Goal: Task Accomplishment & Management: Use online tool/utility

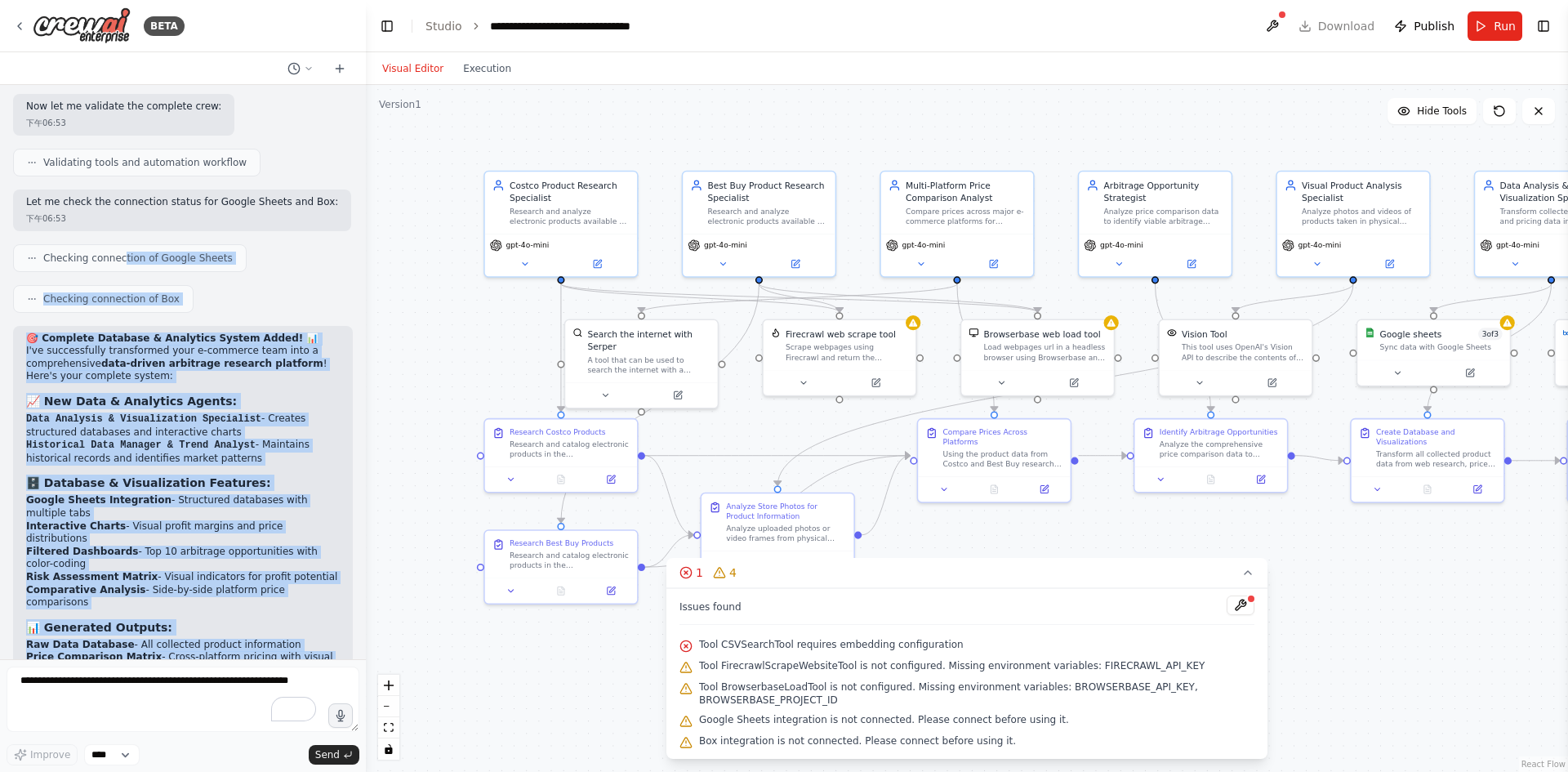
scroll to position [5699, 0]
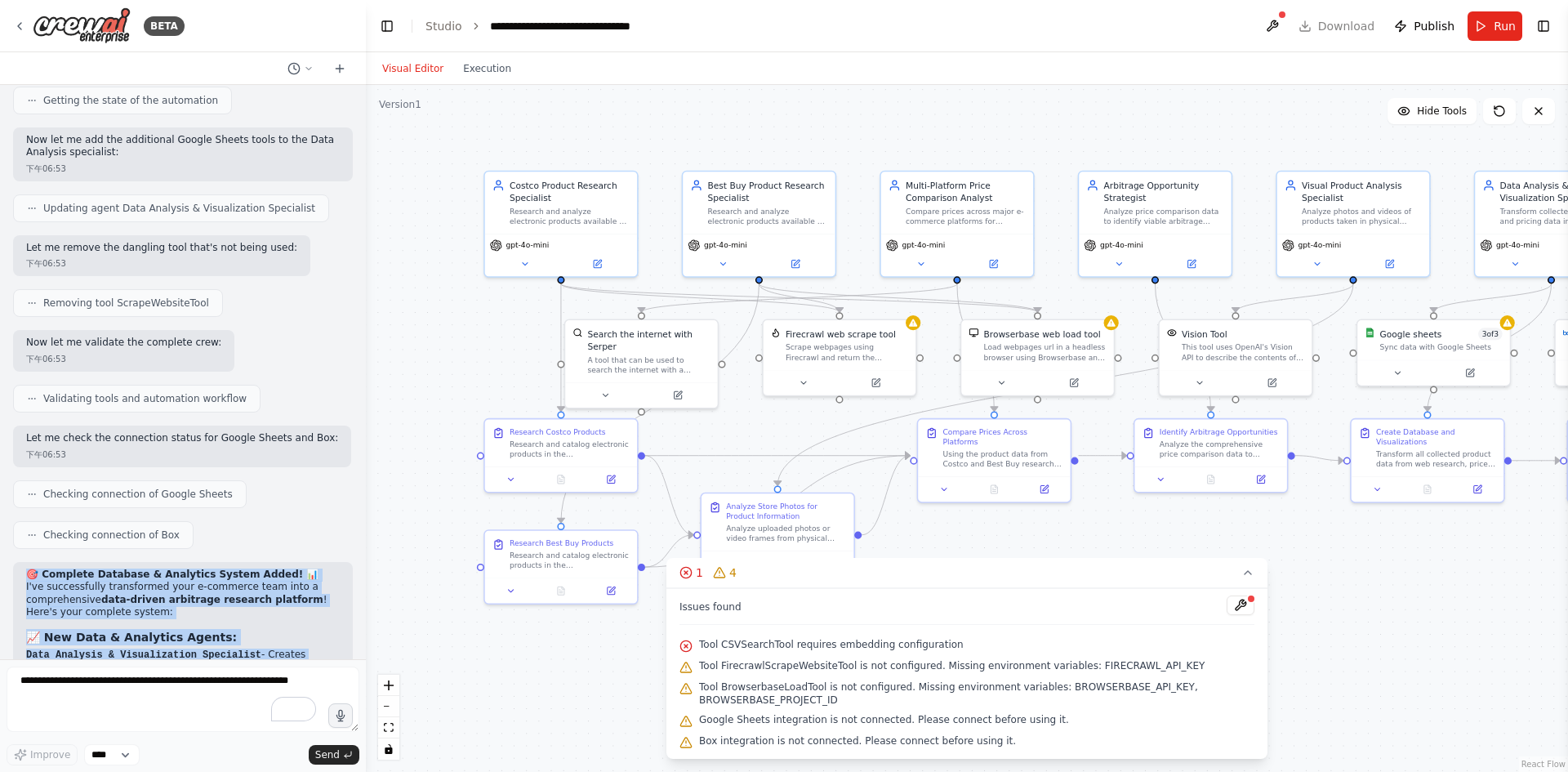
drag, startPoint x: 277, startPoint y: 577, endPoint x: 28, endPoint y: 392, distance: 310.2
copy div "🎯 Complete Database & Analytics System Added! 📊 I've successfully transformed y…"
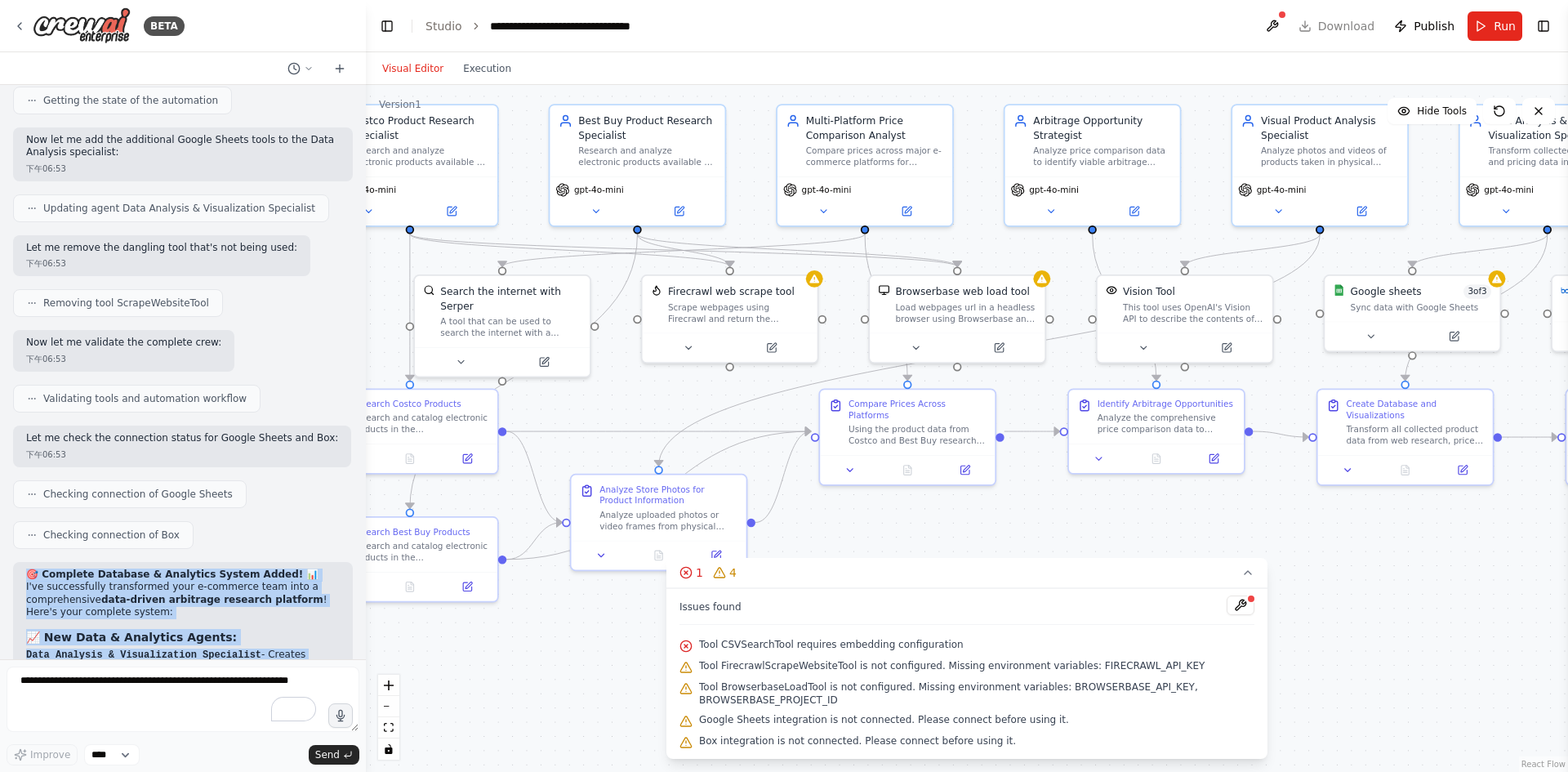
click at [1376, 558] on div ".deletable-edge-delete-btn { width: 20px; height: 20px; border: 0px solid #ffff…" at bounding box center [968, 429] width 1203 height 687
click at [1500, 33] on span "Run" at bounding box center [1505, 27] width 22 height 16
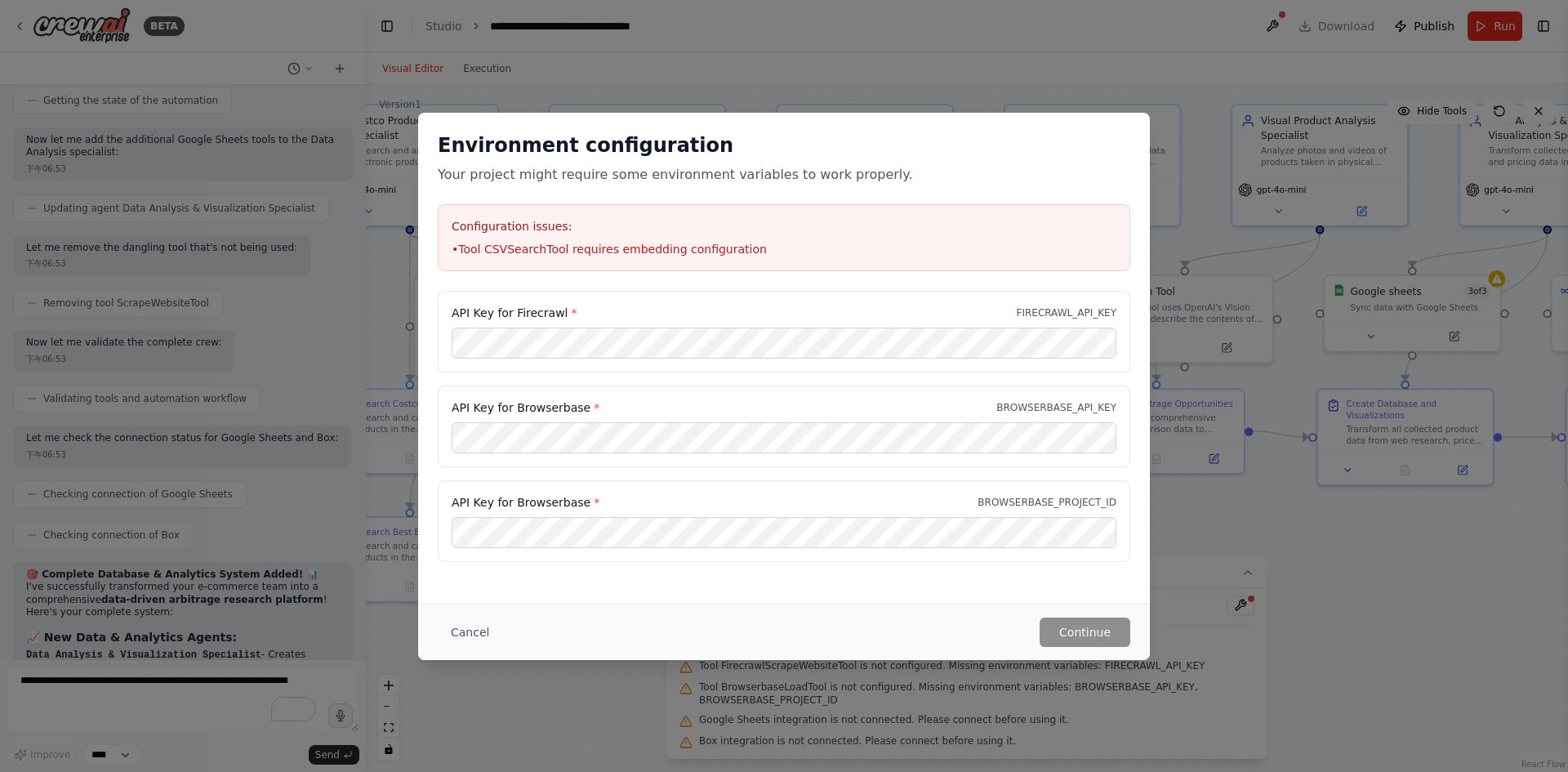
click at [523, 253] on li "• Tool CSVSearchTool requires embedding configuration" at bounding box center [784, 249] width 665 height 16
drag, startPoint x: 561, startPoint y: 315, endPoint x: 514, endPoint y: 314, distance: 47.0
click at [514, 314] on label "API Key for Firecrawl *" at bounding box center [514, 313] width 125 height 16
copy label "Firecrawl"
click at [654, 454] on div "API Key for Browserbase * BROWSERBASE_API_KEY" at bounding box center [784, 426] width 693 height 82
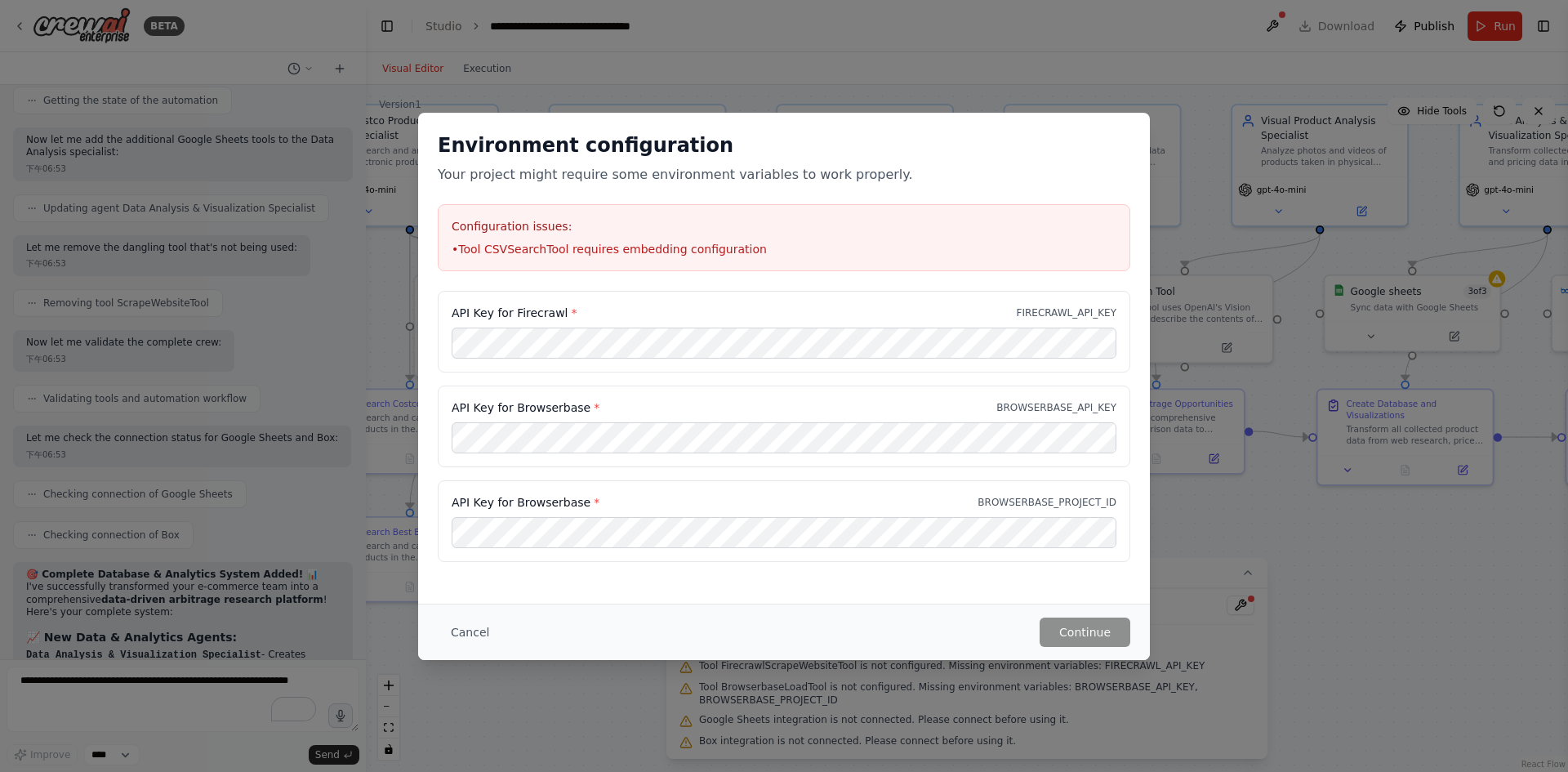
click at [658, 396] on div "API Key for Browserbase * BROWSERBASE_API_KEY" at bounding box center [784, 426] width 693 height 82
drag, startPoint x: 581, startPoint y: 404, endPoint x: 516, endPoint y: 409, distance: 65.2
click at [516, 409] on label "API Key for Browserbase *" at bounding box center [525, 408] width 148 height 16
copy label "Browserbase"
click at [1076, 627] on button "Continue" at bounding box center [1085, 633] width 91 height 29
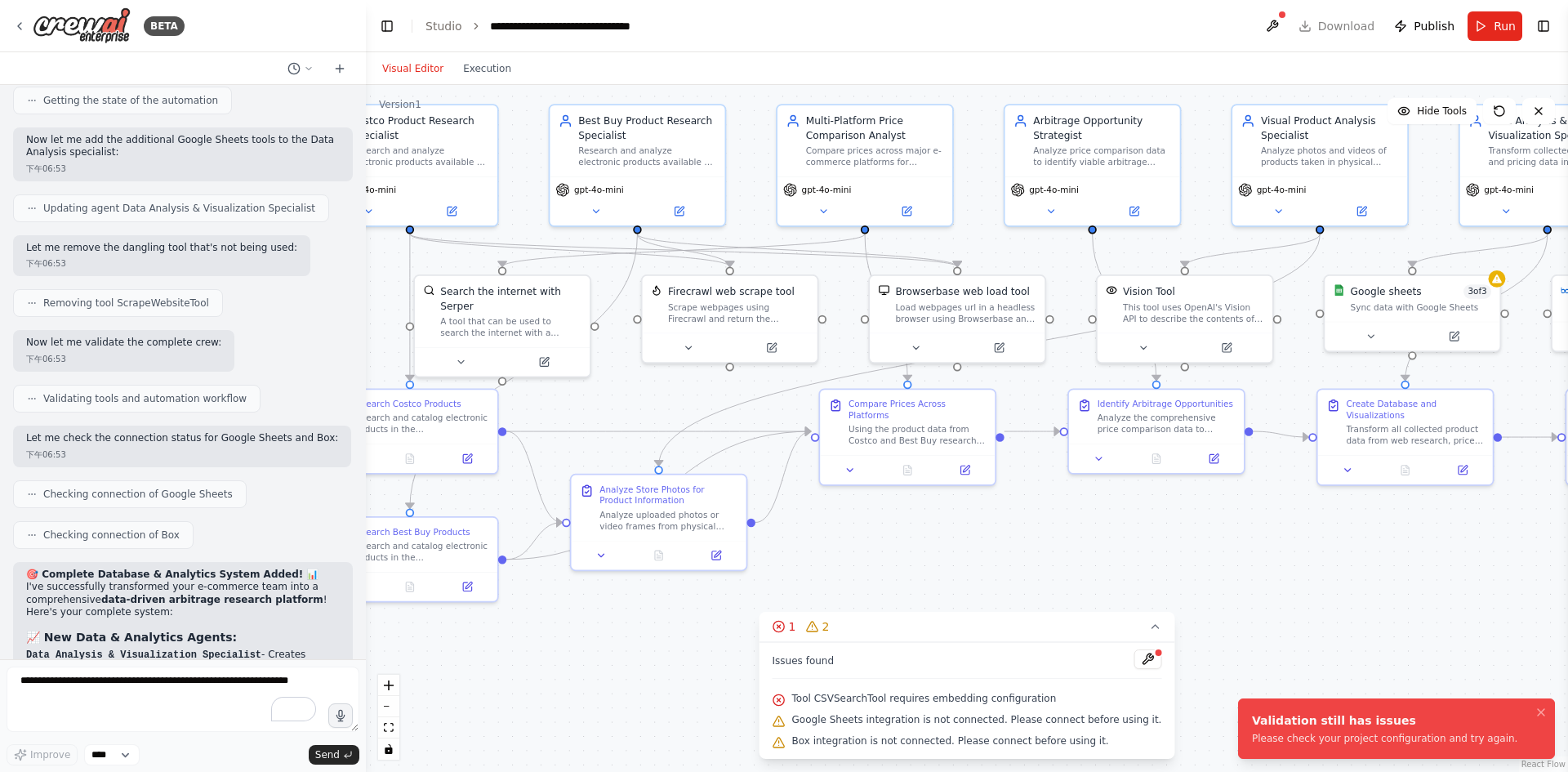
click at [1369, 725] on div "Validation still has issues" at bounding box center [1385, 721] width 265 height 16
click at [1141, 669] on button at bounding box center [1148, 658] width 27 height 19
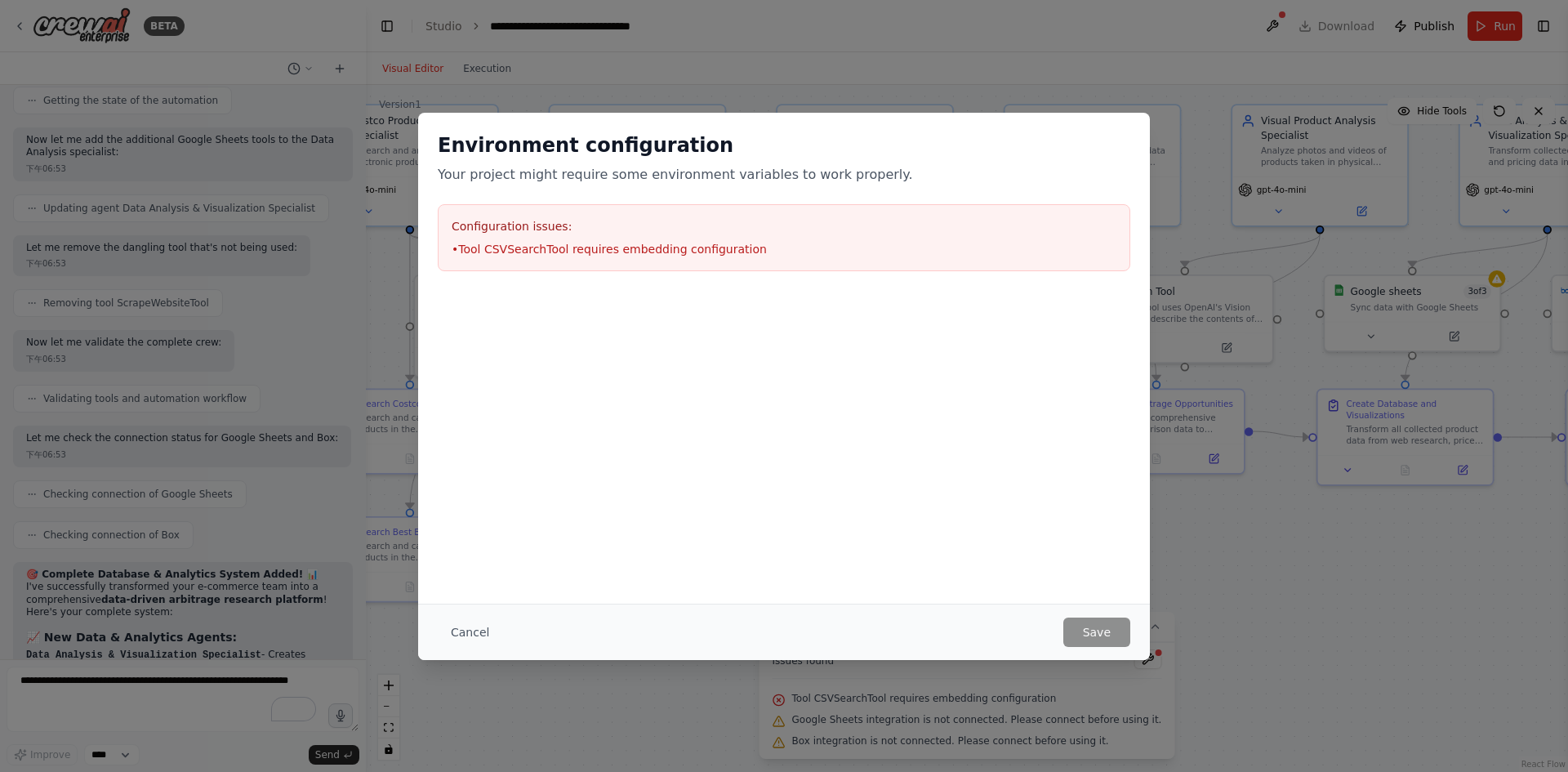
click at [596, 246] on li "• Tool CSVSearchTool requires embedding configuration" at bounding box center [784, 249] width 665 height 16
click at [767, 235] on div "Configuration issues: • Tool CSVSearchTool requires embedding configuration" at bounding box center [784, 237] width 693 height 67
click at [762, 246] on li "• Tool CSVSearchTool requires embedding configuration" at bounding box center [784, 249] width 665 height 16
click at [1245, 571] on div "Environment configuration Your project might require some environment variables…" at bounding box center [784, 386] width 1568 height 772
click at [471, 634] on button "Cancel" at bounding box center [470, 633] width 64 height 29
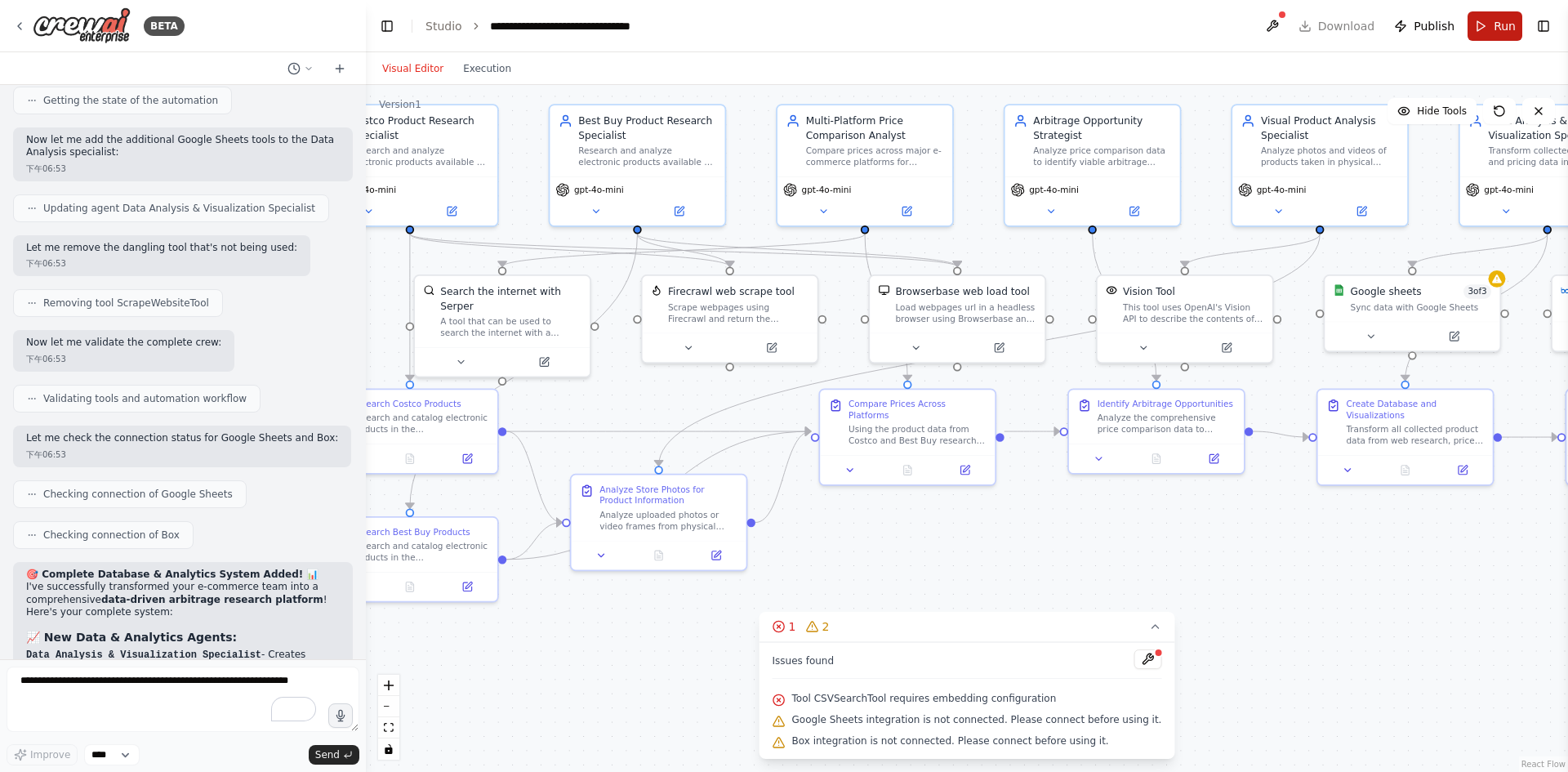
click at [1490, 33] on button "Run" at bounding box center [1496, 26] width 55 height 29
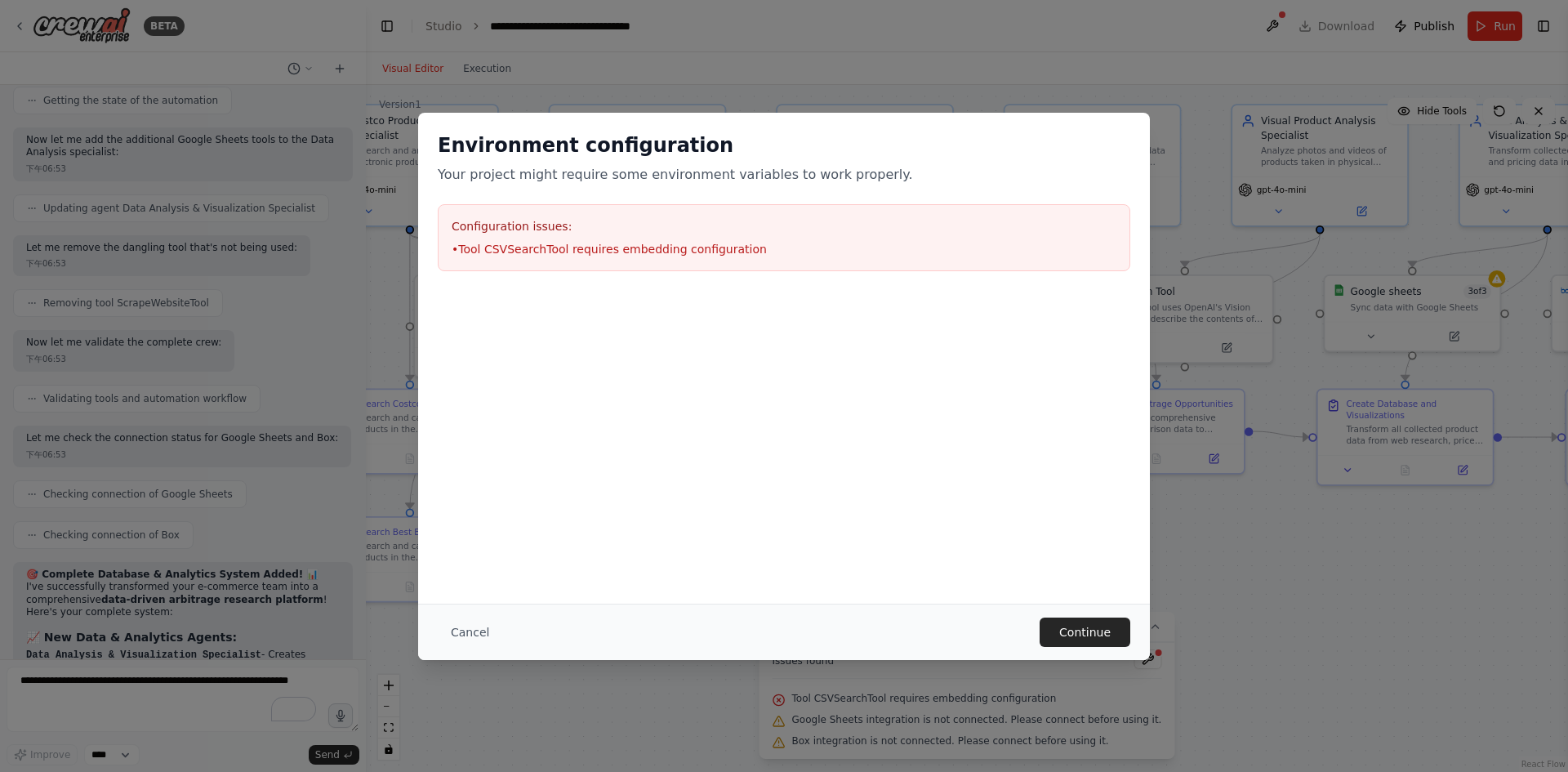
click at [448, 240] on div "Configuration issues: • Tool CSVSearchTool requires embedding configuration" at bounding box center [784, 237] width 693 height 67
click at [1081, 634] on button "Continue" at bounding box center [1085, 633] width 91 height 29
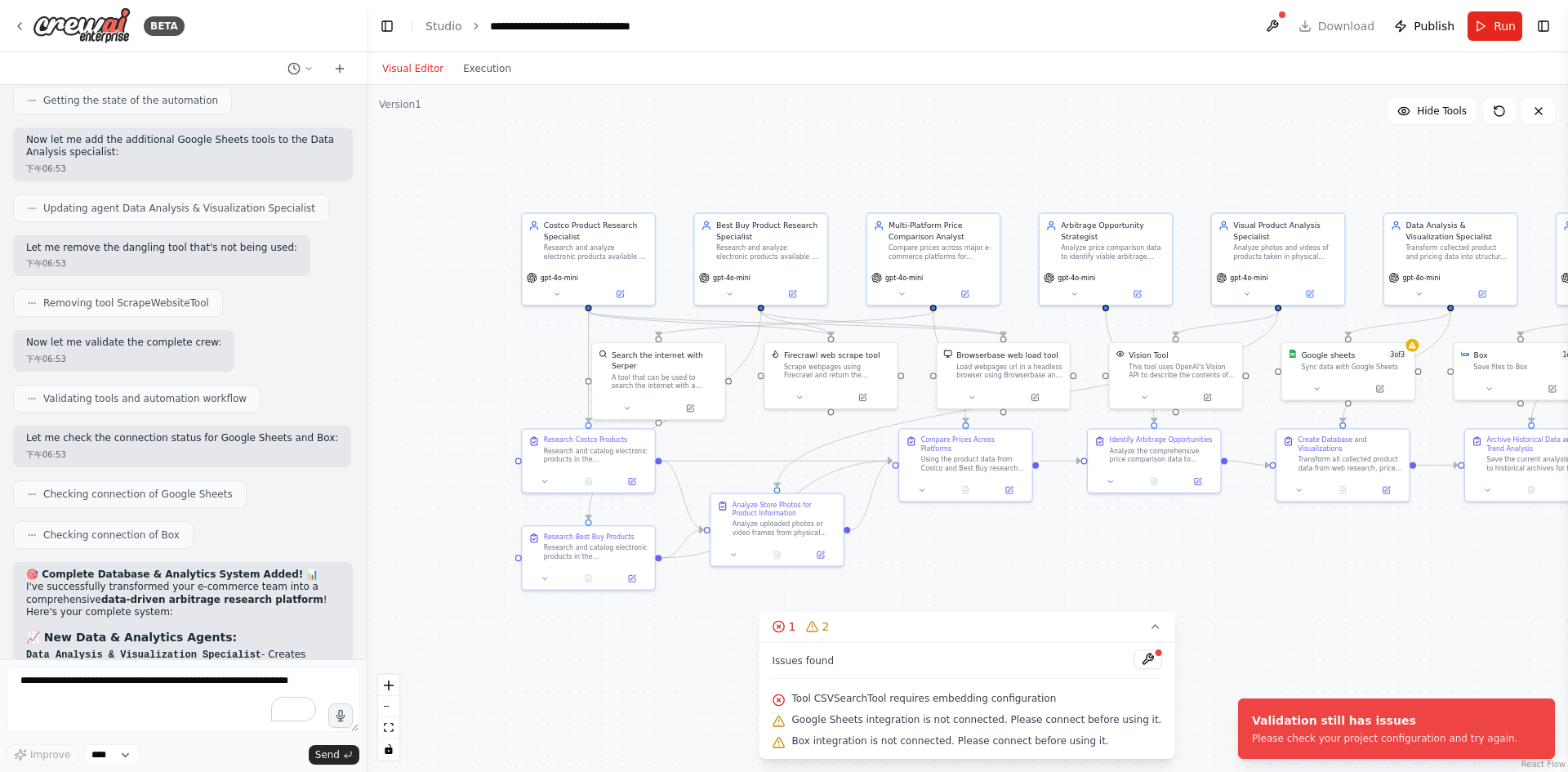
click at [1150, 665] on div "Issues found Tool CSVSearchTool requires embedding configuration Google Sheets …" at bounding box center [968, 701] width 416 height 117
click at [1142, 665] on button at bounding box center [1148, 658] width 27 height 19
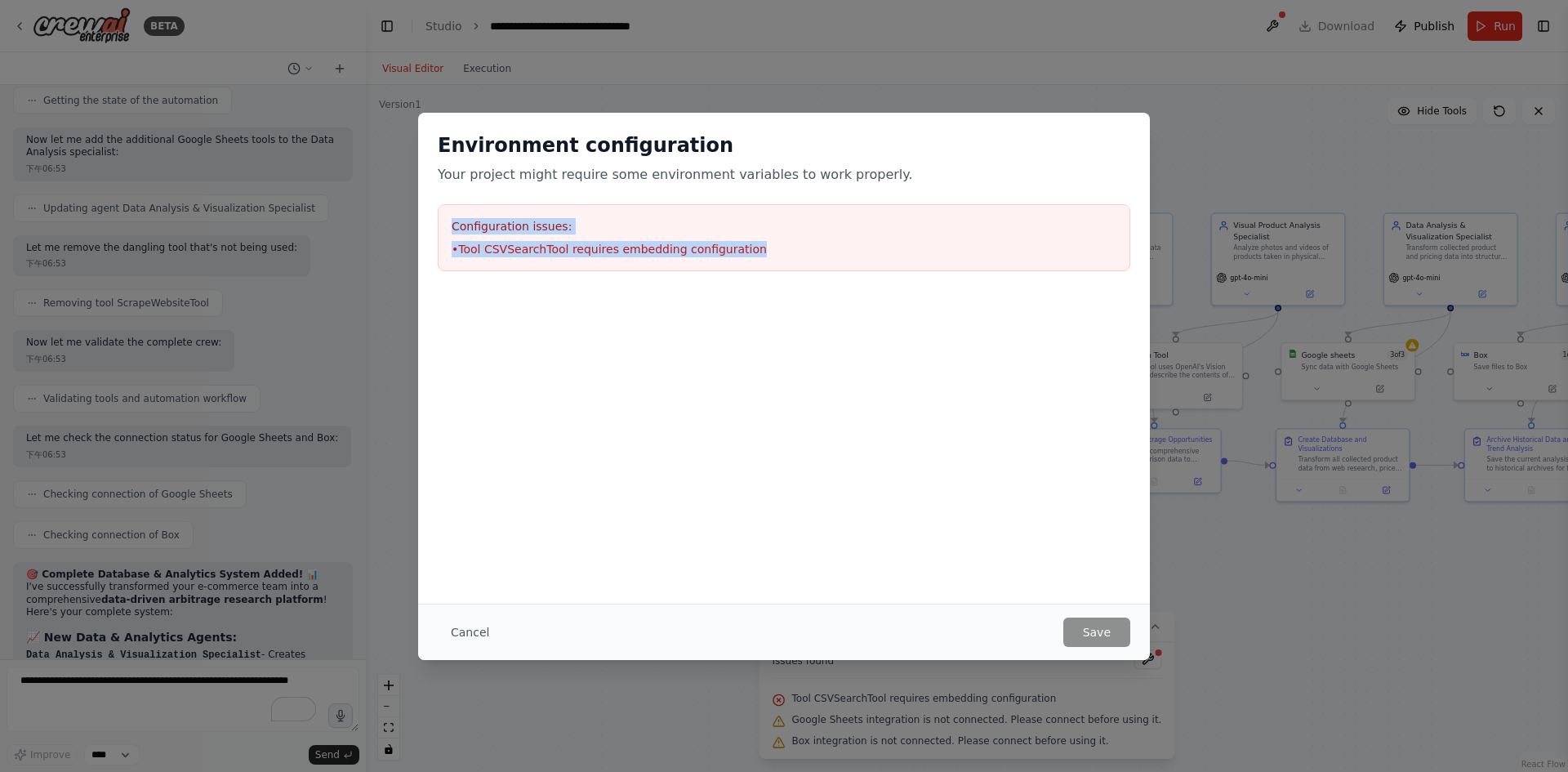
drag, startPoint x: 765, startPoint y: 245, endPoint x: 443, endPoint y: 219, distance: 323.0
click at [443, 219] on div "Configuration issues: • Tool CSVSearchTool requires embedding configuration" at bounding box center [784, 237] width 693 height 67
copy div "Configuration issues: • Tool CSVSearchTool requires embedding configuration"
click at [1195, 603] on div "Environment configuration Your project might require some environment variables…" at bounding box center [784, 386] width 1568 height 772
click at [464, 631] on button "Cancel" at bounding box center [470, 633] width 64 height 29
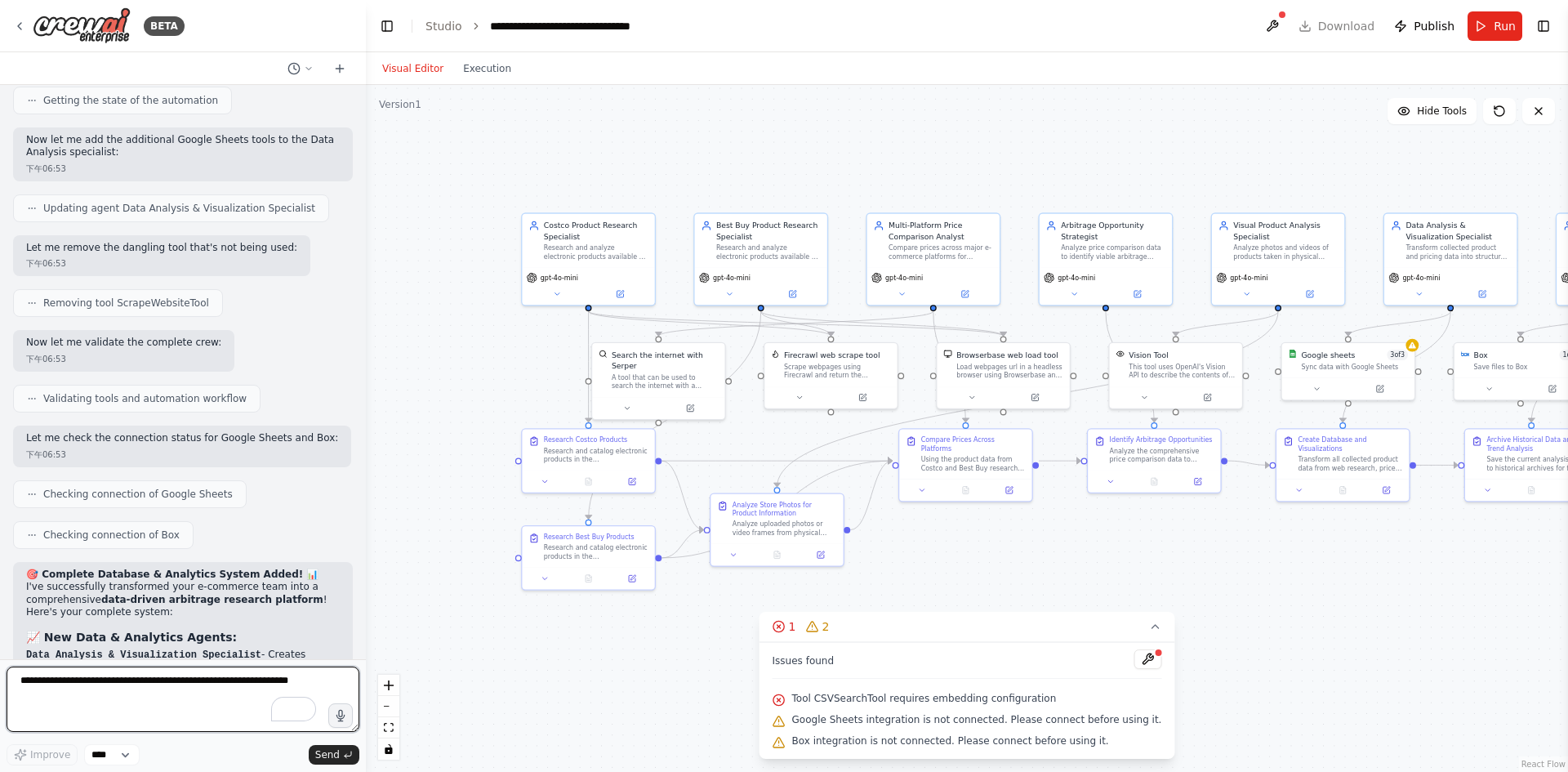
click at [156, 680] on textarea "To enrich screen reader interactions, please activate Accessibility in Grammarl…" at bounding box center [182, 699] width 352 height 65
paste textarea "**********"
type textarea "**********"
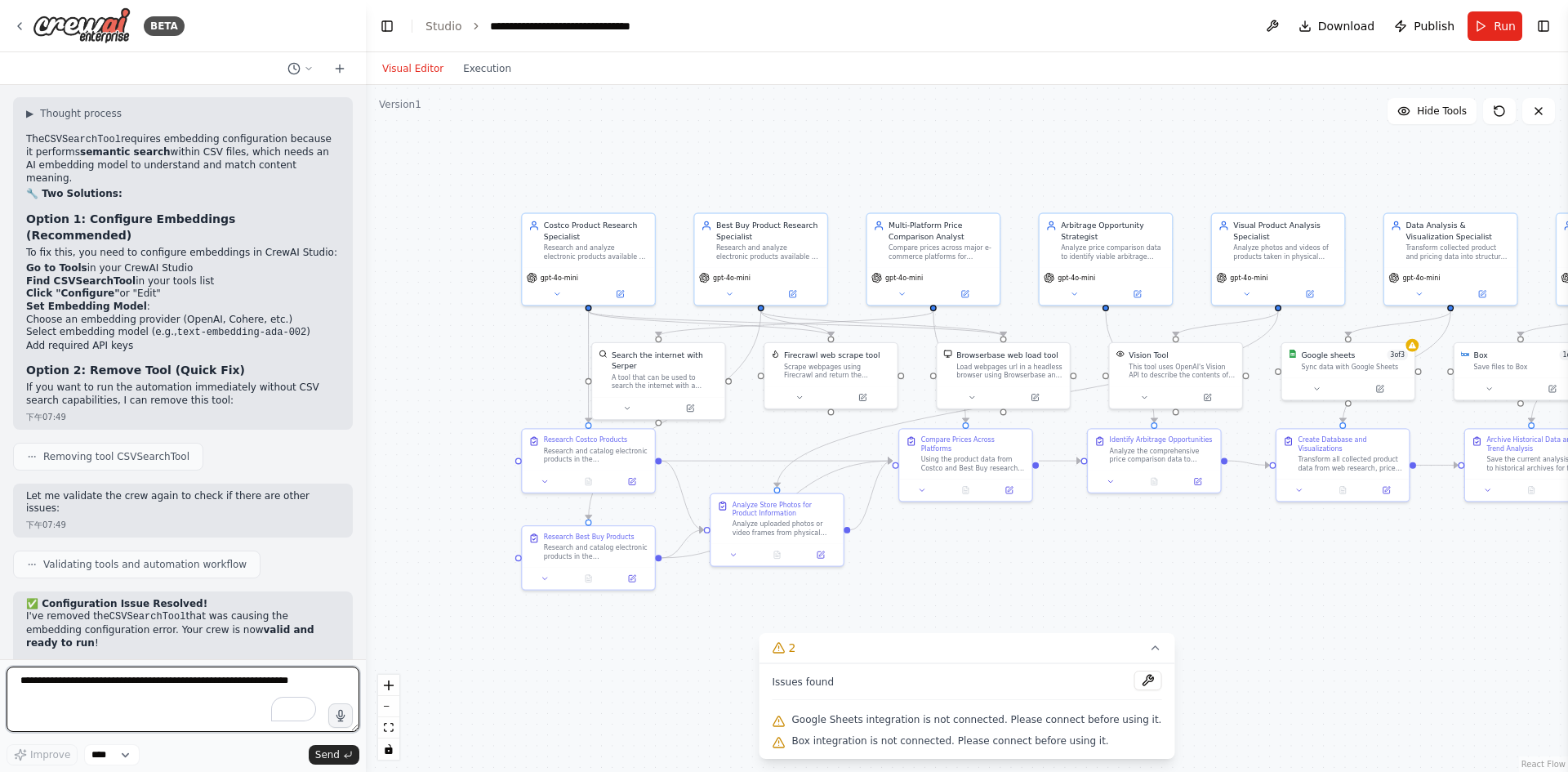
scroll to position [7241, 0]
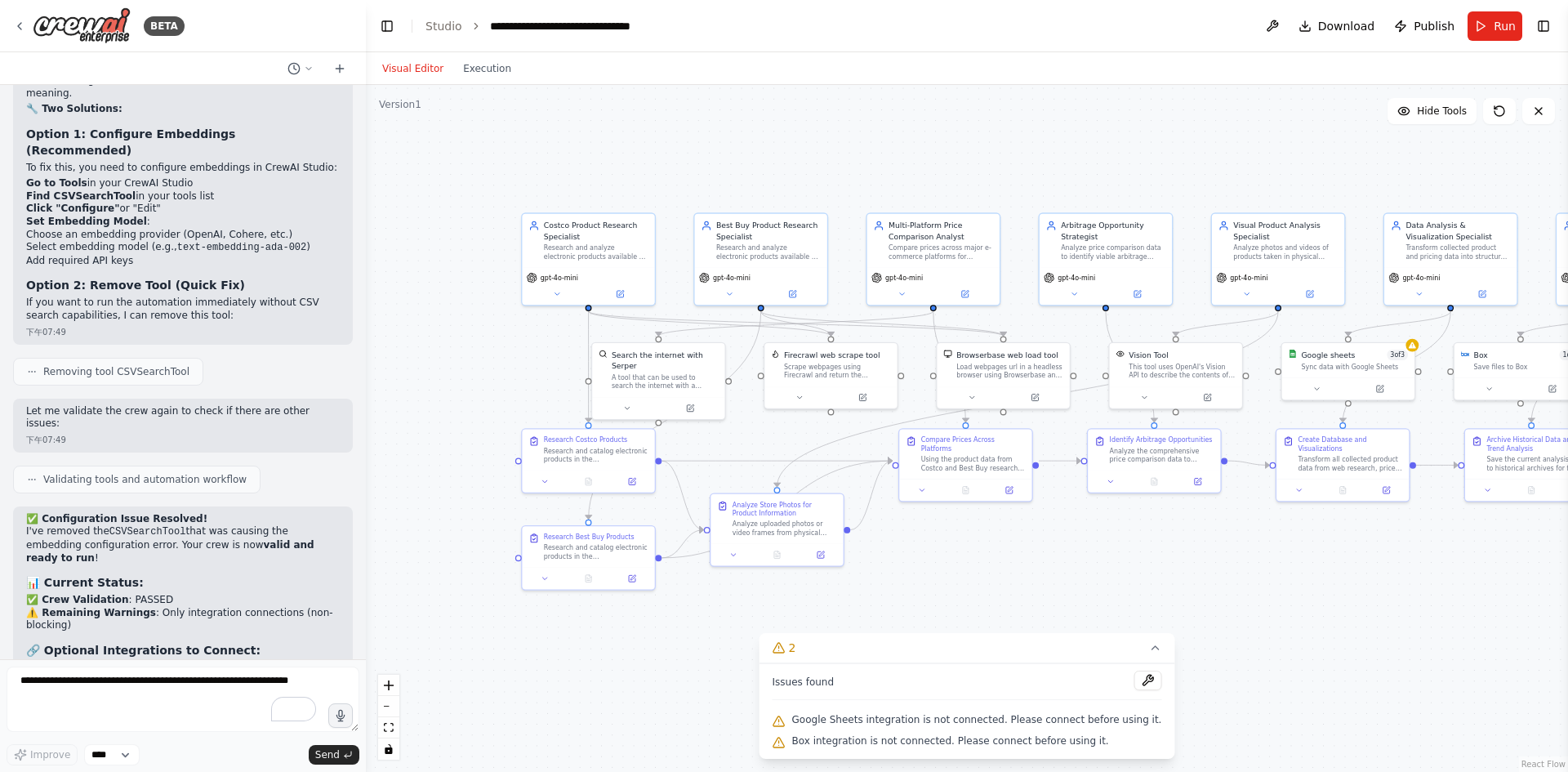
drag, startPoint x: 28, startPoint y: 222, endPoint x: 311, endPoint y: 625, distance: 492.4
click at [311, 625] on div "✅ Configuration Issue Resolved! I've removed the CSVSearchTool that was causing…" at bounding box center [183, 730] width 314 height 434
copy div "✅ Configuration Issue Resolved! I've removed the CSVSearchTool that was causing…"
click at [1494, 26] on span "Run" at bounding box center [1505, 27] width 22 height 16
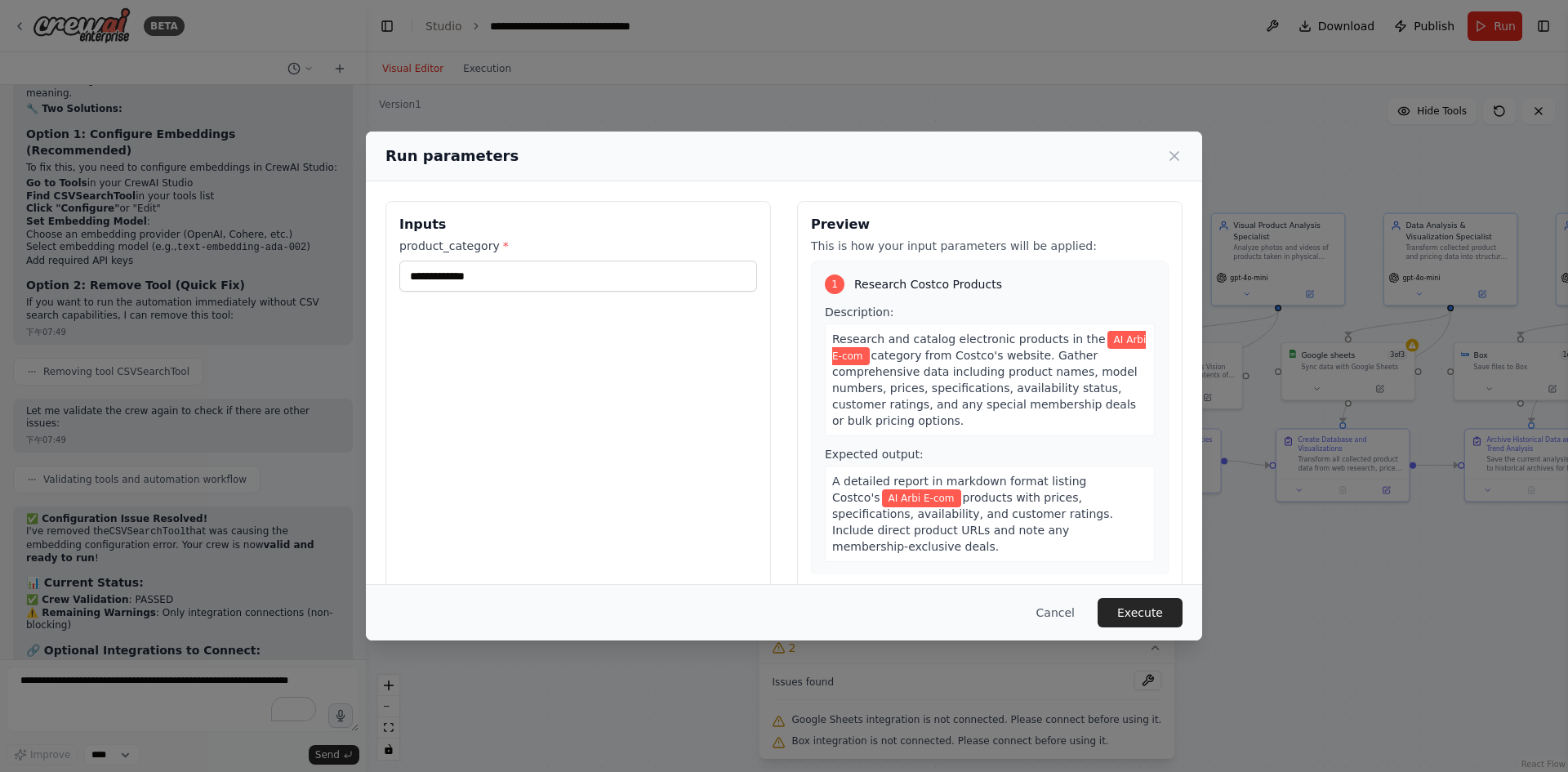
click at [966, 339] on span "Research and catalog electronic products in the" at bounding box center [968, 339] width 274 height 13
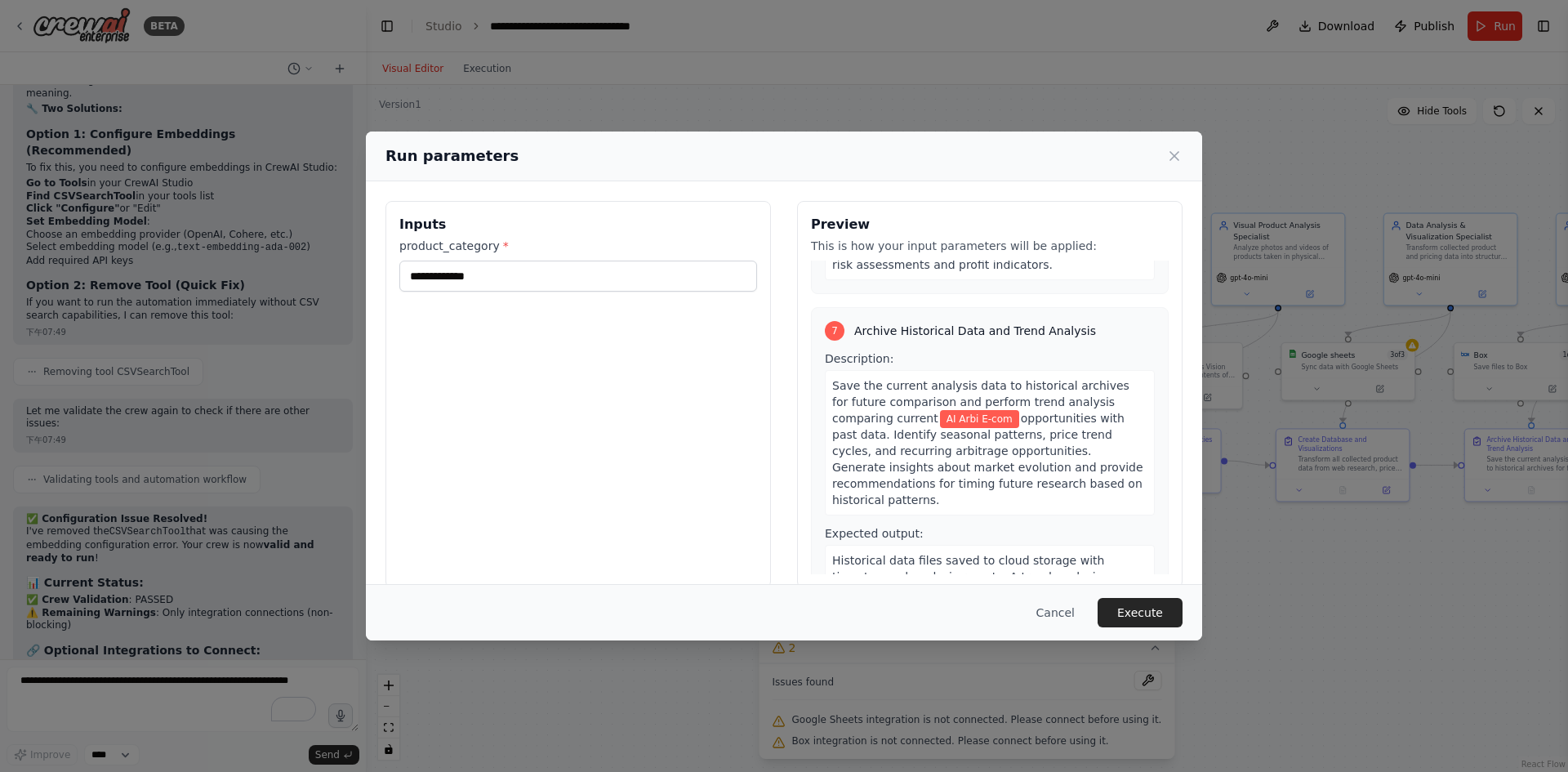
scroll to position [2283, 0]
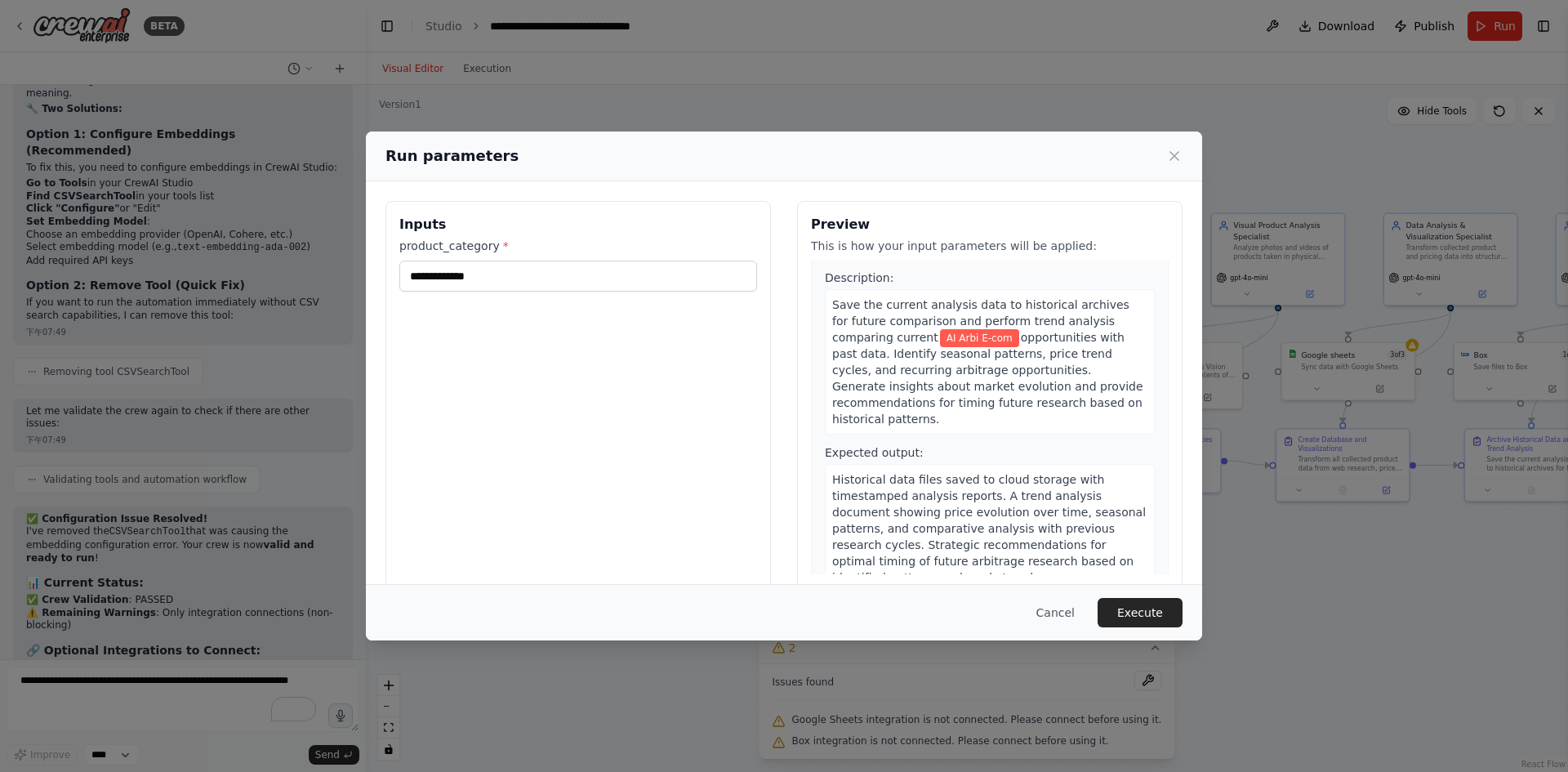
click at [1159, 613] on button "Execute" at bounding box center [1140, 613] width 85 height 29
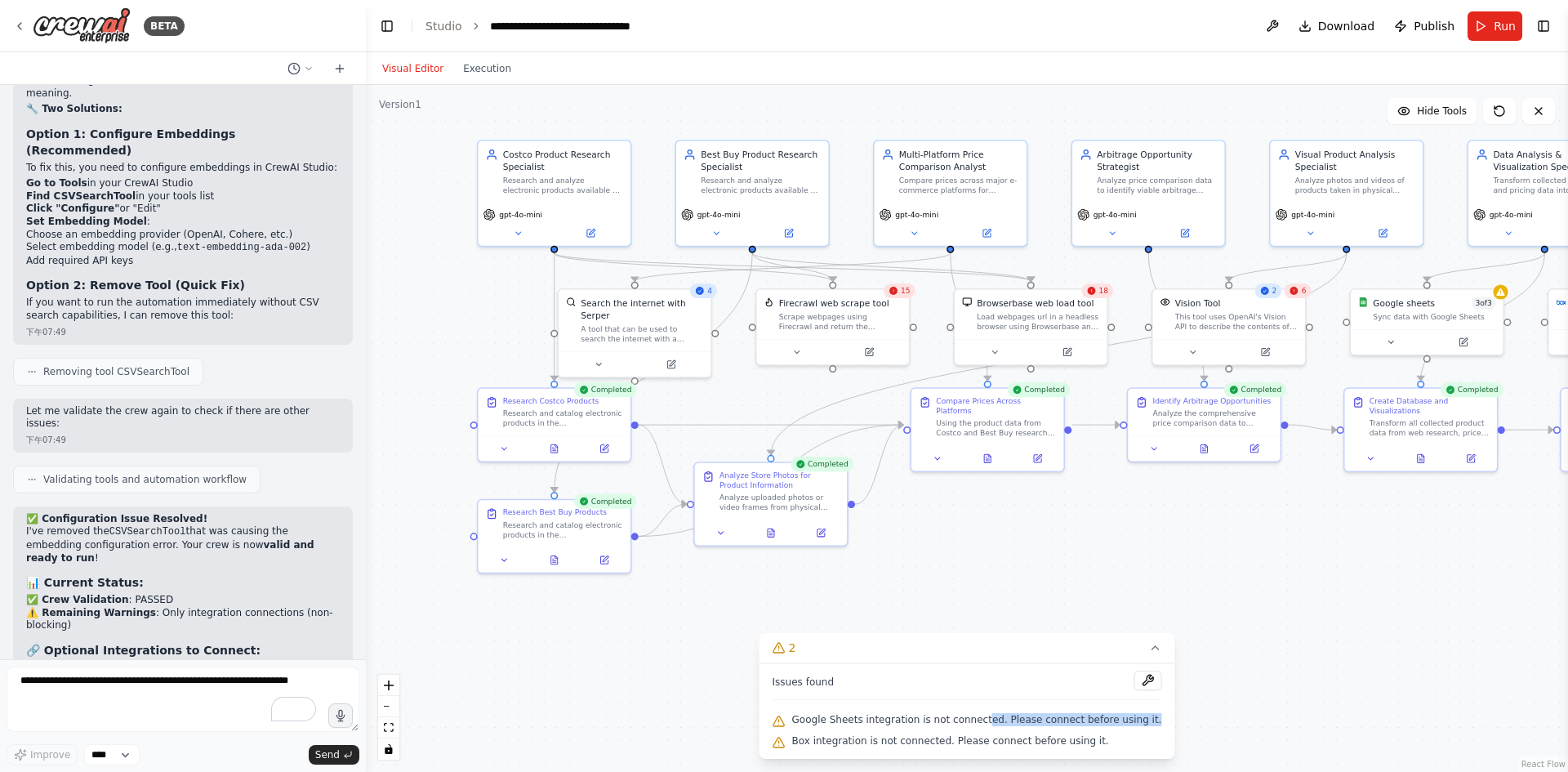
drag, startPoint x: 1148, startPoint y: 723, endPoint x: 992, endPoint y: 719, distance: 156.1
click at [992, 719] on span "Google Sheets integration is not connected. Please connect before using it." at bounding box center [978, 720] width 370 height 13
drag, startPoint x: 971, startPoint y: 727, endPoint x: 950, endPoint y: 729, distance: 21.1
click at [951, 729] on div "Google Sheets integration is not connected. Please connect before using it." at bounding box center [968, 720] width 390 height 21
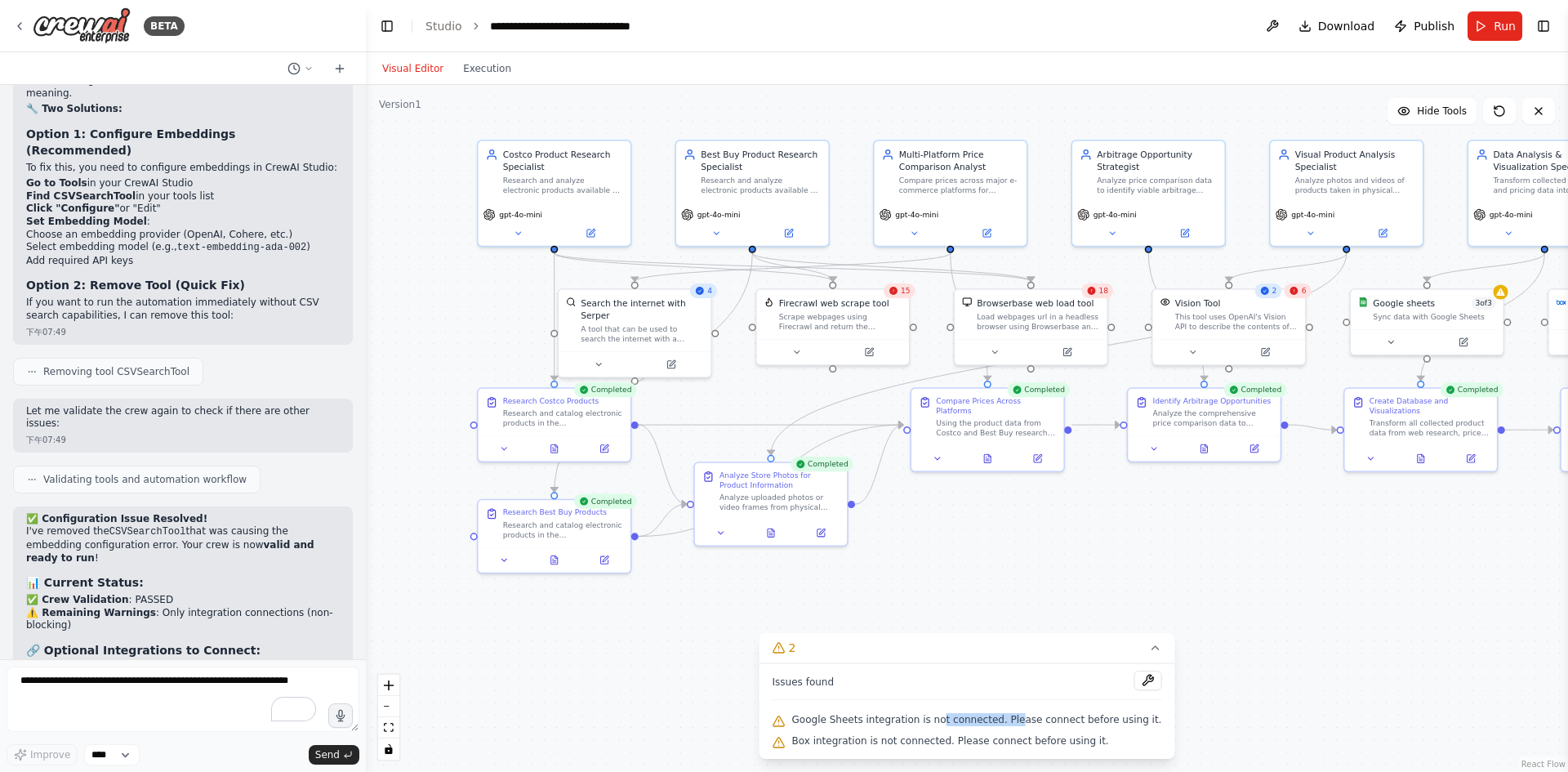
click at [940, 726] on div at bounding box center [940, 726] width 0 height 0
click at [1161, 734] on div "Issues found Google Sheets integration is not connected. Please connect before …" at bounding box center [968, 712] width 416 height 95
click at [854, 312] on div "Scrape webpages using Firecrawl and return the contents" at bounding box center [840, 319] width 123 height 19
click at [1499, 297] on div at bounding box center [1500, 289] width 15 height 15
click at [423, 74] on button "Visual Editor" at bounding box center [413, 68] width 81 height 19
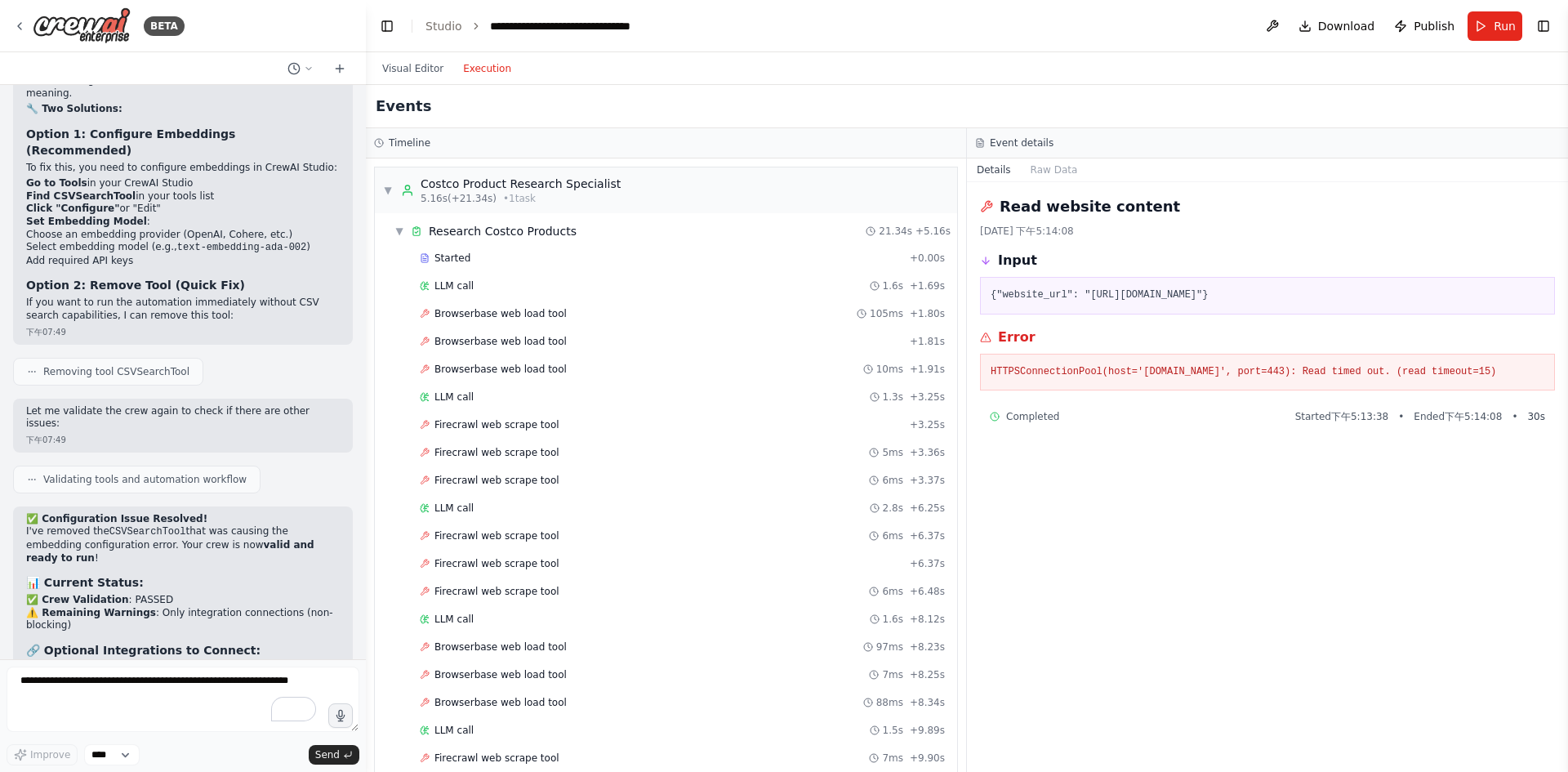
click at [470, 72] on button "Execution" at bounding box center [487, 68] width 68 height 19
click at [1119, 381] on pre "HTTPSConnectionPool(host='www.costco.com', port=443): Read timed out. (read tim…" at bounding box center [1267, 373] width 554 height 16
click at [426, 73] on button "Visual Editor" at bounding box center [413, 68] width 81 height 19
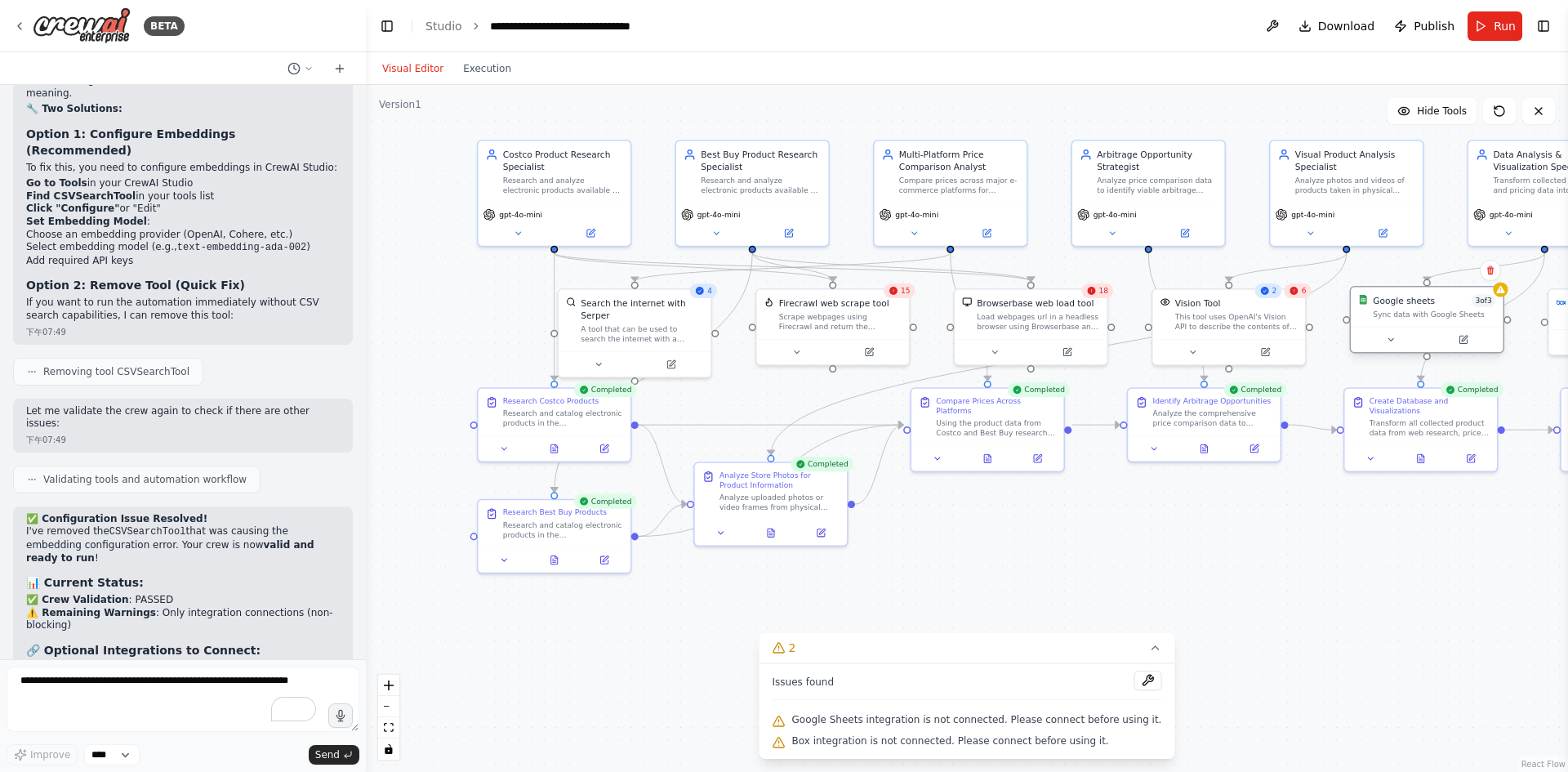
click at [1435, 318] on div "Sync data with Google Sheets" at bounding box center [1434, 314] width 123 height 10
click at [1487, 304] on span "3 of 3" at bounding box center [1484, 300] width 24 height 12
click at [1400, 339] on button at bounding box center [1390, 340] width 70 height 15
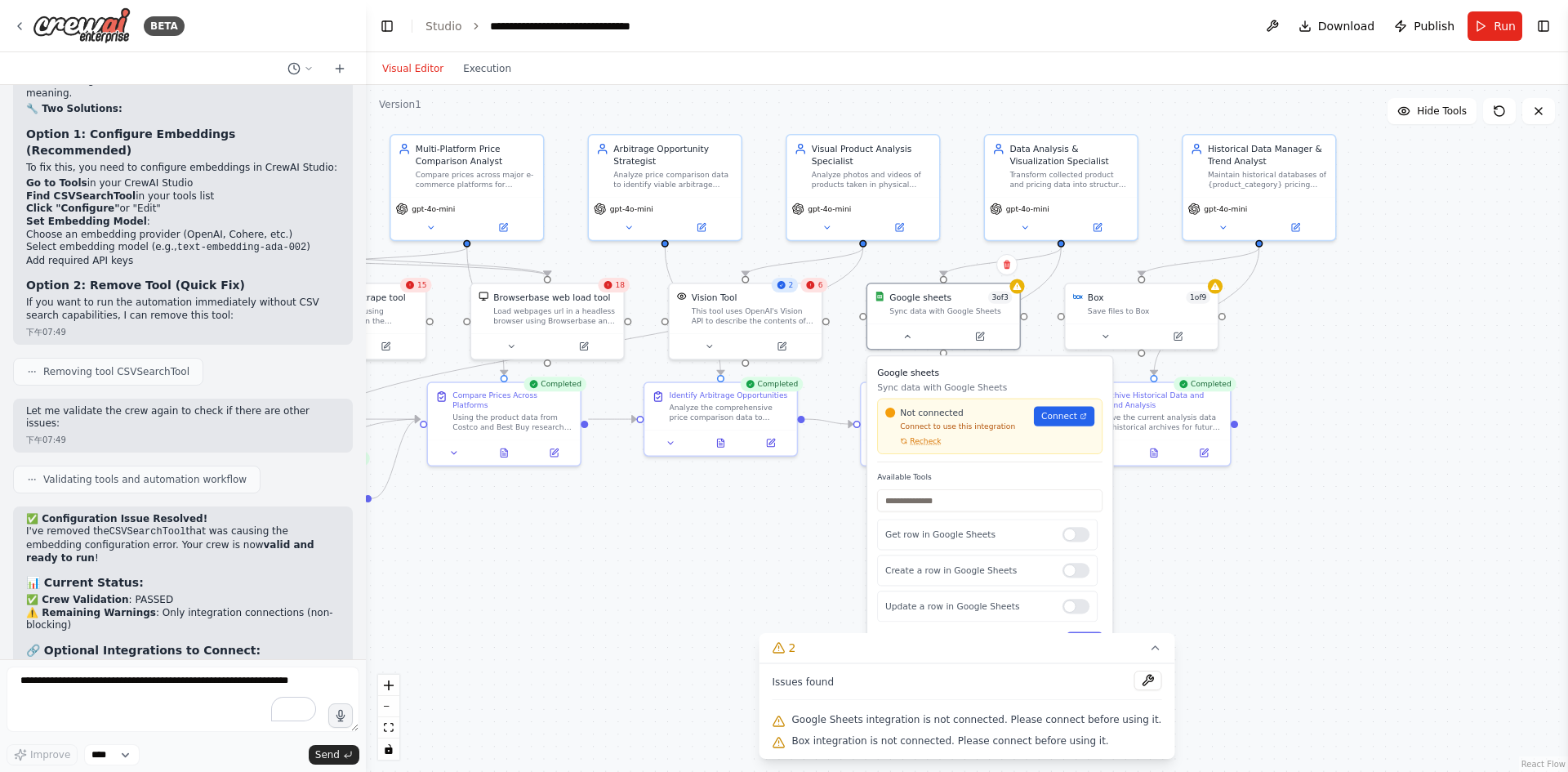
drag, startPoint x: 1222, startPoint y: 550, endPoint x: 741, endPoint y: 544, distance: 481.0
click at [741, 544] on div ".deletable-edge-delete-btn { width: 20px; height: 20px; border: 0px solid #ffff…" at bounding box center [968, 429] width 1203 height 687
click at [1065, 414] on span "Connect" at bounding box center [1065, 416] width 36 height 12
click at [967, 502] on input "text" at bounding box center [997, 501] width 225 height 22
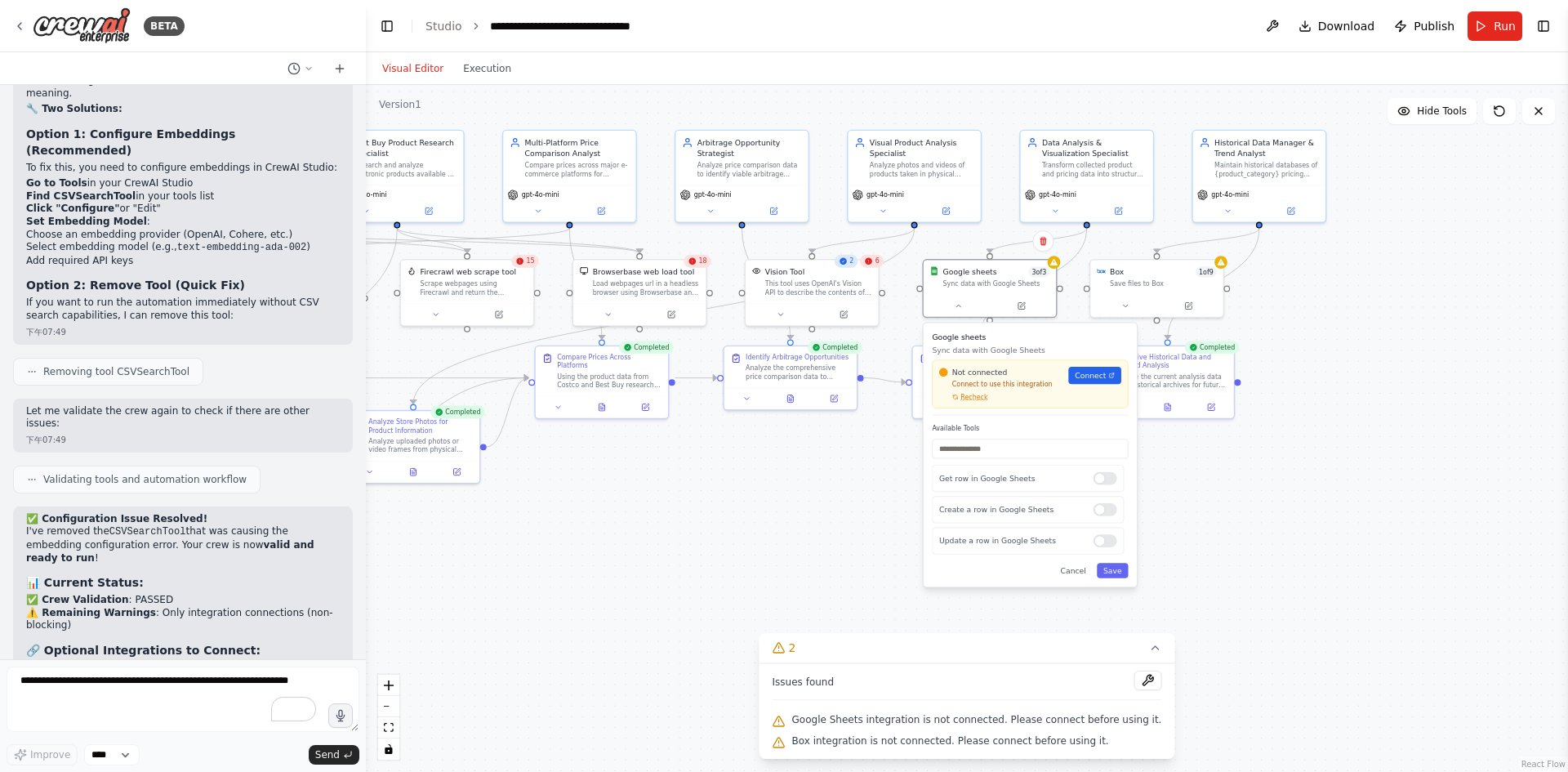
drag, startPoint x: 1181, startPoint y: 594, endPoint x: 1177, endPoint y: 539, distance: 55.1
click at [1177, 539] on div ".deletable-edge-delete-btn { width: 20px; height: 20px; border: 0px solid #ffff…" at bounding box center [968, 429] width 1203 height 687
click at [1002, 454] on input "text" at bounding box center [1030, 448] width 196 height 19
click at [1095, 381] on span "Connect" at bounding box center [1090, 375] width 31 height 11
click at [1402, 464] on div ".deletable-edge-delete-btn { width: 20px; height: 20px; border: 0px solid #ffff…" at bounding box center [968, 429] width 1203 height 687
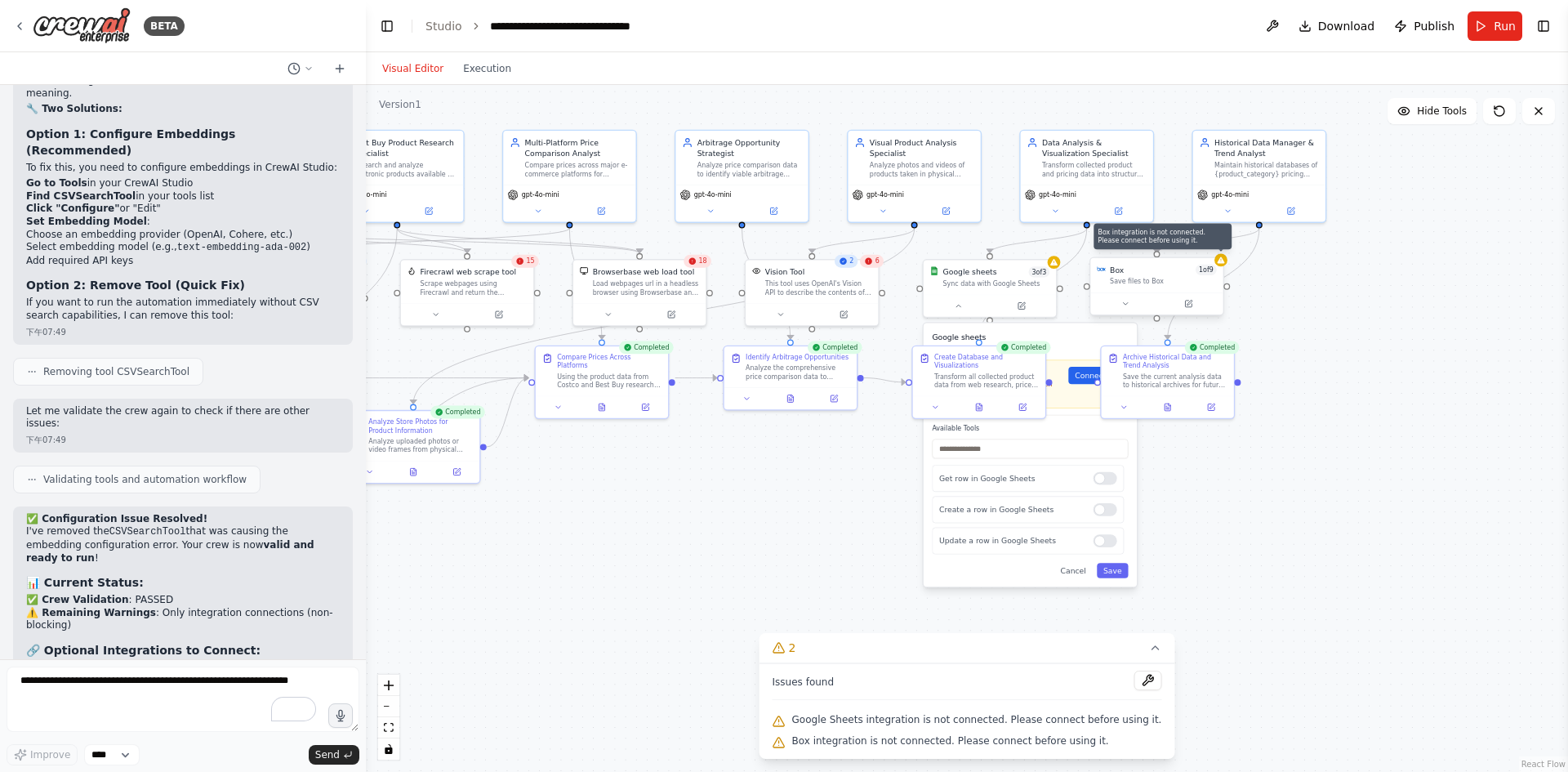
click at [1217, 261] on icon at bounding box center [1222, 260] width 9 height 9
click at [1217, 264] on icon at bounding box center [1222, 260] width 9 height 9
click at [1204, 279] on div "Save files to Box" at bounding box center [1163, 282] width 107 height 9
click at [1153, 283] on div "Save files to Box" at bounding box center [1169, 282] width 107 height 9
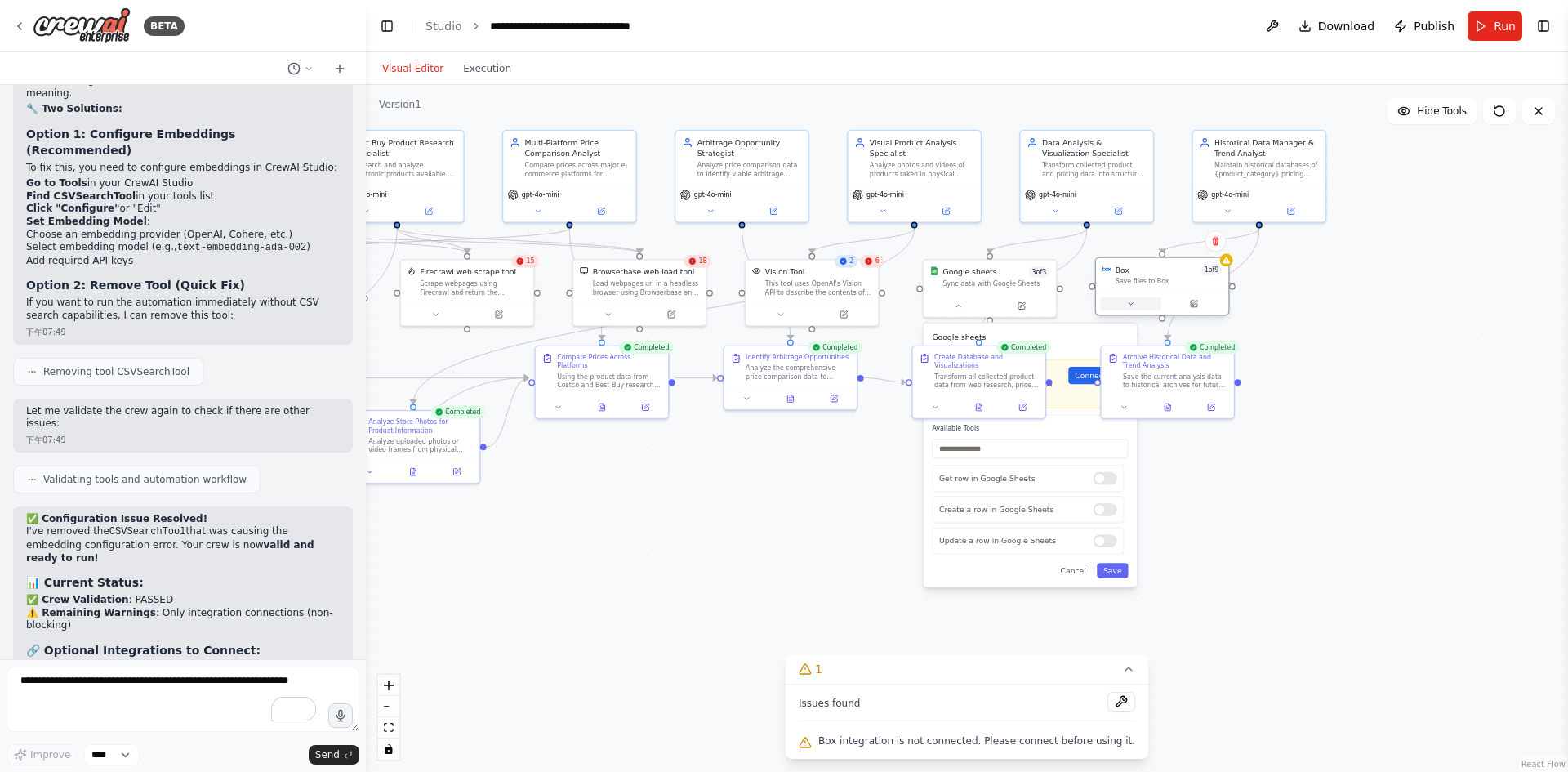
click at [1130, 308] on icon at bounding box center [1131, 304] width 9 height 9
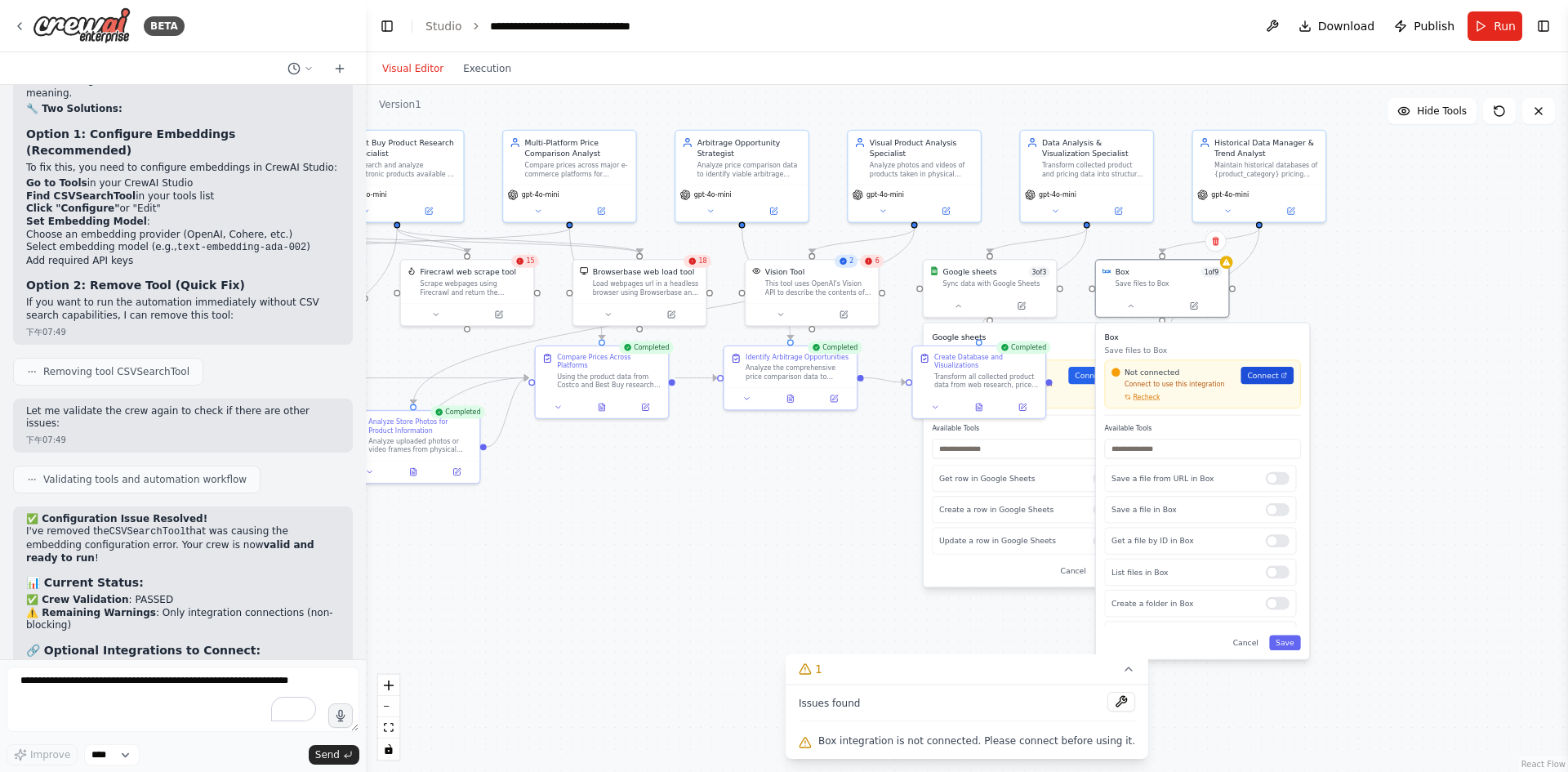
click at [1270, 371] on span "Connect" at bounding box center [1263, 375] width 31 height 11
click at [1385, 340] on div ".deletable-edge-delete-btn { width: 20px; height: 20px; border: 0px solid #ffff…" at bounding box center [968, 429] width 1203 height 687
click at [757, 512] on div ".deletable-edge-delete-btn { width: 20px; height: 20px; border: 0px solid #ffff…" at bounding box center [968, 429] width 1203 height 687
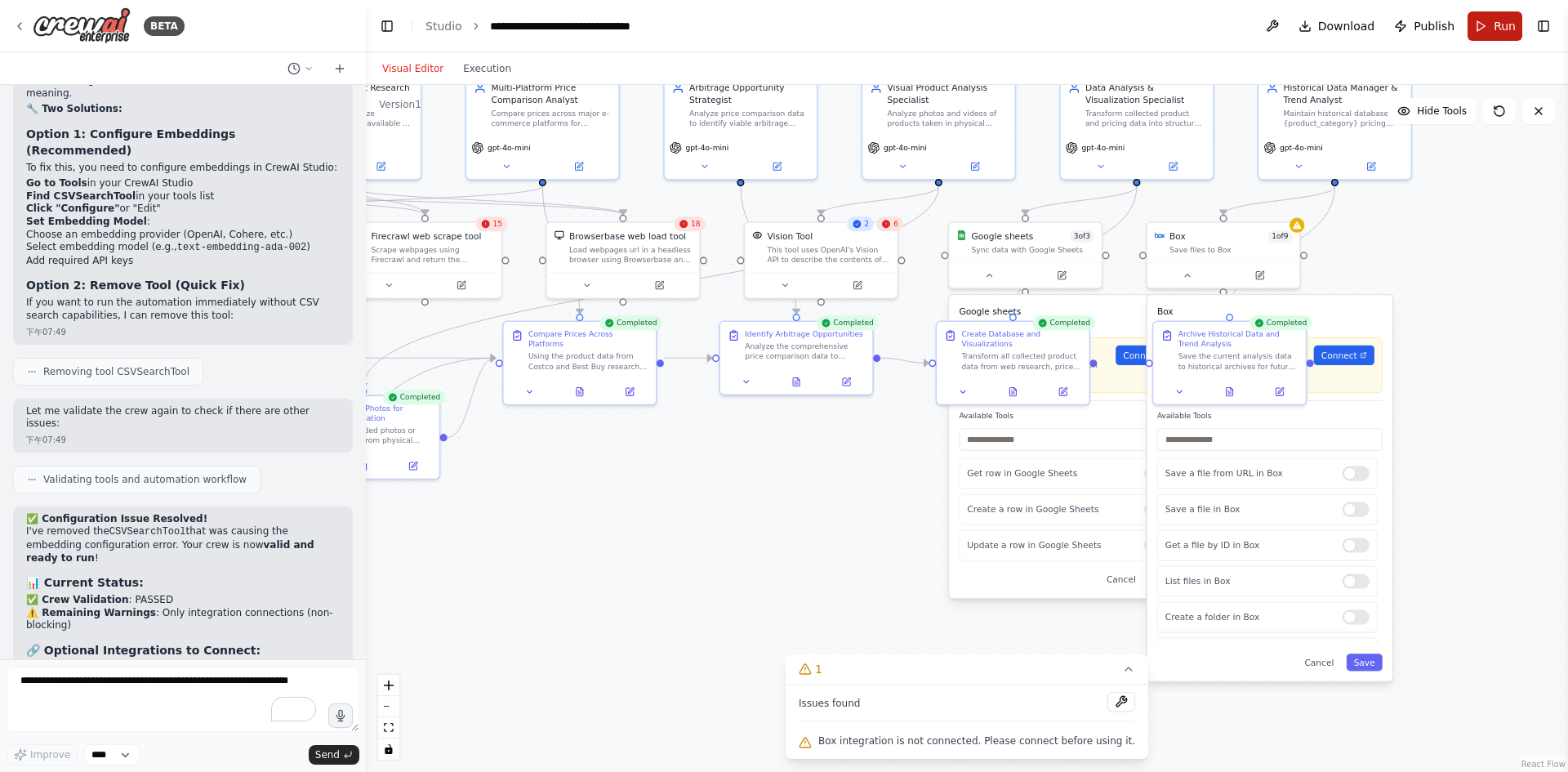
click at [1488, 37] on button "Run" at bounding box center [1496, 26] width 55 height 29
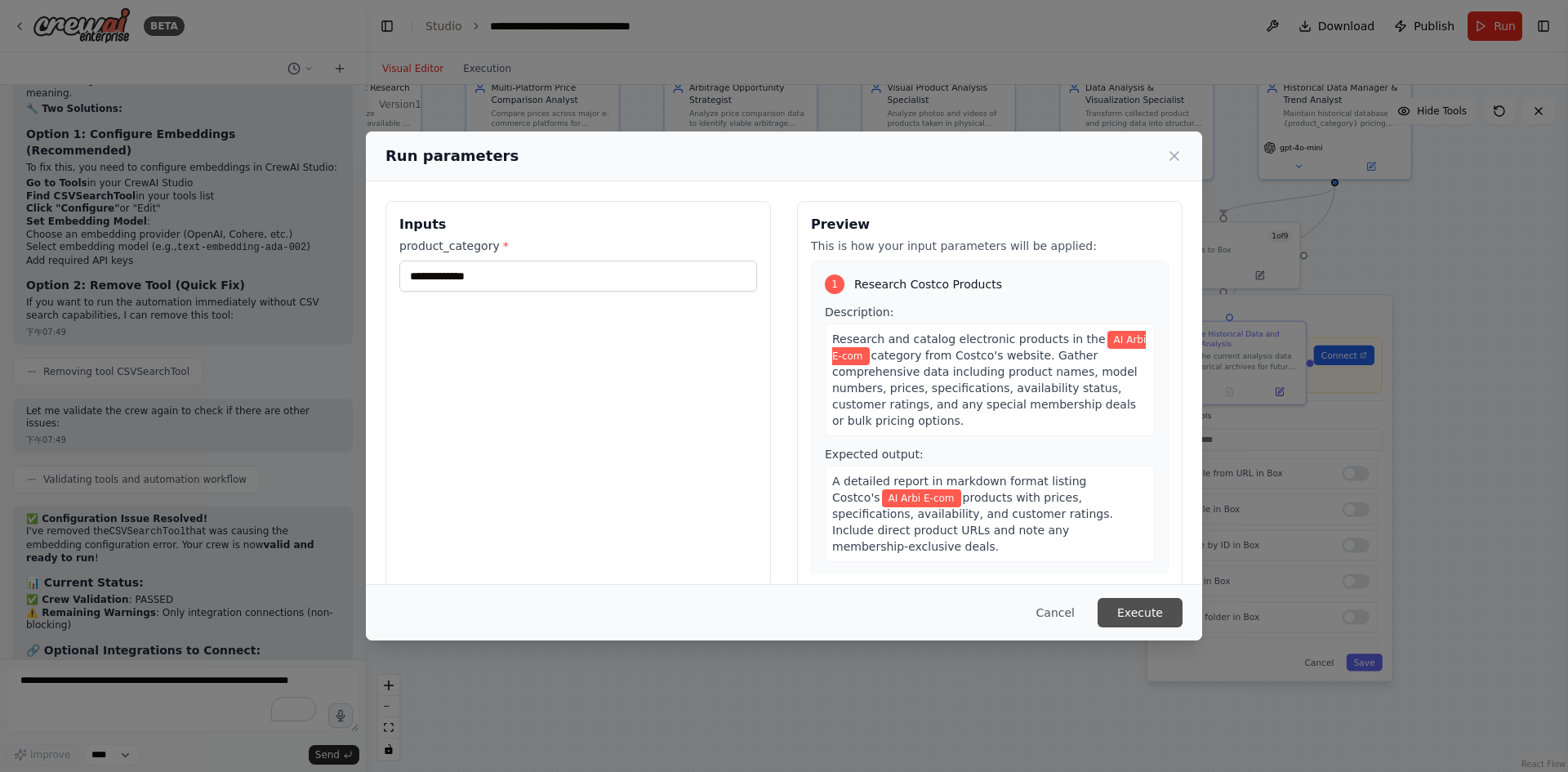
click at [1154, 611] on button "Execute" at bounding box center [1140, 613] width 85 height 29
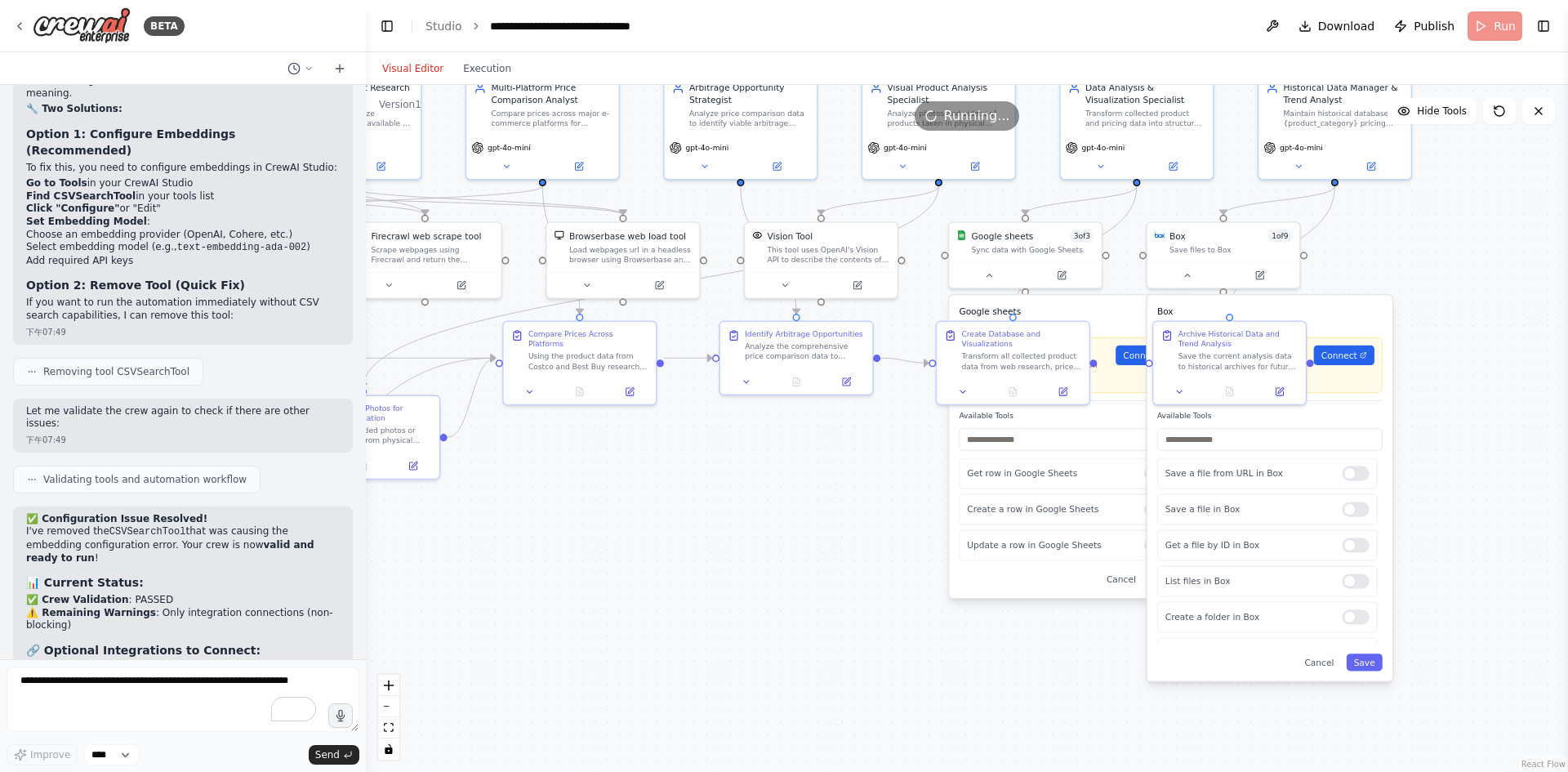
click at [794, 552] on div ".deletable-edge-delete-btn { width: 20px; height: 20px; border: 0px solid #ffff…" at bounding box center [968, 429] width 1203 height 687
click at [1541, 276] on div ".deletable-edge-delete-btn { width: 20px; height: 20px; border: 0px solid #ffff…" at bounding box center [968, 429] width 1203 height 687
click at [1426, 113] on span "Hide Tools" at bounding box center [1442, 111] width 49 height 13
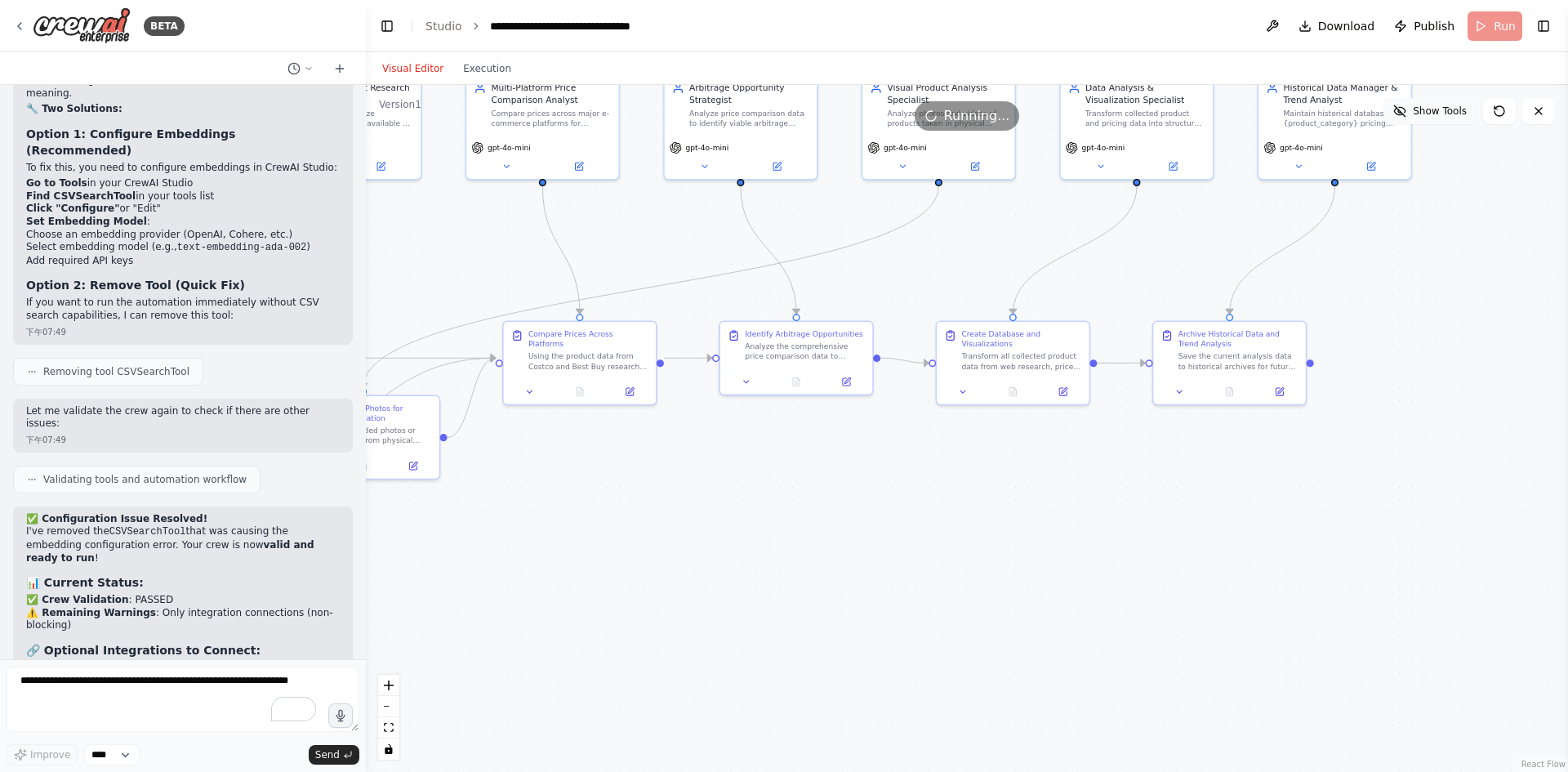
click at [1426, 113] on span "Show Tools" at bounding box center [1440, 111] width 54 height 13
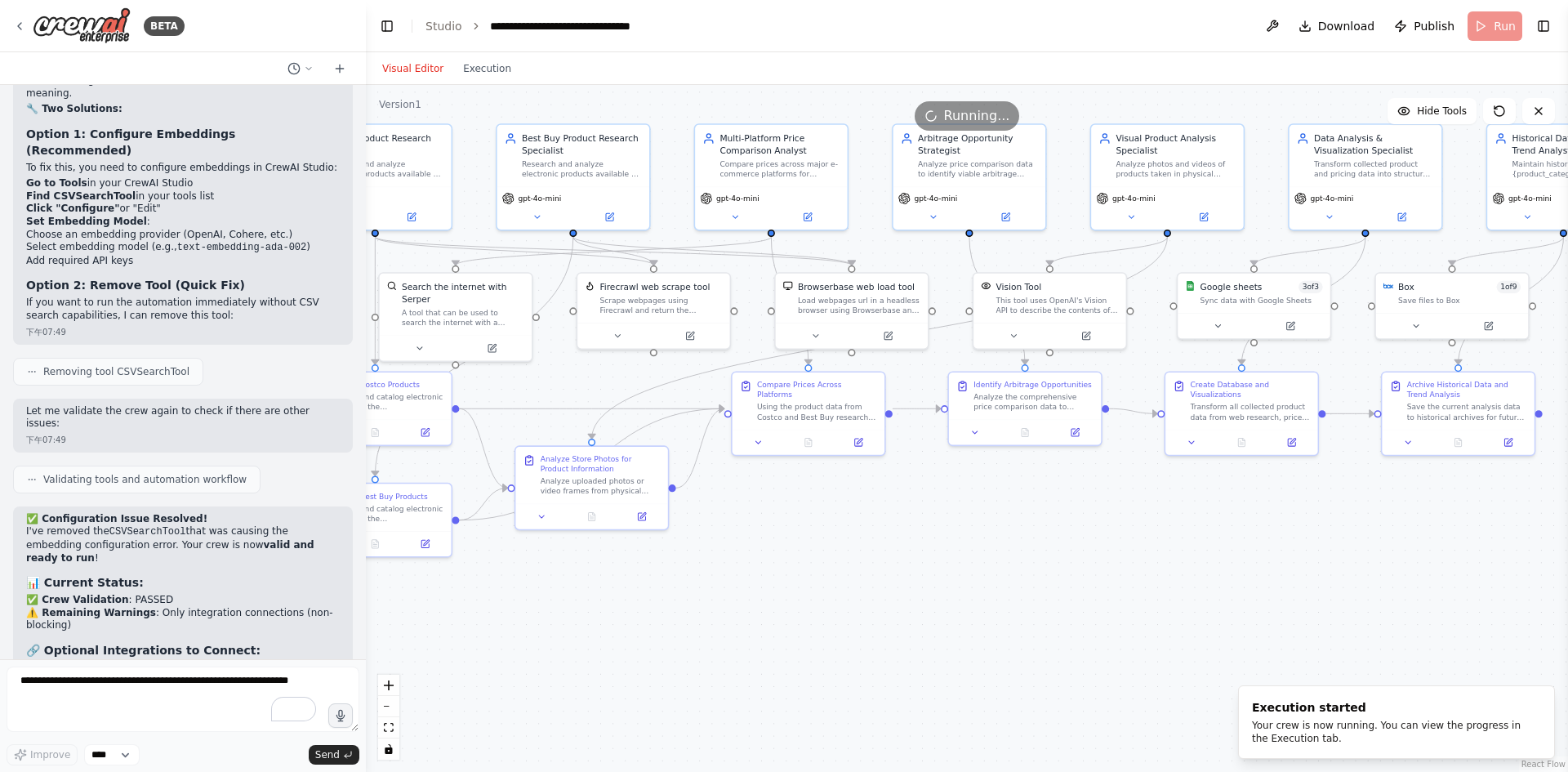
drag, startPoint x: 950, startPoint y: 506, endPoint x: 1242, endPoint y: 567, distance: 298.3
click at [1242, 567] on div ".deletable-edge-delete-btn { width: 20px; height: 20px; border: 0px solid #ffff…" at bounding box center [968, 429] width 1203 height 687
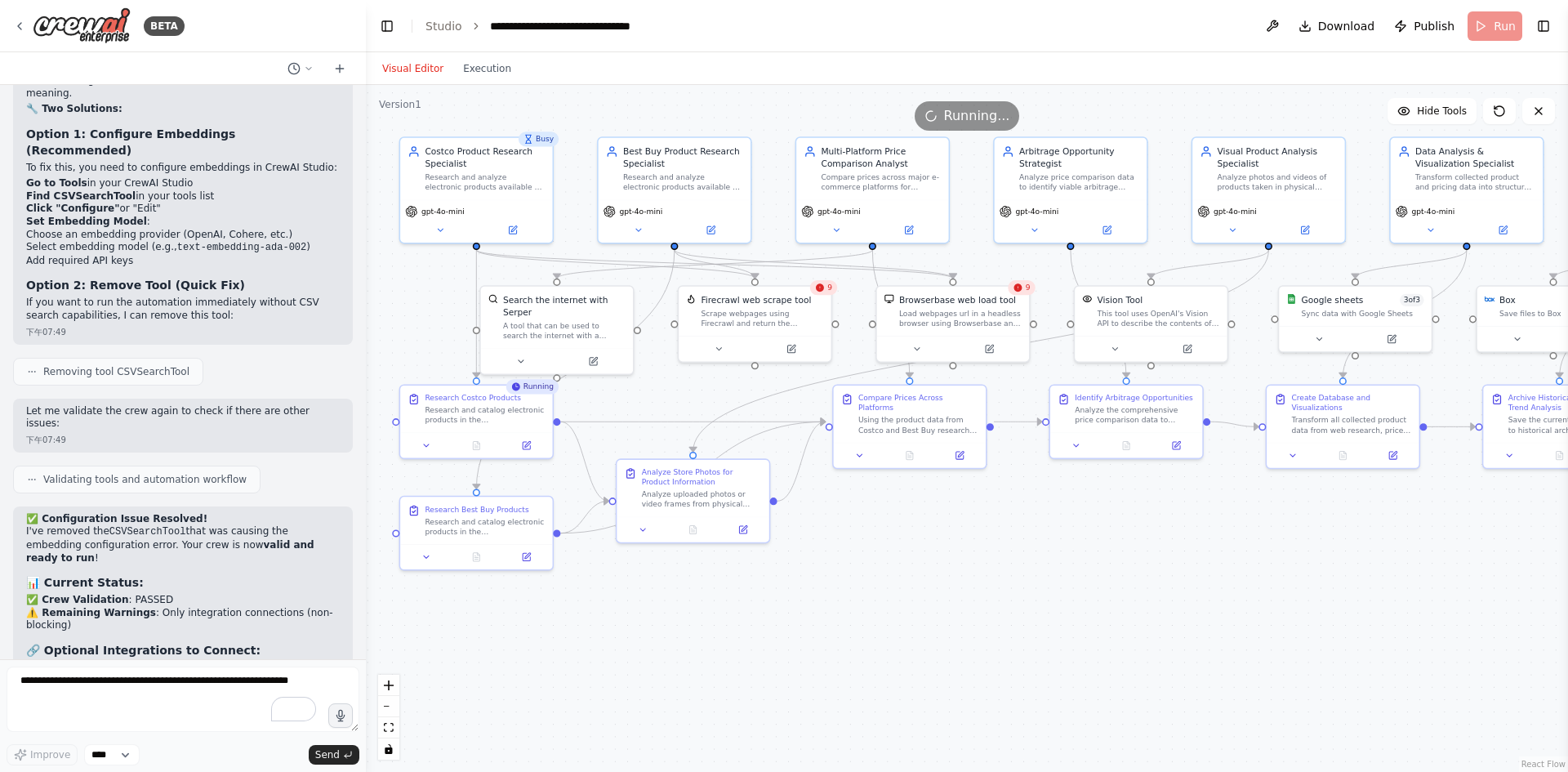
drag, startPoint x: 1227, startPoint y: 571, endPoint x: 1173, endPoint y: 540, distance: 62.3
click at [1173, 540] on div ".deletable-edge-delete-btn { width: 20px; height: 20px; border: 0px solid #ffff…" at bounding box center [968, 429] width 1203 height 687
click at [723, 353] on button at bounding box center [719, 346] width 70 height 15
click at [821, 459] on button "Advanced Options" at bounding box center [801, 457] width 225 height 12
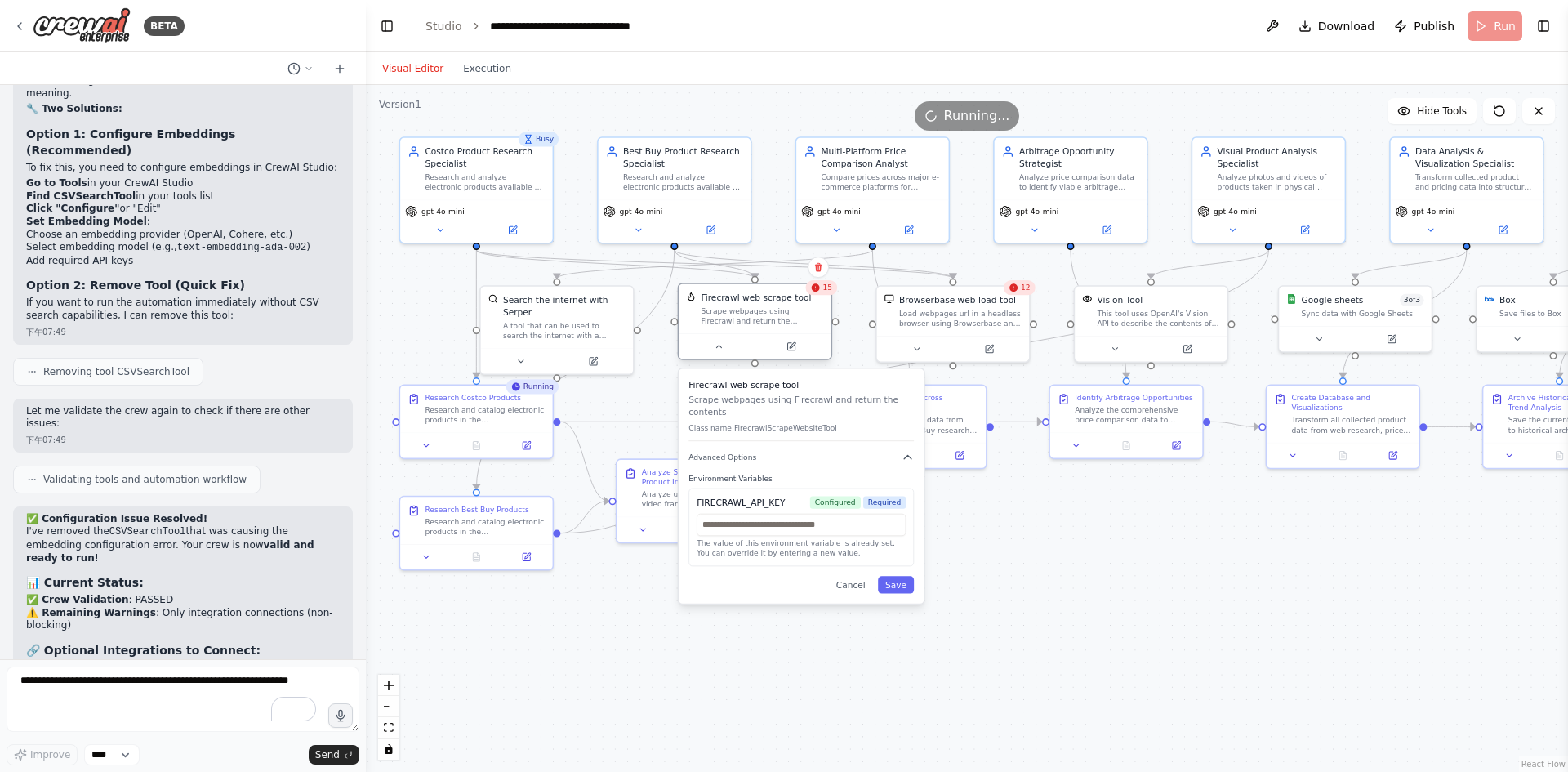
click at [770, 313] on div "Scrape webpages using Firecrawl and return the contents" at bounding box center [762, 316] width 123 height 19
click at [827, 295] on div "15" at bounding box center [821, 288] width 32 height 15
click at [505, 73] on button "Execution" at bounding box center [487, 68] width 68 height 19
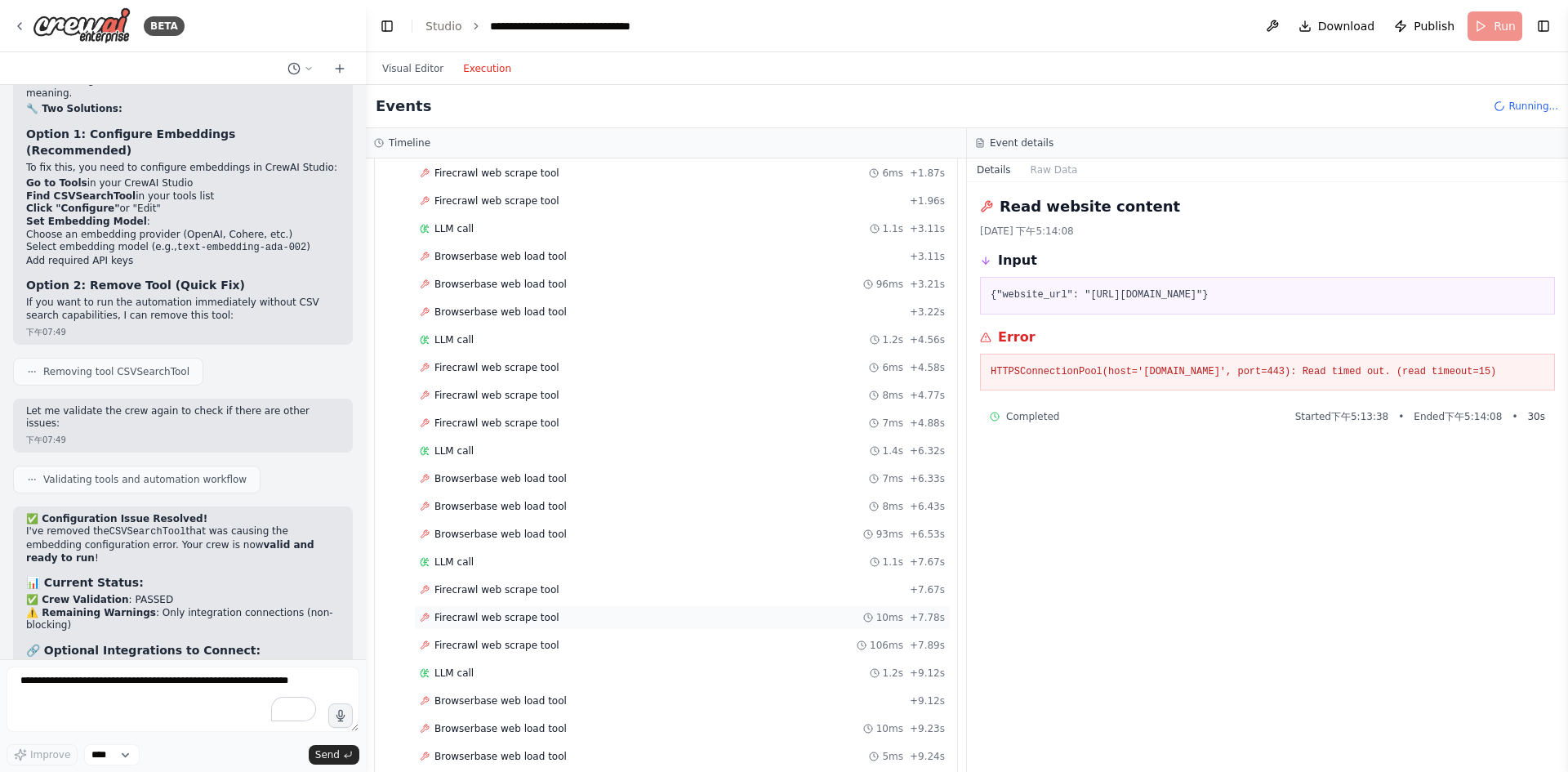
scroll to position [0, 0]
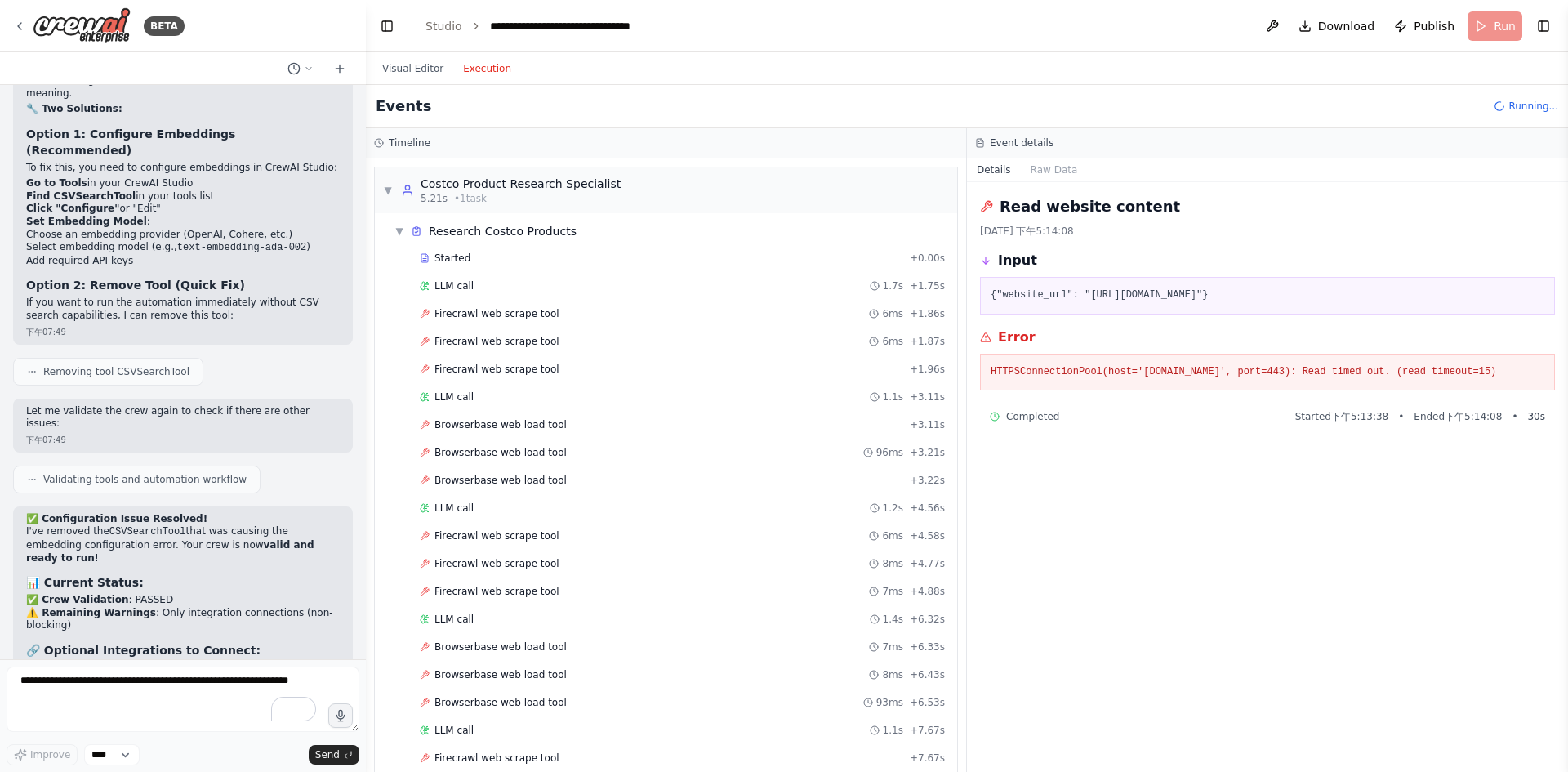
click at [521, 309] on span "Firecrawl web scrape tool" at bounding box center [497, 314] width 125 height 13
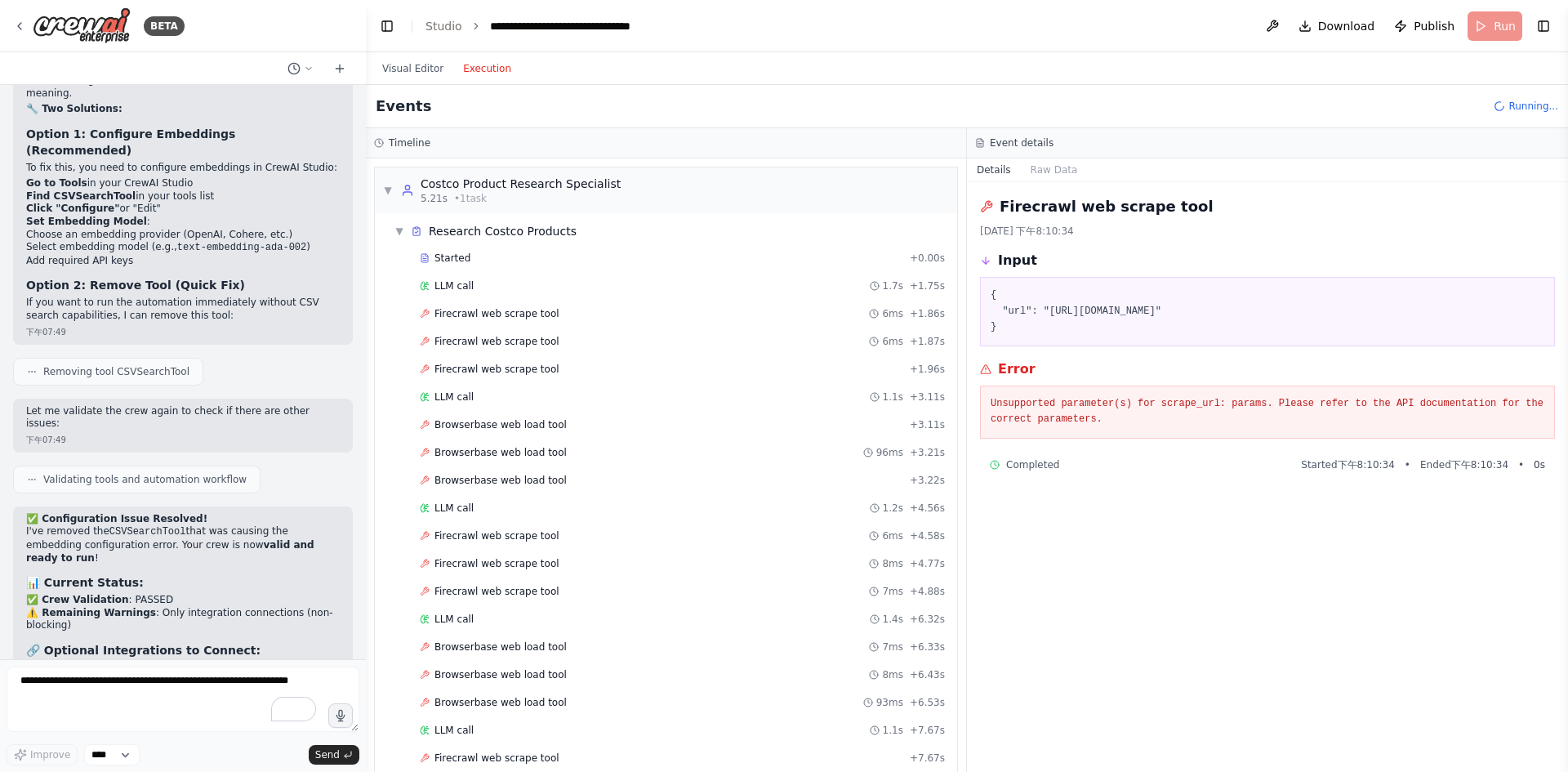
click at [1019, 408] on pre "Unsupported parameter(s) for scrape_url: params. Please refer to the API docume…" at bounding box center [1267, 412] width 554 height 32
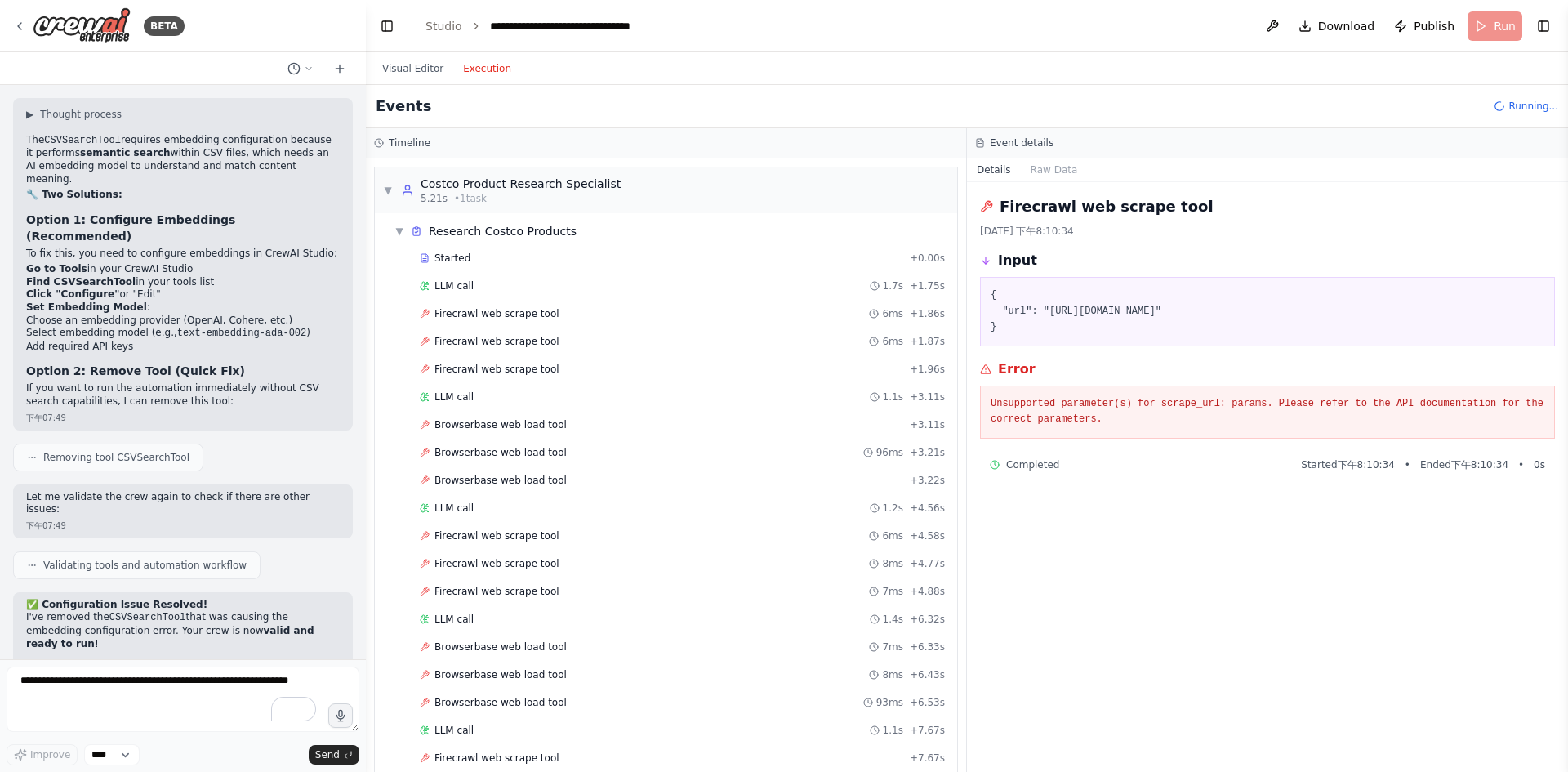
scroll to position [7241, 0]
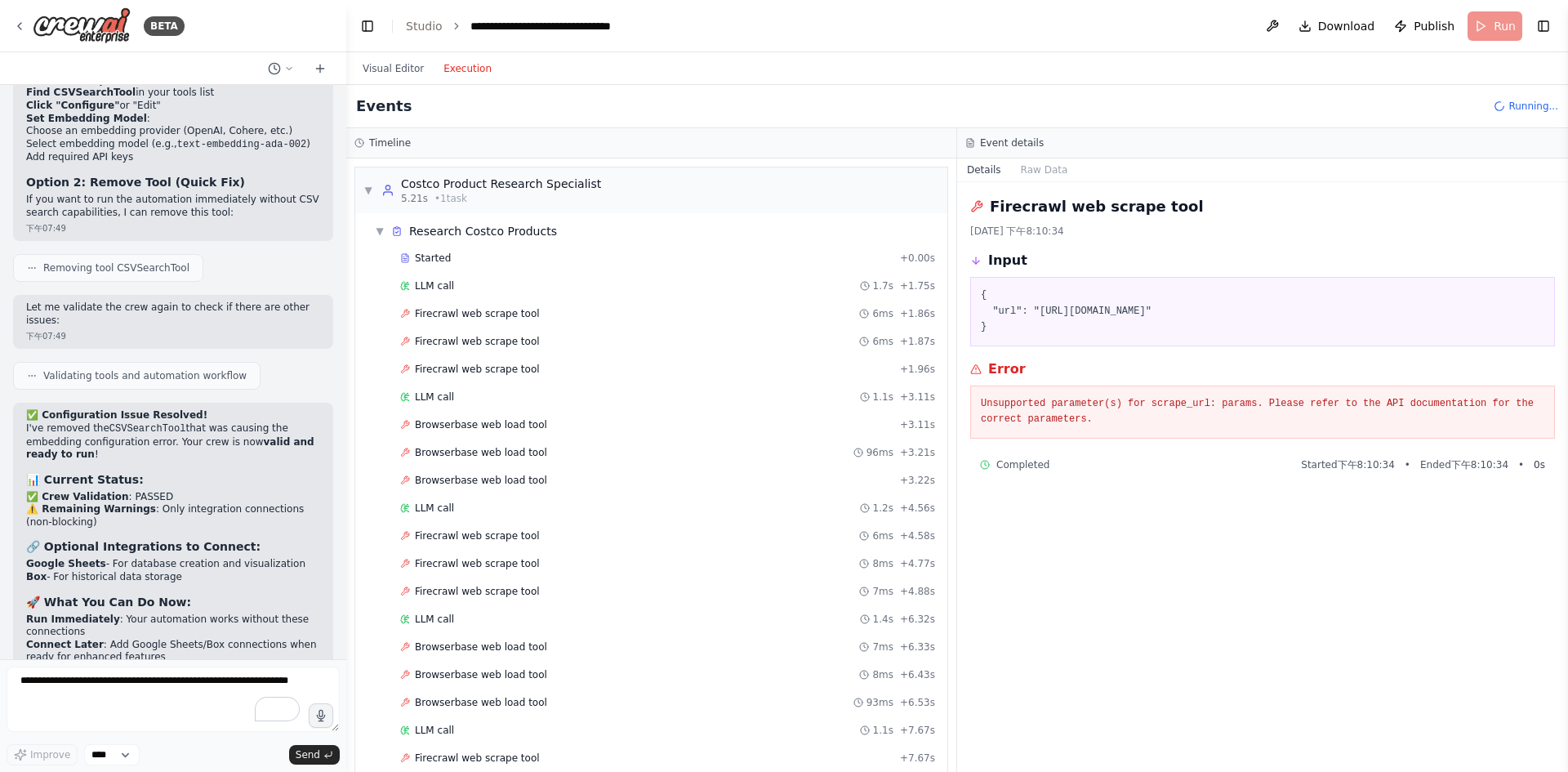
drag, startPoint x: 362, startPoint y: 626, endPoint x: 346, endPoint y: 637, distance: 19.4
click at [346, 637] on div "BETA I want to set up an e-commerce team to help me find electronic products on…" at bounding box center [784, 386] width 1568 height 772
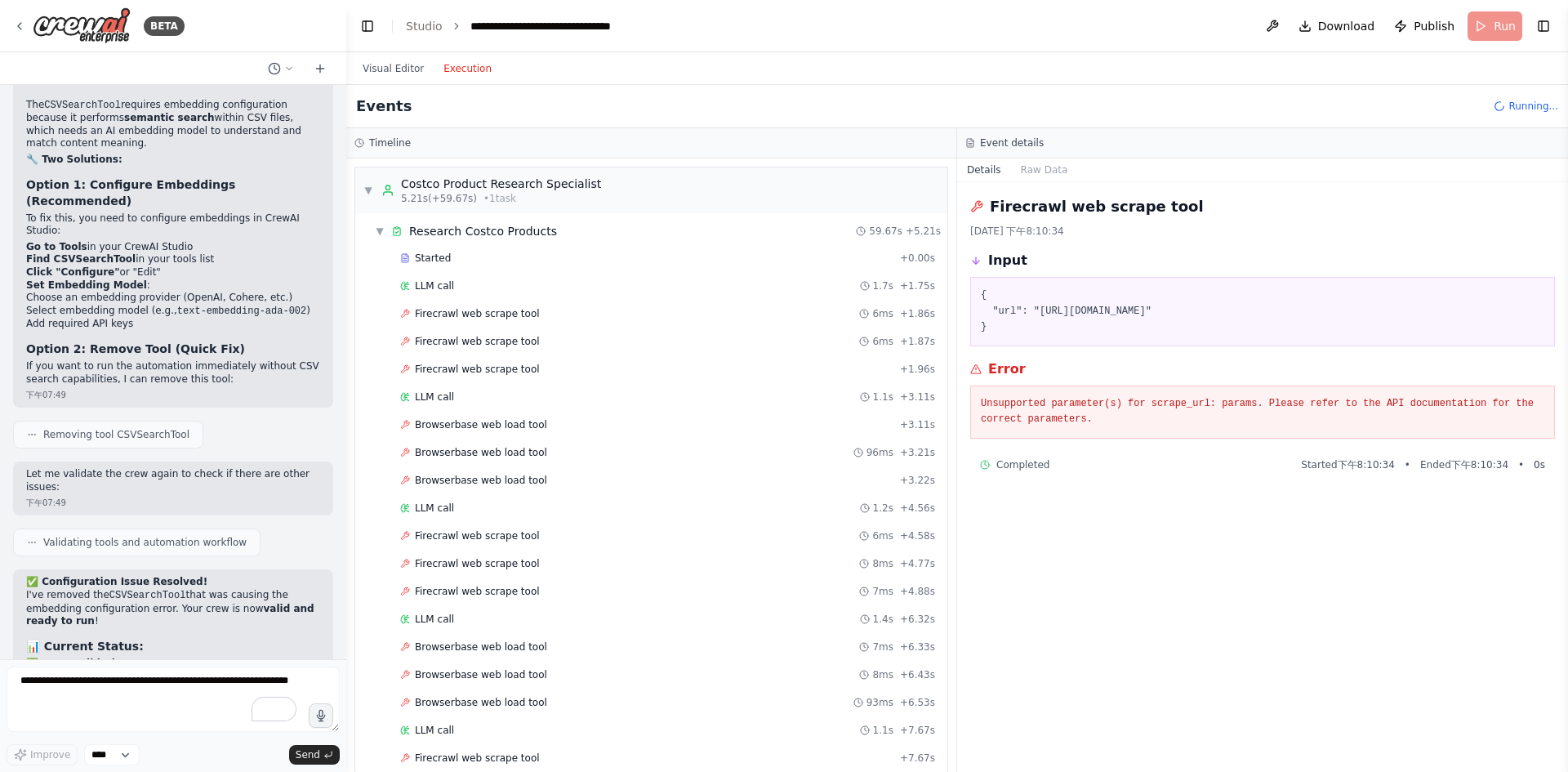
scroll to position [7639, 0]
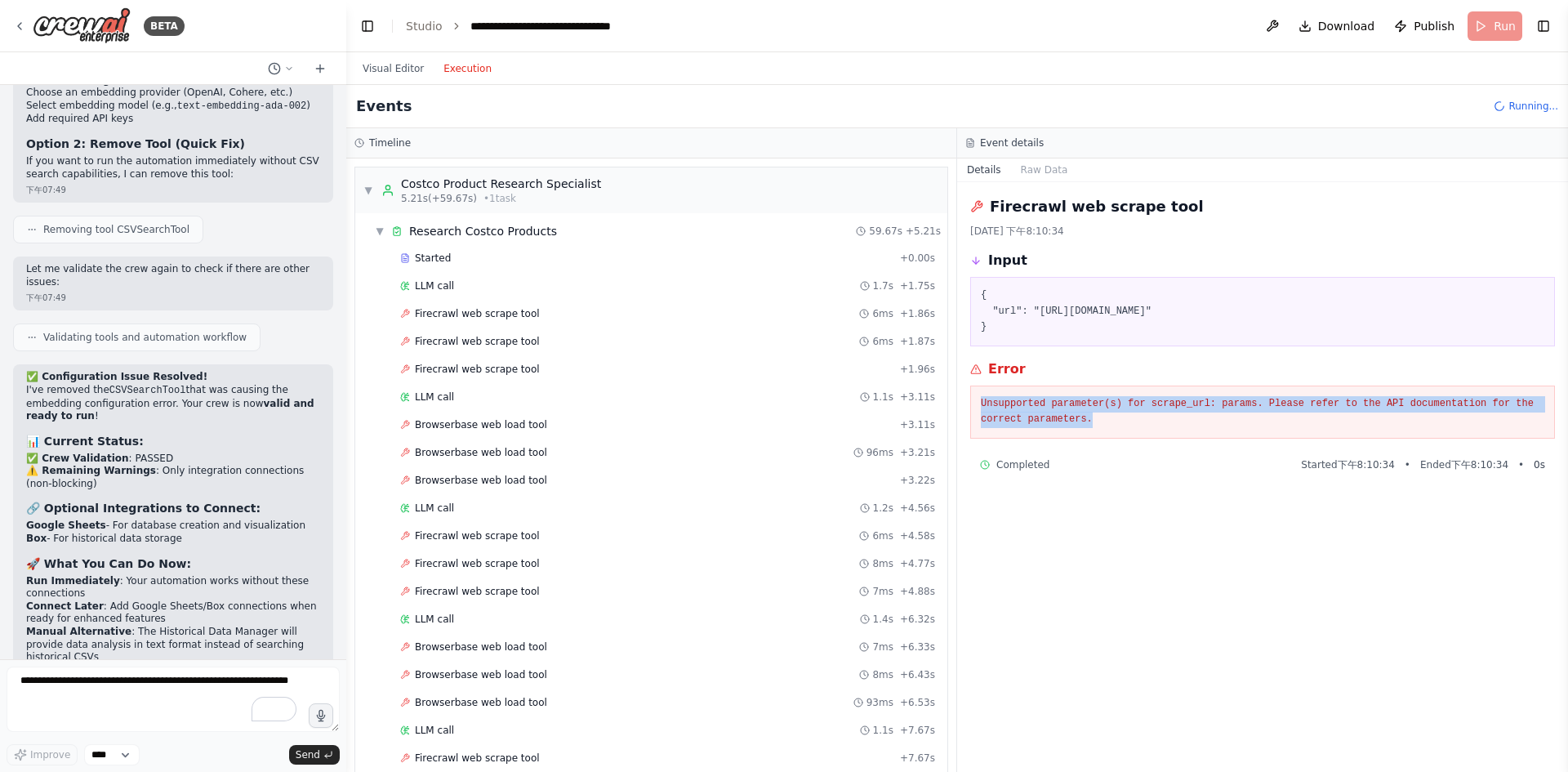
drag, startPoint x: 1104, startPoint y: 419, endPoint x: 982, endPoint y: 407, distance: 122.6
click at [982, 407] on pre "Unsupported parameter(s) for scrape_url: params. Please refer to the API docume…" at bounding box center [1263, 412] width 564 height 32
copy pre "Unsupported parameter(s) for scrape_url: params. Please refer to the API docume…"
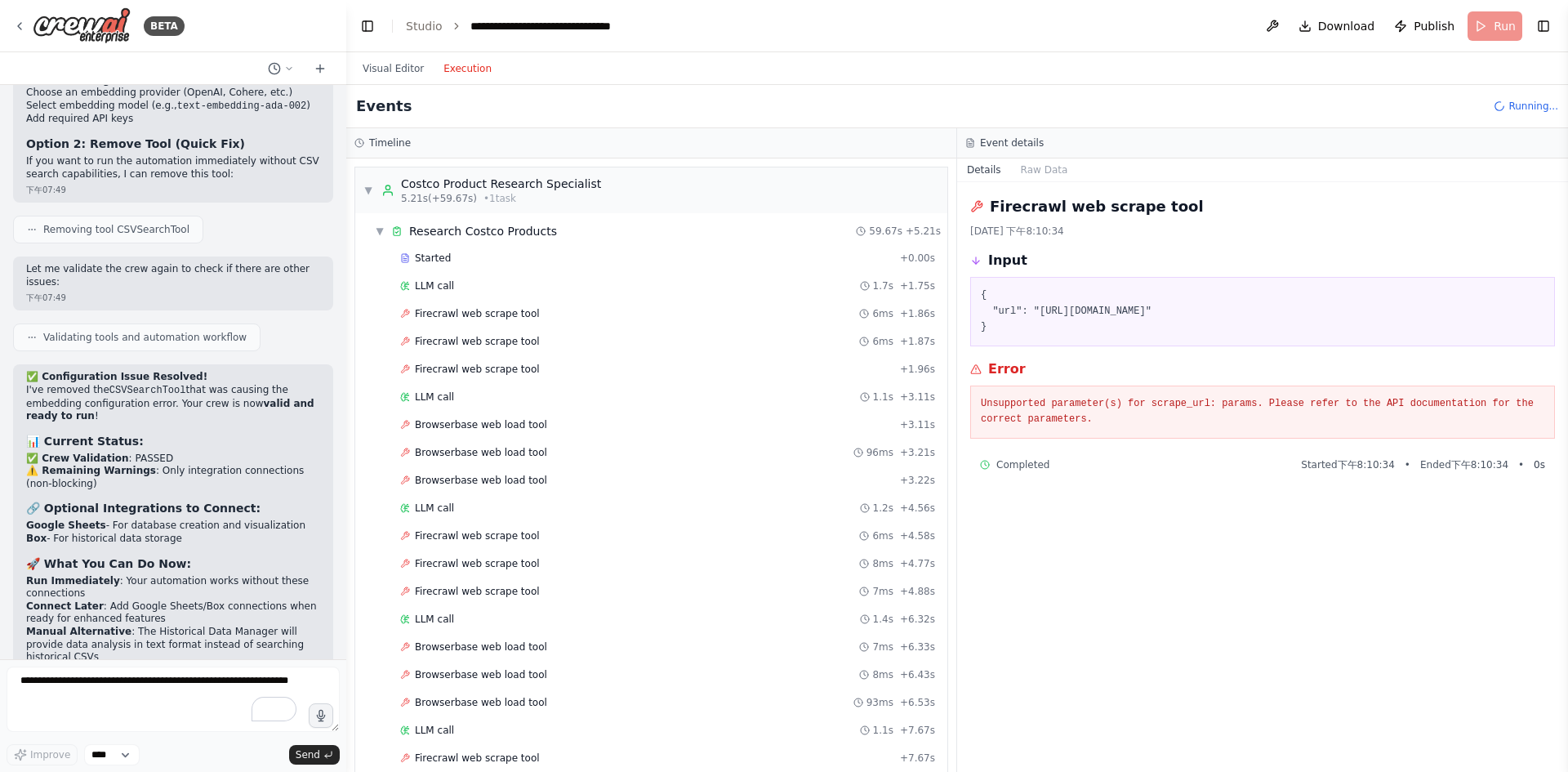
click at [1173, 462] on div "Completed Started 下午8:10:34 • Ended 下午8:10:34 • 0 s" at bounding box center [1263, 465] width 566 height 13
click at [409, 62] on button "Visual Editor" at bounding box center [393, 68] width 81 height 19
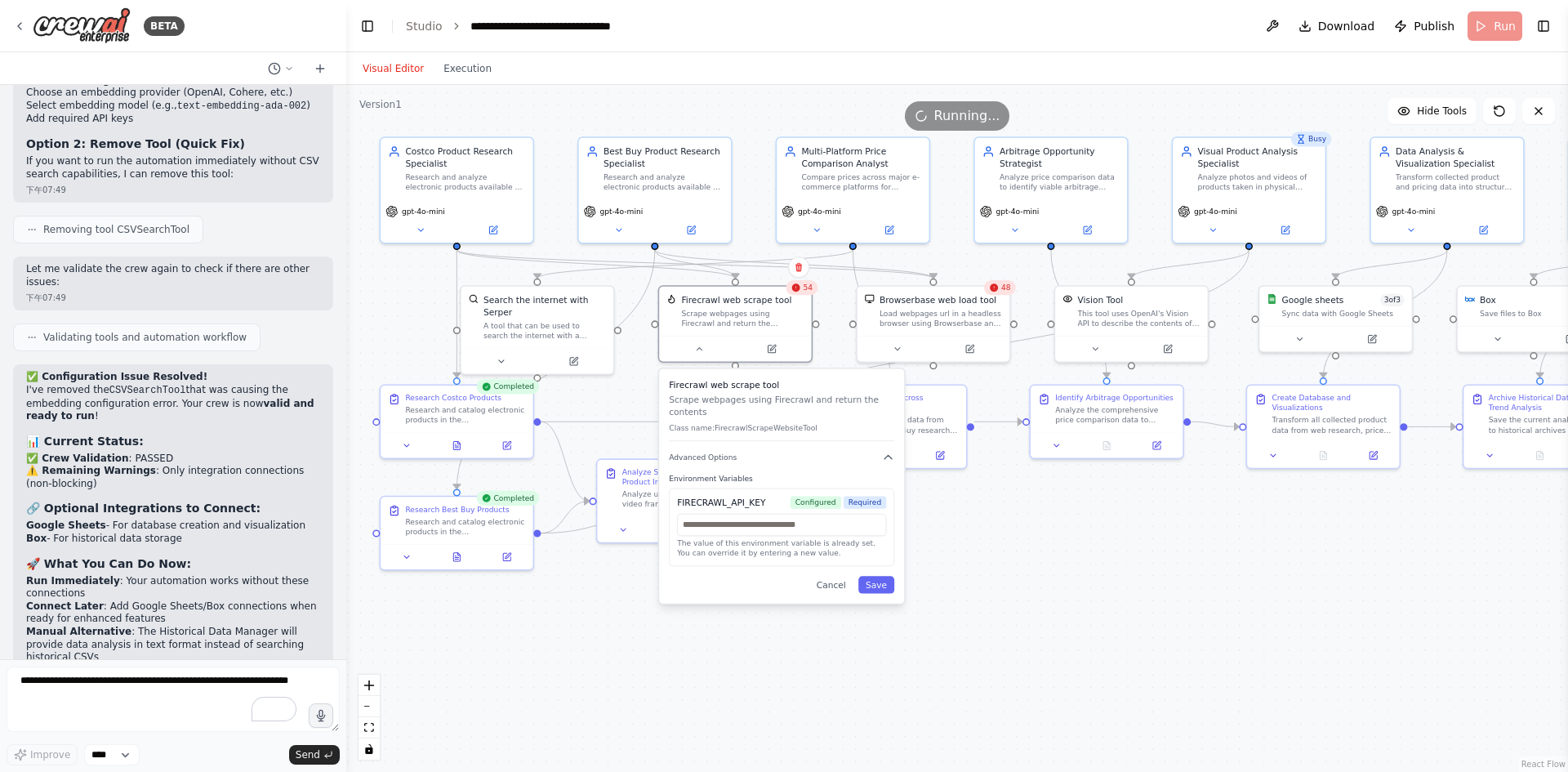
click at [1081, 568] on div ".deletable-edge-delete-btn { width: 20px; height: 20px; border: 0px solid #ffff…" at bounding box center [957, 429] width 1222 height 687
click at [1142, 603] on div ".deletable-edge-delete-btn { width: 20px; height: 20px; border: 0px solid #ffff…" at bounding box center [957, 429] width 1222 height 687
click at [781, 317] on div "Scrape webpages using Firecrawl and return the contents" at bounding box center [742, 316] width 123 height 19
click at [936, 312] on div "Load webpages url in a headless browser using Browserbase and return the conten…" at bounding box center [947, 316] width 123 height 19
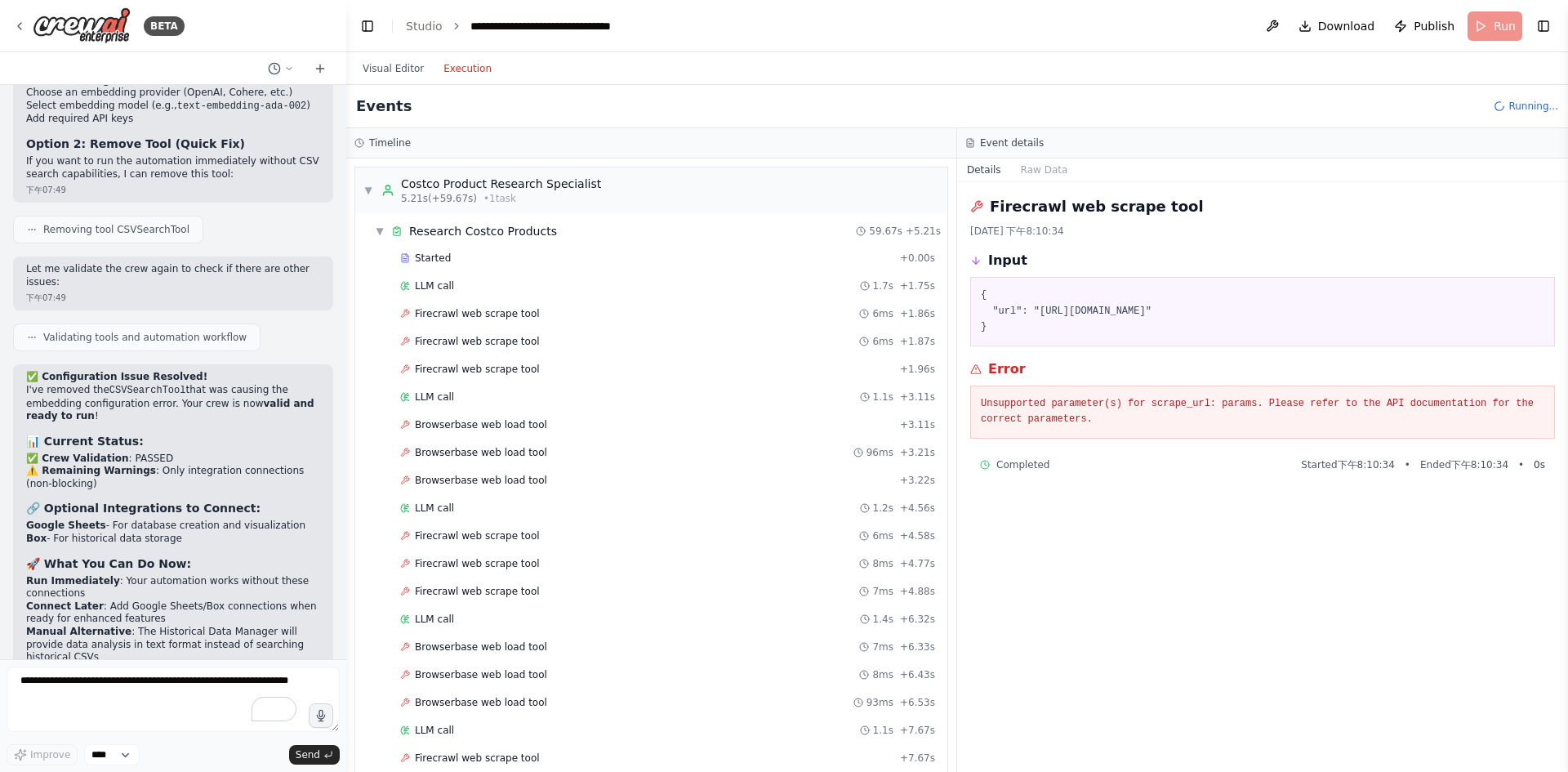
click at [474, 76] on button "Execution" at bounding box center [468, 68] width 68 height 19
click at [460, 443] on div "Browserbase web load tool 96ms + 3.21s" at bounding box center [667, 452] width 546 height 25
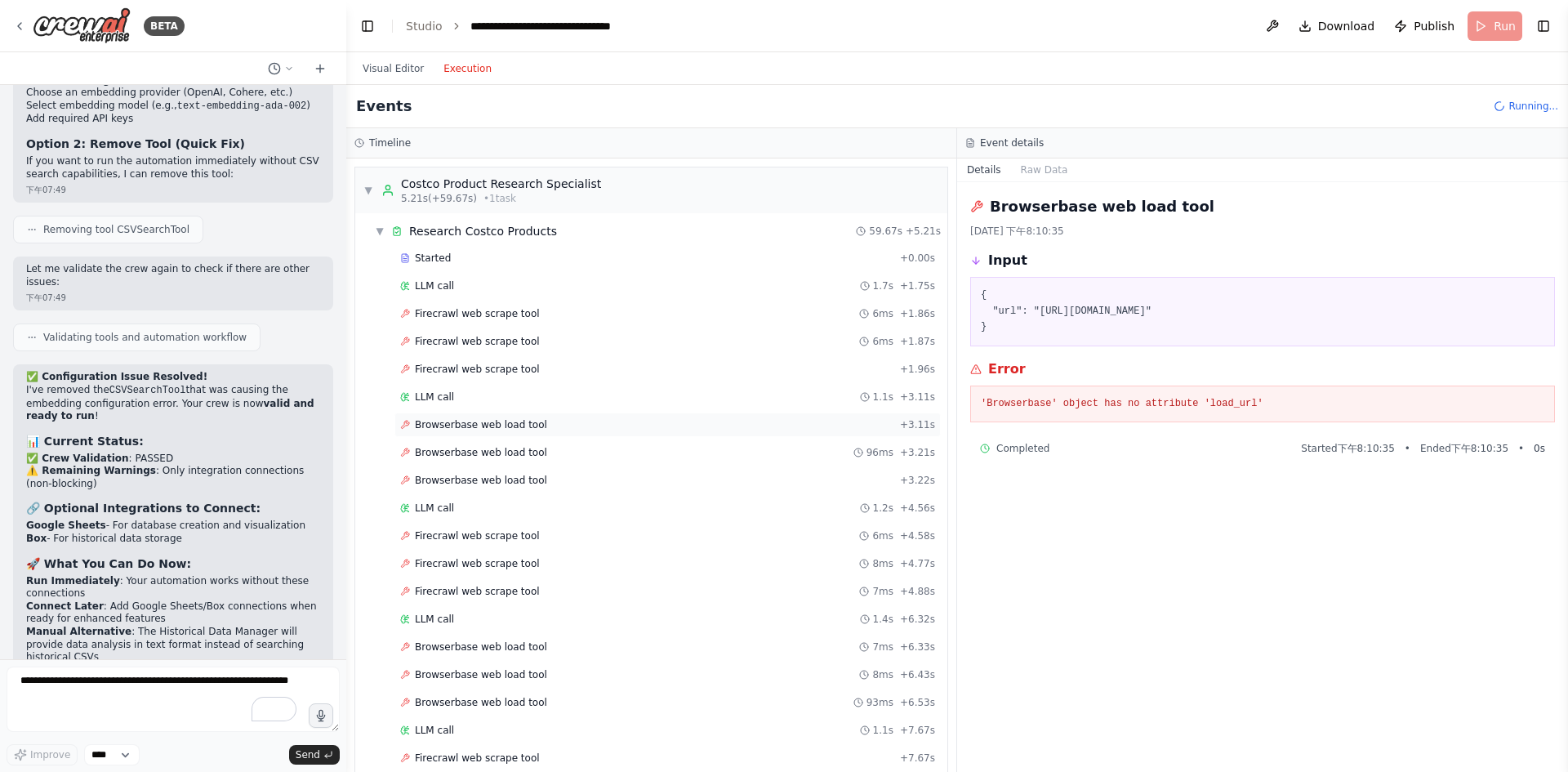
click at [481, 427] on span "Browserbase web load tool" at bounding box center [481, 425] width 133 height 13
drag, startPoint x: 1252, startPoint y: 403, endPoint x: 979, endPoint y: 403, distance: 273.0
click at [979, 403] on div "'Browserbase' object has no attribute 'load_url'" at bounding box center [1262, 404] width 585 height 38
copy pre "'Browserbase' object has no attribute 'load_url'"
click at [182, 678] on textarea "To enrich screen reader interactions, please activate Accessibility in Grammarl…" at bounding box center [173, 699] width 333 height 65
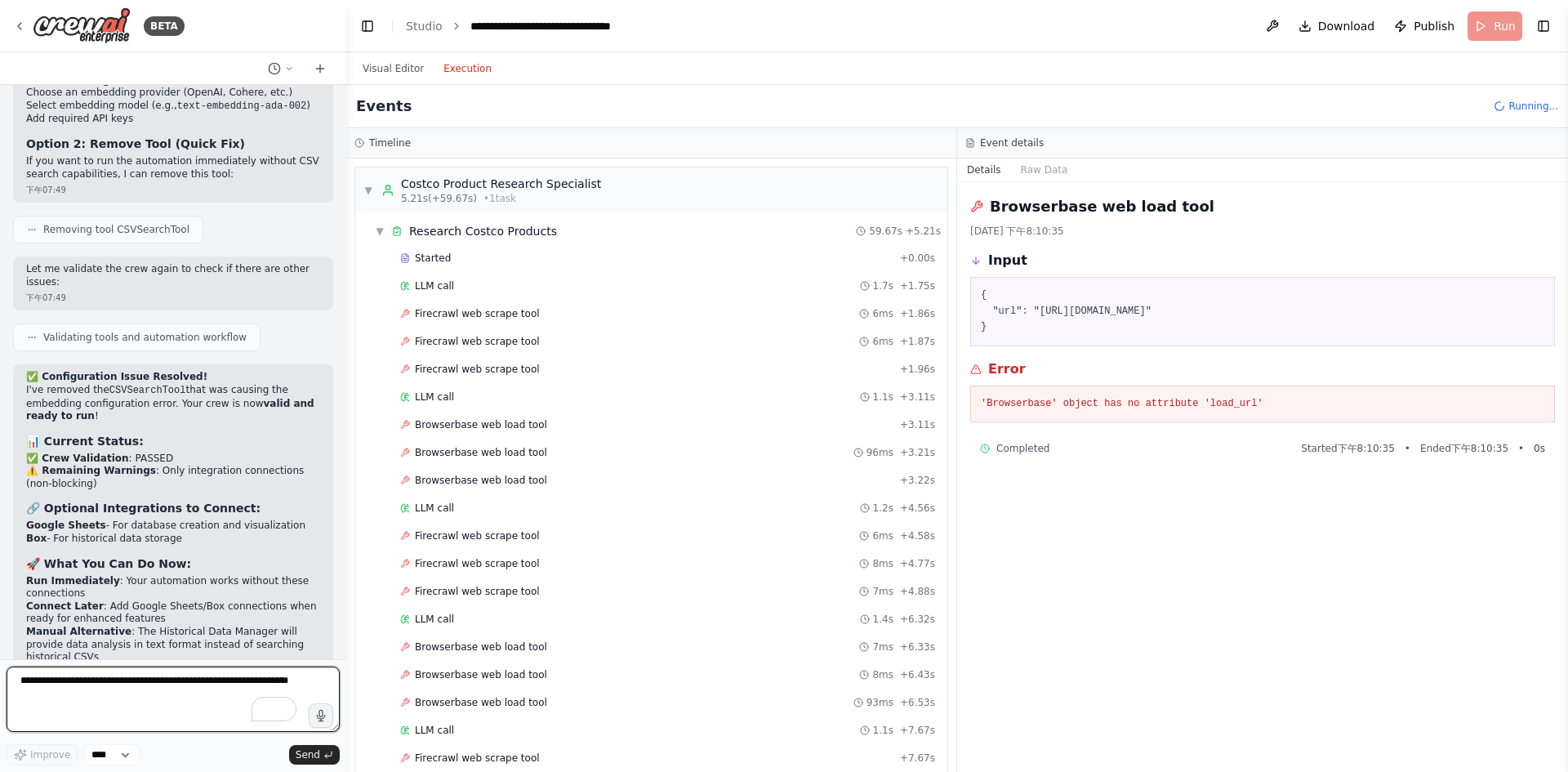
paste textarea "**********"
click at [21, 680] on textarea "**********" at bounding box center [173, 699] width 333 height 65
type textarea "**********"
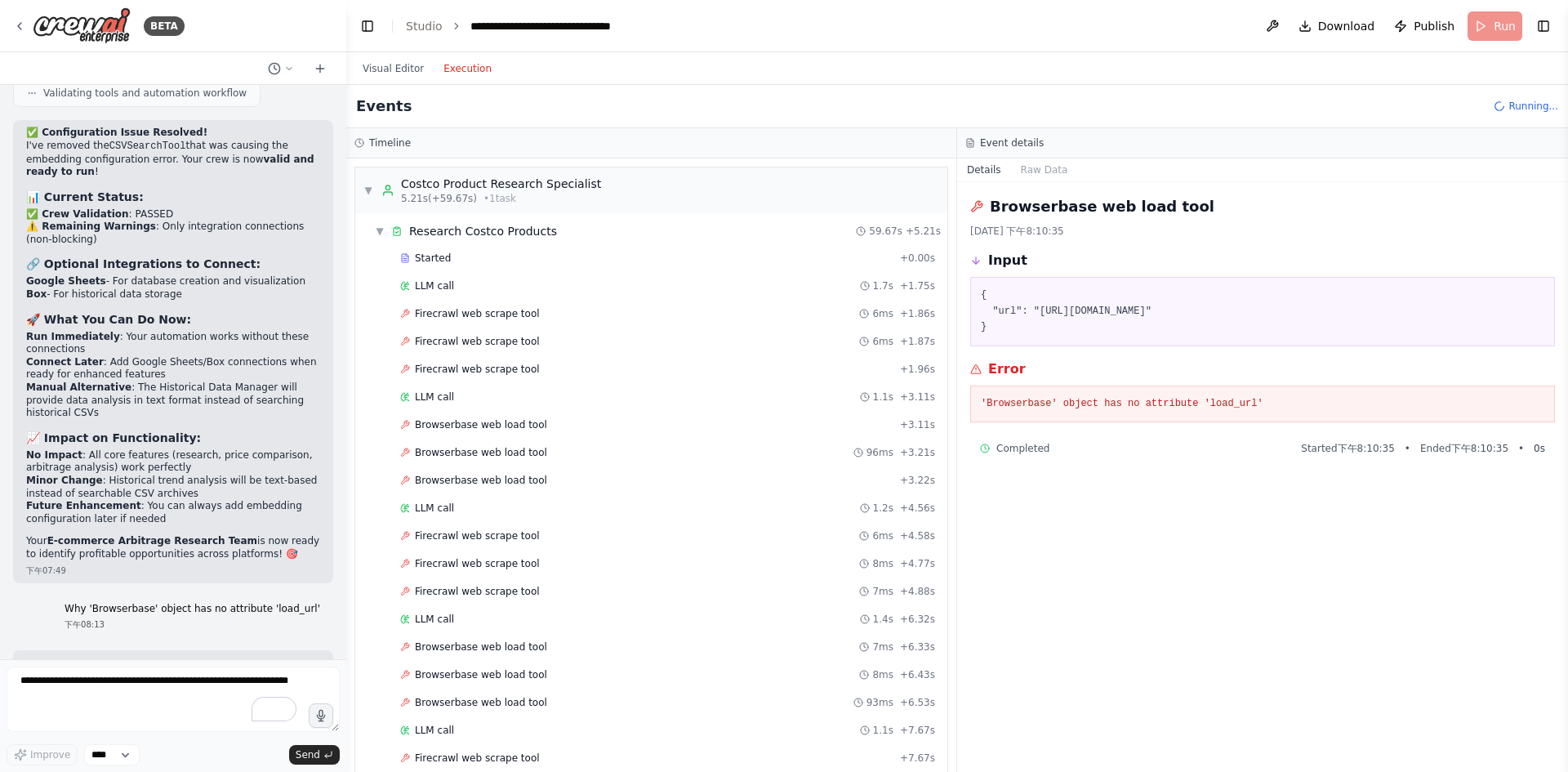
scroll to position [7966, 0]
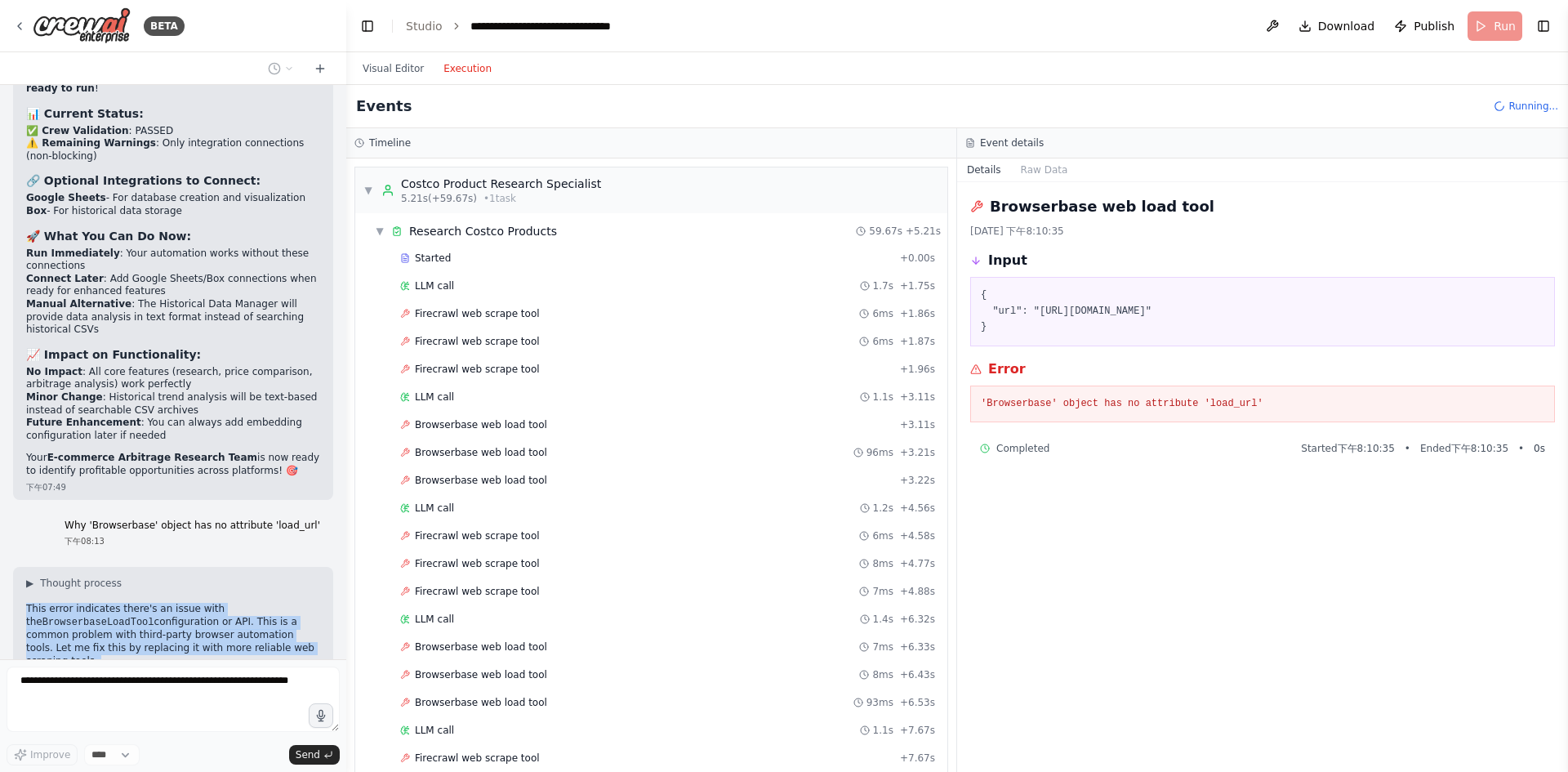
drag, startPoint x: 28, startPoint y: 574, endPoint x: 303, endPoint y: 472, distance: 293.3
click at [303, 603] on p "This error indicates there's an issue with the BrowserbaseLoadTool configuratio…" at bounding box center [173, 636] width 294 height 64
copy p "This error indicates there's an issue with the BrowserbaseLoadTool configuratio…"
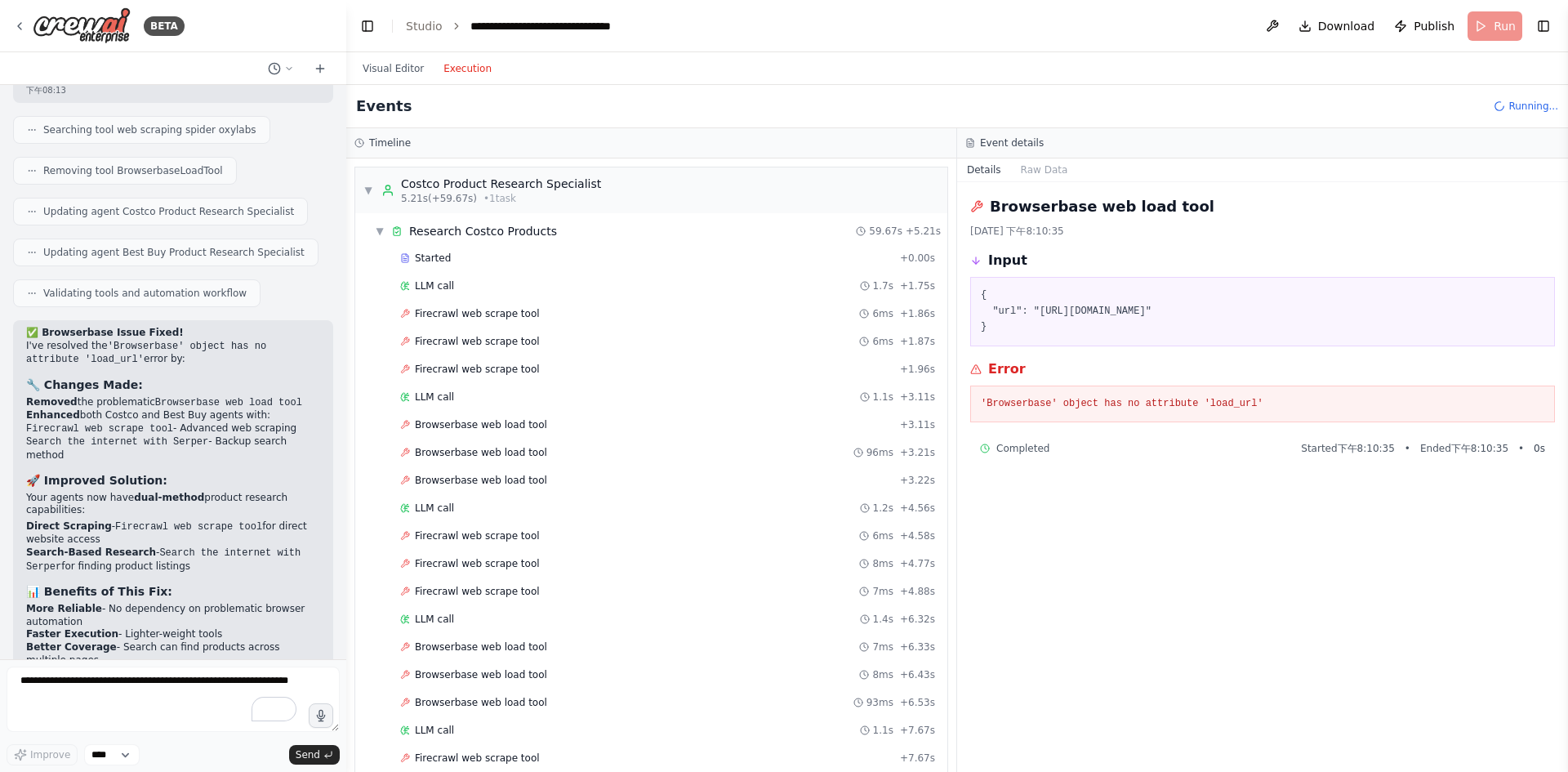
scroll to position [8697, 0]
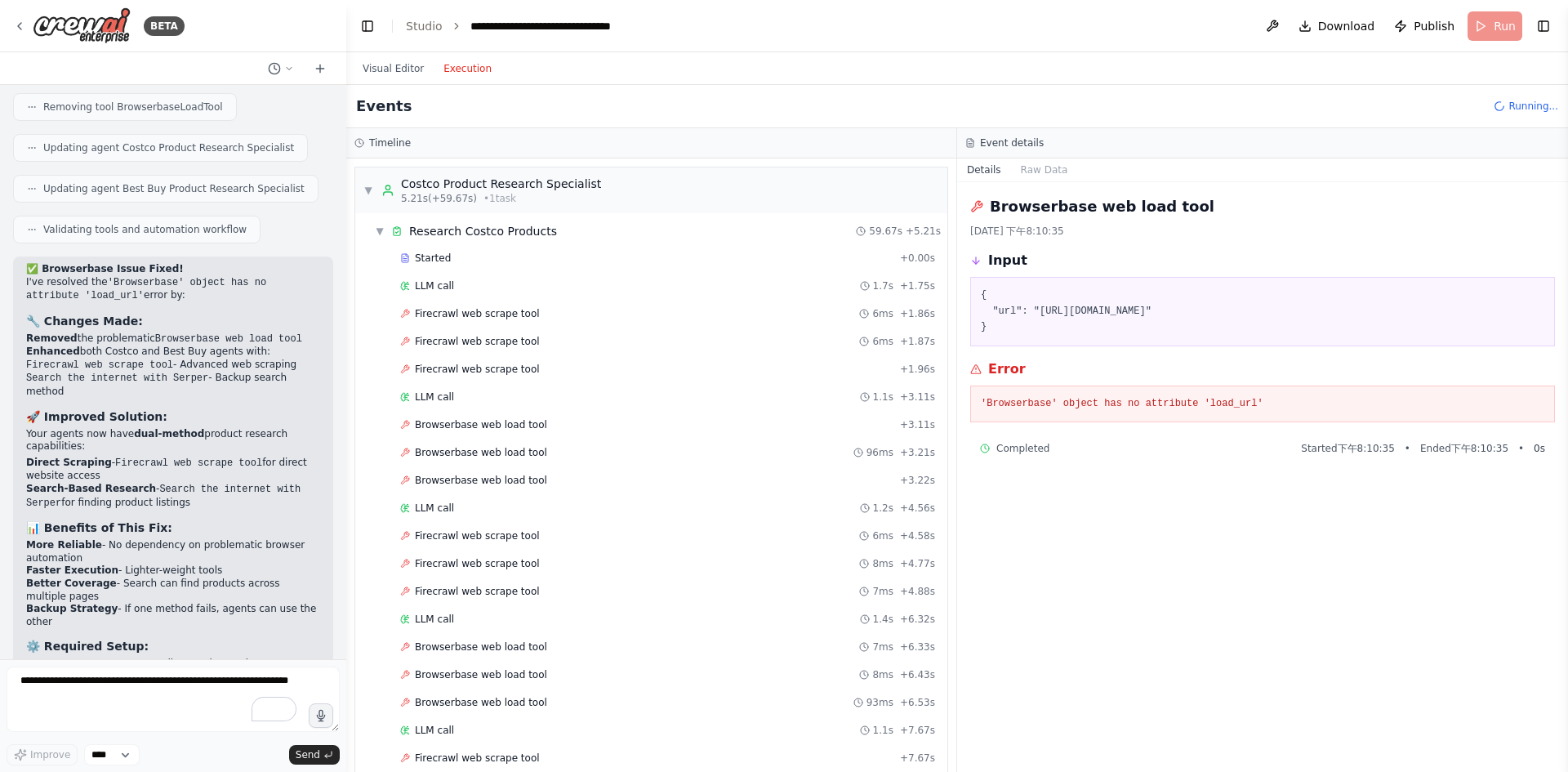
drag, startPoint x: 38, startPoint y: 226, endPoint x: 252, endPoint y: 591, distance: 423.1
click at [222, 614] on div "✅ Browserbase Issue Fixed! I've resolved the 'Browserbase' object has no attrib…" at bounding box center [173, 553] width 294 height 581
copy div "Browserbase Issue Fixed! I've resolved the 'Browserbase' object has no attribut…"
click at [395, 72] on button "Visual Editor" at bounding box center [393, 68] width 81 height 19
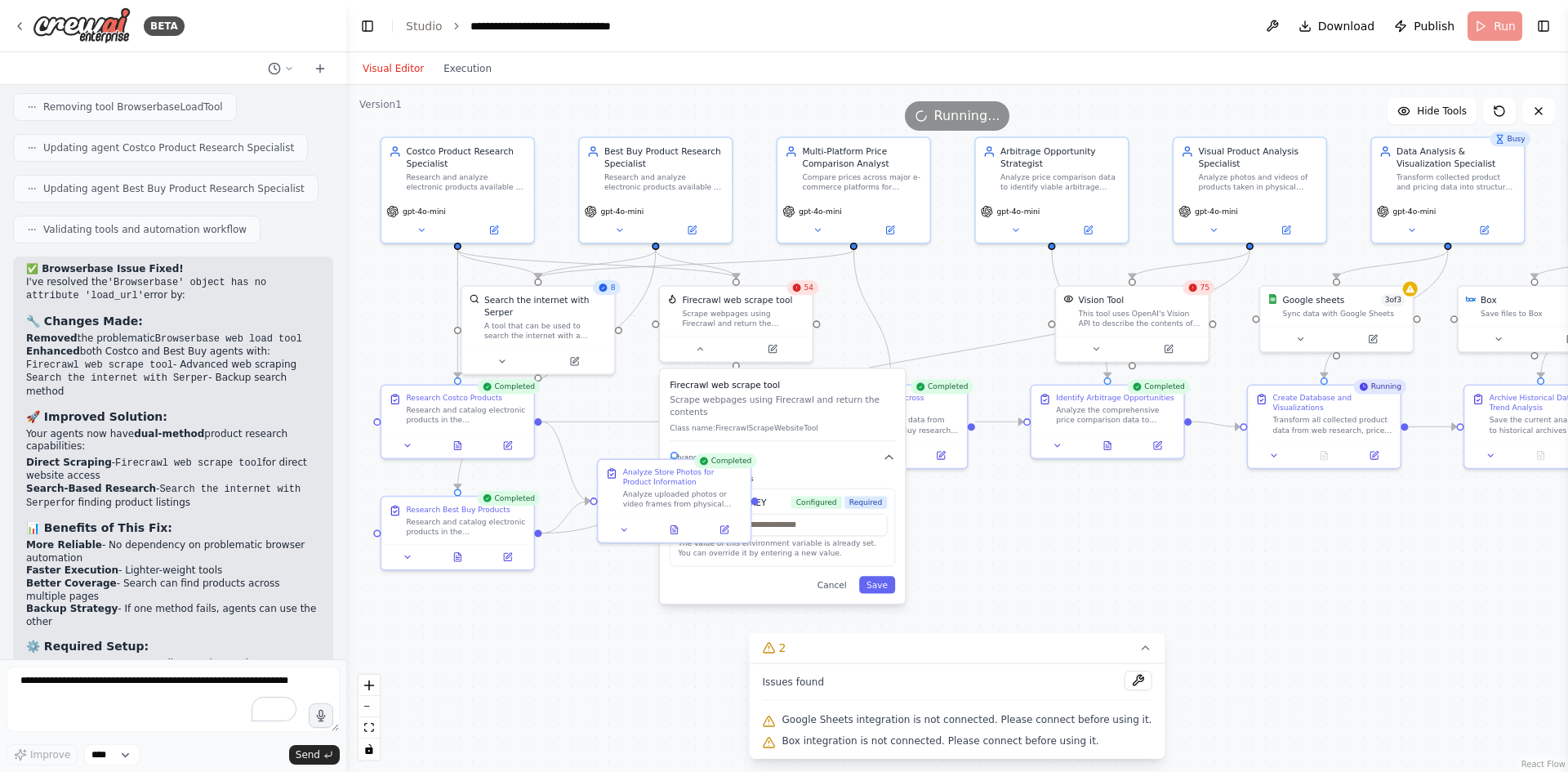
click at [1158, 527] on div ".deletable-edge-delete-btn { width: 20px; height: 20px; border: 0px solid #ffff…" at bounding box center [957, 429] width 1222 height 687
click at [1086, 718] on span "Google Sheets integration is not connected. Please connect before using it." at bounding box center [968, 720] width 370 height 13
click at [1129, 686] on button at bounding box center [1138, 680] width 27 height 19
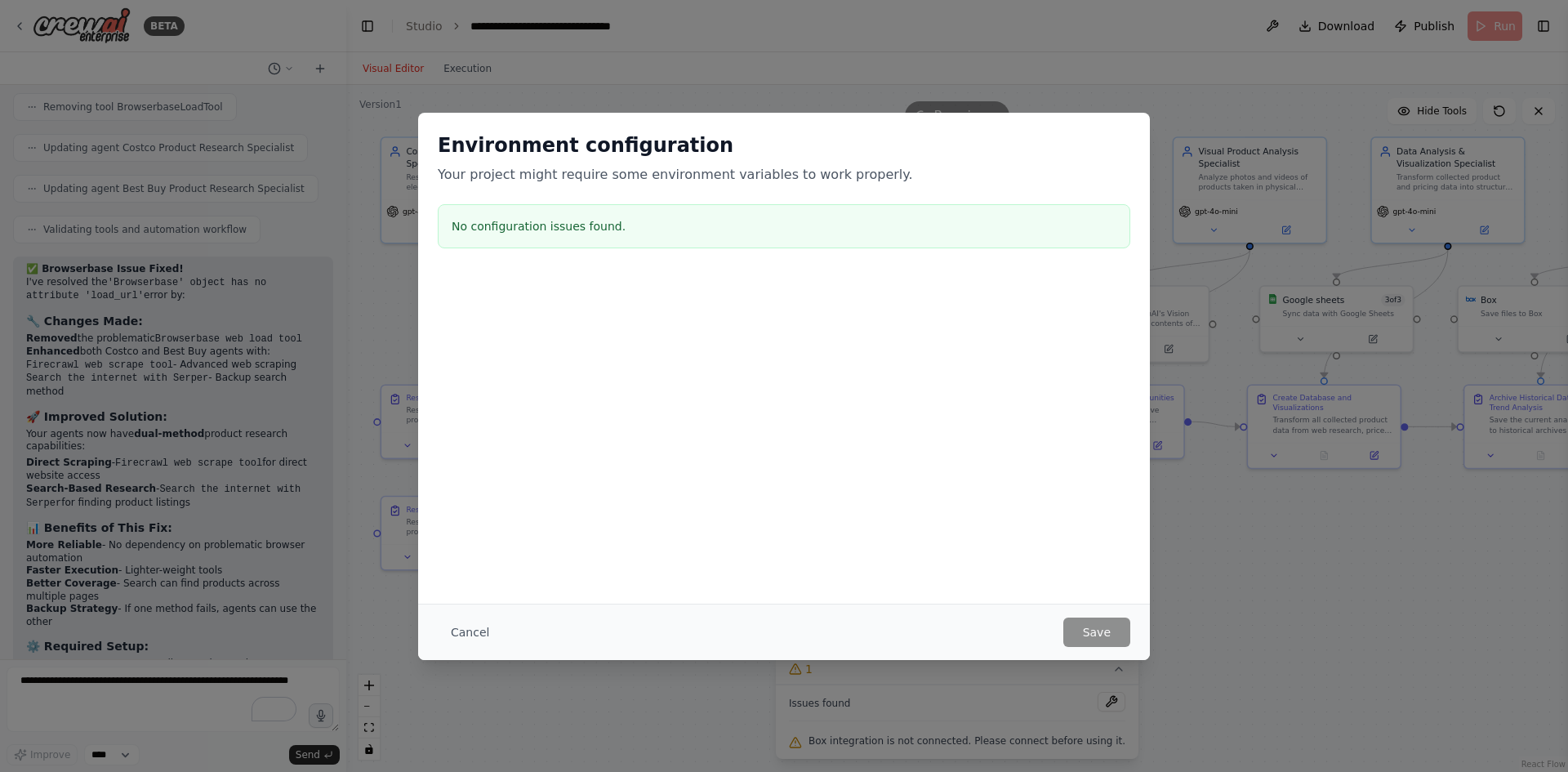
click at [1238, 608] on div "Environment configuration Your project might require some environment variables…" at bounding box center [784, 386] width 1568 height 772
click at [481, 636] on button "Cancel" at bounding box center [470, 633] width 64 height 29
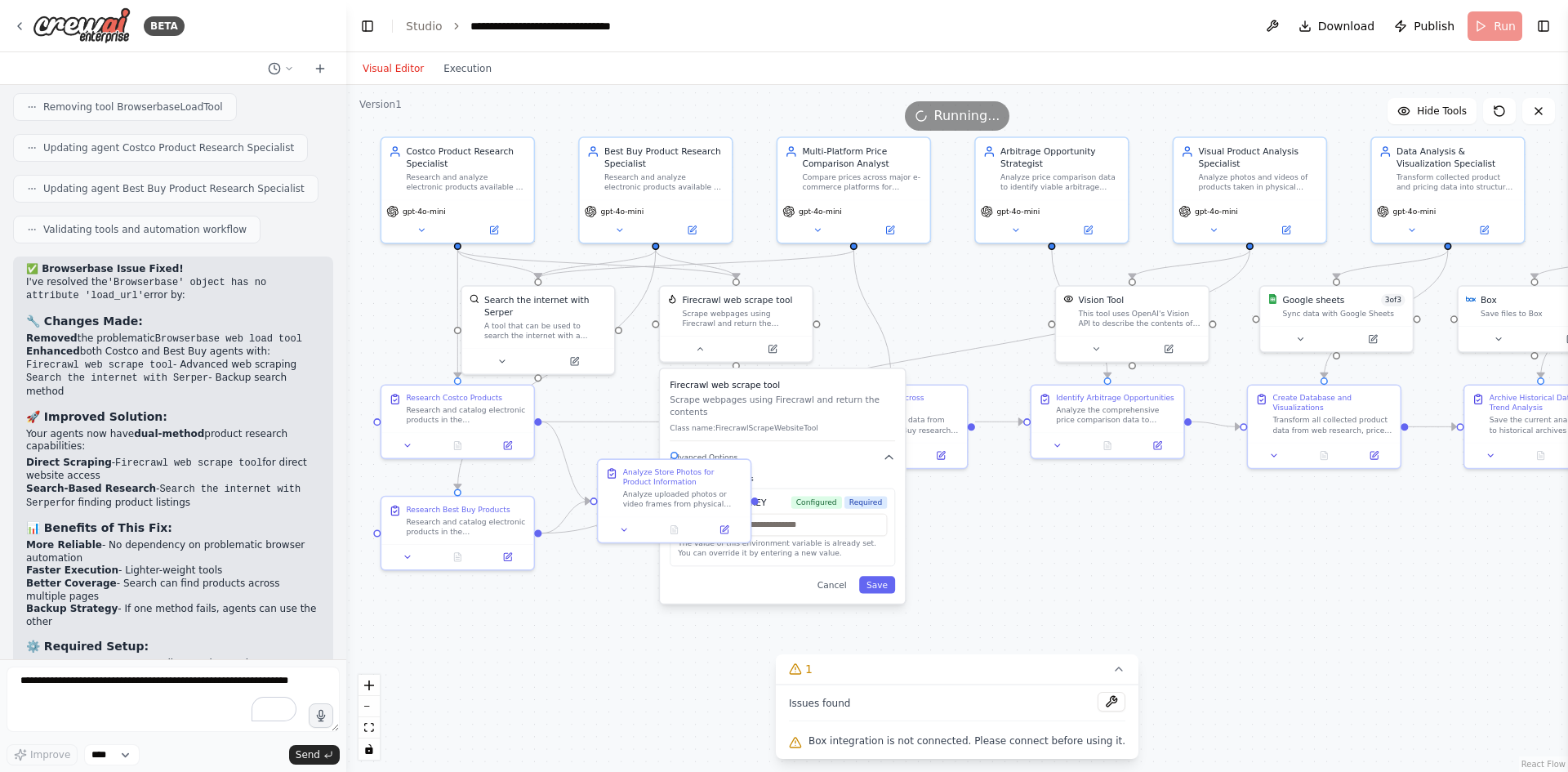
click at [1089, 616] on div ".deletable-edge-delete-btn { width: 20px; height: 20px; border: 0px solid #ffff…" at bounding box center [957, 429] width 1222 height 687
click at [1188, 557] on div ".deletable-edge-delete-btn { width: 20px; height: 20px; border: 0px solid #ffff…" at bounding box center [957, 429] width 1222 height 687
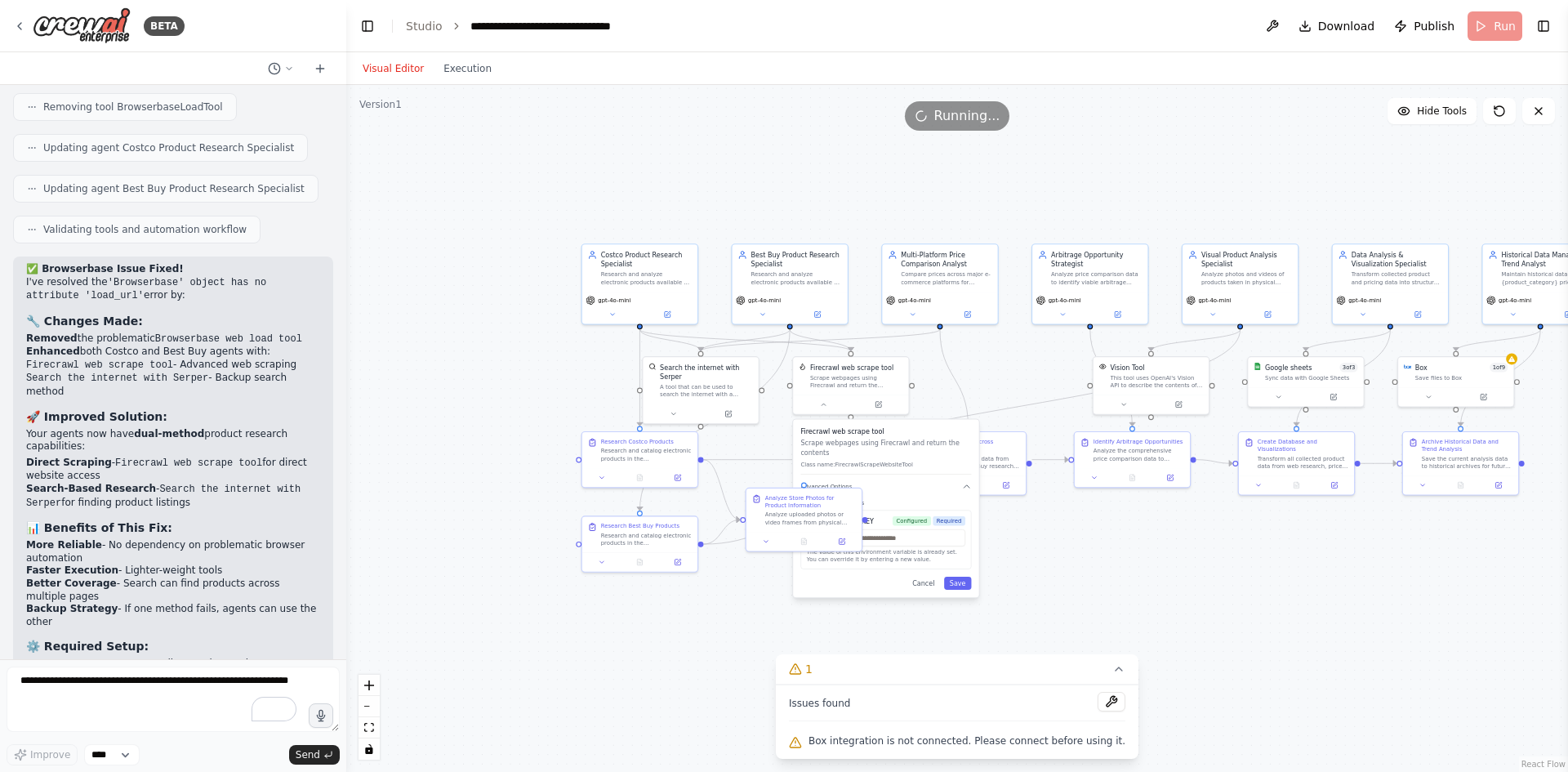
click at [903, 739] on span "Box integration is not connected. Please connect before using it." at bounding box center [967, 741] width 317 height 13
click at [1465, 386] on div at bounding box center [1456, 395] width 115 height 19
click at [1427, 398] on icon at bounding box center [1429, 395] width 7 height 7
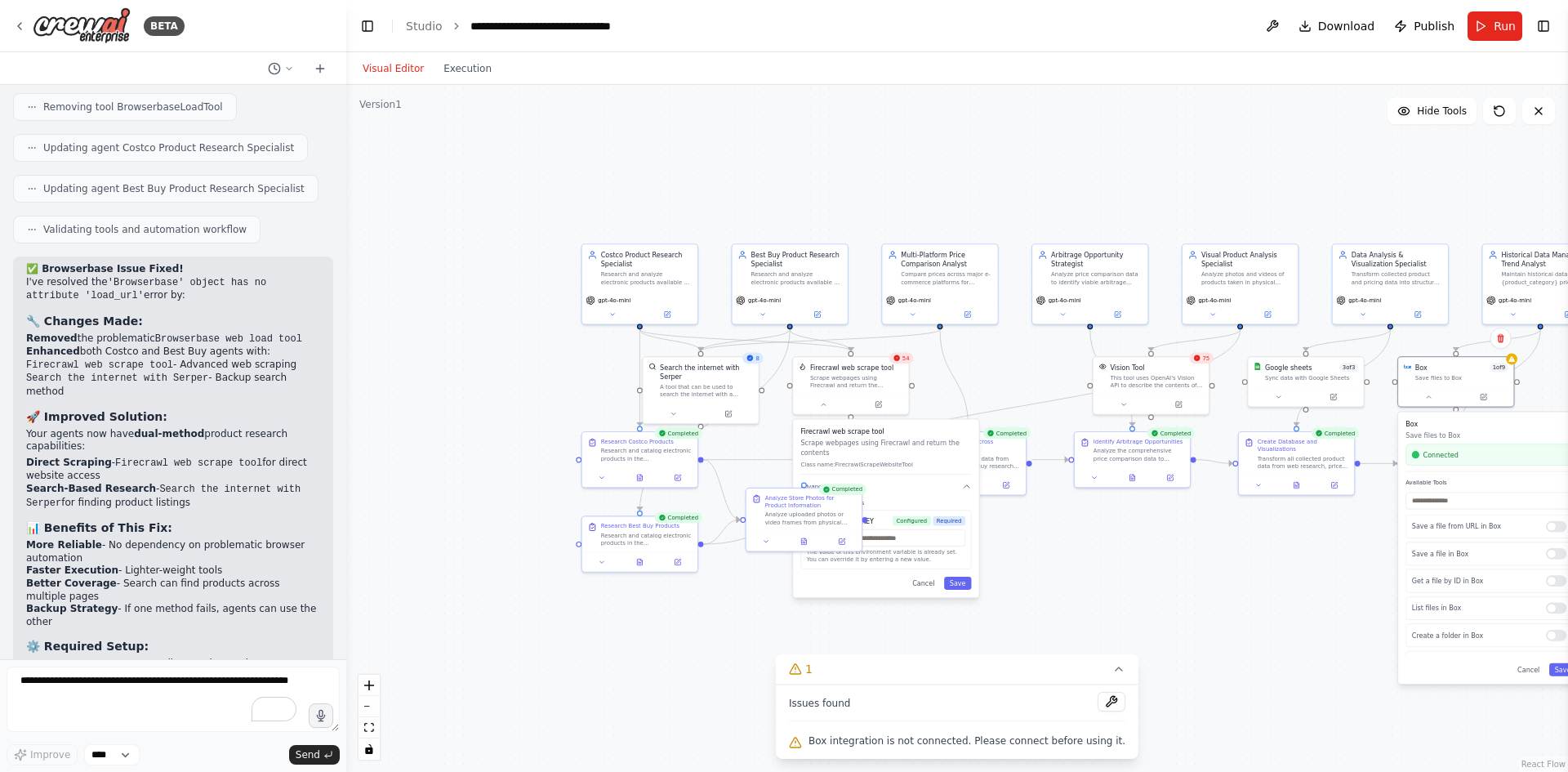
click at [1179, 613] on div ".deletable-edge-delete-btn { width: 20px; height: 20px; border: 0px solid #ffff…" at bounding box center [957, 429] width 1222 height 687
click at [1500, 39] on button "Run" at bounding box center [1496, 26] width 55 height 29
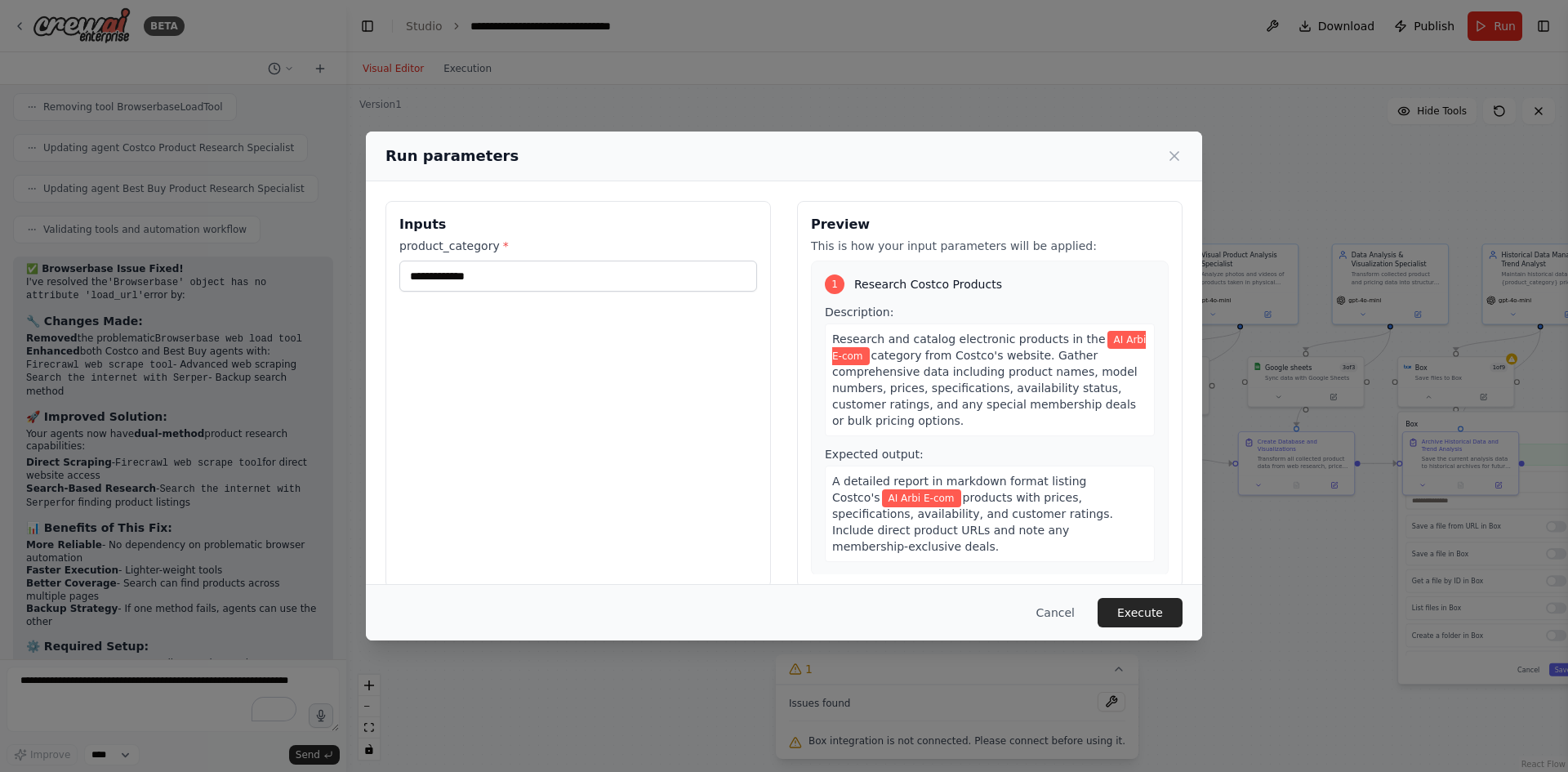
click at [1138, 614] on button "Execute" at bounding box center [1140, 613] width 85 height 29
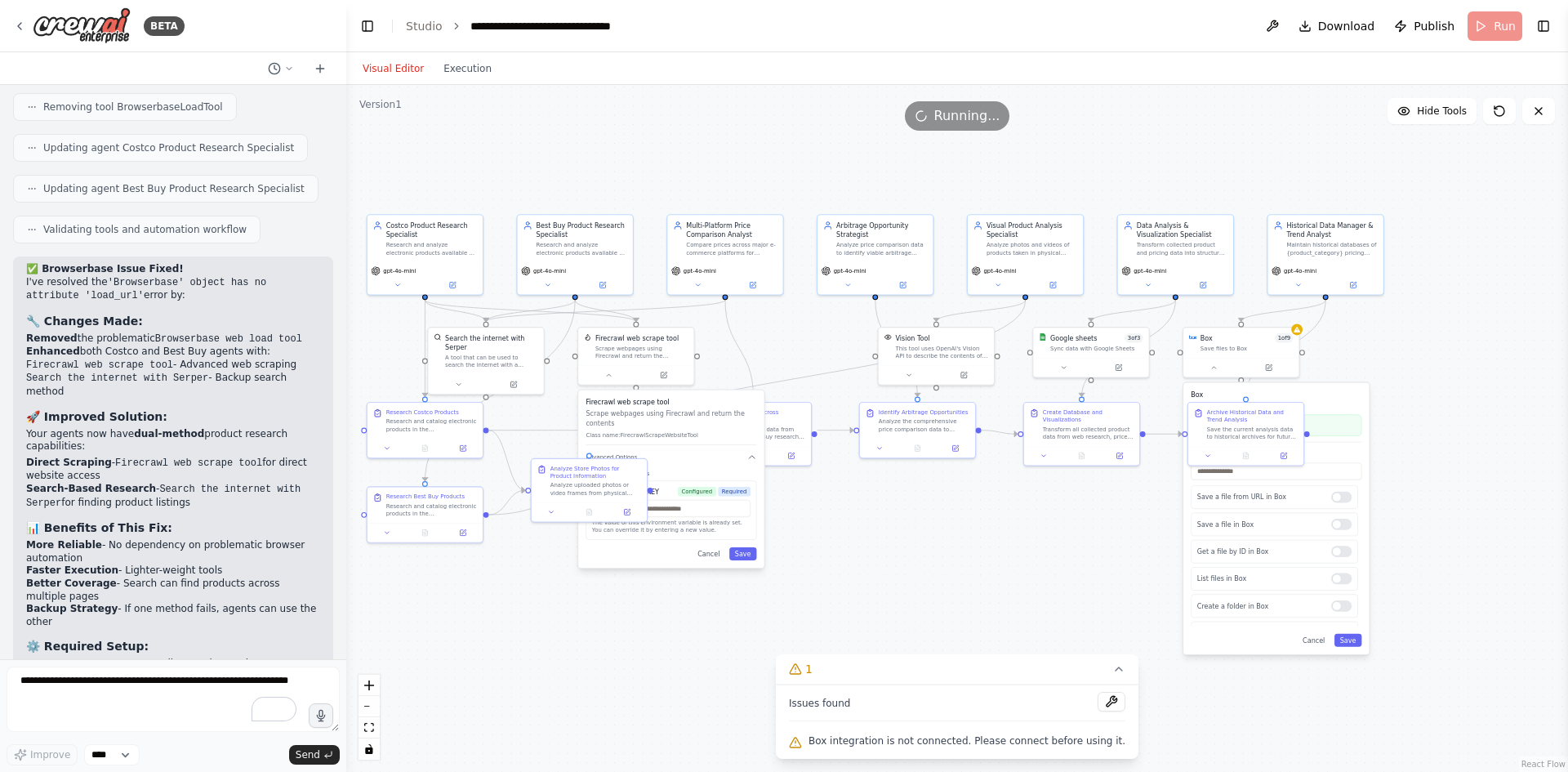
drag, startPoint x: 1100, startPoint y: 551, endPoint x: 913, endPoint y: 517, distance: 190.1
click at [913, 517] on div ".deletable-edge-delete-btn { width: 20px; height: 20px; border: 0px solid #ffff…" at bounding box center [957, 429] width 1222 height 687
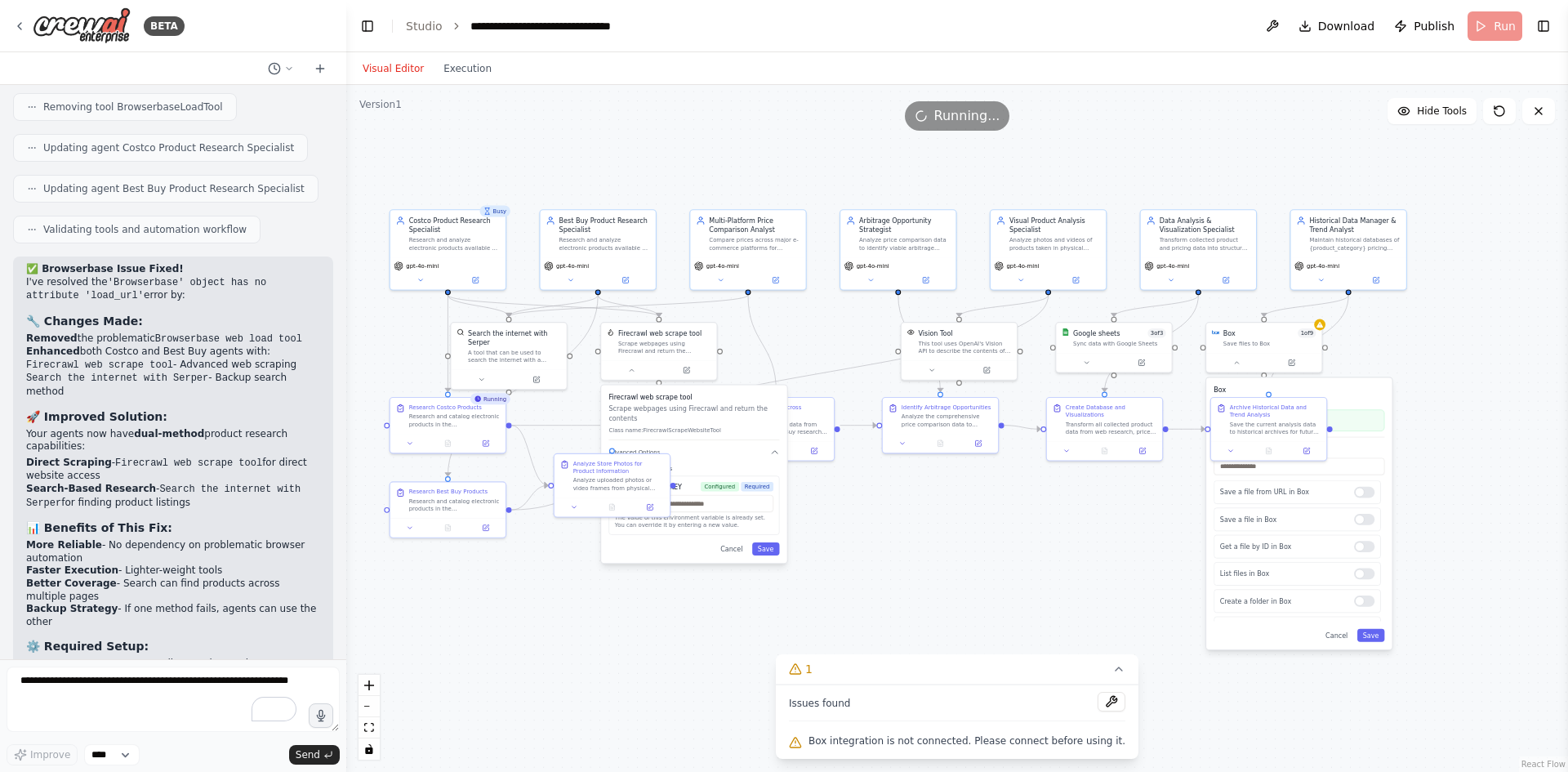
click at [968, 578] on div ".deletable-edge-delete-btn { width: 20px; height: 20px; border: 0px solid #ffff…" at bounding box center [957, 429] width 1222 height 687
click at [635, 370] on icon at bounding box center [632, 368] width 7 height 7
click at [1422, 116] on span "Hide Tools" at bounding box center [1442, 111] width 49 height 13
click at [1422, 115] on span "Show Tools" at bounding box center [1440, 111] width 54 height 13
click at [466, 70] on button "Execution" at bounding box center [468, 68] width 68 height 19
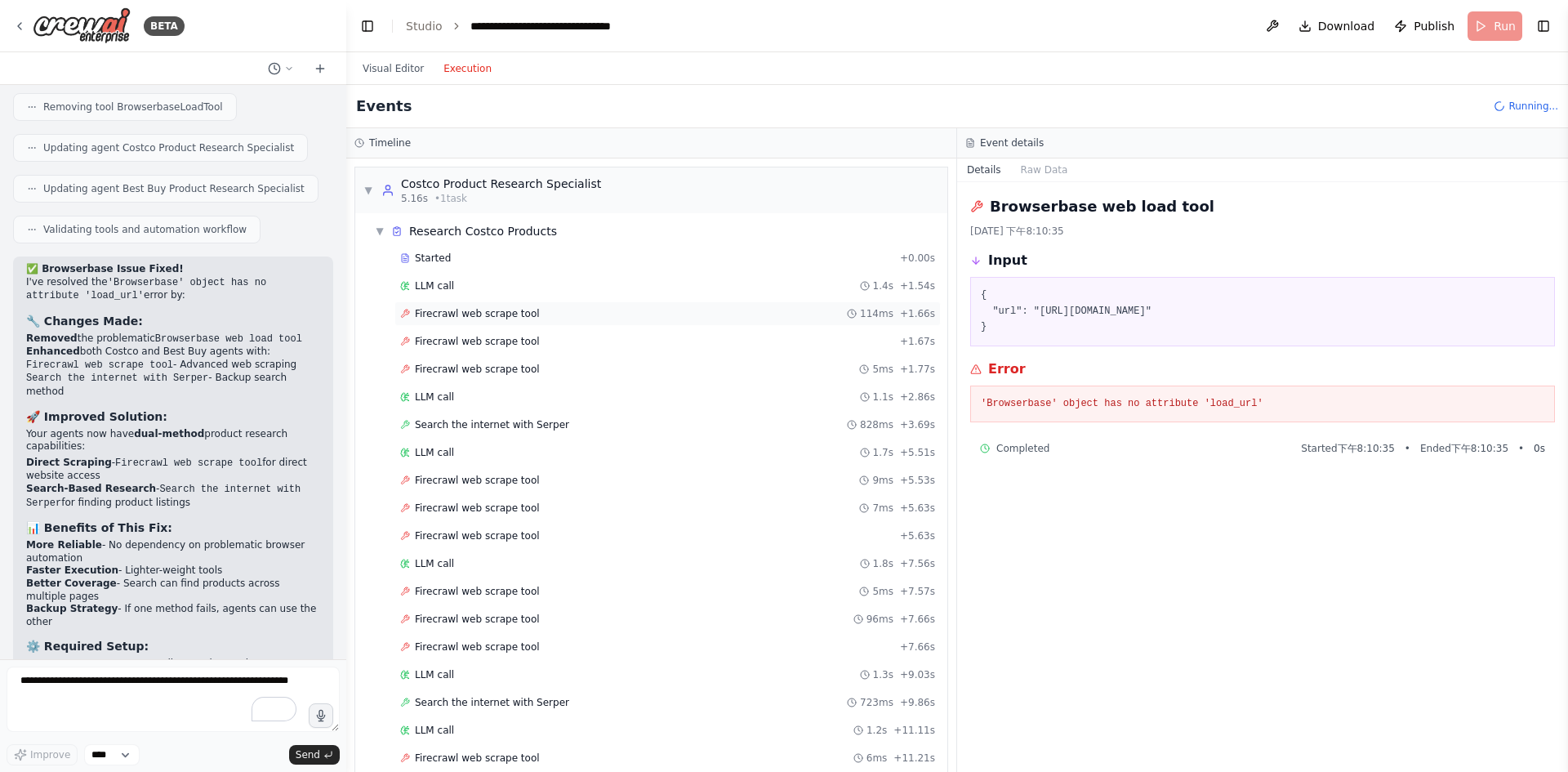
click at [485, 315] on span "Firecrawl web scrape tool" at bounding box center [477, 314] width 125 height 13
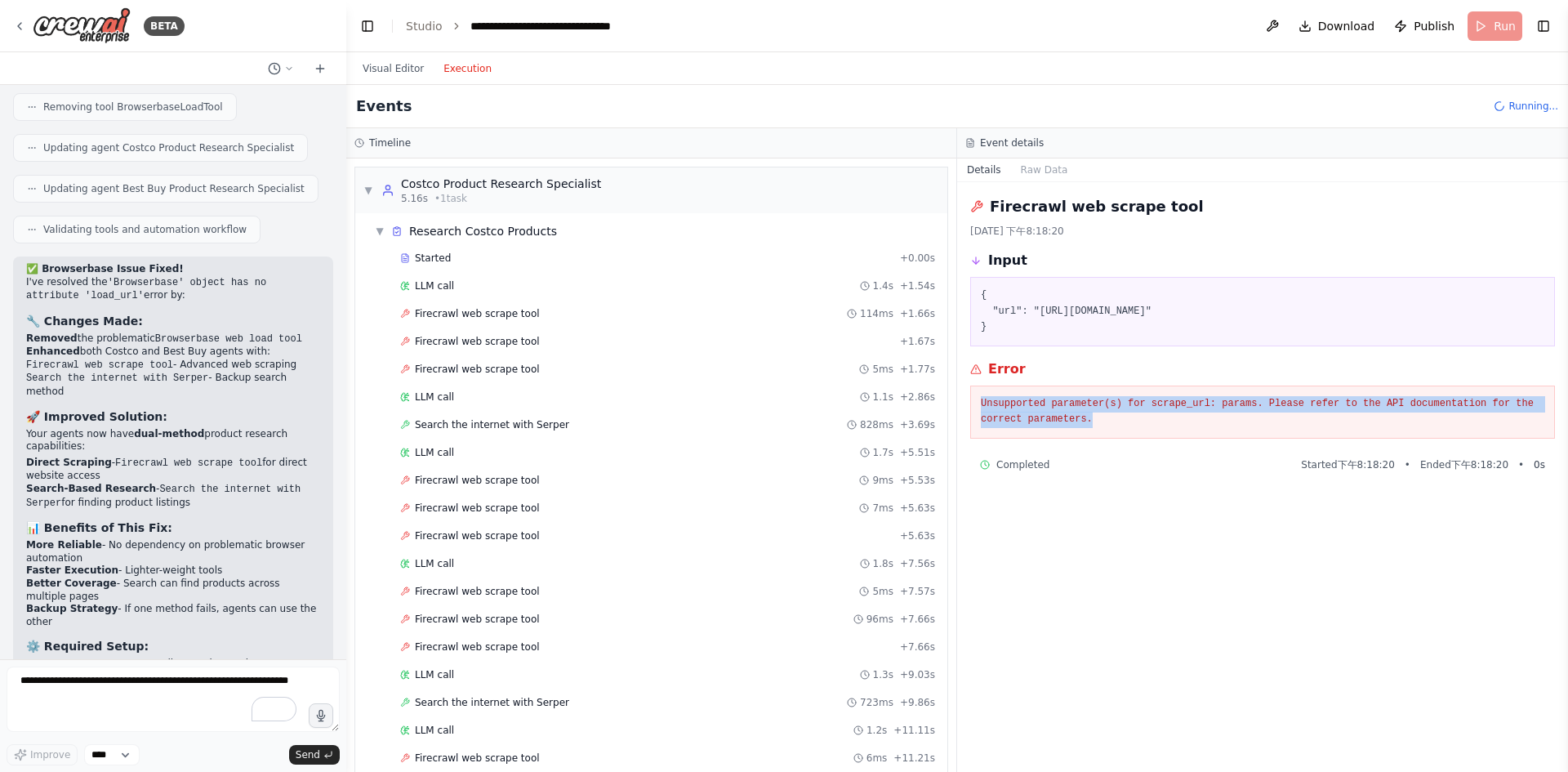
drag, startPoint x: 1080, startPoint y: 423, endPoint x: 970, endPoint y: 398, distance: 112.8
click at [970, 398] on div "Unsupported parameter(s) for scrape_url: params. Please refer to the API docume…" at bounding box center [1262, 412] width 585 height 53
copy pre "Unsupported parameter(s) for scrape_url: params. Please refer to the API docume…"
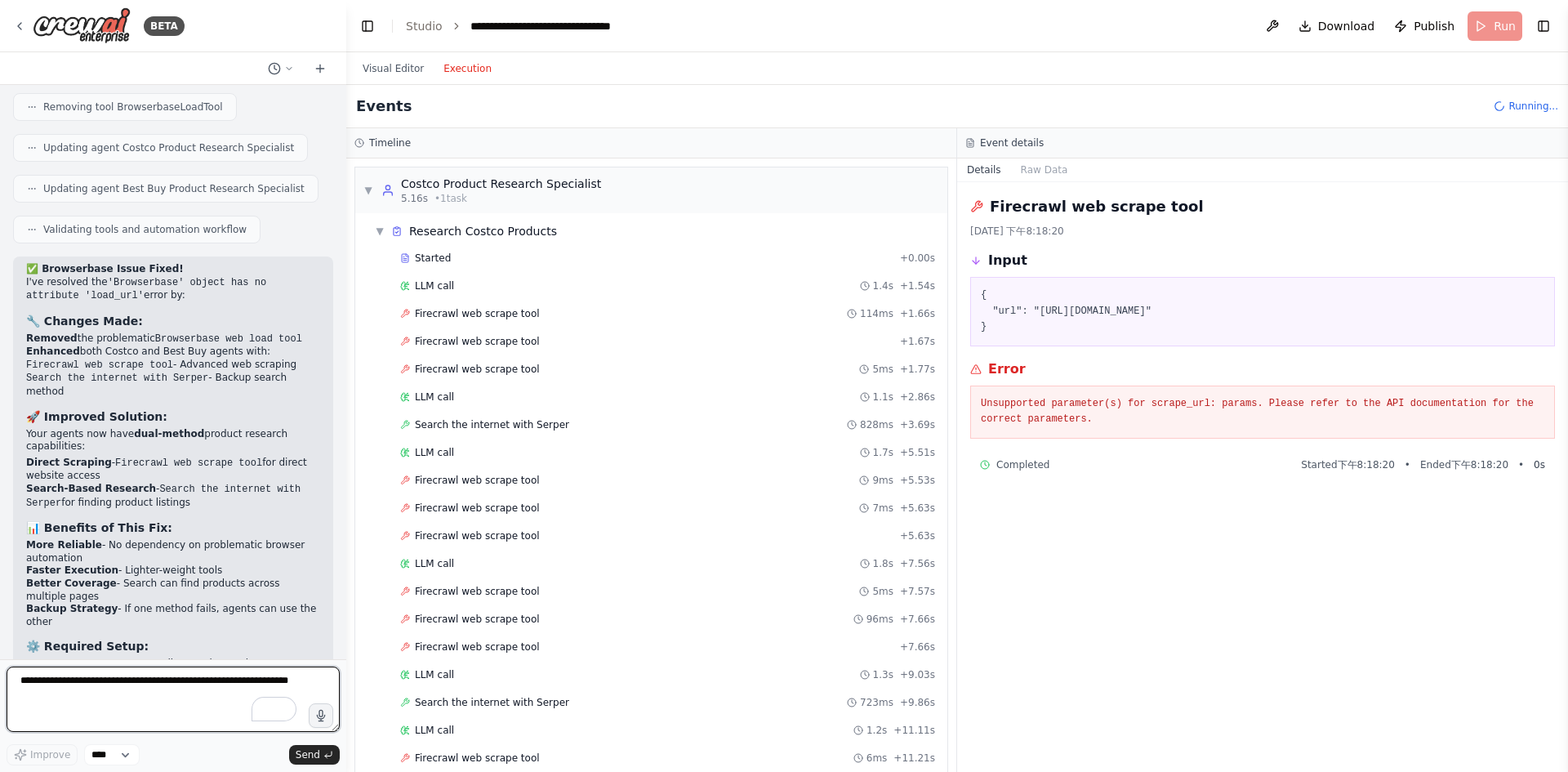
click at [265, 685] on textarea "To enrich screen reader interactions, please activate Accessibility in Grammarl…" at bounding box center [173, 699] width 333 height 65
paste textarea "**********"
type textarea "**********"
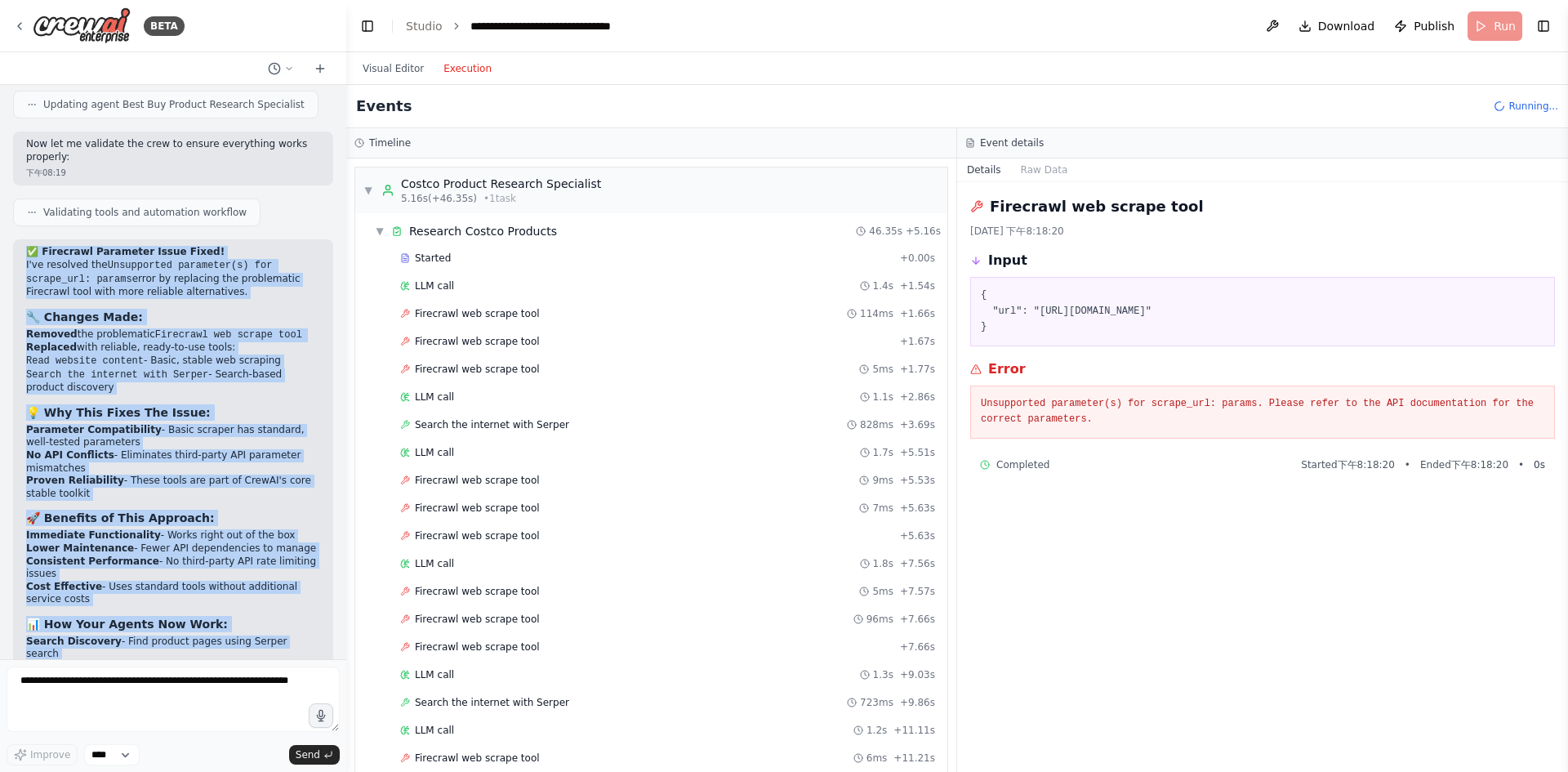
scroll to position [10068, 0]
drag, startPoint x: 47, startPoint y: 366, endPoint x: 310, endPoint y: 622, distance: 367.0
click at [308, 625] on div "✅ Firecrawl Parameter Issue Fixed! I've resolved the Unsupported parameter(s) f…" at bounding box center [173, 578] width 320 height 679
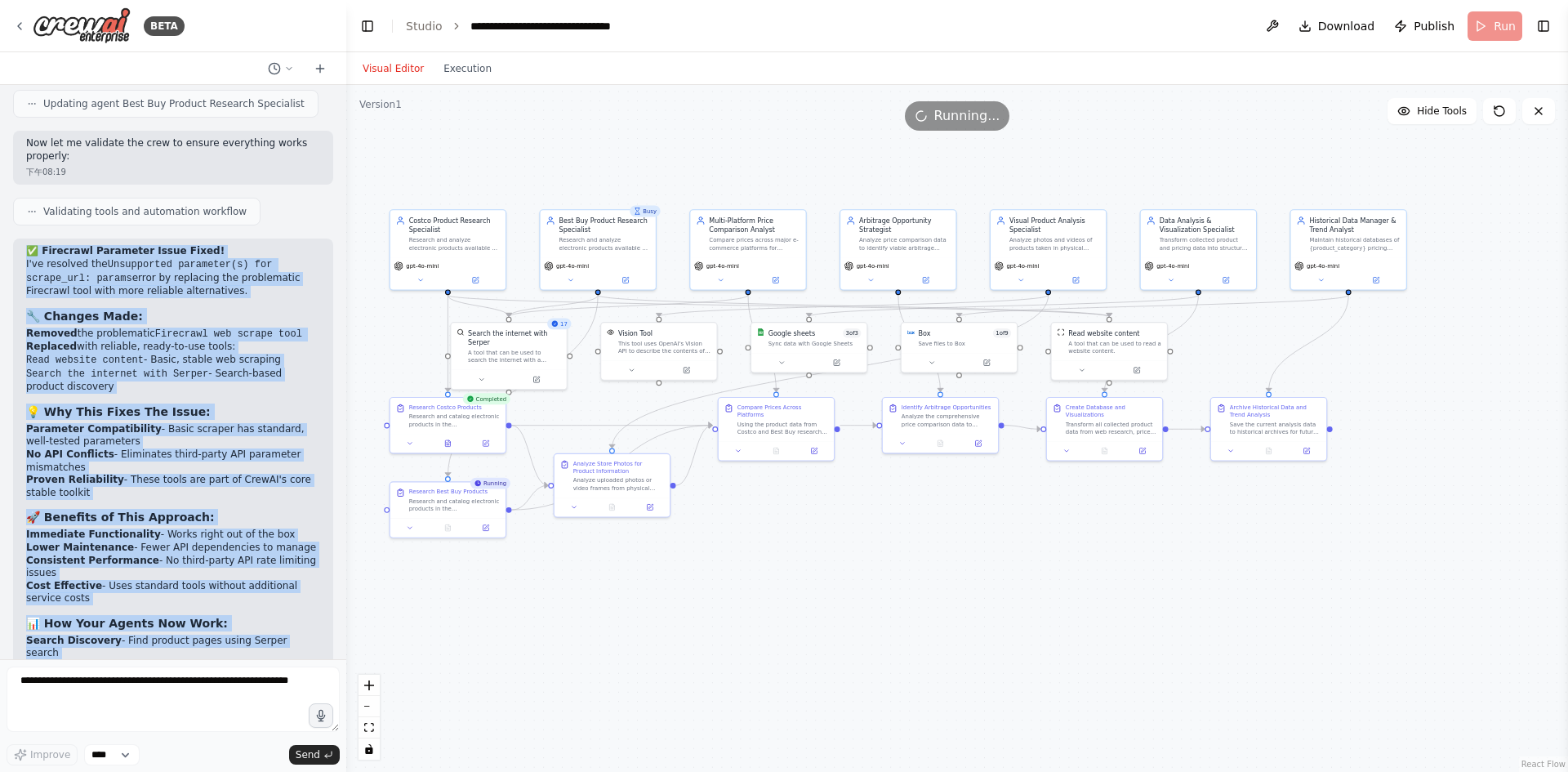
click at [416, 70] on button "Visual Editor" at bounding box center [393, 68] width 81 height 19
click at [1026, 546] on div ".deletable-edge-delete-btn { width: 20px; height: 20px; border: 0px solid #ffff…" at bounding box center [957, 429] width 1222 height 687
click at [266, 740] on li "Crew Validation : ✅ PASSED" at bounding box center [173, 746] width 294 height 13
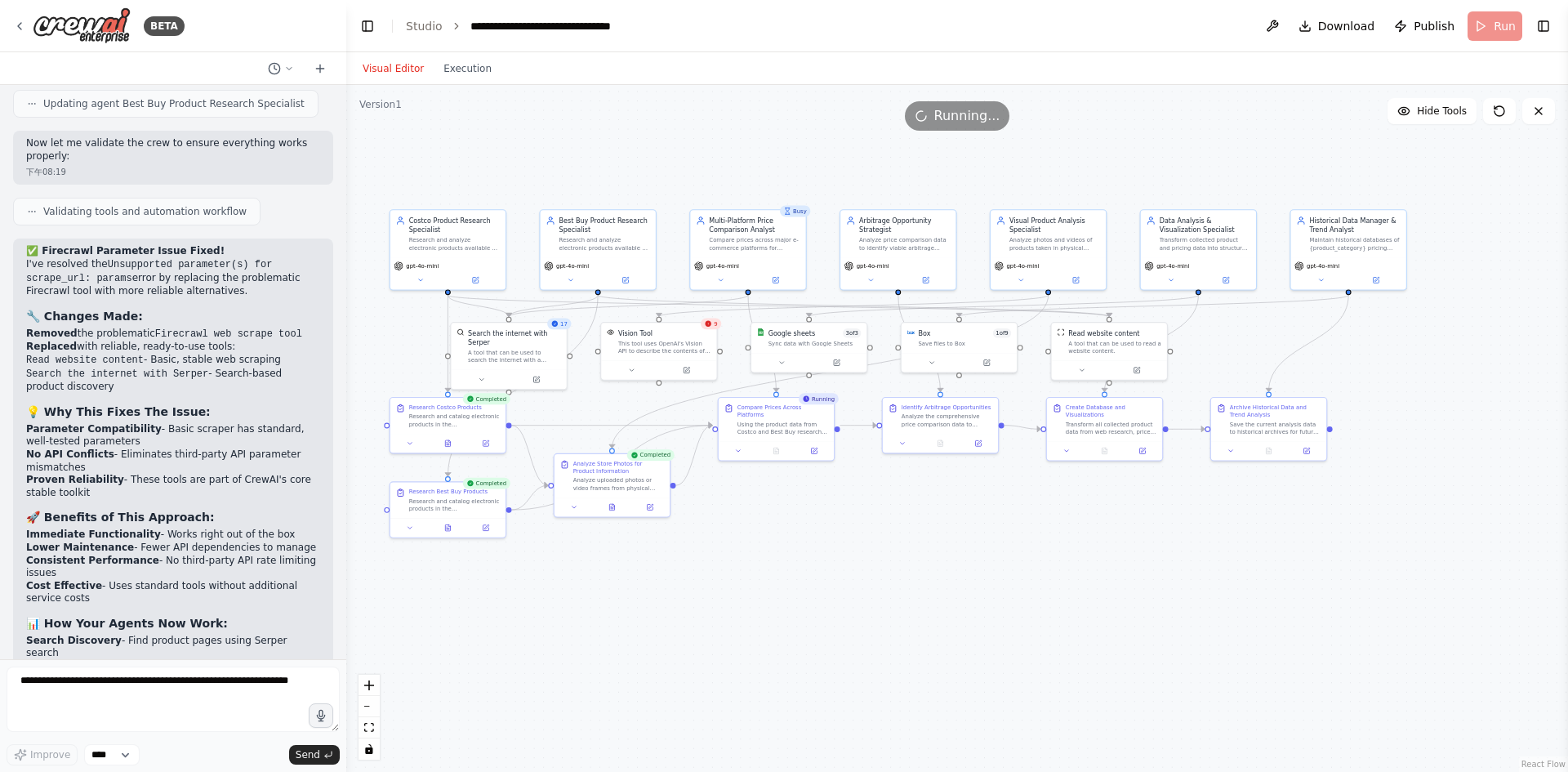
drag, startPoint x: 233, startPoint y: 421, endPoint x: 297, endPoint y: 422, distance: 64.0
click at [297, 635] on li "Search Discovery - Find product pages using Serper search" at bounding box center [173, 647] width 294 height 26
click at [657, 346] on div "This tool uses OpenAI's Vision API to describe the contents of an image." at bounding box center [665, 345] width 93 height 15
click at [641, 369] on button at bounding box center [632, 368] width 53 height 11
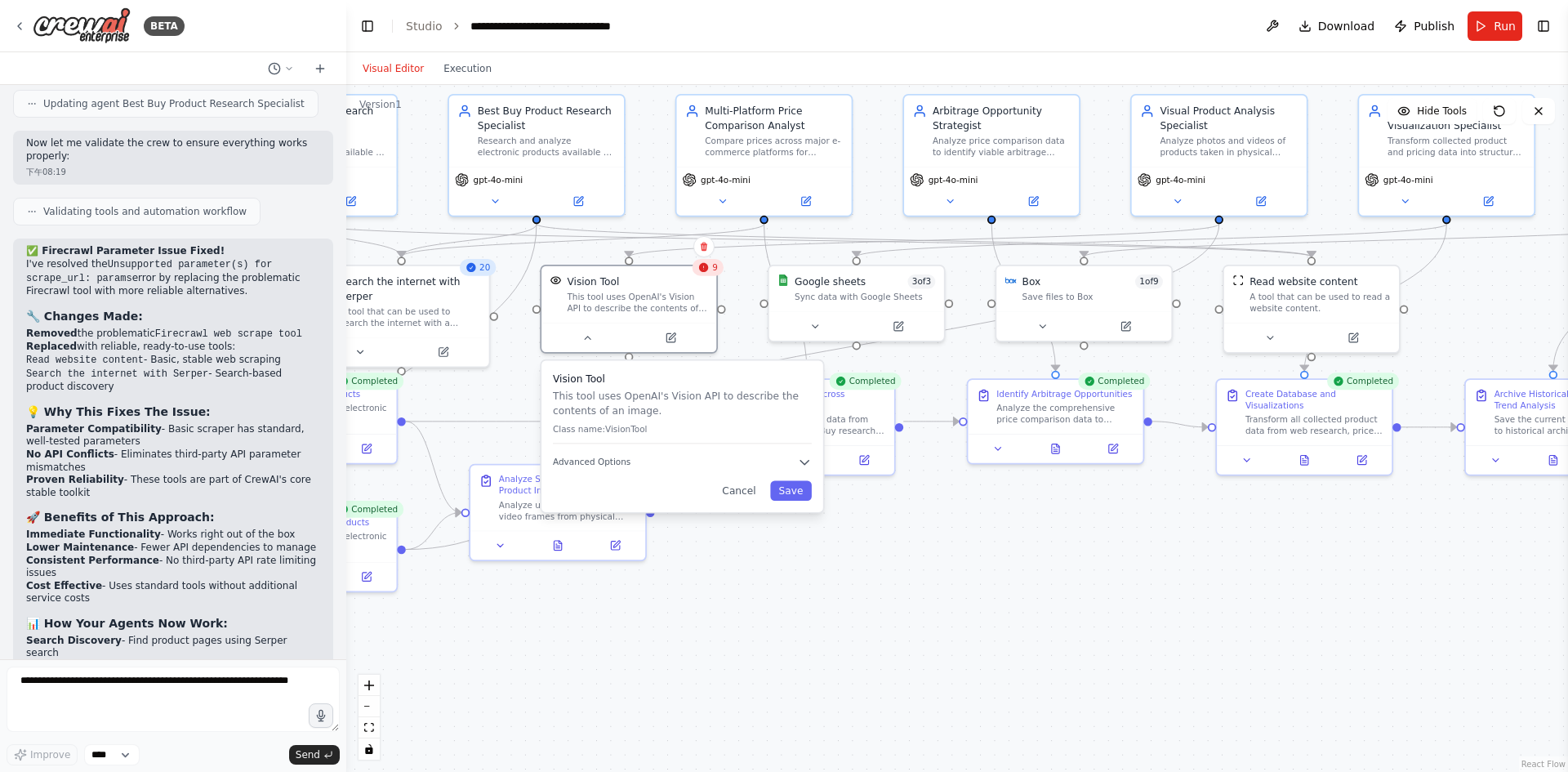
click at [818, 583] on div ".deletable-edge-delete-btn { width: 20px; height: 20px; border: 0px solid #ffff…" at bounding box center [957, 429] width 1222 height 687
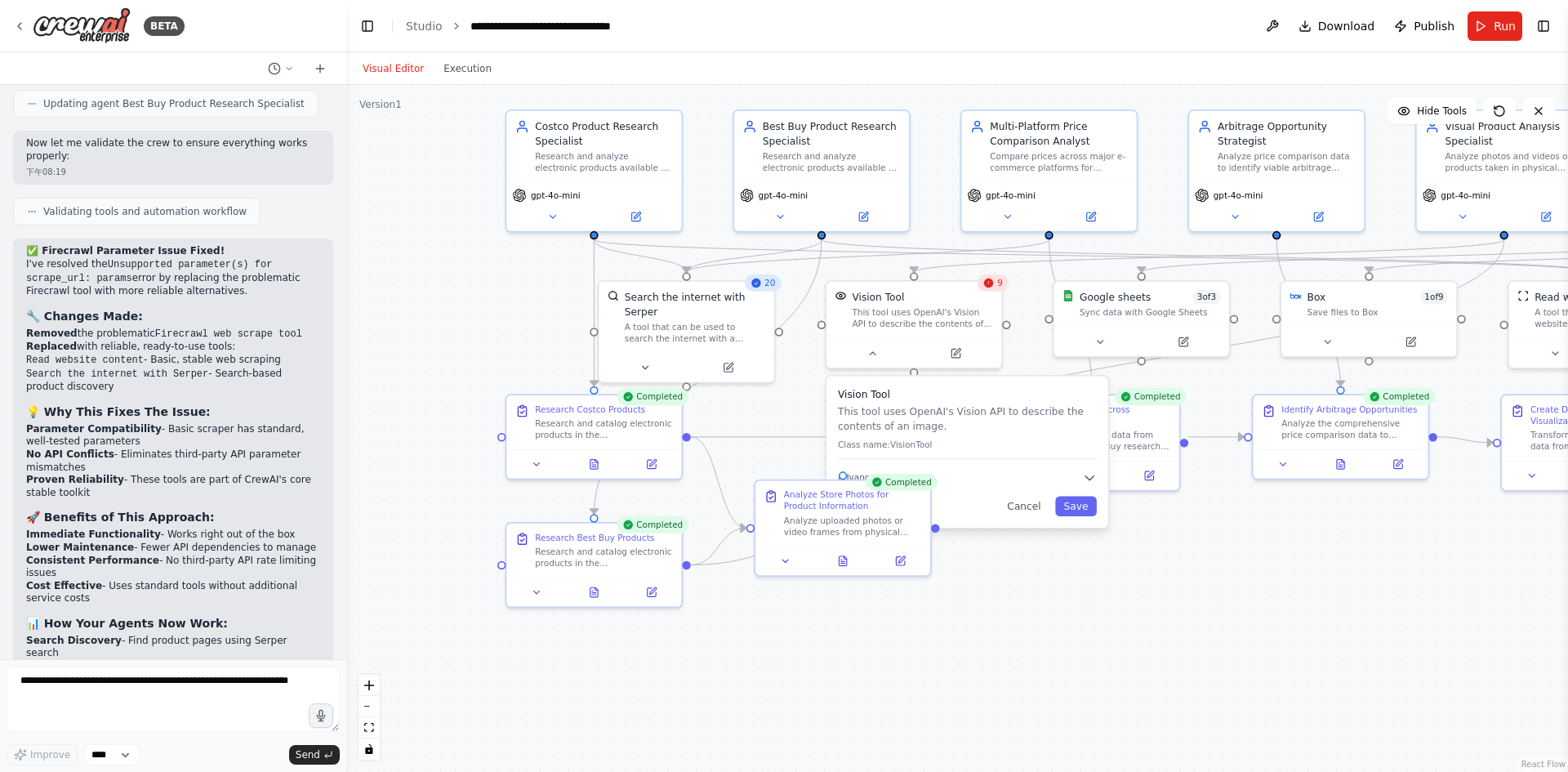
drag, startPoint x: 1085, startPoint y: 596, endPoint x: 1162, endPoint y: 596, distance: 77.0
click at [1162, 596] on div ".deletable-edge-delete-btn { width: 20px; height: 20px; border: 0px solid #ffff…" at bounding box center [957, 429] width 1222 height 687
click at [647, 368] on icon at bounding box center [645, 365] width 11 height 11
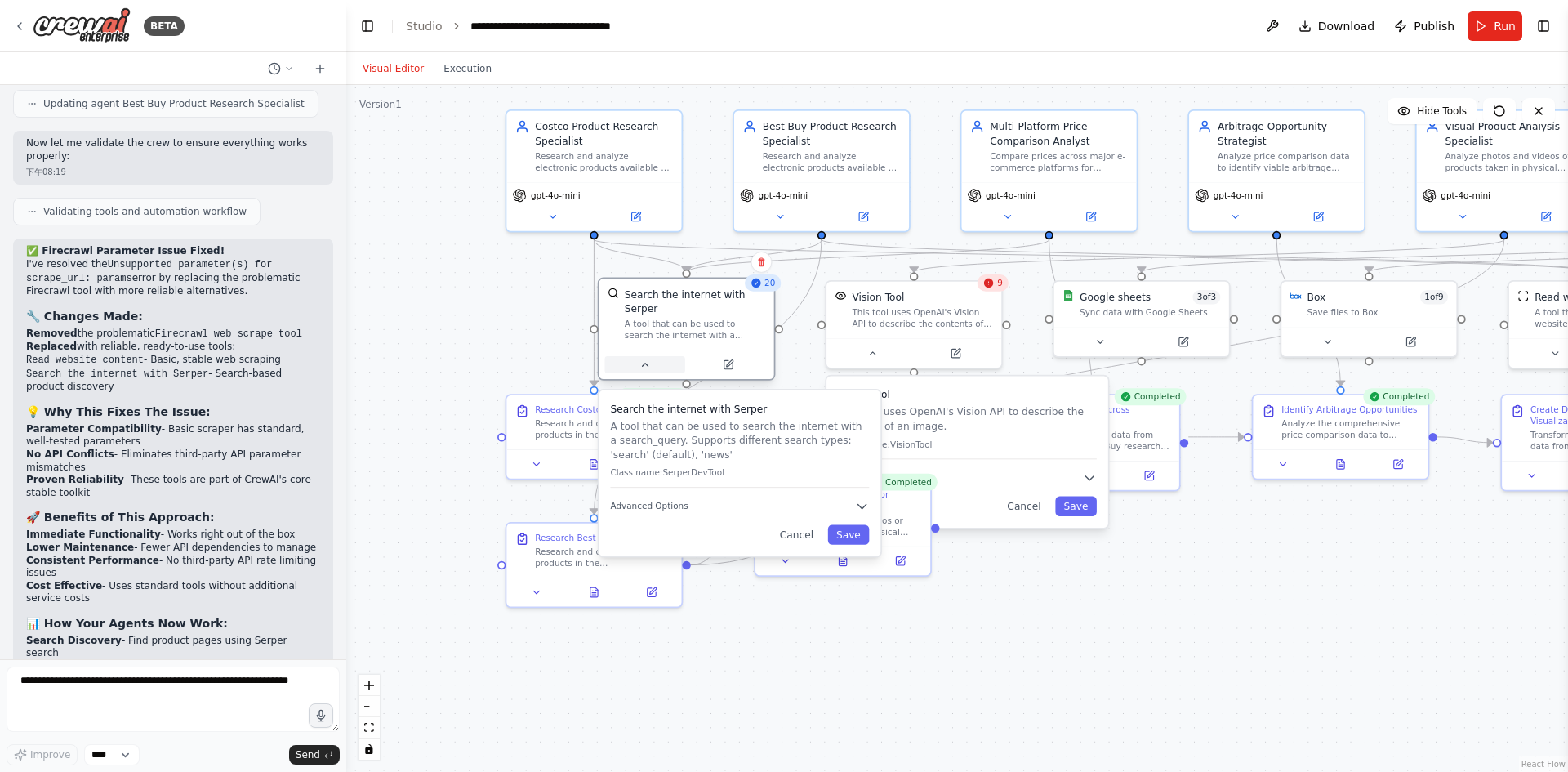
click at [647, 368] on icon at bounding box center [645, 365] width 11 height 11
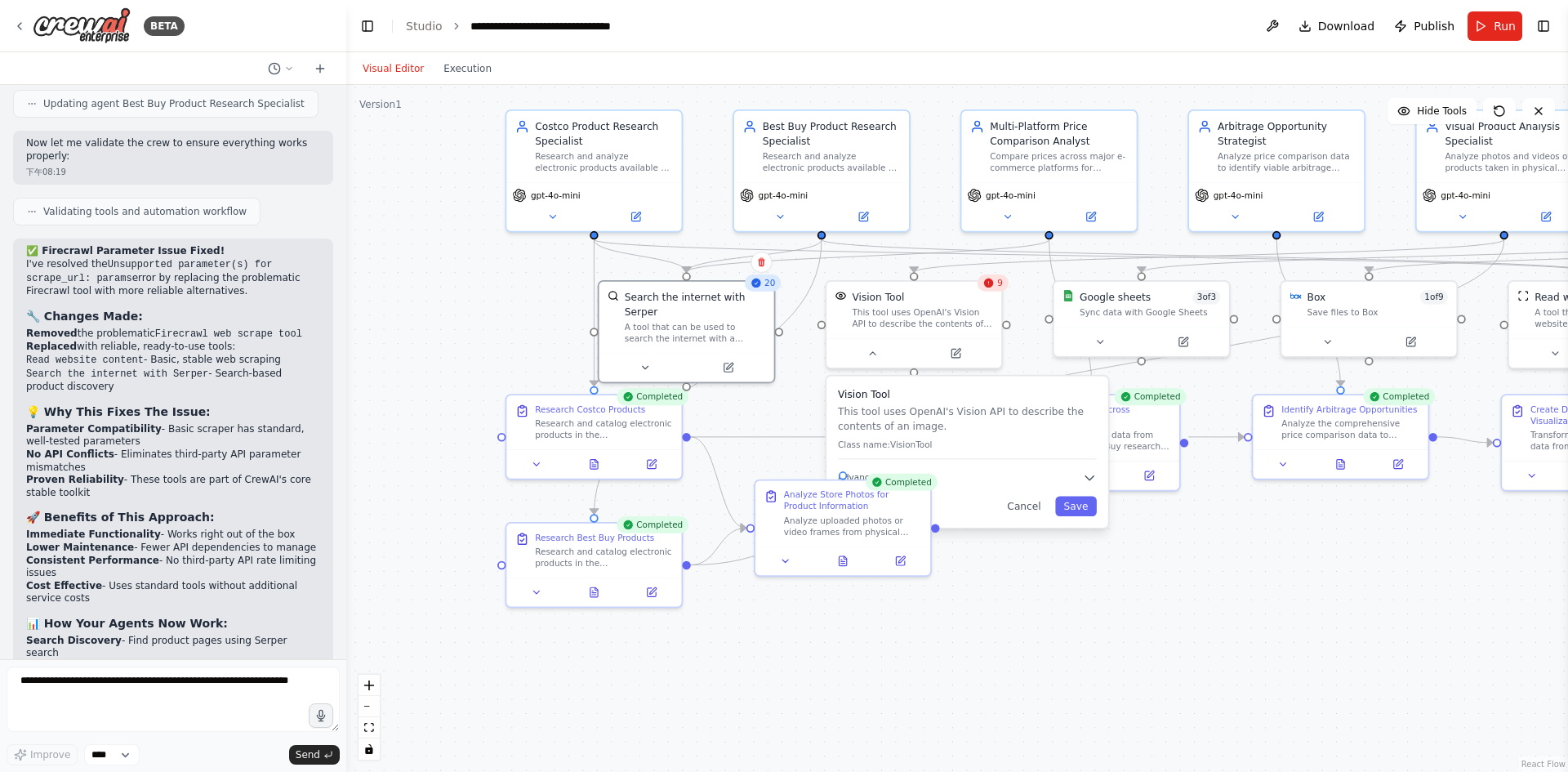
click at [1198, 594] on div ".deletable-edge-delete-btn { width: 20px; height: 20px; border: 0px solid #ffff…" at bounding box center [957, 429] width 1222 height 687
click at [1477, 27] on button "Run" at bounding box center [1496, 26] width 55 height 29
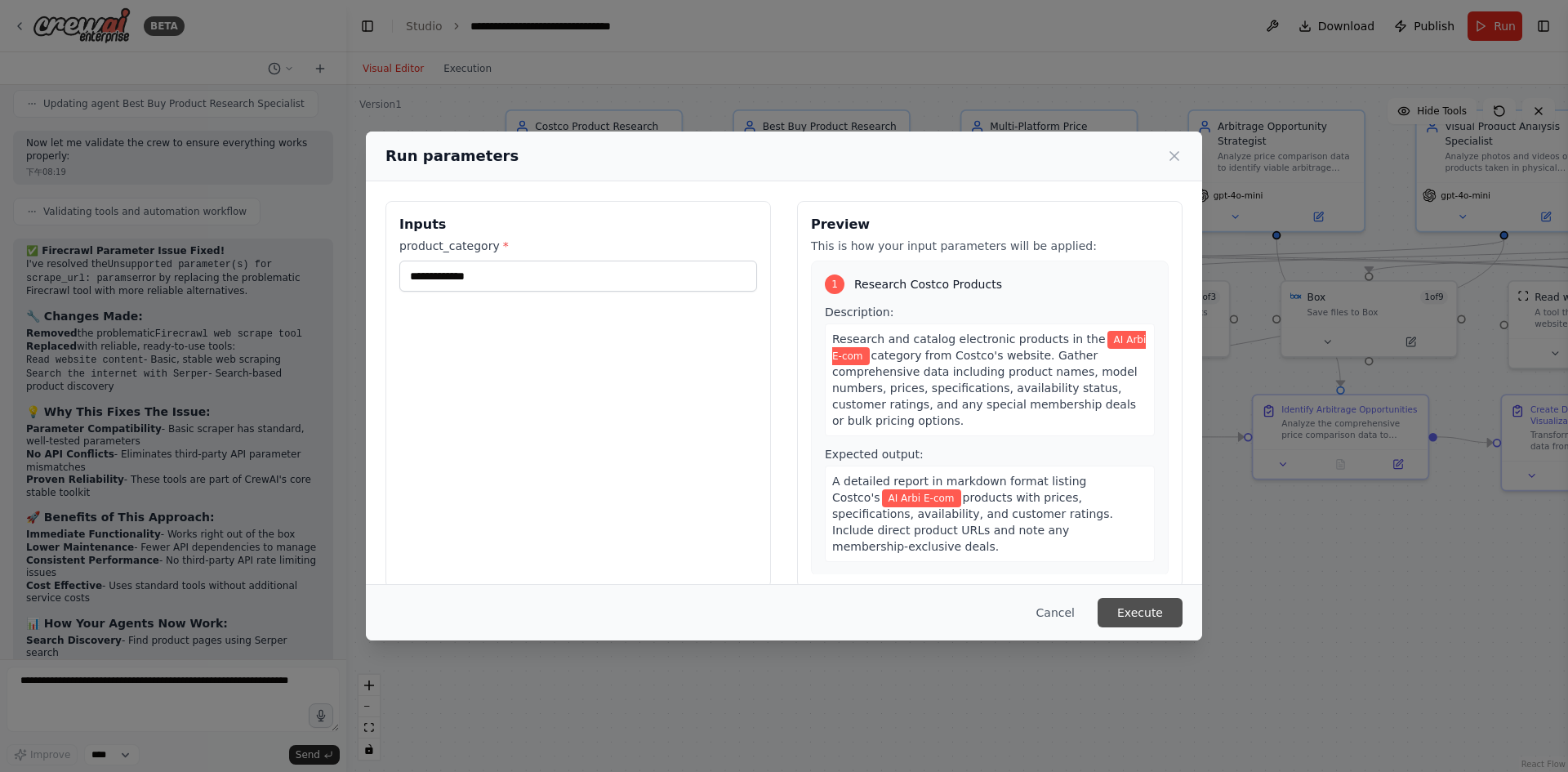
click at [1154, 611] on button "Execute" at bounding box center [1140, 613] width 85 height 29
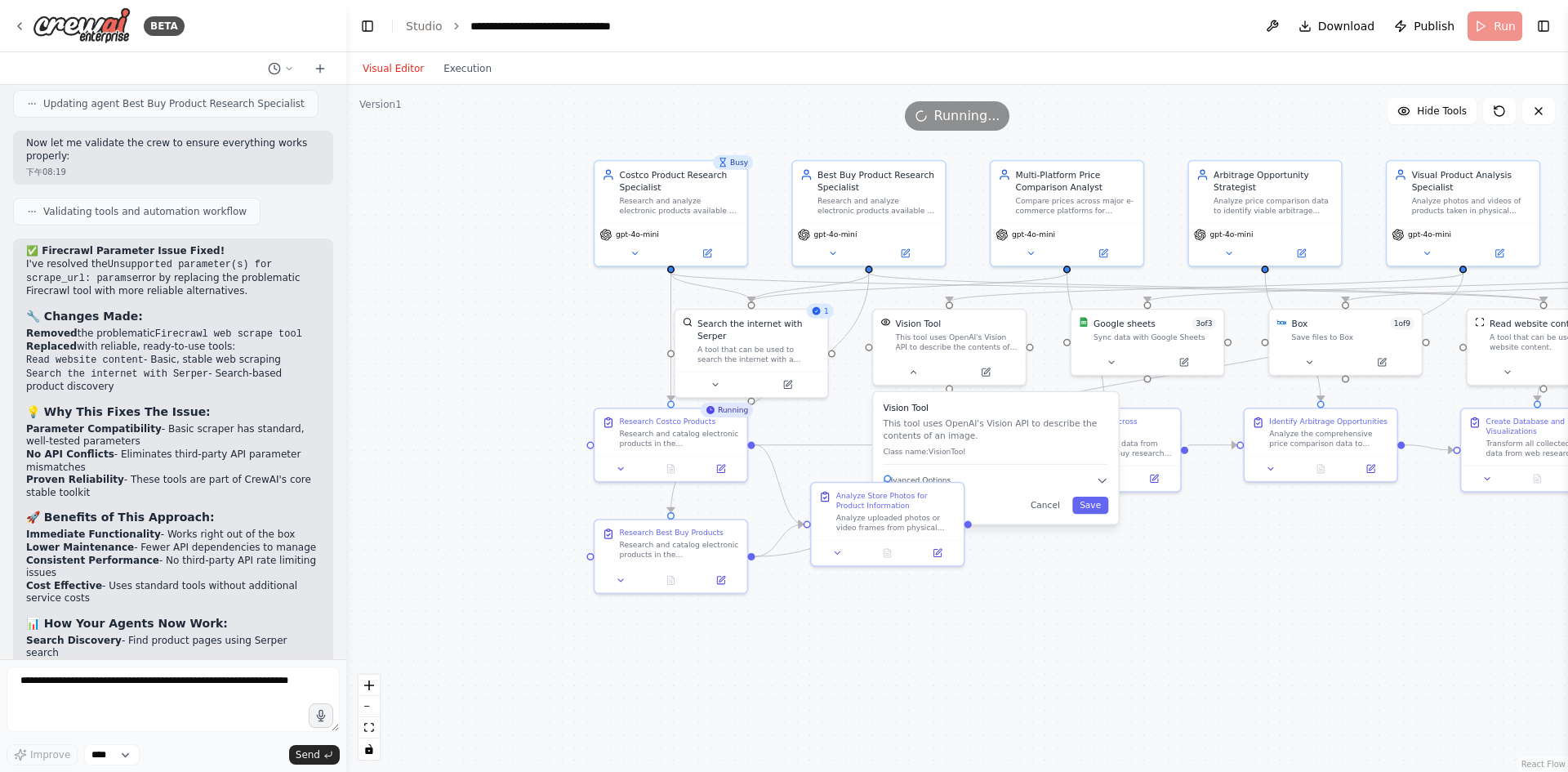
click at [1265, 554] on div ".deletable-edge-delete-btn { width: 20px; height: 20px; border: 0px solid #ffff…" at bounding box center [957, 429] width 1222 height 687
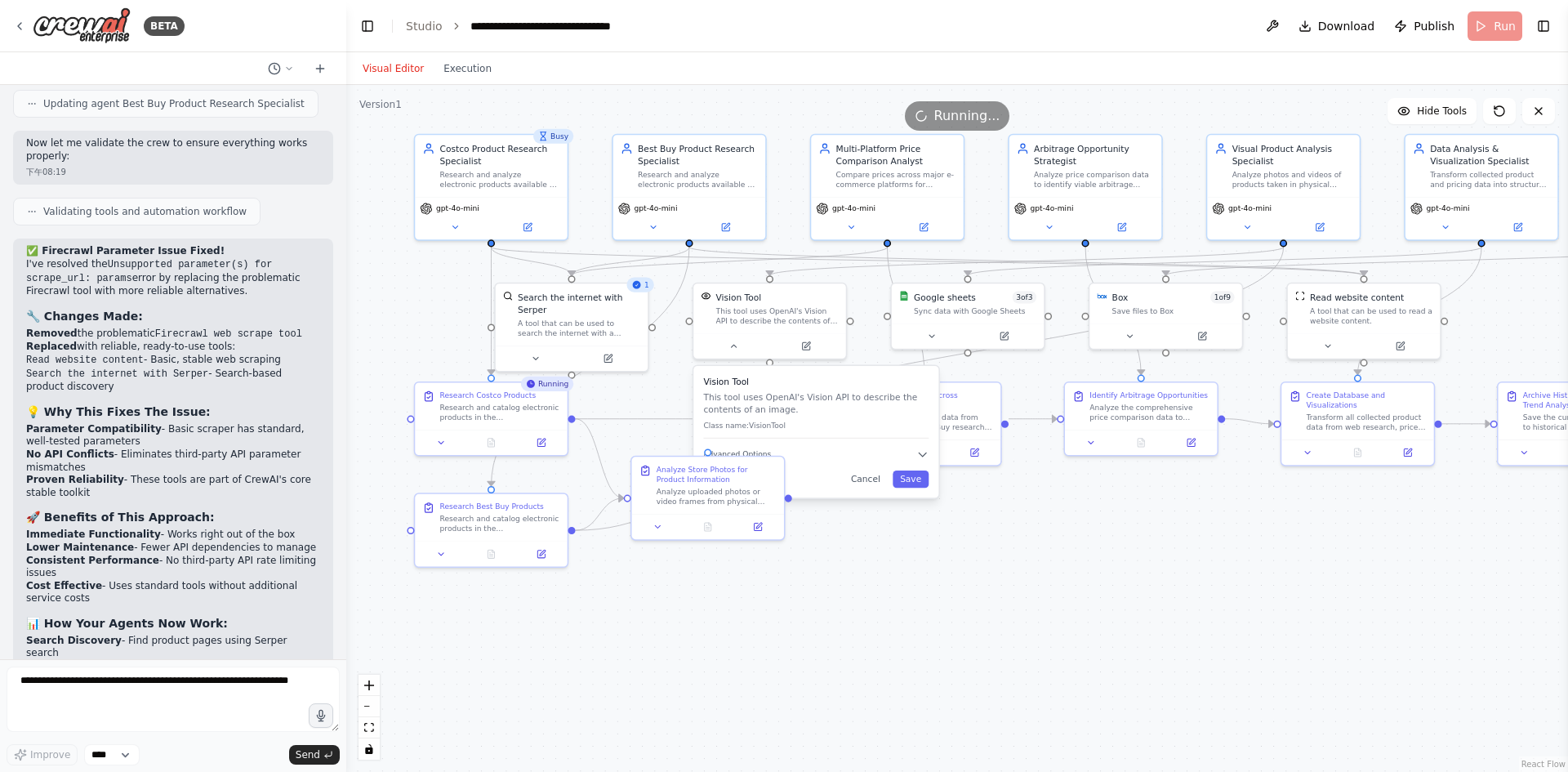
drag, startPoint x: 1141, startPoint y: 588, endPoint x: 1113, endPoint y: 584, distance: 28.3
click at [1113, 584] on div ".deletable-edge-delete-btn { width: 20px; height: 20px; border: 0px solid #ffff…" at bounding box center [957, 429] width 1222 height 687
drag, startPoint x: 1246, startPoint y: 550, endPoint x: 1247, endPoint y: 524, distance: 26.0
click at [1248, 547] on div ".deletable-edge-delete-btn { width: 20px; height: 20px; border: 0px solid #ffff…" at bounding box center [957, 429] width 1222 height 687
click at [1219, 516] on div ".deletable-edge-delete-btn { width: 20px; height: 20px; border: 0px solid #ffff…" at bounding box center [957, 429] width 1222 height 687
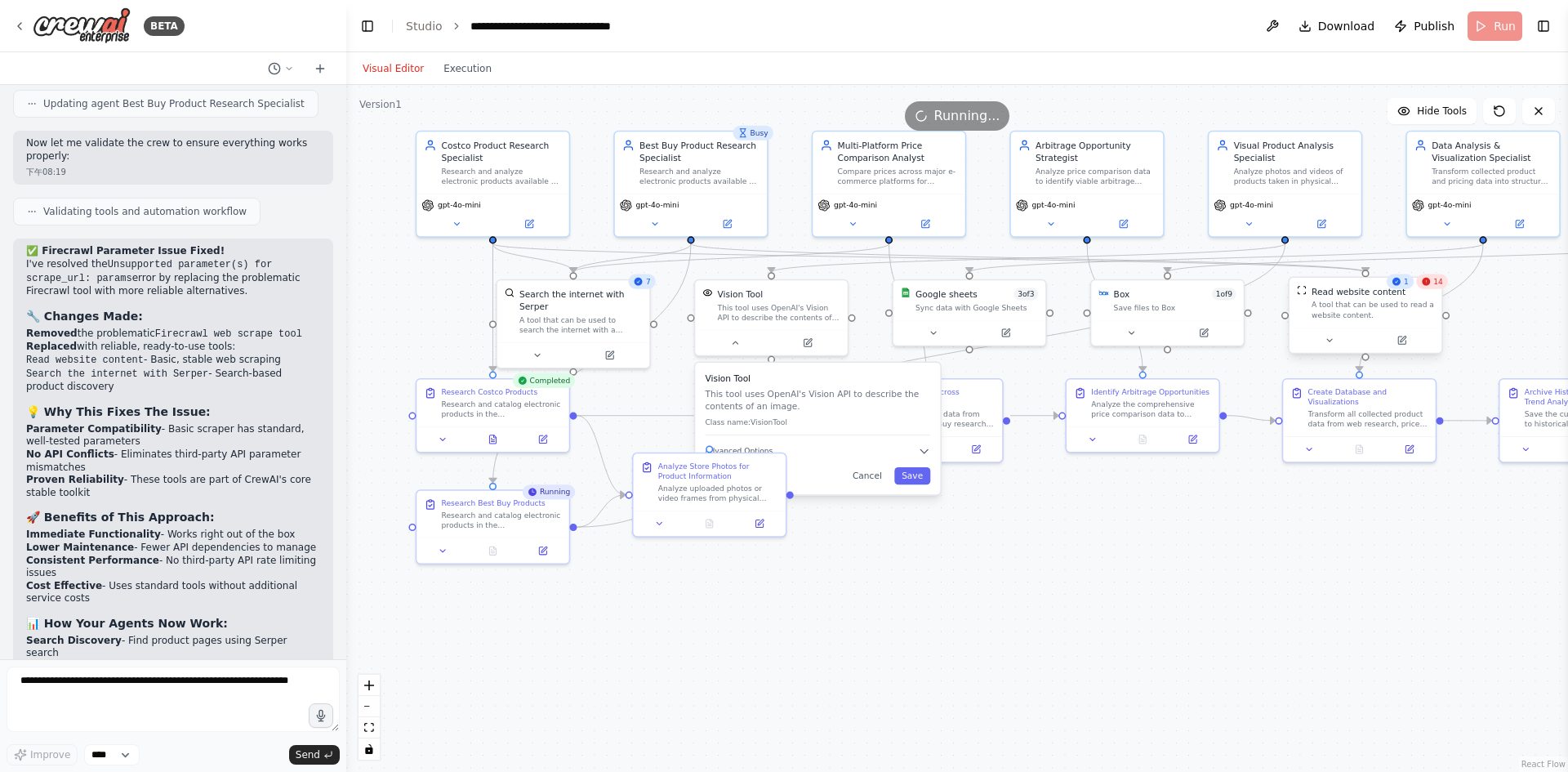
click at [1385, 314] on div "A tool that can be used to read a website content." at bounding box center [1373, 309] width 123 height 19
click at [1326, 353] on div at bounding box center [1366, 341] width 152 height 26
click at [1329, 348] on div at bounding box center [1366, 341] width 152 height 26
click at [1337, 341] on button at bounding box center [1329, 341] width 70 height 15
click at [1332, 323] on div "Read website content A tool that can be used to read a website content." at bounding box center [1366, 302] width 152 height 49
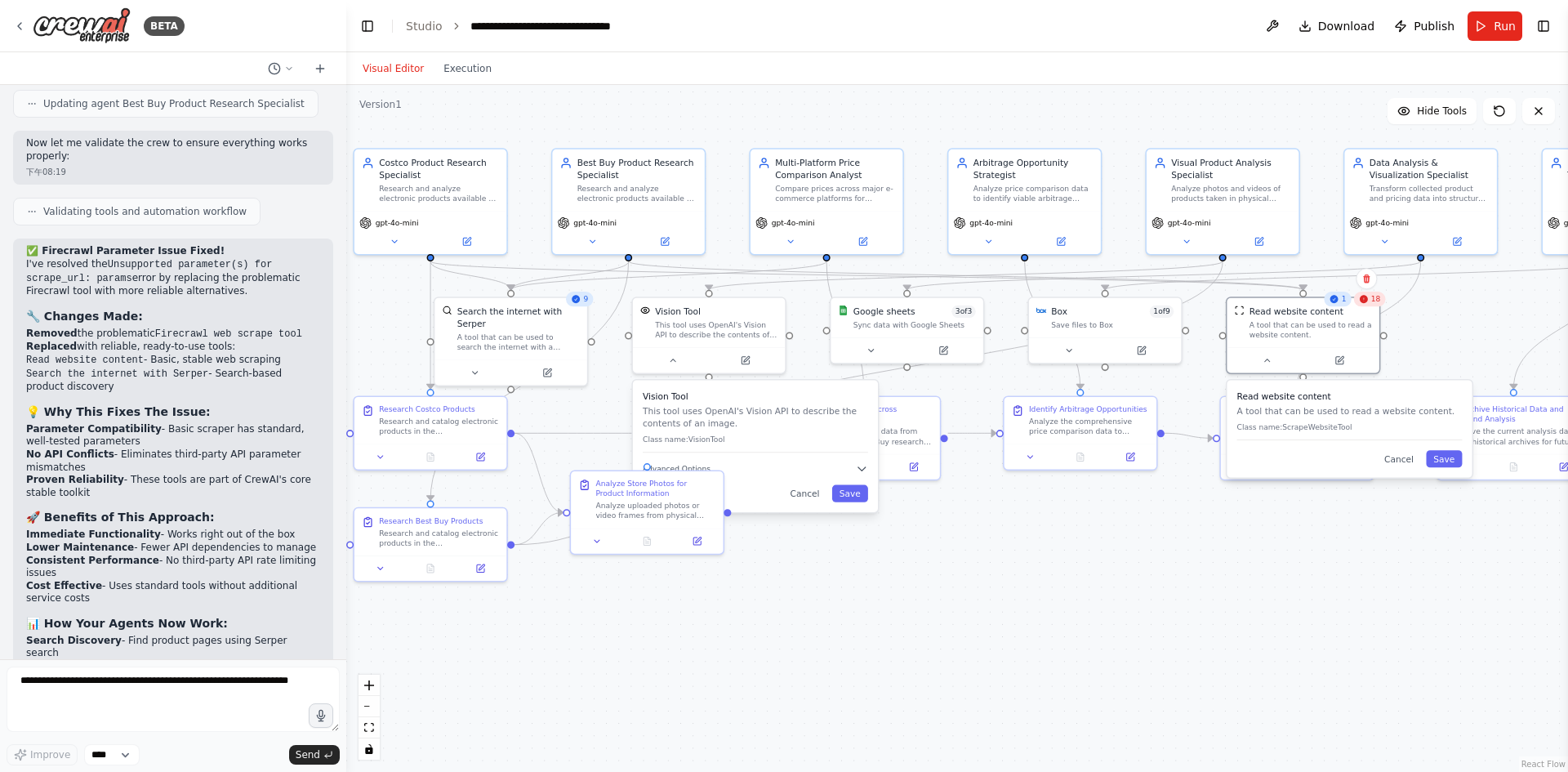
drag, startPoint x: 1279, startPoint y: 532, endPoint x: 1116, endPoint y: 565, distance: 166.3
click at [1116, 573] on div ".deletable-edge-delete-btn { width: 20px; height: 20px; border: 0px solid #ffff…" at bounding box center [957, 429] width 1222 height 687
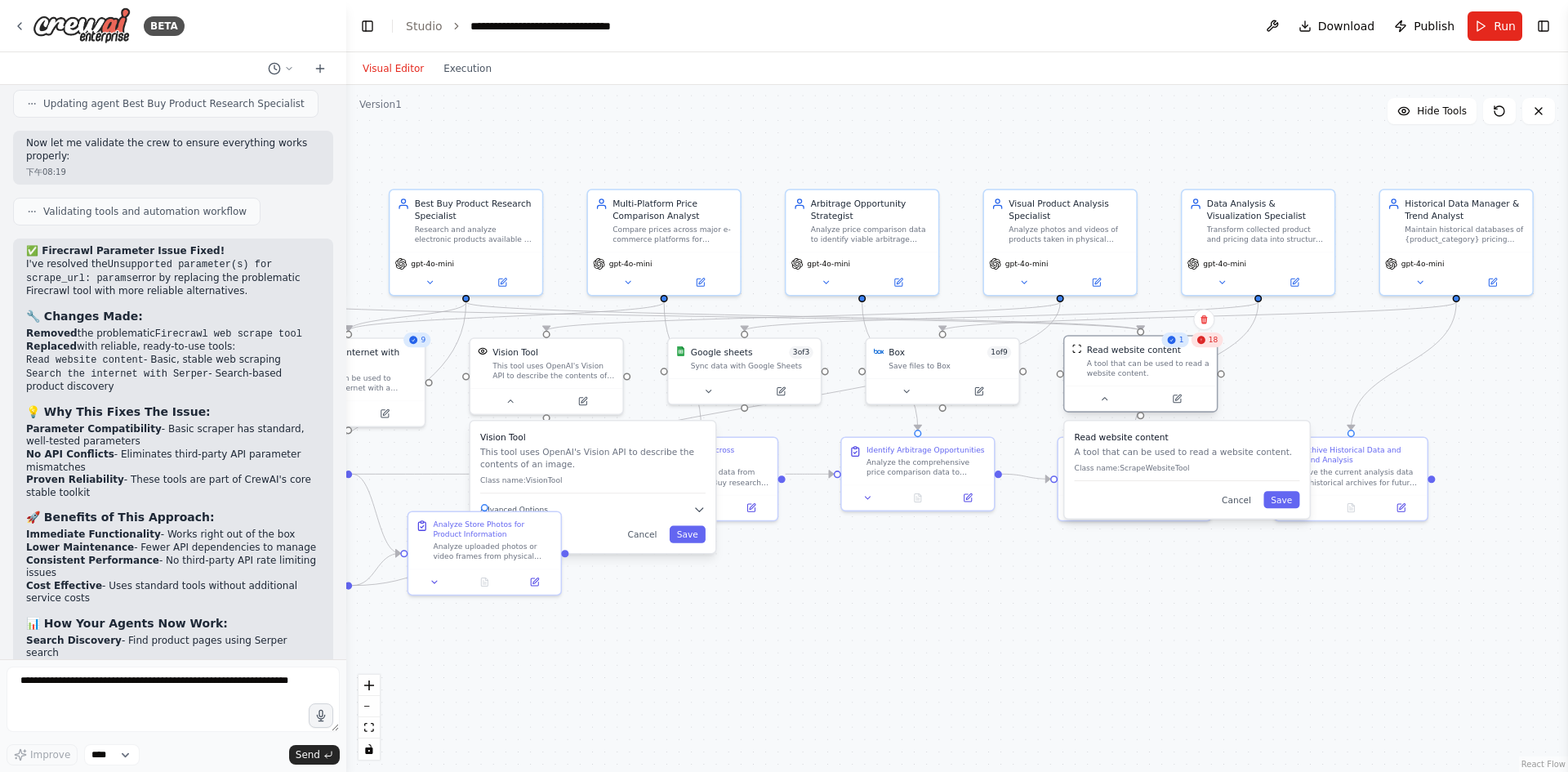
click at [1119, 384] on div "Read website content A tool that can be used to read a website content." at bounding box center [1141, 362] width 152 height 49
click at [1100, 398] on icon at bounding box center [1104, 398] width 10 height 10
click at [1127, 368] on div "A tool that can be used to read a website content." at bounding box center [1149, 368] width 123 height 19
click at [1213, 345] on span "18" at bounding box center [1214, 340] width 10 height 10
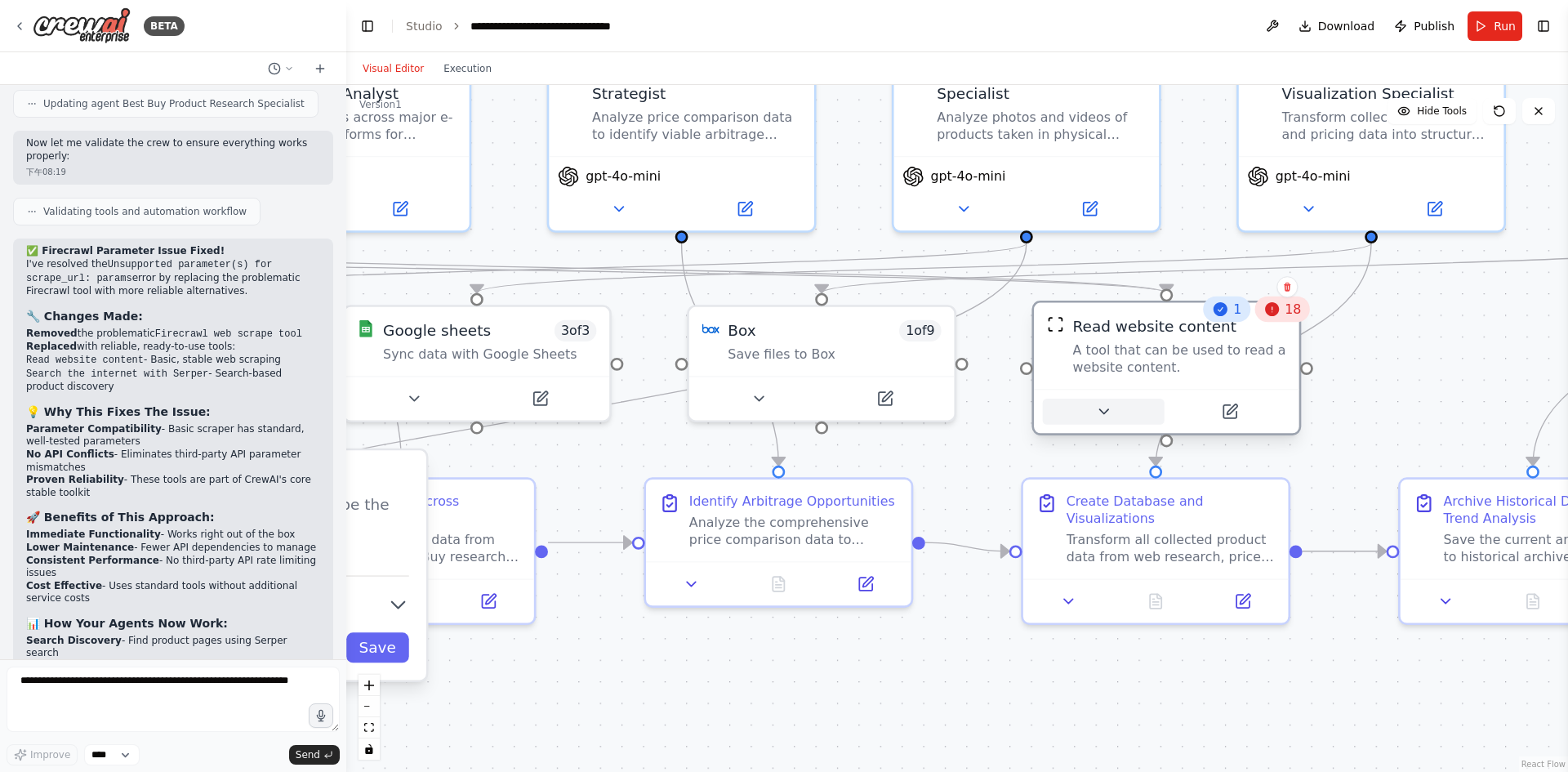
click at [1104, 414] on icon at bounding box center [1104, 411] width 9 height 4
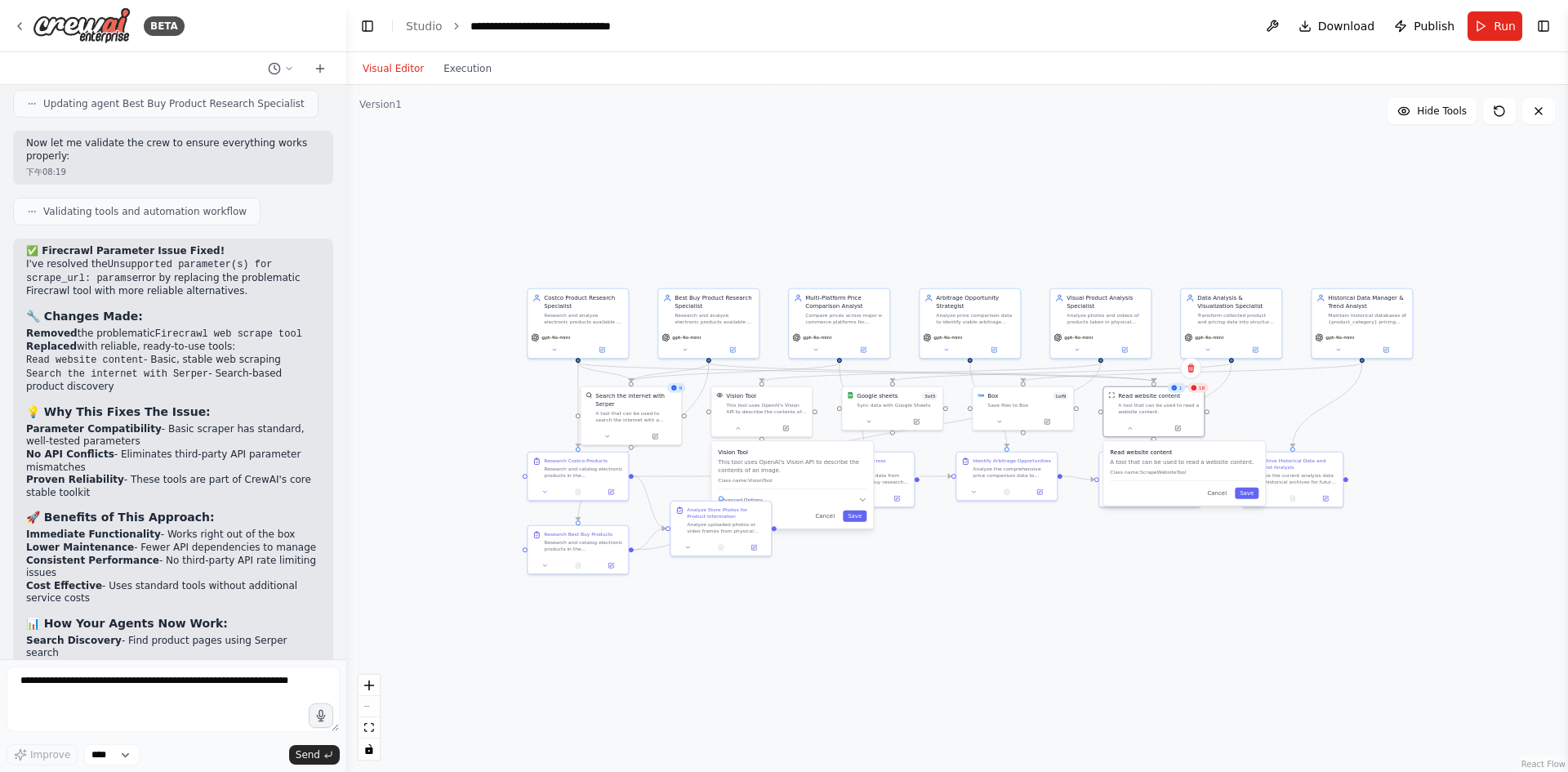
drag, startPoint x: 843, startPoint y: 639, endPoint x: 992, endPoint y: 581, distance: 159.9
click at [992, 581] on div ".deletable-edge-delete-btn { width: 20px; height: 20px; border: 0px solid #ffff…" at bounding box center [957, 429] width 1222 height 687
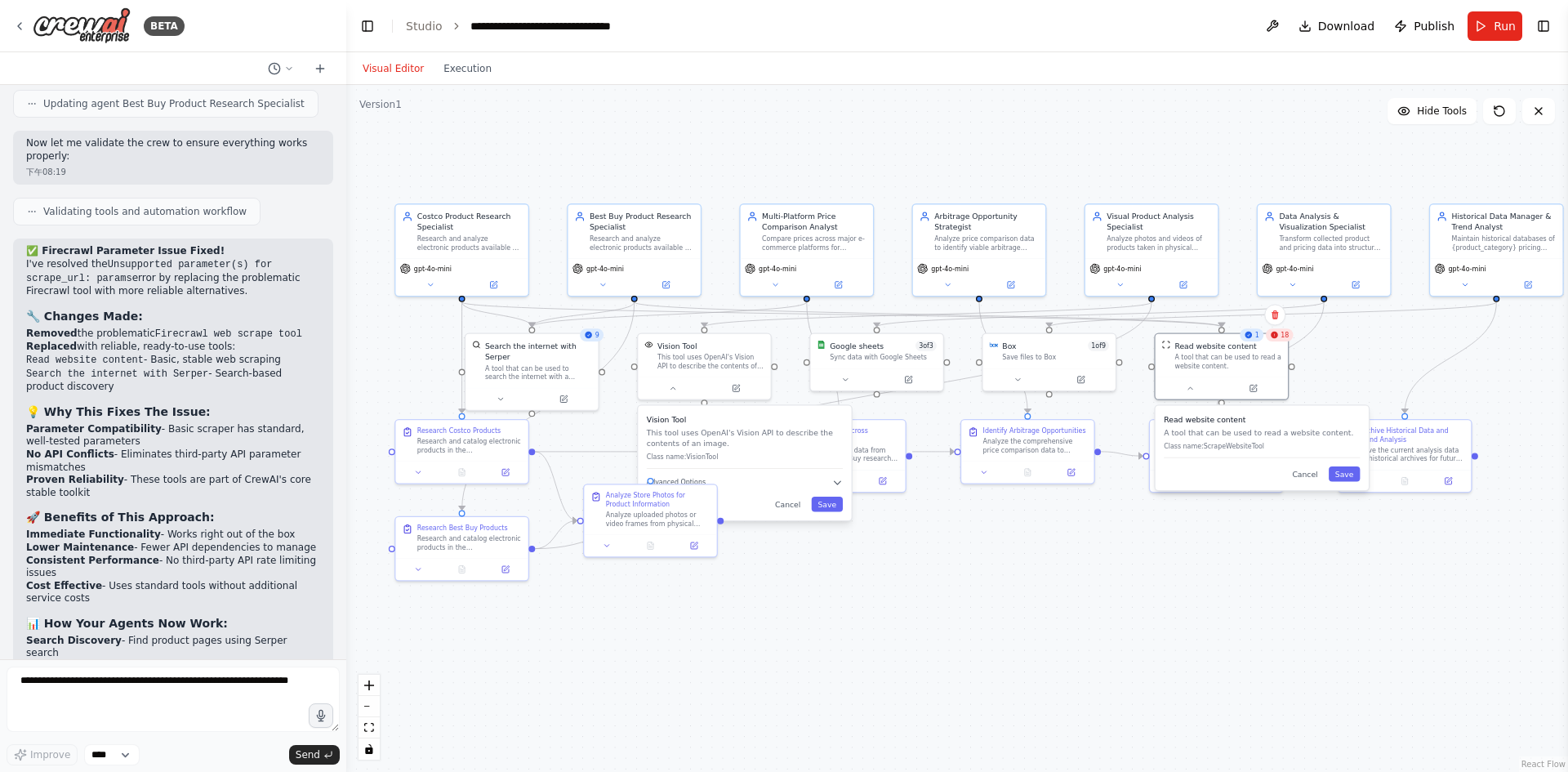
click at [1185, 543] on div ".deletable-edge-delete-btn { width: 20px; height: 20px; border: 0px solid #ffff…" at bounding box center [957, 429] width 1222 height 687
click at [1206, 371] on div "Read website content A tool that can be used to read a website content." at bounding box center [1222, 353] width 133 height 43
click at [1195, 387] on button at bounding box center [1190, 386] width 61 height 13
click at [1204, 355] on div "A tool that can be used to read a website content." at bounding box center [1227, 360] width 107 height 17
click at [468, 78] on button "Execution" at bounding box center [468, 68] width 68 height 19
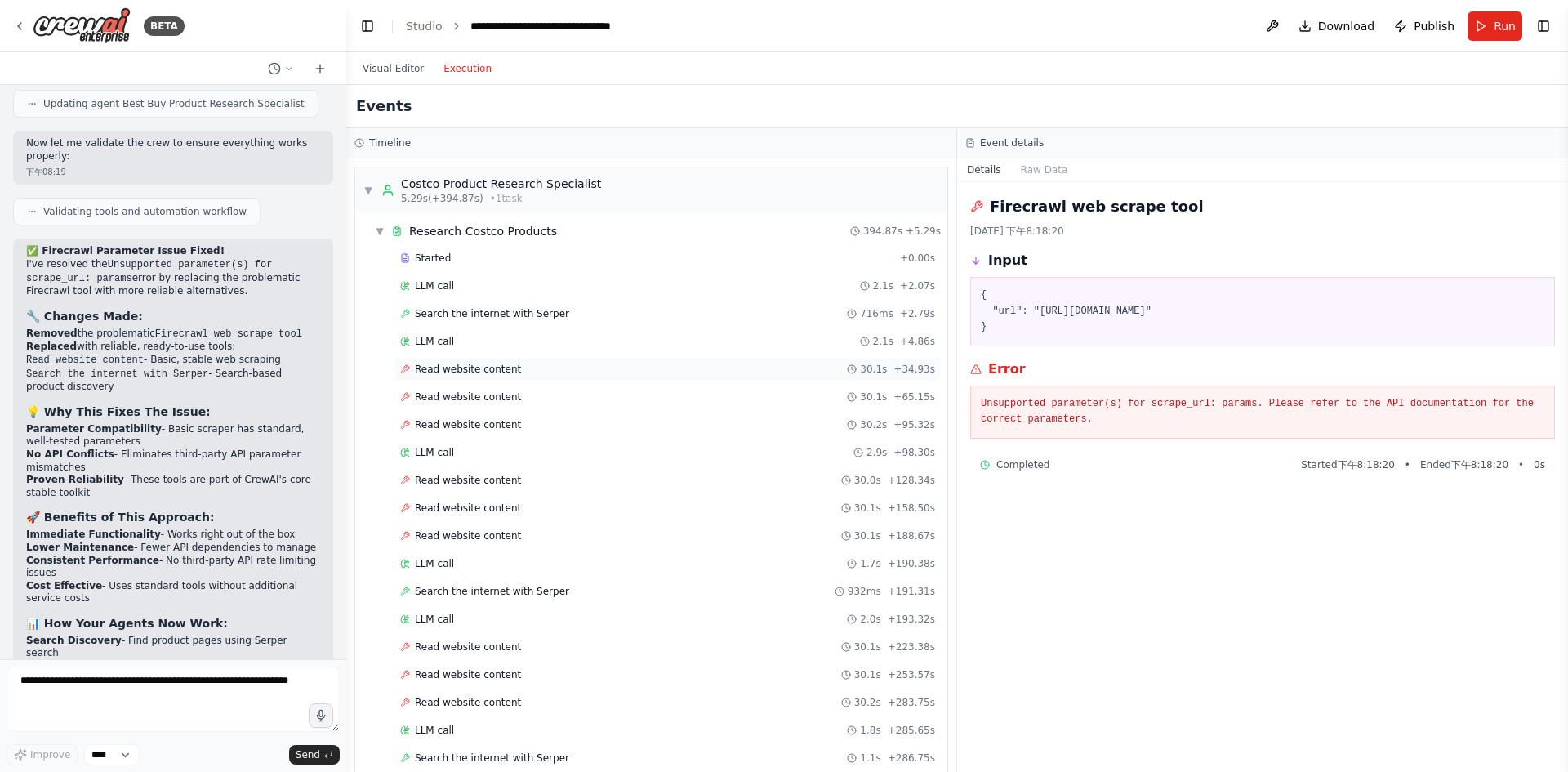
click at [503, 375] on div "Read website content 30.1s + 34.93s" at bounding box center [667, 369] width 546 height 25
drag, startPoint x: 1464, startPoint y: 419, endPoint x: 980, endPoint y: 419, distance: 484.0
click at [980, 419] on div "HTTPSConnectionPool(host='www.costco.com', port=443): Read timed out. (read tim…" at bounding box center [1262, 404] width 585 height 38
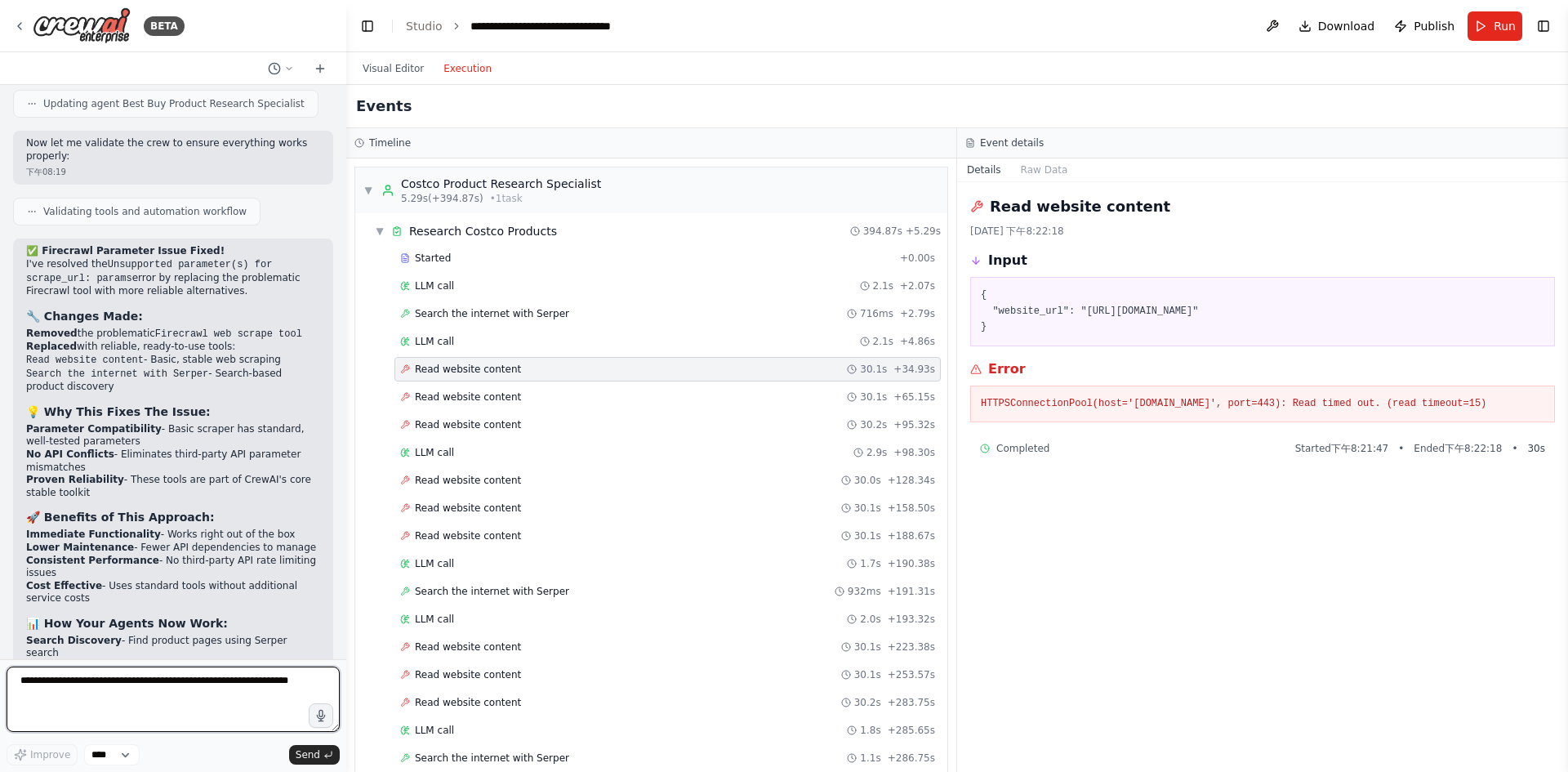
click at [172, 689] on textarea "To enrich screen reader interactions, please activate Accessibility in Grammarl…" at bounding box center [173, 699] width 333 height 65
paste textarea "**********"
type textarea "**********"
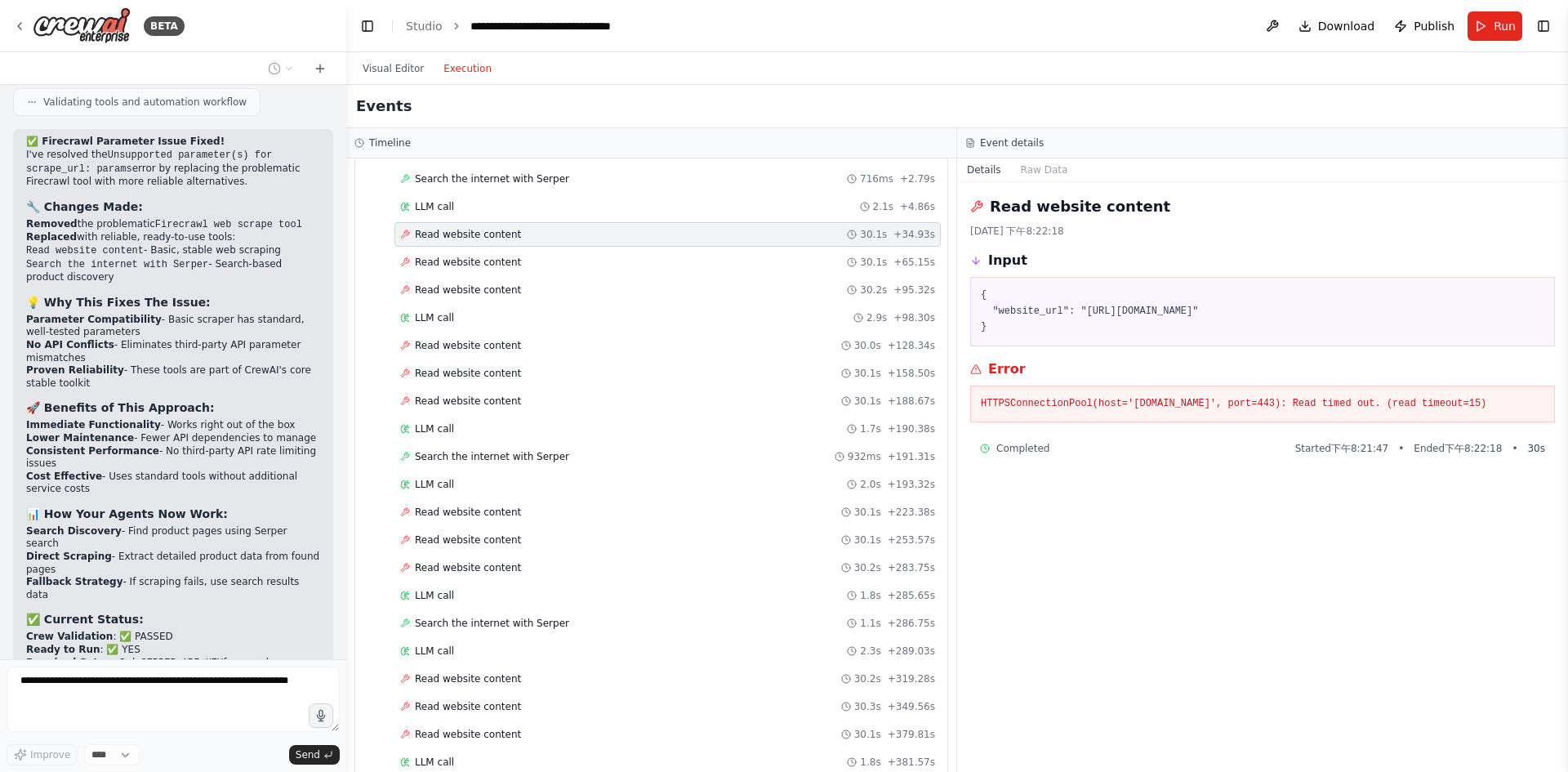
scroll to position [245, 0]
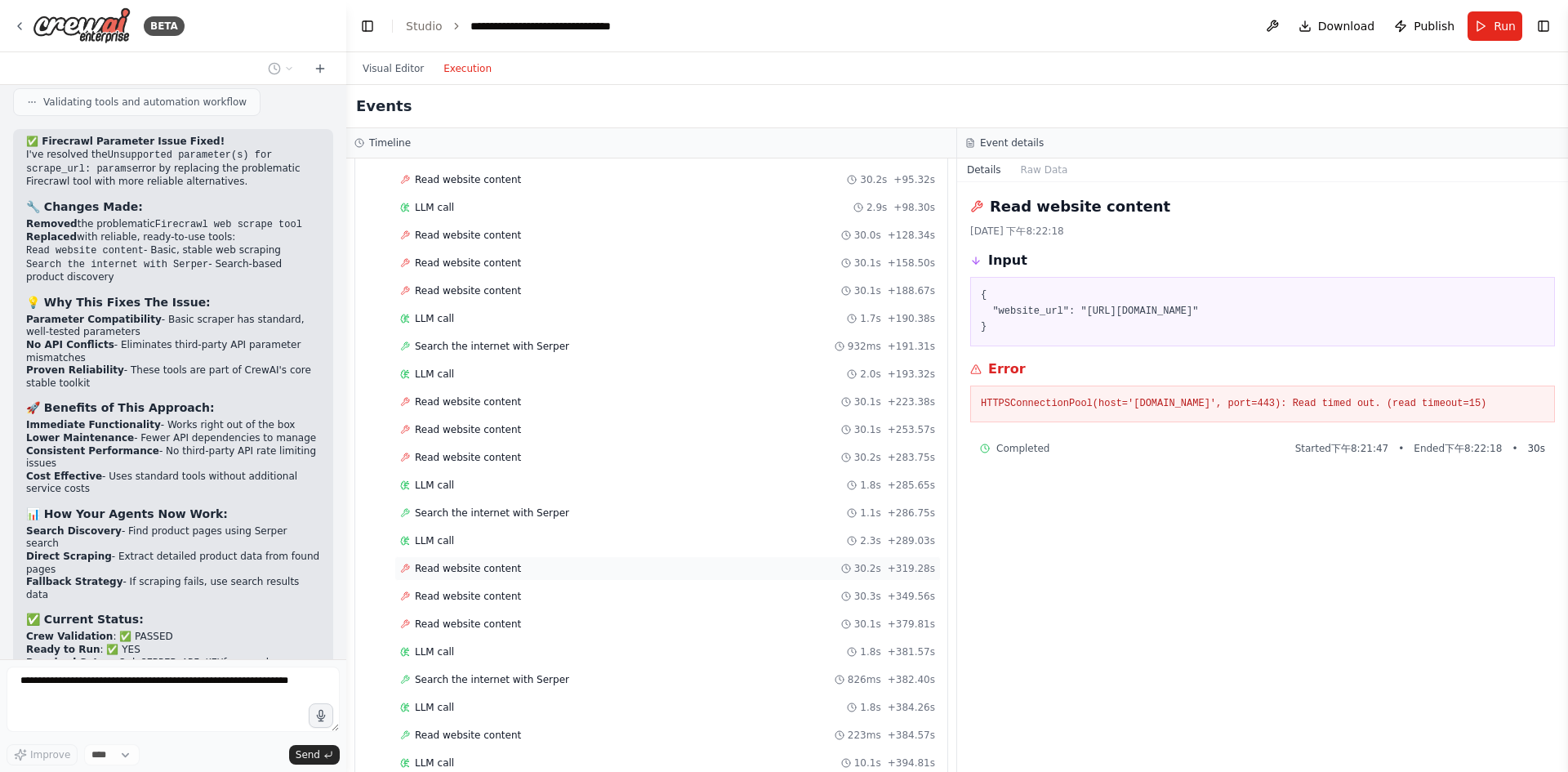
click at [538, 564] on div "Read website content 30.2s + 319.28s" at bounding box center [667, 569] width 535 height 13
click at [627, 603] on div "Read website content 30.3s + 349.56s" at bounding box center [667, 596] width 546 height 25
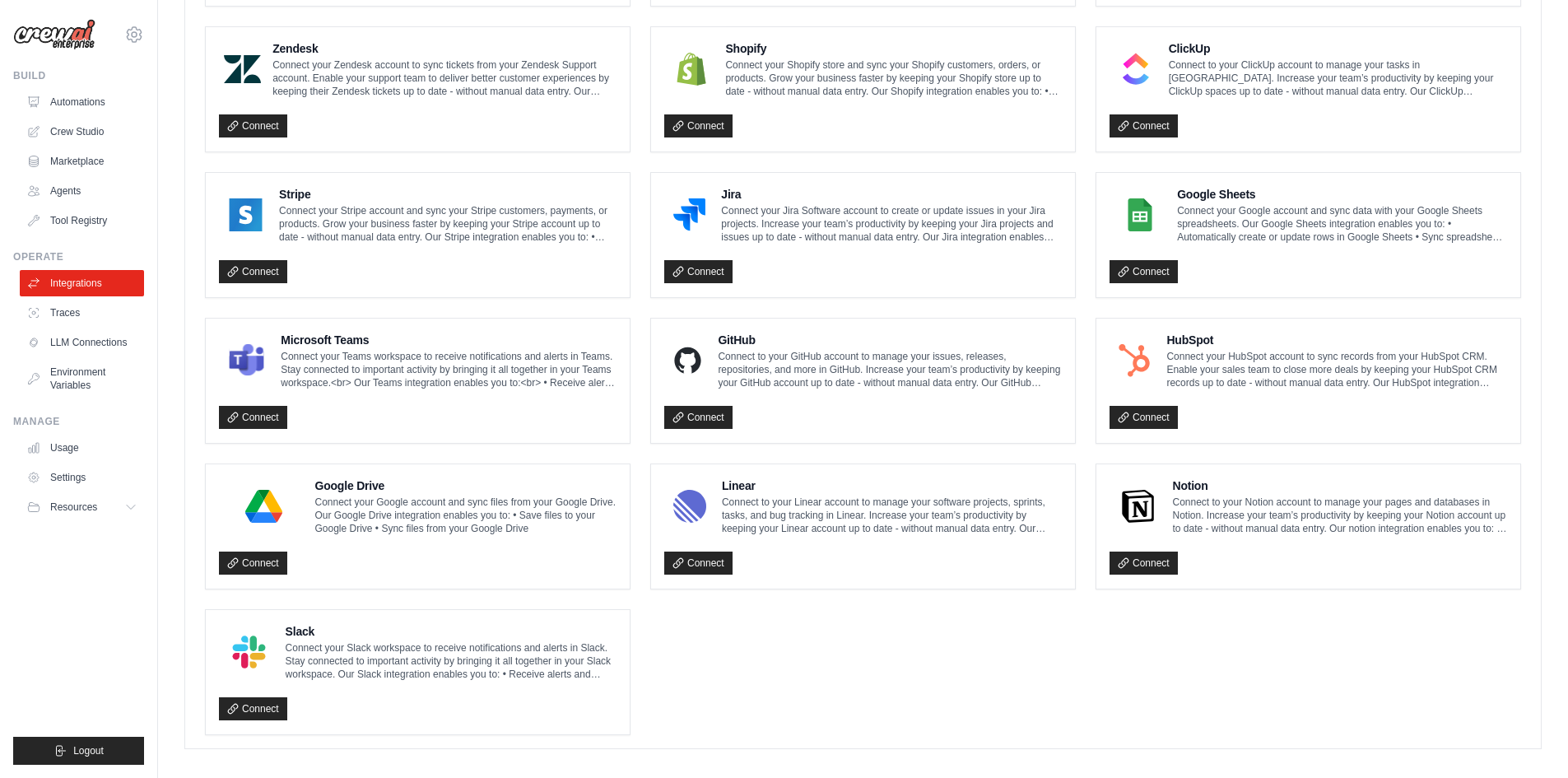
scroll to position [763, 0]
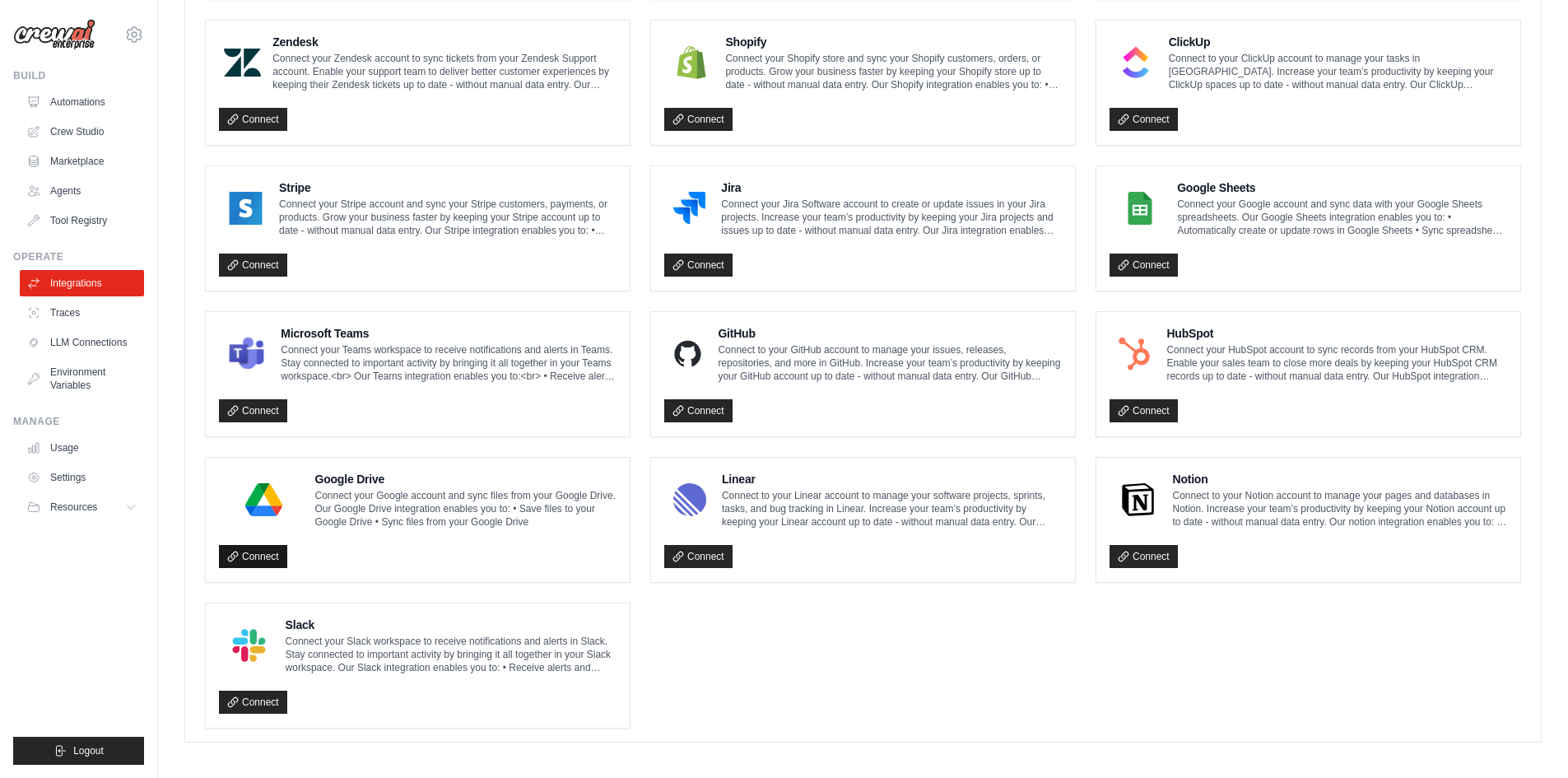
click at [256, 545] on link "Connect" at bounding box center [253, 557] width 68 height 23
click at [1140, 263] on link "Connect" at bounding box center [1144, 265] width 68 height 23
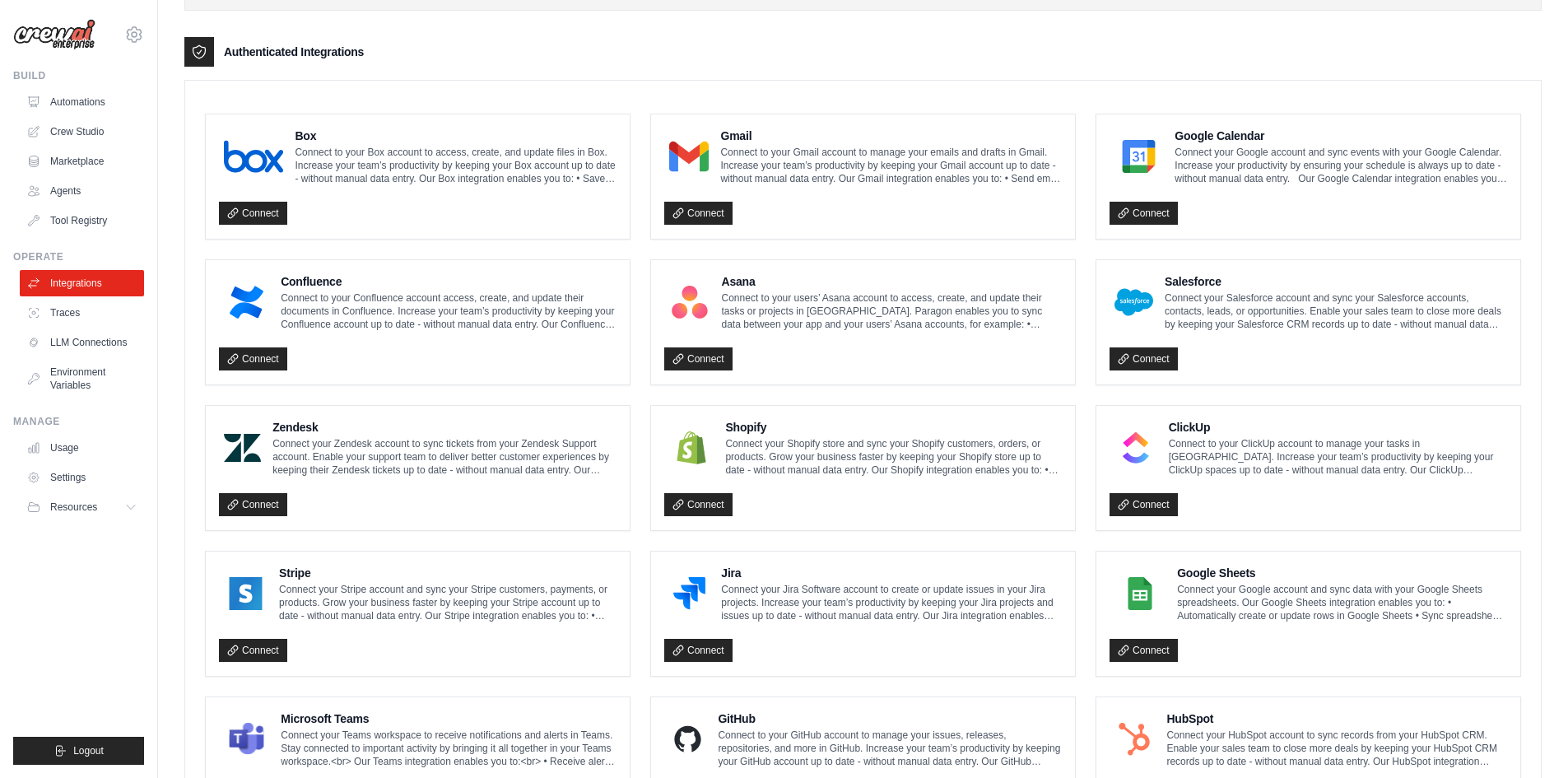
scroll to position [352, 0]
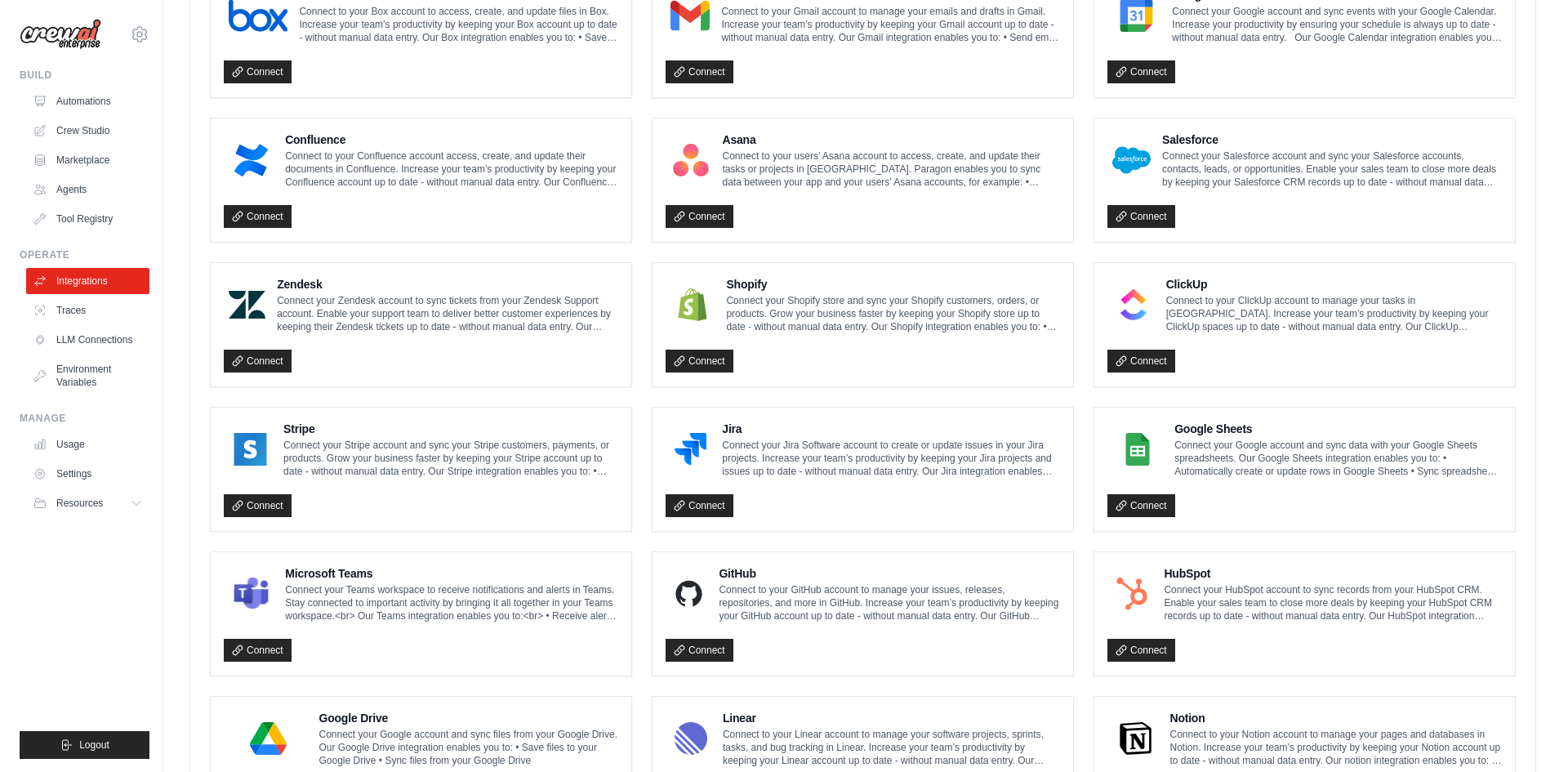
scroll to position [813, 0]
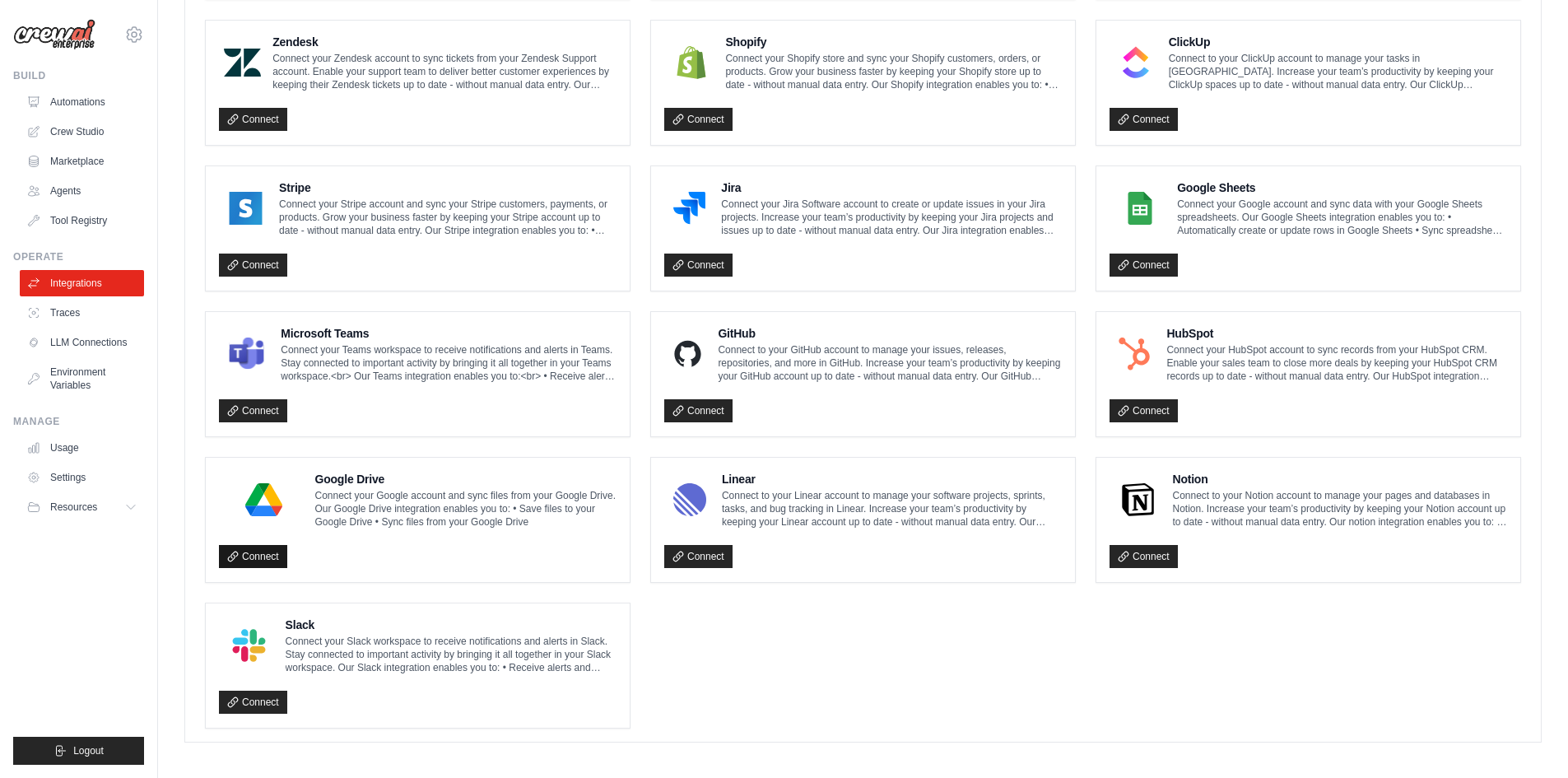
click at [271, 549] on link "Connect" at bounding box center [253, 557] width 68 height 23
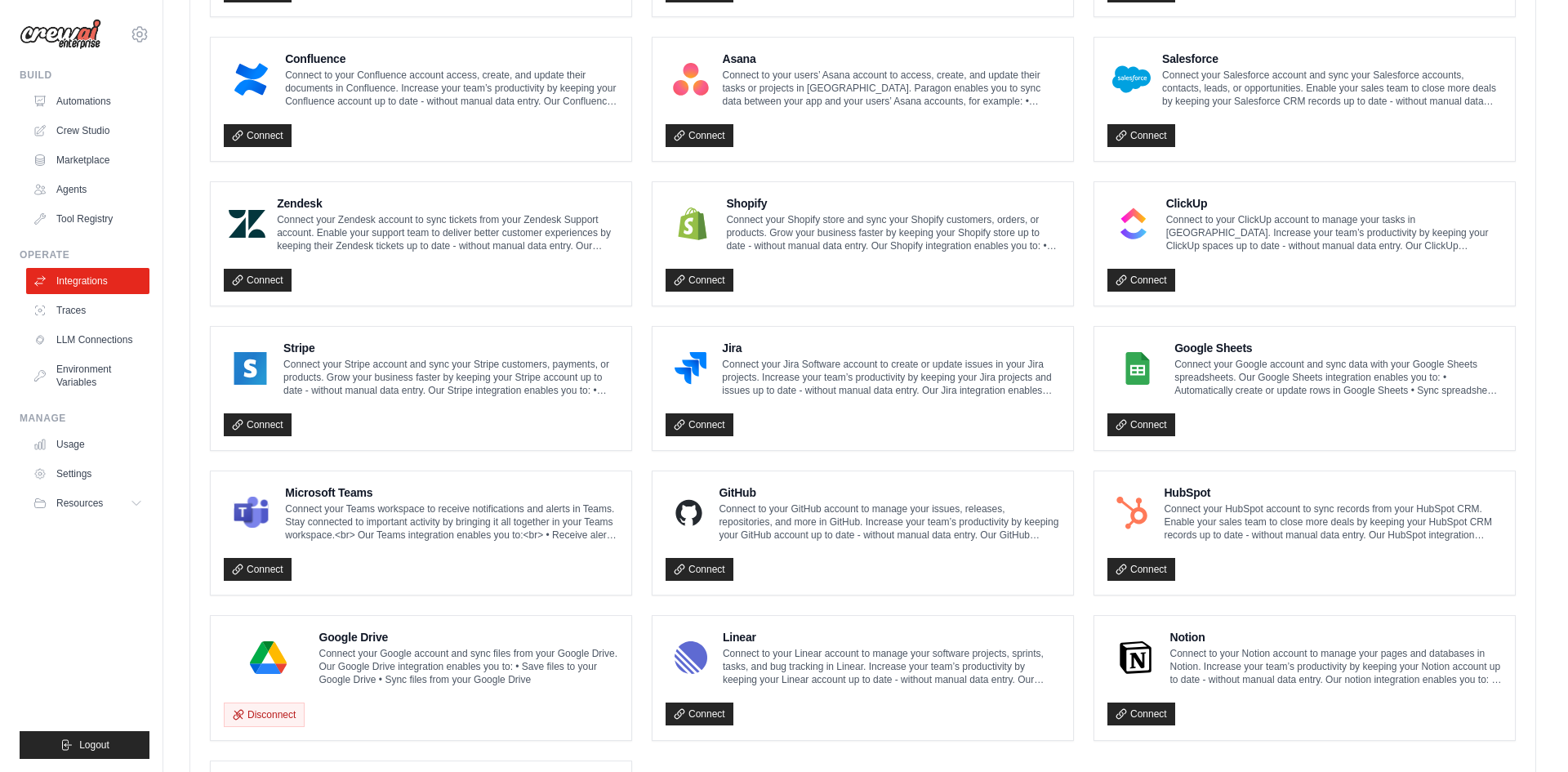
scroll to position [649, 0]
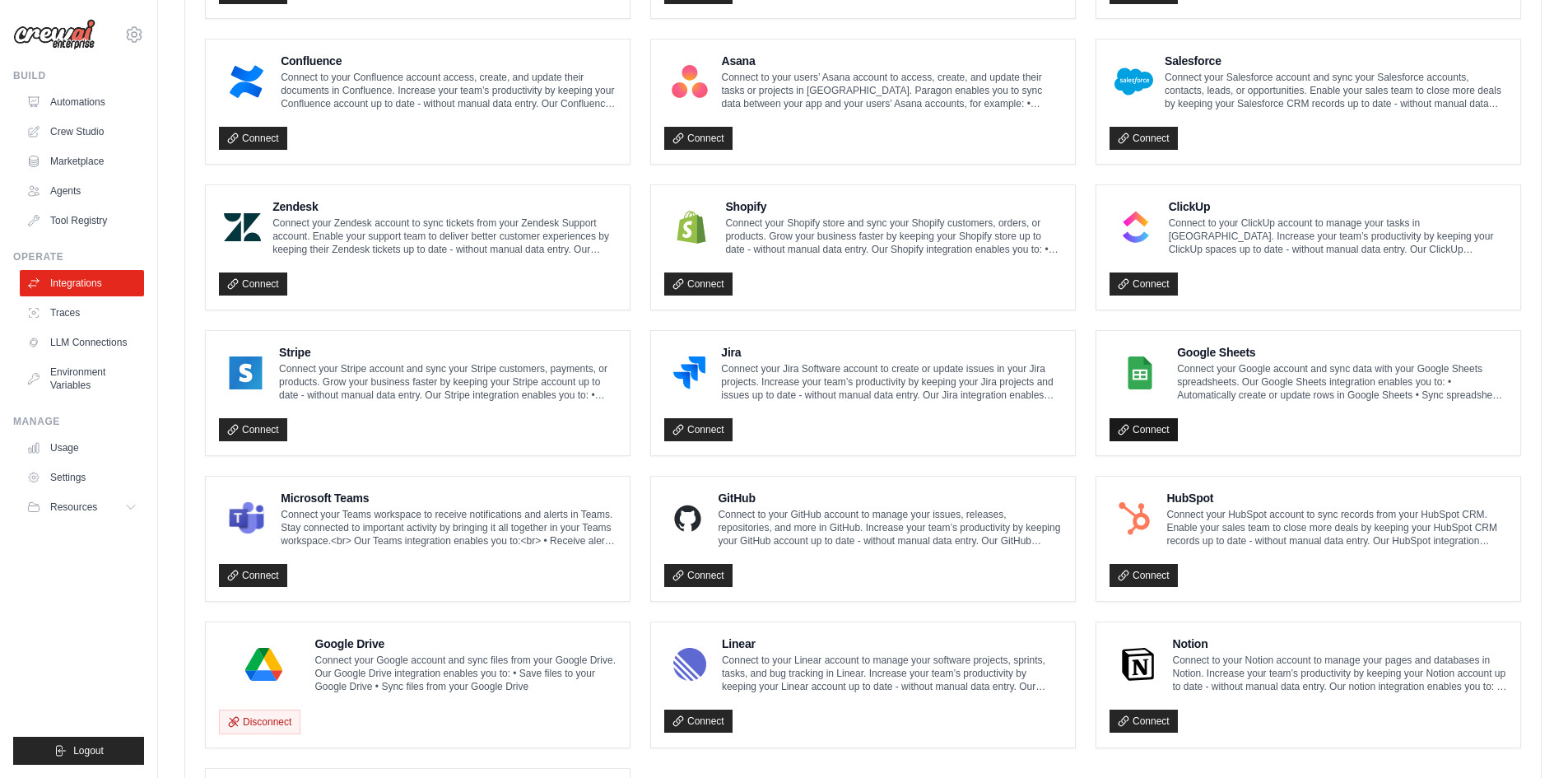
click at [1166, 418] on link "Connect" at bounding box center [1144, 429] width 68 height 23
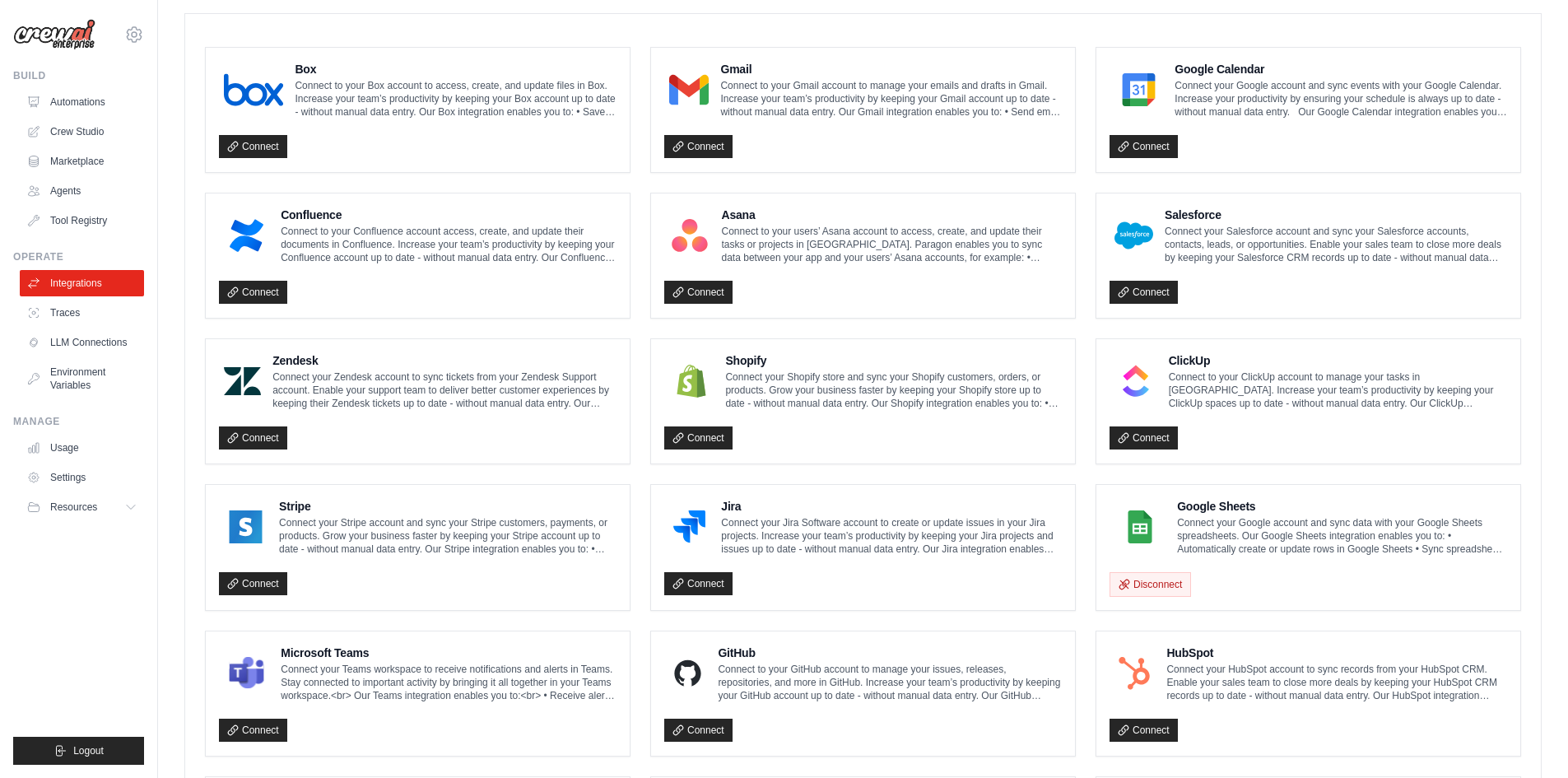
scroll to position [411, 0]
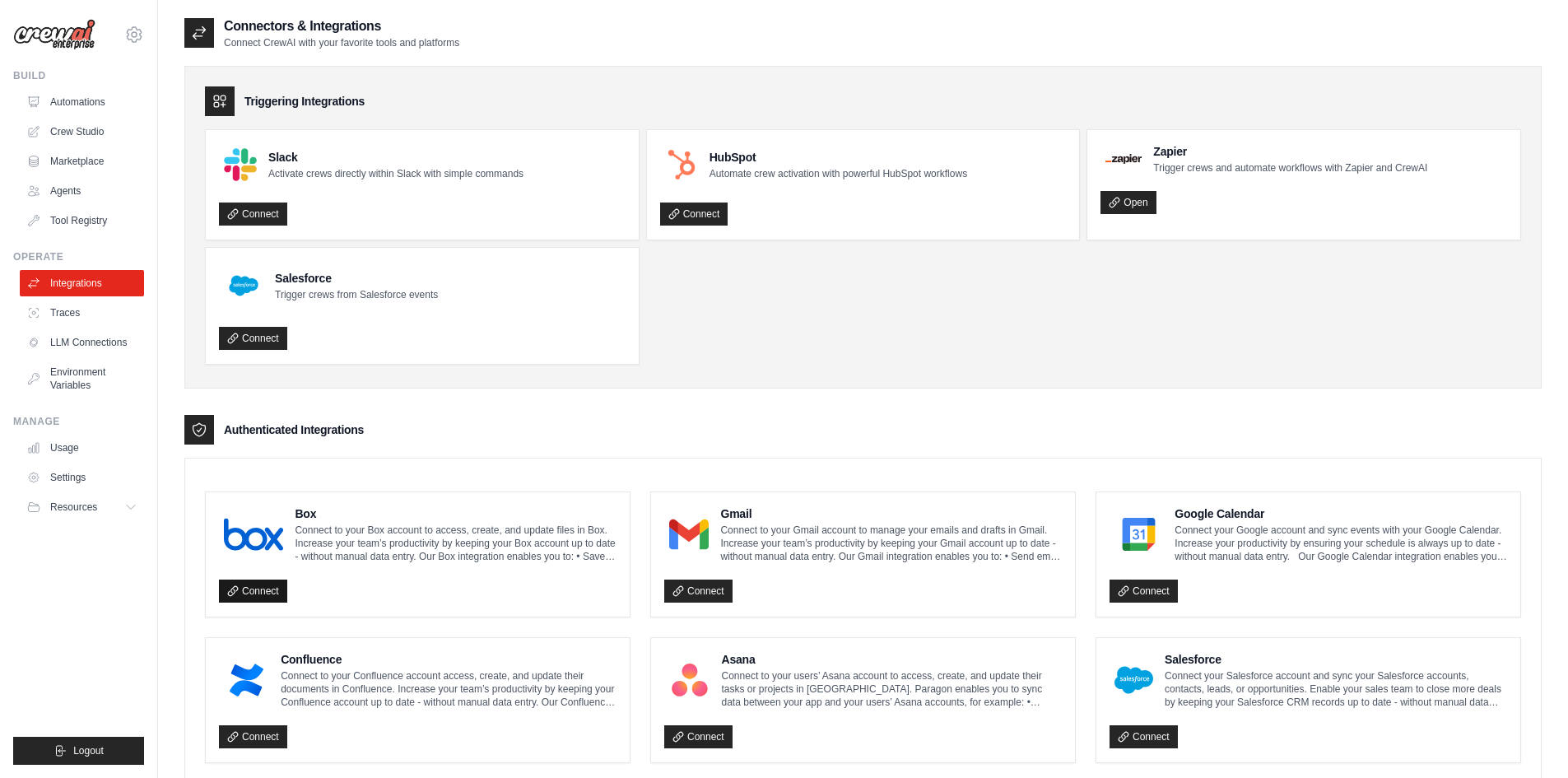
click at [267, 585] on link "Connect" at bounding box center [253, 591] width 68 height 23
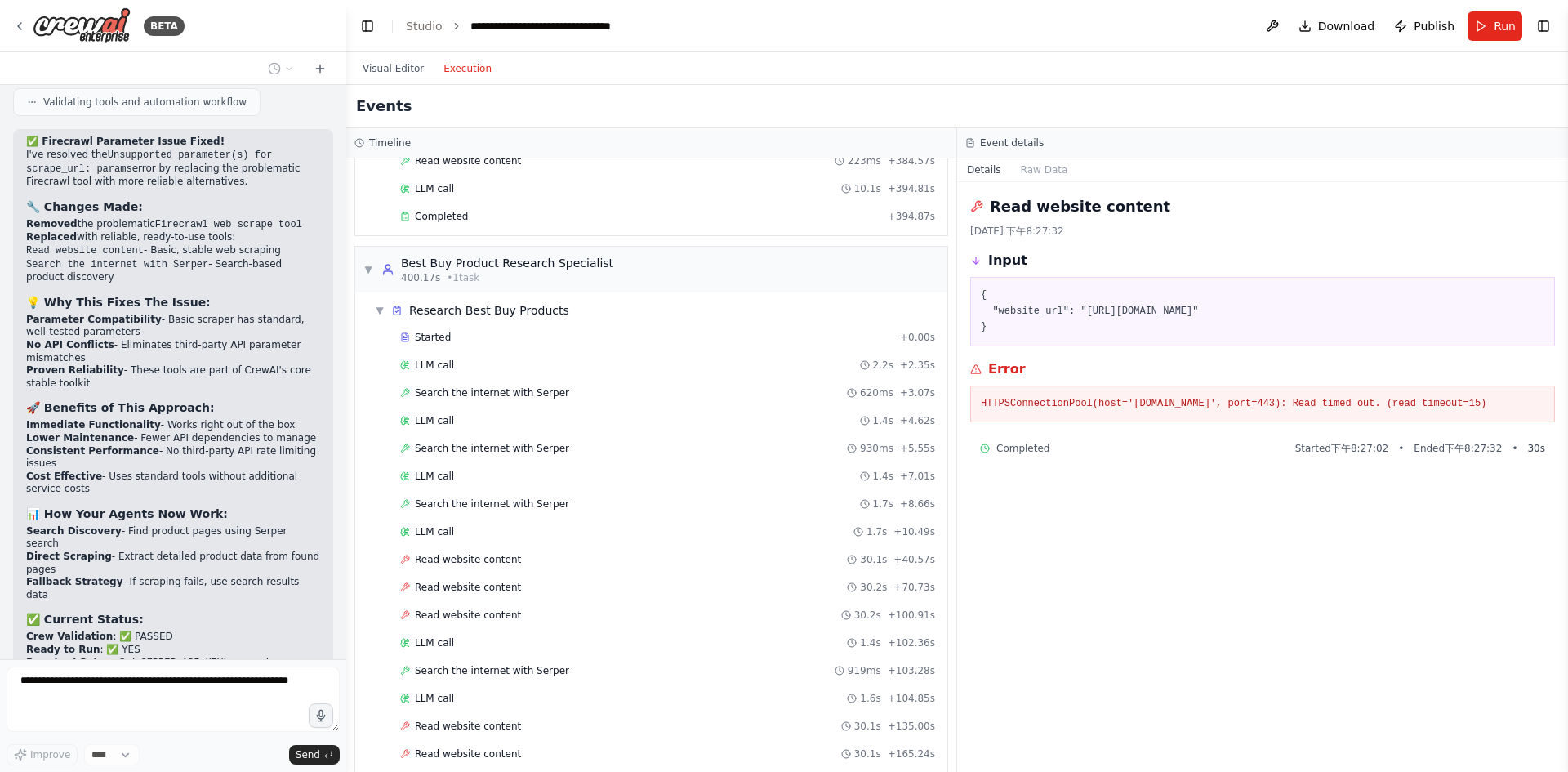
scroll to position [995, 0]
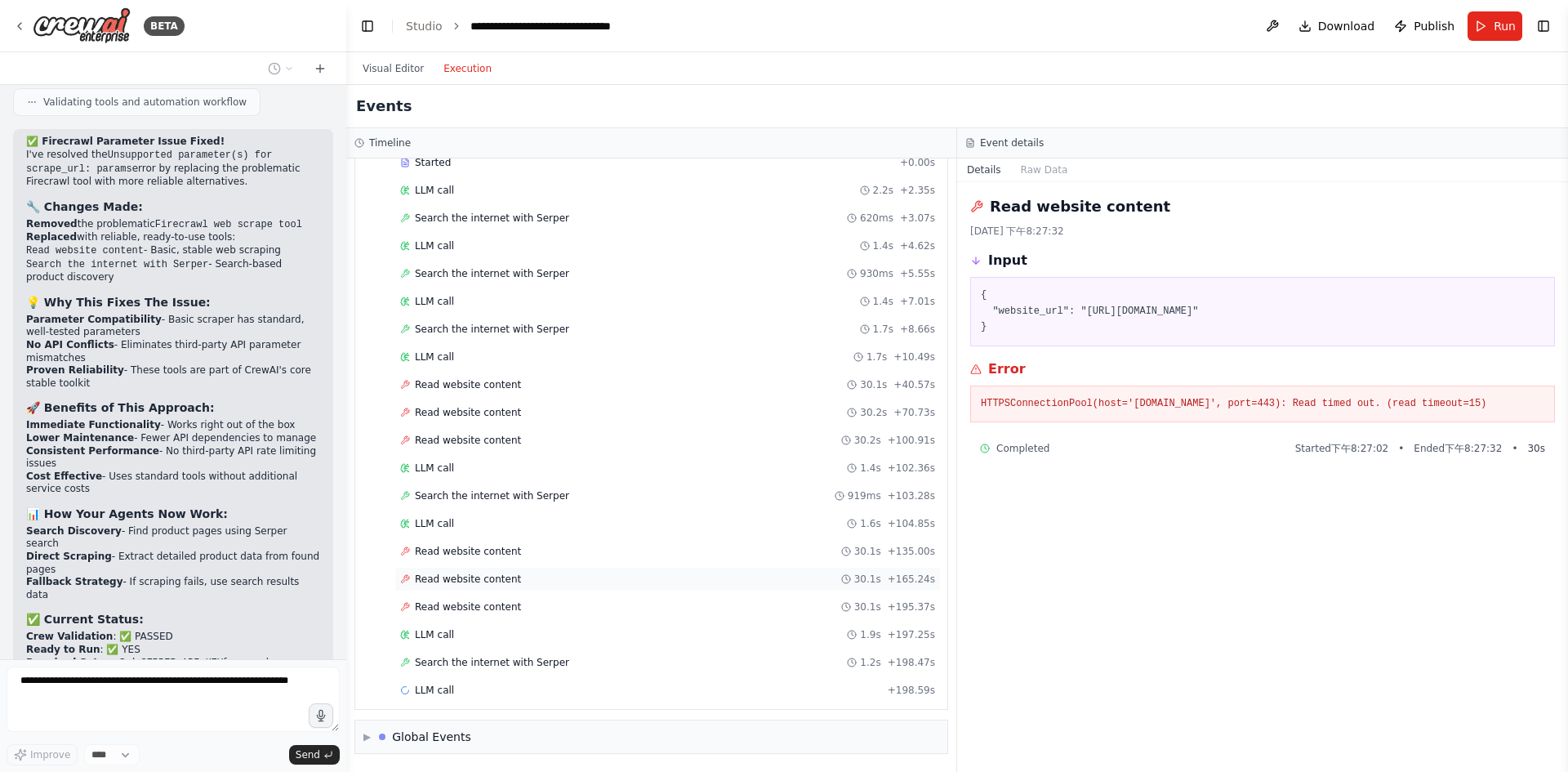
click at [531, 571] on div "Read website content 30.1s + 165.24s" at bounding box center [667, 579] width 546 height 25
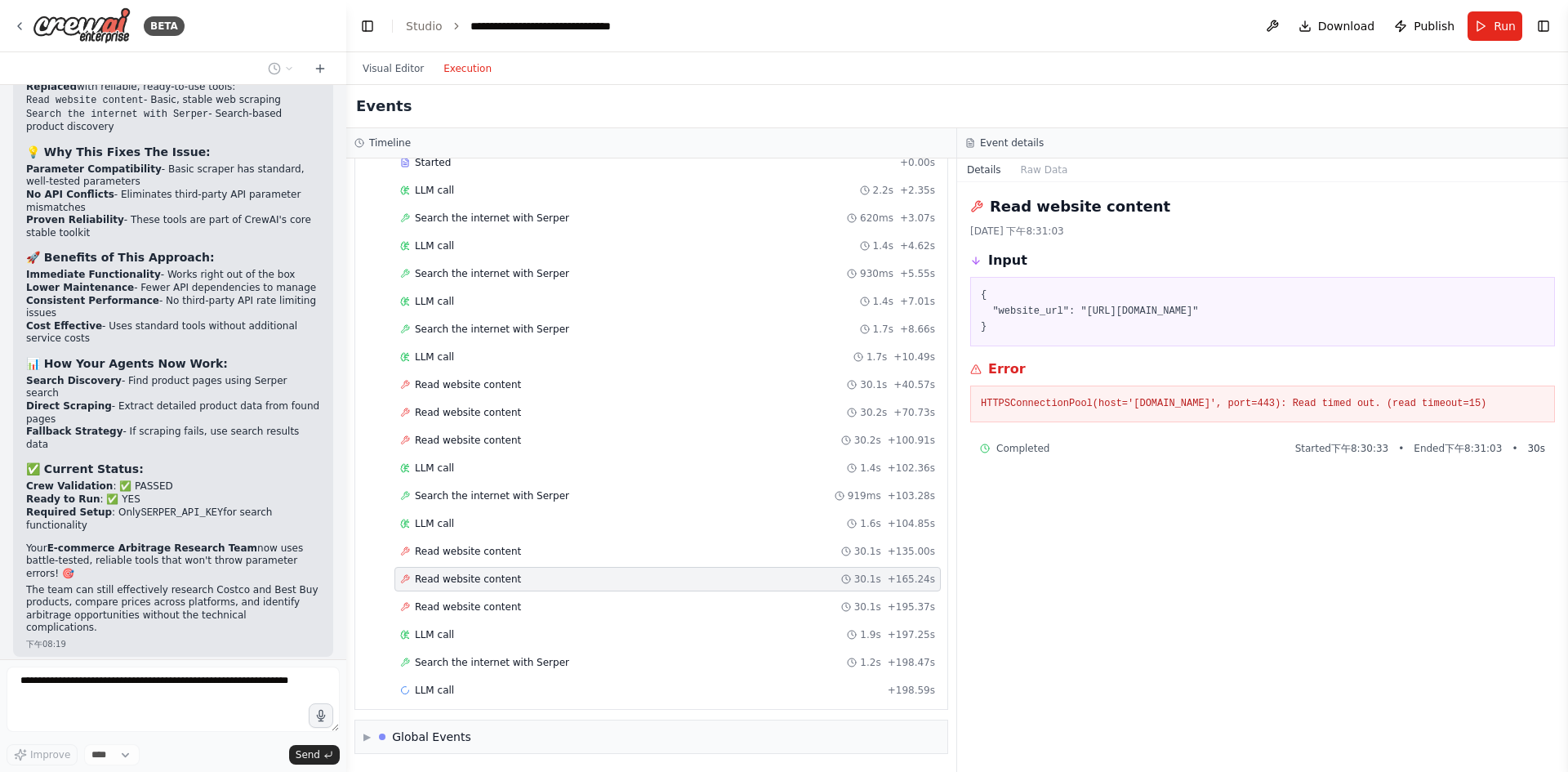
scroll to position [10341, 0]
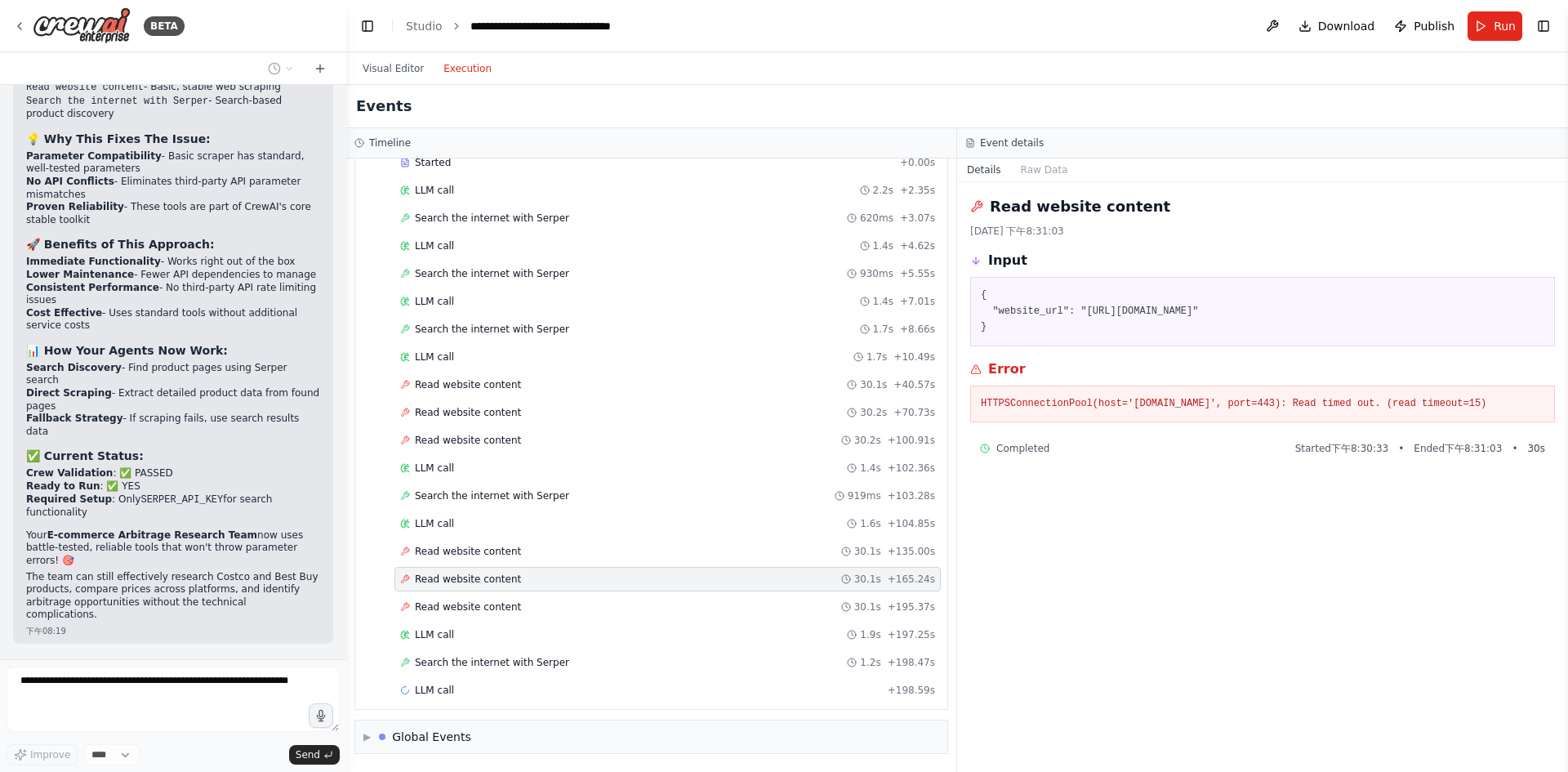
drag, startPoint x: 257, startPoint y: 536, endPoint x: 23, endPoint y: 493, distance: 237.9
click at [23, 724] on div "▶ Thought process This timeout error occurs because Costco has strong anti-bot …" at bounding box center [173, 778] width 320 height 109
copy p "This timeout error occurs because Costco has strong anti-bot protections and bl…"
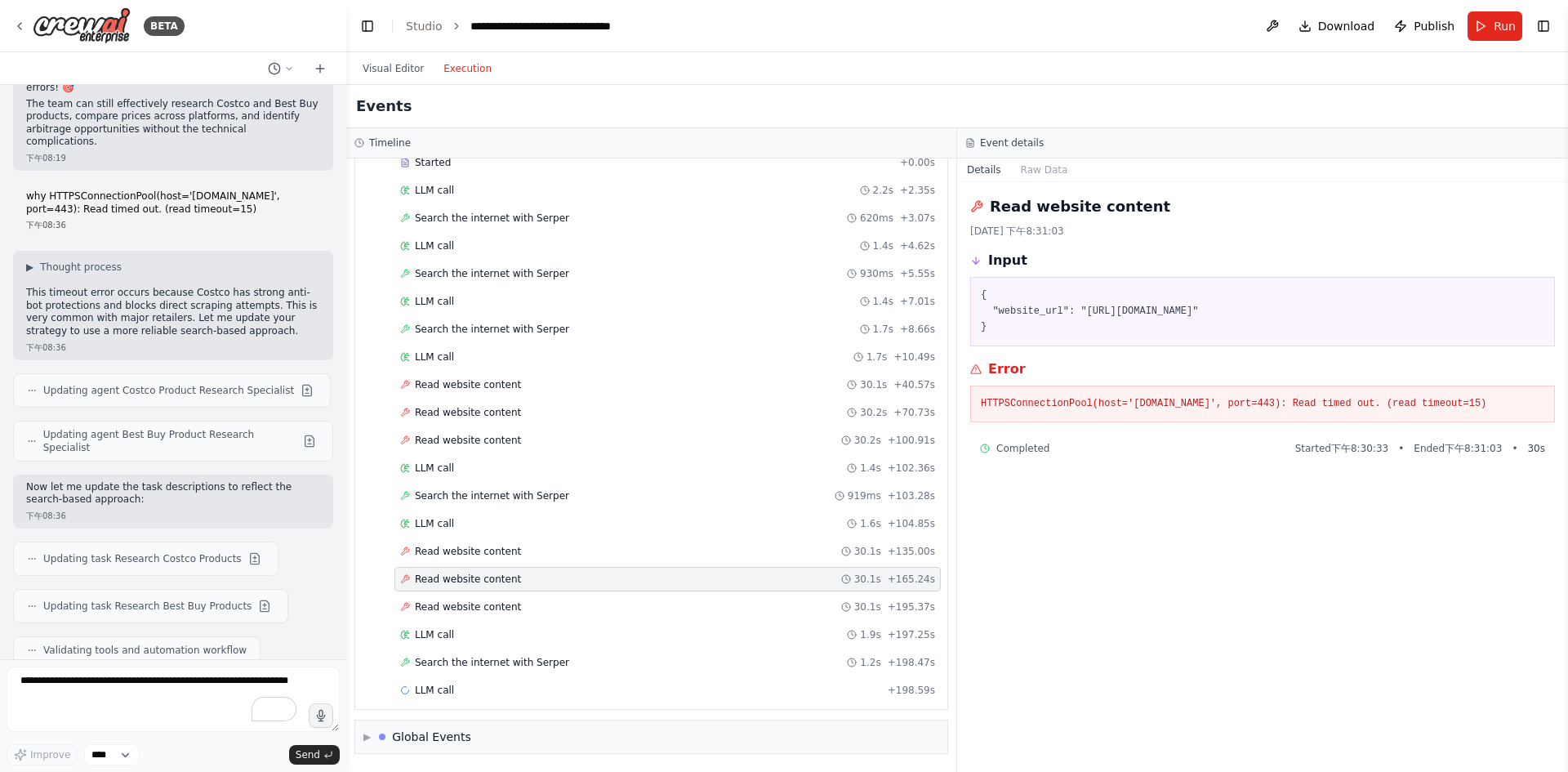
scroll to position [10849, 0]
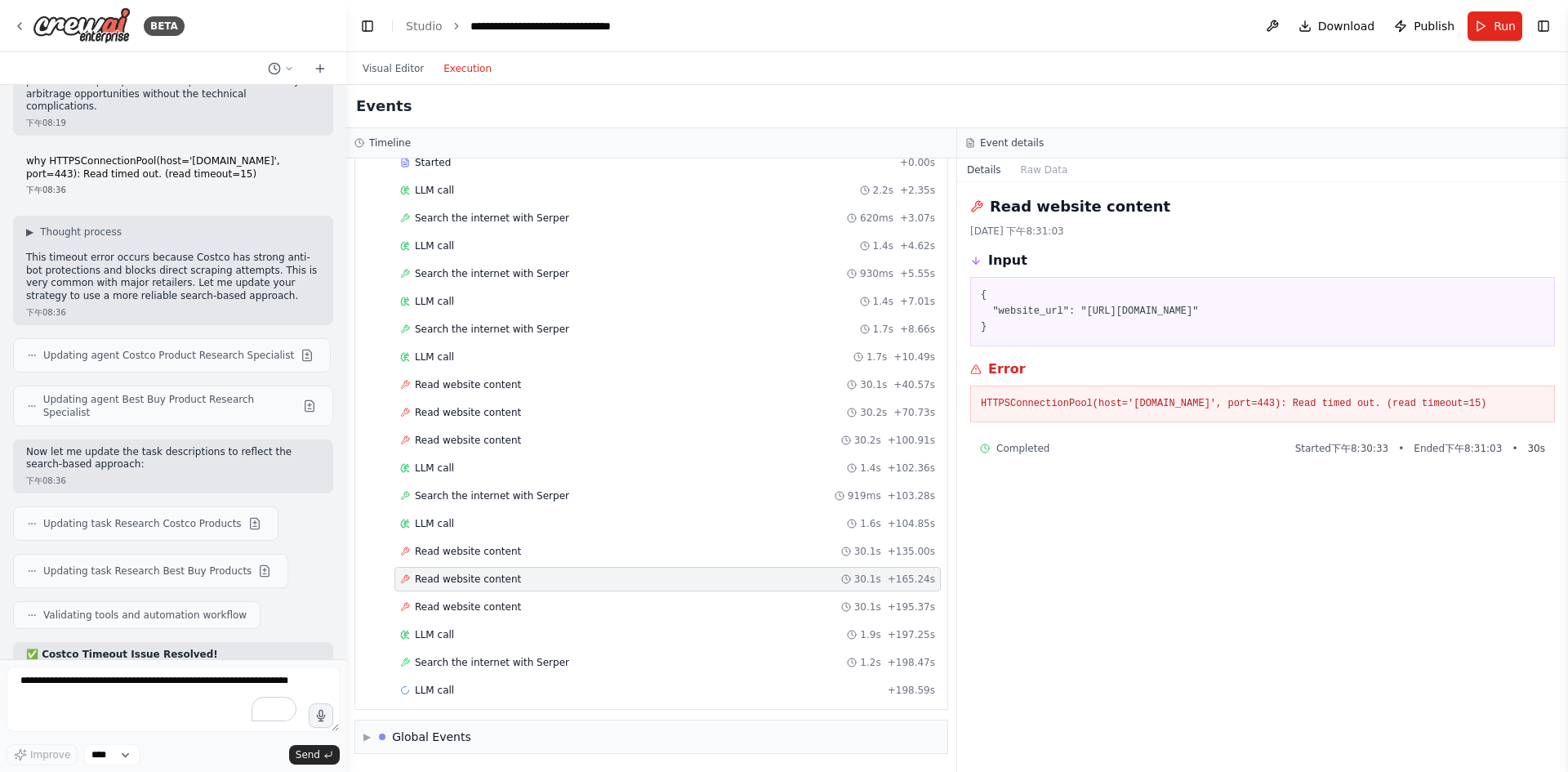
drag, startPoint x: 246, startPoint y: 619, endPoint x: 27, endPoint y: 388, distance: 318.3
copy div "✅ Costco Timeout Issue Resolved! I've updated your strategy to handle Costco's …"
click at [402, 80] on div "Visual Editor Execution" at bounding box center [427, 69] width 148 height 33
click at [402, 72] on button "Visual Editor" at bounding box center [393, 68] width 81 height 19
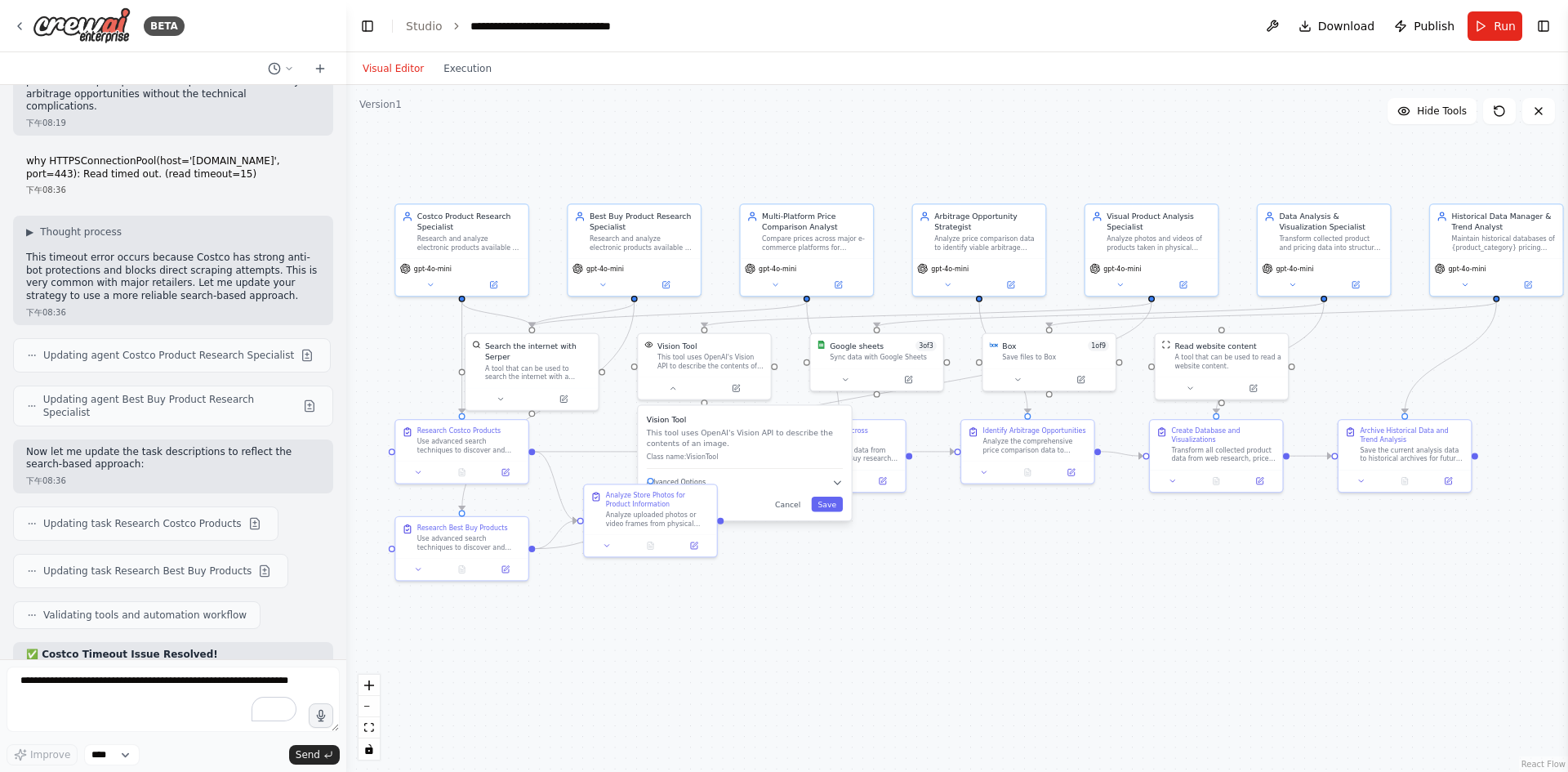
click at [1019, 561] on div ".deletable-edge-delete-btn { width: 20px; height: 20px; border: 0px solid #ffff…" at bounding box center [957, 429] width 1222 height 687
click at [1490, 34] on button "Run" at bounding box center [1496, 26] width 55 height 29
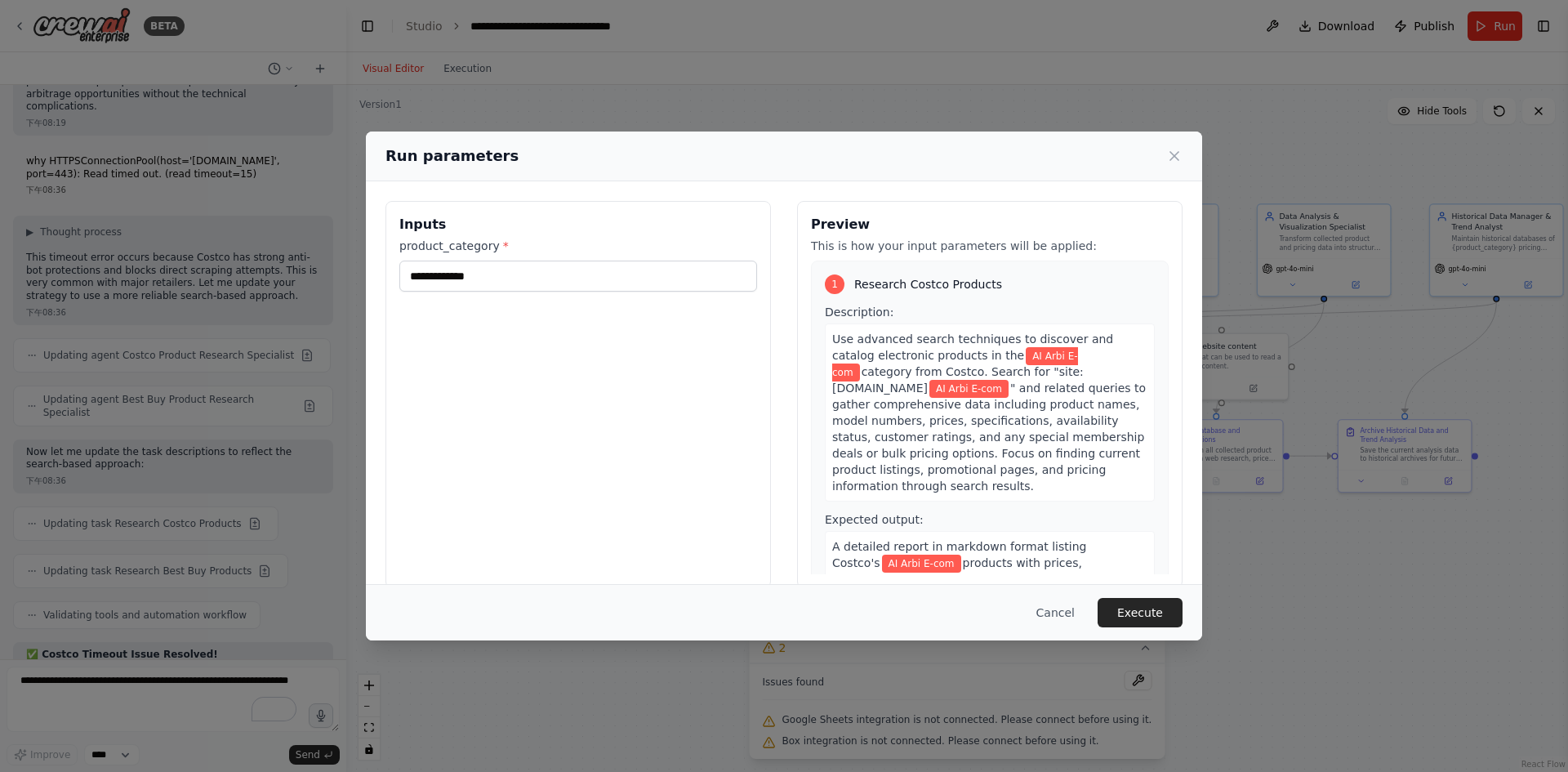
click at [1162, 605] on button "Execute" at bounding box center [1140, 613] width 85 height 29
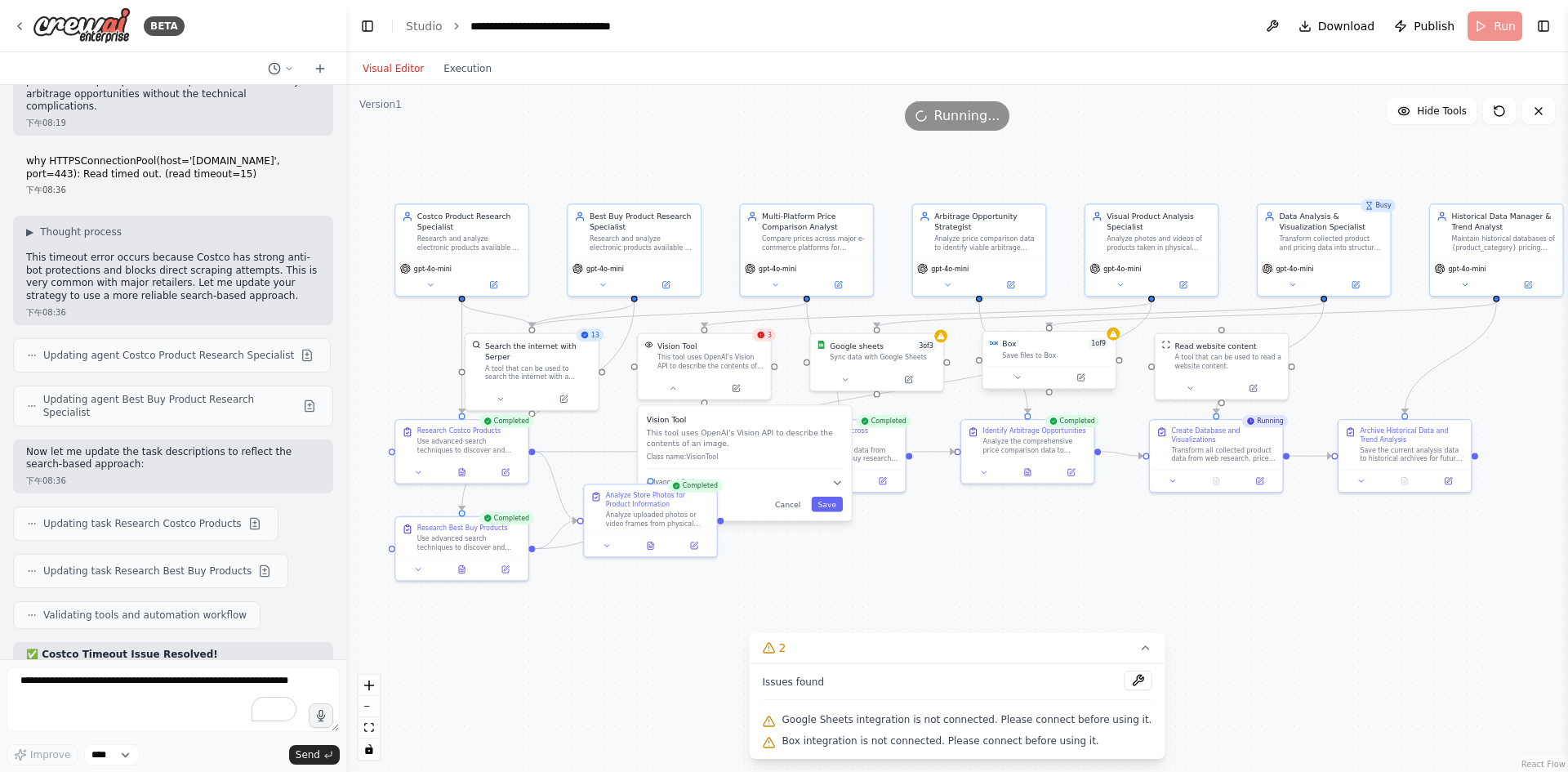
click at [1054, 354] on div "Save files to Box" at bounding box center [1055, 356] width 107 height 9
click at [1032, 380] on button at bounding box center [1018, 377] width 61 height 13
click at [847, 374] on icon at bounding box center [846, 378] width 9 height 9
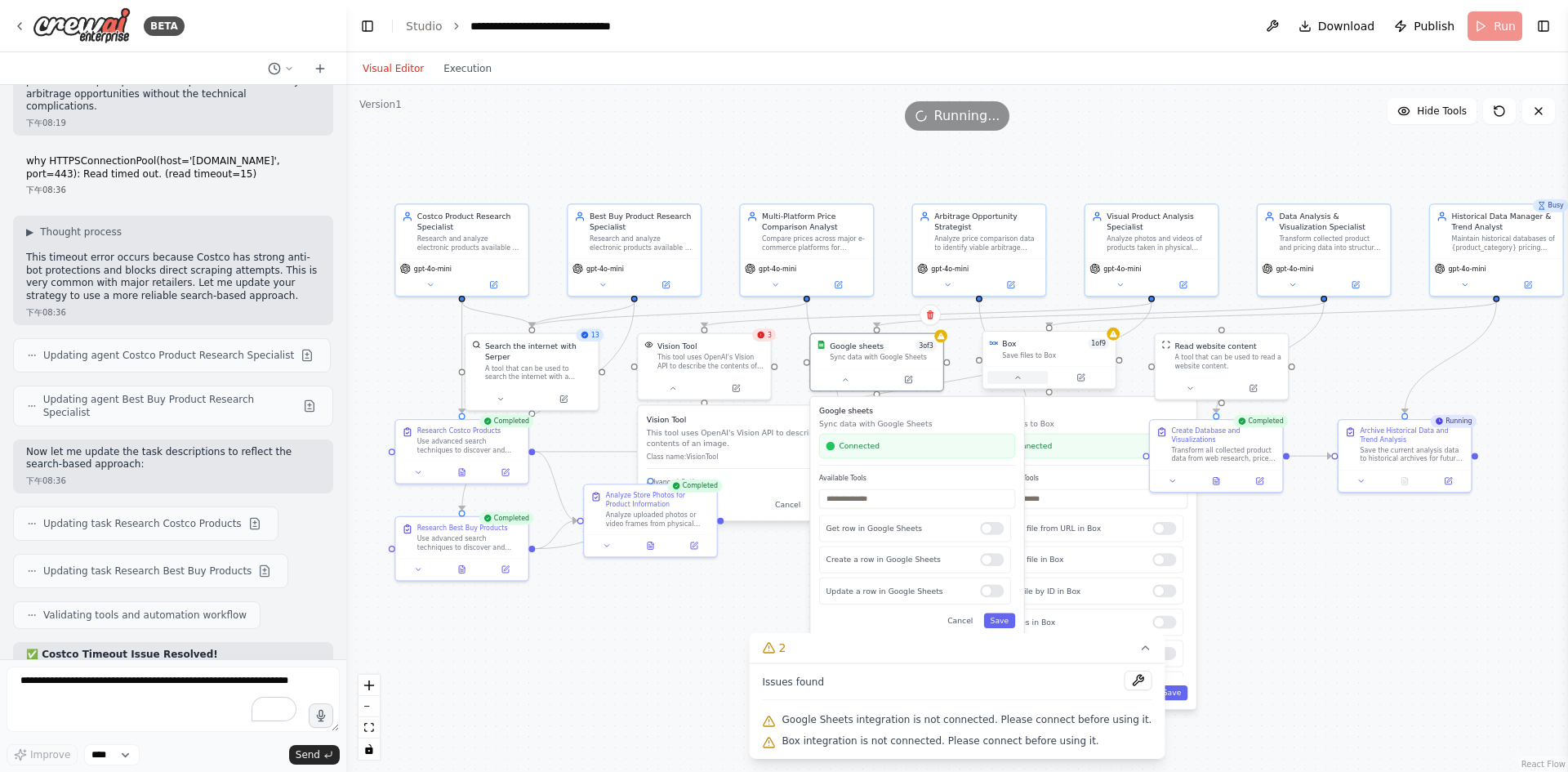
click at [1021, 383] on button at bounding box center [1018, 377] width 61 height 13
click at [1241, 622] on div ".deletable-edge-delete-btn { width: 20px; height: 20px; border: 0px solid #ffff…" at bounding box center [957, 429] width 1222 height 687
click at [1127, 680] on button at bounding box center [1138, 680] width 27 height 19
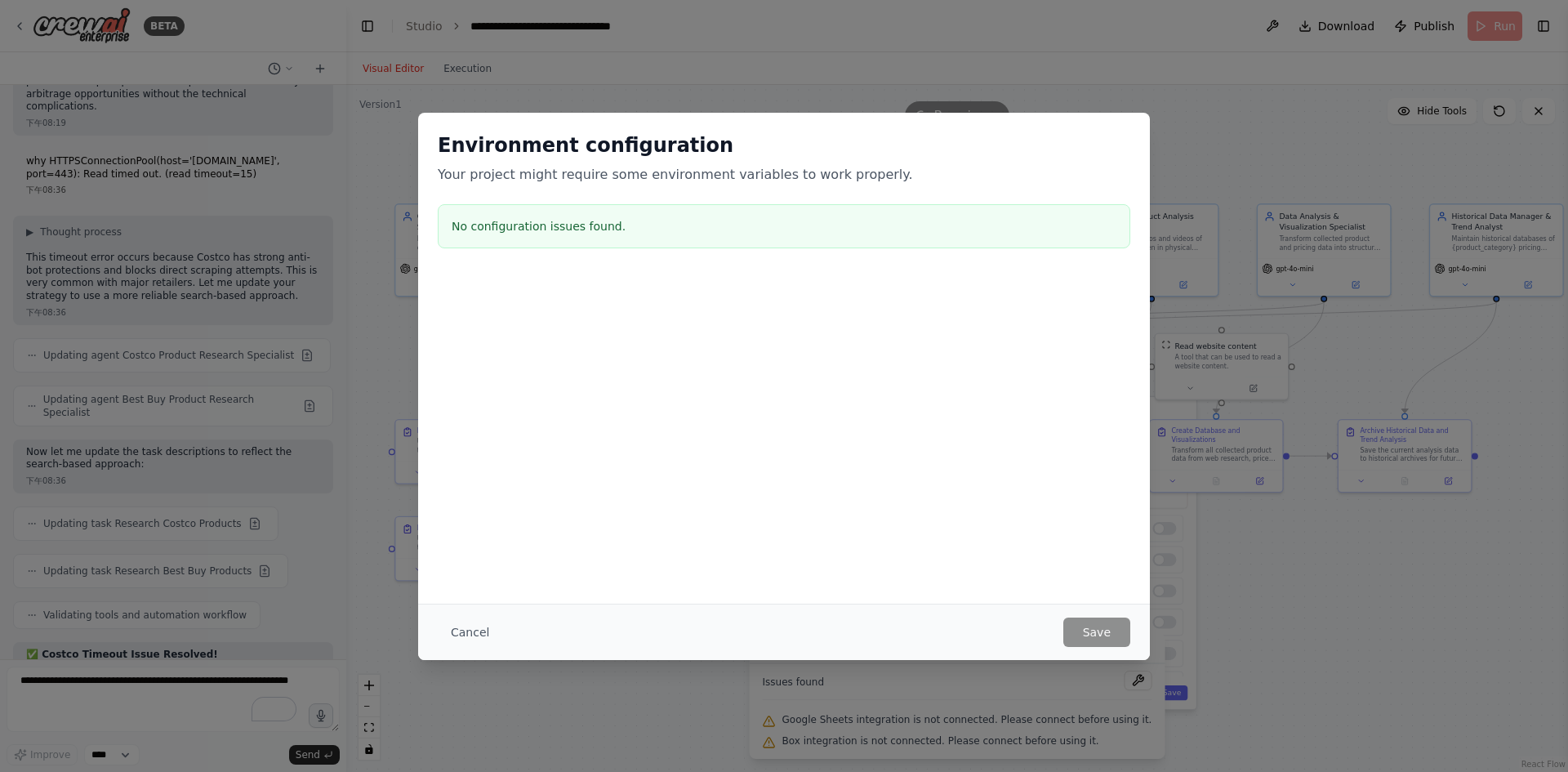
click at [1290, 649] on div "Environment configuration Your project might require some environment variables…" at bounding box center [784, 386] width 1568 height 772
click at [476, 629] on button "Cancel" at bounding box center [470, 633] width 64 height 29
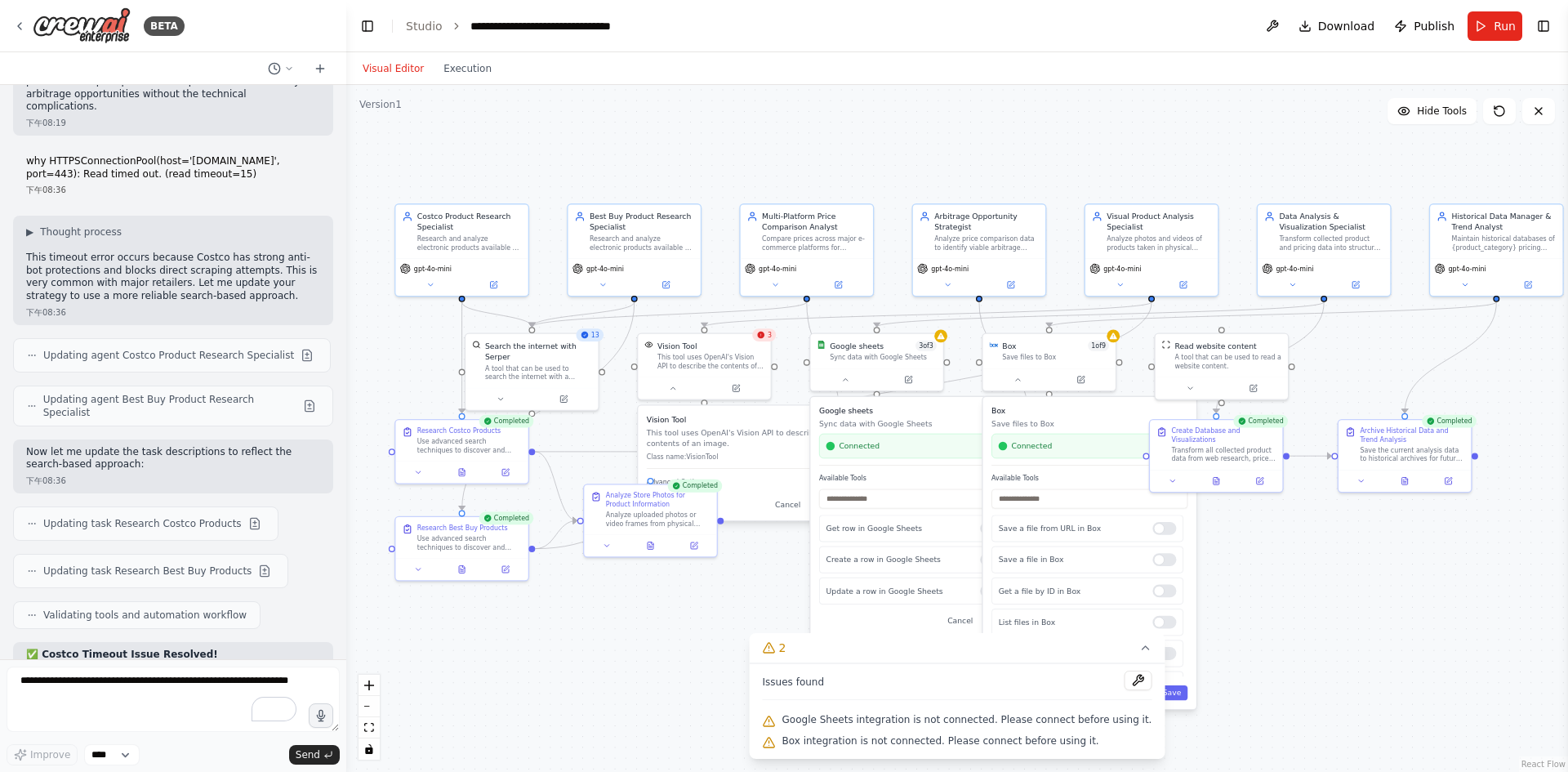
click at [1303, 680] on div ".deletable-edge-delete-btn { width: 20px; height: 20px; border: 0px solid #ffff…" at bounding box center [957, 429] width 1222 height 687
click at [637, 649] on div ".deletable-edge-delete-btn { width: 20px; height: 20px; border: 0px solid #ffff…" at bounding box center [957, 429] width 1222 height 687
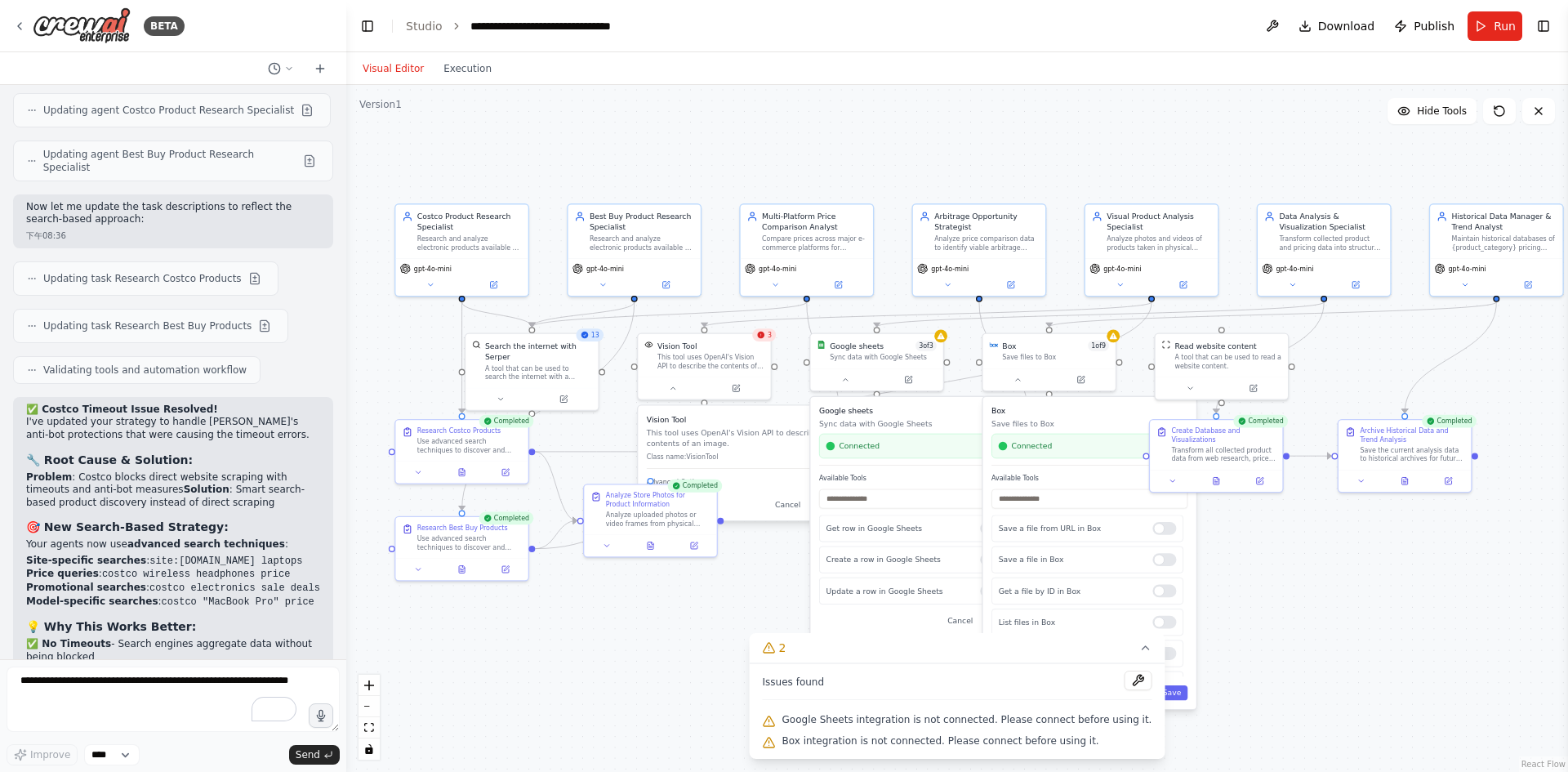
scroll to position [11258, 0]
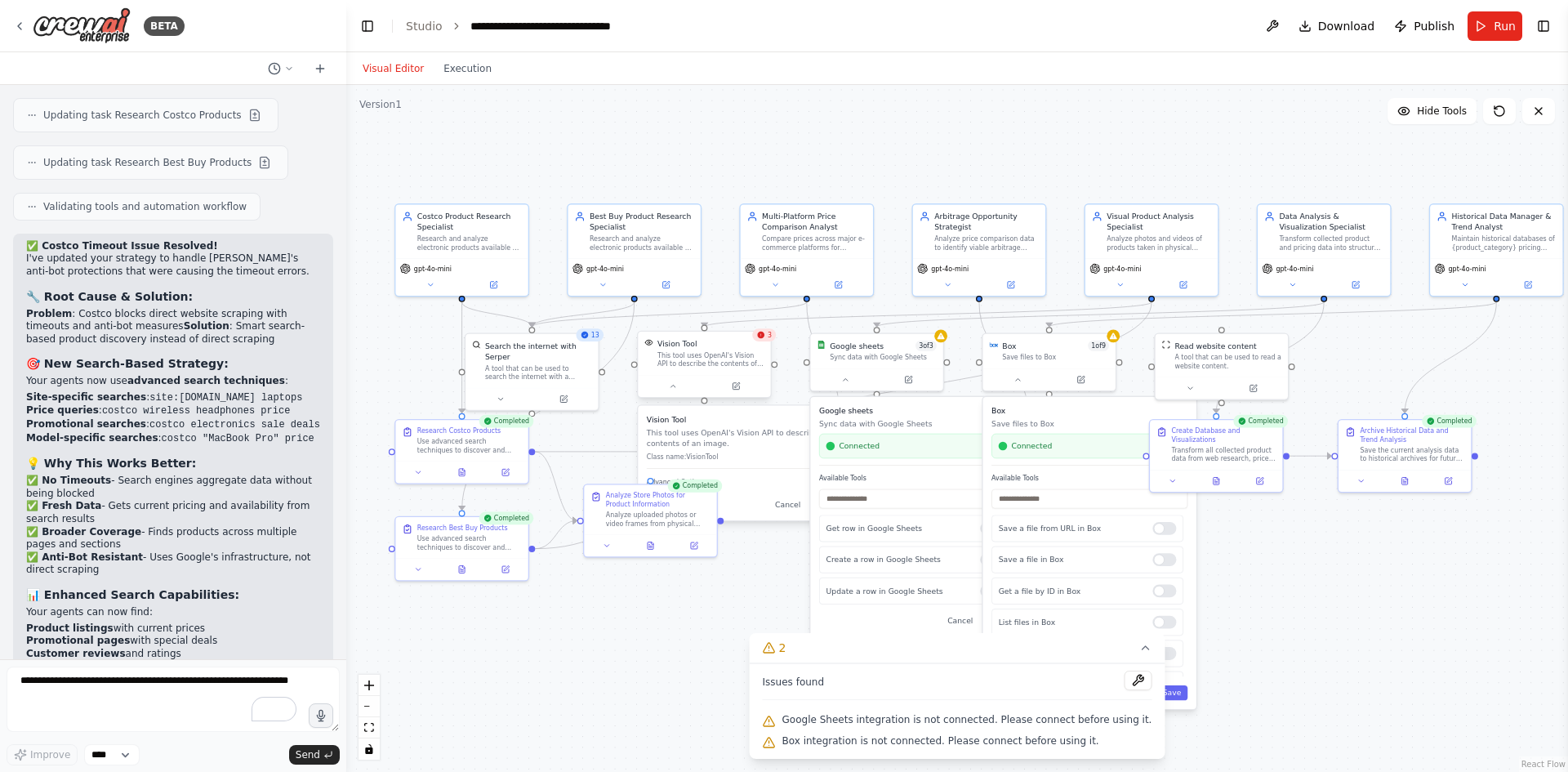
click at [740, 356] on div "This tool uses OpenAI's Vision API to describe the contents of an image." at bounding box center [710, 360] width 107 height 17
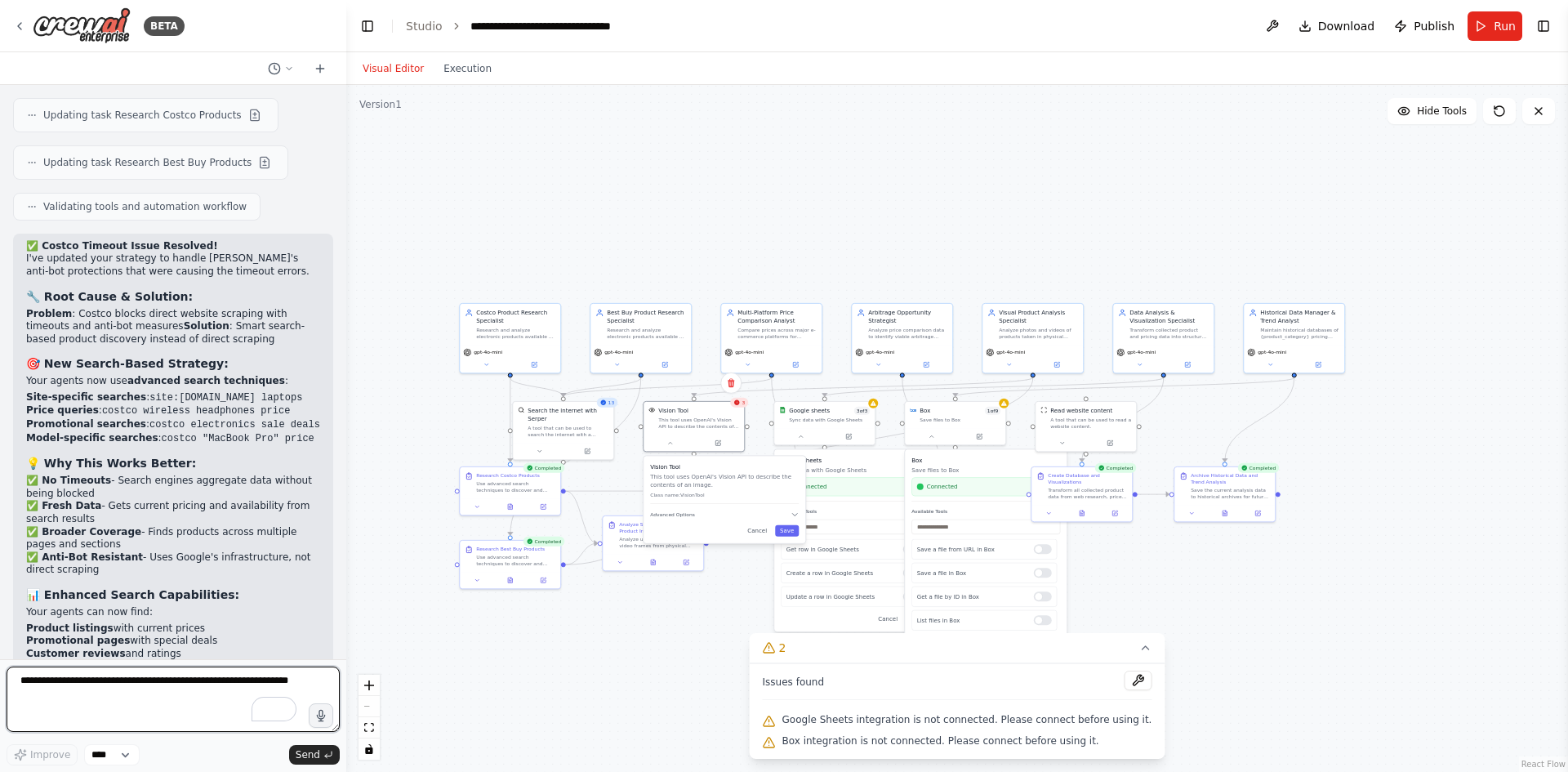
click at [163, 675] on textarea "To enrich screen reader interactions, please activate Accessibility in Grammarl…" at bounding box center [173, 699] width 333 height 65
click at [468, 70] on button "Execution" at bounding box center [468, 68] width 68 height 19
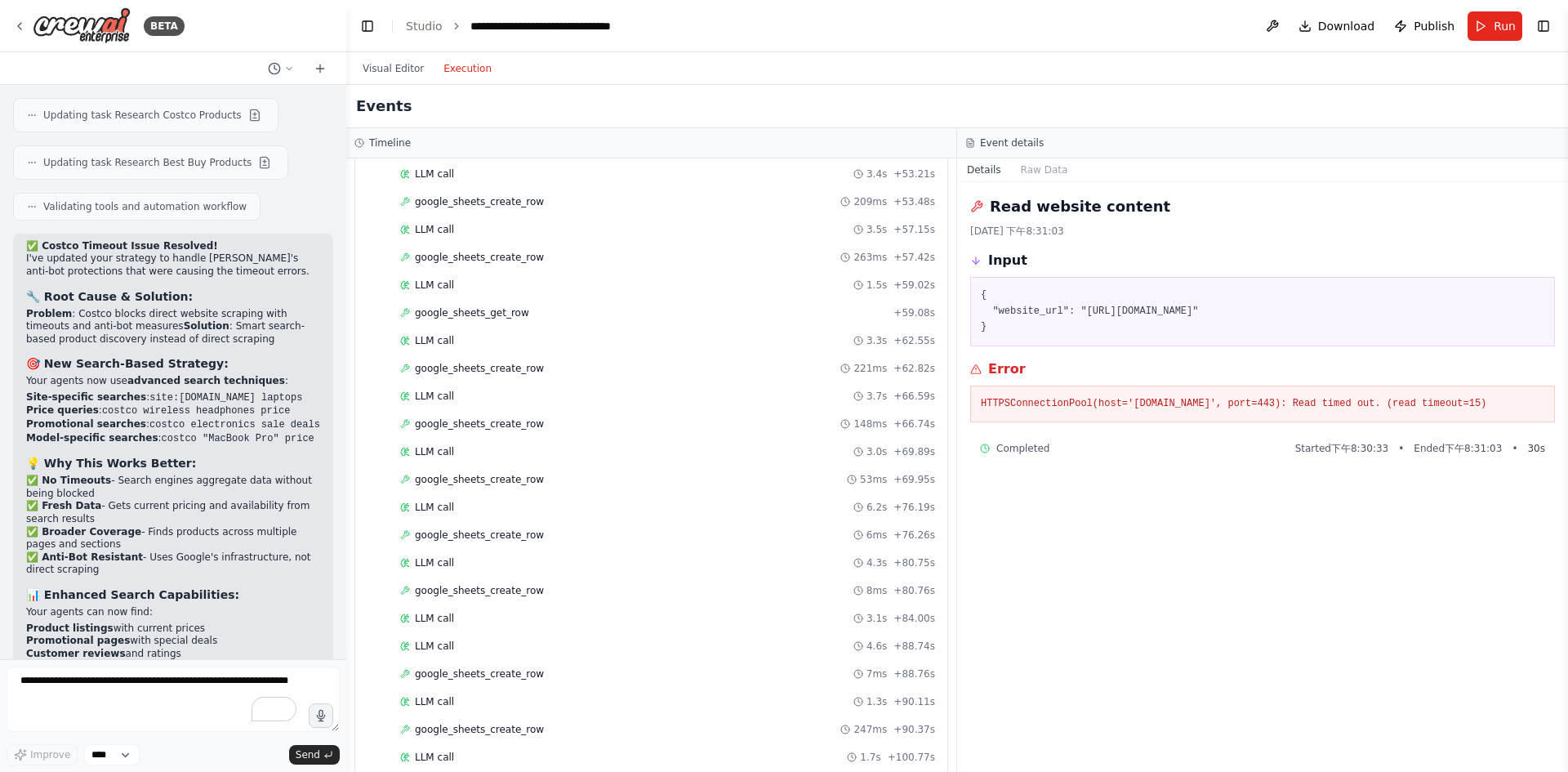
scroll to position [3600, 0]
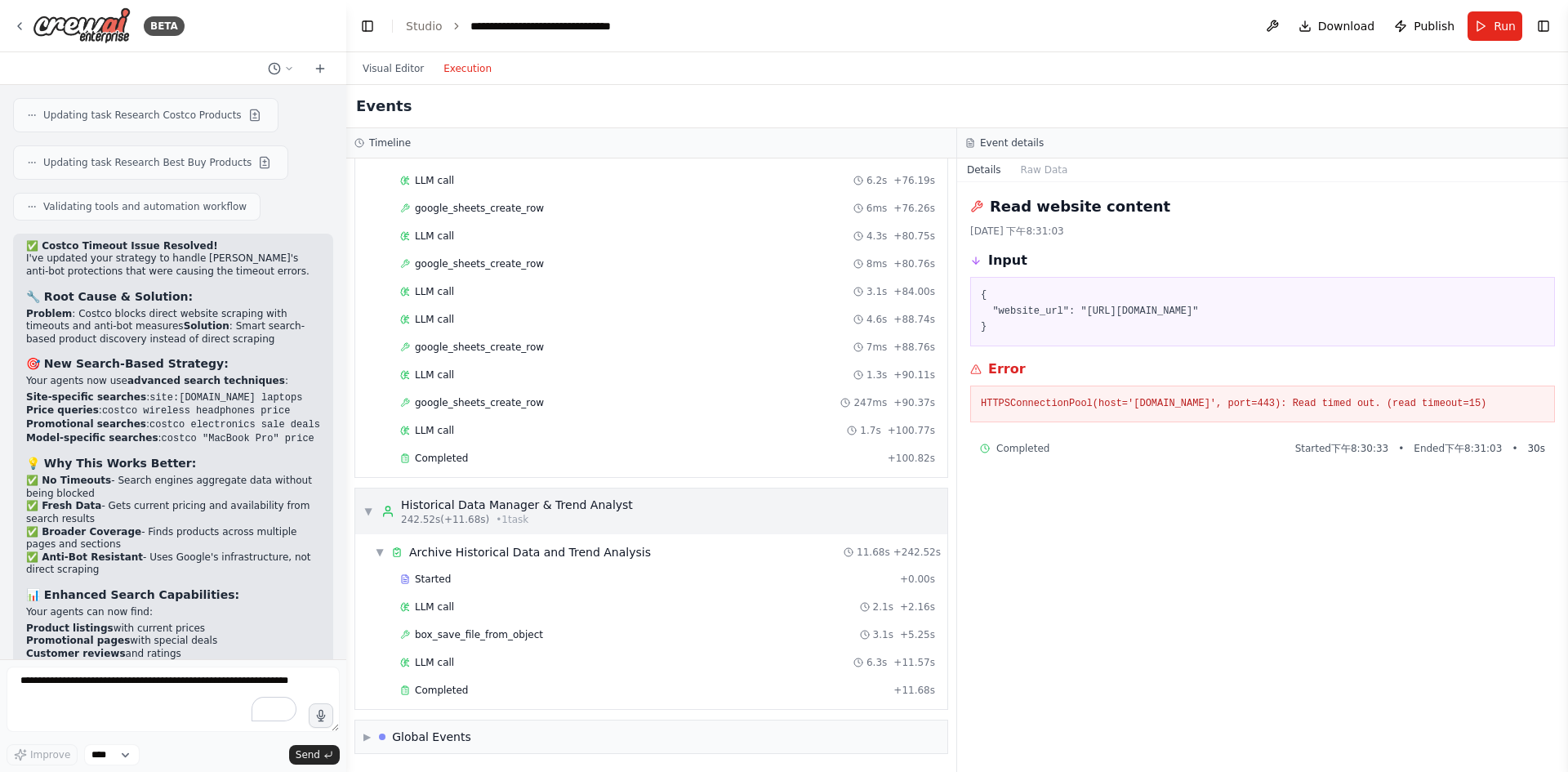
click at [675, 511] on div "▼ Historical Data Manager & Trend Analyst 242.52s (+11.68s) • 1 task" at bounding box center [651, 512] width 592 height 46
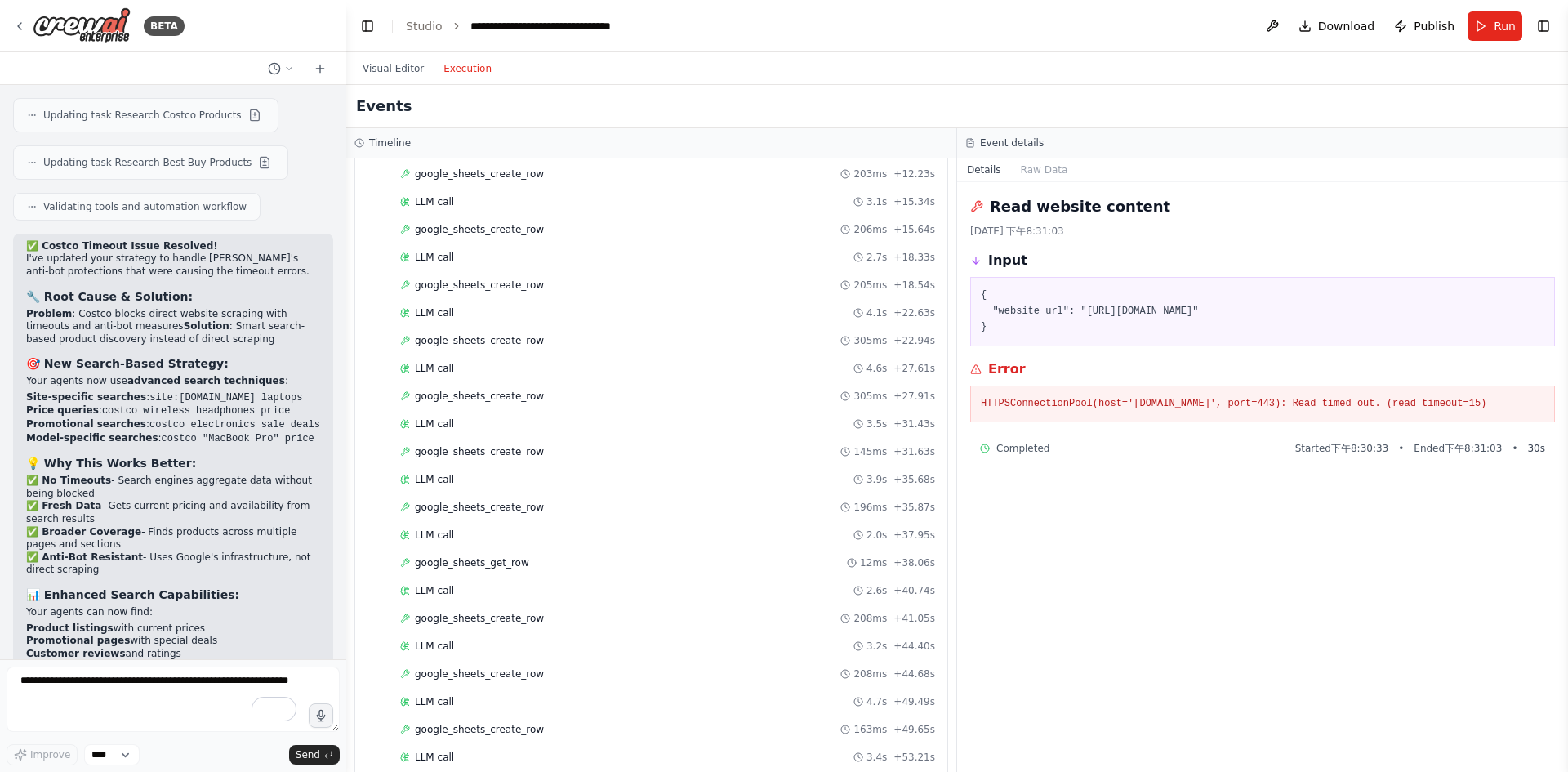
scroll to position [3261, 0]
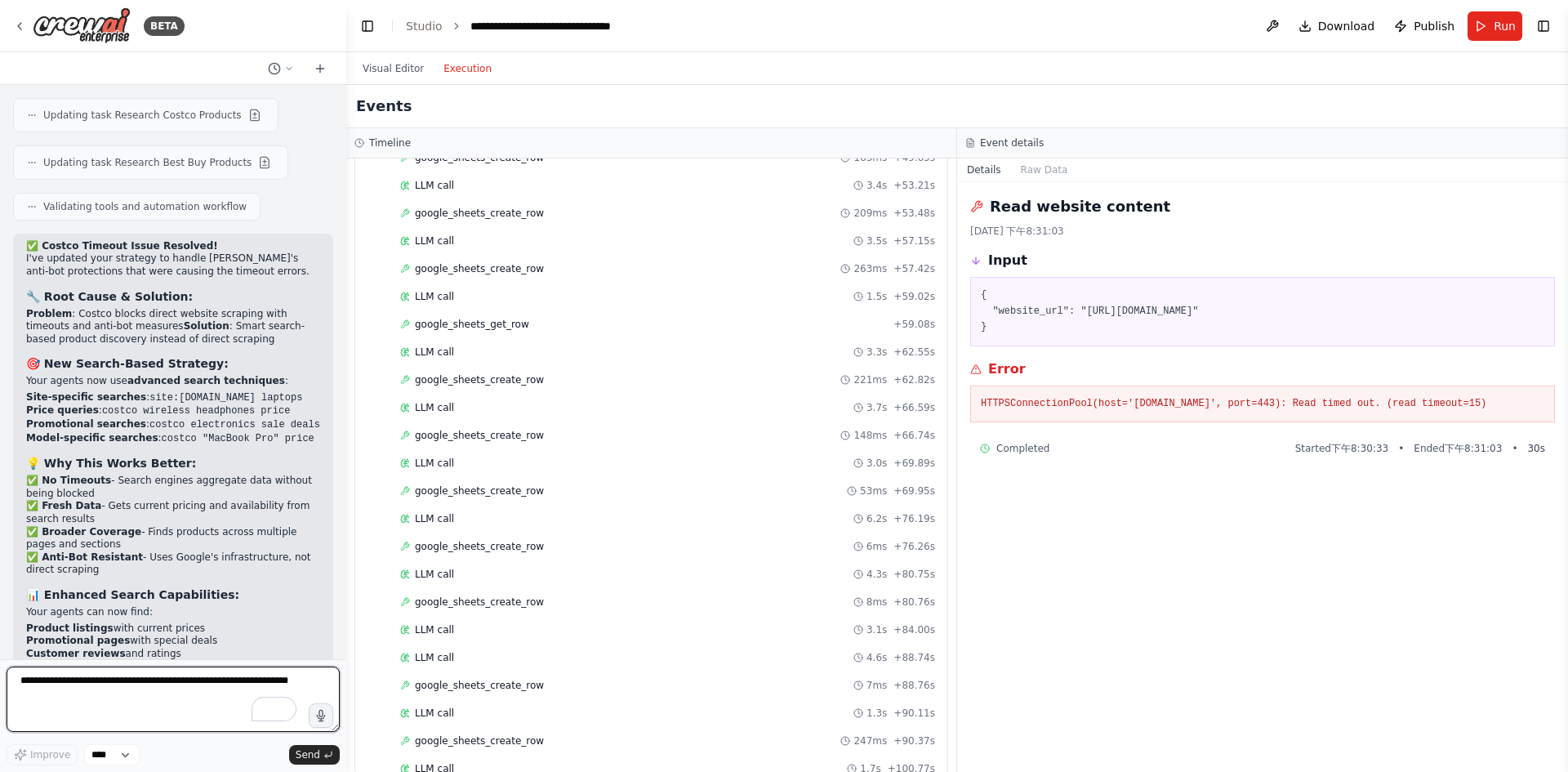
click at [176, 695] on textarea "To enrich screen reader interactions, please activate Accessibility in Grammarl…" at bounding box center [173, 699] width 333 height 65
type textarea "**********"
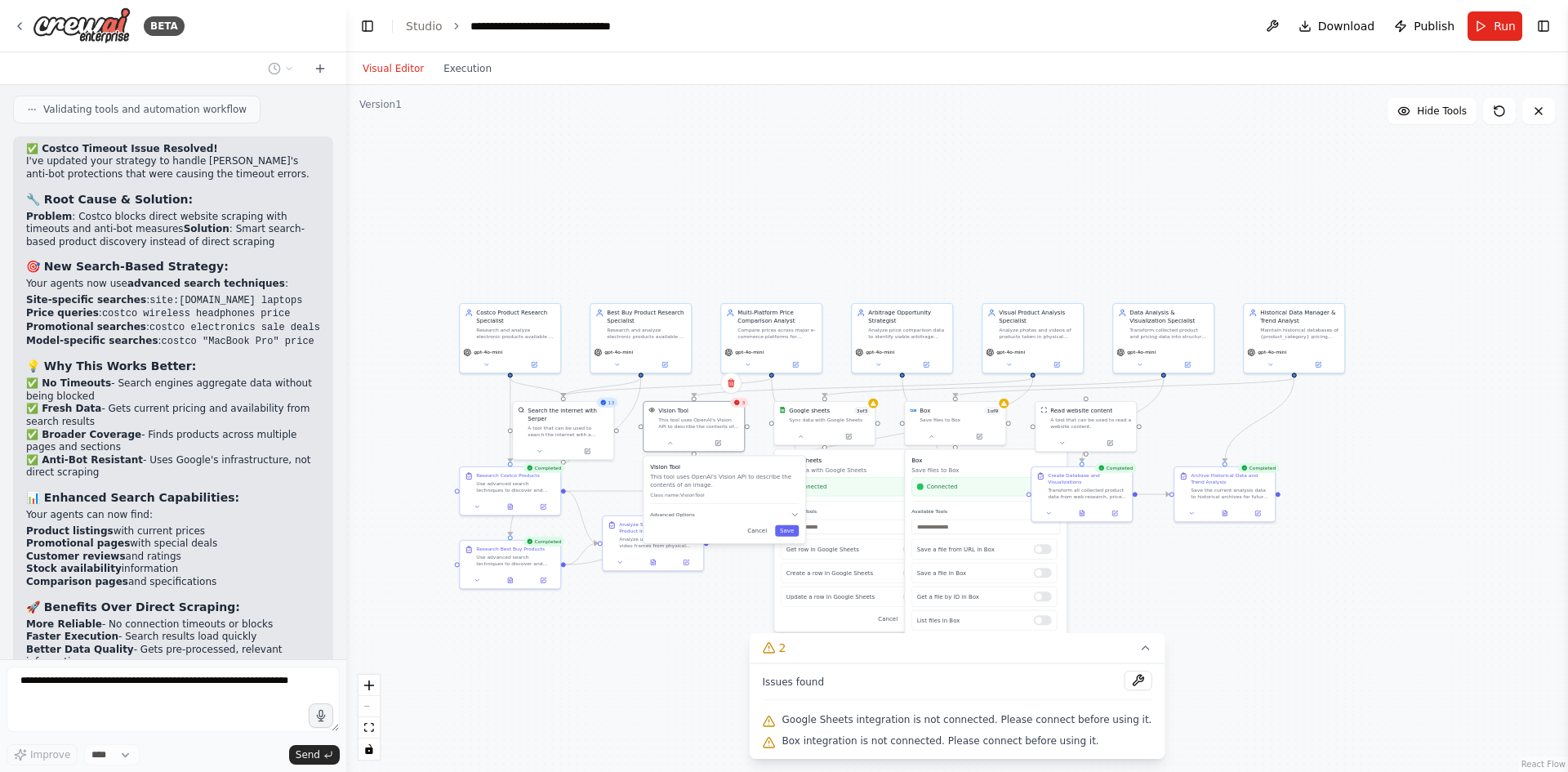
click at [401, 76] on button "Visual Editor" at bounding box center [393, 68] width 81 height 19
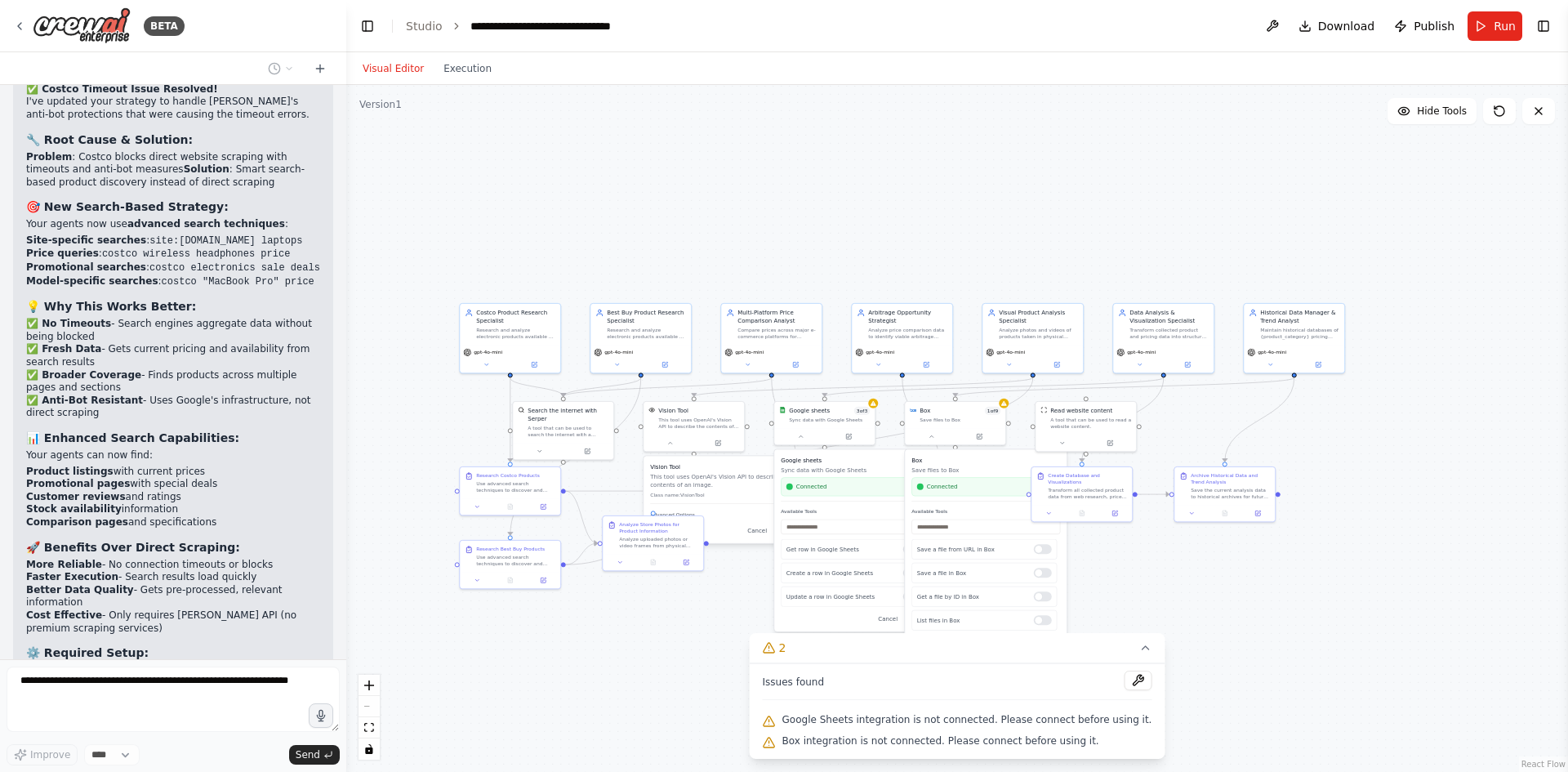
scroll to position [11505, 0]
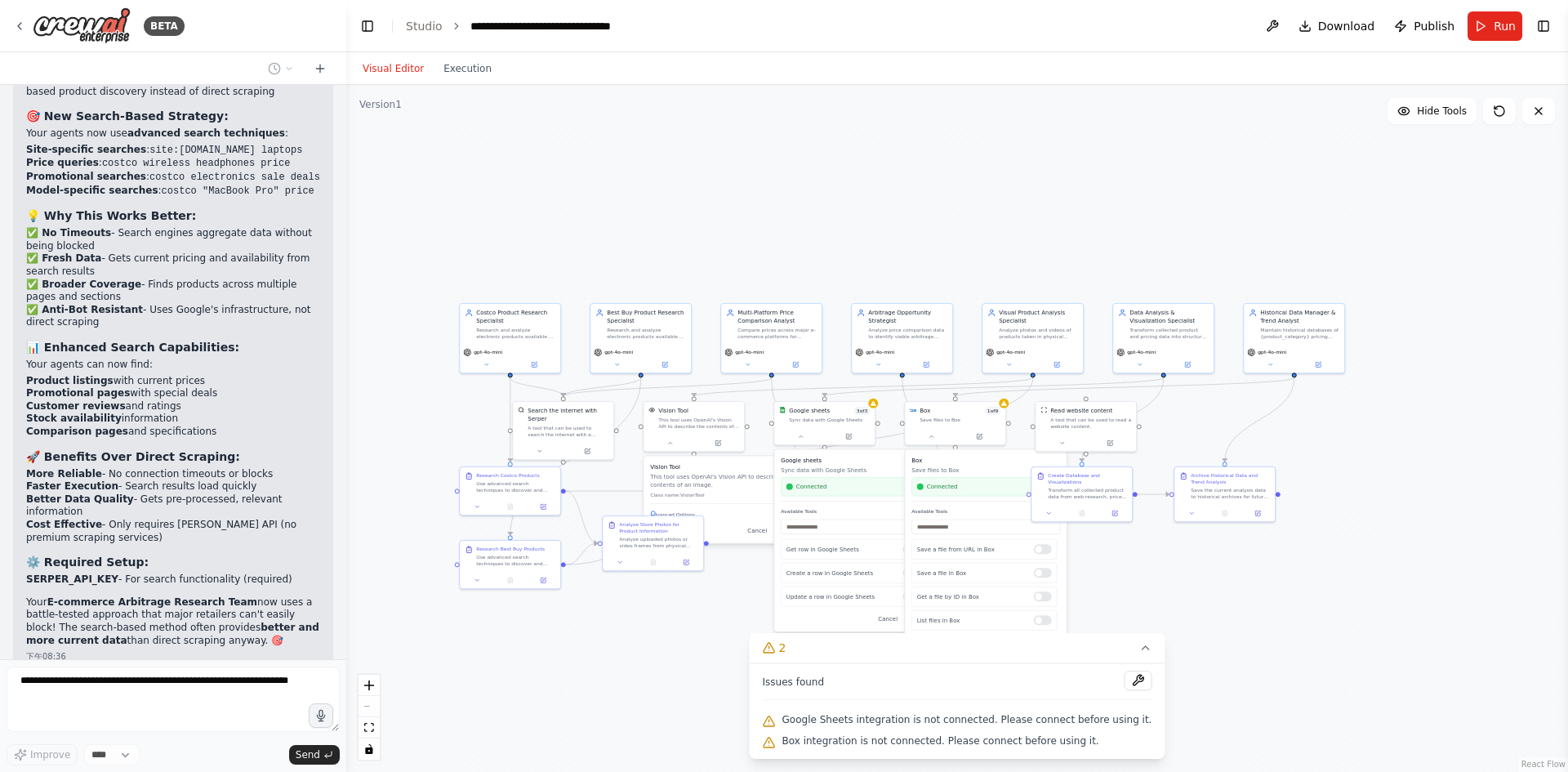
click at [643, 670] on div ".deletable-edge-delete-btn { width: 20px; height: 20px; border: 0px solid #ffff…" at bounding box center [957, 429] width 1222 height 687
click at [1139, 648] on icon at bounding box center [1145, 647] width 13 height 13
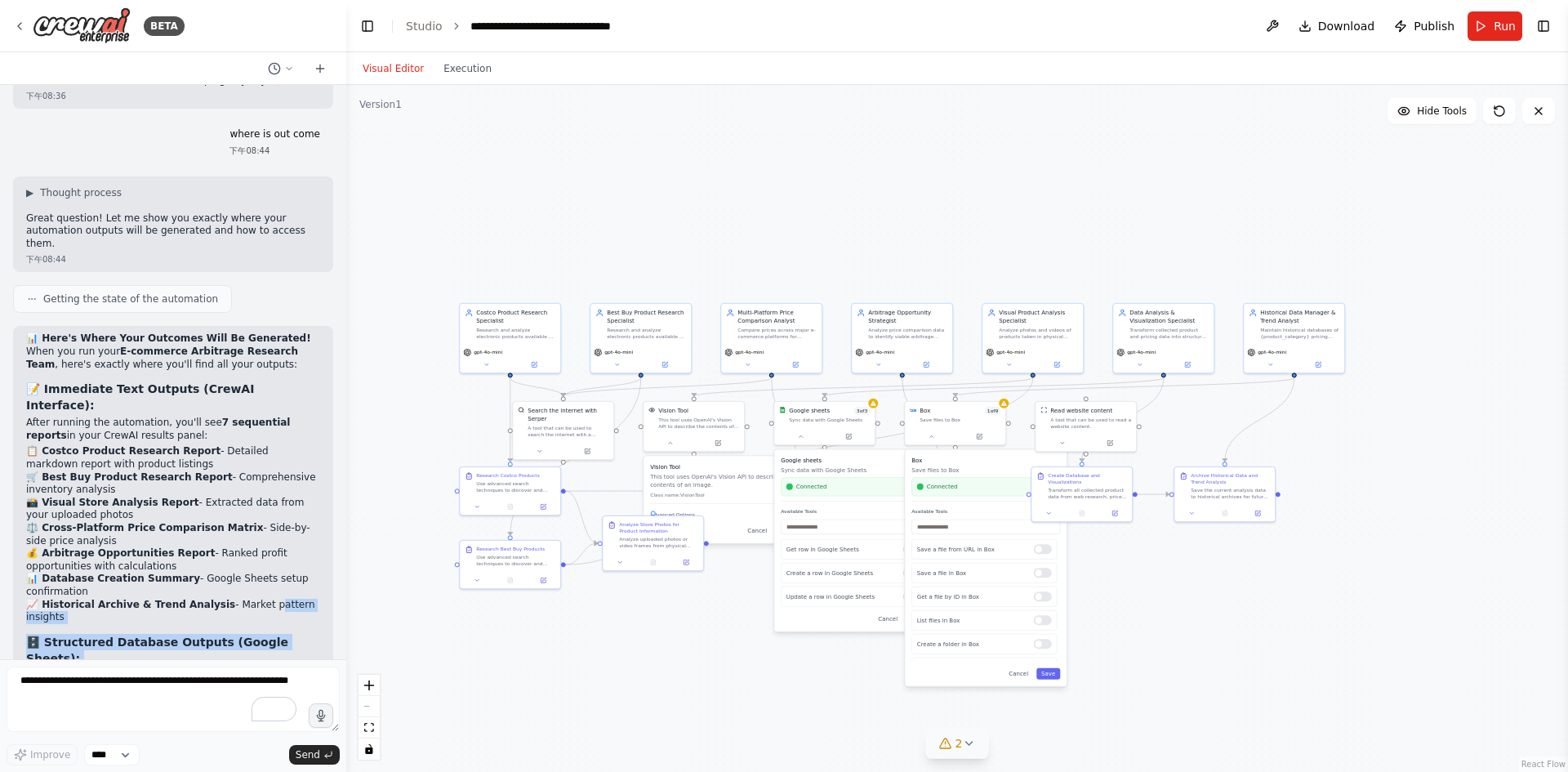
scroll to position [11826, 0]
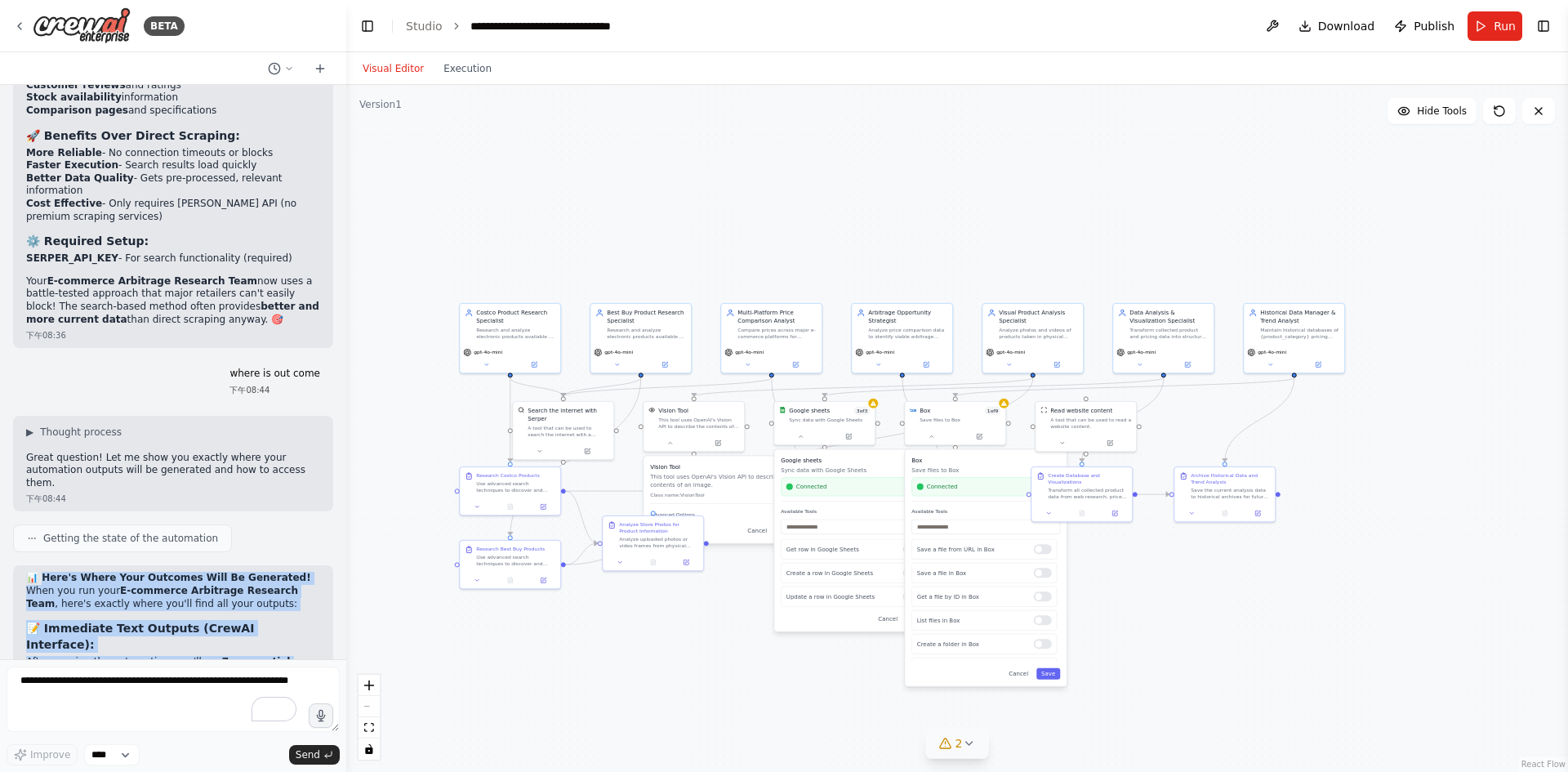
drag, startPoint x: 197, startPoint y: 619, endPoint x: 43, endPoint y: 309, distance: 346.1
copy div "ere's Where Your Outcomes Will Be Generated! When you run your E-commerce Arbit…"
click at [1241, 634] on div ".deletable-edge-delete-btn { width: 20px; height: 20px; border: 0px solid #ffff…" at bounding box center [957, 429] width 1222 height 687
click at [1369, 437] on div ".deletable-edge-delete-btn { width: 20px; height: 20px; border: 0px solid #ffff…" at bounding box center [957, 429] width 1222 height 687
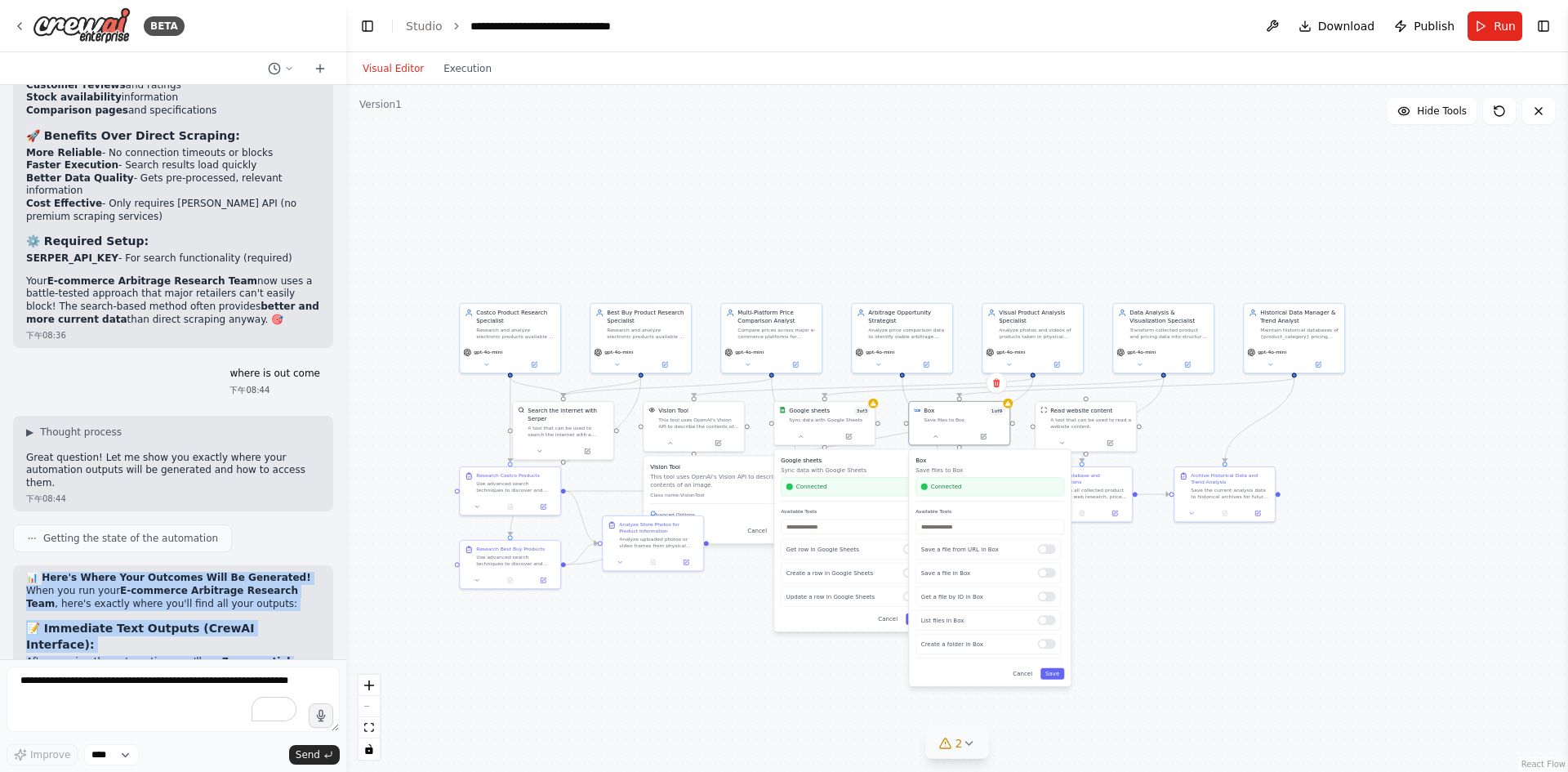
drag, startPoint x: 962, startPoint y: 465, endPoint x: 968, endPoint y: 489, distance: 24.7
click at [968, 489] on div "Box Save files to Box Connected" at bounding box center [989, 479] width 148 height 46
drag, startPoint x: 975, startPoint y: 483, endPoint x: 968, endPoint y: 474, distance: 11.4
click at [968, 474] on div "Box Save files to Box Connected" at bounding box center [981, 479] width 148 height 46
click at [852, 465] on div "Google sheets Sync data with Google Sheets Connected" at bounding box center [855, 479] width 148 height 46
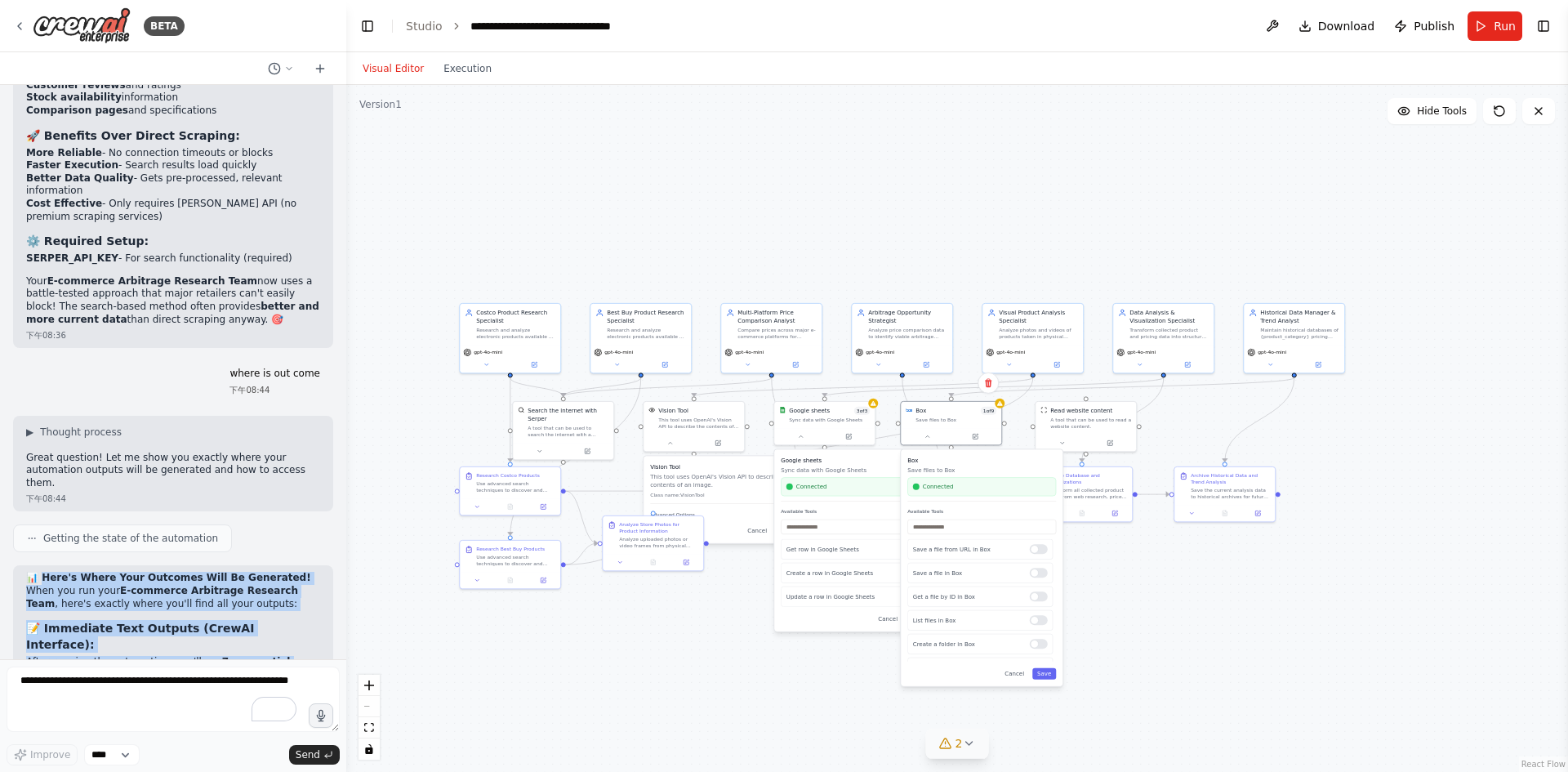
click at [1288, 662] on div ".deletable-edge-delete-btn { width: 20px; height: 20px; border: 0px solid #ffff…" at bounding box center [957, 429] width 1222 height 687
click at [871, 668] on div ".deletable-edge-delete-btn { width: 20px; height: 20px; border: 0px solid #ffff…" at bounding box center [957, 429] width 1222 height 687
click at [1013, 675] on button "Cancel" at bounding box center [1014, 674] width 29 height 11
click at [886, 624] on button "Cancel" at bounding box center [888, 619] width 29 height 11
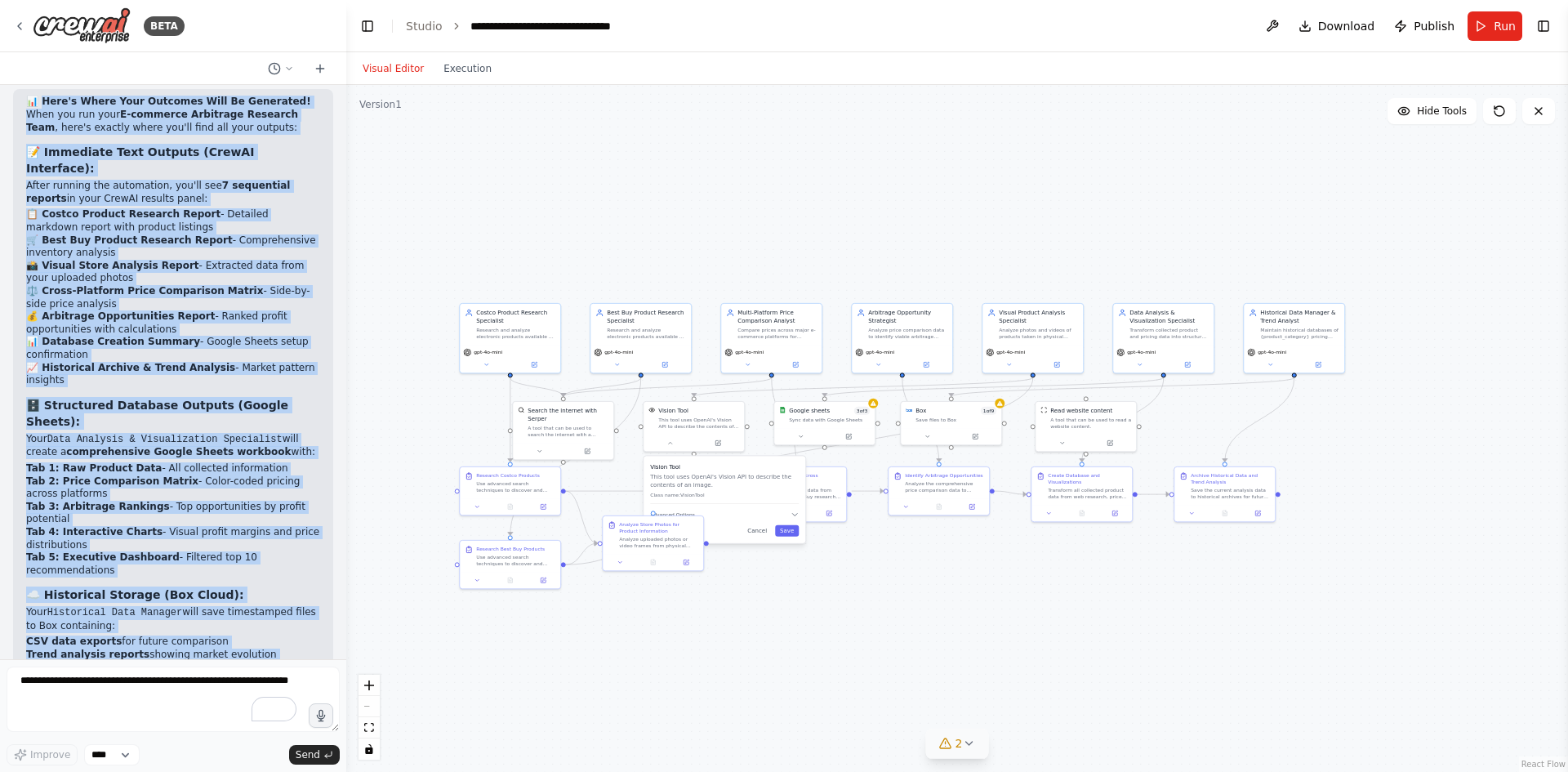
scroll to position [12316, 0]
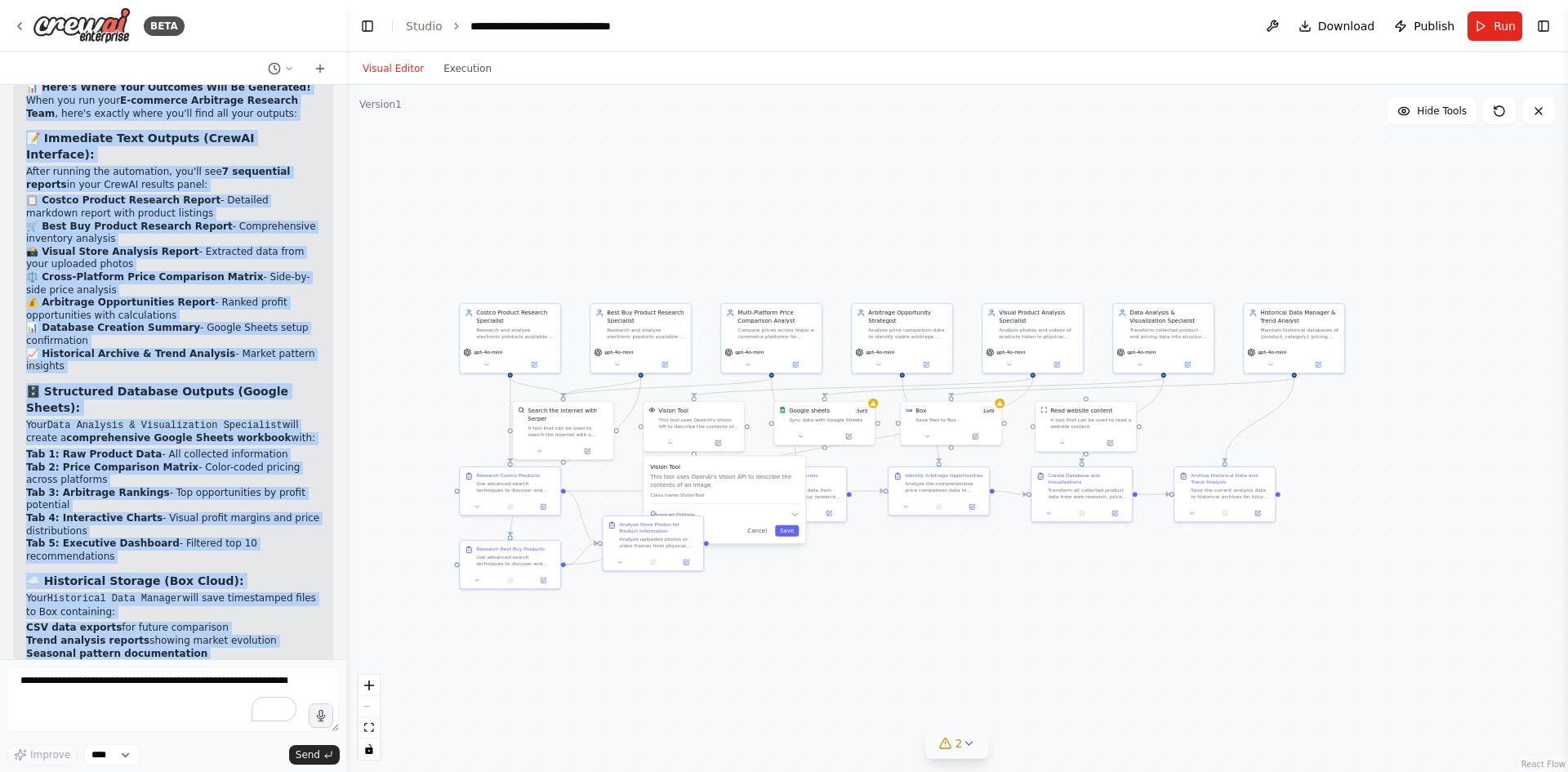
click at [554, 665] on div ".deletable-edge-delete-btn { width: 20px; height: 20px; border: 0px solid #ffff…" at bounding box center [957, 429] width 1222 height 687
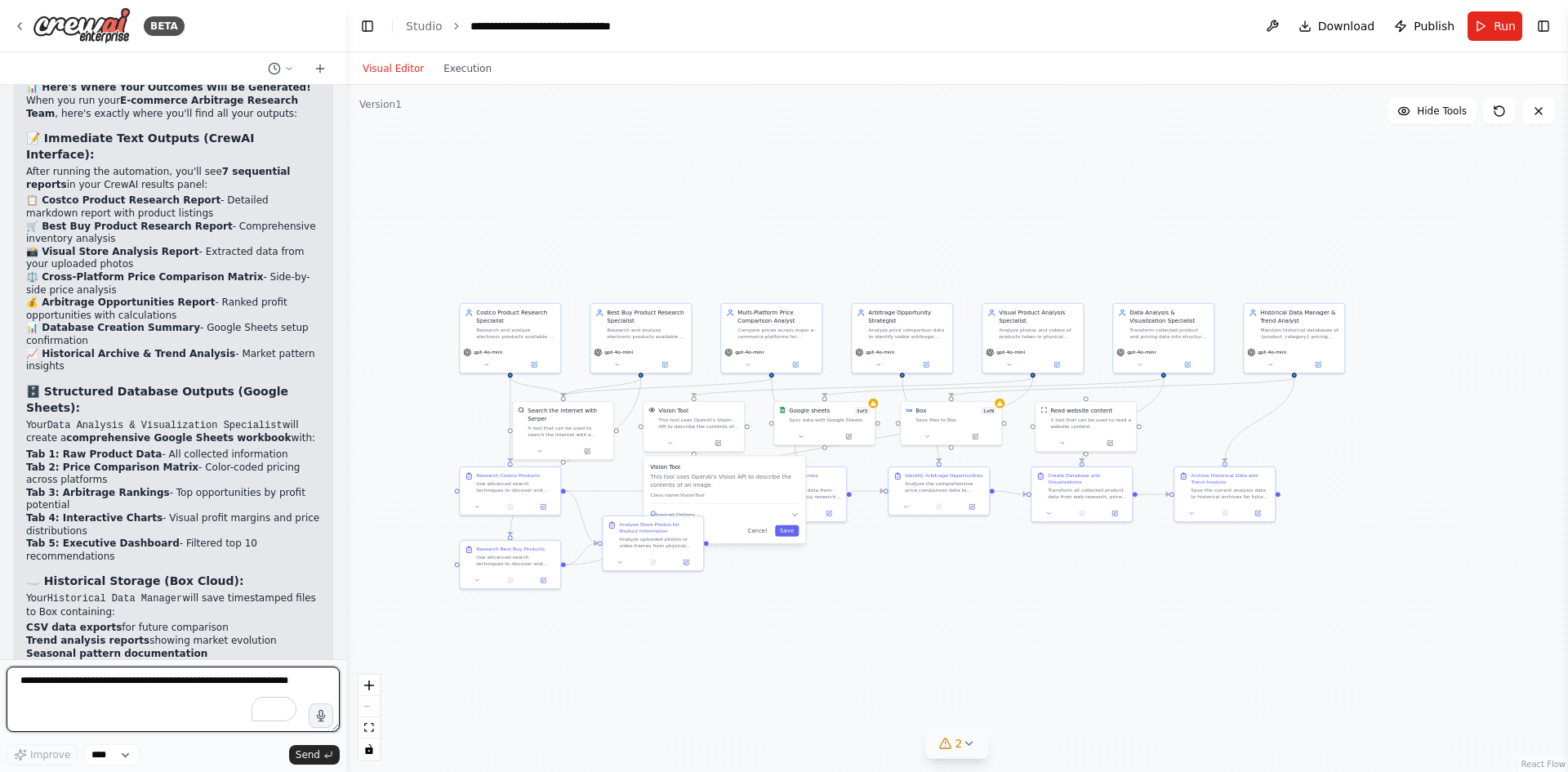
click at [125, 673] on textarea "To enrich screen reader interactions, please activate Accessibility in Grammarl…" at bounding box center [173, 699] width 333 height 65
drag, startPoint x: 125, startPoint y: 533, endPoint x: 57, endPoint y: 529, distance: 68.1
copy li "gaming laptops"
click at [102, 684] on textarea "To enrich screen reader interactions, please activate Accessibility in Grammarl…" at bounding box center [173, 699] width 333 height 65
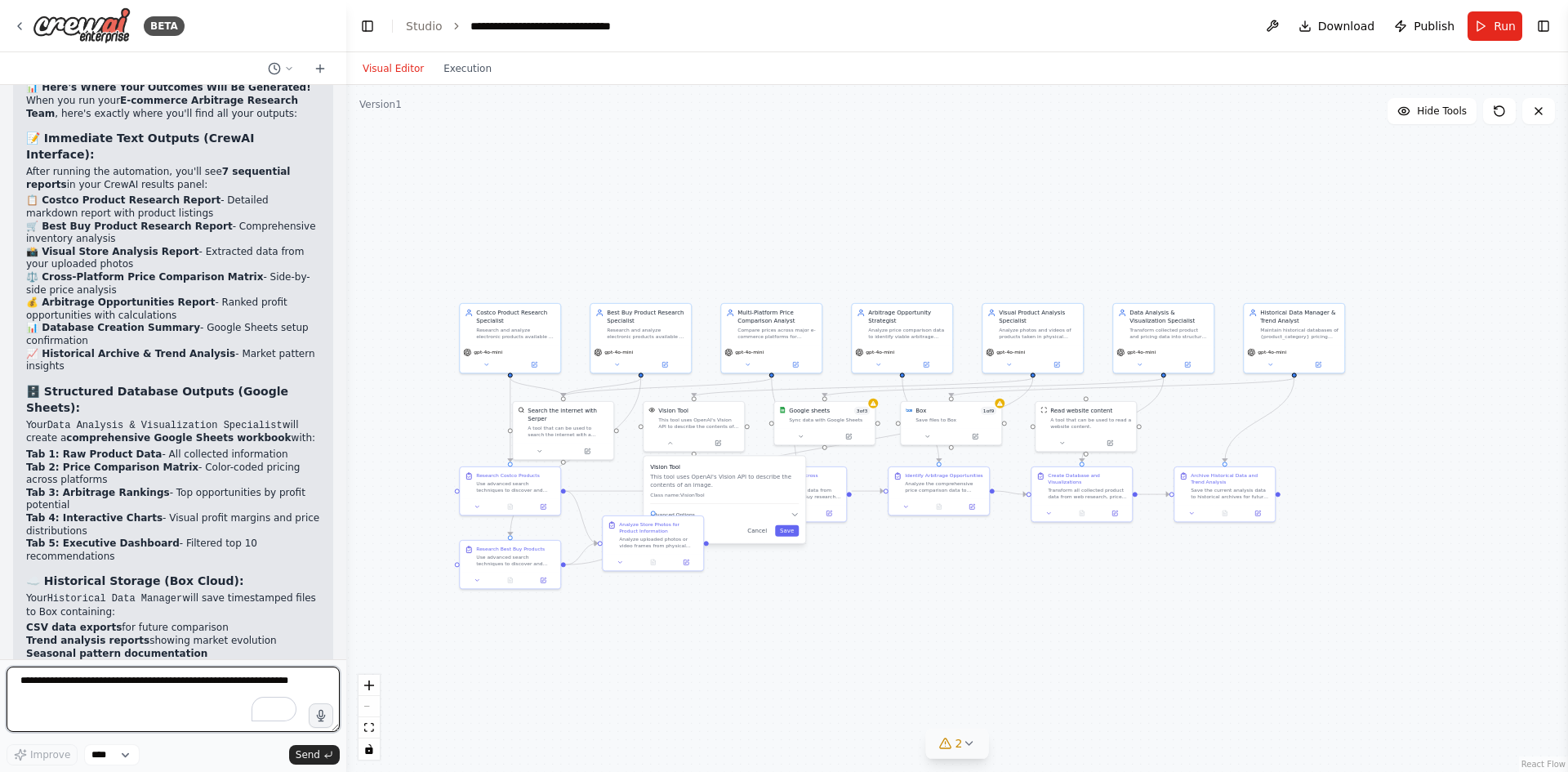
paste textarea "**********"
drag, startPoint x: 58, startPoint y: 679, endPoint x: 0, endPoint y: 677, distance: 58.0
click at [0, 677] on div "BETA I want to set up an e-commerce team to help me find electronic products on…" at bounding box center [173, 386] width 346 height 772
type textarea "**********"
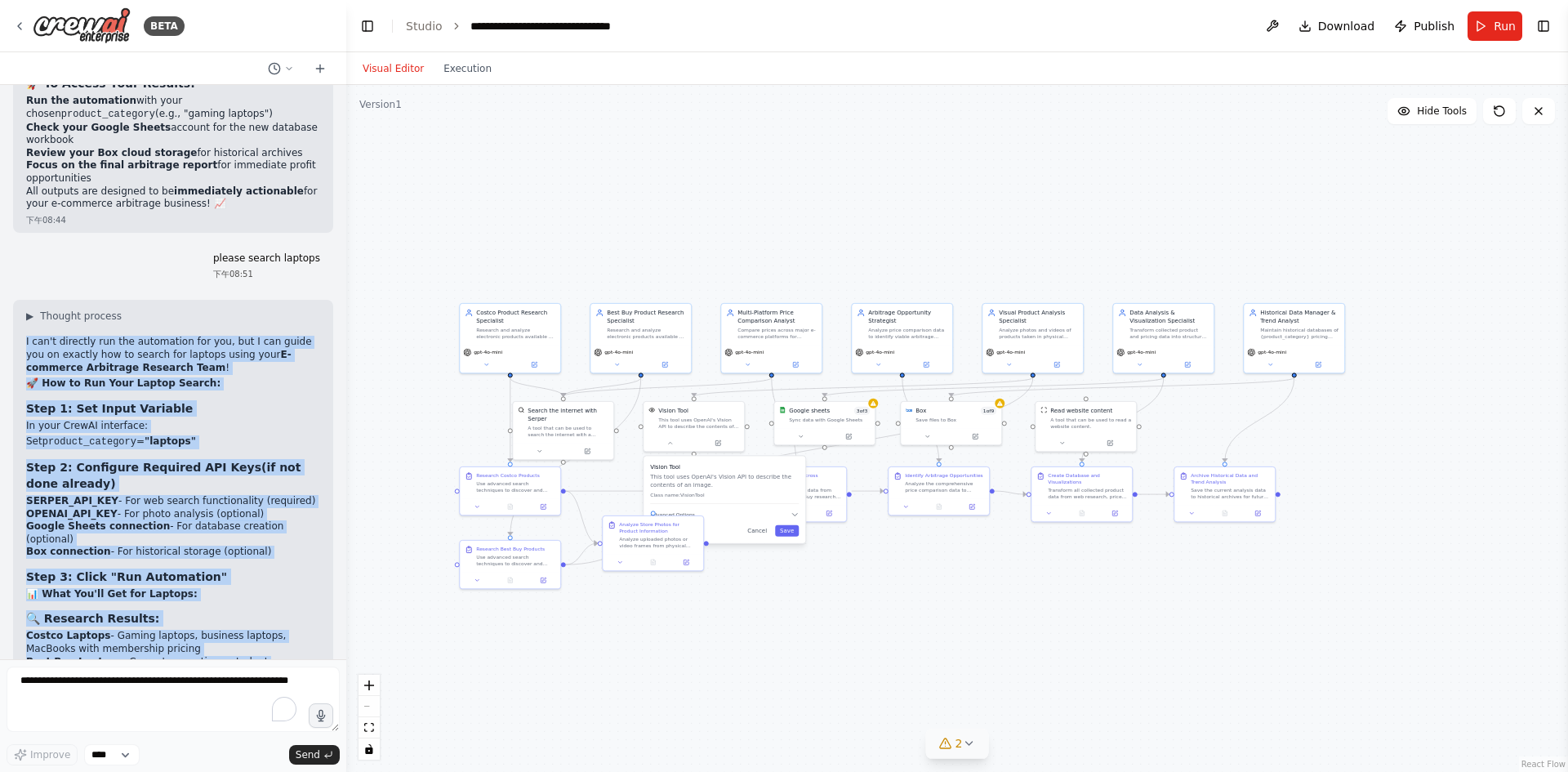
scroll to position [13166, 0]
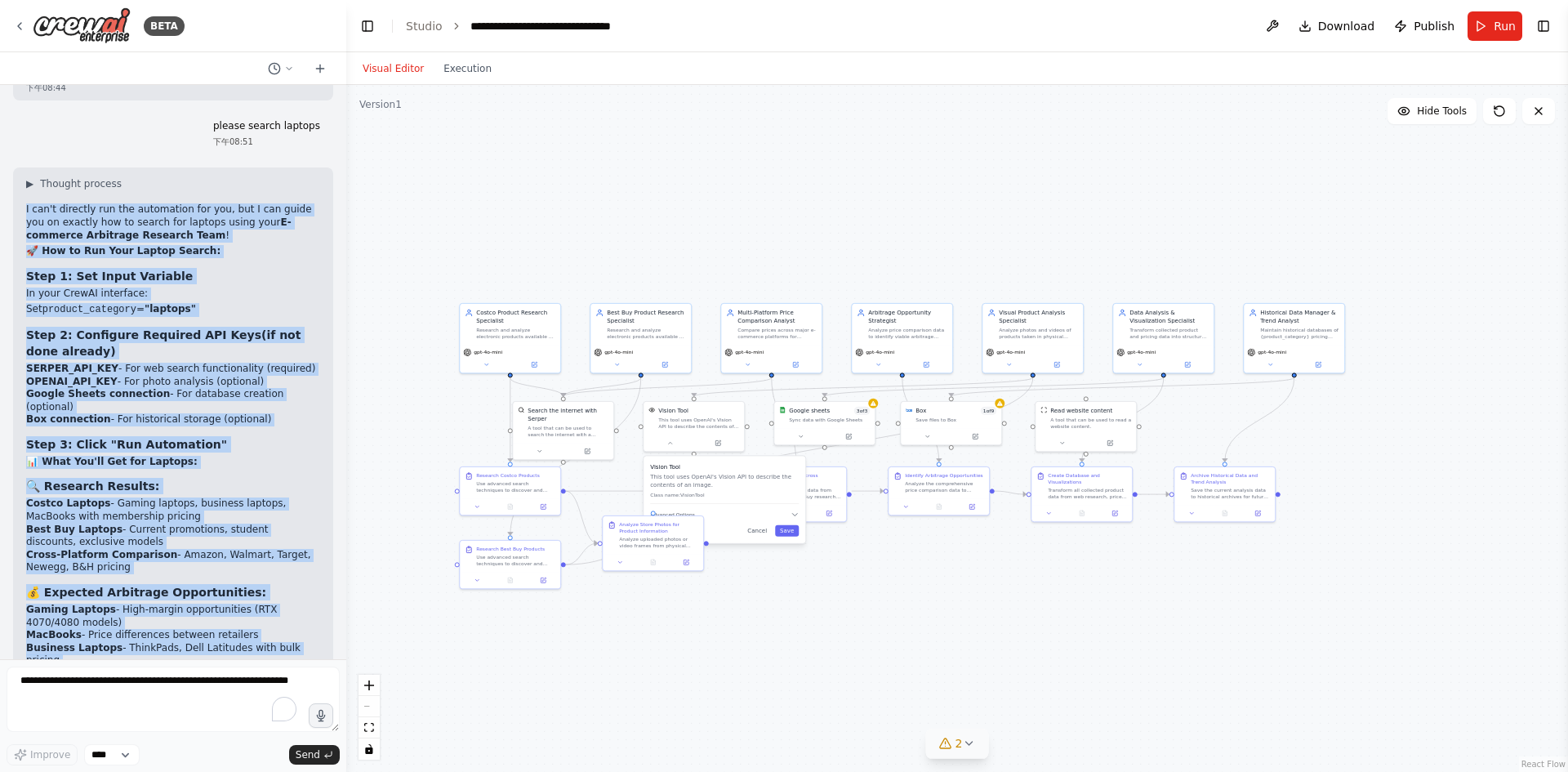
drag, startPoint x: 27, startPoint y: 308, endPoint x: 295, endPoint y: 625, distance: 415.1
click at [295, 625] on div "▶ Thought process I can't directly run the automation for you, but I can guide …" at bounding box center [173, 565] width 294 height 776
copy div "I can't directly run the automation for you, but I can guide you on exactly how…"
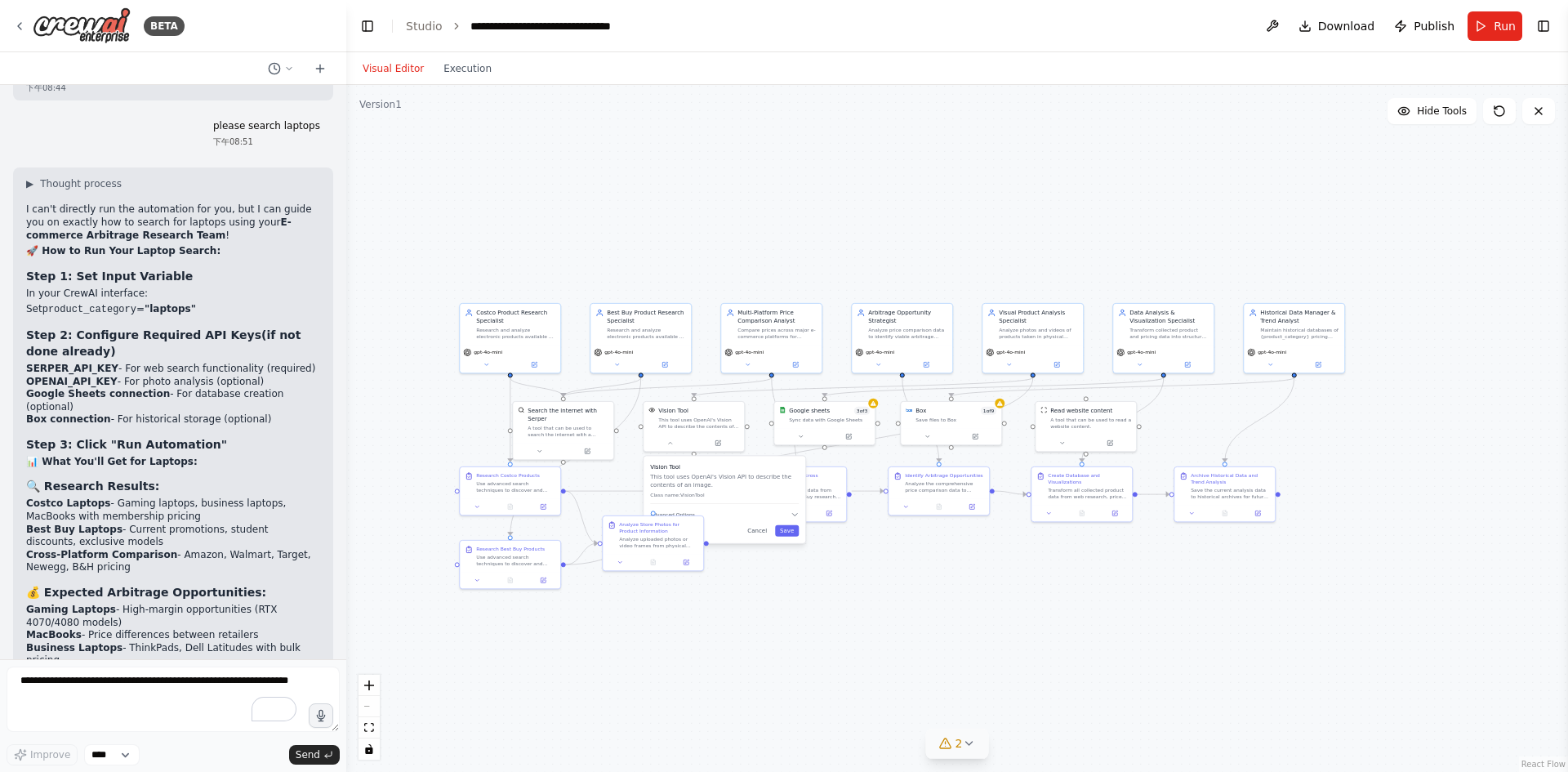
drag, startPoint x: 248, startPoint y: 603, endPoint x: 276, endPoint y: 603, distance: 28.0
copy p "setup"
click at [163, 682] on textarea "To enrich screen reader interactions, please activate Accessibility in Grammarl…" at bounding box center [173, 699] width 333 height 65
paste textarea "*****"
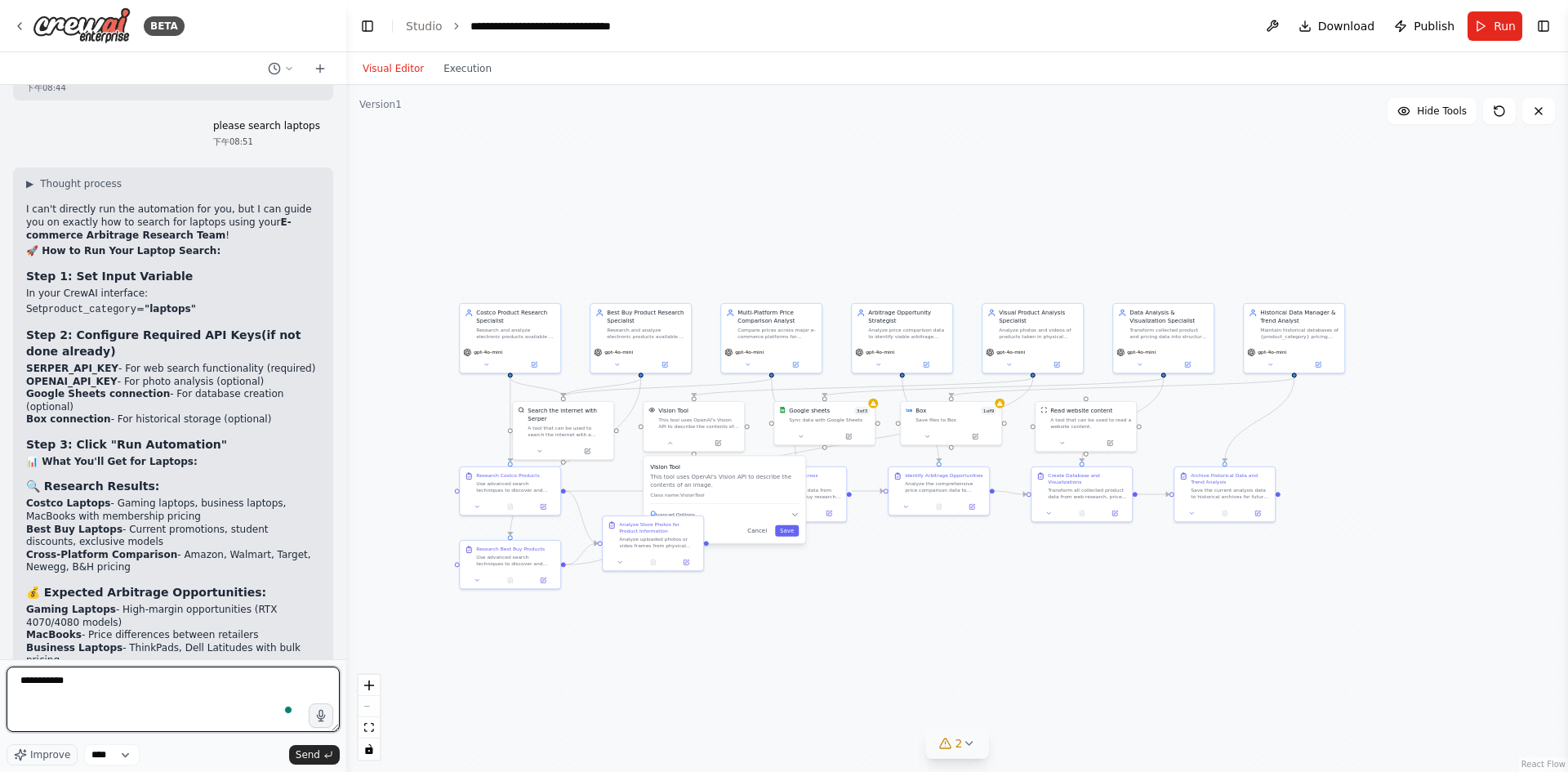
type textarea "**********"
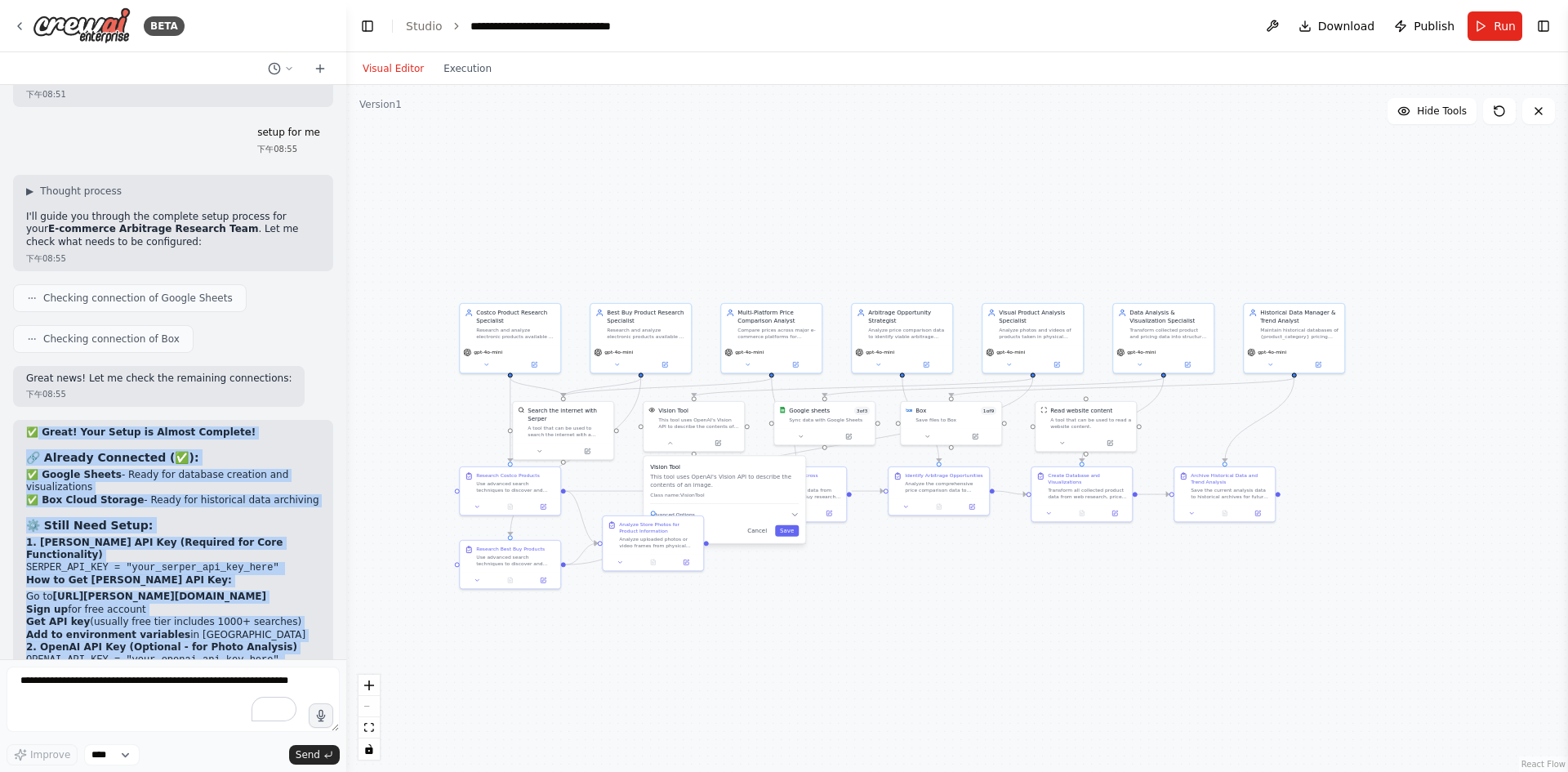
scroll to position [14256, 0]
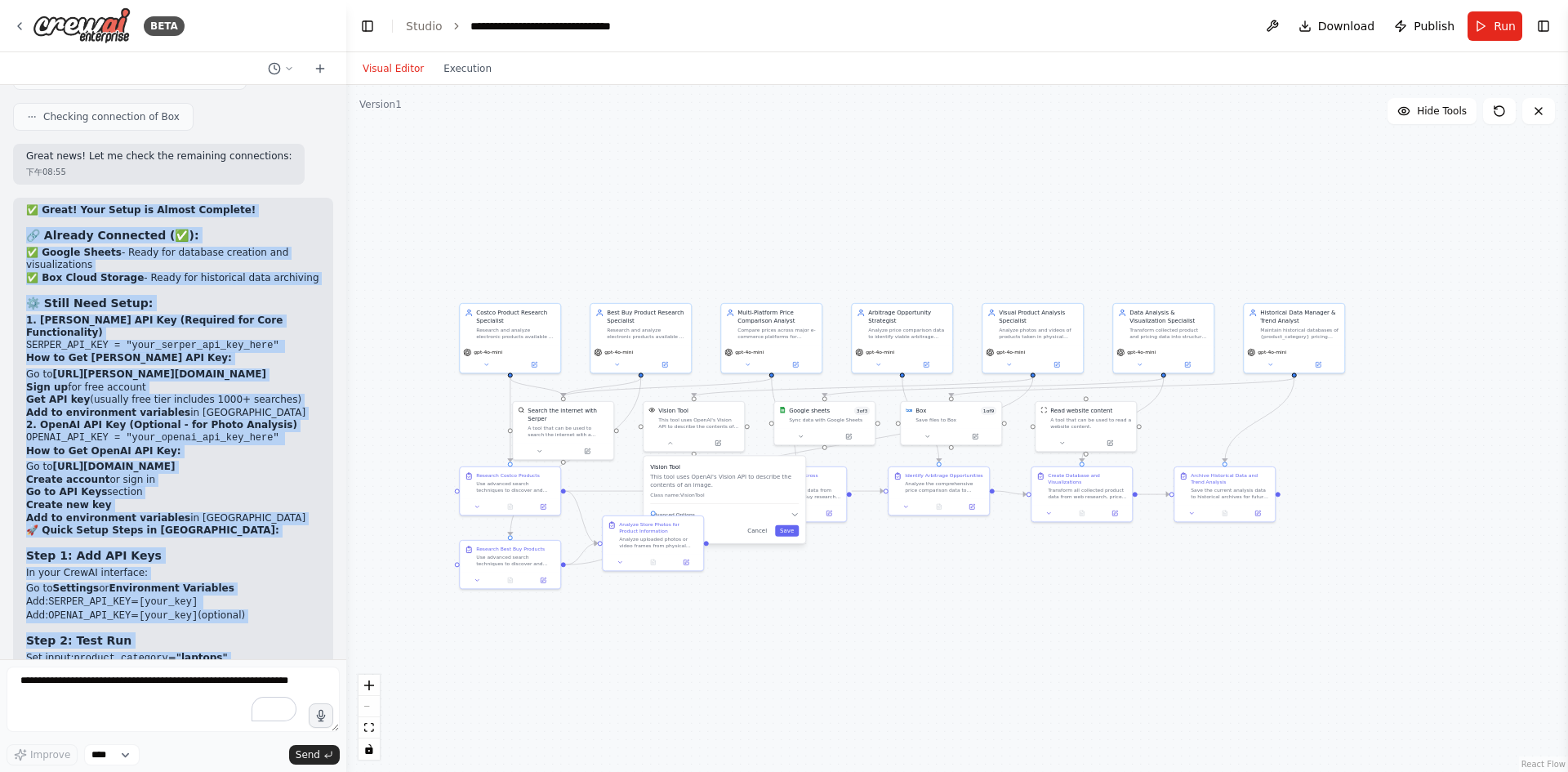
drag, startPoint x: 128, startPoint y: 232, endPoint x: 189, endPoint y: 625, distance: 397.7
click at [189, 625] on div "✅ Great! Your Setup is Almost Complete! 🔗 Already Connected (✅): ✅ Google Sheet…" at bounding box center [173, 597] width 294 height 787
copy div "Great! Your Setup is Almost Complete! 🔗 Already Connected (✅): ✅ Google Sheets …"
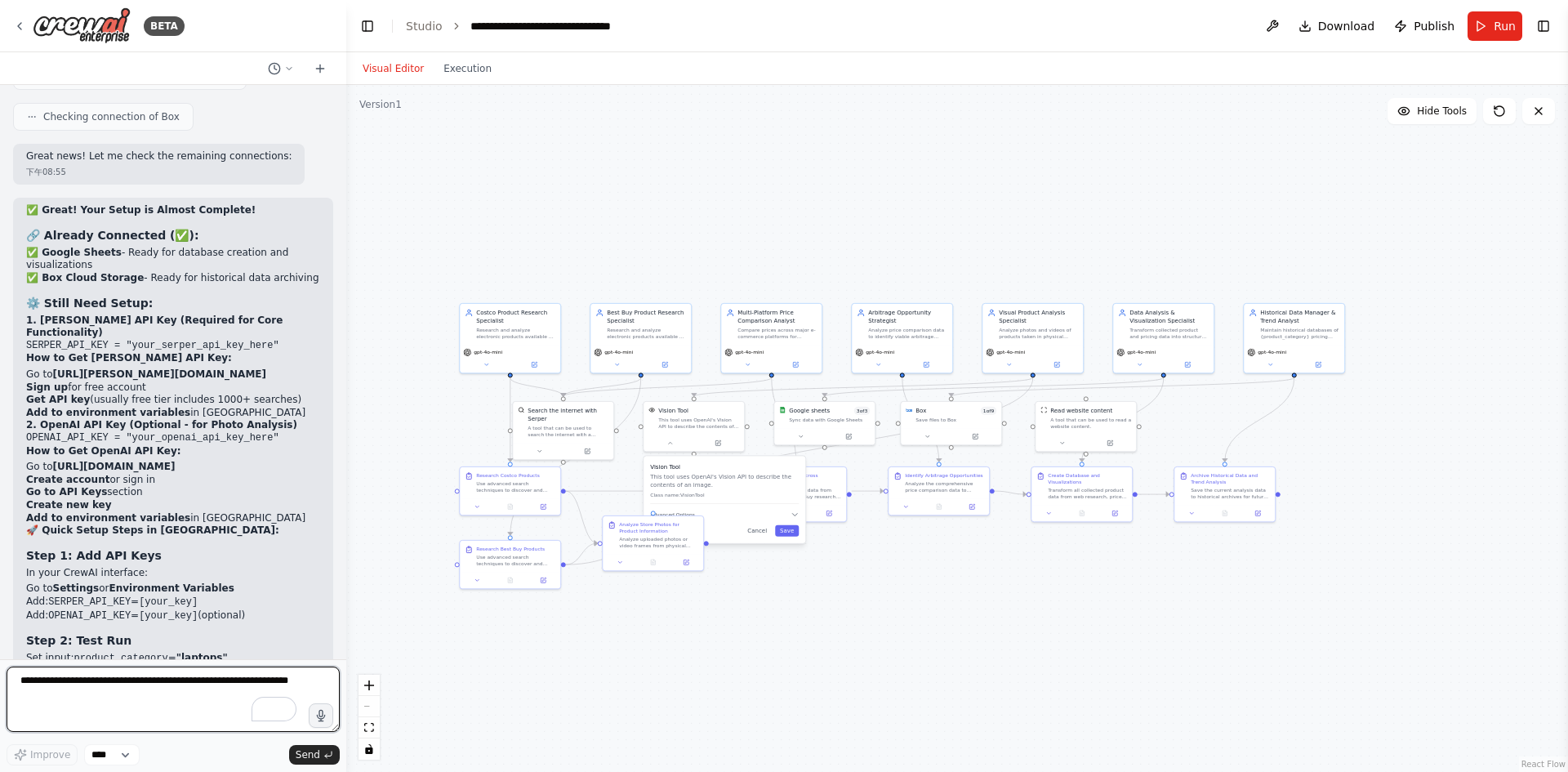
click at [163, 680] on textarea "To enrich screen reader interactions, please activate Accessibility in Grammarl…" at bounding box center [173, 699] width 333 height 65
paste textarea "**********"
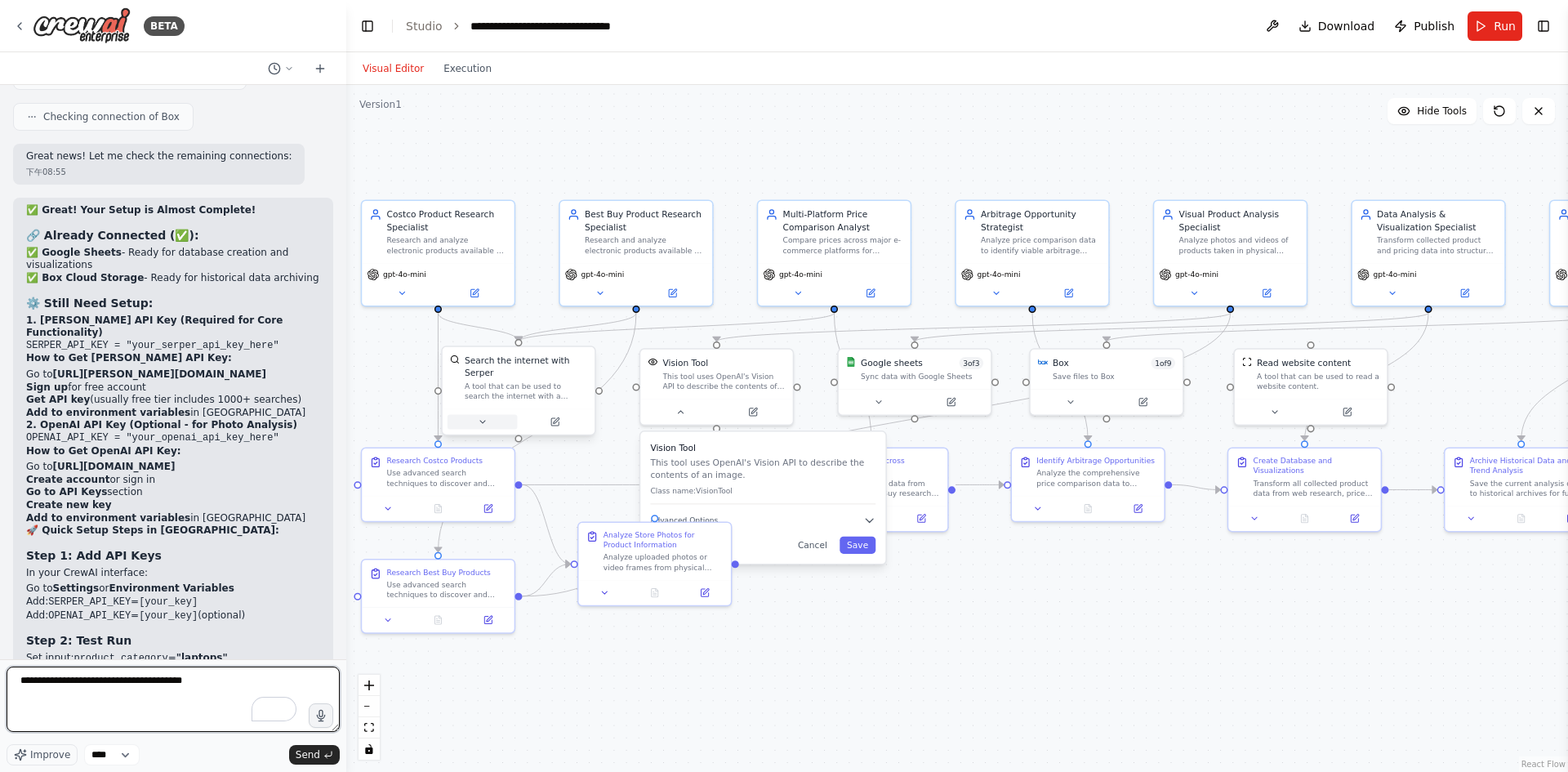
type textarea "**********"
click at [481, 421] on button at bounding box center [482, 421] width 70 height 15
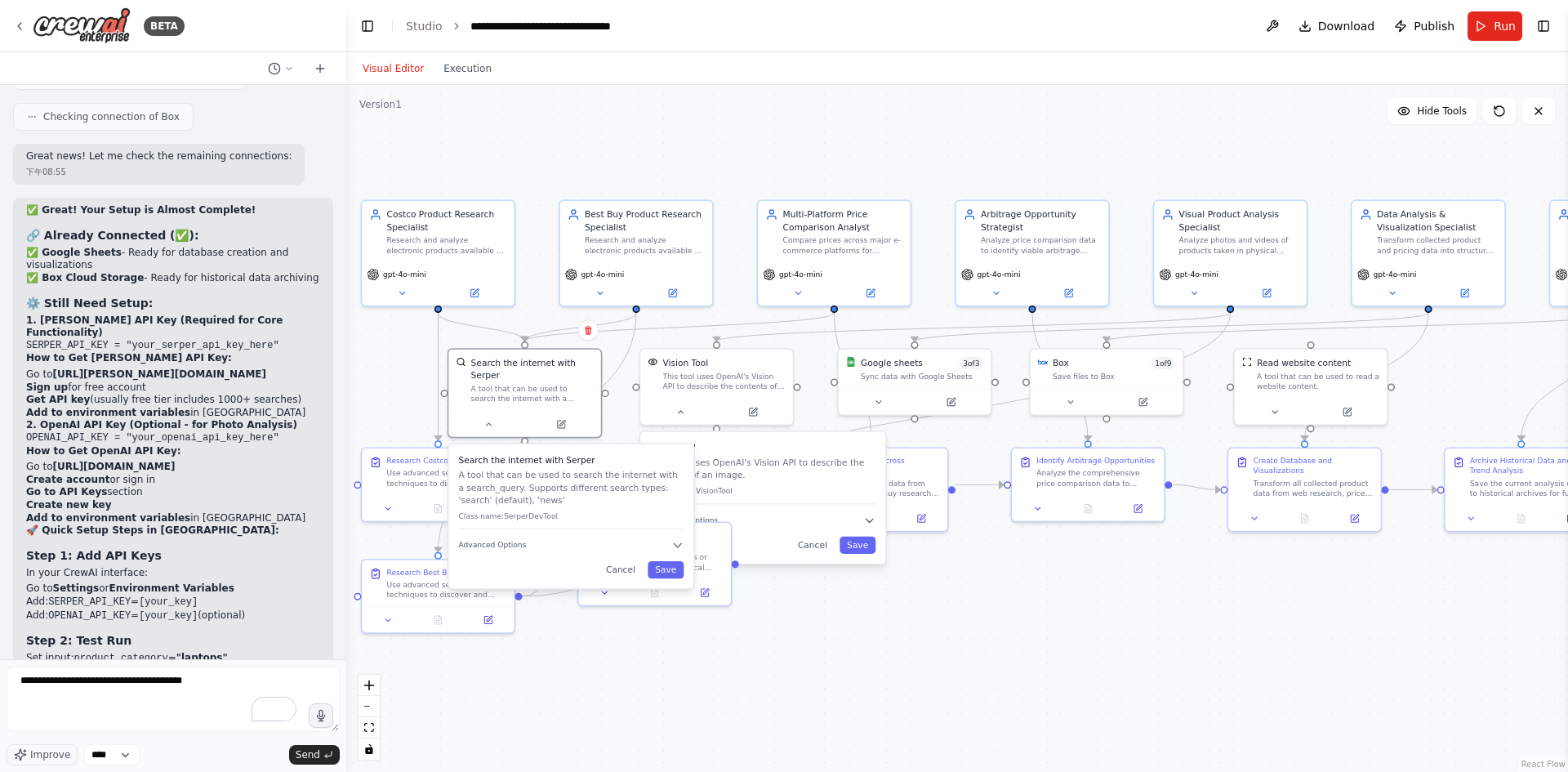
click at [557, 513] on p "Class name: SerperDevTool" at bounding box center [571, 516] width 225 height 10
click at [676, 546] on icon "button" at bounding box center [677, 545] width 7 height 4
click at [618, 619] on input "text" at bounding box center [571, 613] width 209 height 22
paste input "**********"
type input "**********"
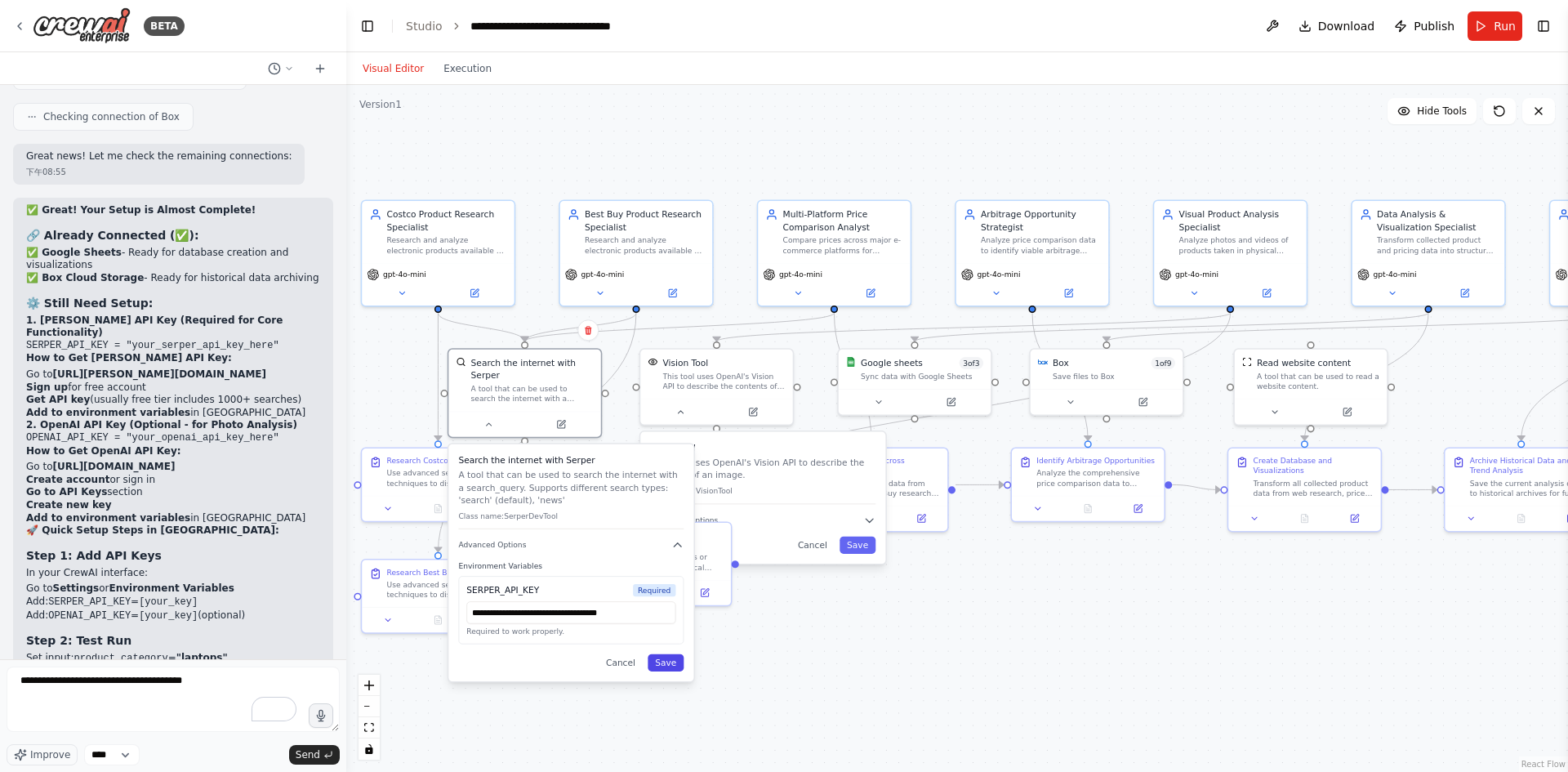
click at [664, 662] on button "Save" at bounding box center [665, 663] width 36 height 17
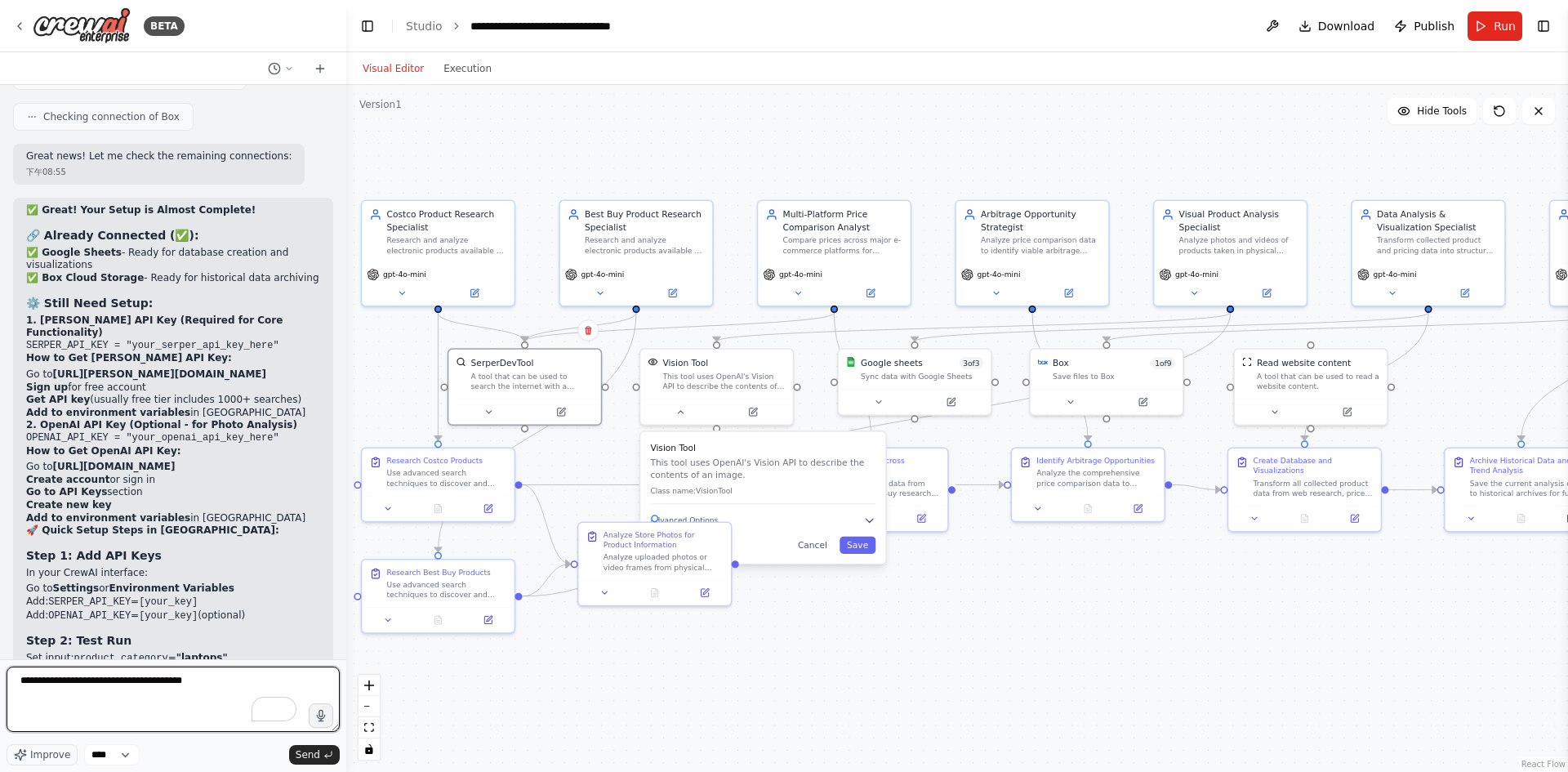
drag, startPoint x: 281, startPoint y: 682, endPoint x: 0, endPoint y: 677, distance: 281.0
click at [0, 677] on div "BETA I want to set up an e-commerce team to help me find electronic products on…" at bounding box center [173, 386] width 346 height 772
click at [927, 668] on div ".deletable-edge-delete-btn { width: 20px; height: 20px; border: 0px solid #ffff…" at bounding box center [957, 429] width 1222 height 687
click at [820, 550] on button "Cancel" at bounding box center [813, 545] width 44 height 17
click at [178, 680] on textarea "To enrich screen reader interactions, please activate Accessibility in Grammarl…" at bounding box center [173, 699] width 333 height 65
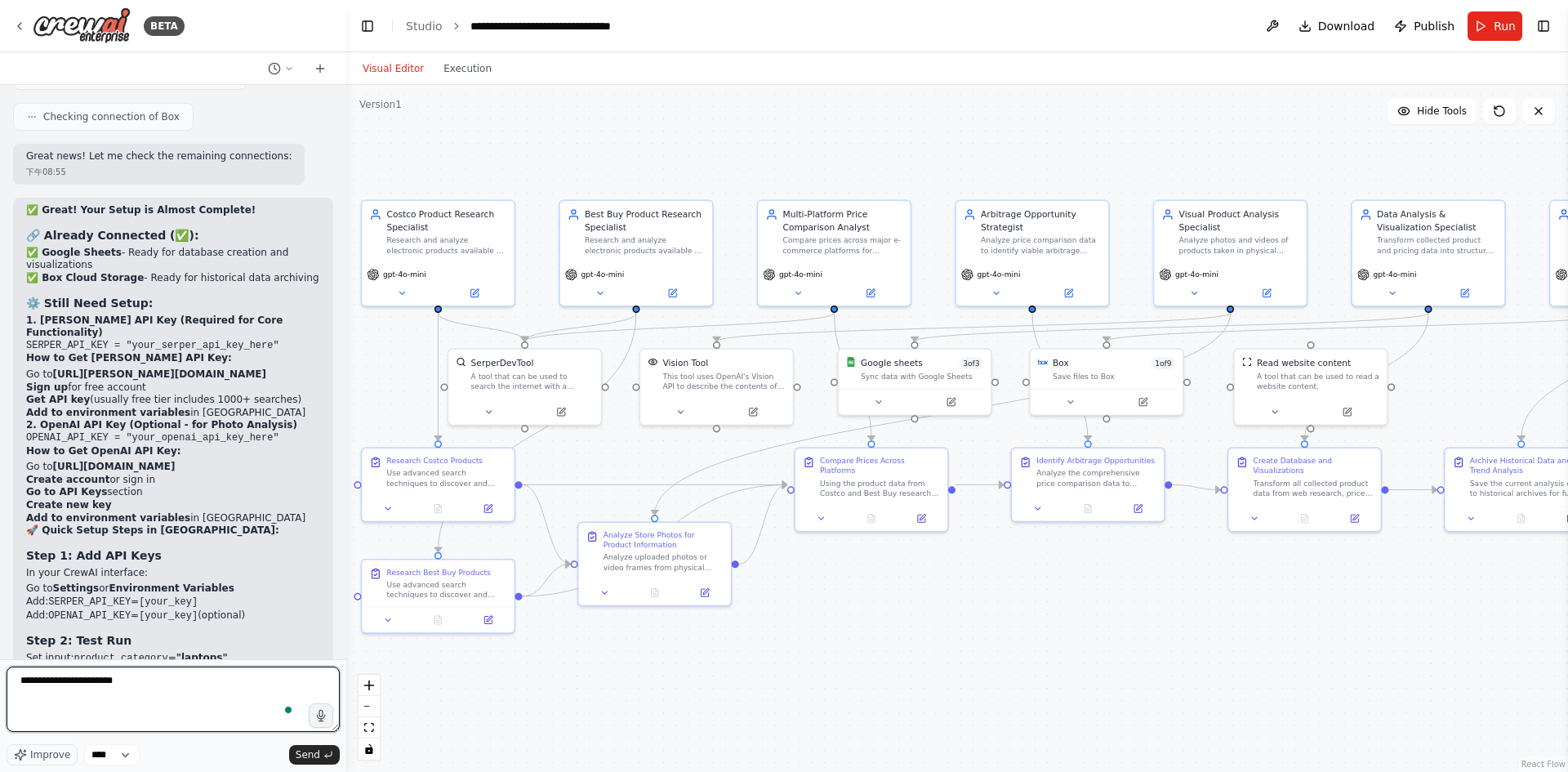
type textarea "**********"
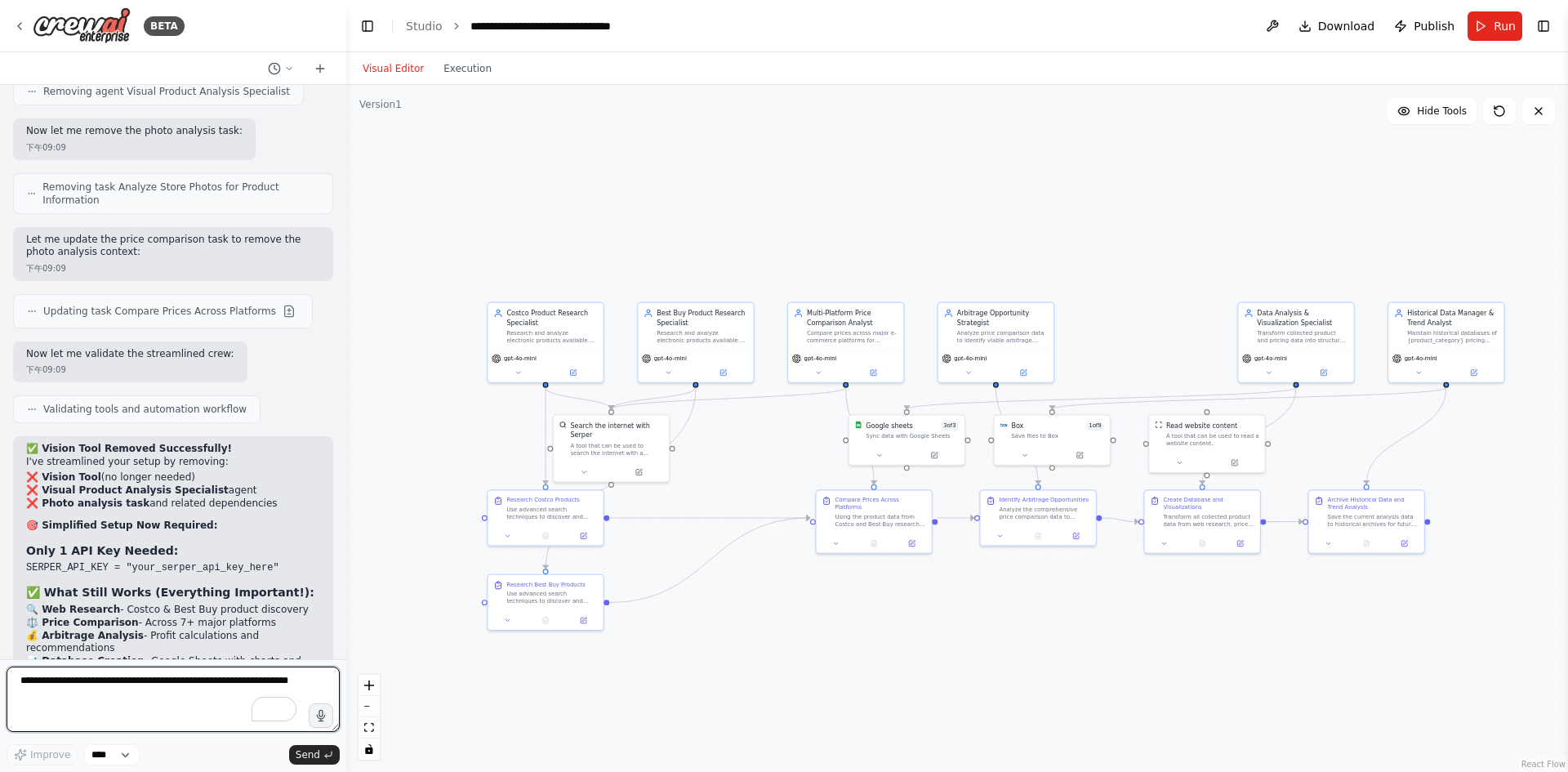
scroll to position [15477, 0]
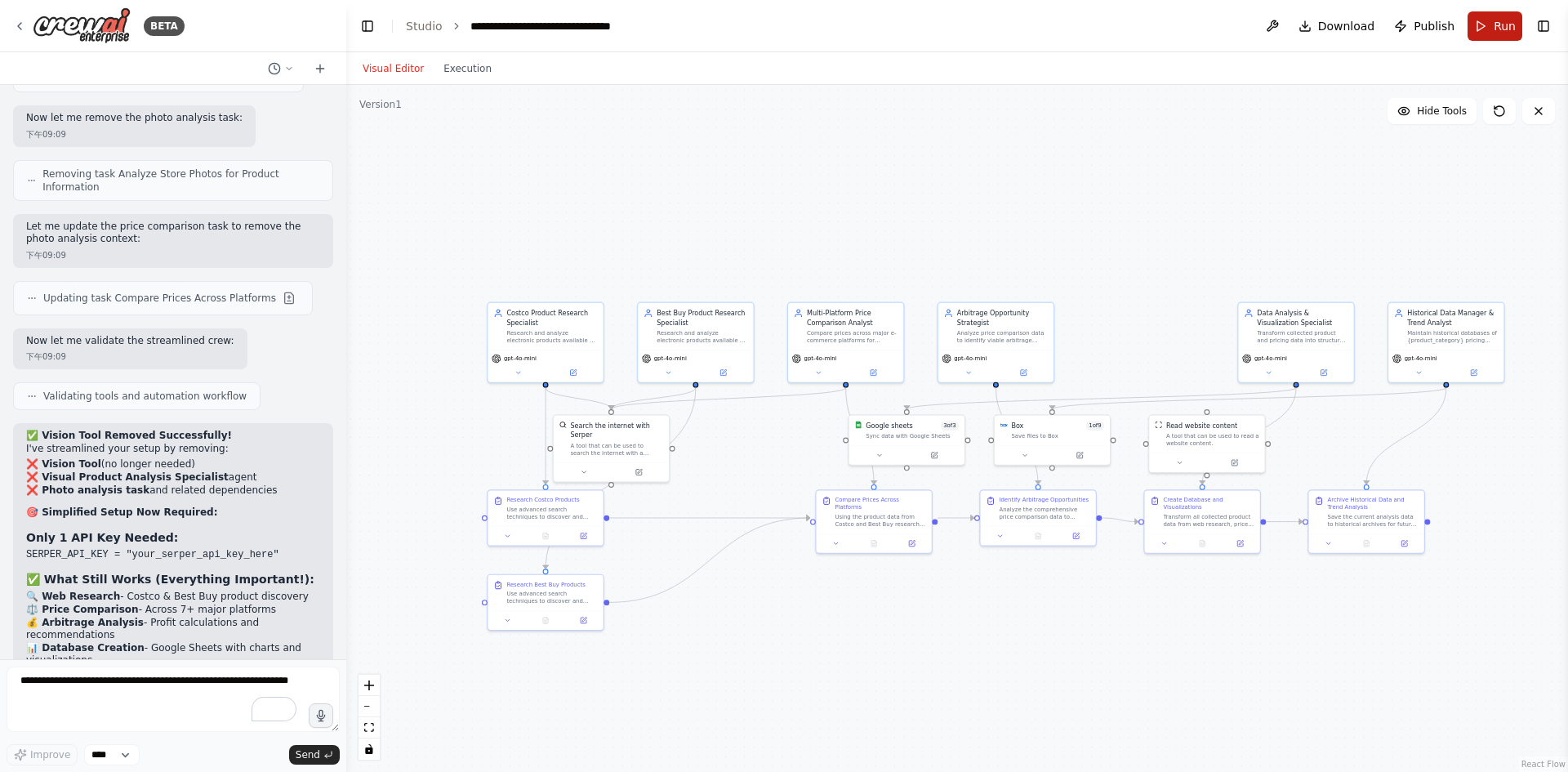
click at [1492, 34] on button "Run" at bounding box center [1496, 26] width 55 height 29
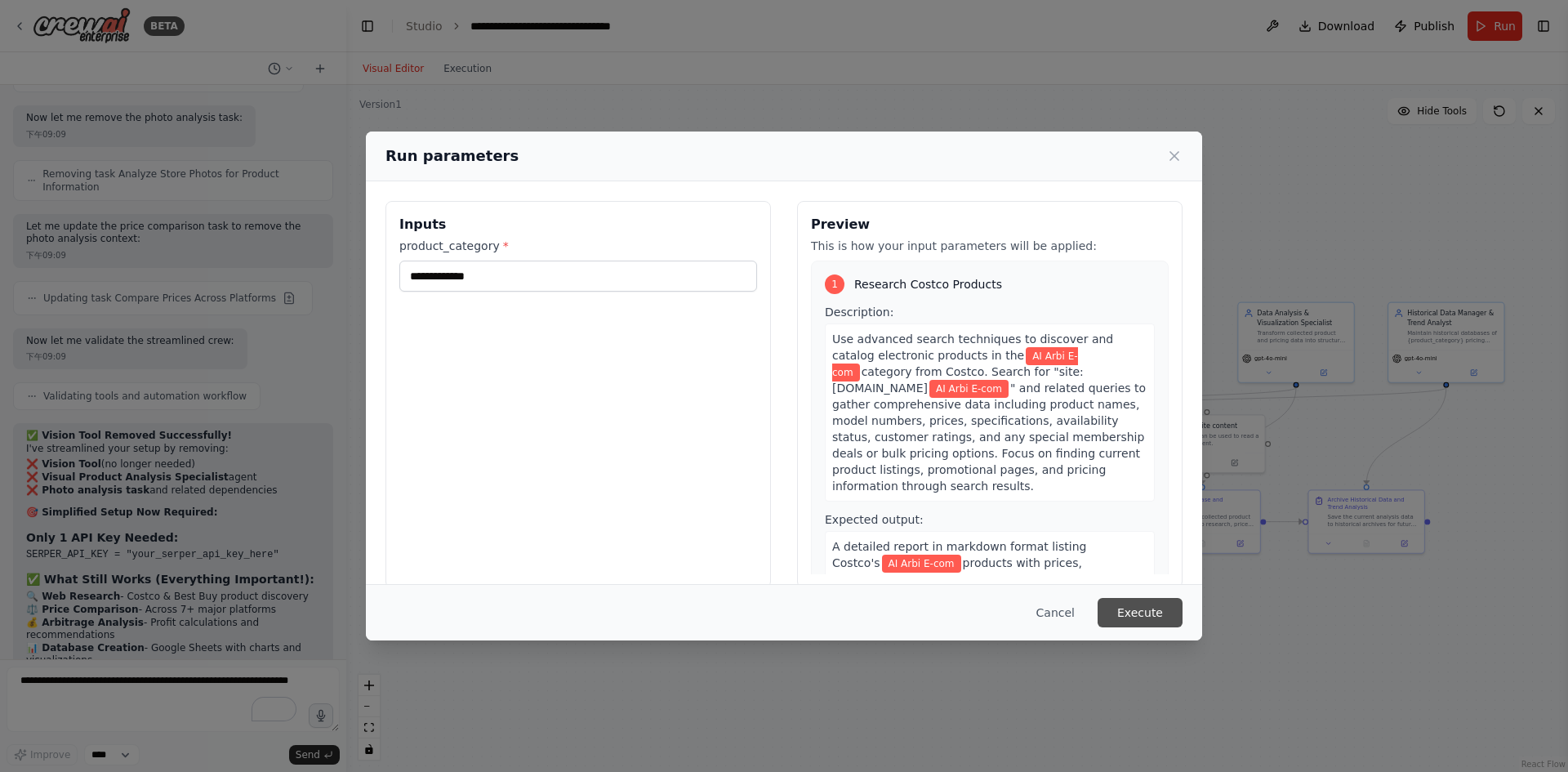
click at [1173, 610] on button "Execute" at bounding box center [1140, 613] width 85 height 29
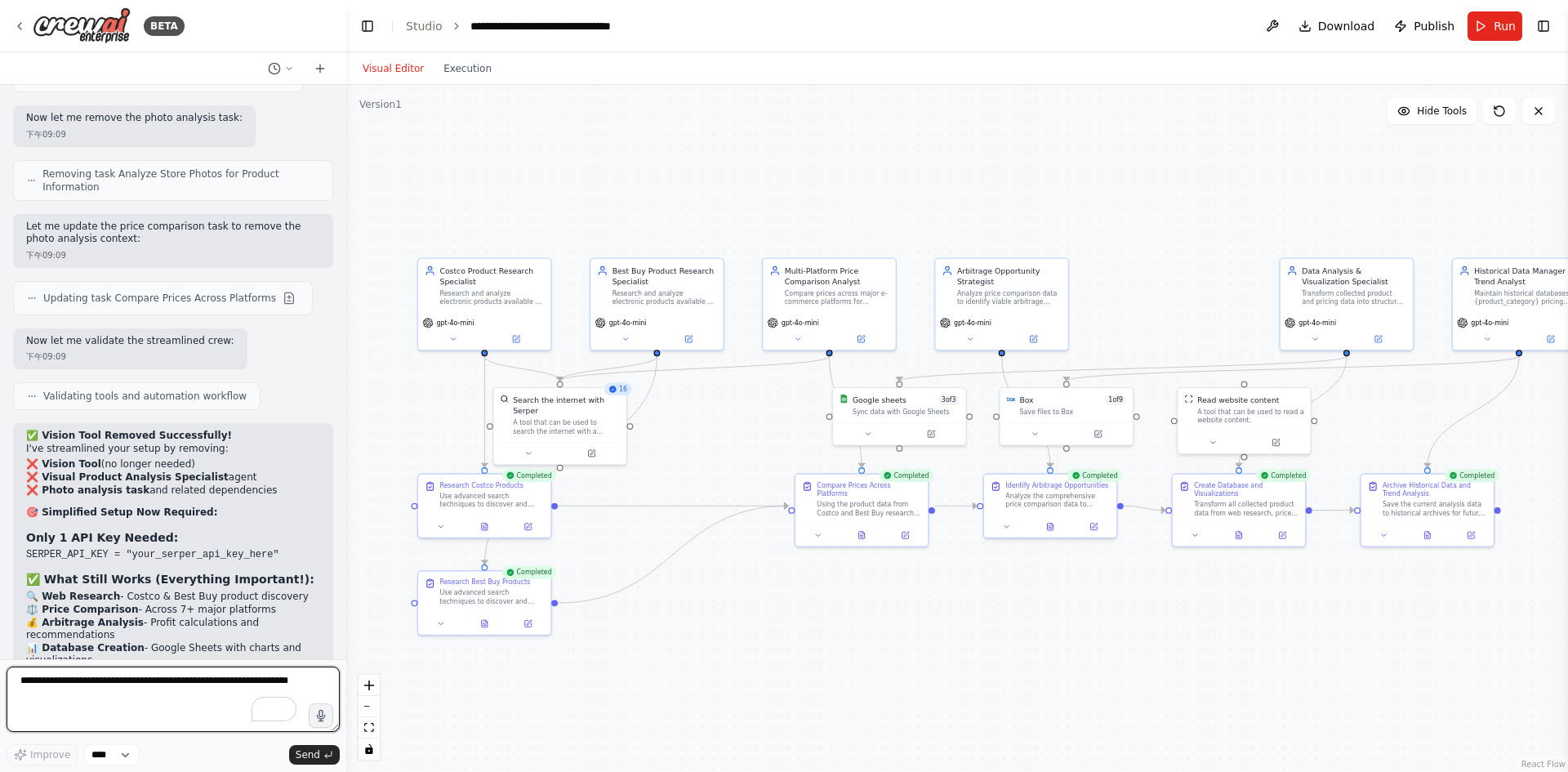
click at [156, 688] on textarea "To enrich screen reader interactions, please activate Accessibility in Grammarl…" at bounding box center [173, 699] width 333 height 65
click at [144, 690] on textarea "**********" at bounding box center [173, 699] width 333 height 65
type textarea "**********"
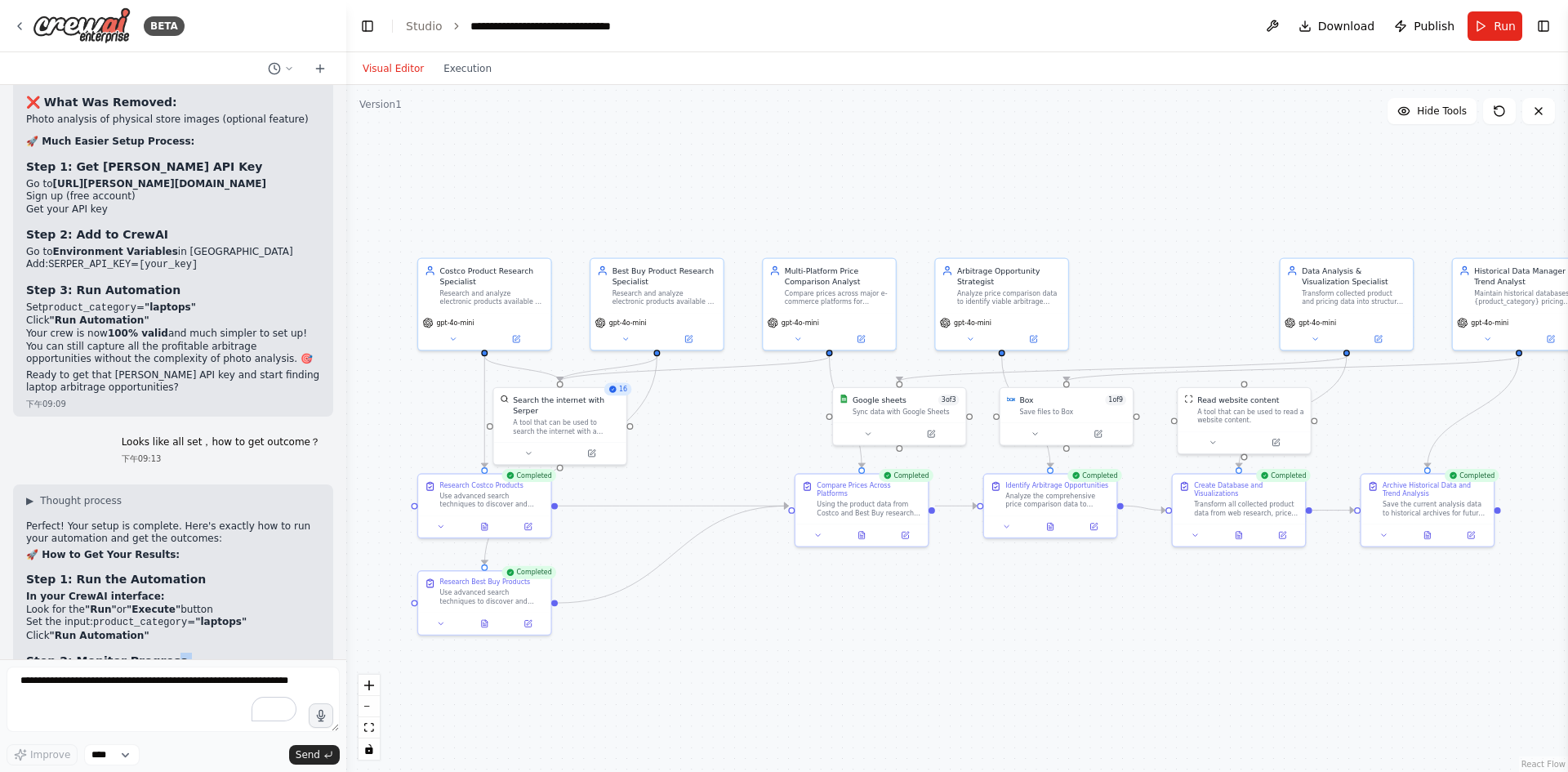
scroll to position [16037, 0]
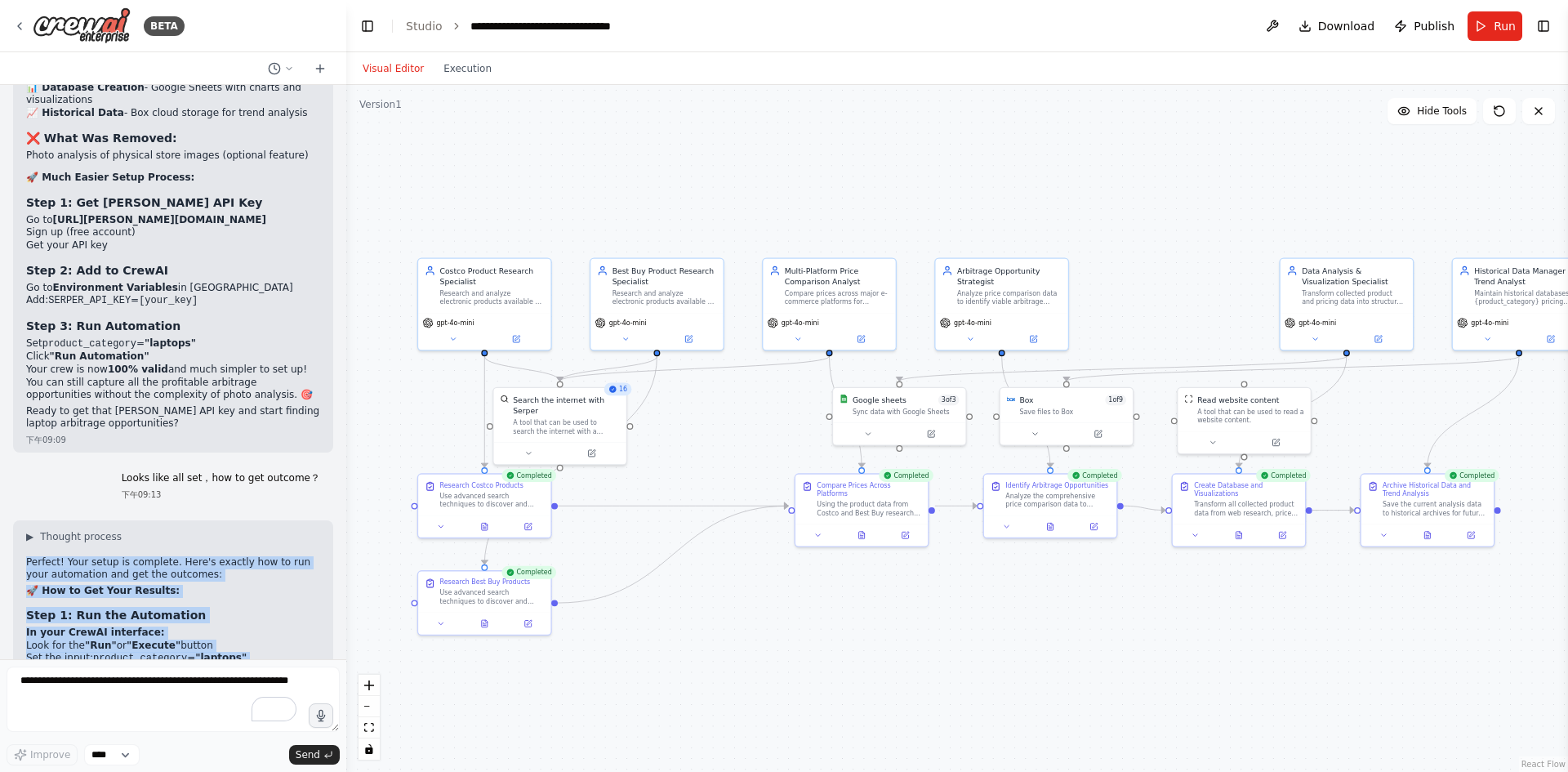
drag, startPoint x: 66, startPoint y: 618, endPoint x: 27, endPoint y: 190, distance: 429.8
copy div "Perfect! Your setup is complete. Here's exactly how to run your automation and …"
click at [1475, 24] on button "Run" at bounding box center [1496, 26] width 55 height 29
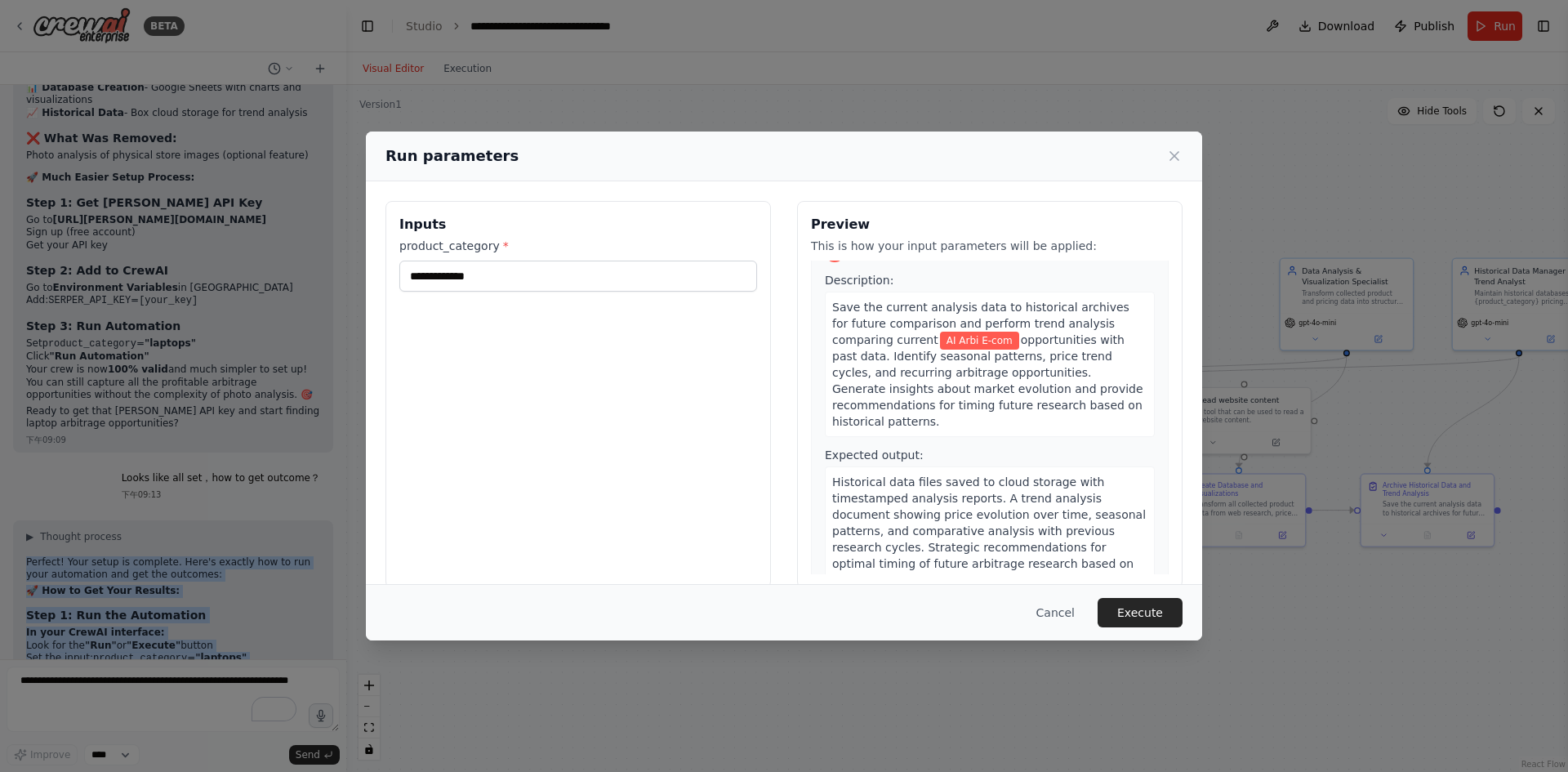
scroll to position [2053, 0]
click at [1153, 615] on button "Execute" at bounding box center [1140, 613] width 85 height 29
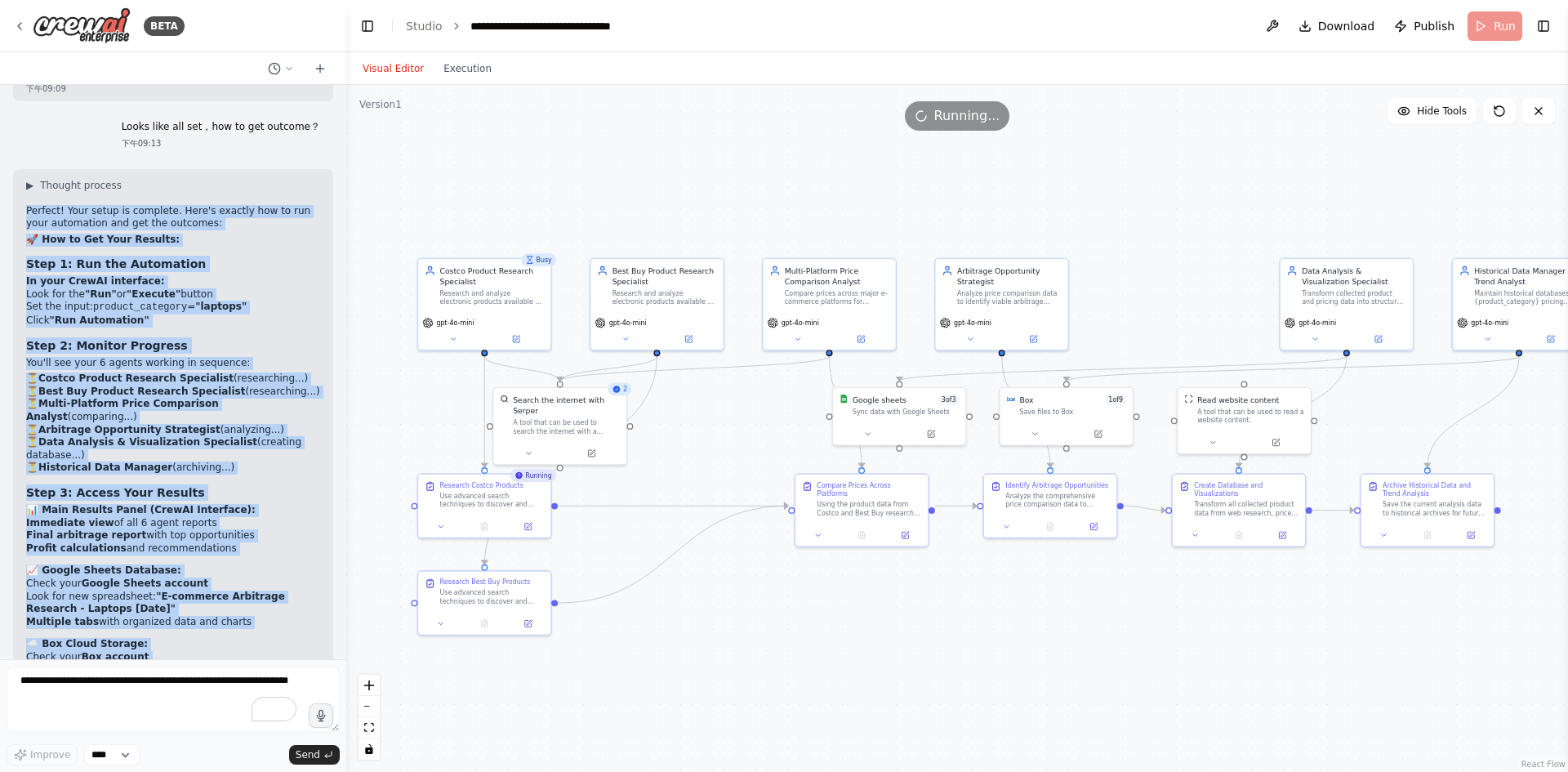
scroll to position [16446, 0]
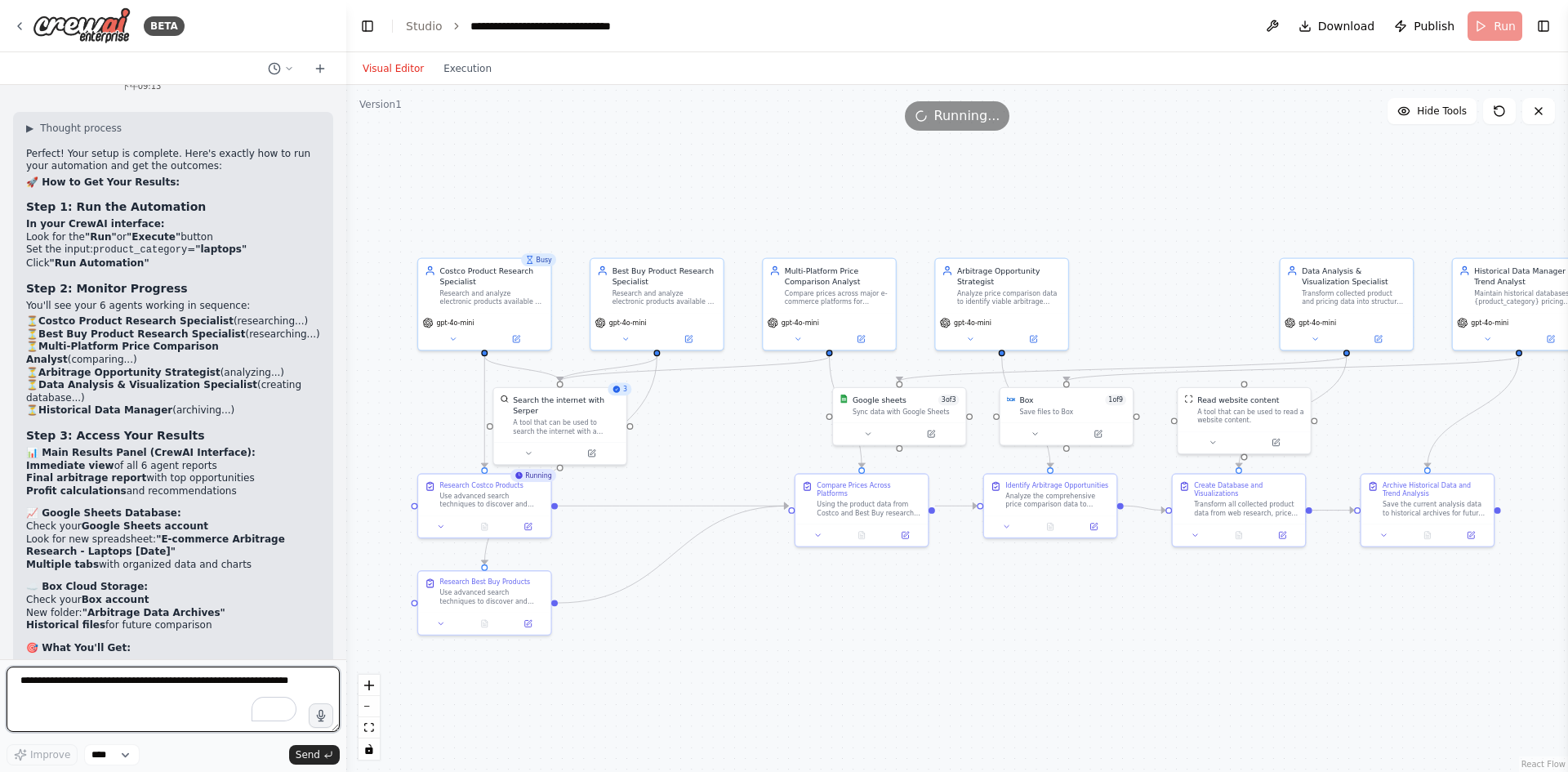
click at [227, 679] on textarea "To enrich screen reader interactions, please activate Accessibility in Grammarl…" at bounding box center [173, 699] width 333 height 65
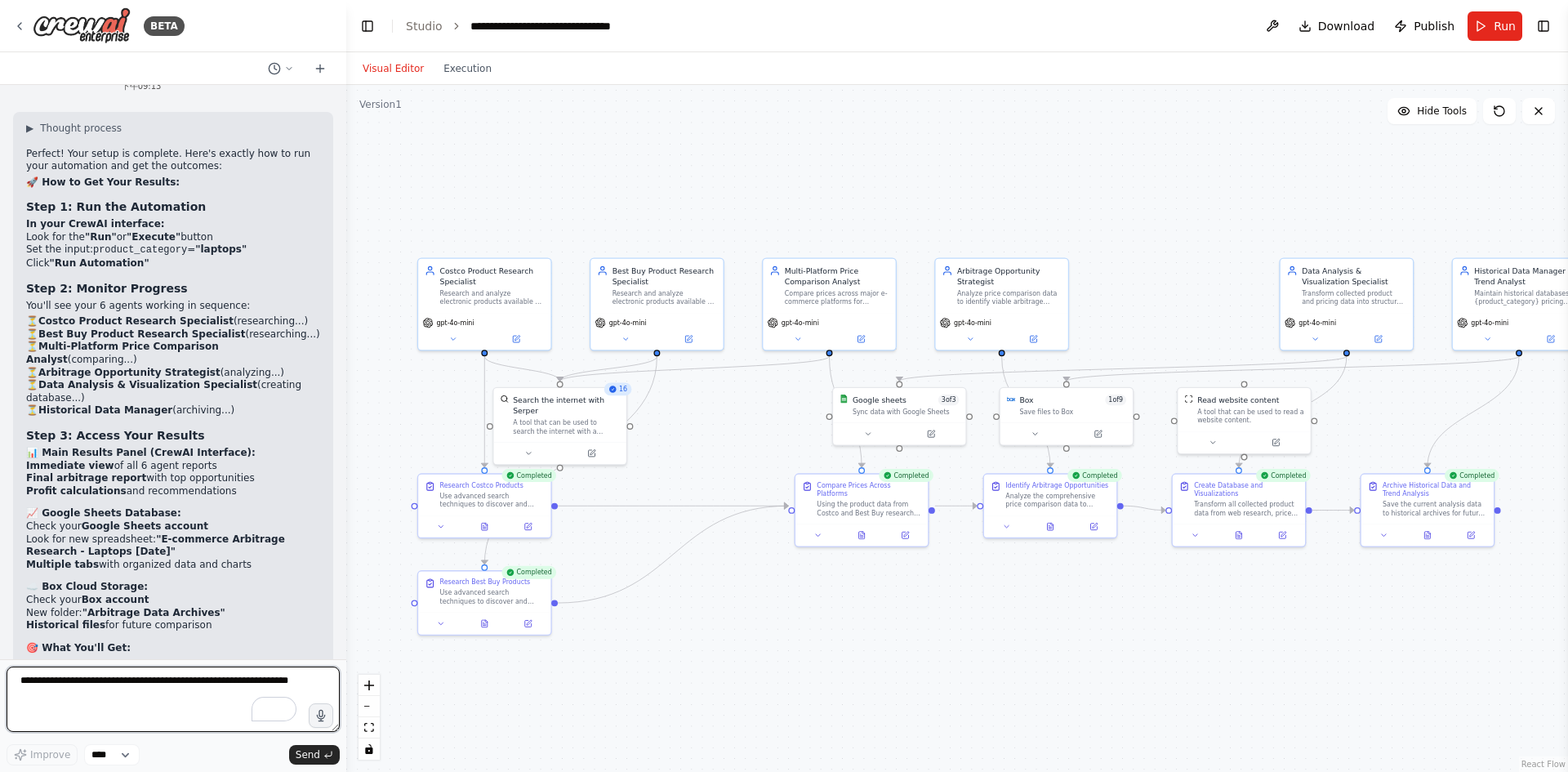
click at [197, 682] on textarea "To enrich screen reader interactions, please activate Accessibility in Grammarl…" at bounding box center [173, 699] width 333 height 65
click at [158, 695] on textarea "To enrich screen reader interactions, please activate Accessibility in Grammarl…" at bounding box center [173, 699] width 333 height 65
type textarea "**********"
click at [317, 754] on span "Send" at bounding box center [308, 755] width 25 height 13
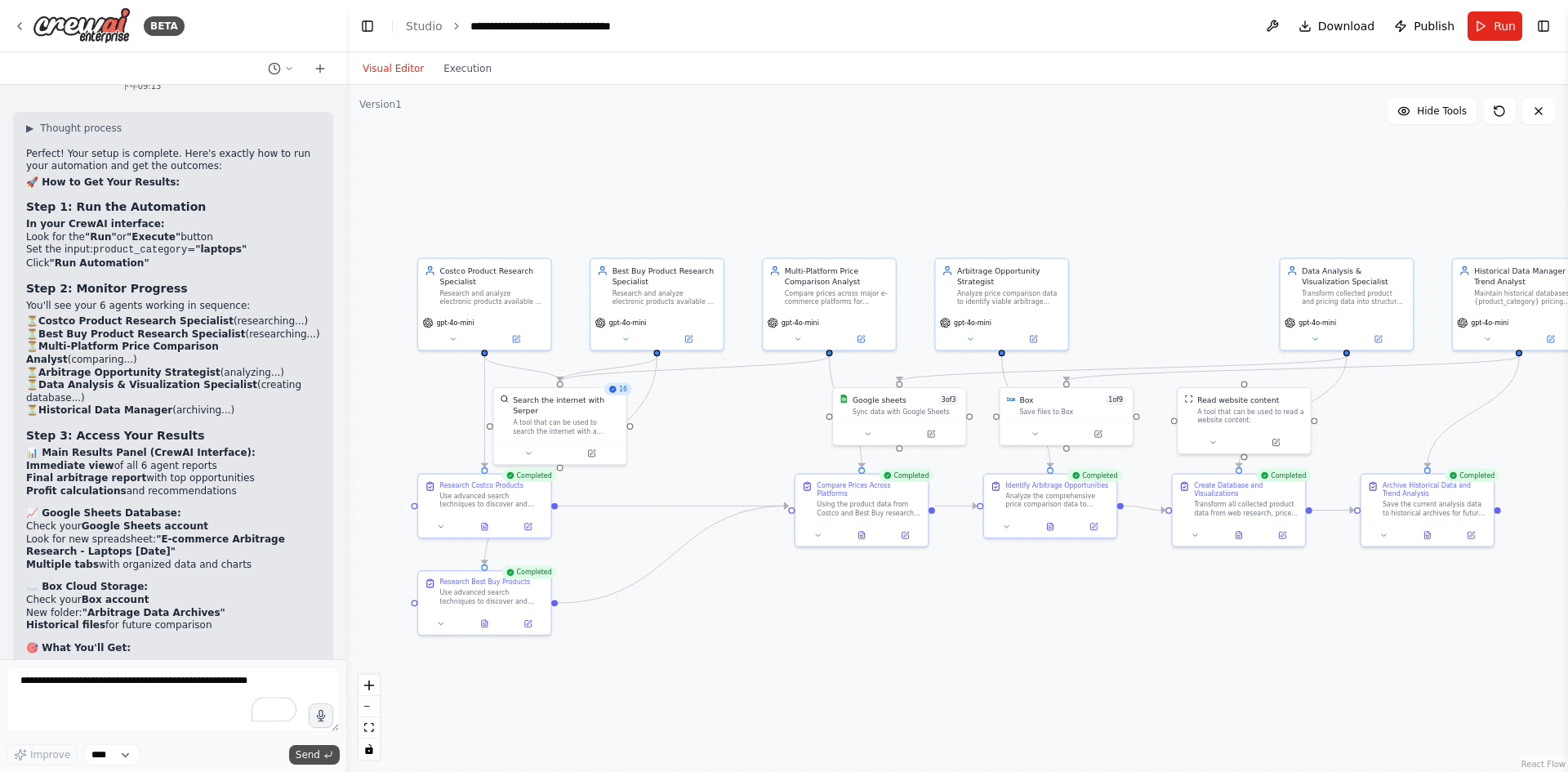
scroll to position [16544, 0]
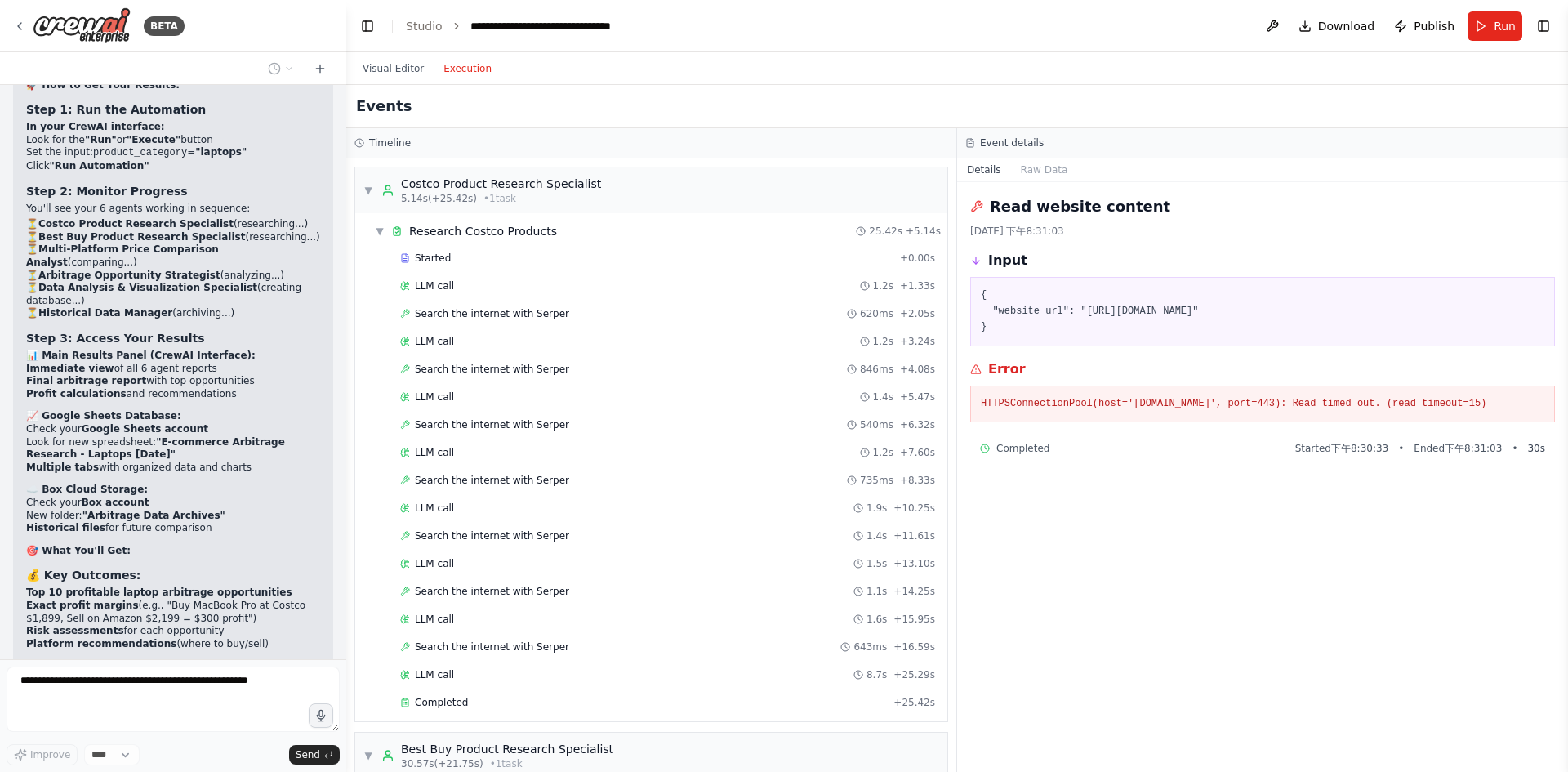
click at [444, 70] on button "Execution" at bounding box center [468, 68] width 68 height 19
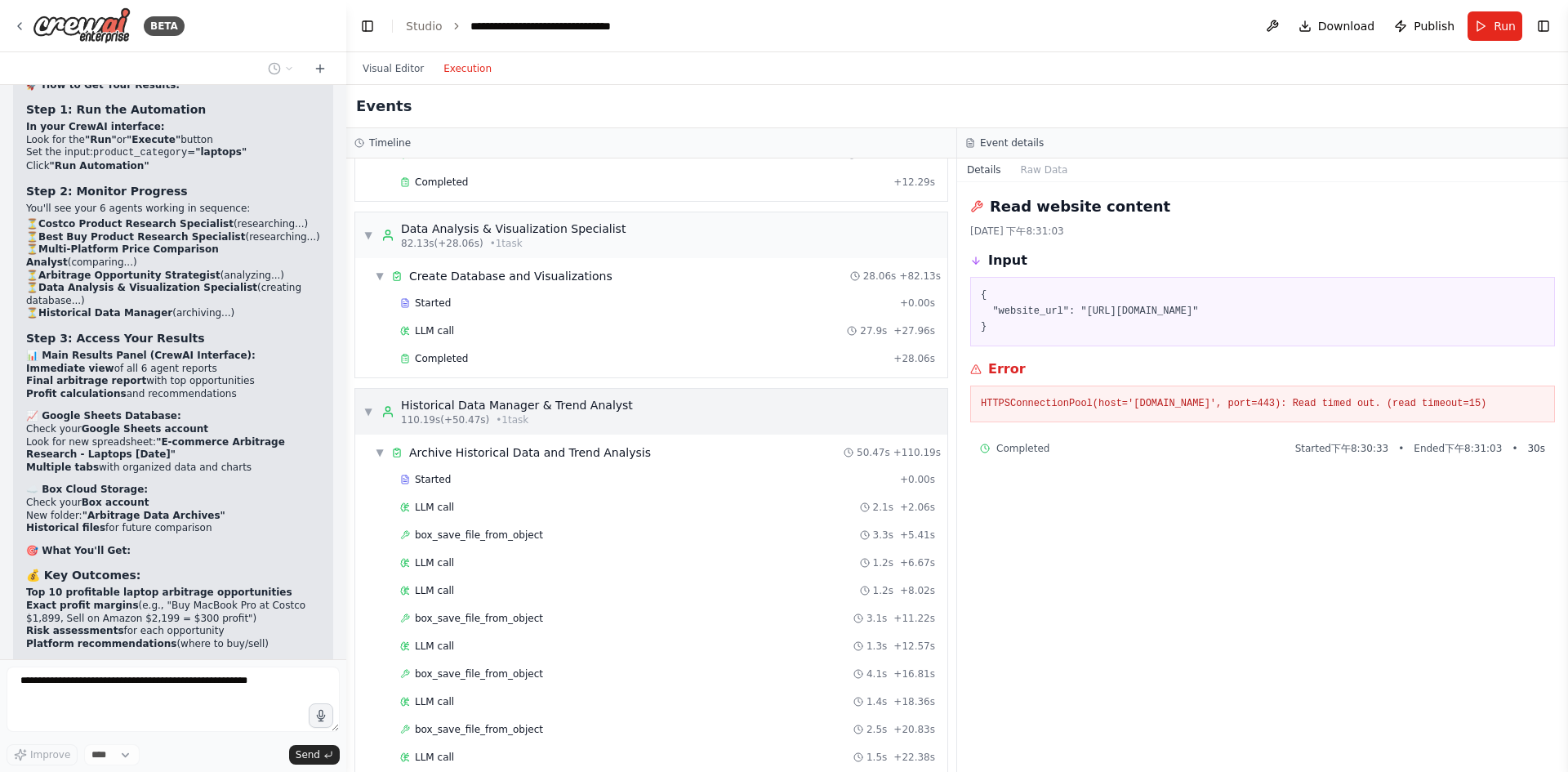
scroll to position [1515, 0]
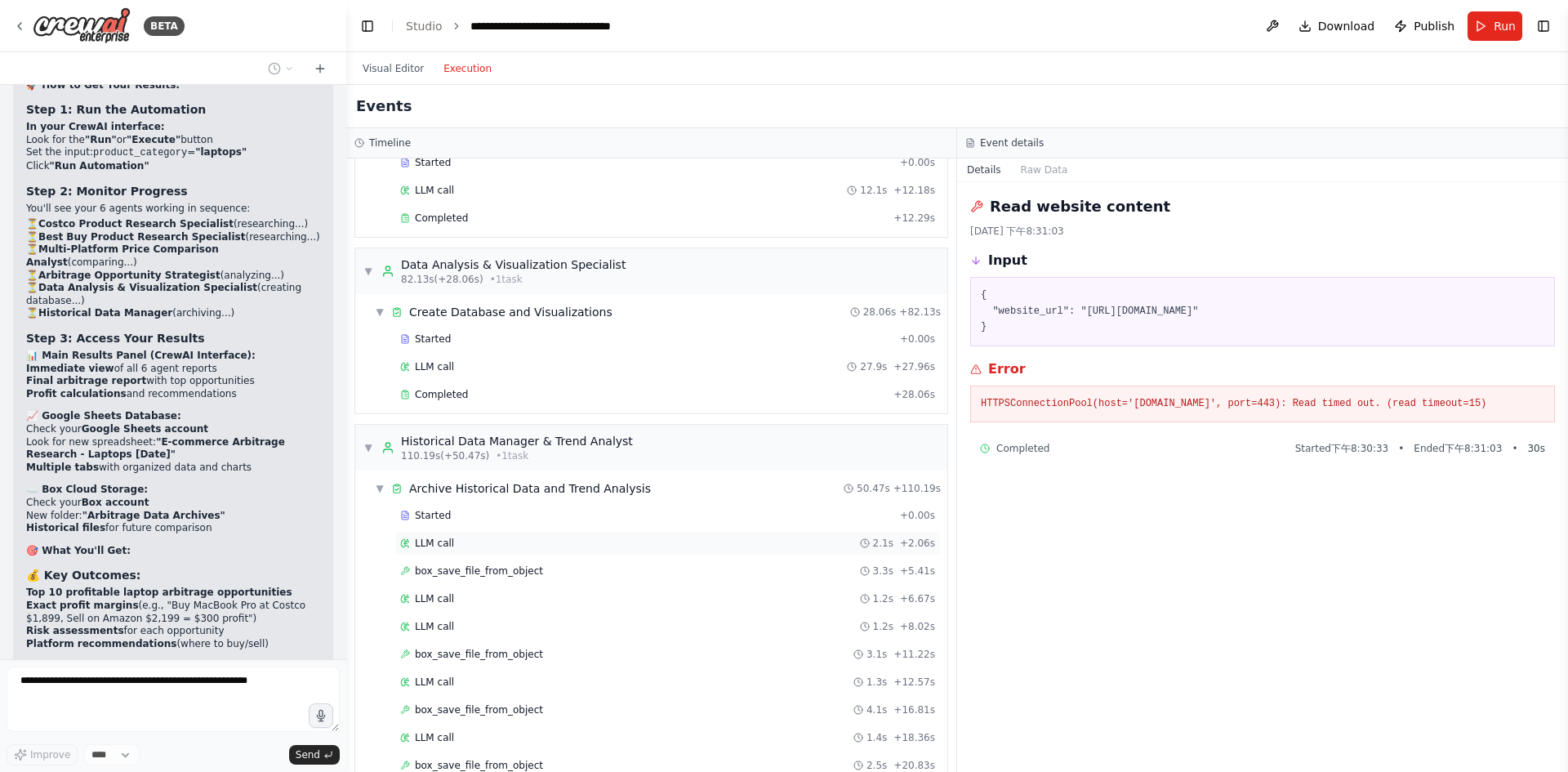
click at [513, 542] on div "LLM call 2.1s + 2.06s" at bounding box center [667, 543] width 535 height 13
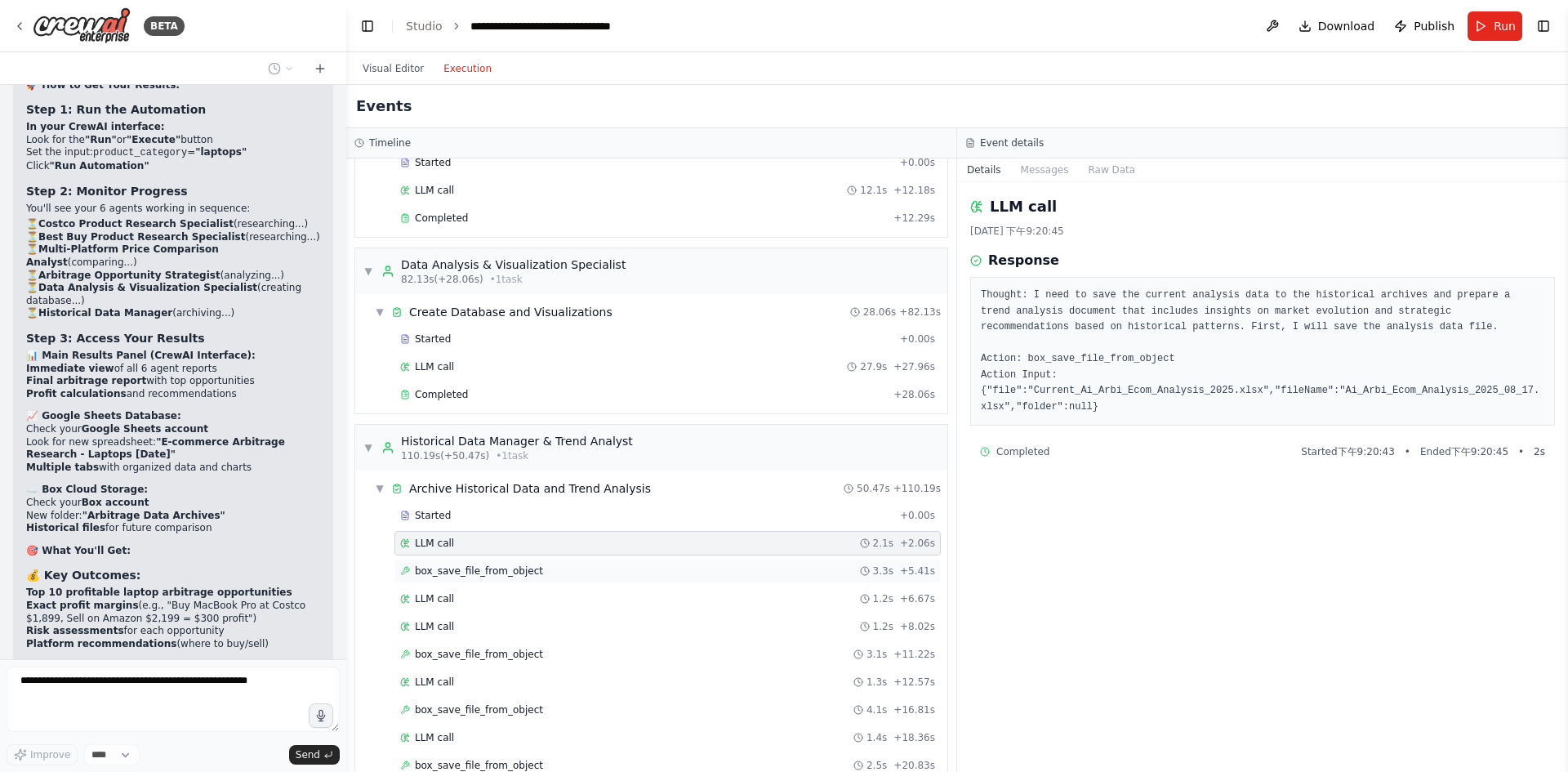
click at [550, 571] on div "box_save_file_from_object 3.3s + 5.41s" at bounding box center [667, 571] width 535 height 13
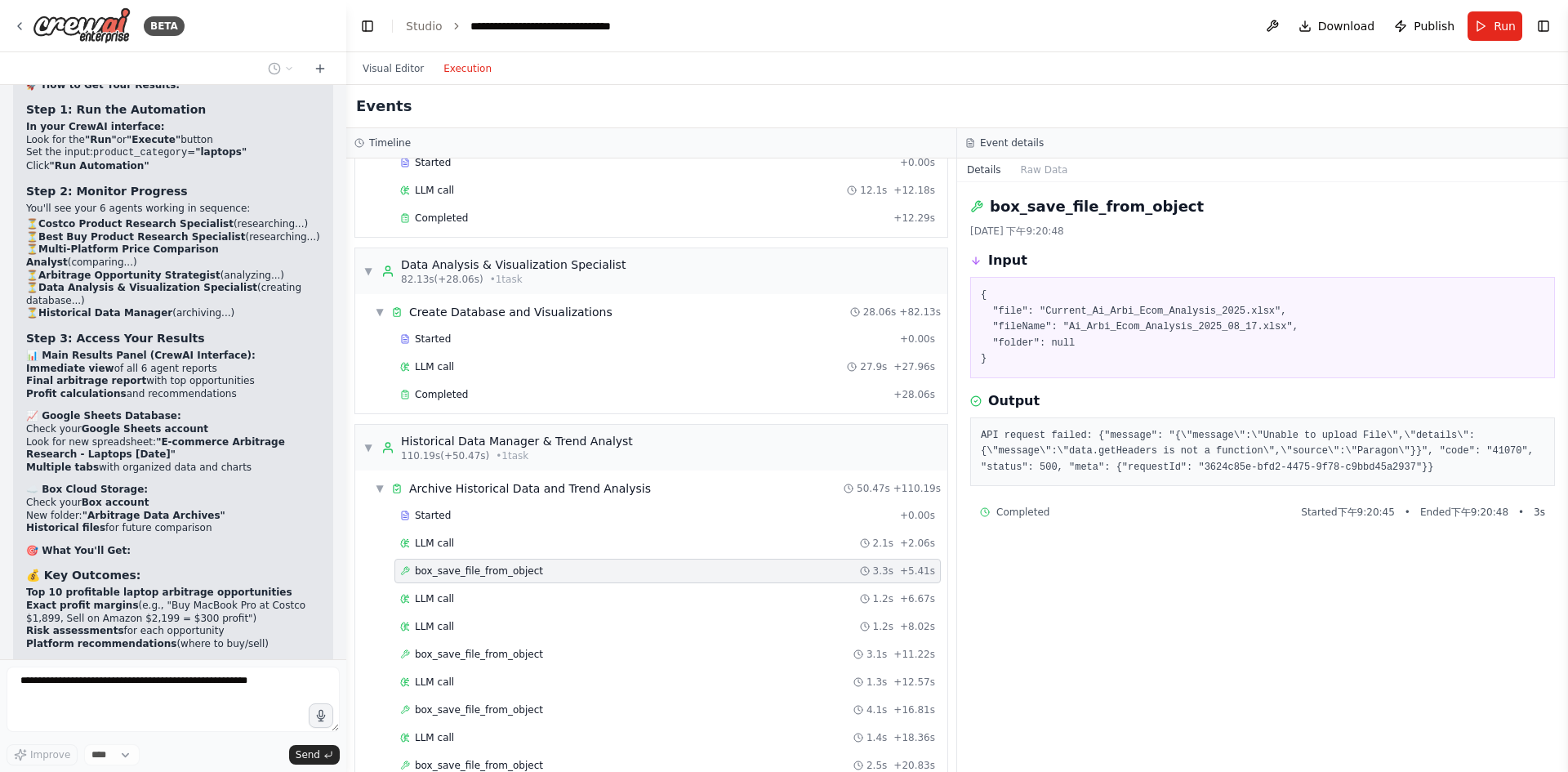
scroll to position [1923, 0]
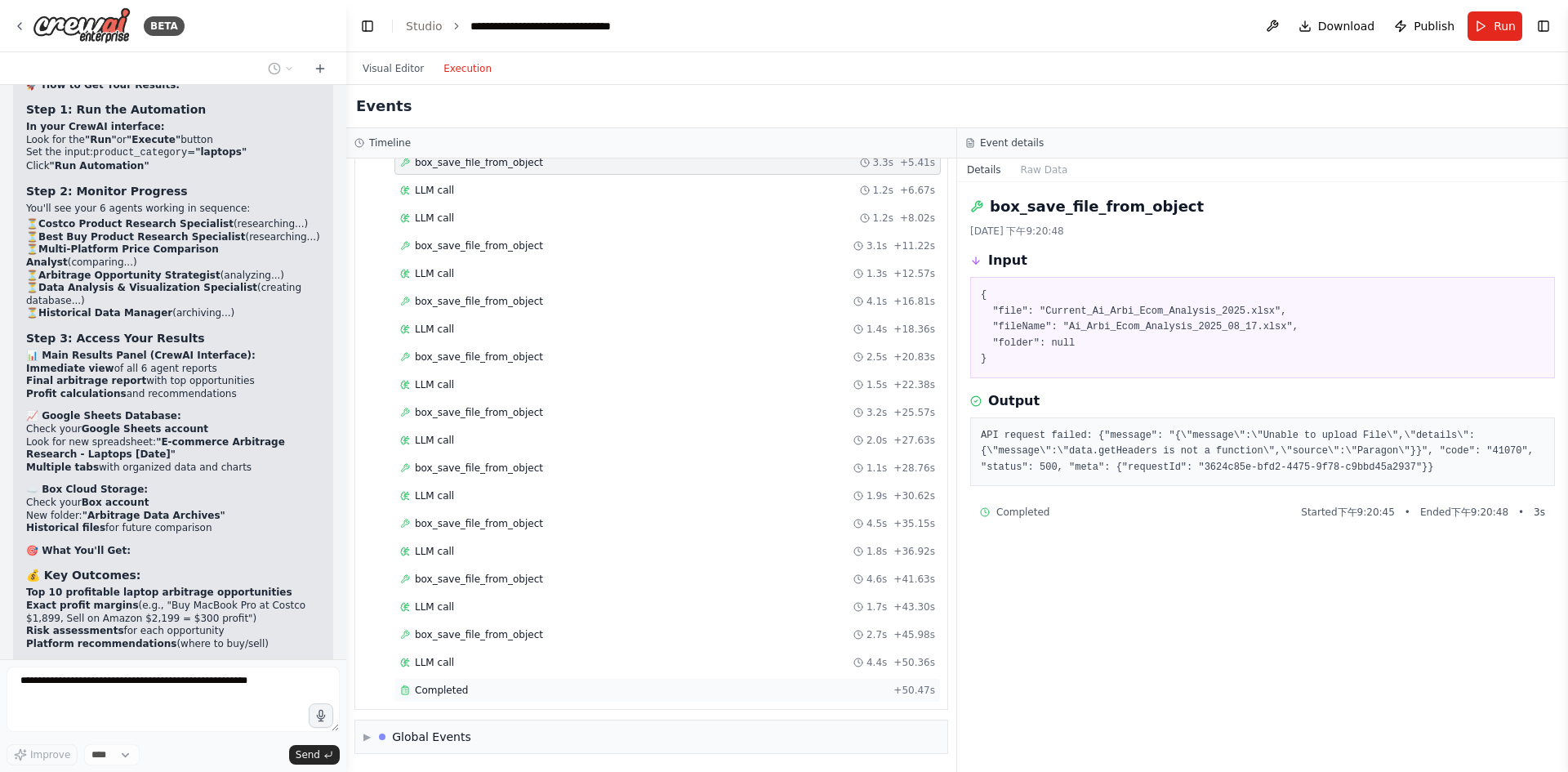
click at [469, 690] on div "Completed" at bounding box center [643, 690] width 487 height 13
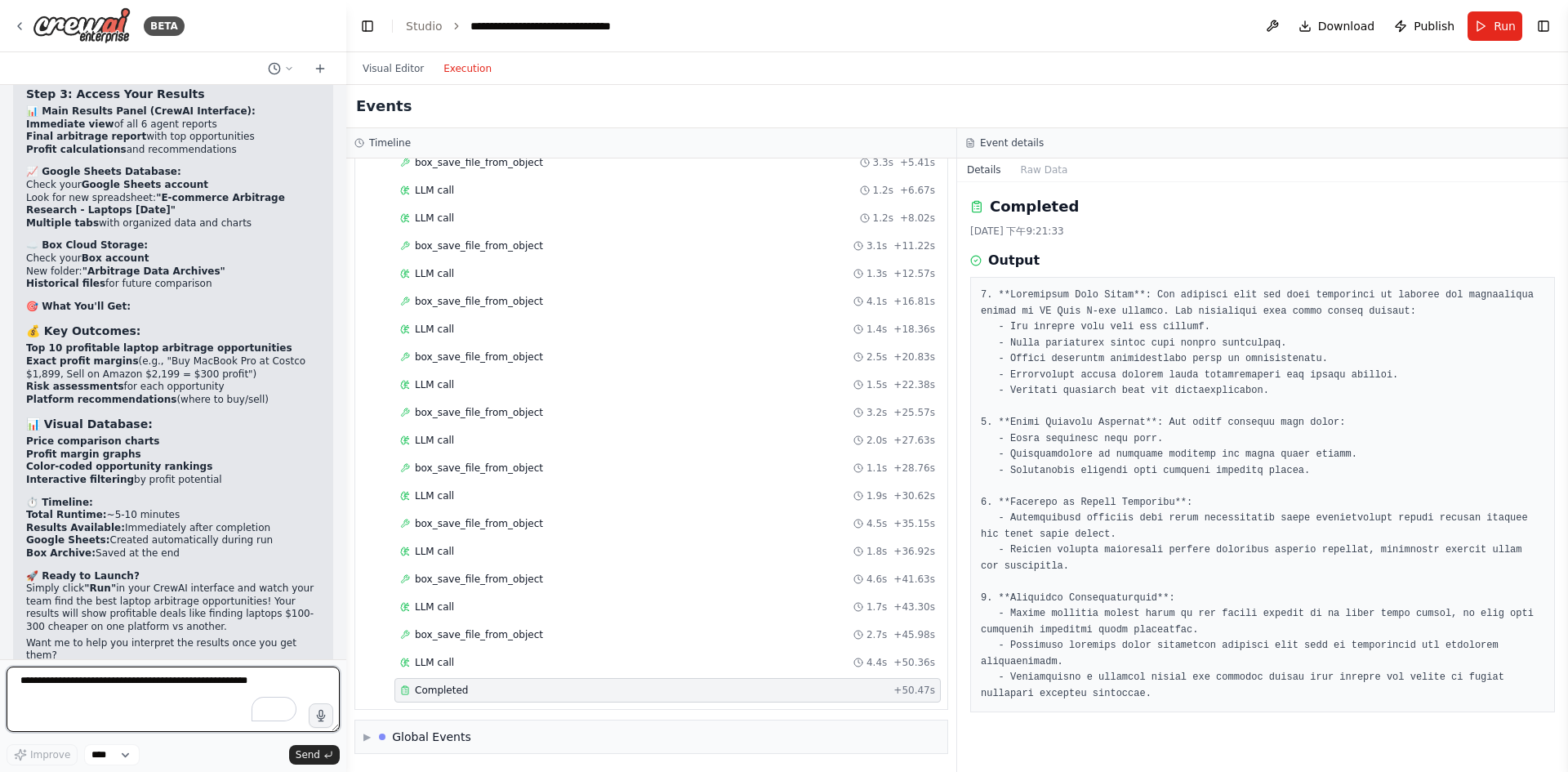
scroll to position [16803, 0]
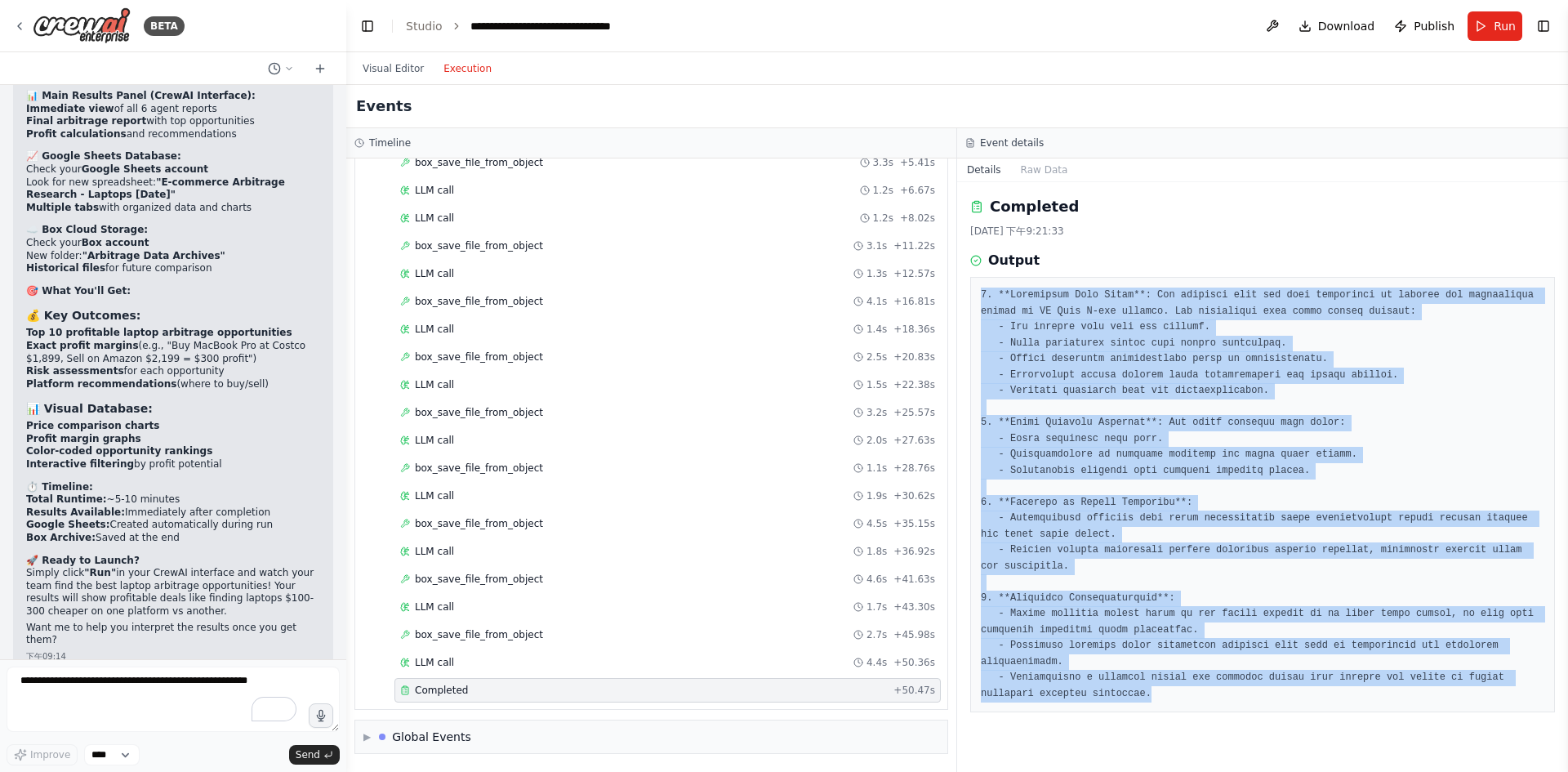
drag, startPoint x: 1090, startPoint y: 680, endPoint x: 982, endPoint y: 301, distance: 394.1
click at [982, 301] on pre at bounding box center [1263, 495] width 564 height 414
copy pre "1. **Historical Data Files**: The analysis data has been recognized as crucial …"
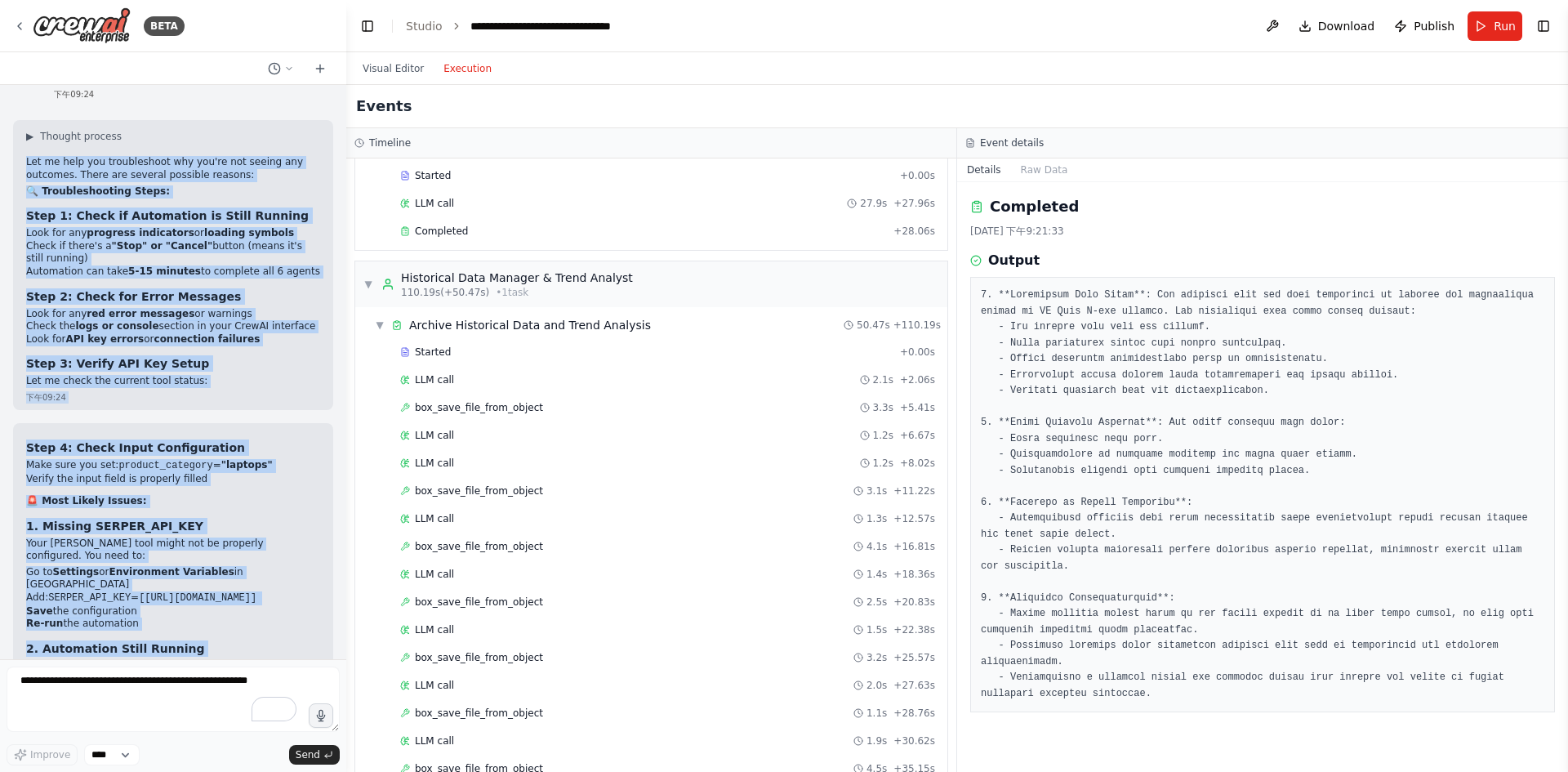
scroll to position [17501, 0]
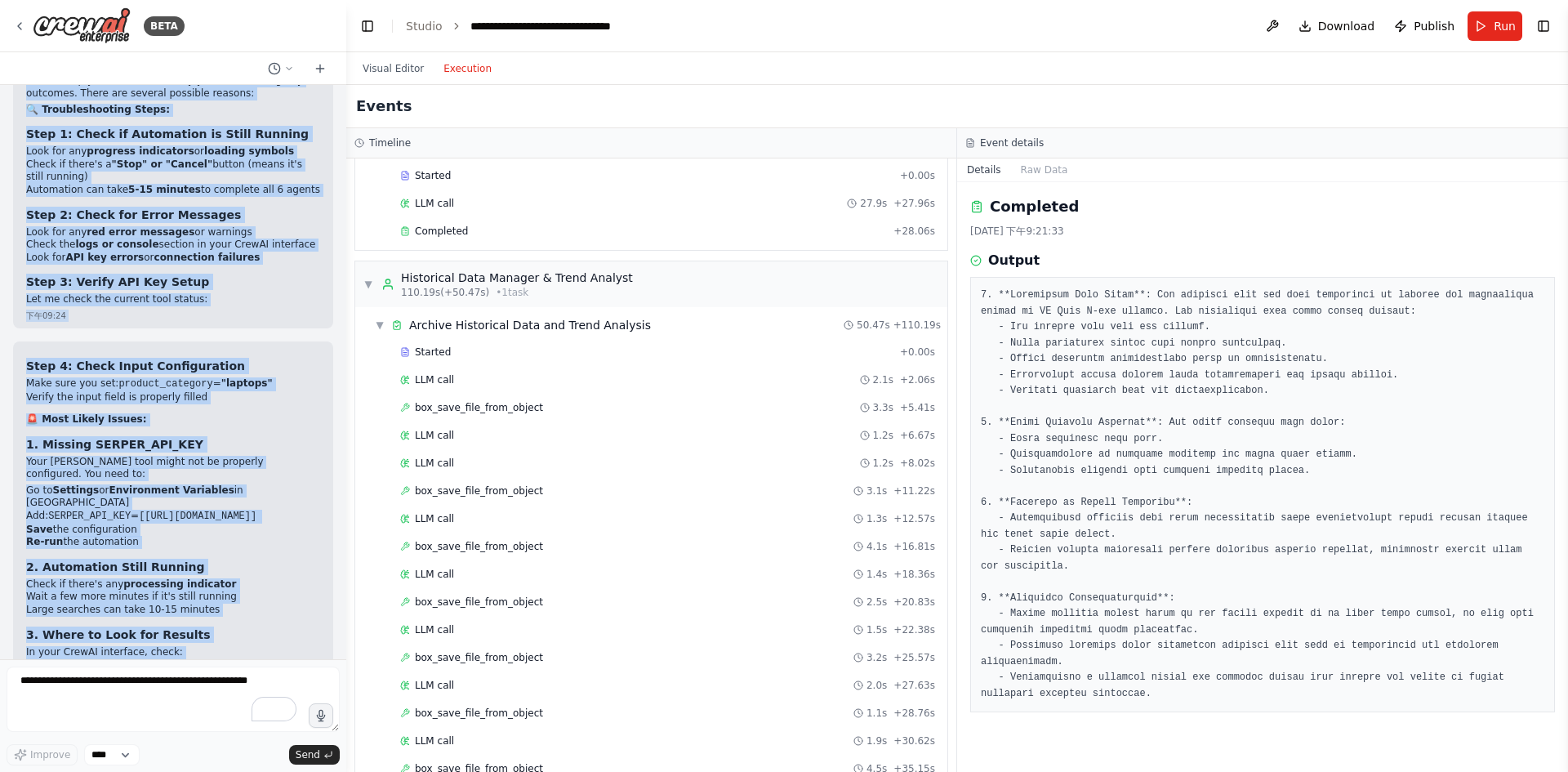
drag, startPoint x: 27, startPoint y: 354, endPoint x: 193, endPoint y: 615, distance: 309.3
click at [193, 615] on div "I want to set up an e-commerce team to help me find electronic products on Cost…" at bounding box center [173, 372] width 346 height 574
copy div "Let me help you troubleshoot why you're not seeing any outcomes. There are seve…"
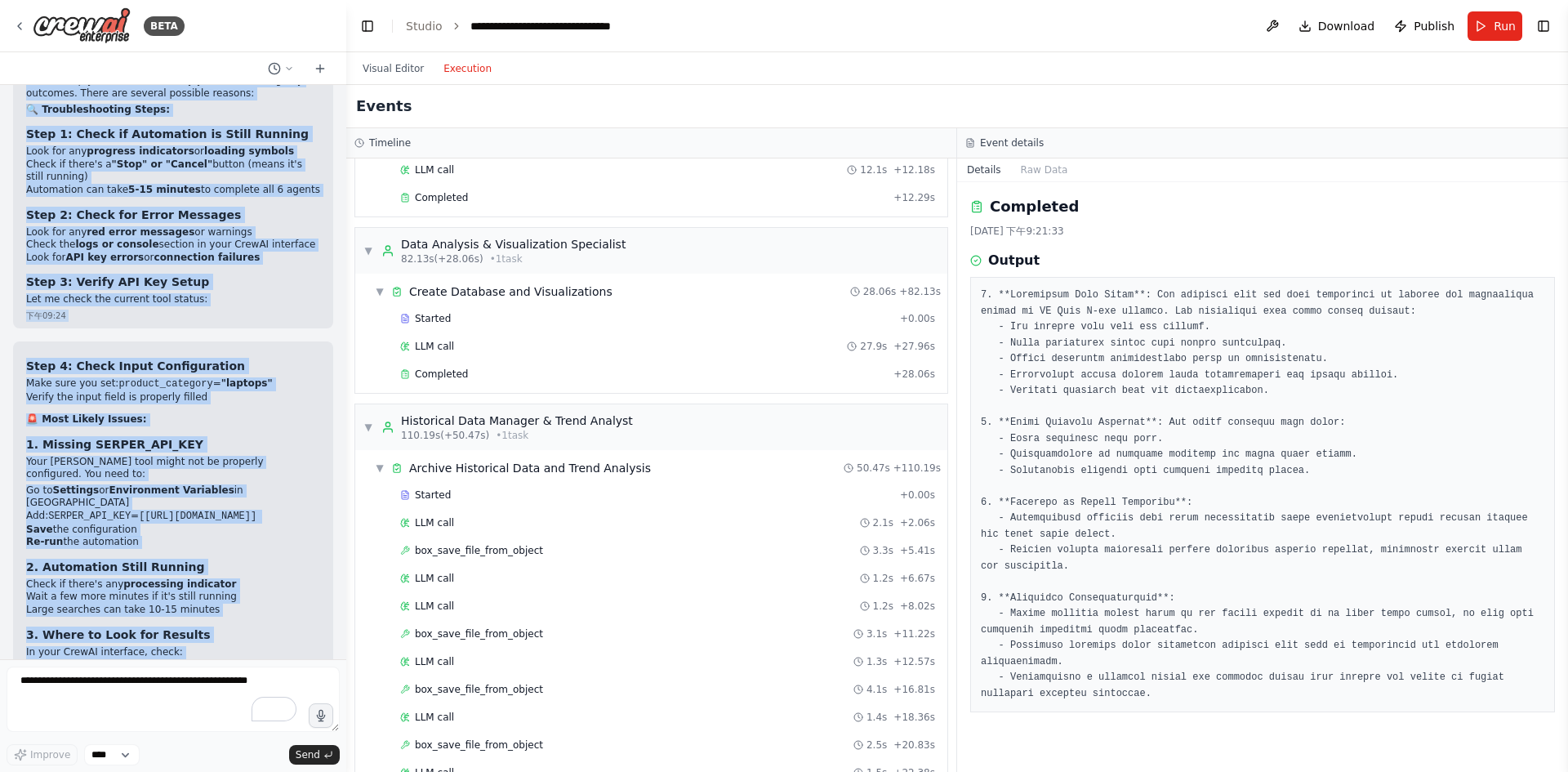
scroll to position [1351, 0]
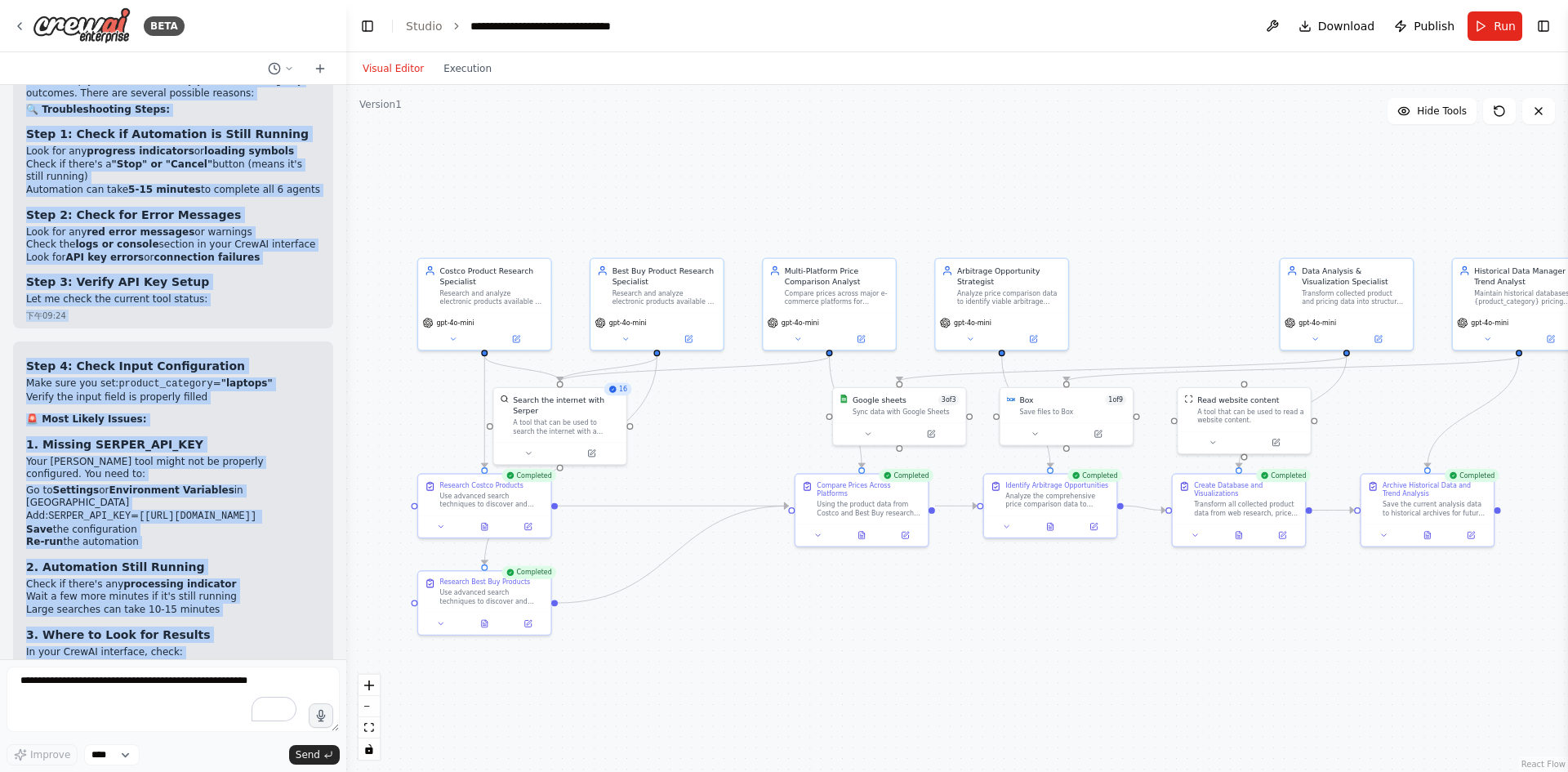
click at [402, 68] on button "Visual Editor" at bounding box center [393, 68] width 81 height 19
click at [1263, 26] on button at bounding box center [1272, 26] width 27 height 29
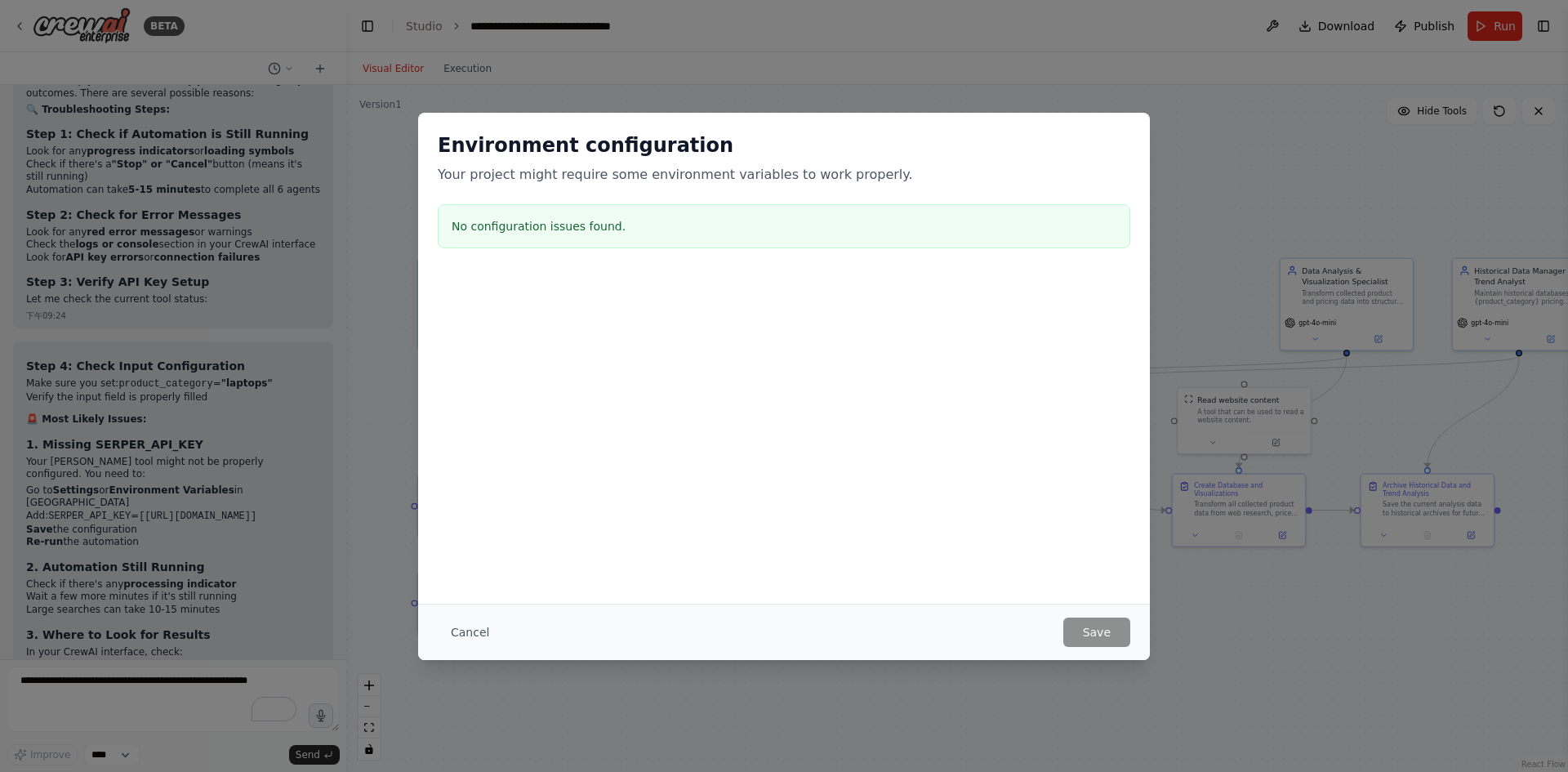
click at [1272, 27] on div "Environment configuration Your project might require some environment variables…" at bounding box center [784, 386] width 1568 height 772
click at [480, 635] on button "Cancel" at bounding box center [470, 633] width 64 height 29
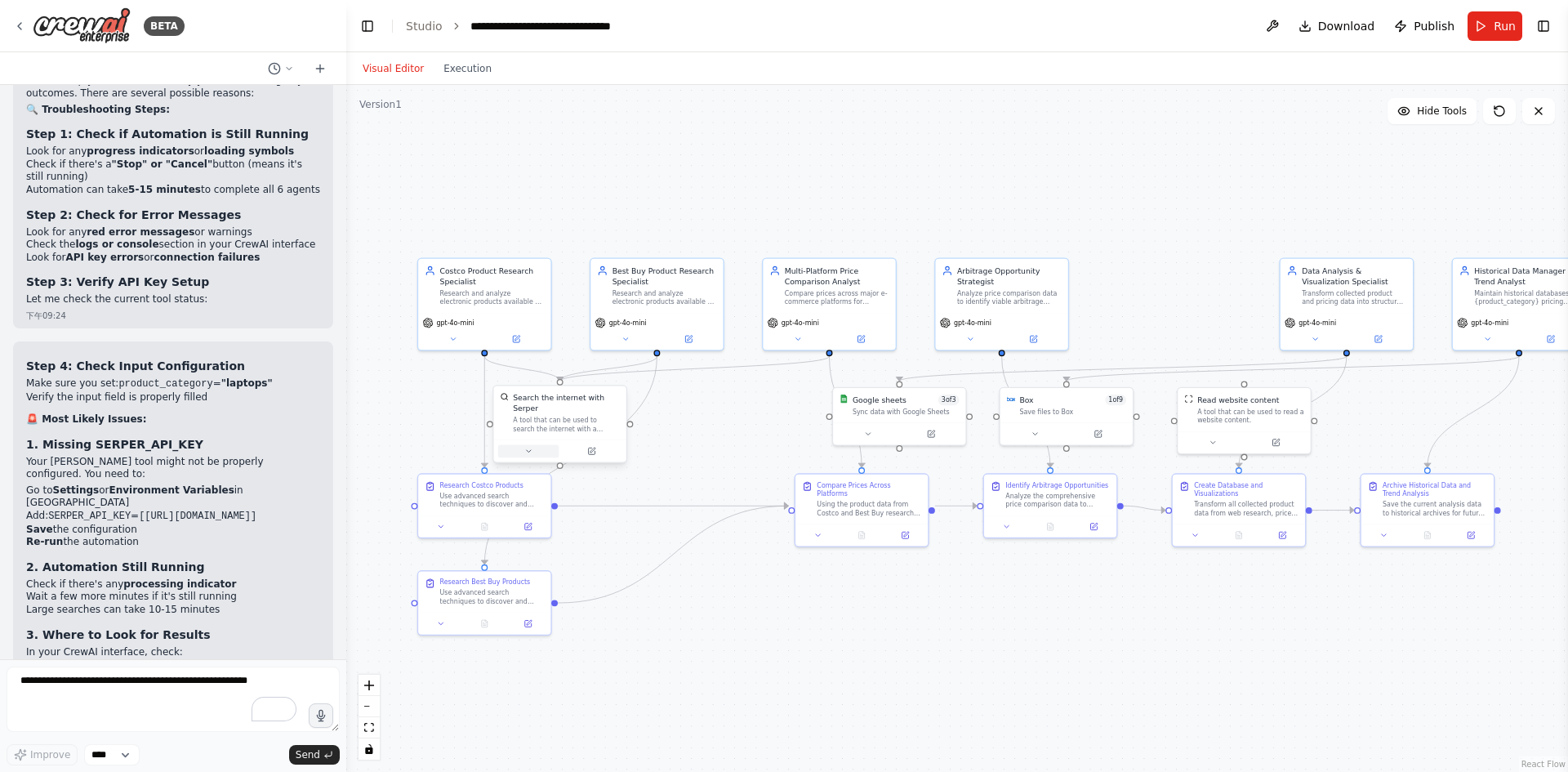
click at [538, 445] on button at bounding box center [528, 451] width 61 height 13
click at [691, 558] on icon "button" at bounding box center [693, 560] width 6 height 4
click at [665, 625] on input "text" at bounding box center [600, 617] width 182 height 19
click at [817, 643] on div ".deletable-edge-delete-btn { width: 20px; height: 20px; border: 0px solid #ffff…" at bounding box center [957, 429] width 1222 height 687
click at [1539, 27] on button "Toggle Right Sidebar" at bounding box center [1543, 26] width 23 height 23
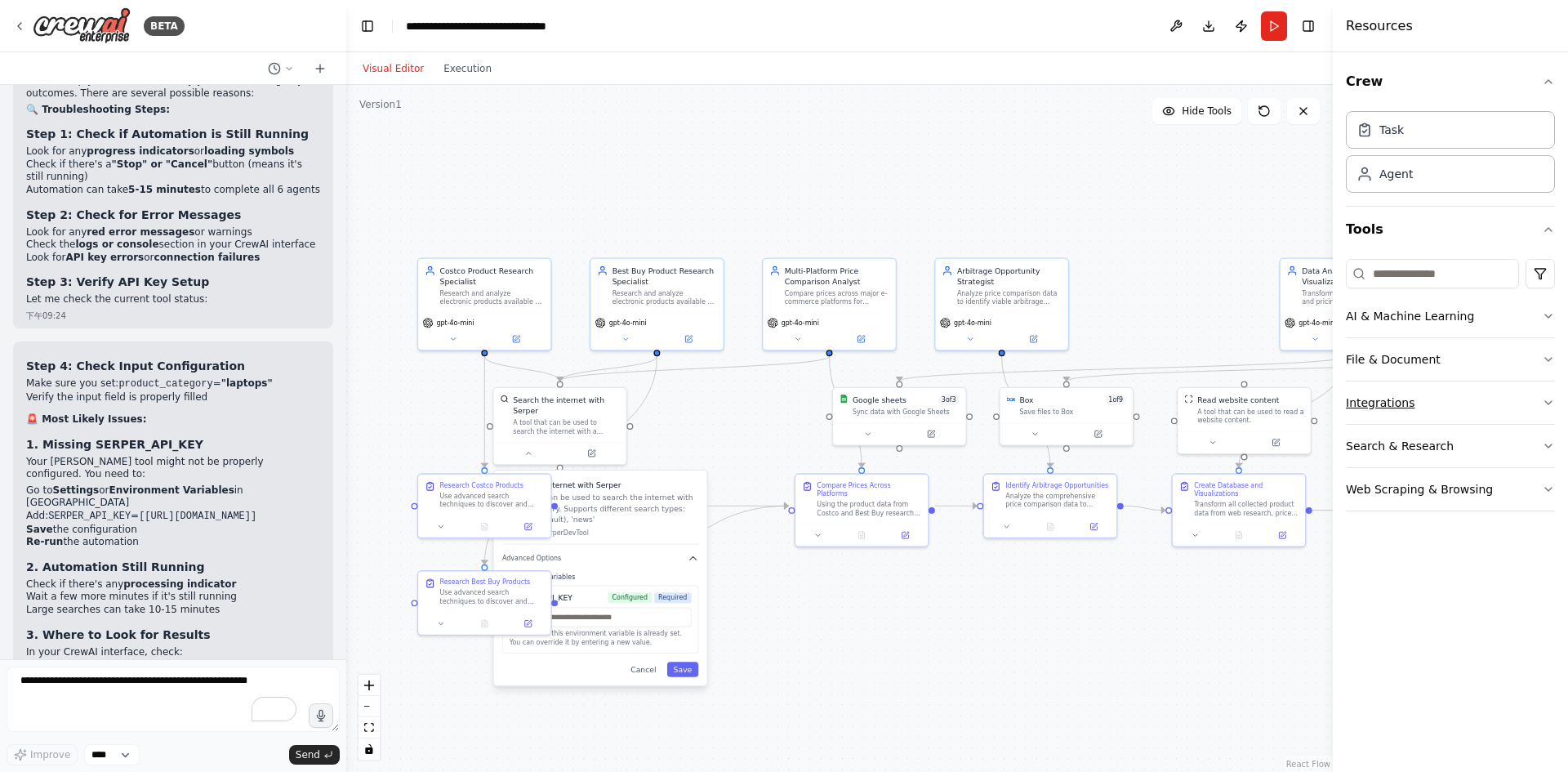
click at [1498, 398] on button "Integrations" at bounding box center [1451, 403] width 209 height 42
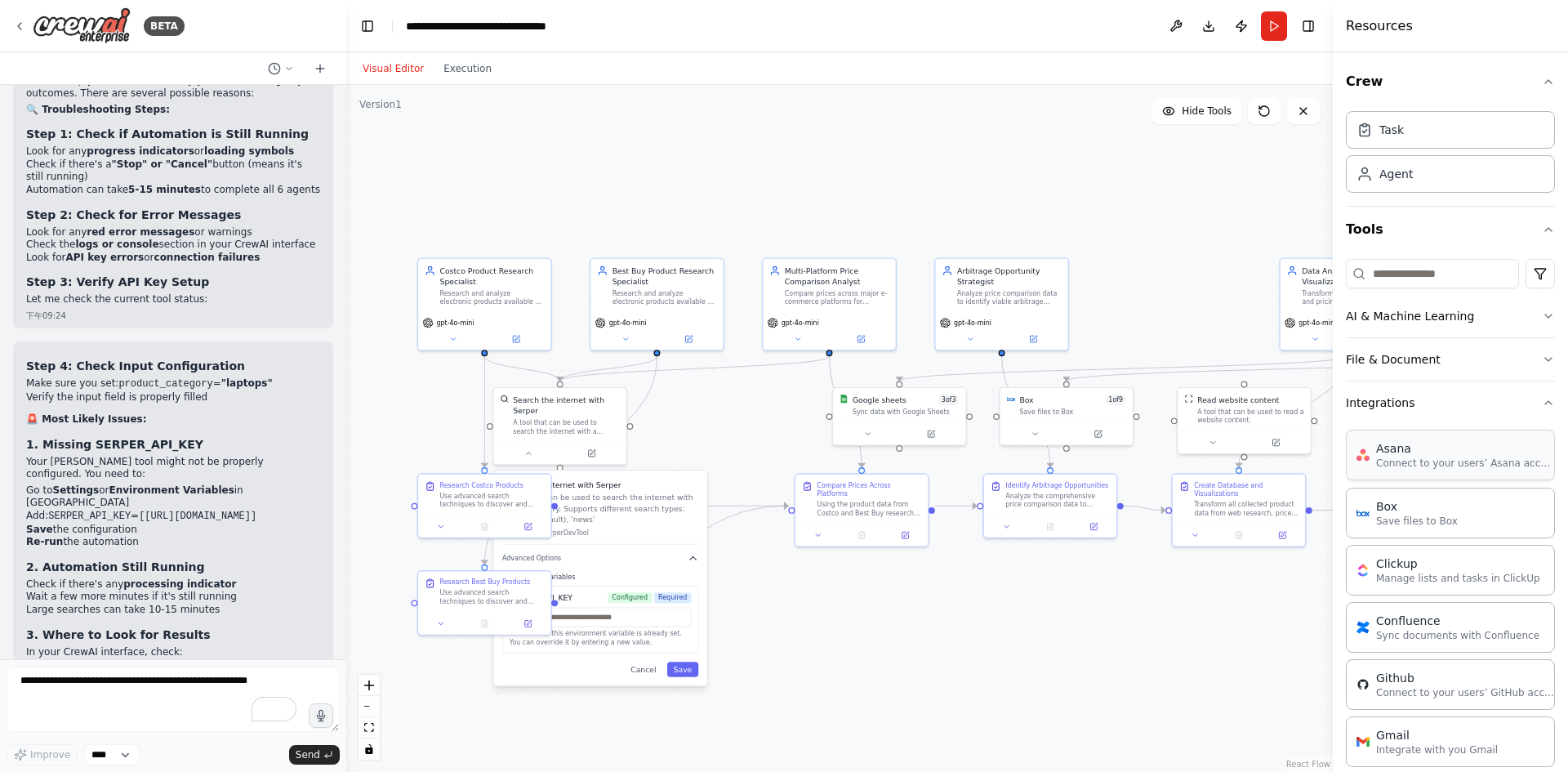
scroll to position [408, 0]
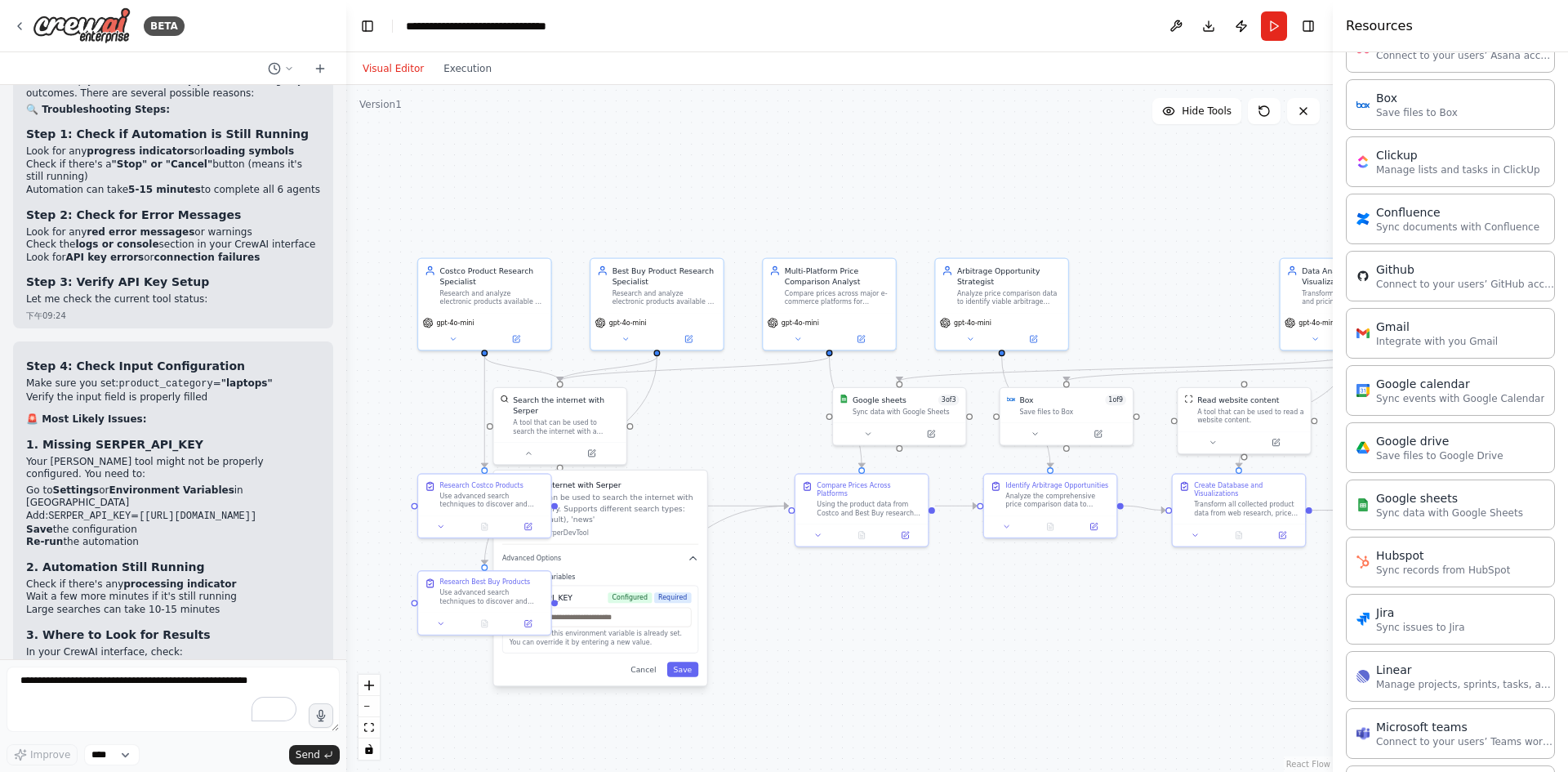
click at [1106, 655] on div ".deletable-edge-delete-btn { width: 20px; height: 20px; border: 0px solid #ffff…" at bounding box center [839, 429] width 987 height 687
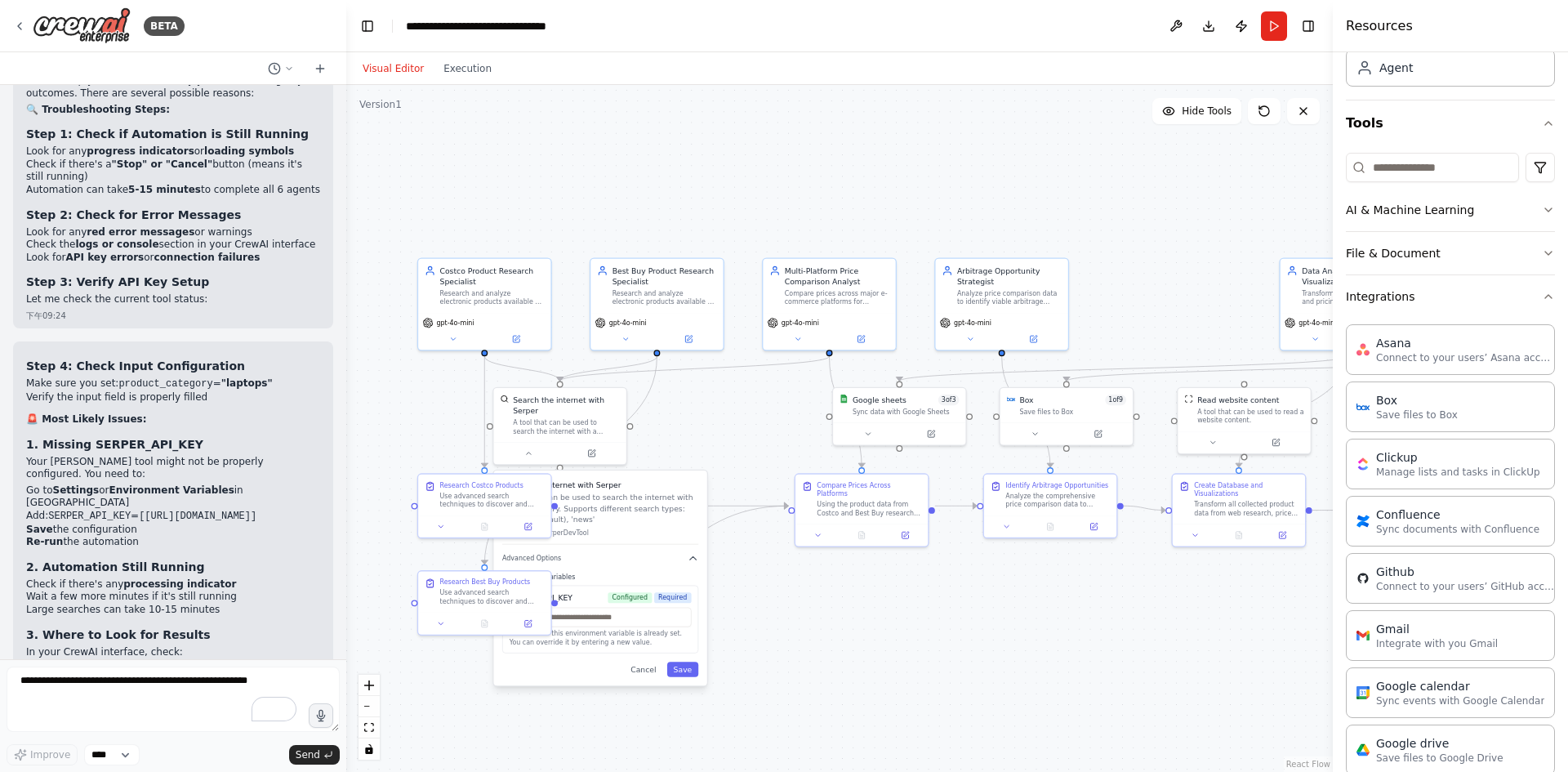
scroll to position [82, 0]
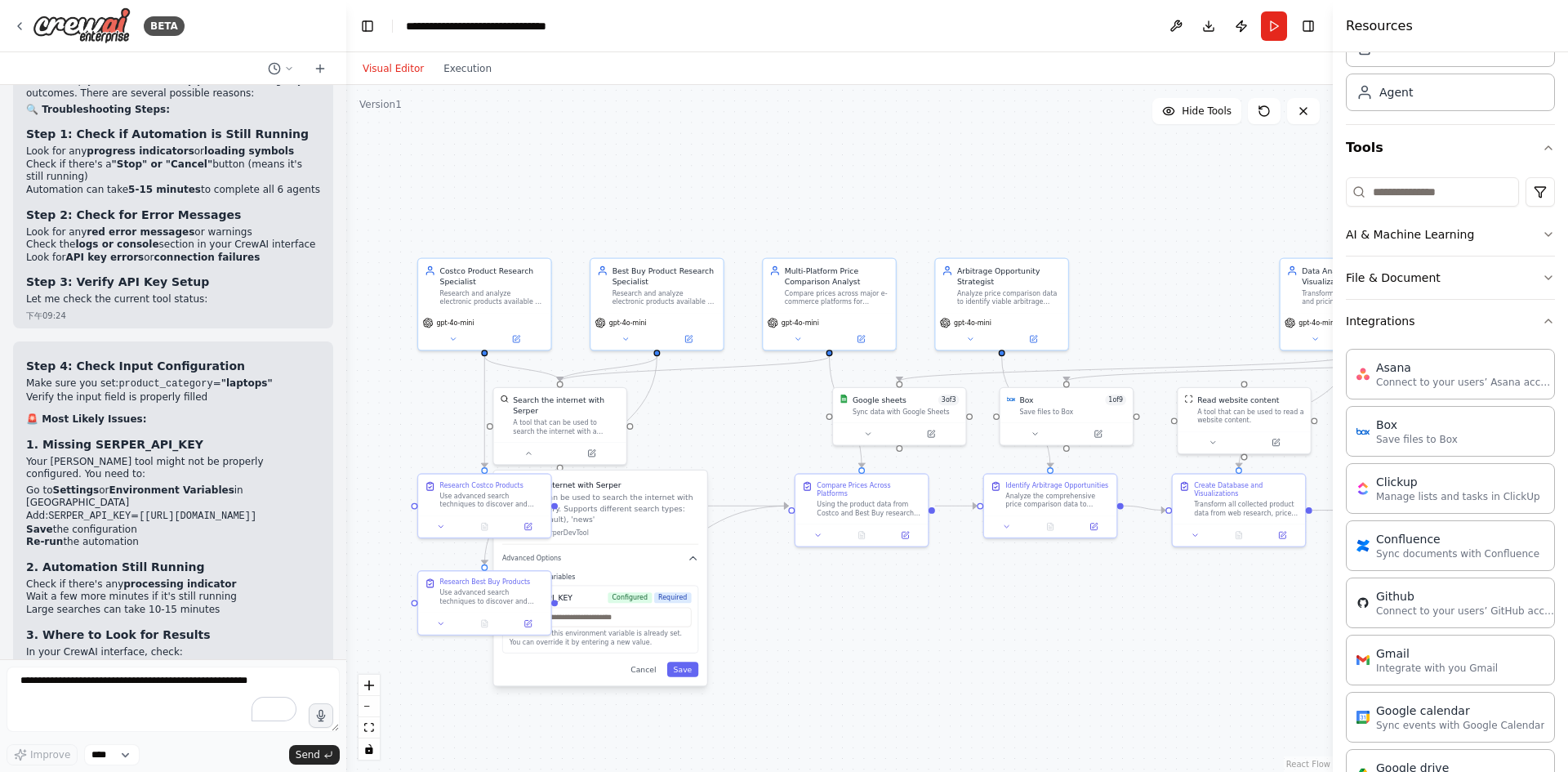
click at [1157, 278] on div ".deletable-edge-delete-btn { width: 20px; height: 20px; border: 0px solid #ffff…" at bounding box center [839, 429] width 987 height 687
click at [161, 689] on textarea "**********" at bounding box center [173, 699] width 333 height 65
type textarea "**********"
click at [318, 757] on span "Send" at bounding box center [308, 755] width 25 height 13
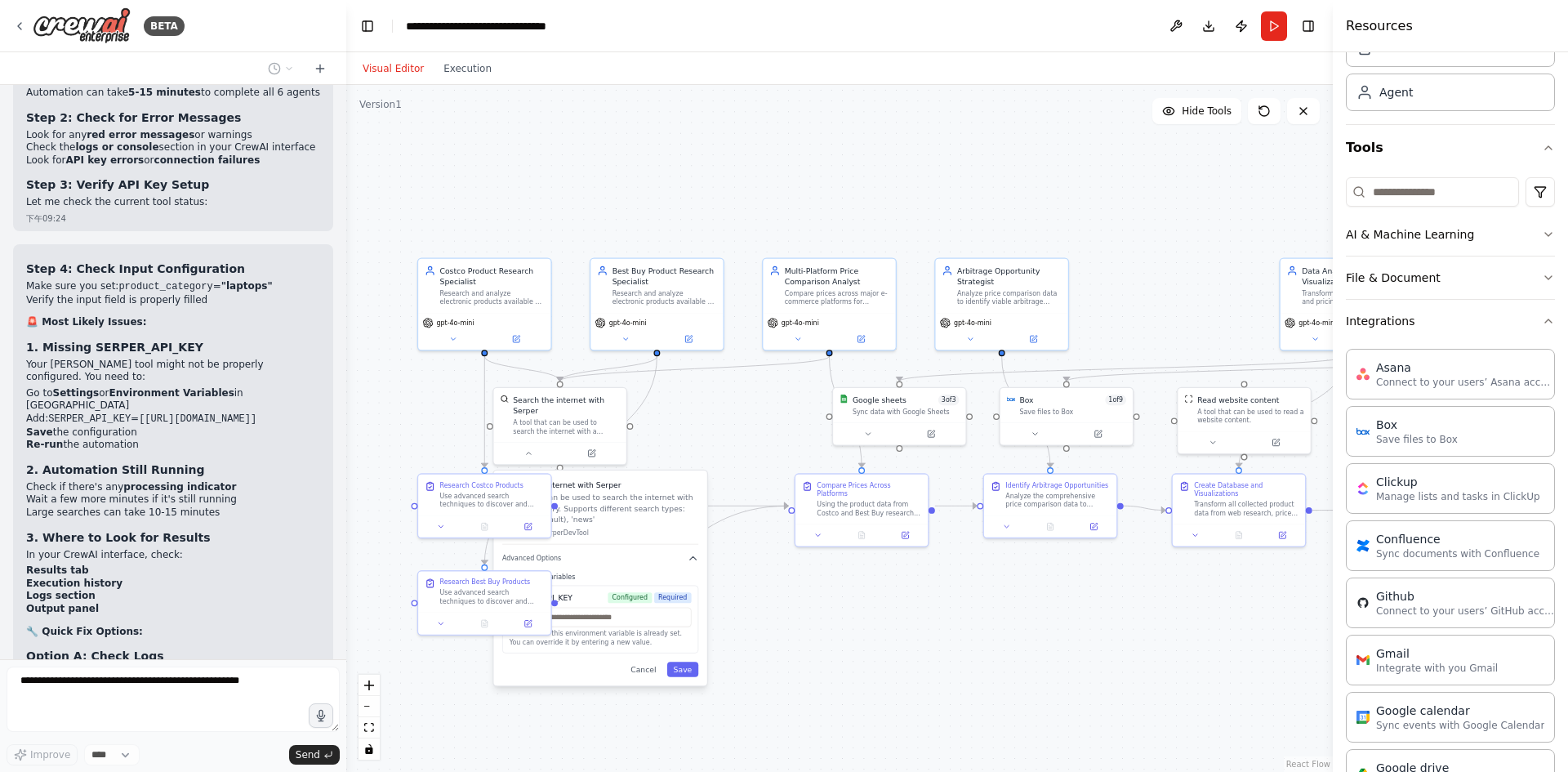
scroll to position [17598, 0]
click at [870, 629] on div ".deletable-edge-delete-btn { width: 20px; height: 20px; border: 0px solid #ffff…" at bounding box center [839, 429] width 987 height 687
click at [1191, 116] on span "Hide Tools" at bounding box center [1206, 111] width 49 height 13
click at [1191, 116] on span "Show Tools" at bounding box center [1205, 111] width 54 height 13
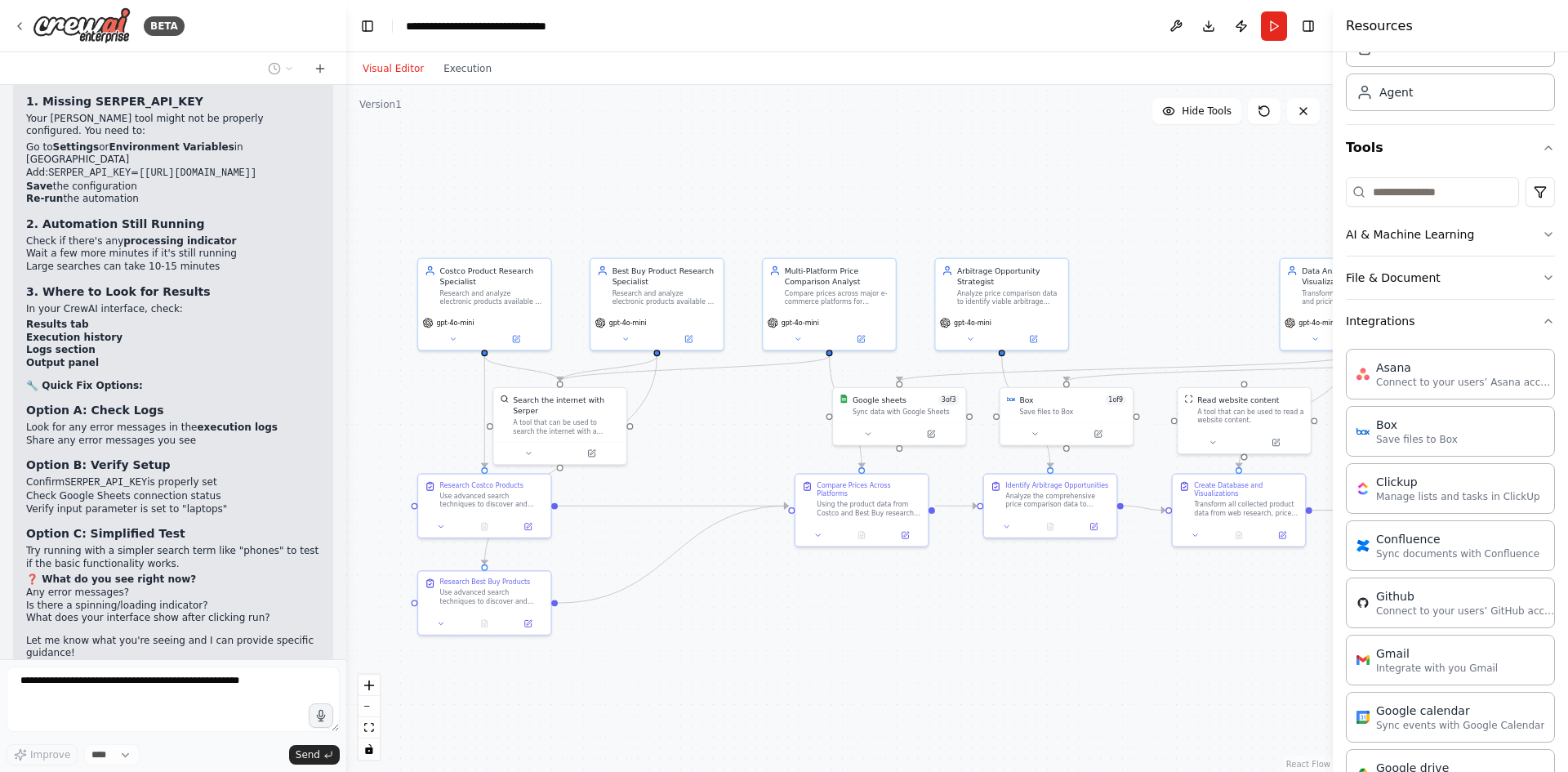
scroll to position [17858, 0]
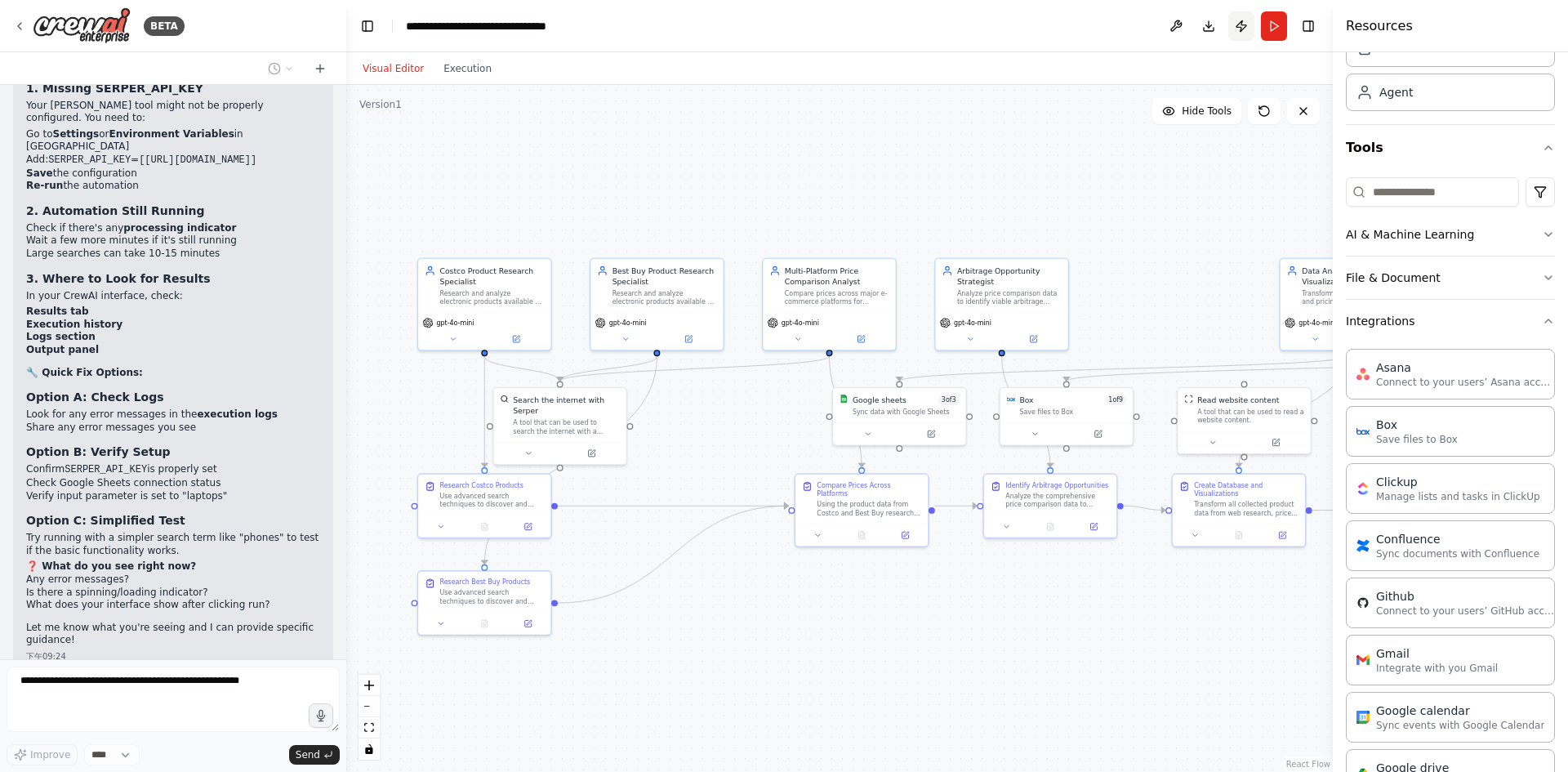
click at [1236, 26] on button "Publish" at bounding box center [1241, 26] width 27 height 29
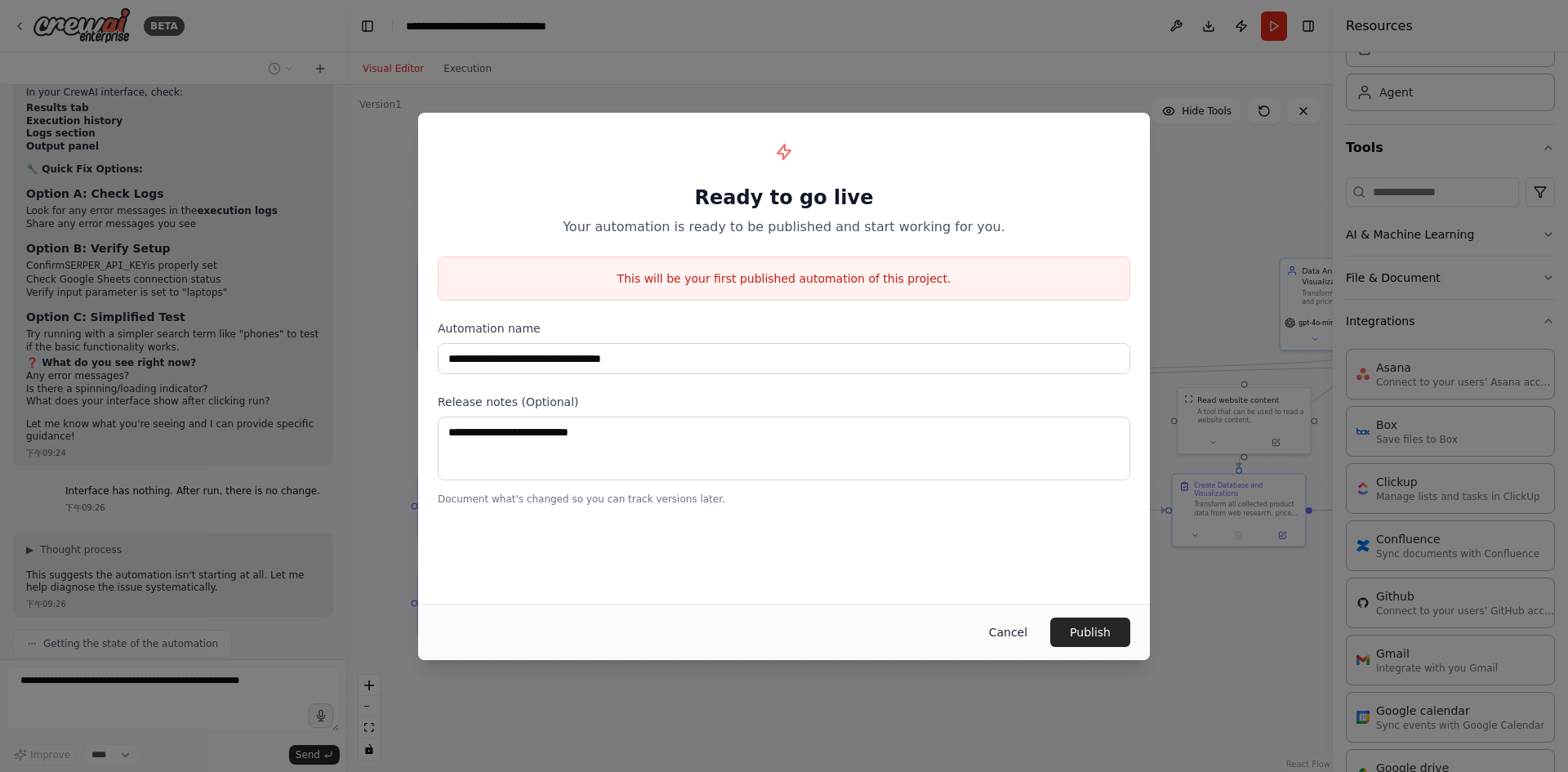
scroll to position [18073, 0]
click at [1023, 627] on button "Cancel" at bounding box center [1008, 633] width 64 height 29
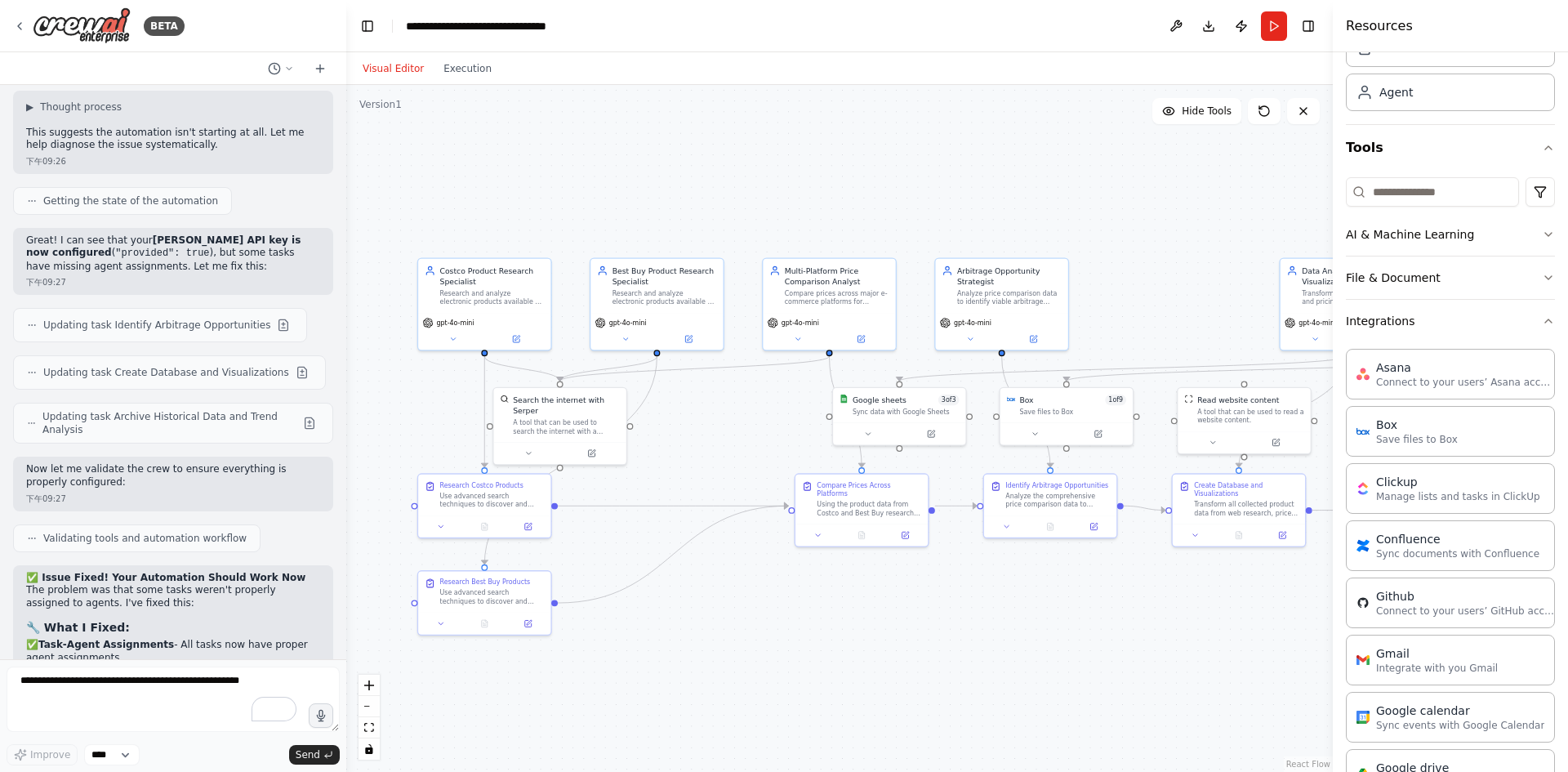
scroll to position [18429, 0]
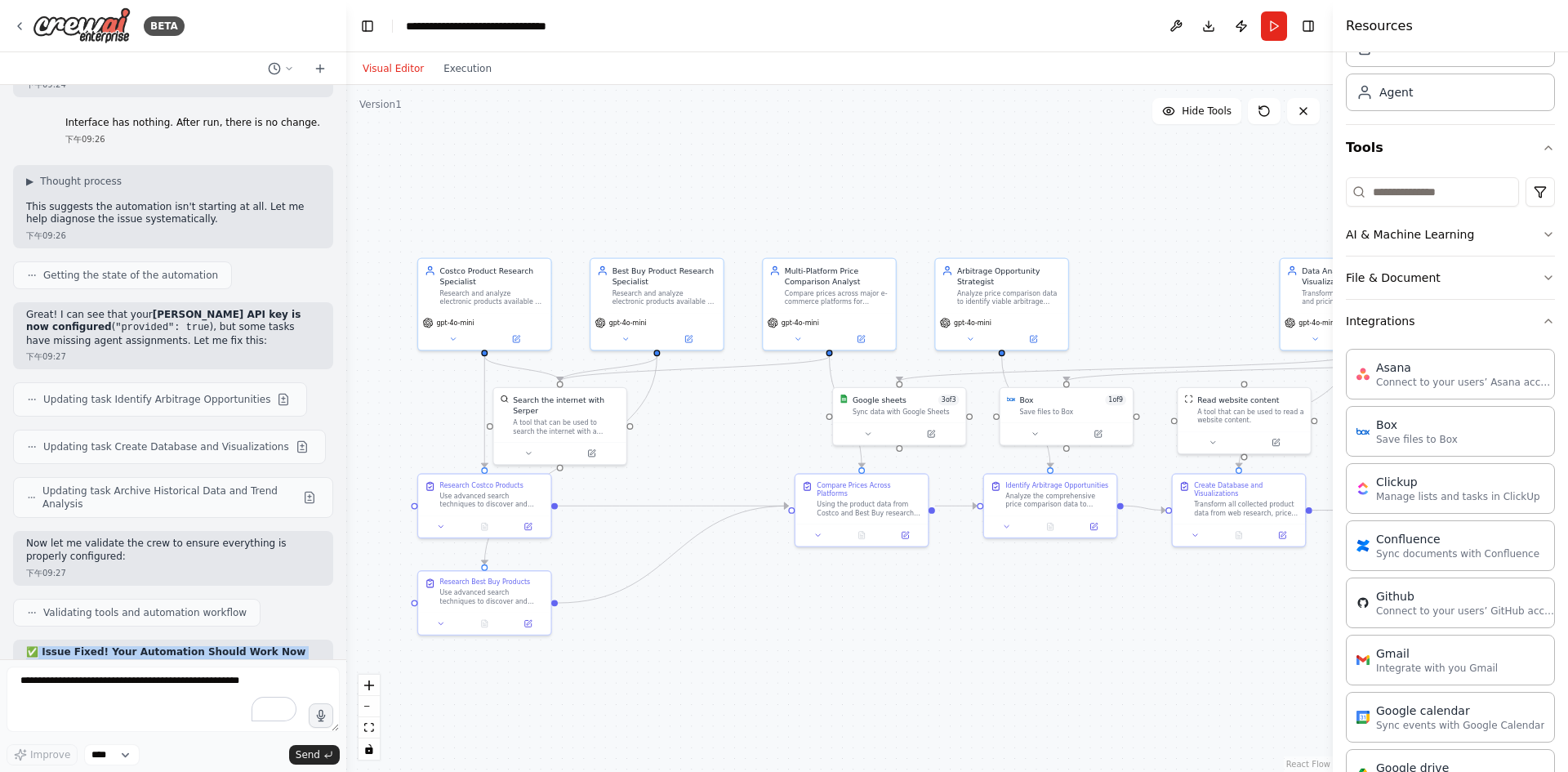
drag, startPoint x: 216, startPoint y: 625, endPoint x: 34, endPoint y: 273, distance: 396.3
copy div "Issue Fixed! Your Automation Should Work Now The problem was that some tasks we…"
click at [482, 313] on div "gpt-4o-mini" at bounding box center [484, 329] width 133 height 38
click at [583, 412] on div "Search the internet with Serper" at bounding box center [566, 402] width 107 height 21
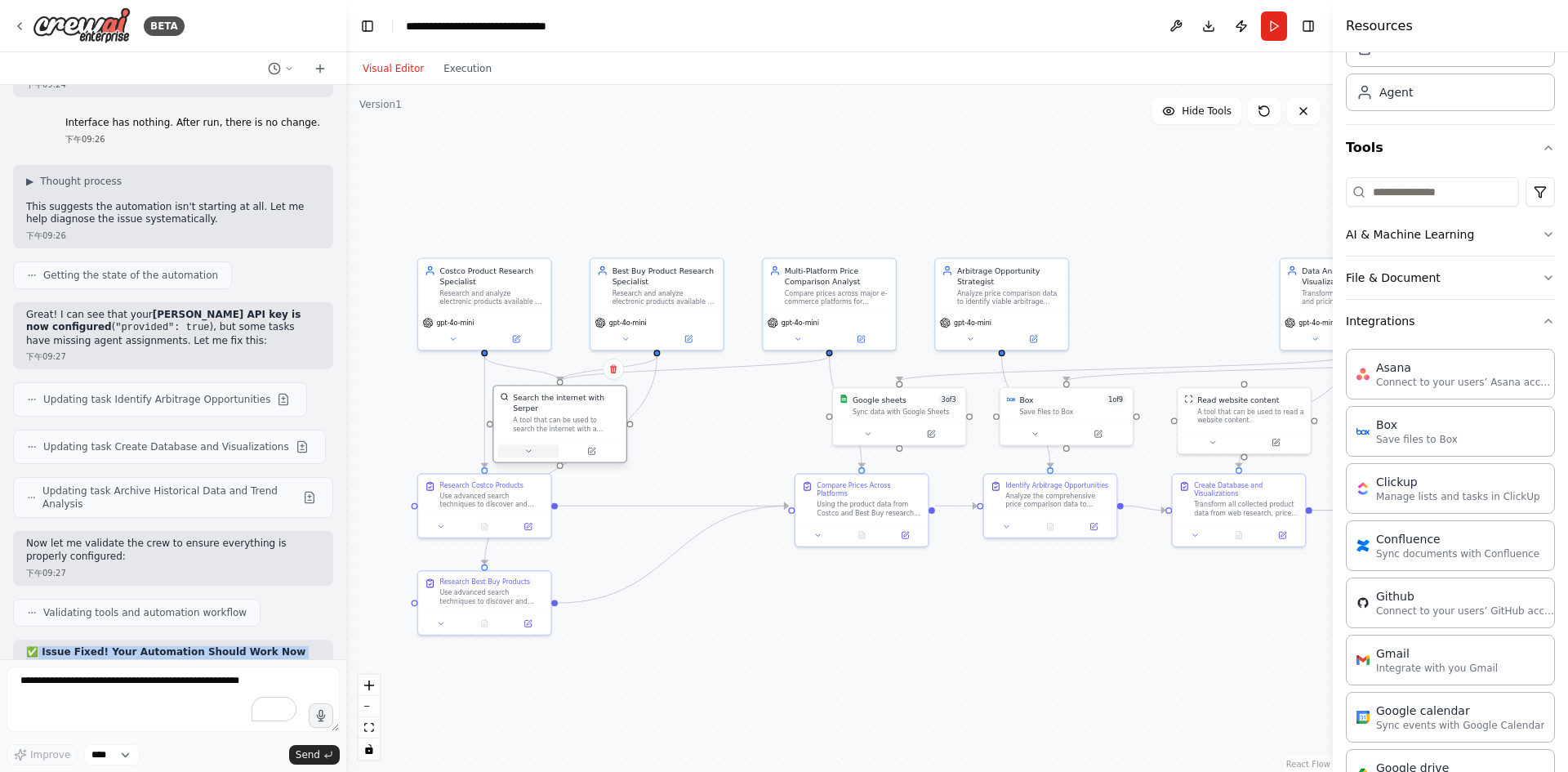
click at [536, 448] on button at bounding box center [528, 451] width 61 height 13
click at [656, 560] on button "Advanced Options" at bounding box center [600, 559] width 196 height 11
click at [727, 448] on div ".deletable-edge-delete-btn { width: 20px; height: 20px; border: 0px solid #ffff…" at bounding box center [839, 429] width 987 height 687
click at [1200, 114] on span "Hide Tools" at bounding box center [1206, 111] width 49 height 13
click at [1200, 114] on span "Show Tools" at bounding box center [1205, 111] width 54 height 13
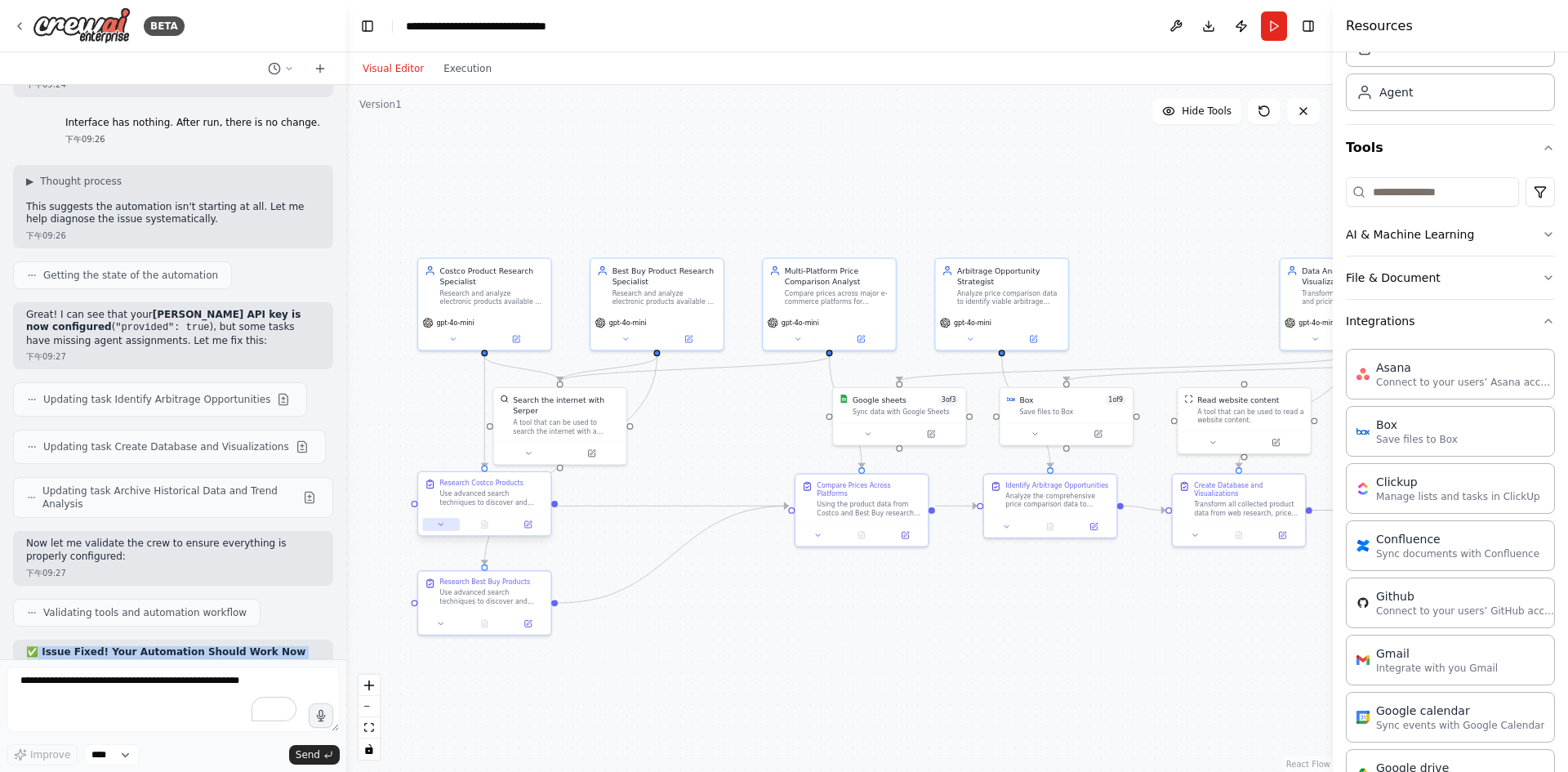
click at [444, 525] on icon at bounding box center [441, 525] width 9 height 9
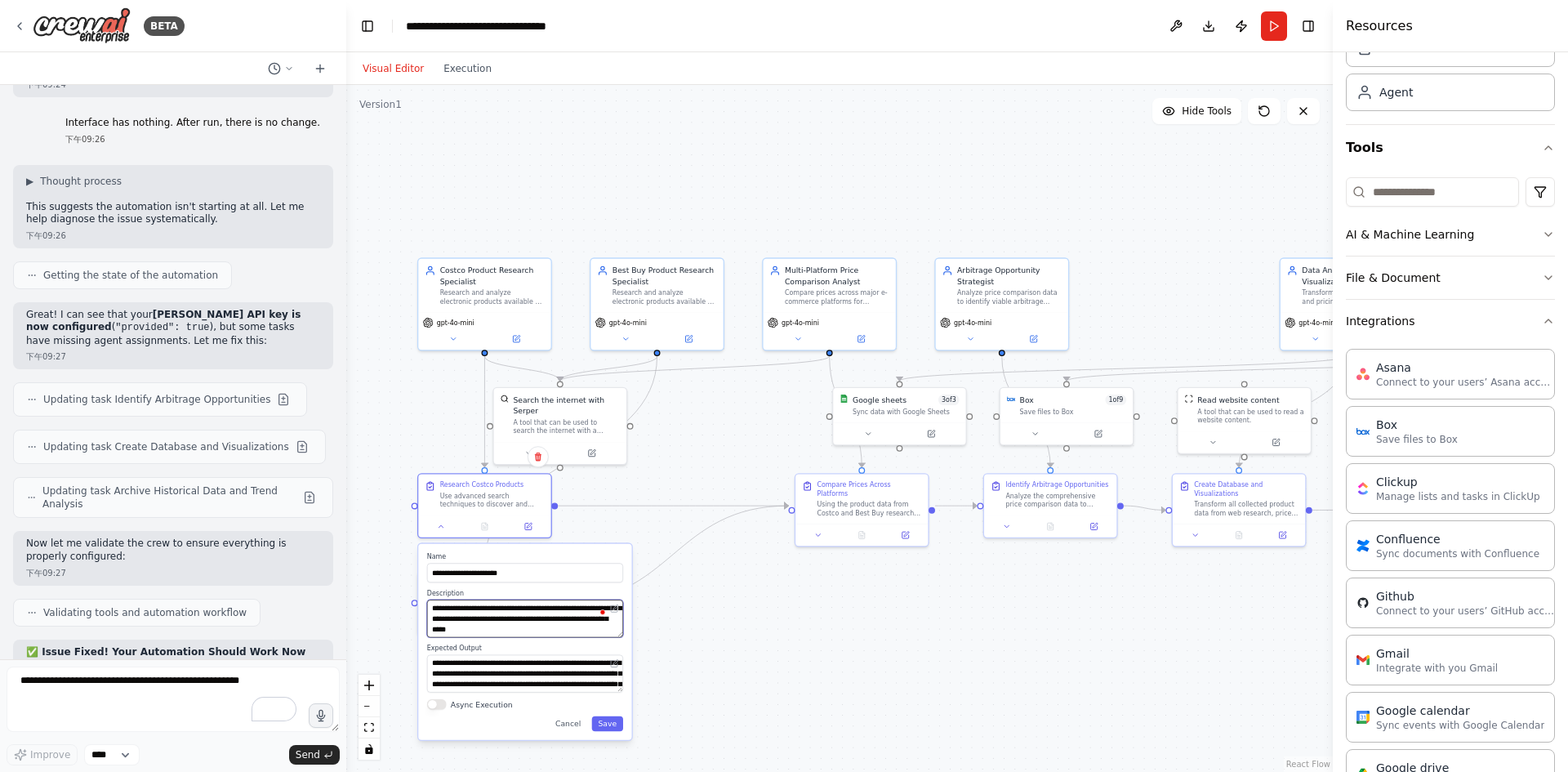
scroll to position [131, 0]
drag, startPoint x: 496, startPoint y: 629, endPoint x: 444, endPoint y: 629, distance: 52.0
click at [444, 629] on textarea "**********" at bounding box center [525, 618] width 196 height 38
click at [541, 632] on textarea "**********" at bounding box center [525, 618] width 196 height 38
click at [728, 637] on div ".deletable-edge-delete-btn { width: 20px; height: 20px; border: 0px solid #ffff…" at bounding box center [839, 429] width 987 height 687
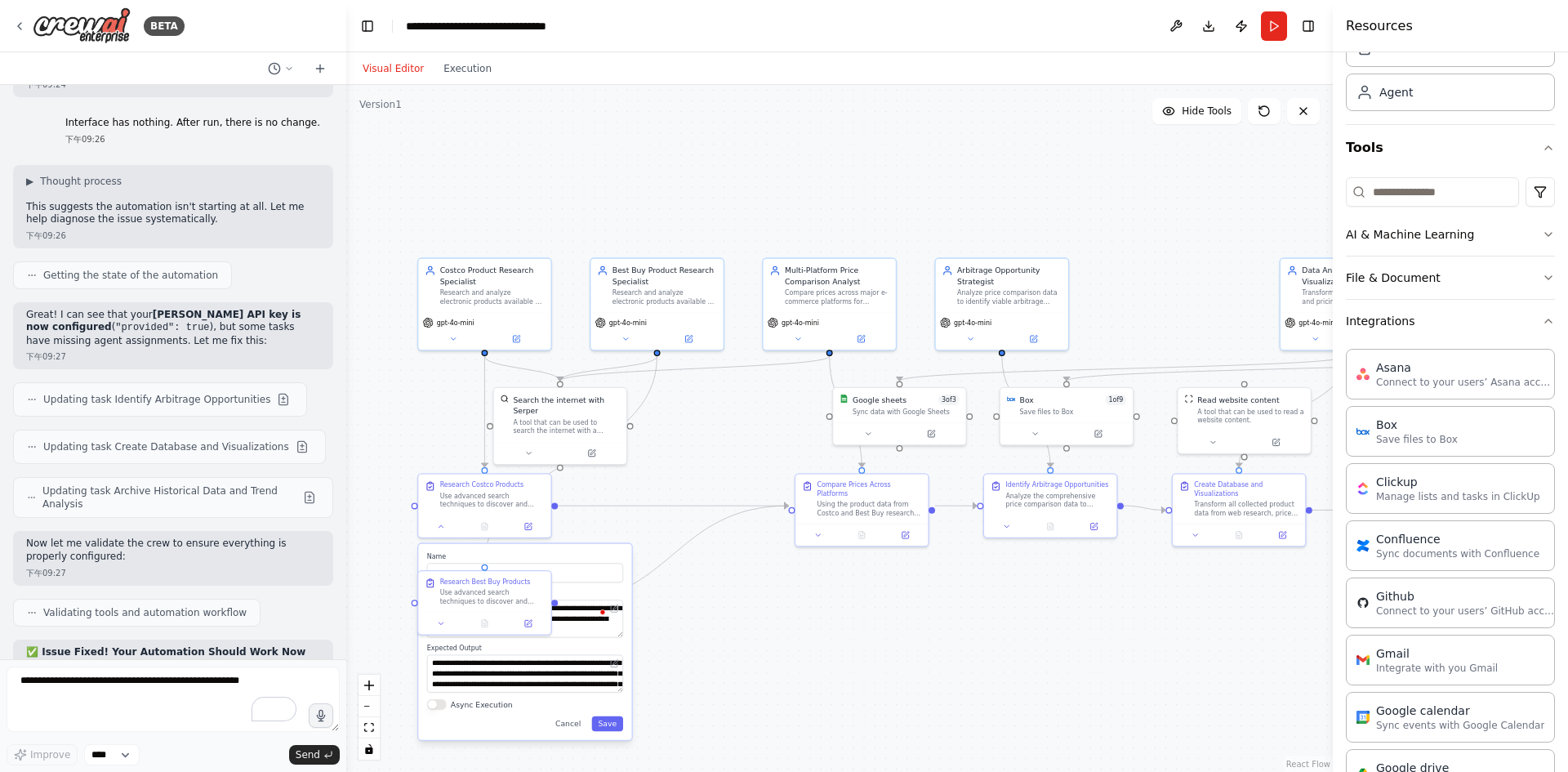
click at [706, 581] on div ".deletable-edge-delete-btn { width: 20px; height: 20px; border: 0px solid #ffff…" at bounding box center [839, 429] width 987 height 687
click at [771, 619] on div ".deletable-edge-delete-btn { width: 20px; height: 20px; border: 0px solid #ffff…" at bounding box center [839, 429] width 987 height 687
click at [1190, 109] on span "Hide Tools" at bounding box center [1206, 111] width 49 height 13
click at [1190, 109] on span "Show Tools" at bounding box center [1205, 111] width 54 height 13
click at [444, 621] on icon at bounding box center [441, 622] width 9 height 9
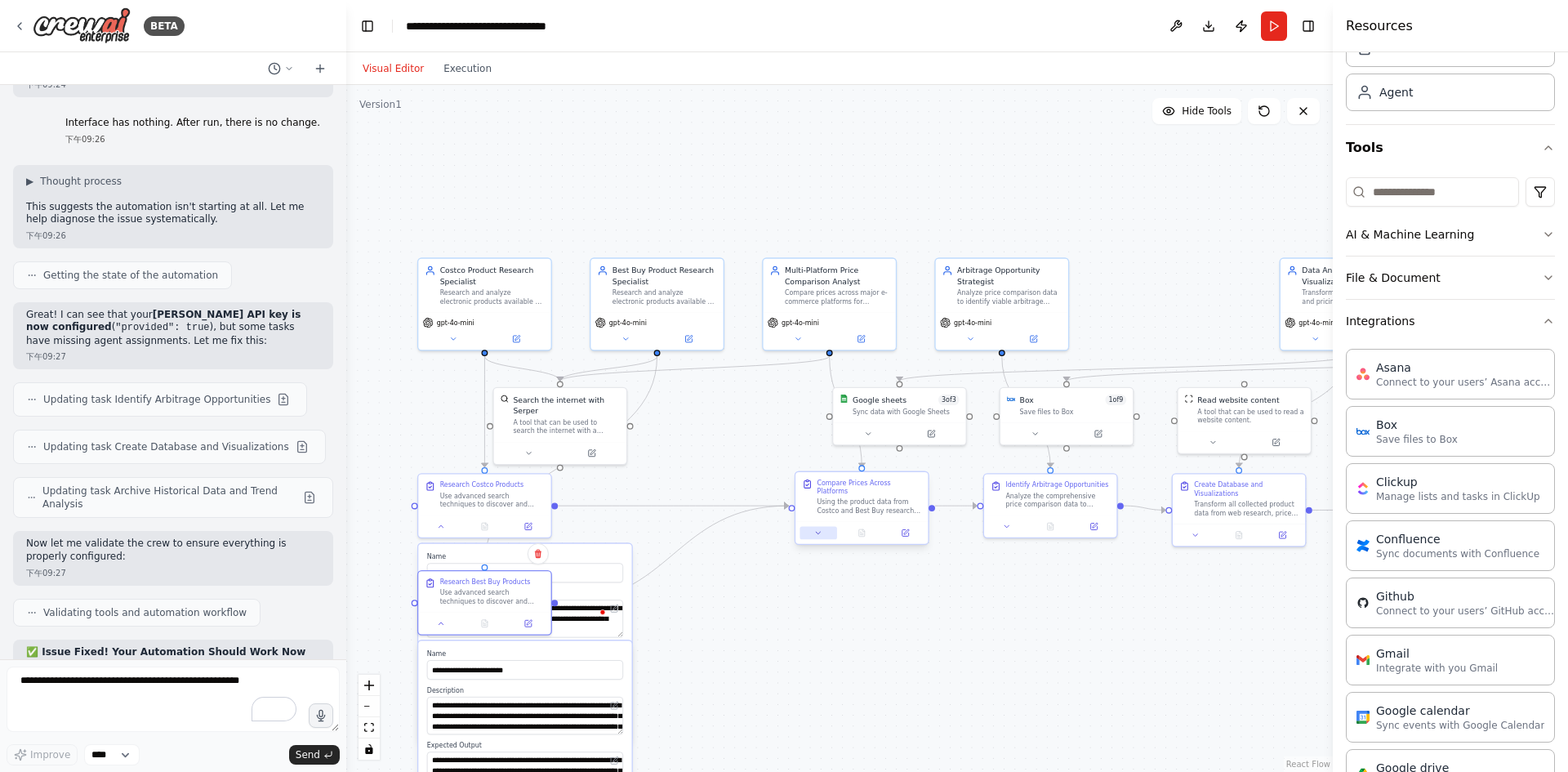
click at [826, 530] on button at bounding box center [818, 534] width 37 height 13
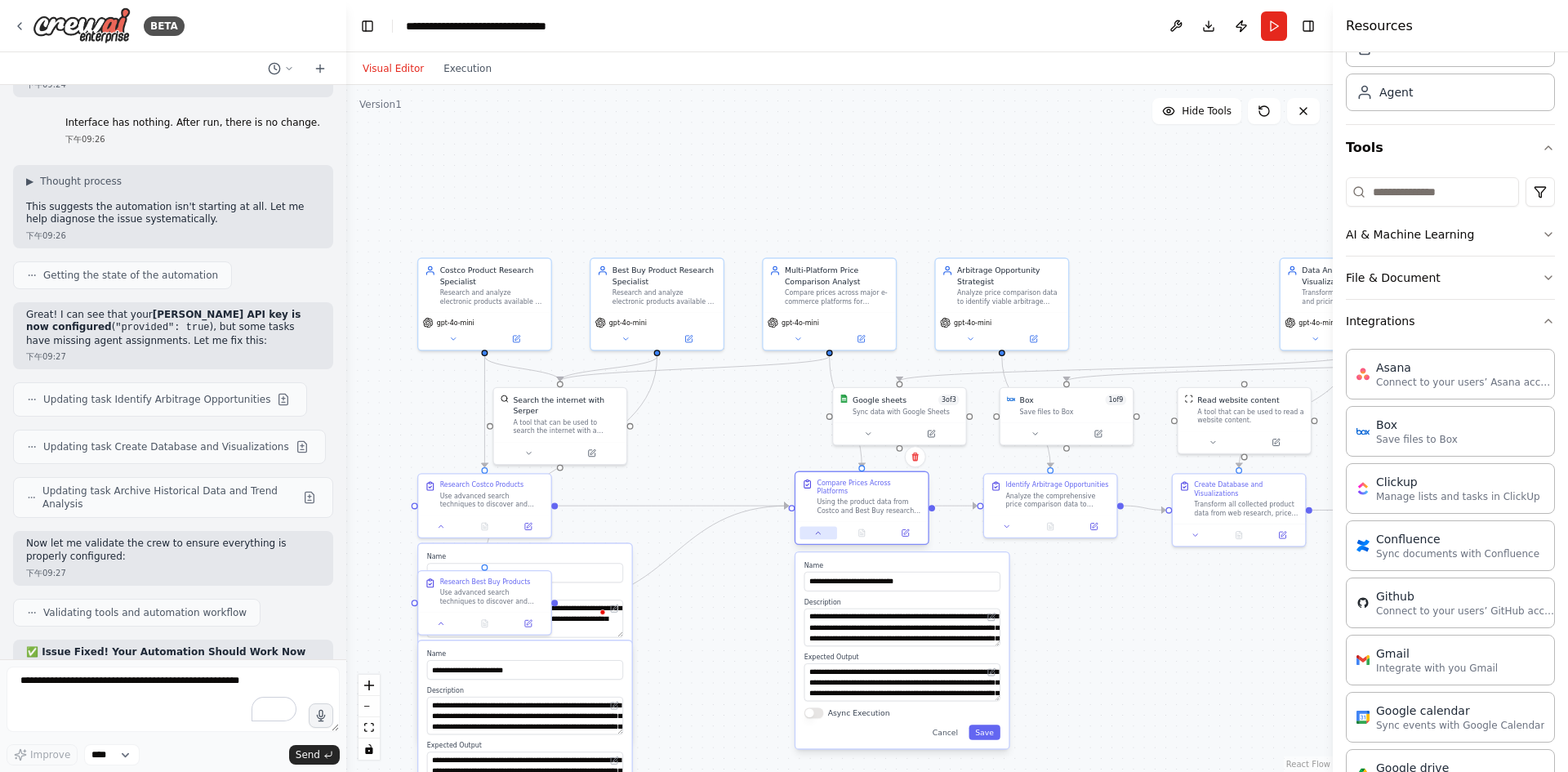
click at [826, 530] on button at bounding box center [818, 534] width 37 height 13
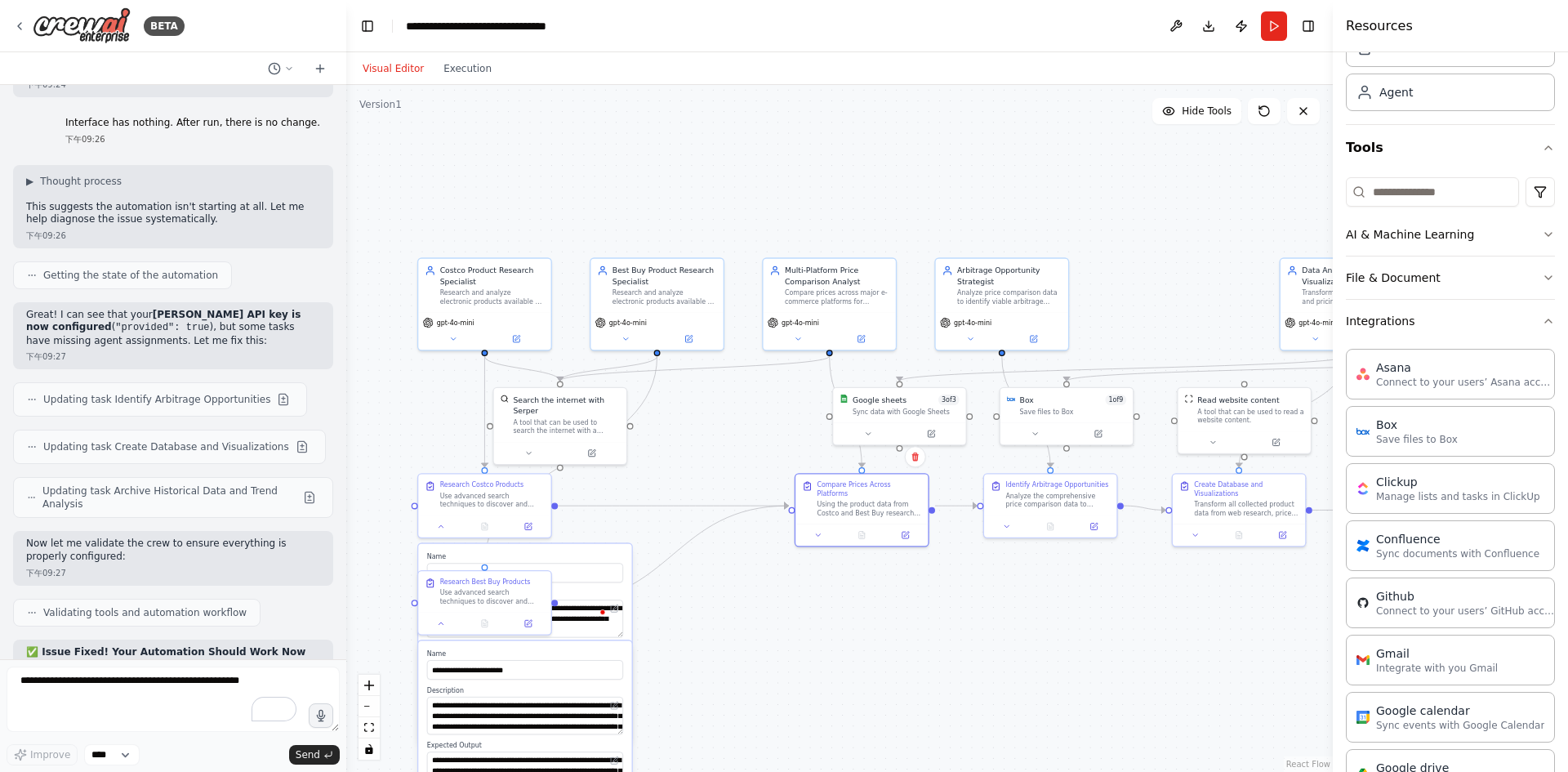
click at [747, 625] on div ".deletable-edge-delete-btn { width: 20px; height: 20px; border: 0px solid #ffff…" at bounding box center [839, 429] width 987 height 687
click at [619, 498] on div ".deletable-edge-delete-btn { width: 20px; height: 20px; border: 0px solid #ffff…" at bounding box center [839, 429] width 987 height 687
click at [442, 526] on icon at bounding box center [442, 525] width 4 height 3
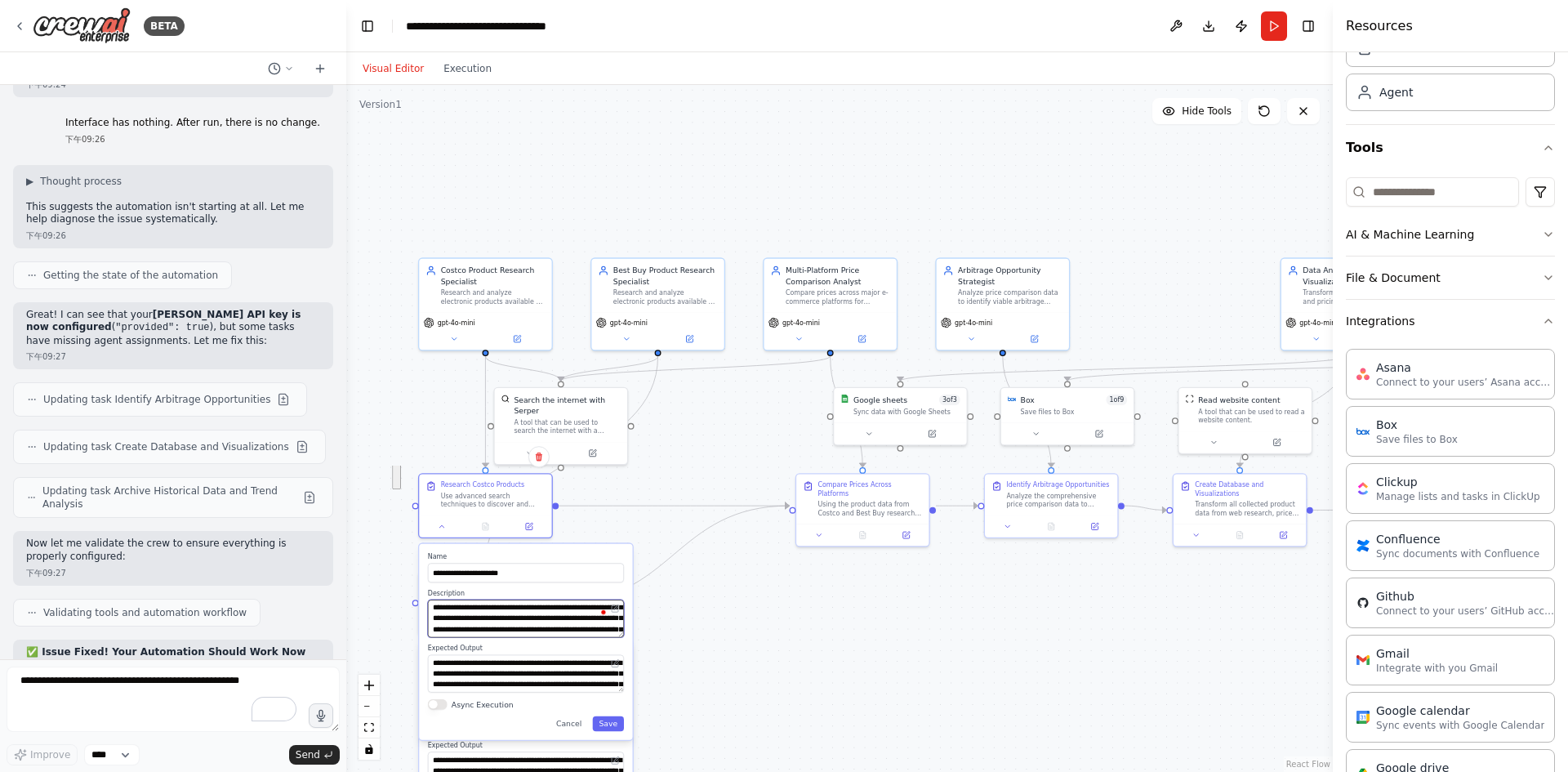
scroll to position [0, 0]
drag, startPoint x: 497, startPoint y: 630, endPoint x: 488, endPoint y: 608, distance: 23.8
click at [488, 608] on textarea "**********" at bounding box center [526, 618] width 196 height 38
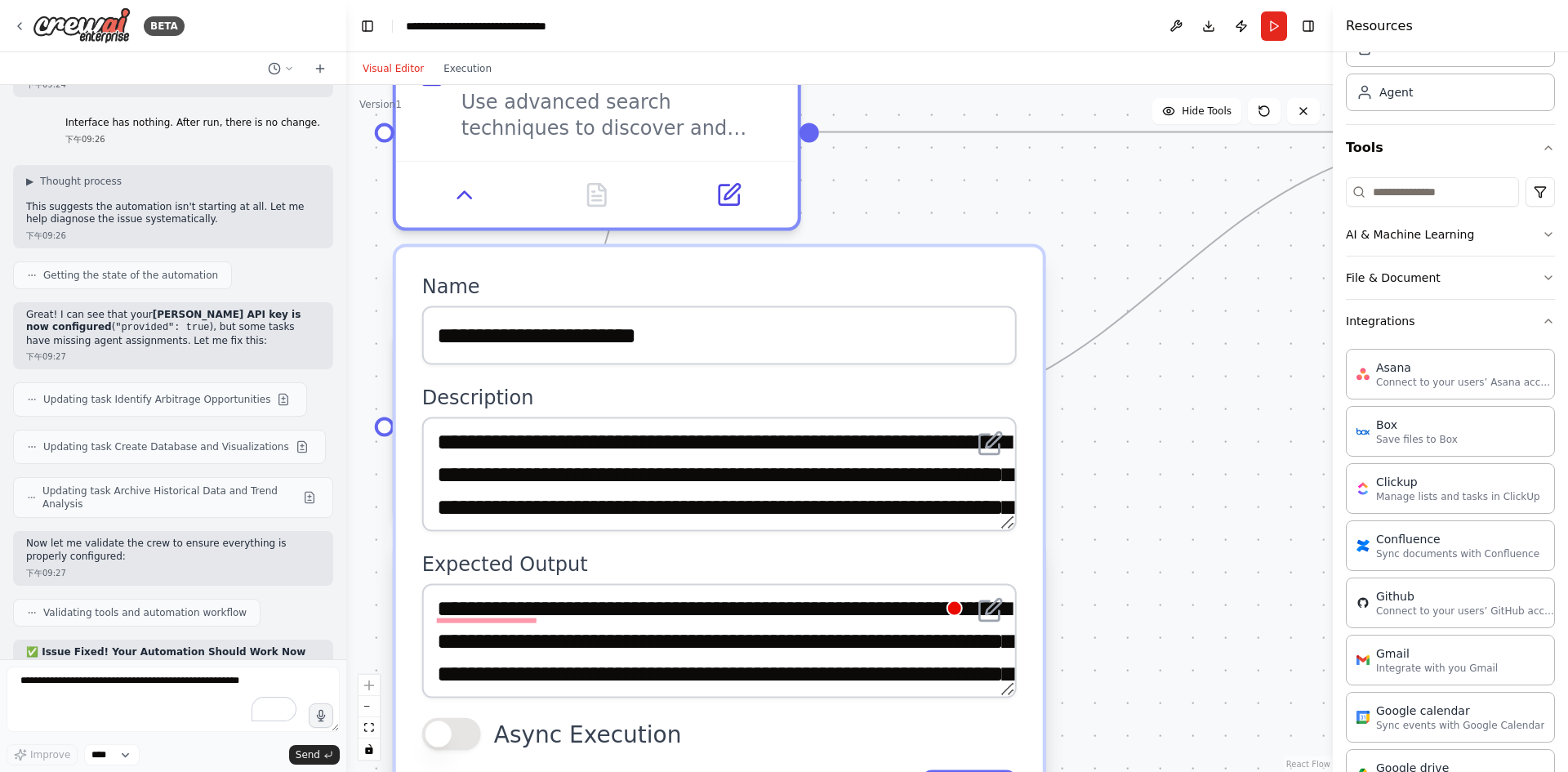
drag, startPoint x: 1029, startPoint y: 641, endPoint x: 1141, endPoint y: 580, distance: 127.5
click at [1235, 606] on div ".deletable-edge-delete-btn { width: 20px; height: 20px; border: 0px solid #ffff…" at bounding box center [839, 429] width 987 height 687
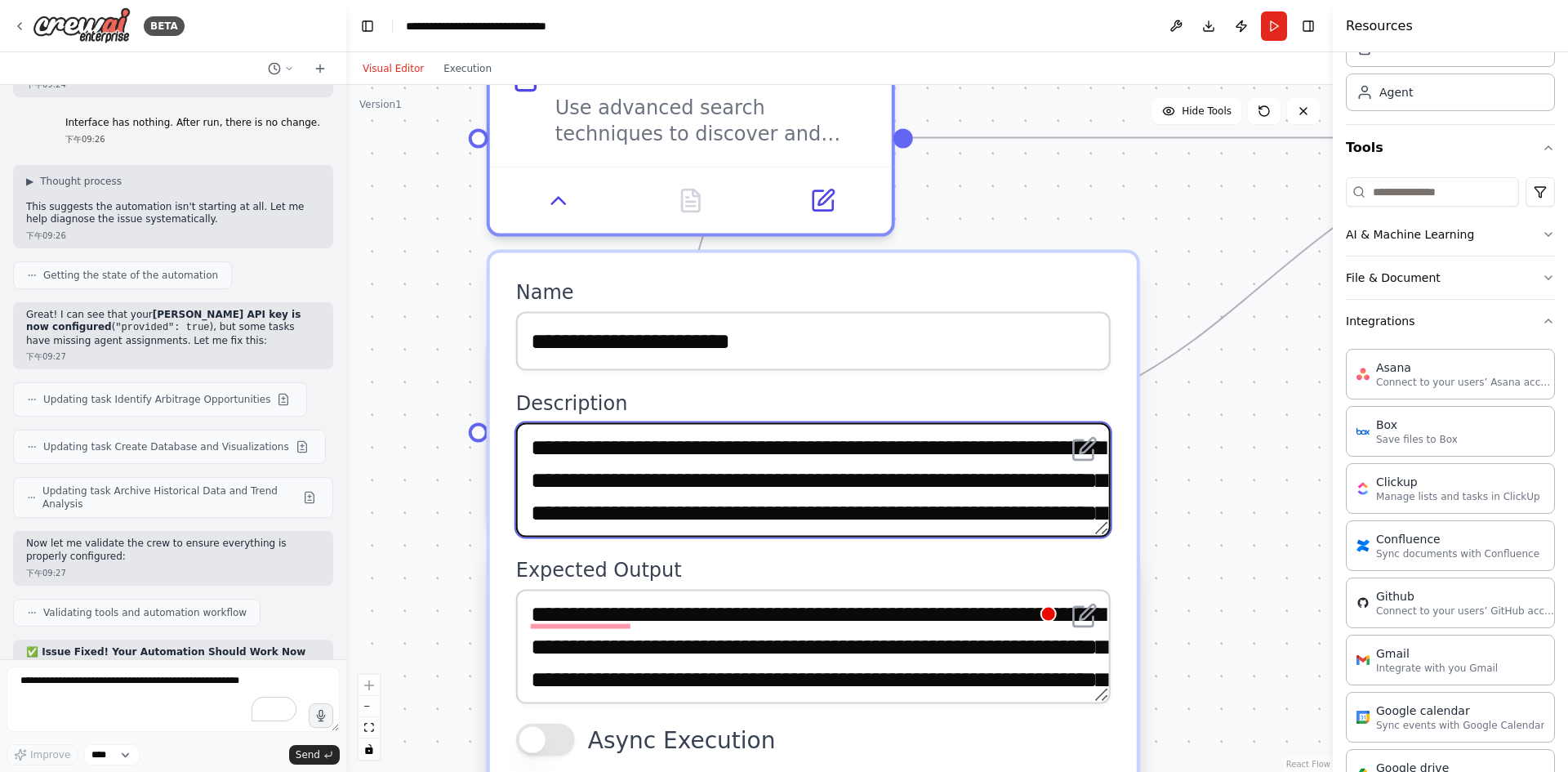
click at [719, 509] on textarea "**********" at bounding box center [814, 480] width 595 height 114
click at [725, 514] on textarea "**********" at bounding box center [814, 480] width 595 height 114
drag, startPoint x: 726, startPoint y: 516, endPoint x: 542, endPoint y: 511, distance: 184.1
click at [542, 511] on textarea "**********" at bounding box center [814, 480] width 595 height 114
paste textarea "**********"
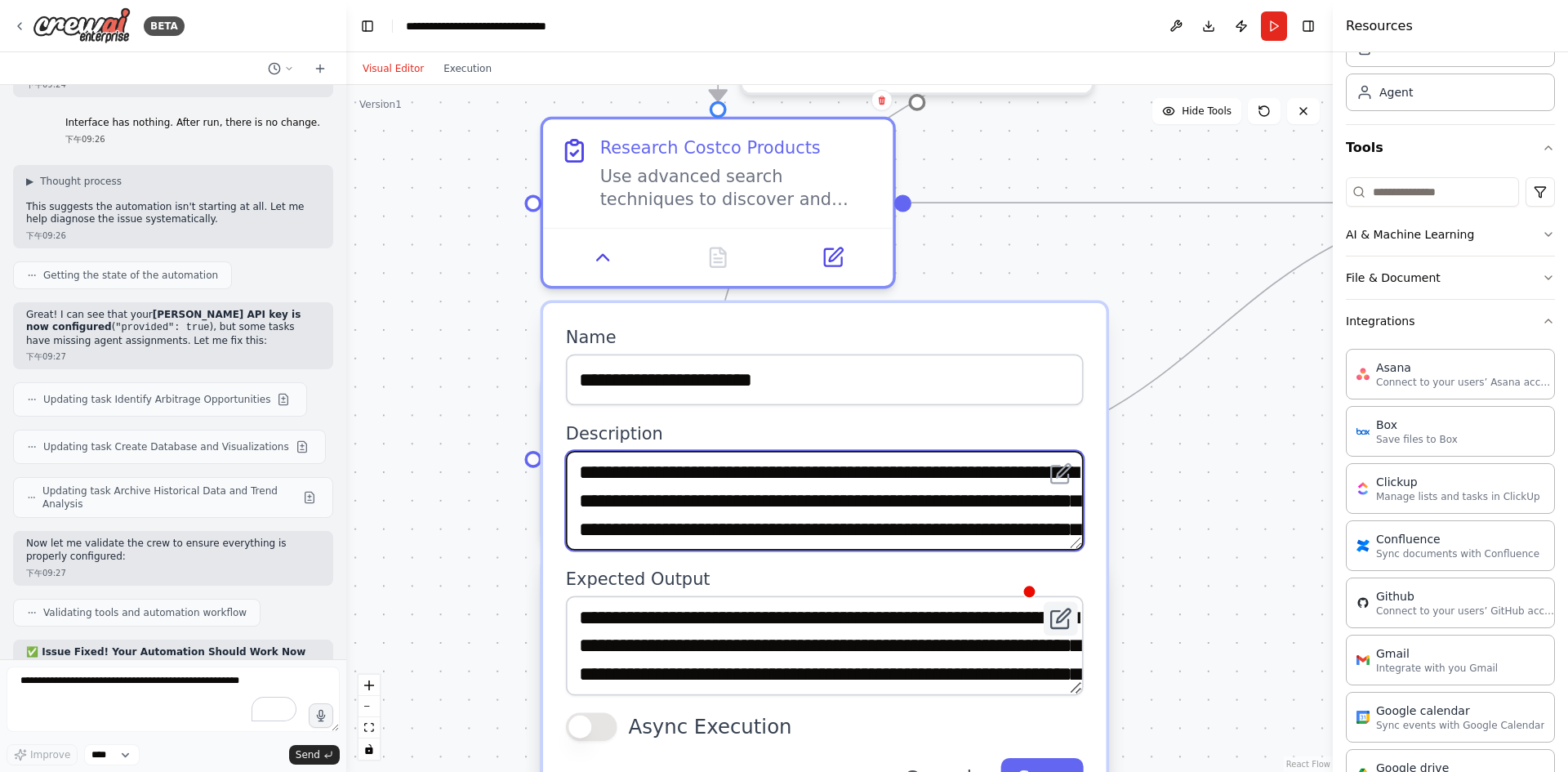
type textarea "**********"
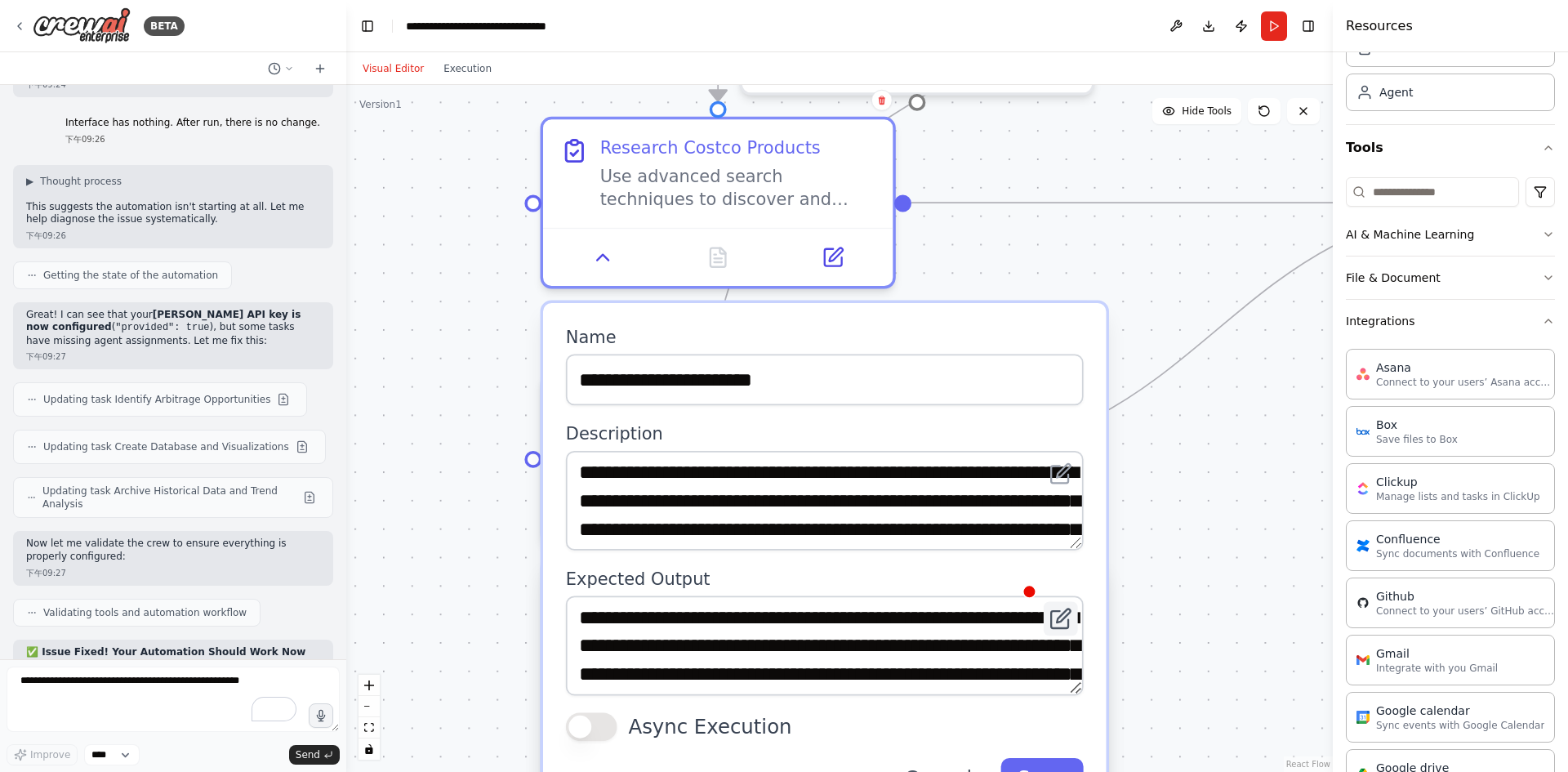
click at [1070, 625] on button at bounding box center [1060, 619] width 34 height 34
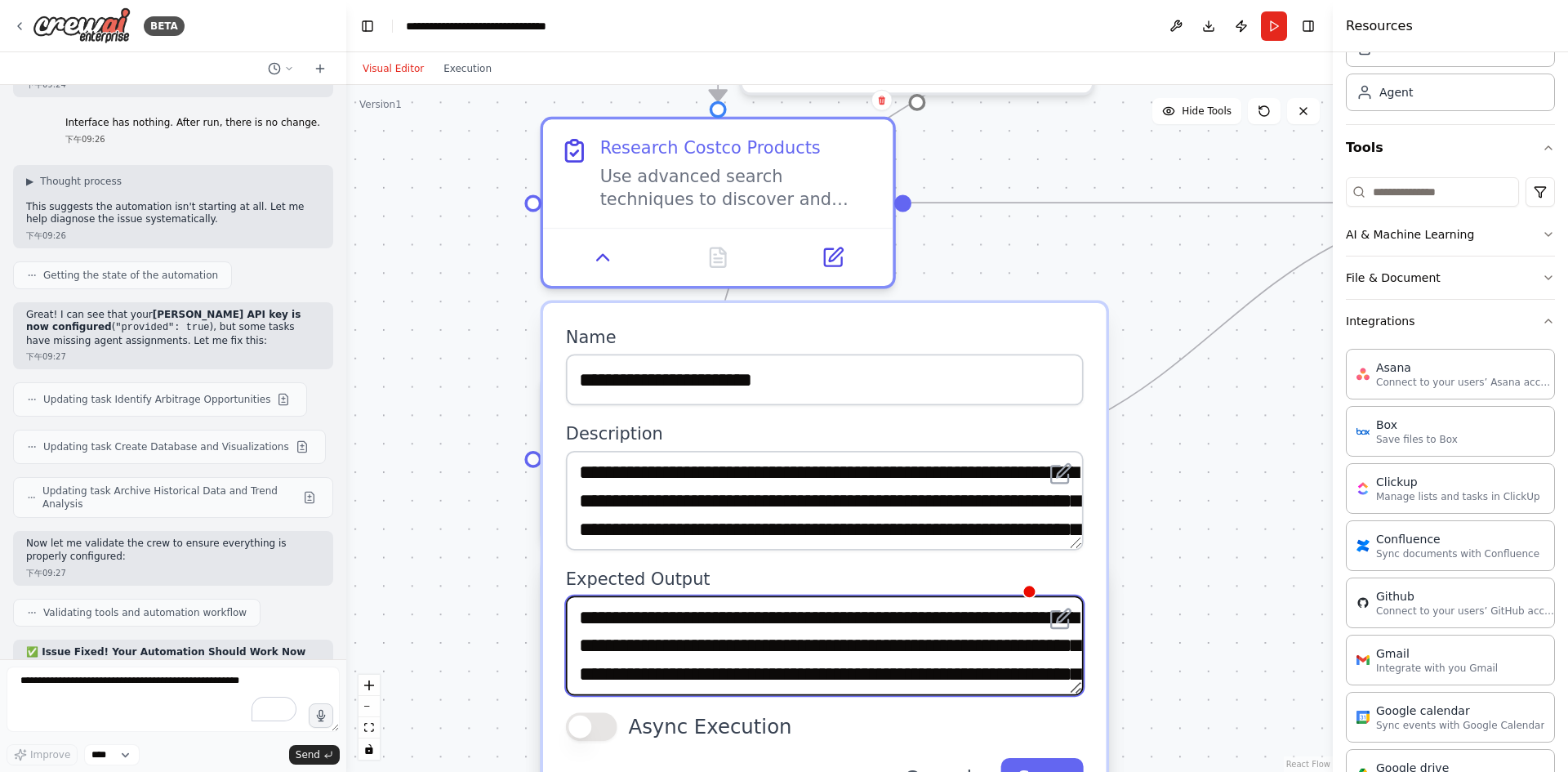
click at [834, 646] on textarea "**********" at bounding box center [825, 646] width 518 height 100
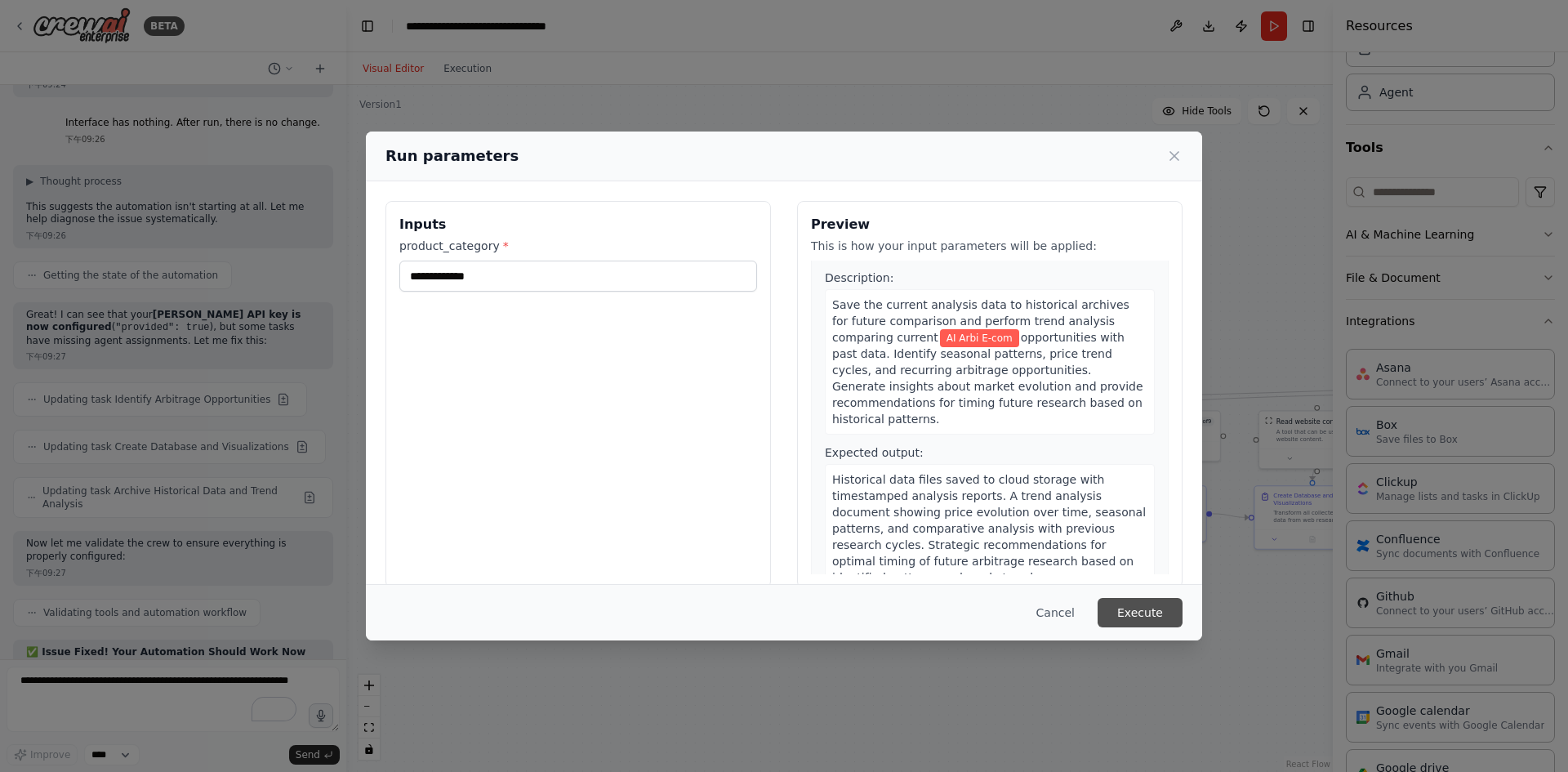
click at [1150, 613] on button "Execute" at bounding box center [1140, 613] width 85 height 29
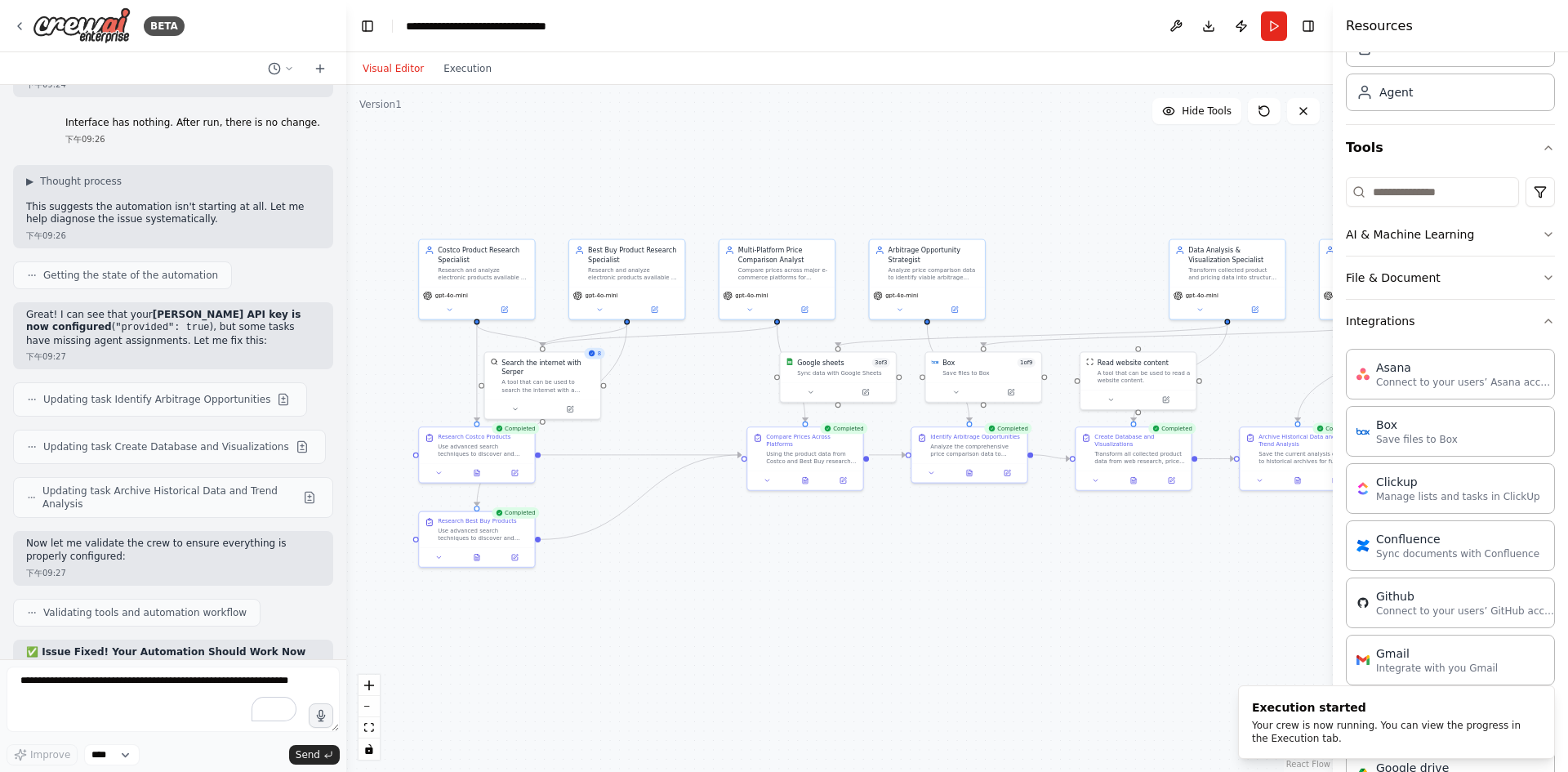
drag, startPoint x: 1203, startPoint y: 190, endPoint x: 1019, endPoint y: 127, distance: 194.5
click at [1019, 127] on div ".deletable-edge-delete-btn { width: 20px; height: 20px; border: 0px solid #ffff…" at bounding box center [839, 429] width 987 height 687
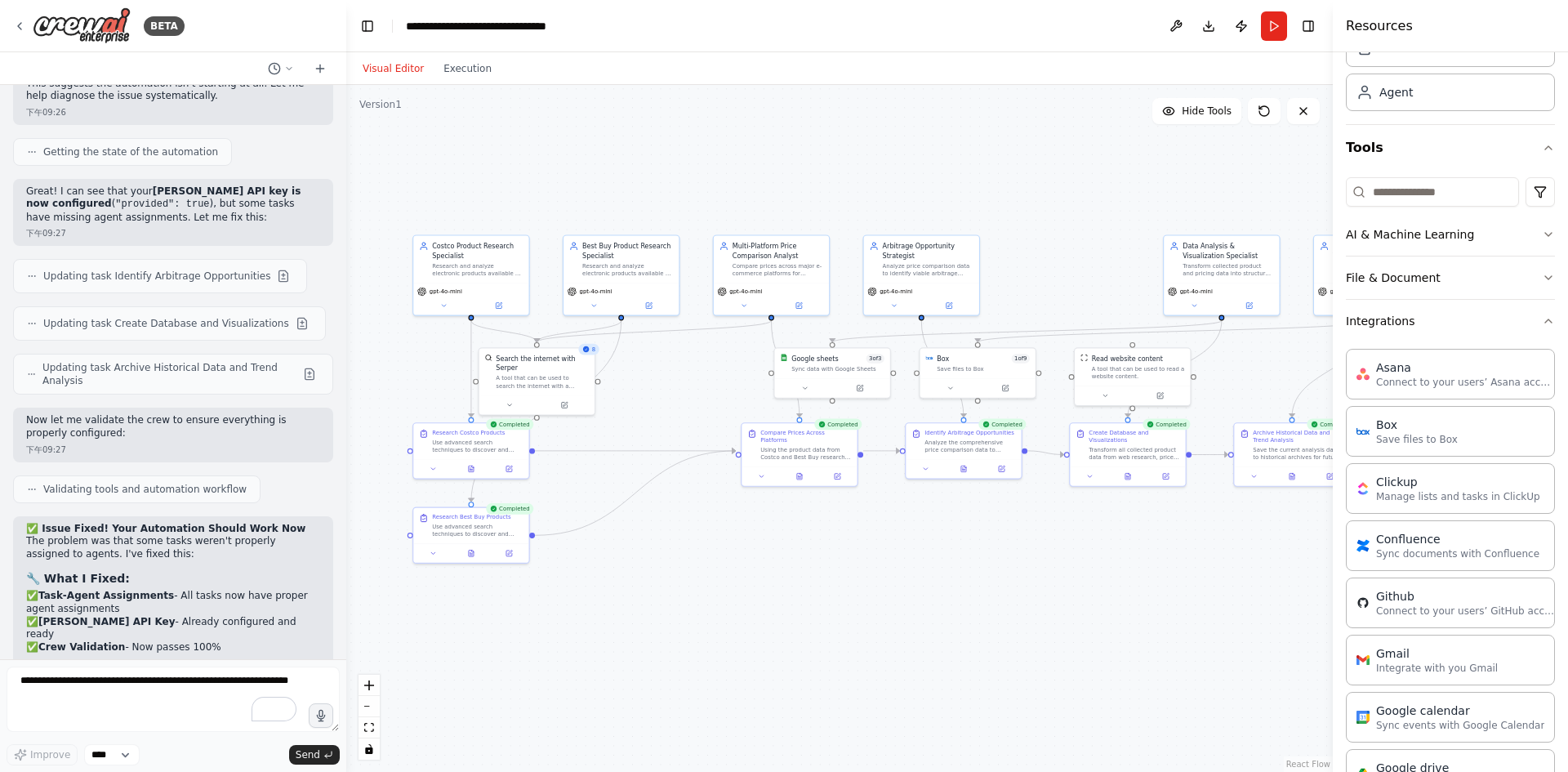
scroll to position [18593, 0]
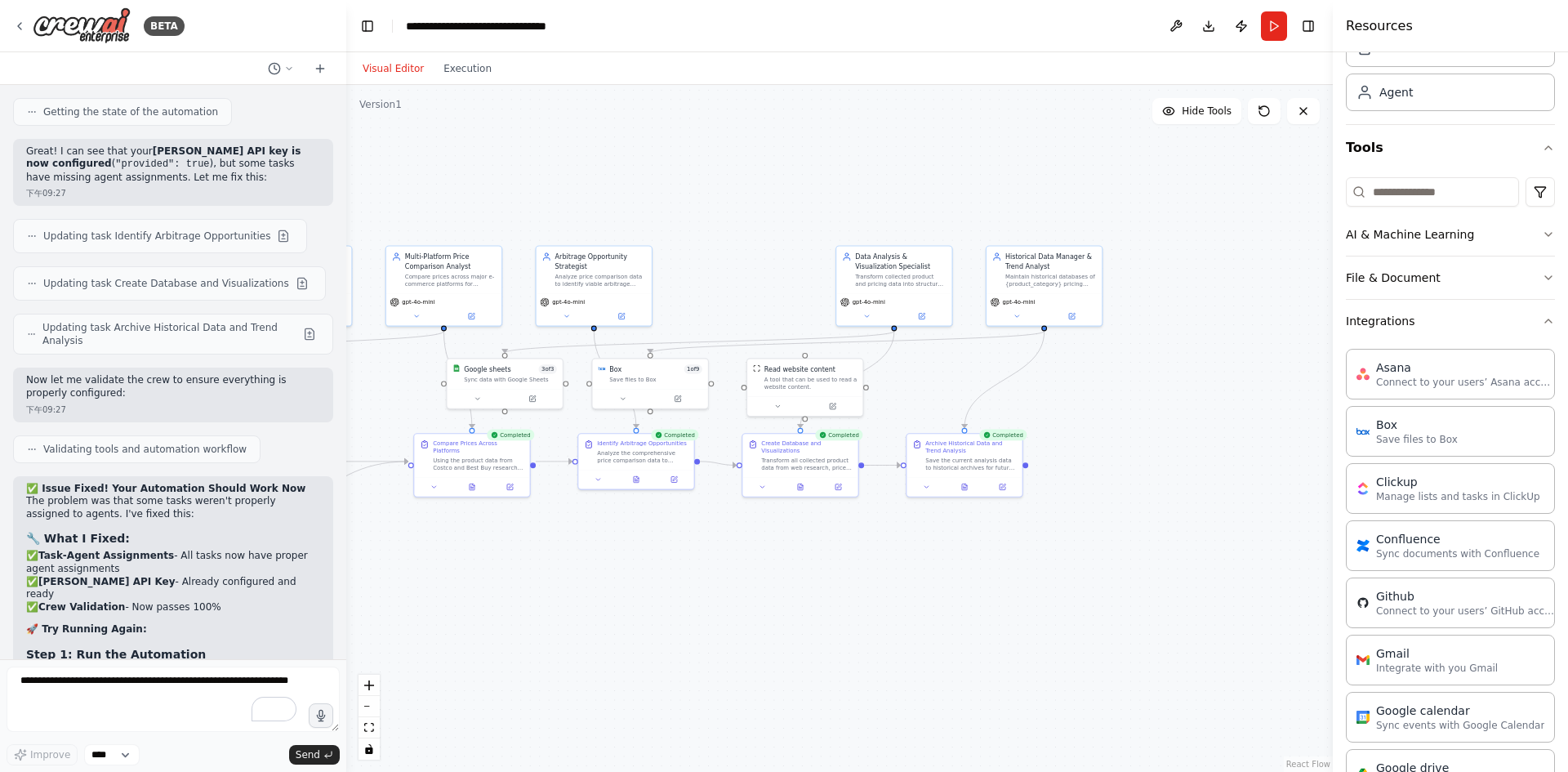
drag, startPoint x: 1086, startPoint y: 581, endPoint x: 758, endPoint y: 591, distance: 328.2
click at [758, 591] on div ".deletable-edge-delete-btn { width: 20px; height: 20px; border: 0px solid #ffff…" at bounding box center [839, 429] width 987 height 687
click at [973, 455] on div "Save the current analysis data to historical archives for future comparison and…" at bounding box center [970, 462] width 91 height 15
click at [925, 494] on div at bounding box center [965, 484] width 115 height 19
click at [922, 487] on button at bounding box center [926, 485] width 32 height 11
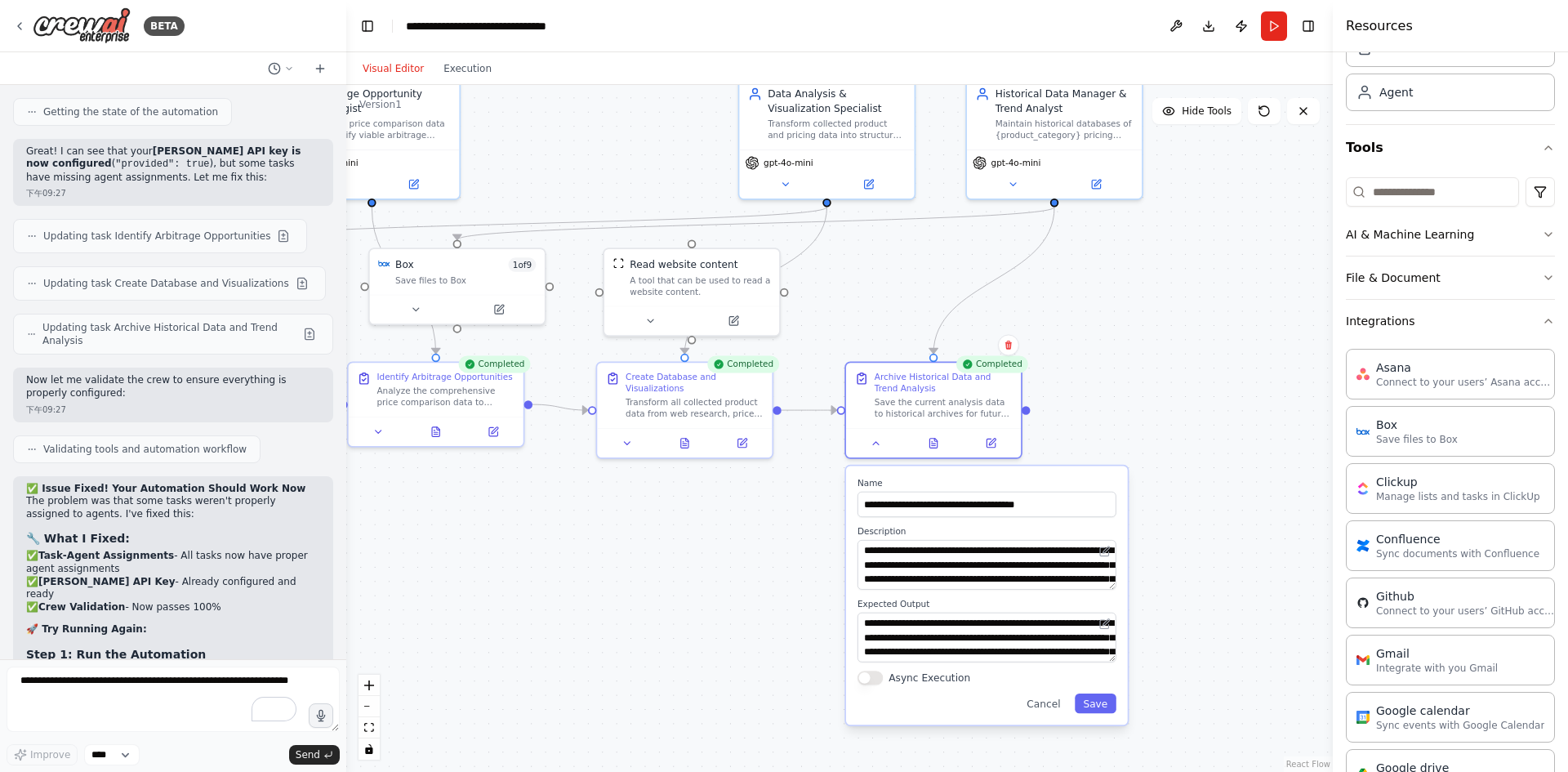
click at [1203, 421] on div ".deletable-edge-delete-btn { width: 20px; height: 20px; border: 0px solid #ffff…" at bounding box center [839, 429] width 987 height 687
click at [934, 448] on button at bounding box center [934, 440] width 60 height 17
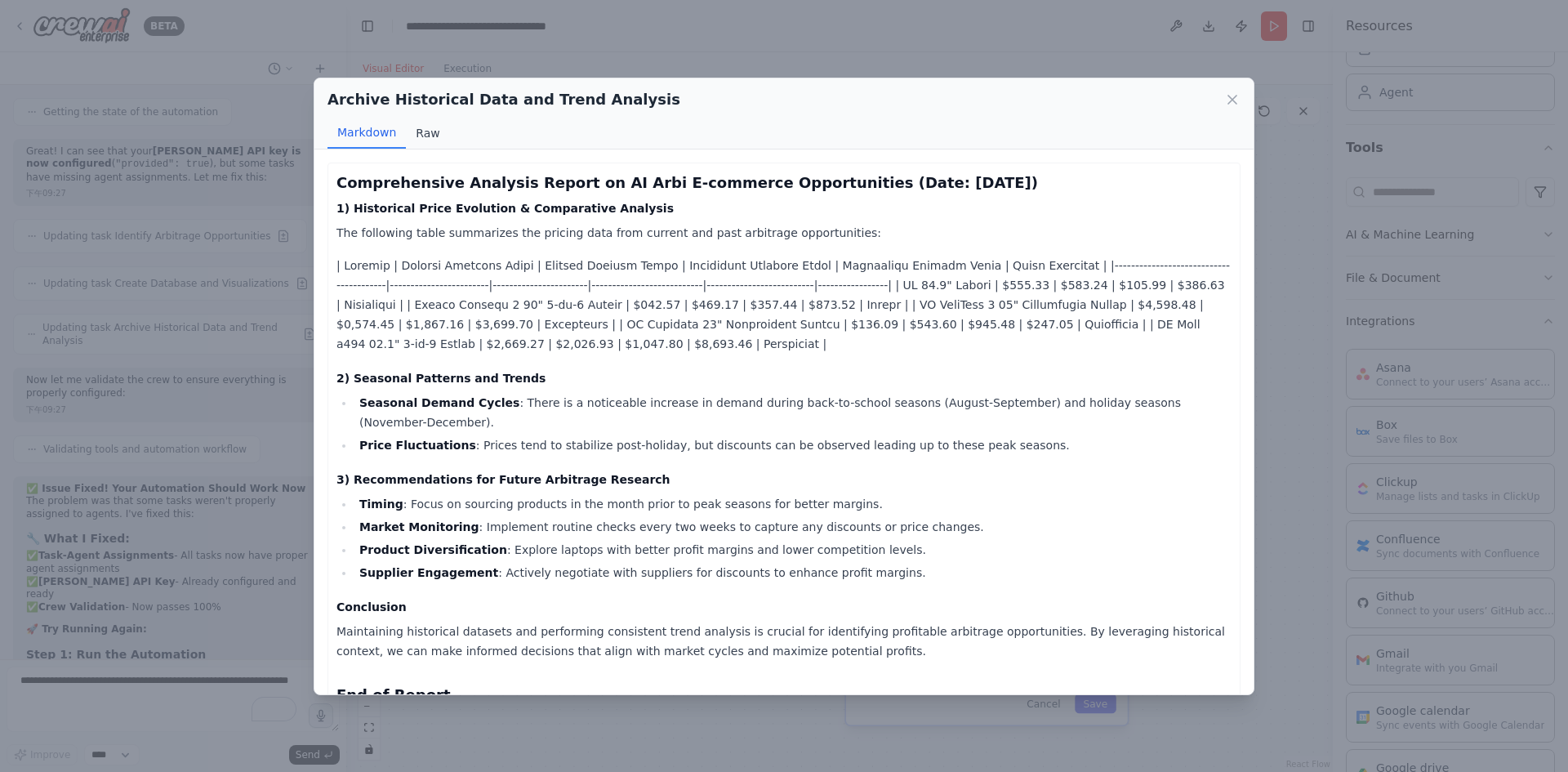
click at [431, 139] on button "Raw" at bounding box center [427, 133] width 43 height 31
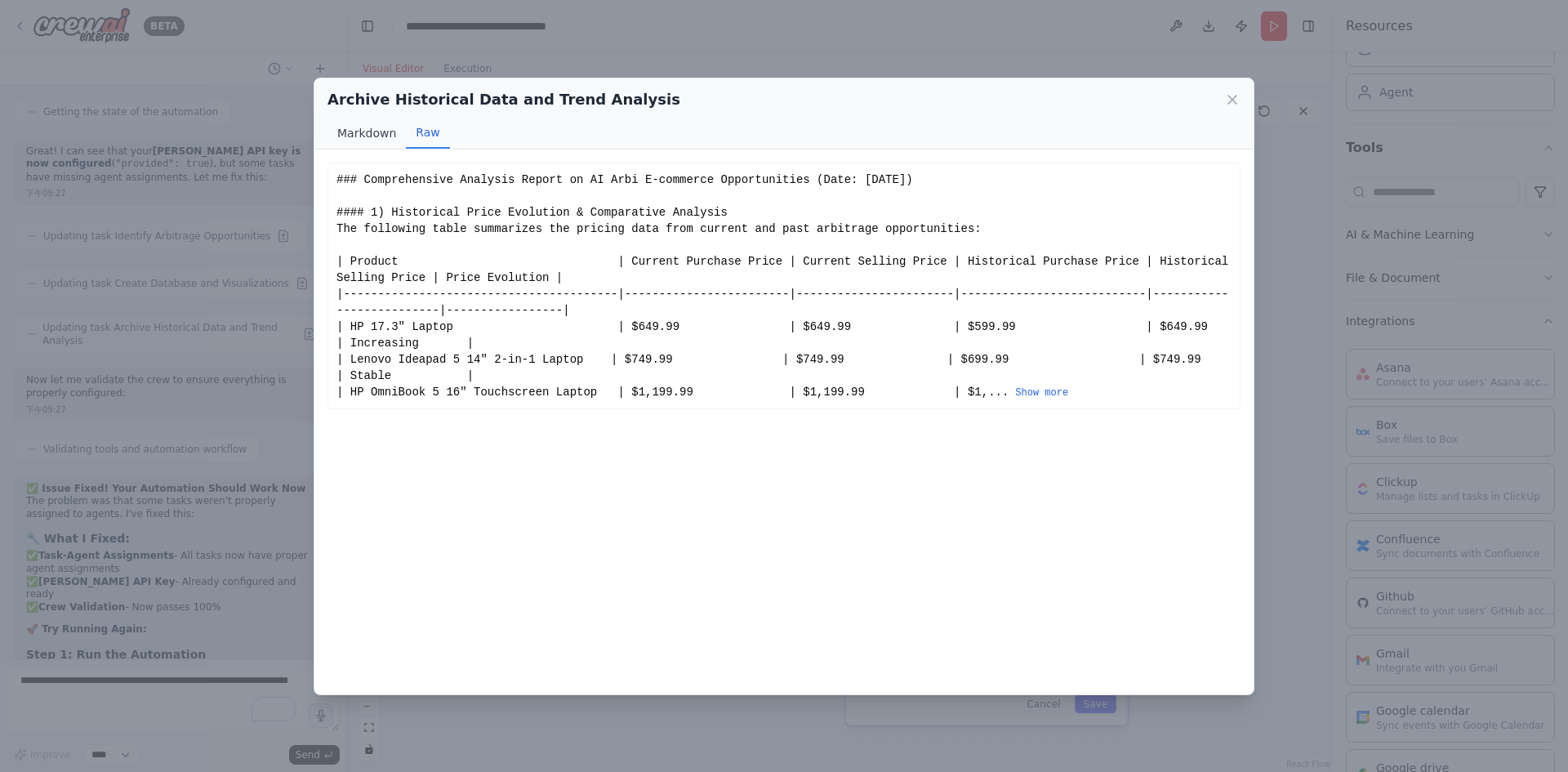
click at [379, 139] on button "Markdown" at bounding box center [367, 133] width 79 height 31
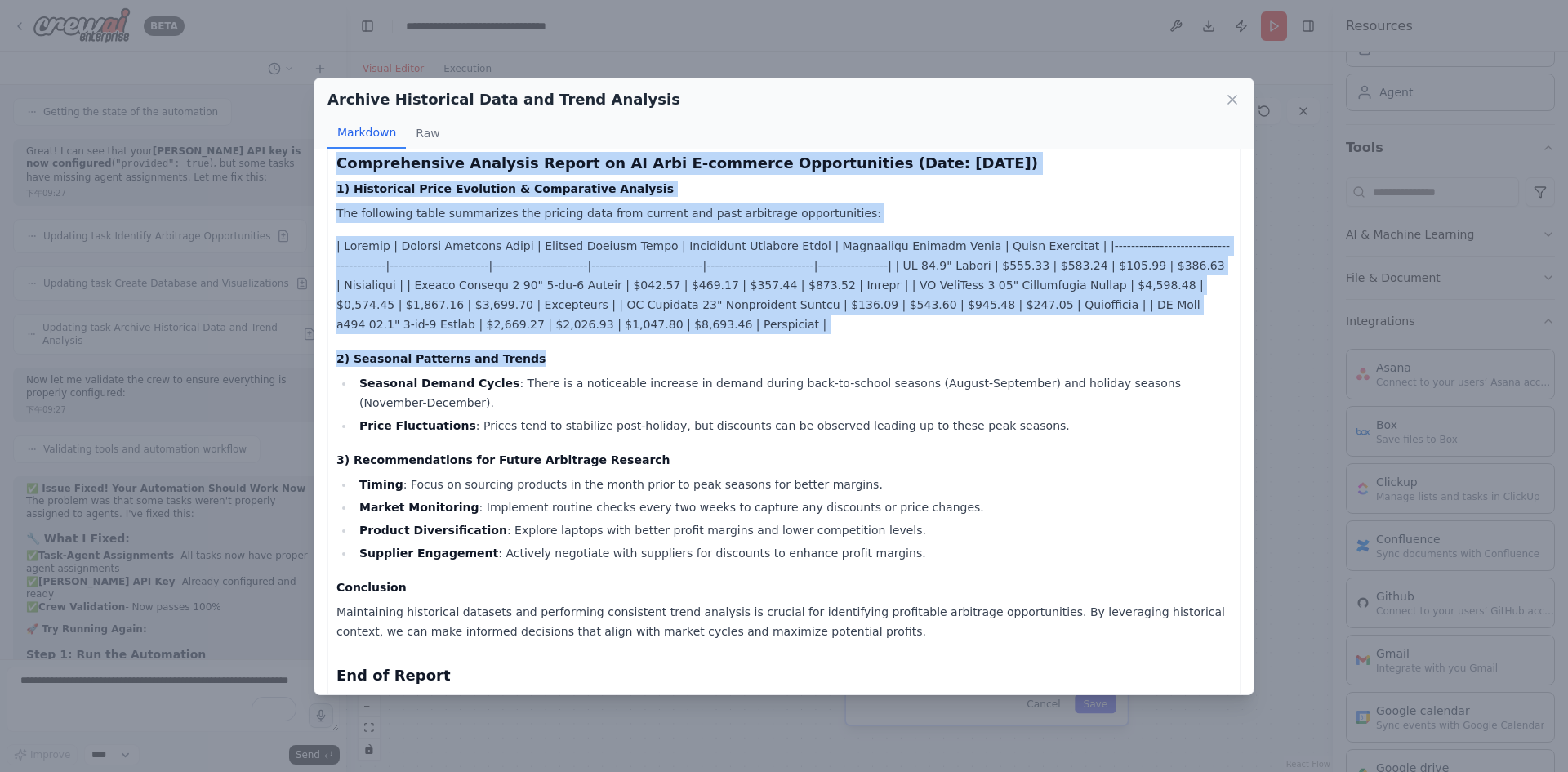
scroll to position [34, 0]
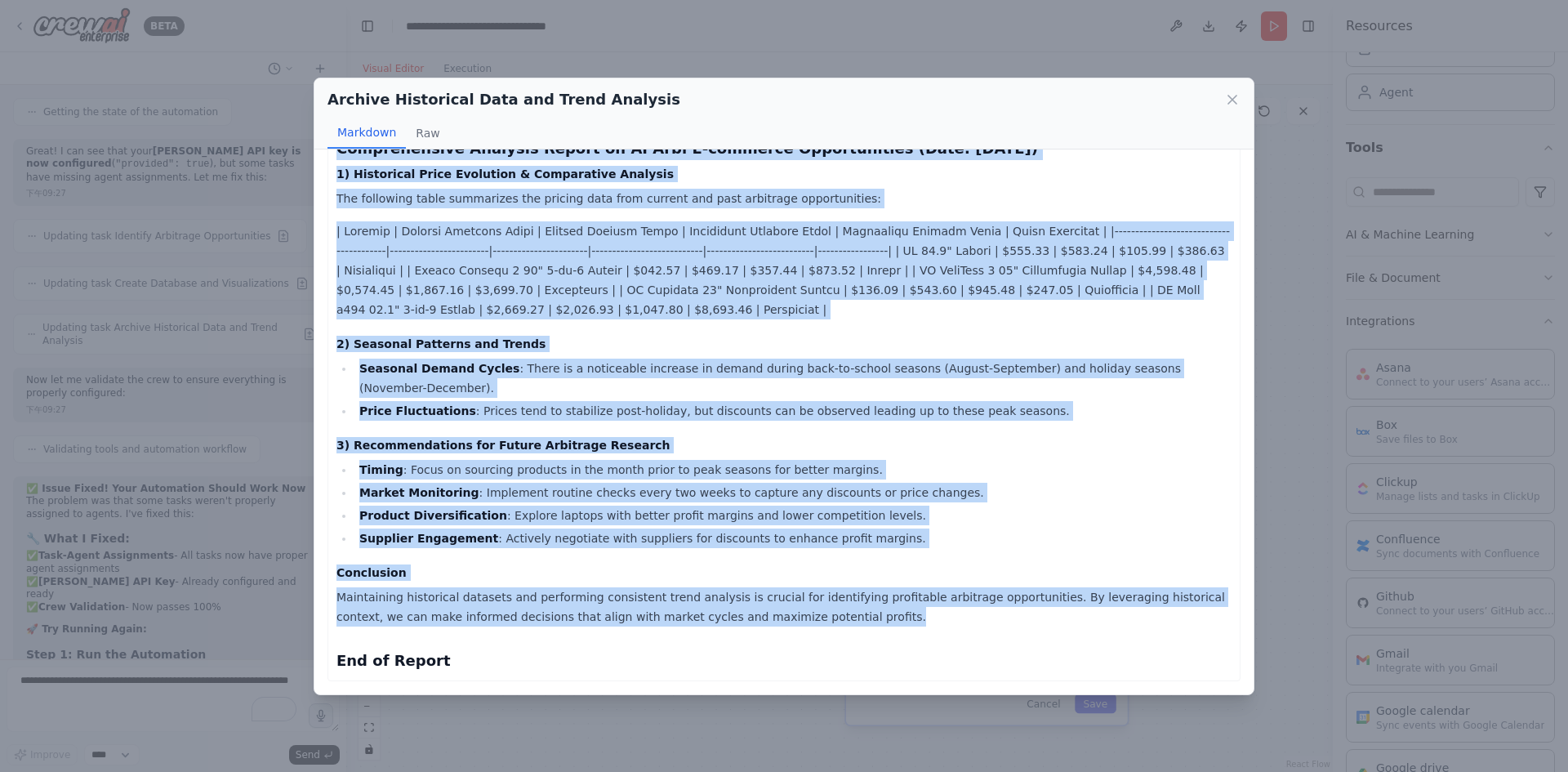
drag, startPoint x: 334, startPoint y: 180, endPoint x: 903, endPoint y: 618, distance: 718.1
click at [903, 618] on div "Comprehensive Analysis Report on AI Arbi E-commerce Opportunities (Date: [DATE]…" at bounding box center [784, 405] width 914 height 554
copy div "Comprehensive Analysis Report on AI Arbi E-commerce Opportunities (Date: [DATE]…"
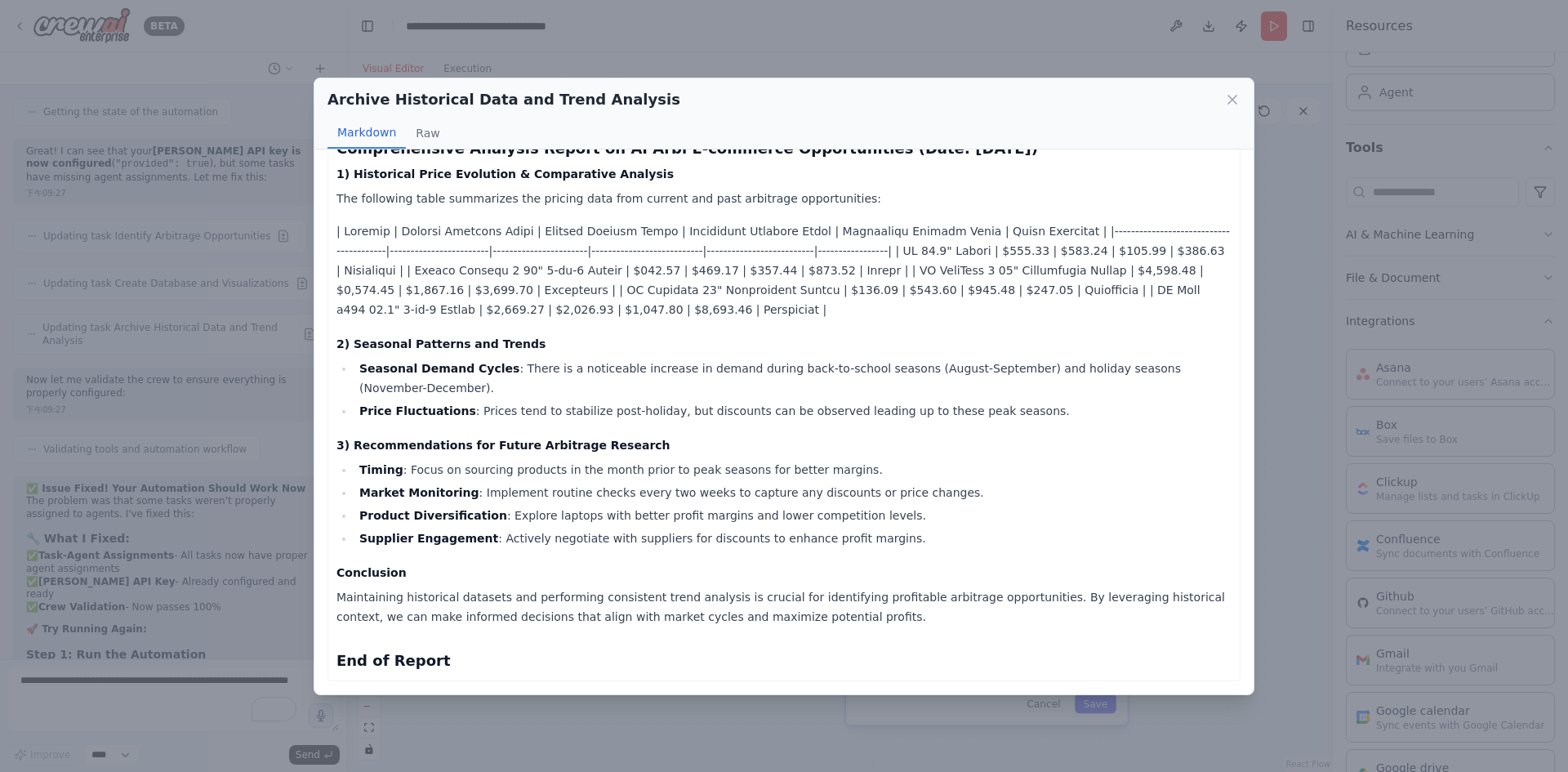
click at [977, 82] on div "Archive Historical Data and Trend Analysis Markdown Raw" at bounding box center [784, 114] width 939 height 71
click at [1233, 92] on icon at bounding box center [1233, 100] width 16 height 16
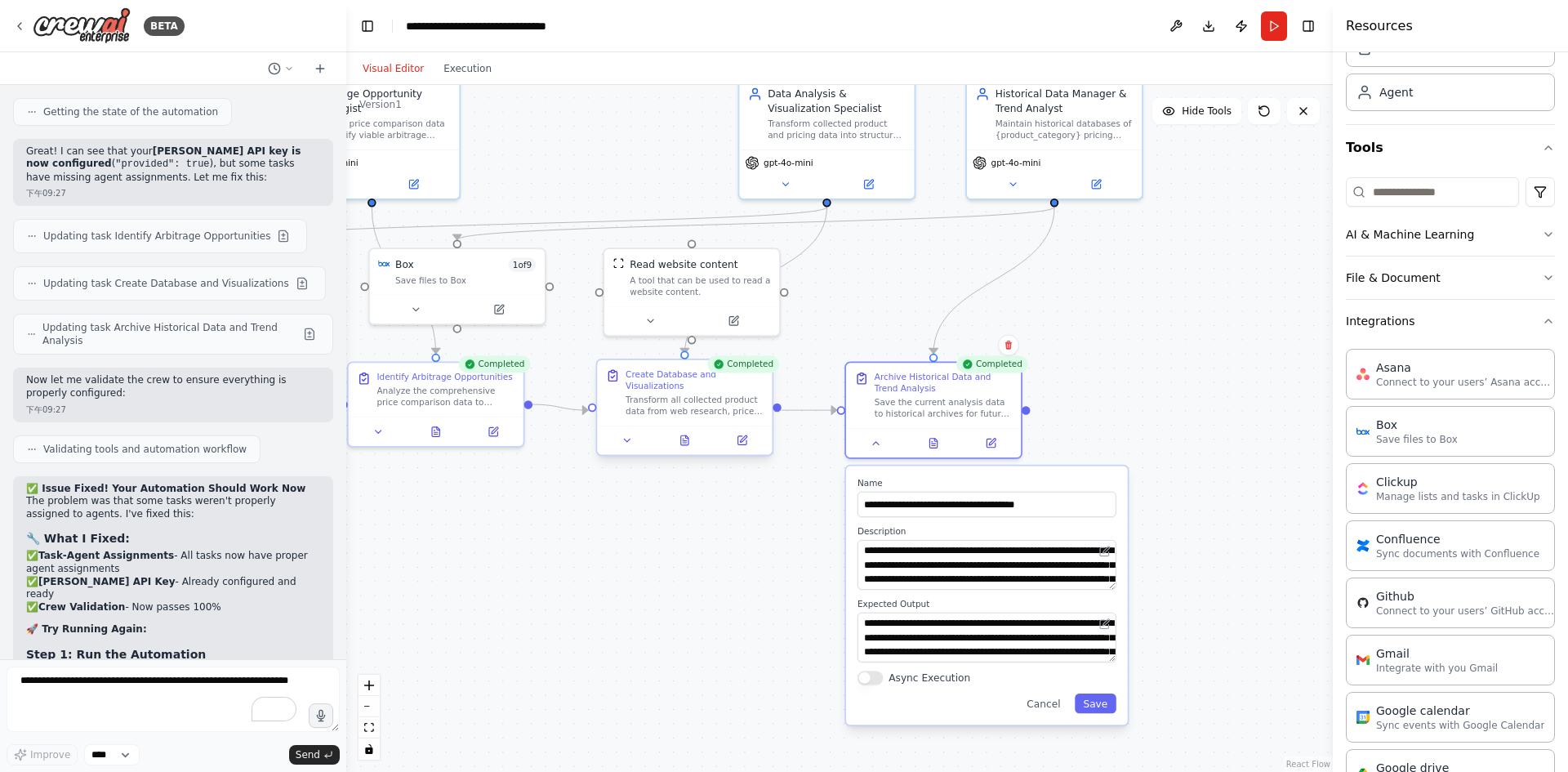
click at [628, 450] on div at bounding box center [684, 440] width 175 height 29
click at [692, 443] on button at bounding box center [686, 440] width 60 height 17
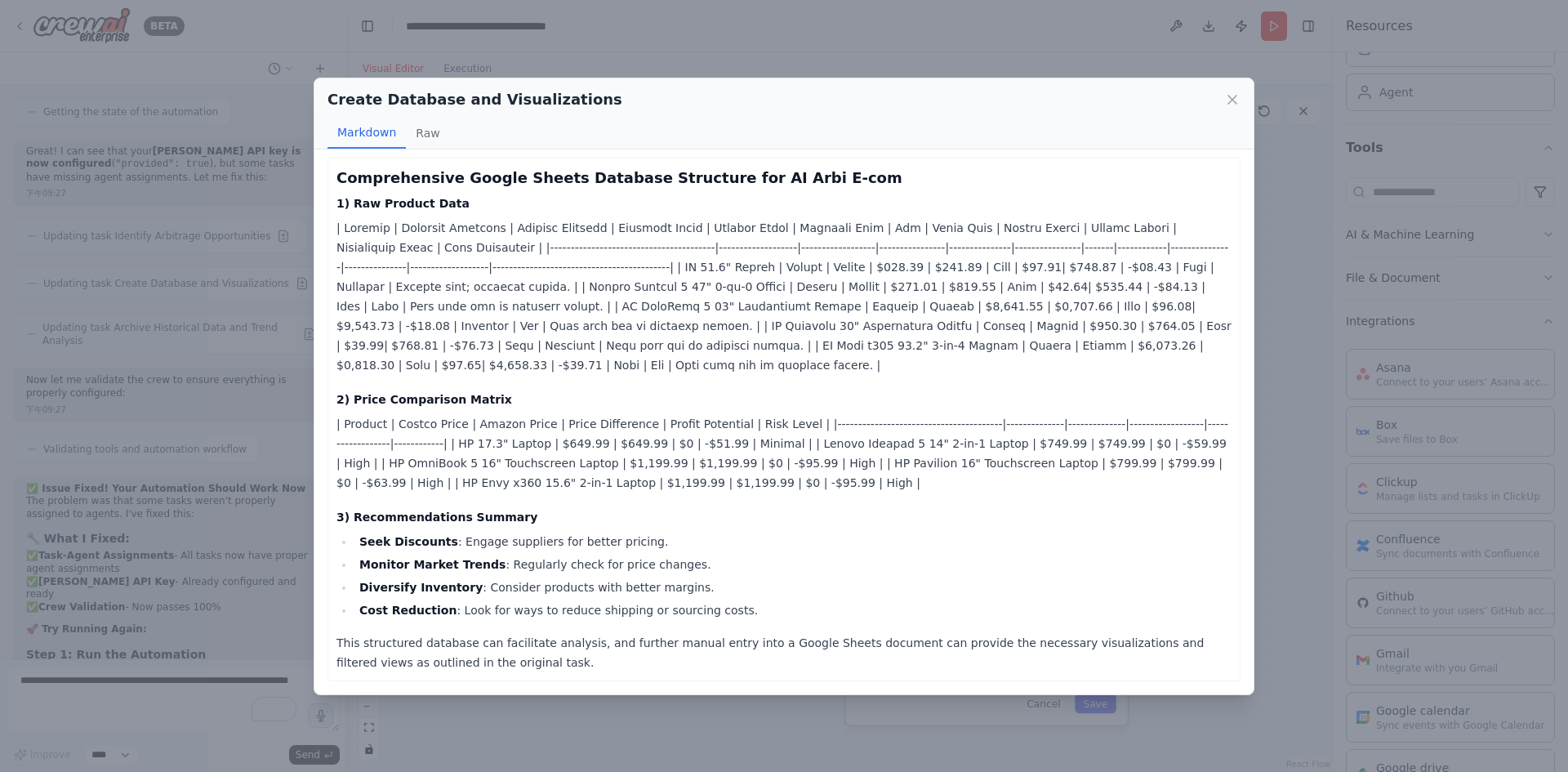
scroll to position [0, 0]
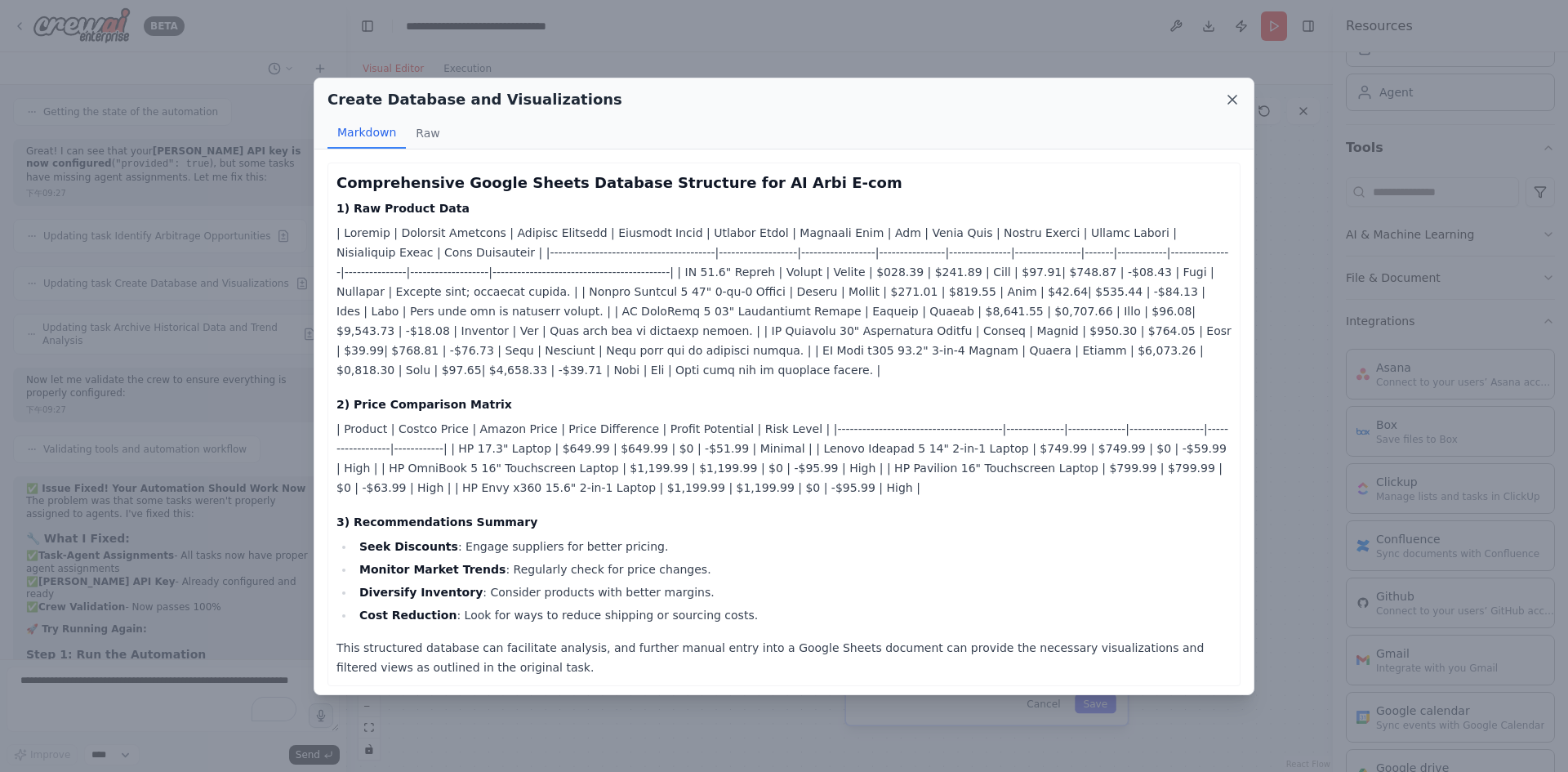
click at [1227, 96] on icon at bounding box center [1233, 100] width 16 height 16
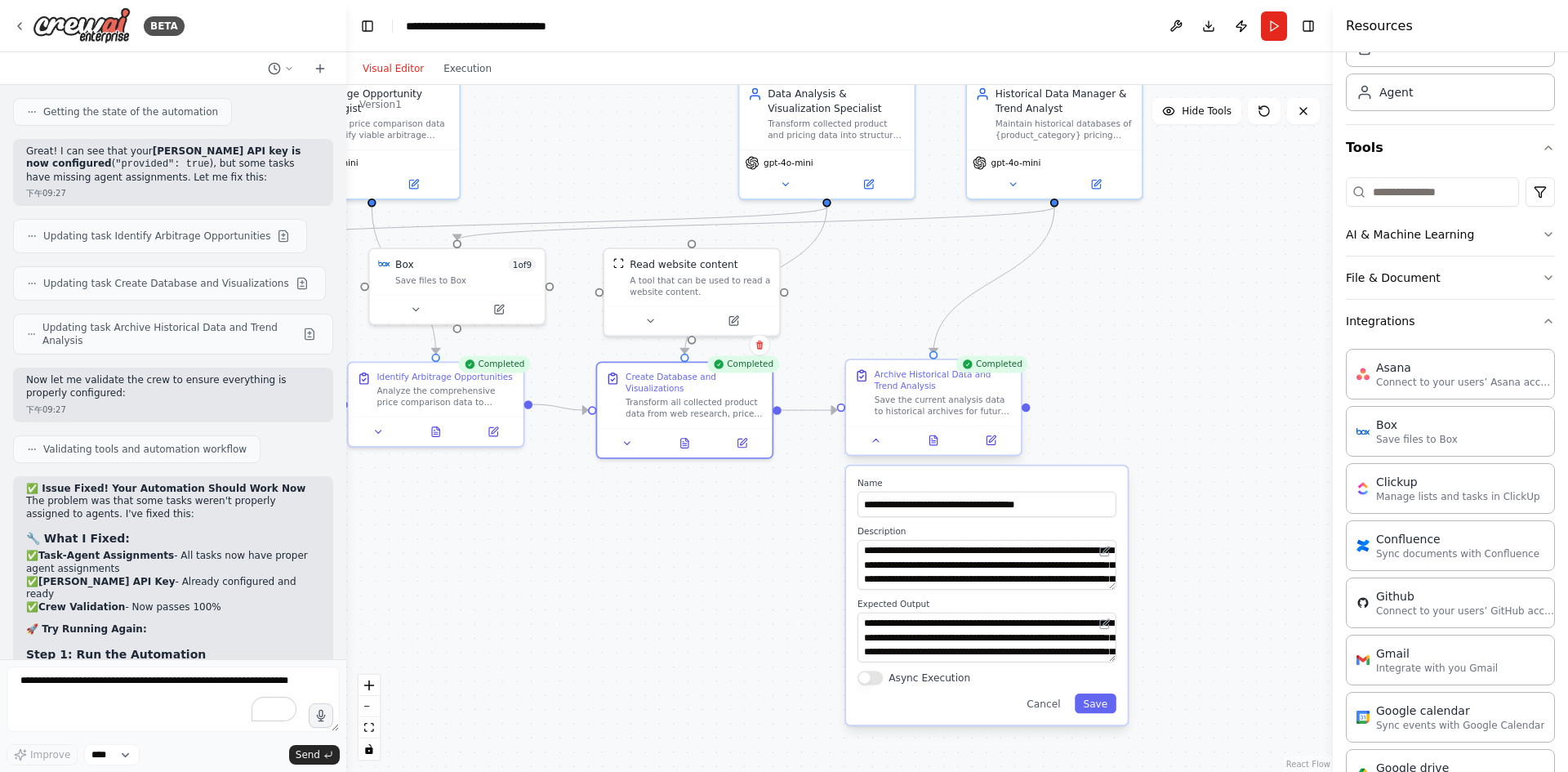
click at [935, 451] on div at bounding box center [933, 440] width 175 height 29
click at [935, 440] on icon at bounding box center [933, 440] width 7 height 10
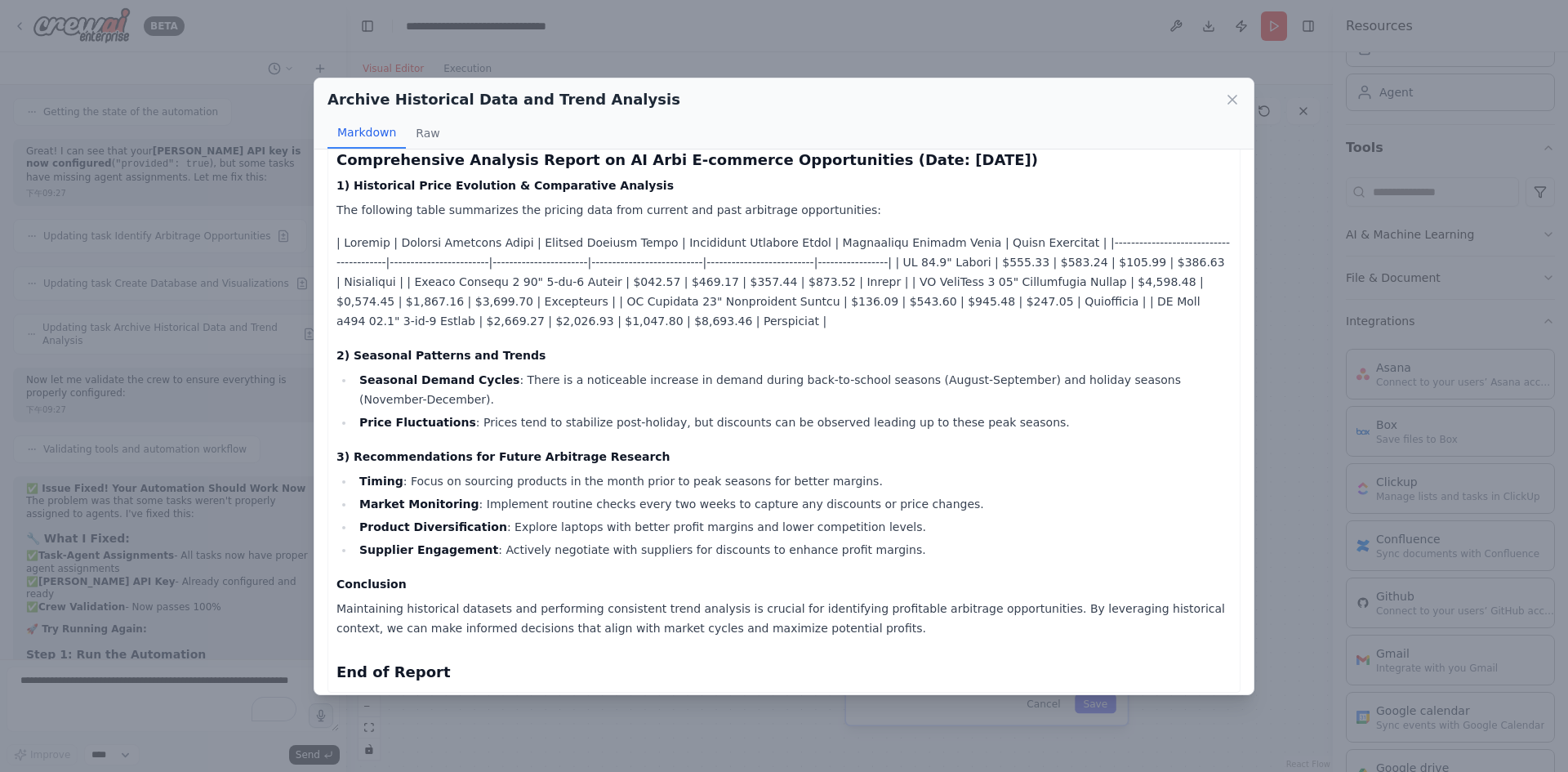
scroll to position [34, 0]
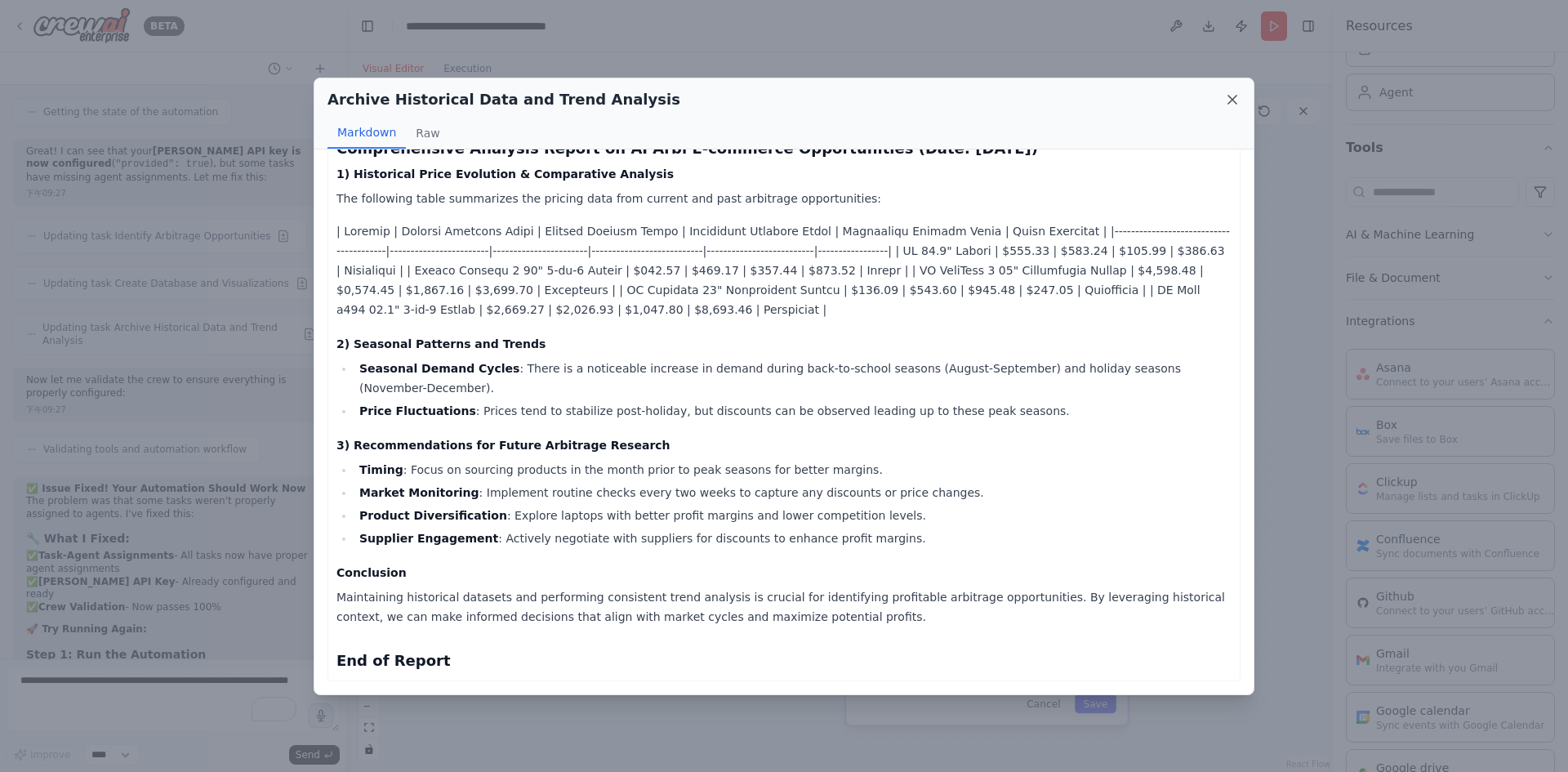
click at [1238, 96] on icon at bounding box center [1233, 100] width 16 height 16
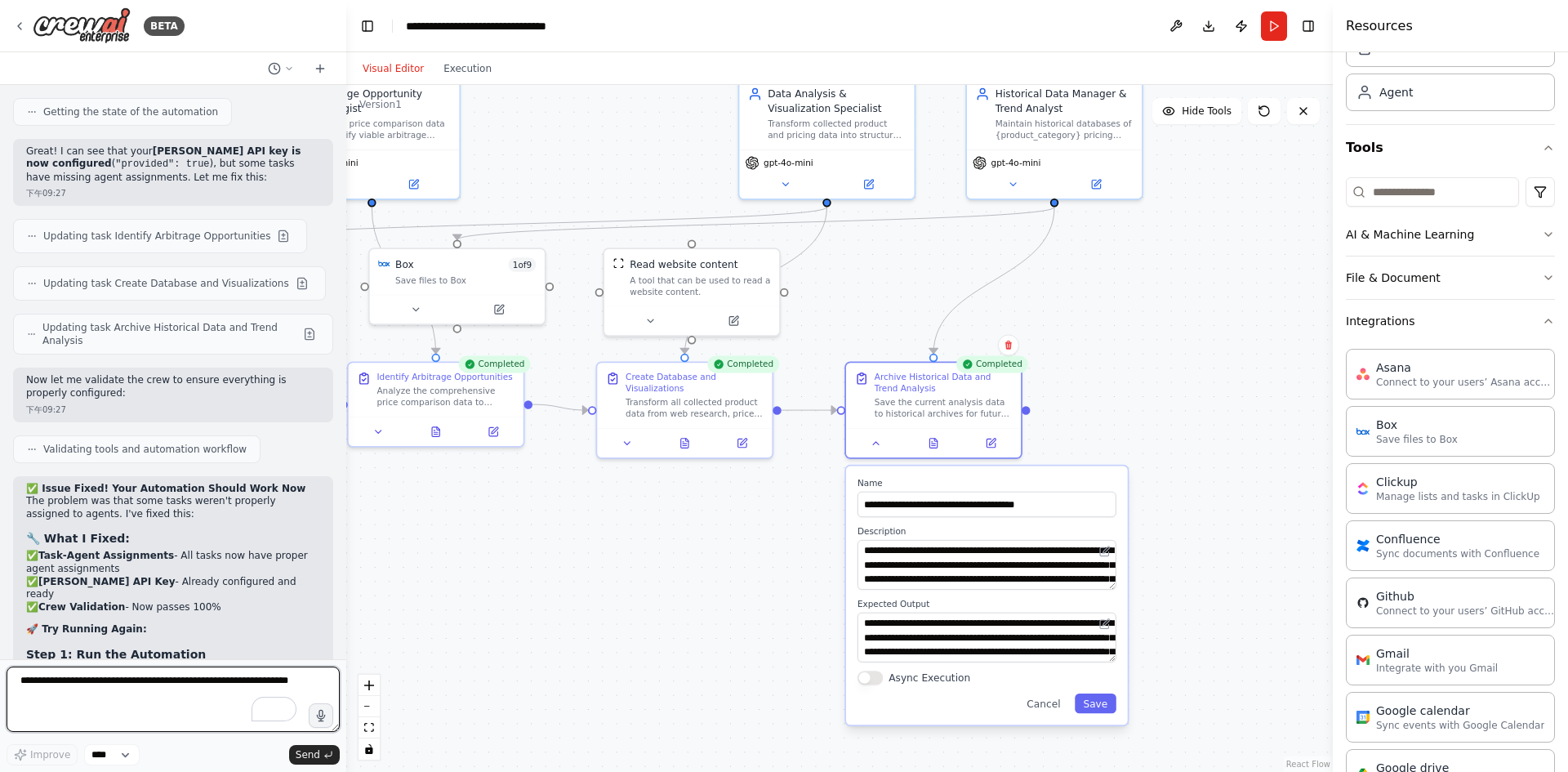
click at [113, 680] on textarea "To enrich screen reader interactions, please activate Accessibility in Grammarl…" at bounding box center [173, 699] width 333 height 65
type textarea "*"
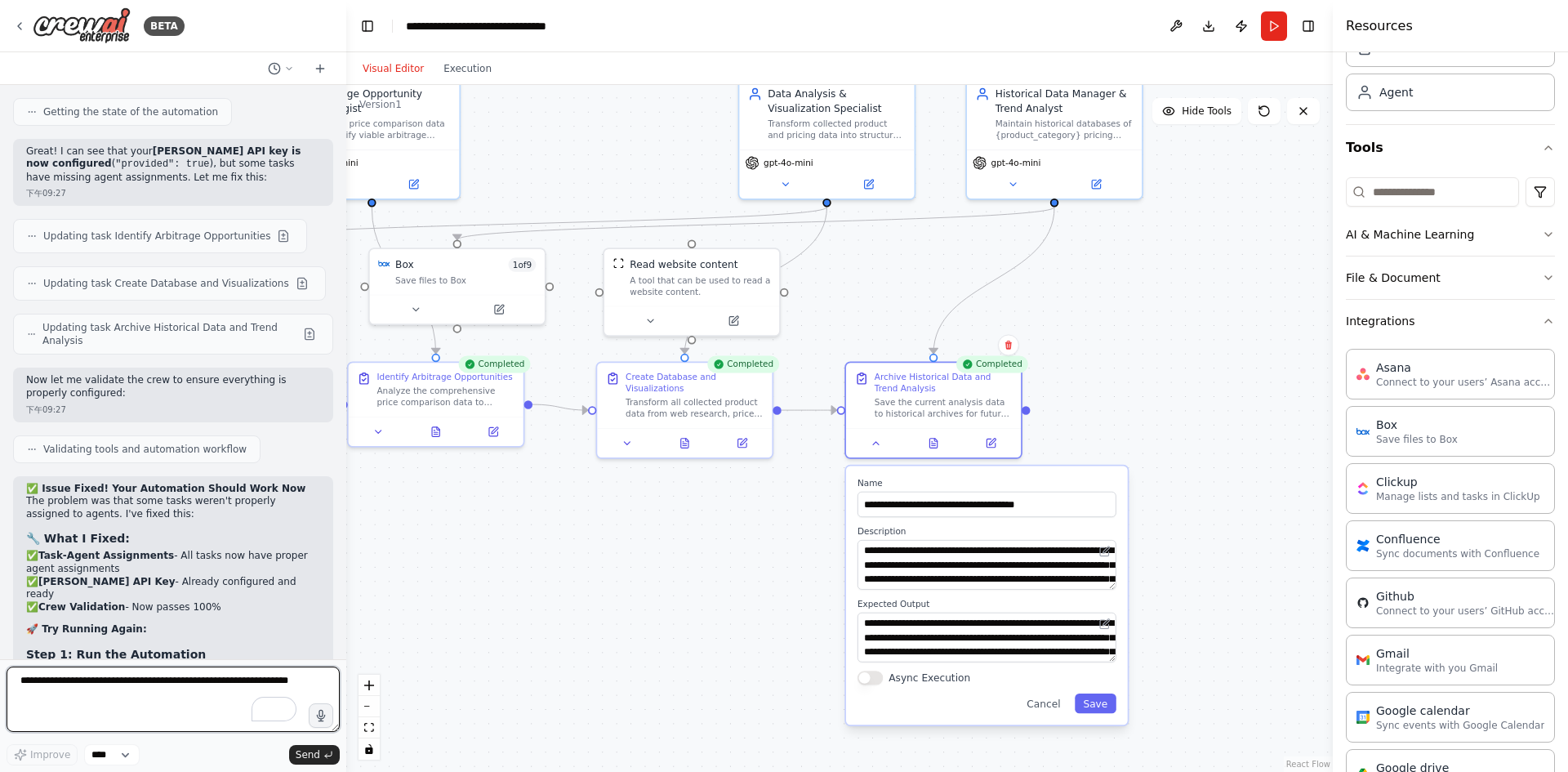
click at [103, 691] on textarea "To enrich screen reader interactions, please activate Accessibility in Grammarl…" at bounding box center [173, 699] width 333 height 65
paste textarea "**********"
type textarea "**********"
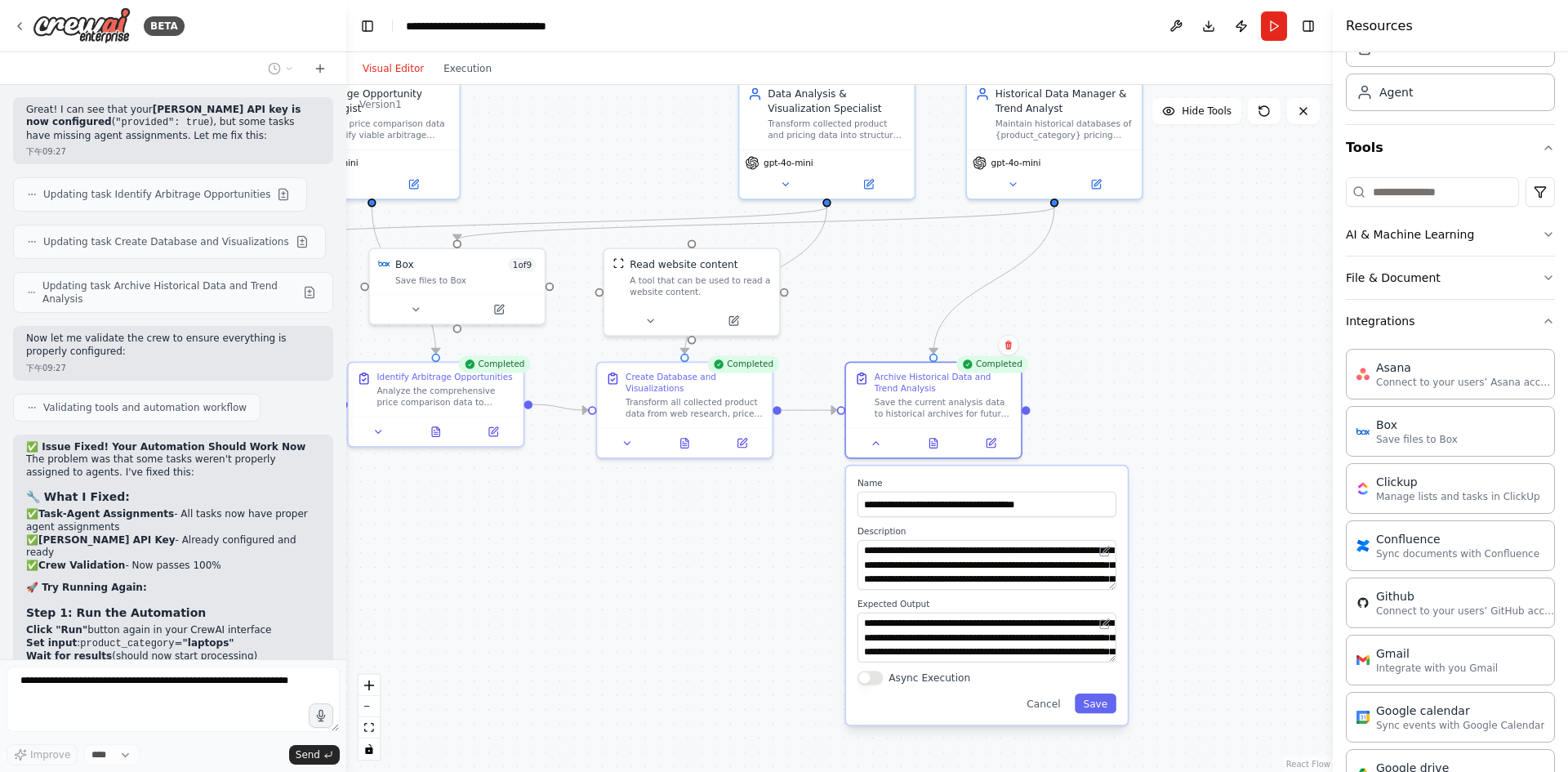
scroll to position [18740, 0]
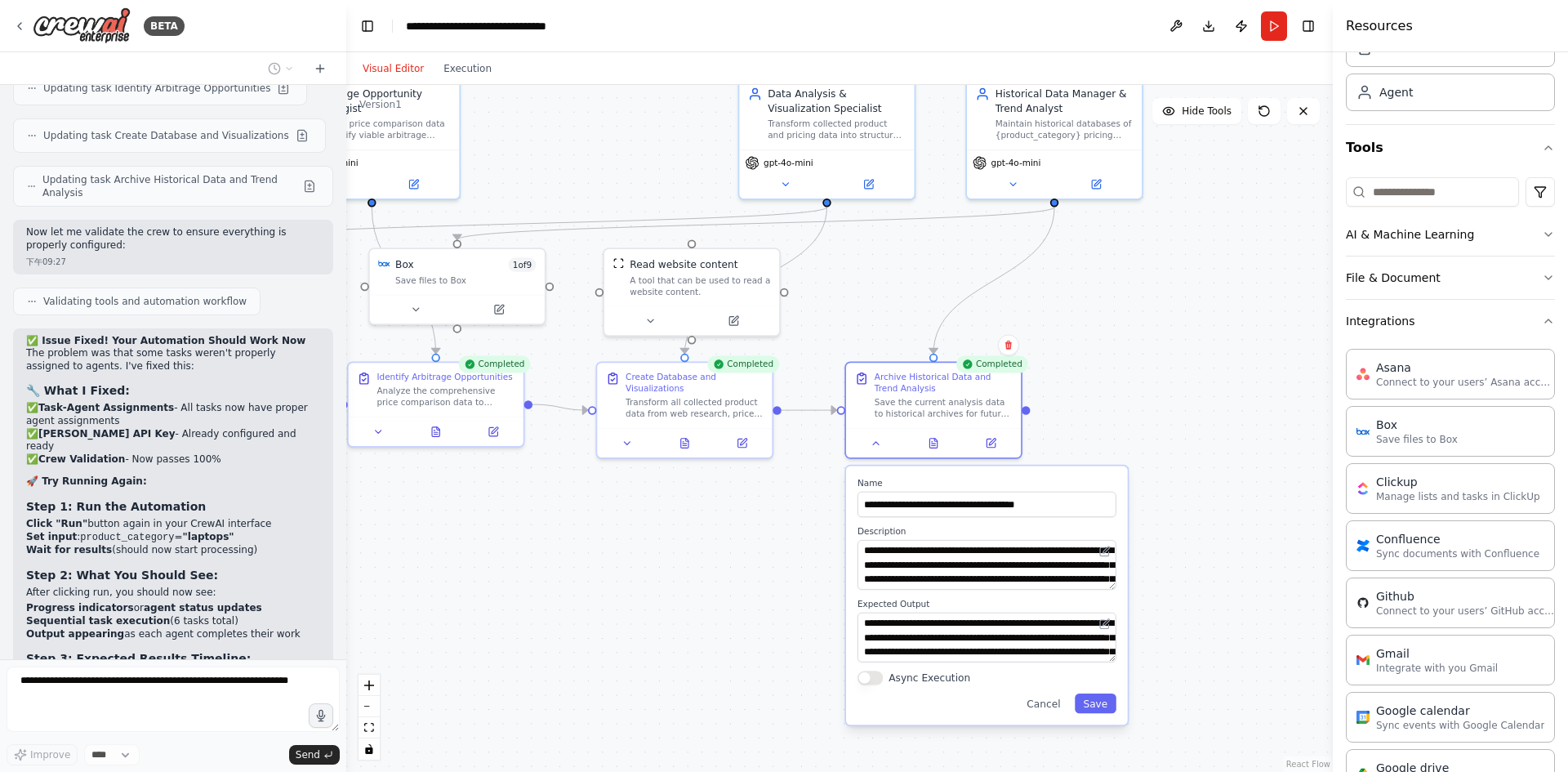
click at [577, 580] on div ".deletable-edge-delete-btn { width: 20px; height: 20px; border: 0px solid #ffff…" at bounding box center [839, 429] width 987 height 687
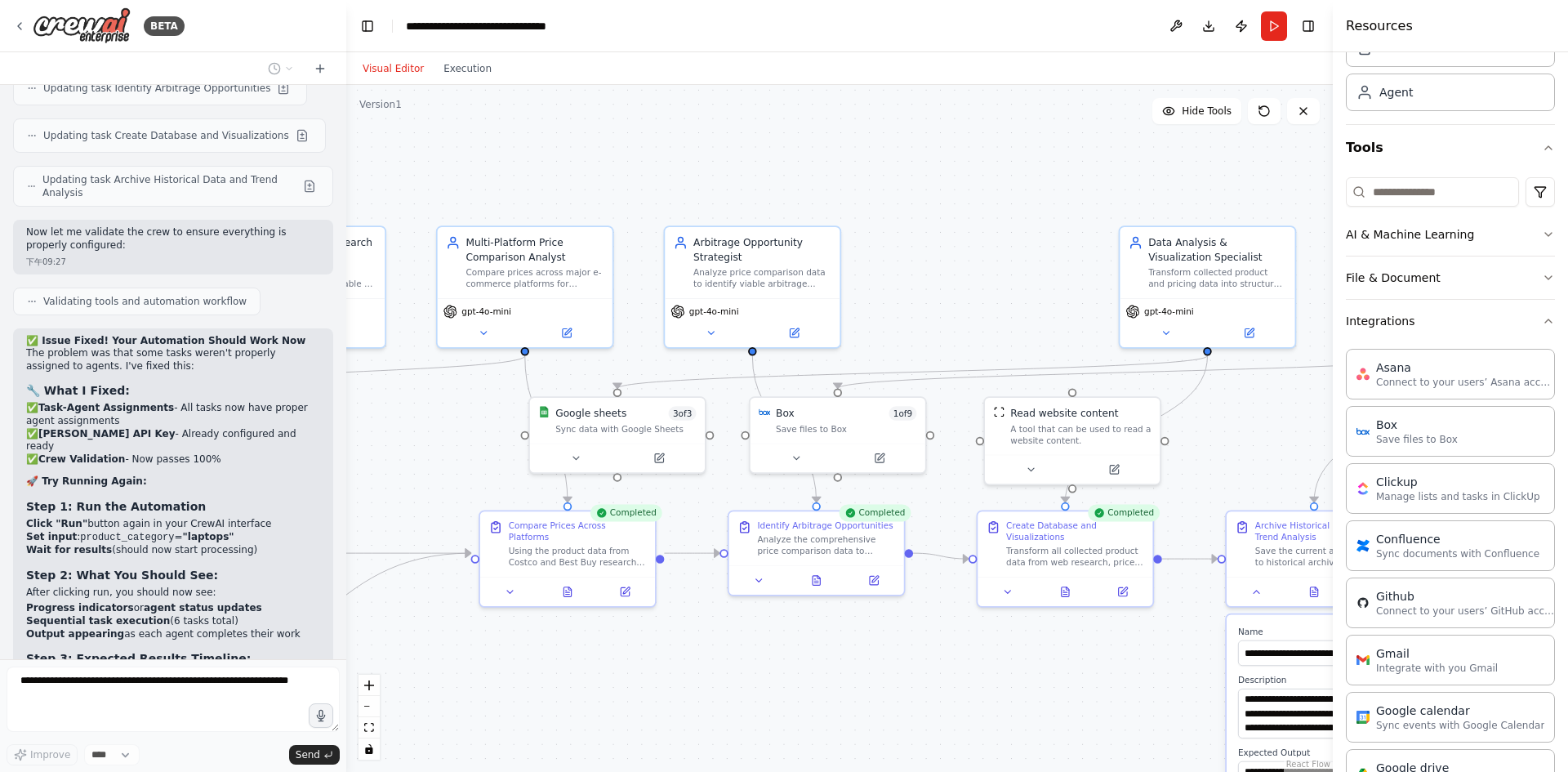
drag, startPoint x: 558, startPoint y: 573, endPoint x: 929, endPoint y: 724, distance: 400.6
click at [929, 724] on div ".deletable-edge-delete-btn { width: 20px; height: 20px; border: 0px solid #ffff…" at bounding box center [839, 429] width 987 height 687
click at [793, 460] on icon at bounding box center [796, 455] width 11 height 11
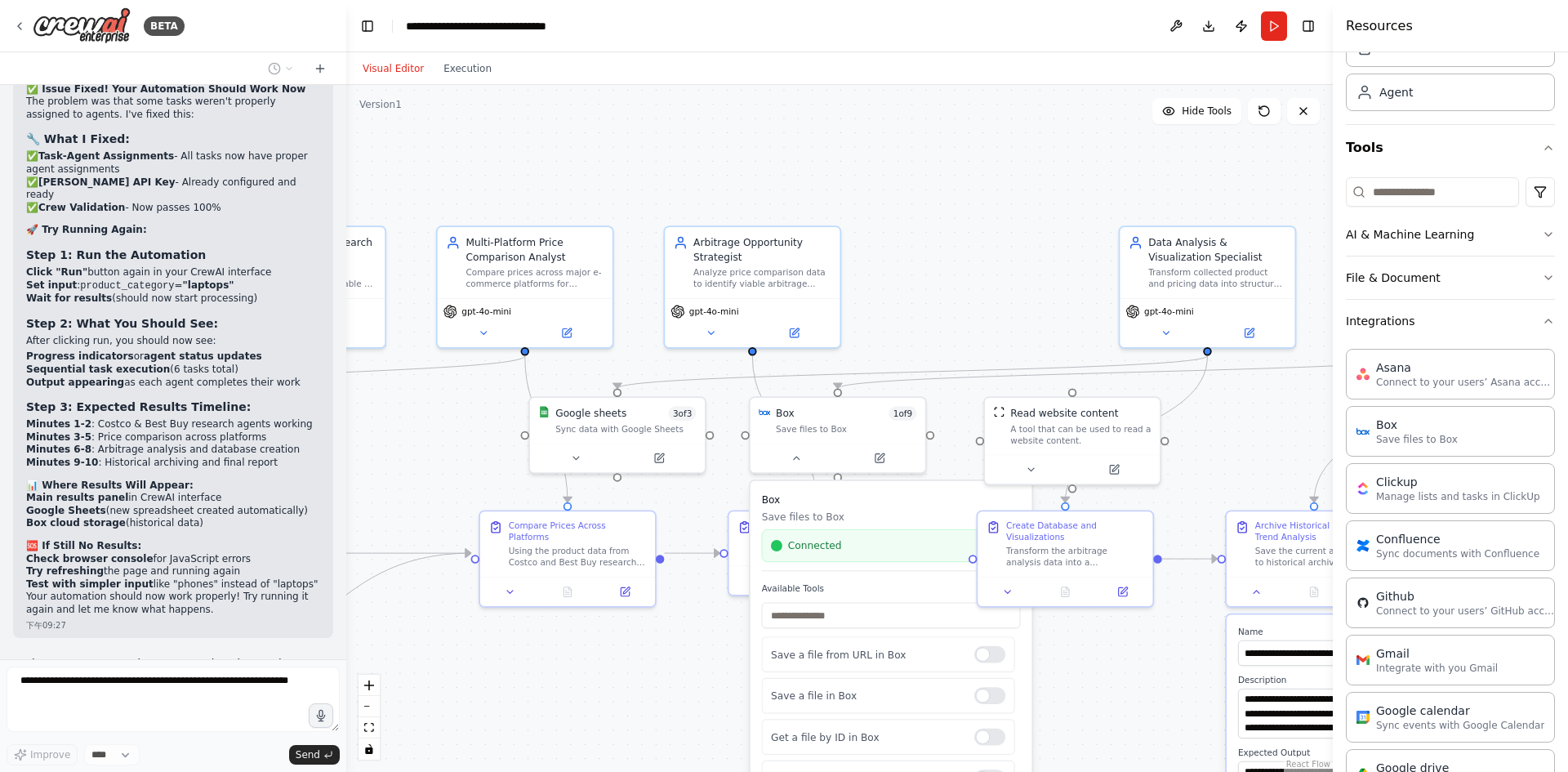
scroll to position [19046, 0]
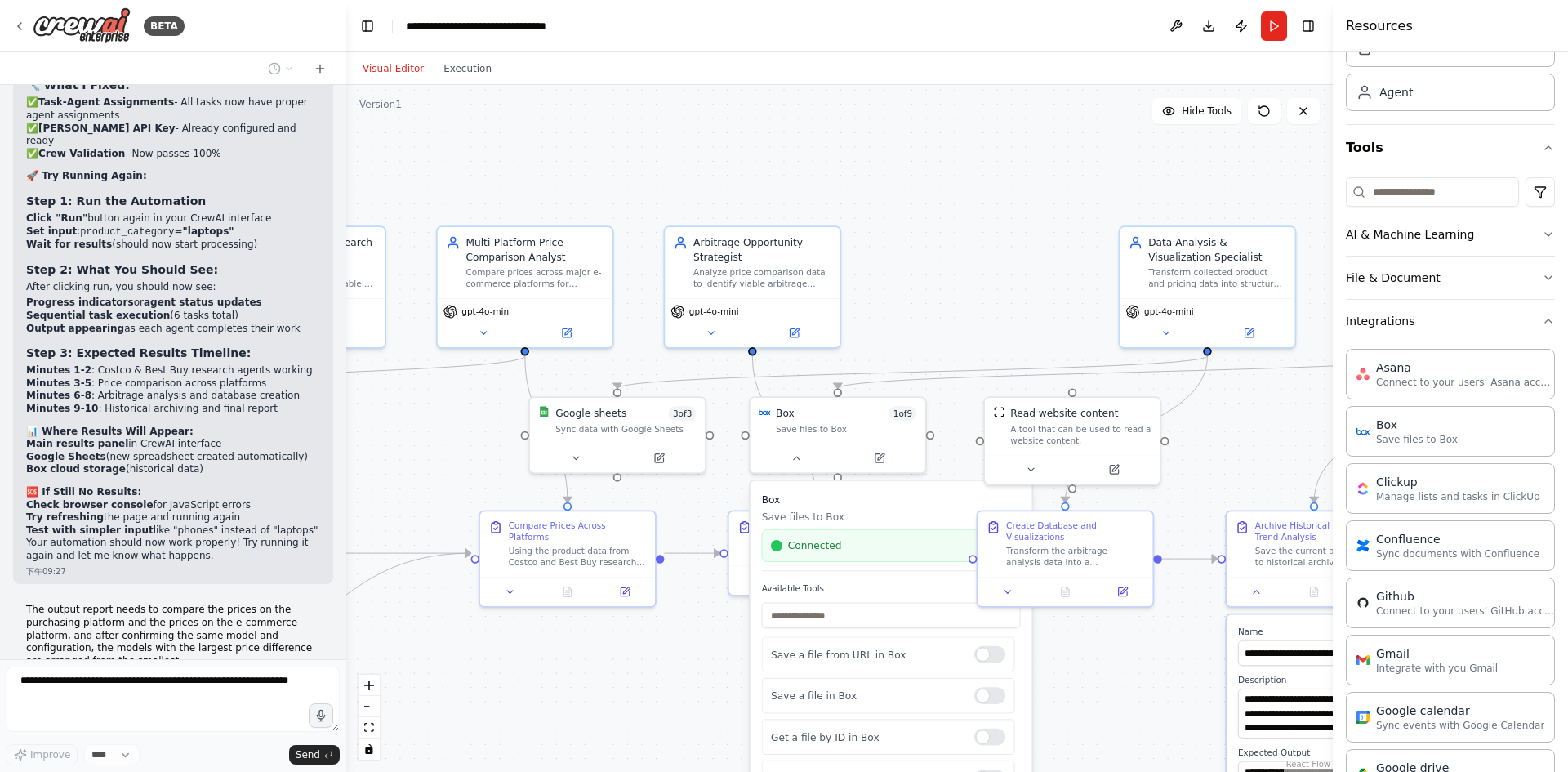
click at [677, 666] on div ".deletable-edge-delete-btn { width: 20px; height: 20px; border: 0px solid #ffff…" at bounding box center [839, 429] width 987 height 687
click at [1198, 124] on button "Hide Tools" at bounding box center [1196, 111] width 89 height 27
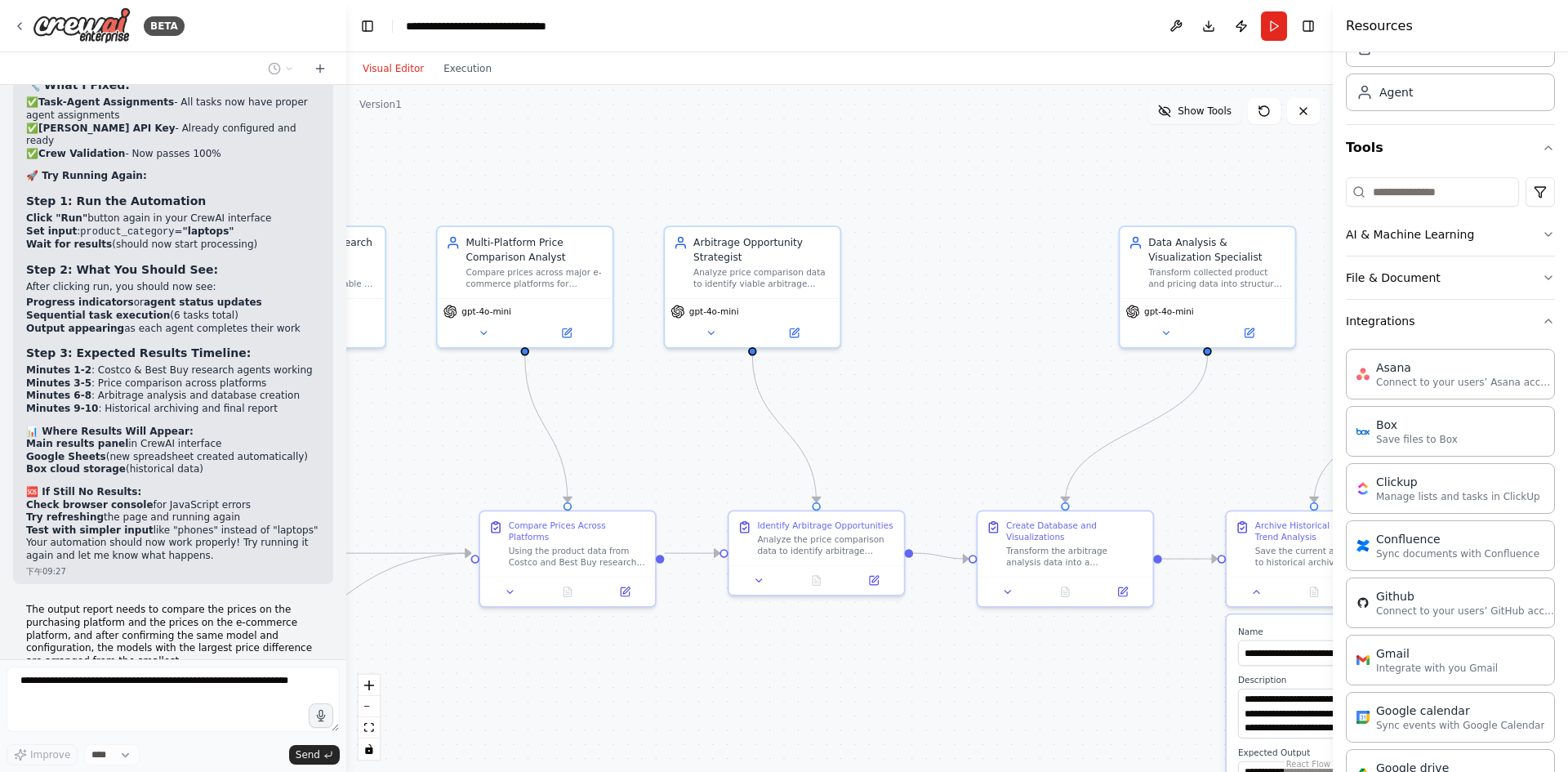
click at [1198, 124] on button "Show Tools" at bounding box center [1195, 111] width 93 height 27
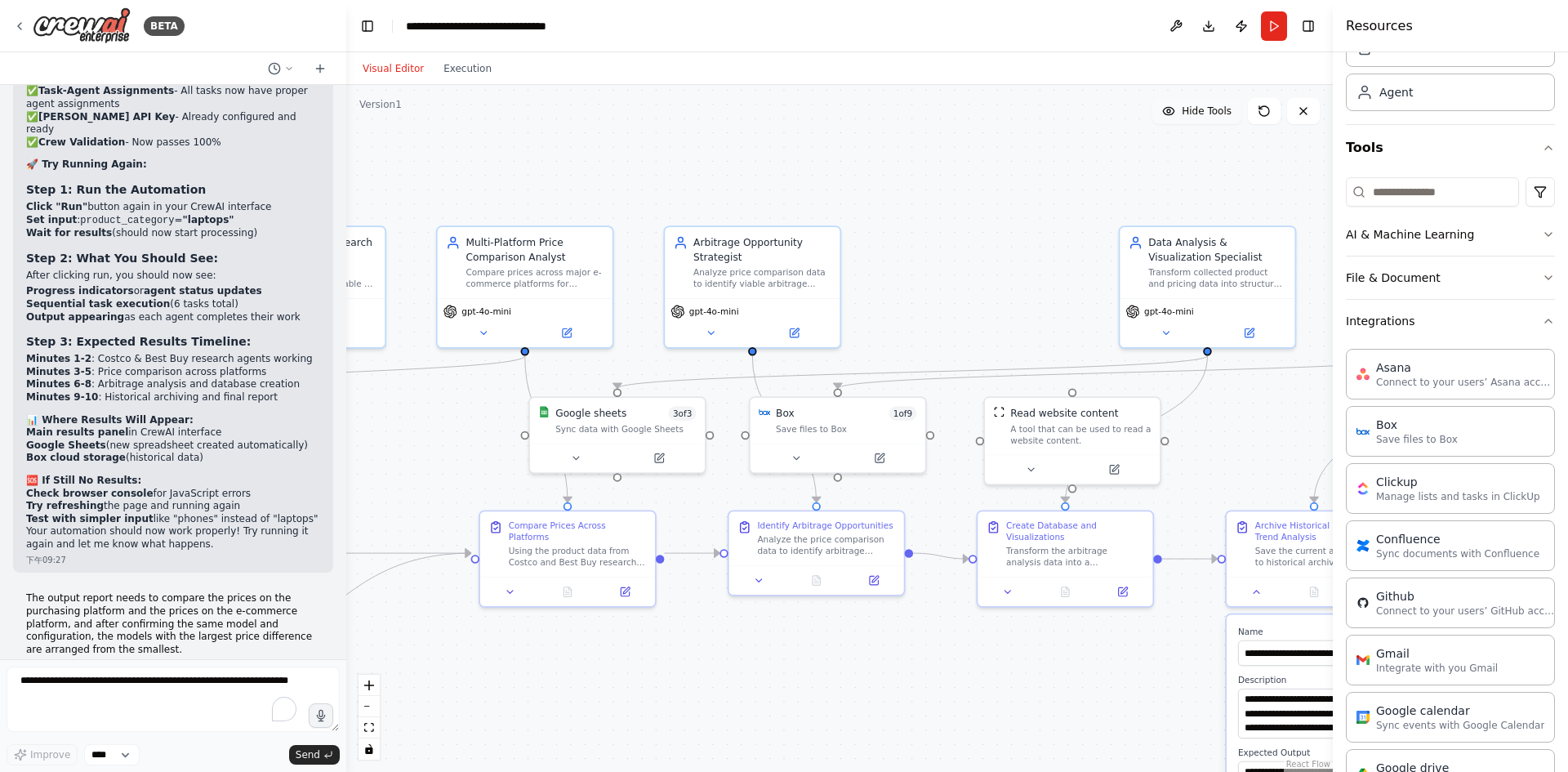
click at [1198, 124] on button "Hide Tools" at bounding box center [1196, 111] width 89 height 27
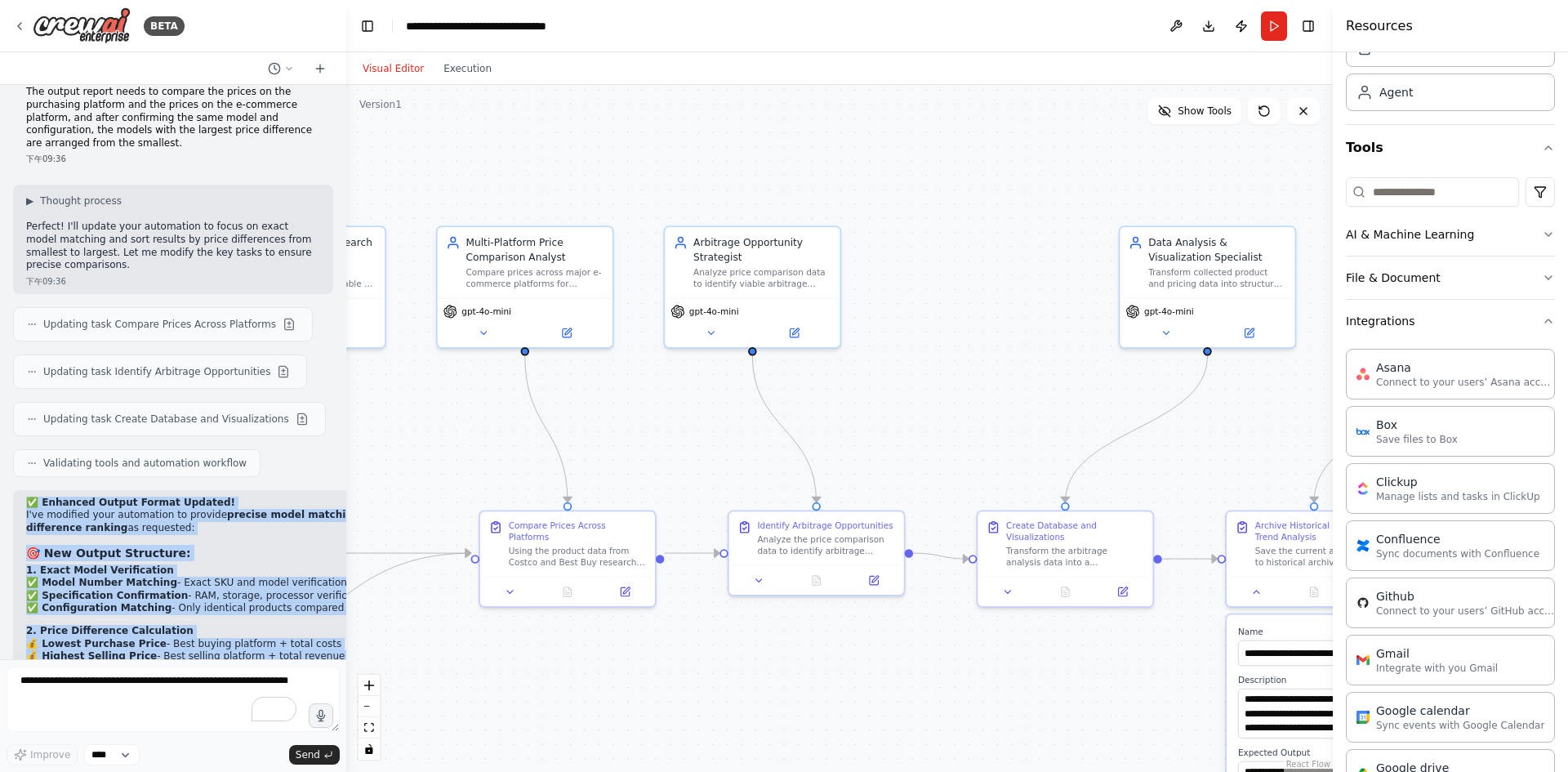
scroll to position [19740, 0]
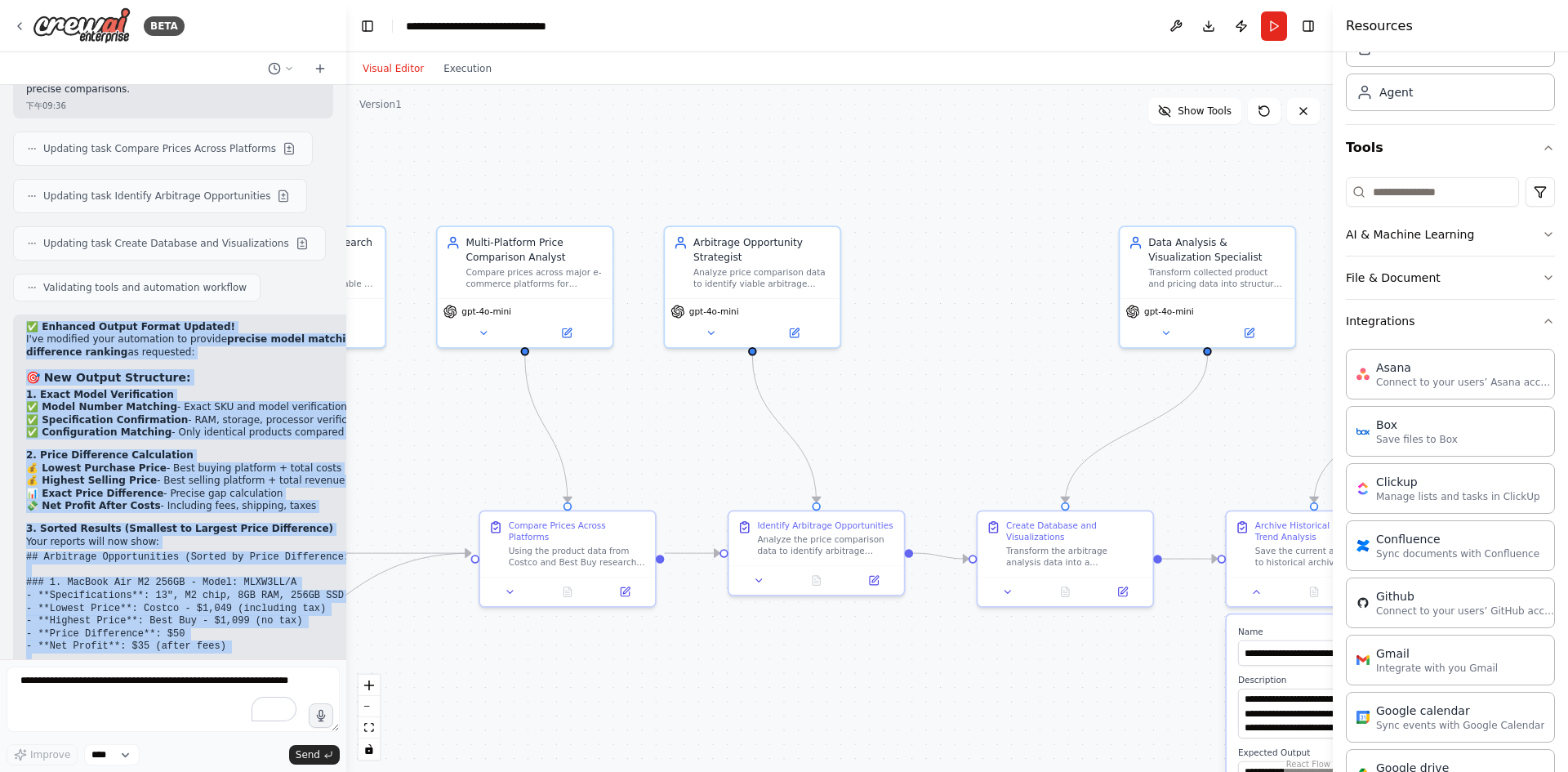
drag, startPoint x: 27, startPoint y: 262, endPoint x: 317, endPoint y: 620, distance: 460.7
click at [317, 620] on div "✅ Enhanced Output Format Updated! I've modified your automation to provide prec…" at bounding box center [247, 669] width 441 height 695
copy div "✅ Loremips Dolors Ametco Adipisc! E'se doeiusmo temp incididunt ut laboree dolo…"
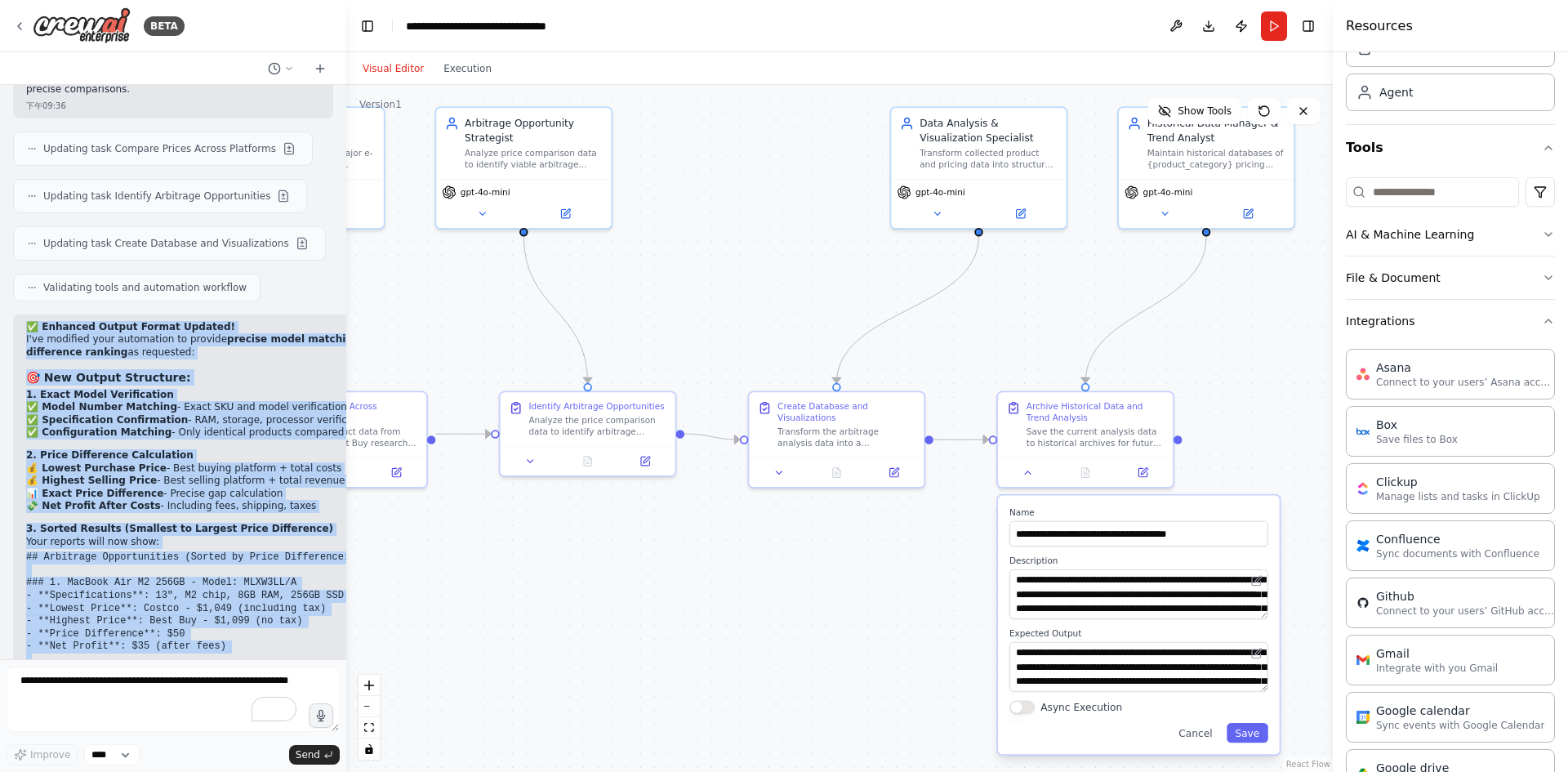
drag, startPoint x: 1201, startPoint y: 431, endPoint x: 972, endPoint y: 312, distance: 258.1
click at [972, 312] on div ".deletable-edge-delete-btn { width: 20px; height: 20px; border: 0px solid #ffff…" at bounding box center [839, 429] width 987 height 687
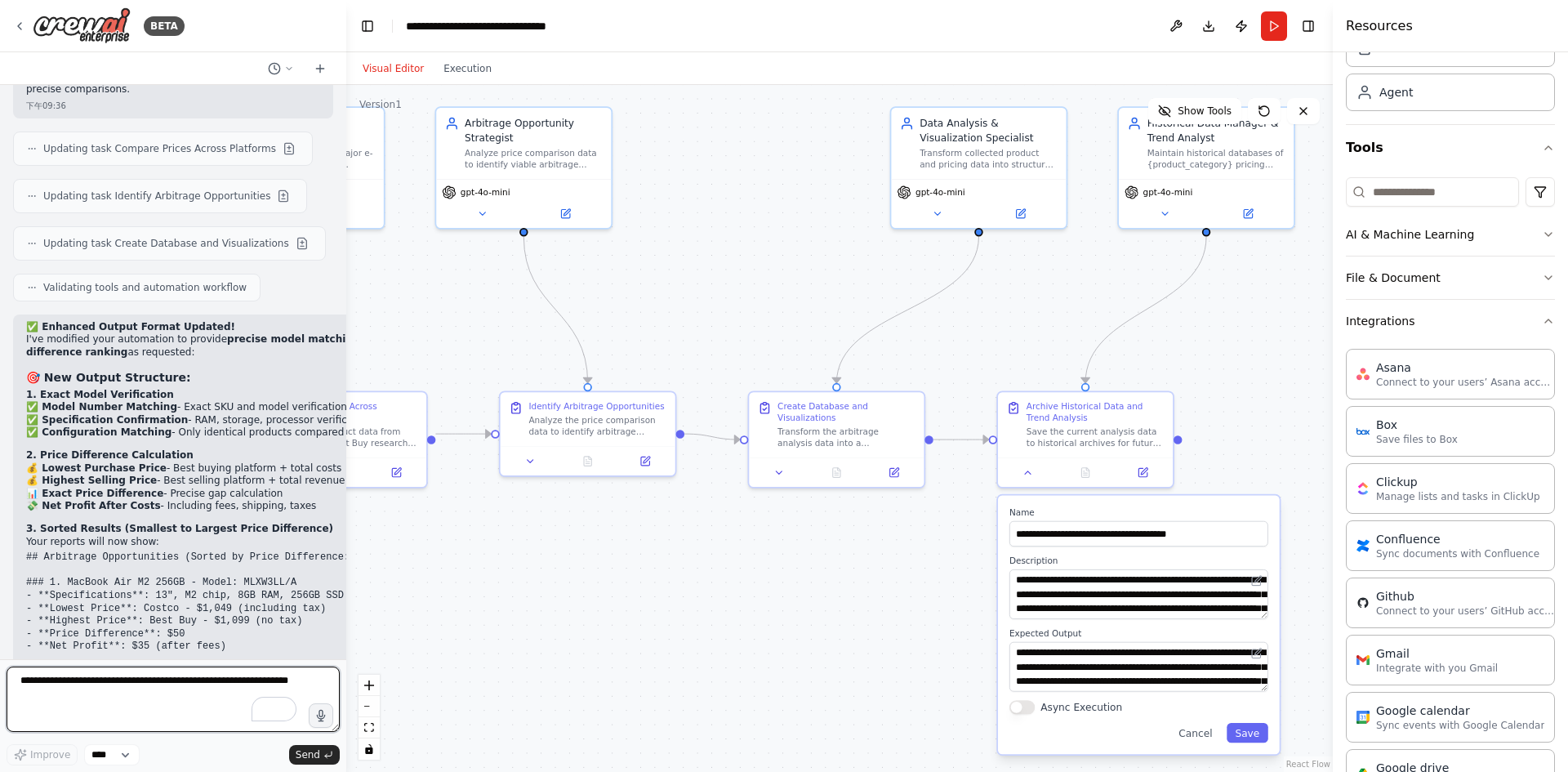
click at [105, 686] on textarea "To enrich screen reader interactions, please activate Accessibility in Grammarl…" at bounding box center [173, 699] width 333 height 65
click at [141, 690] on textarea "To enrich screen reader interactions, please activate Accessibility in Grammarl…" at bounding box center [173, 699] width 333 height 65
paste textarea "**********"
type textarea "**********"
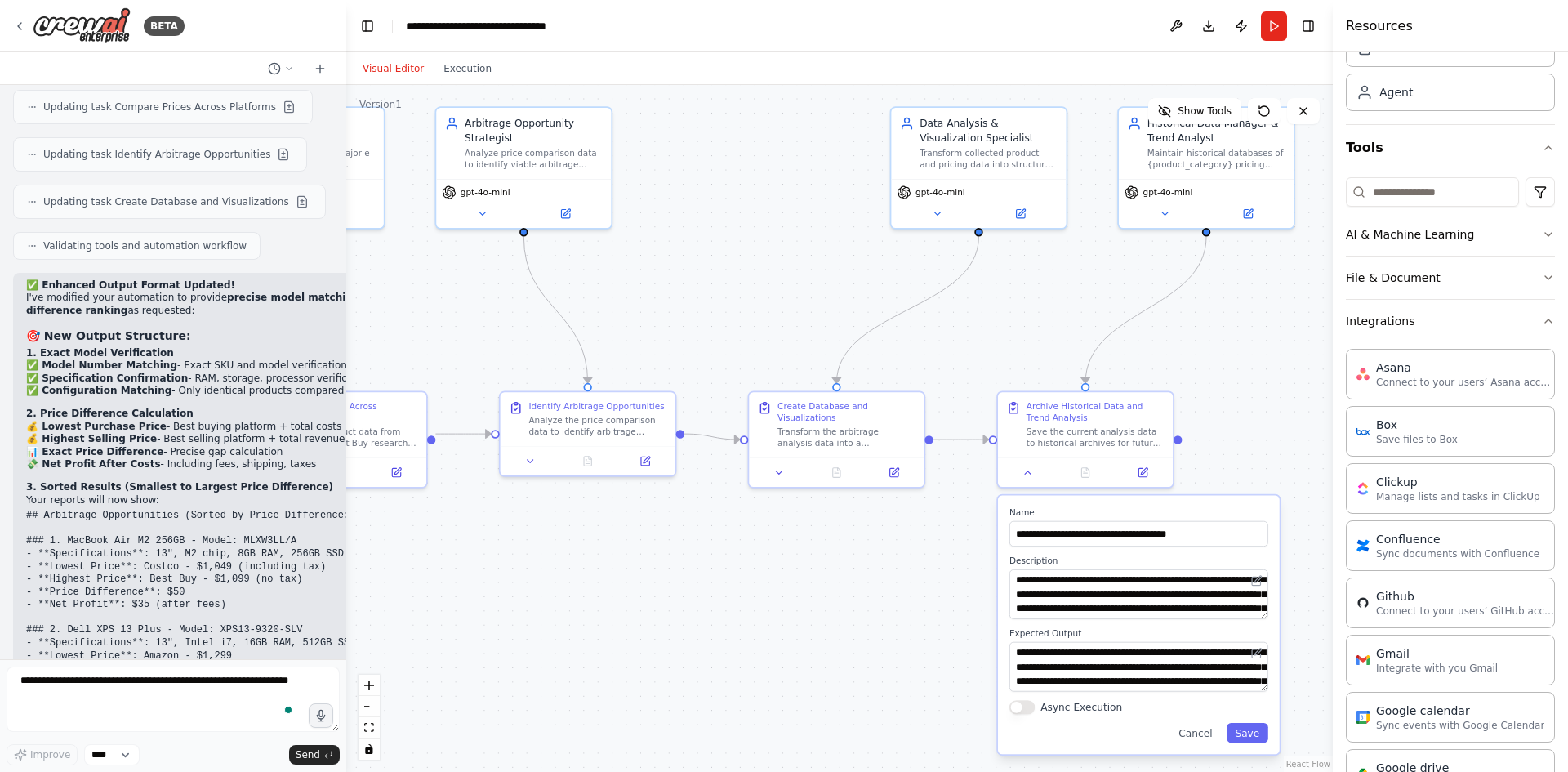
scroll to position [19850, 0]
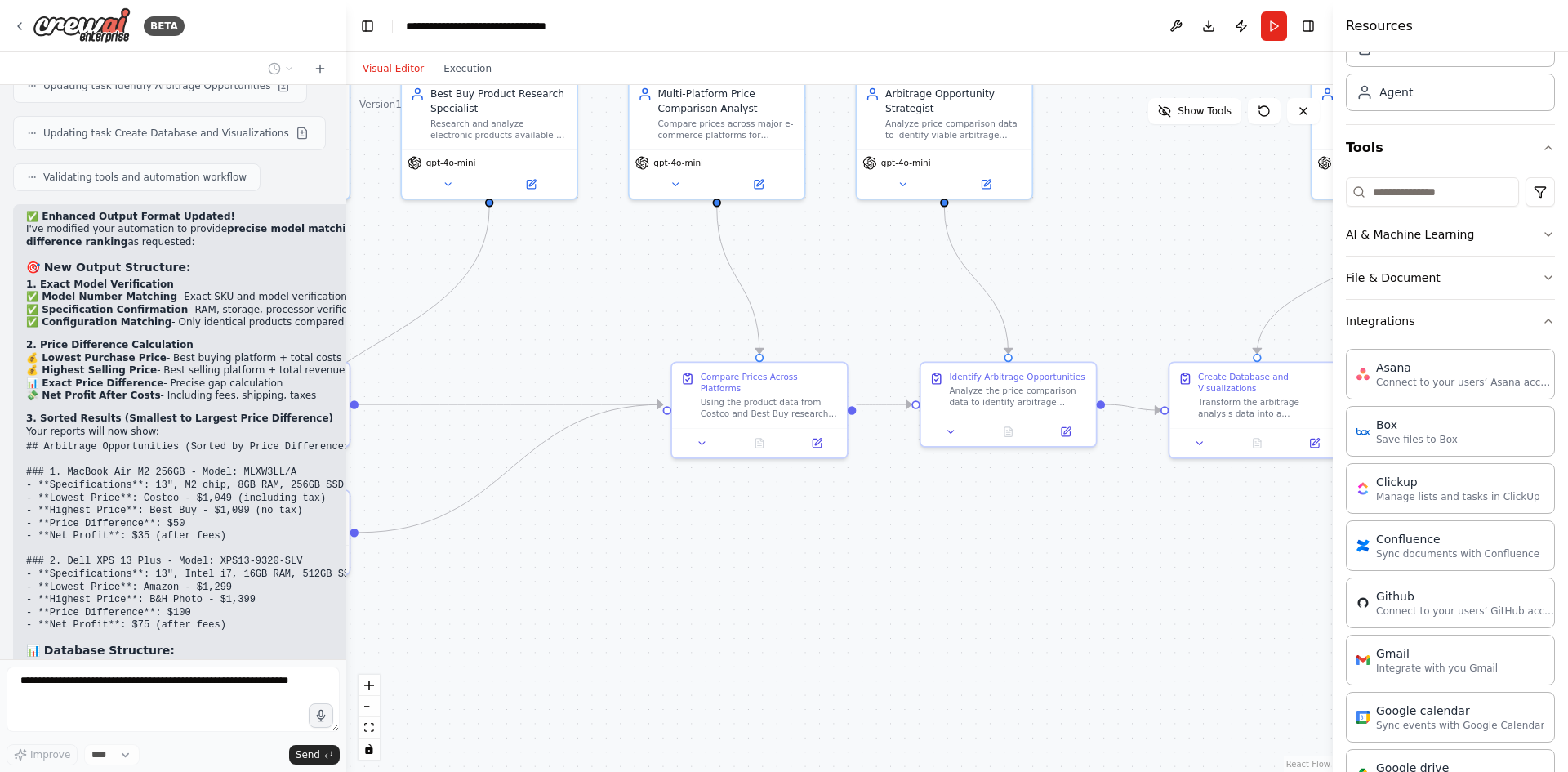
drag, startPoint x: 664, startPoint y: 600, endPoint x: 1085, endPoint y: 571, distance: 422.0
click at [1085, 571] on div ".deletable-edge-delete-btn { width: 20px; height: 20px; border: 0px solid #ffff…" at bounding box center [839, 429] width 987 height 687
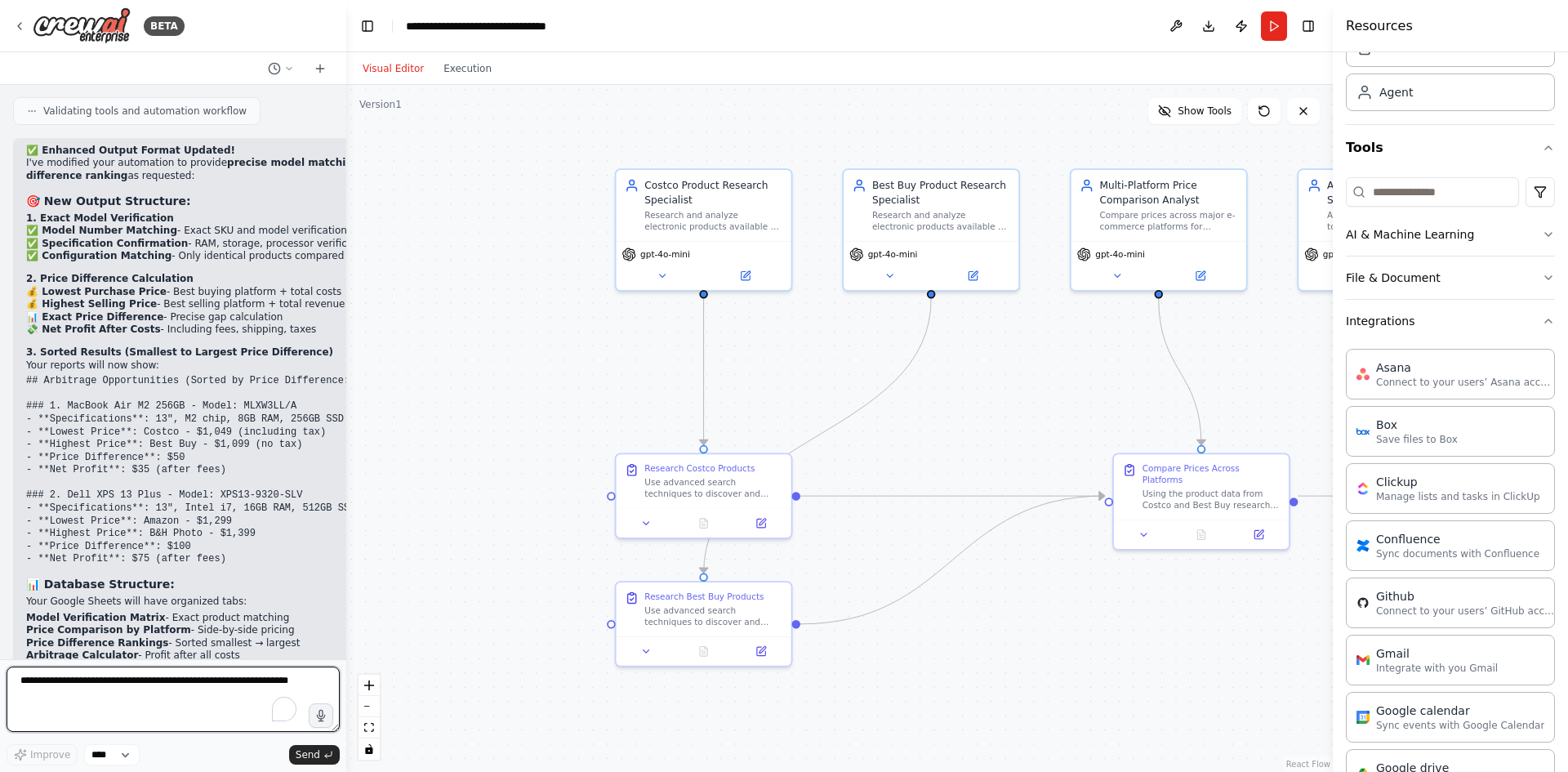
scroll to position [19930, 0]
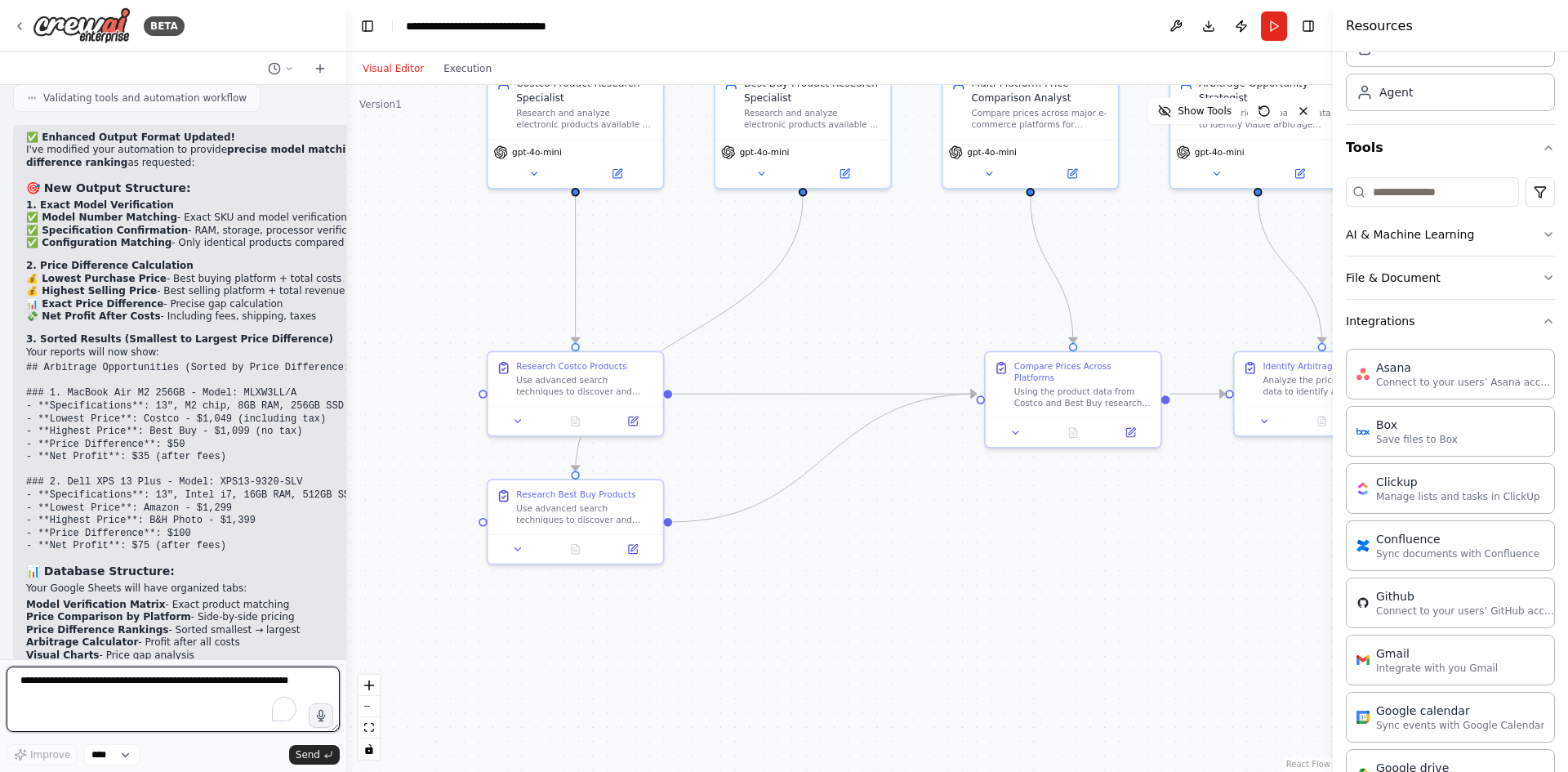
drag, startPoint x: 668, startPoint y: 515, endPoint x: 872, endPoint y: 462, distance: 210.8
click at [872, 462] on div ".deletable-edge-delete-btn { width: 20px; height: 20px; border: 0px solid #ffff…" at bounding box center [839, 429] width 987 height 687
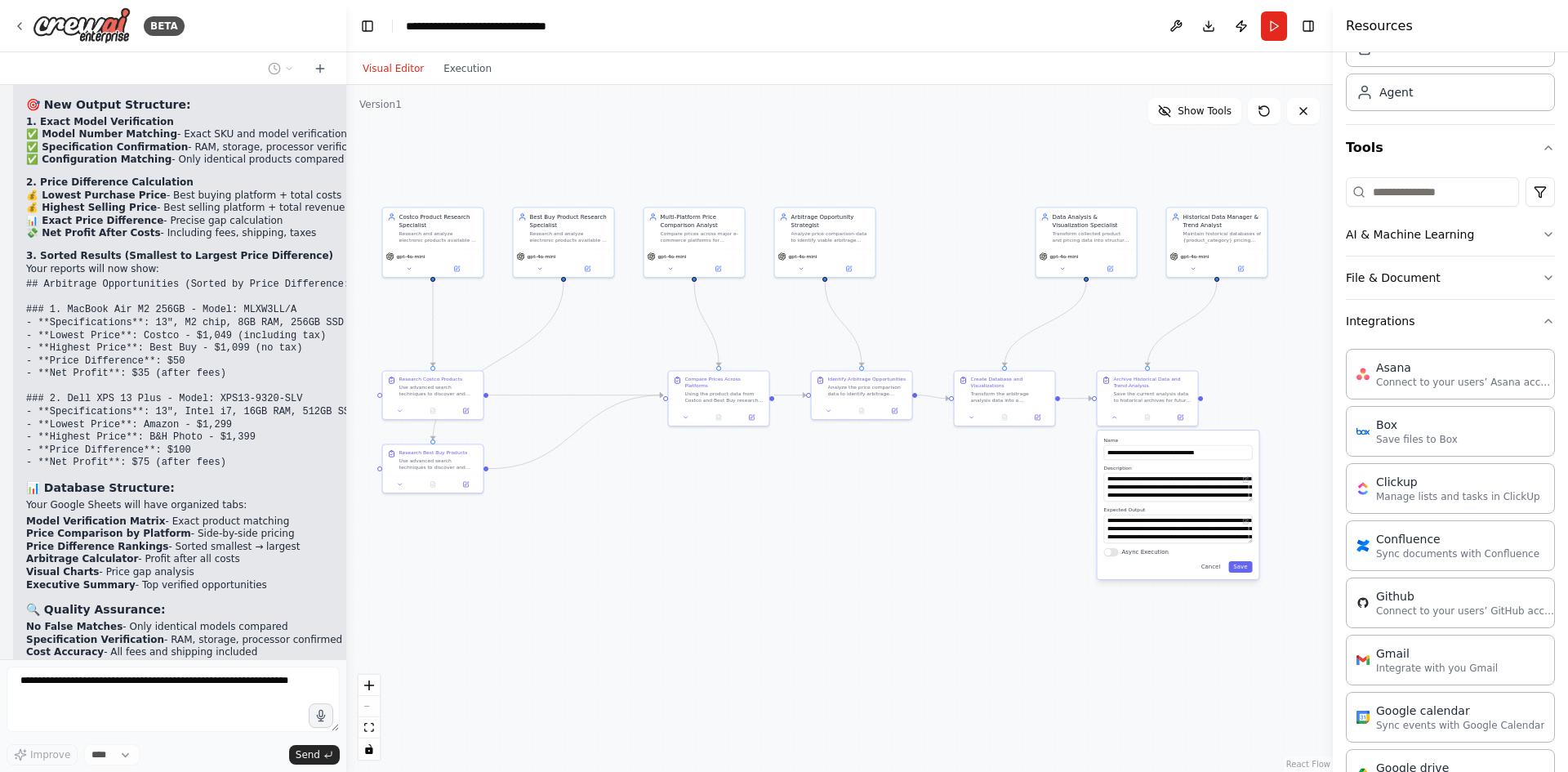
drag, startPoint x: 1120, startPoint y: 592, endPoint x: 831, endPoint y: 524, distance: 296.9
click at [831, 524] on div ".deletable-edge-delete-btn { width: 20px; height: 20px; border: 0px solid #ffff…" at bounding box center [839, 429] width 987 height 687
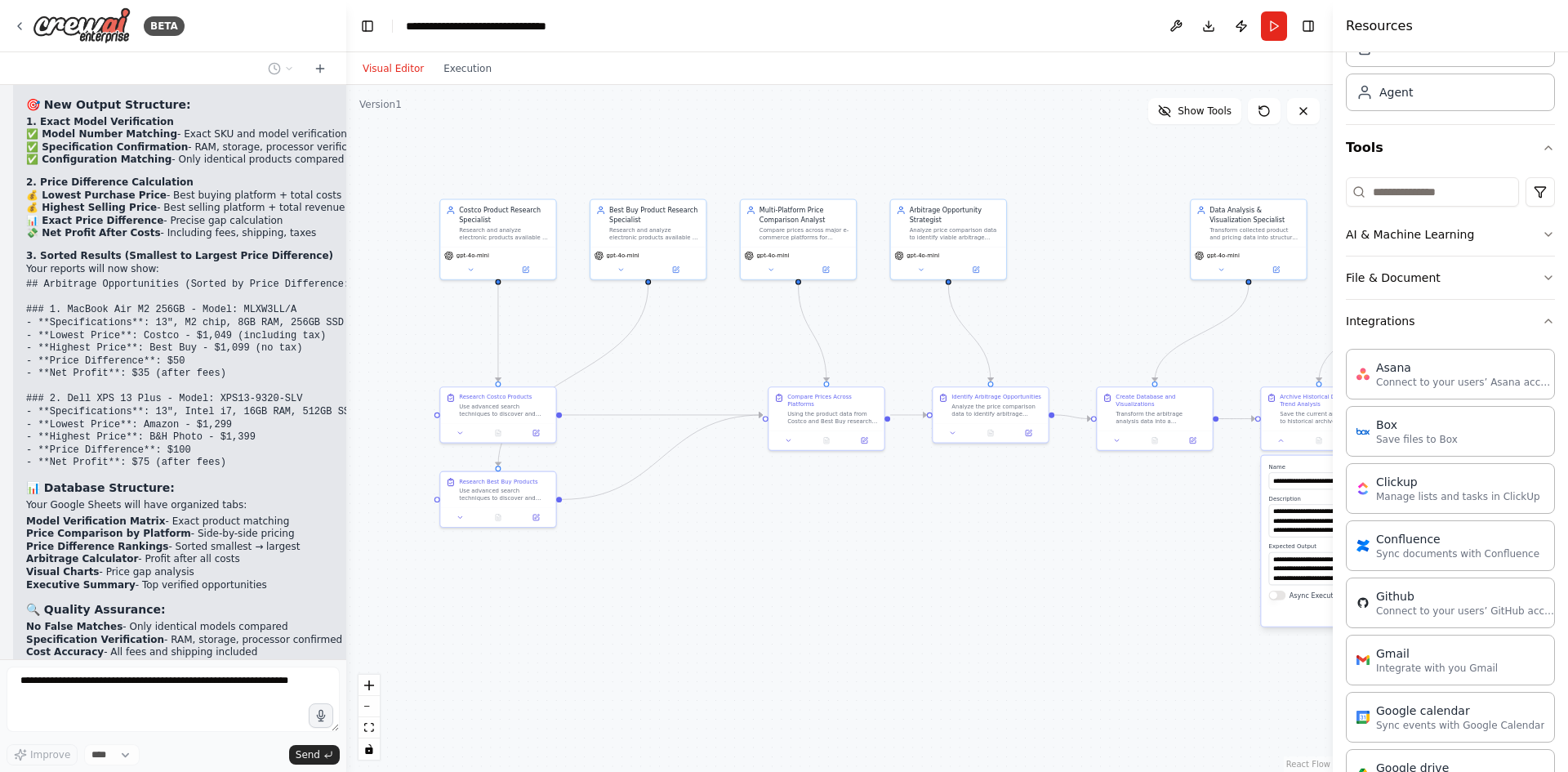
drag, startPoint x: 640, startPoint y: 490, endPoint x: 752, endPoint y: 527, distance: 118.0
click at [752, 527] on div ".deletable-edge-delete-btn { width: 20px; height: 20px; border: 0px solid #ffff…" at bounding box center [839, 429] width 987 height 687
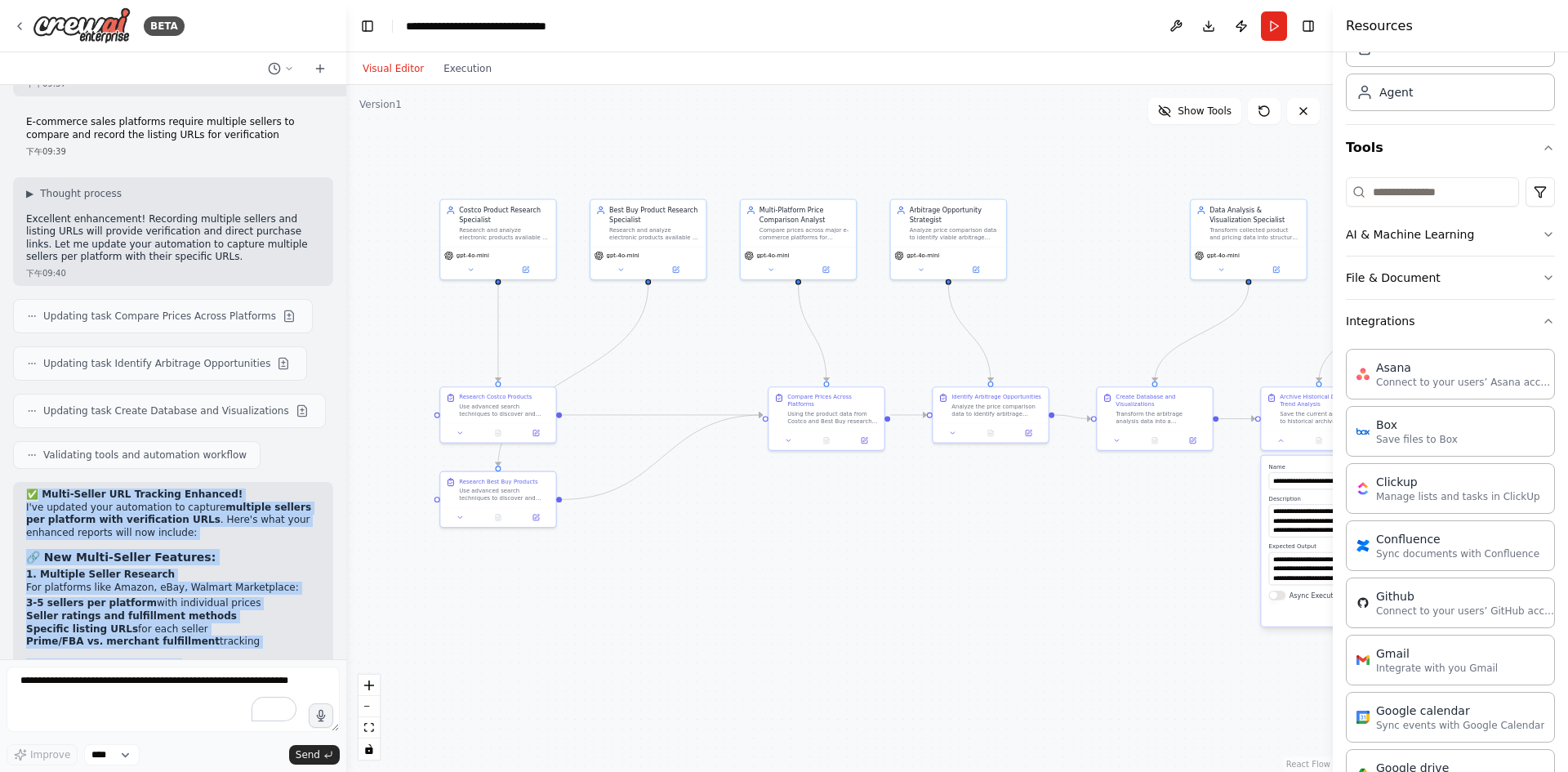
scroll to position [21037, 0]
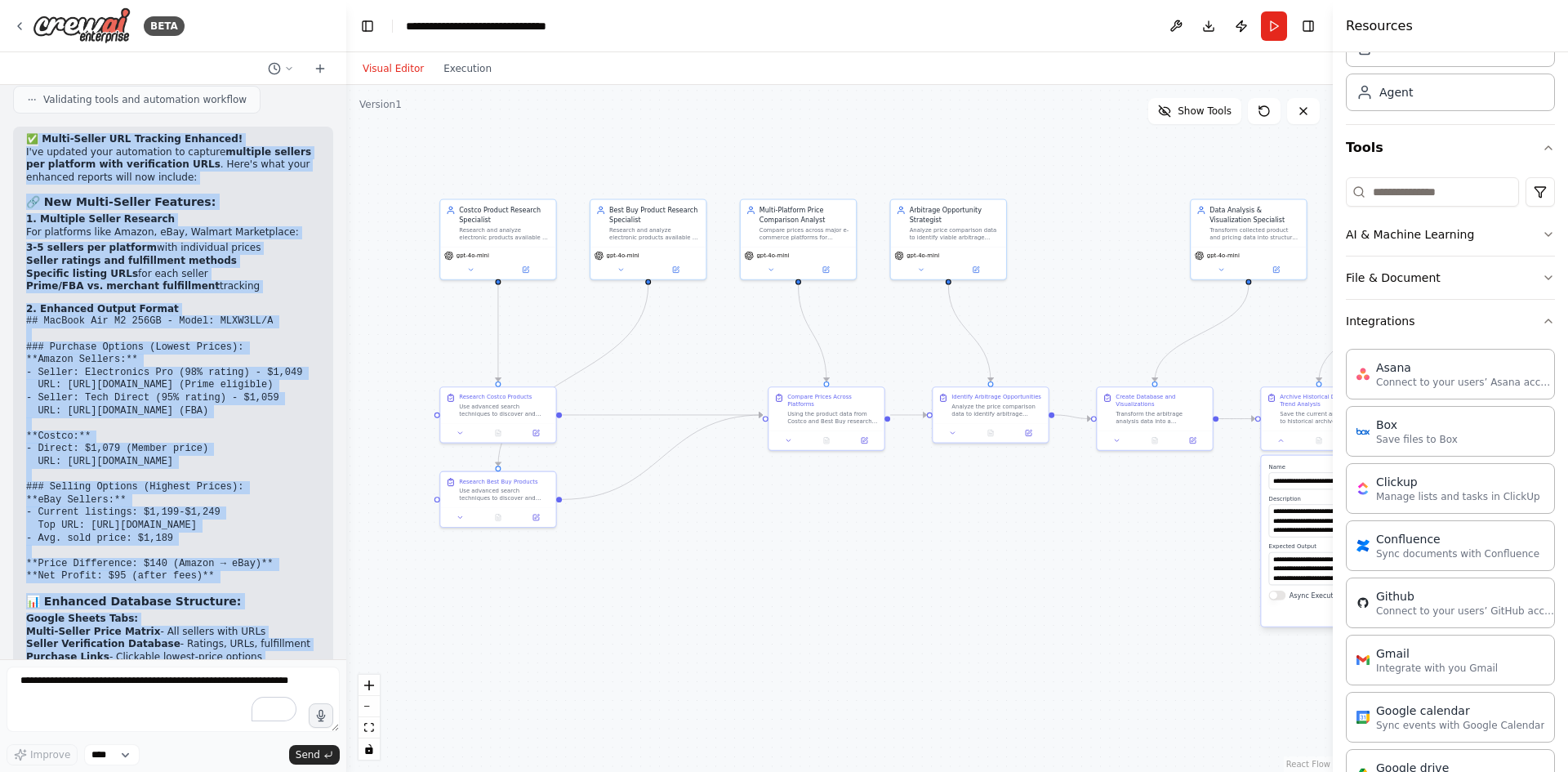
drag, startPoint x: 40, startPoint y: 403, endPoint x: 229, endPoint y: 619, distance: 287.0
click at [229, 619] on div "✅ Multi-Seller URL Tracking Enhanced! I've updated your automation to capture m…" at bounding box center [173, 581] width 294 height 896
copy div "Lorem-Ipsumd SIT Ametcons Adipisci! E'se doeiusm temp incididunt ut laboree dol…"
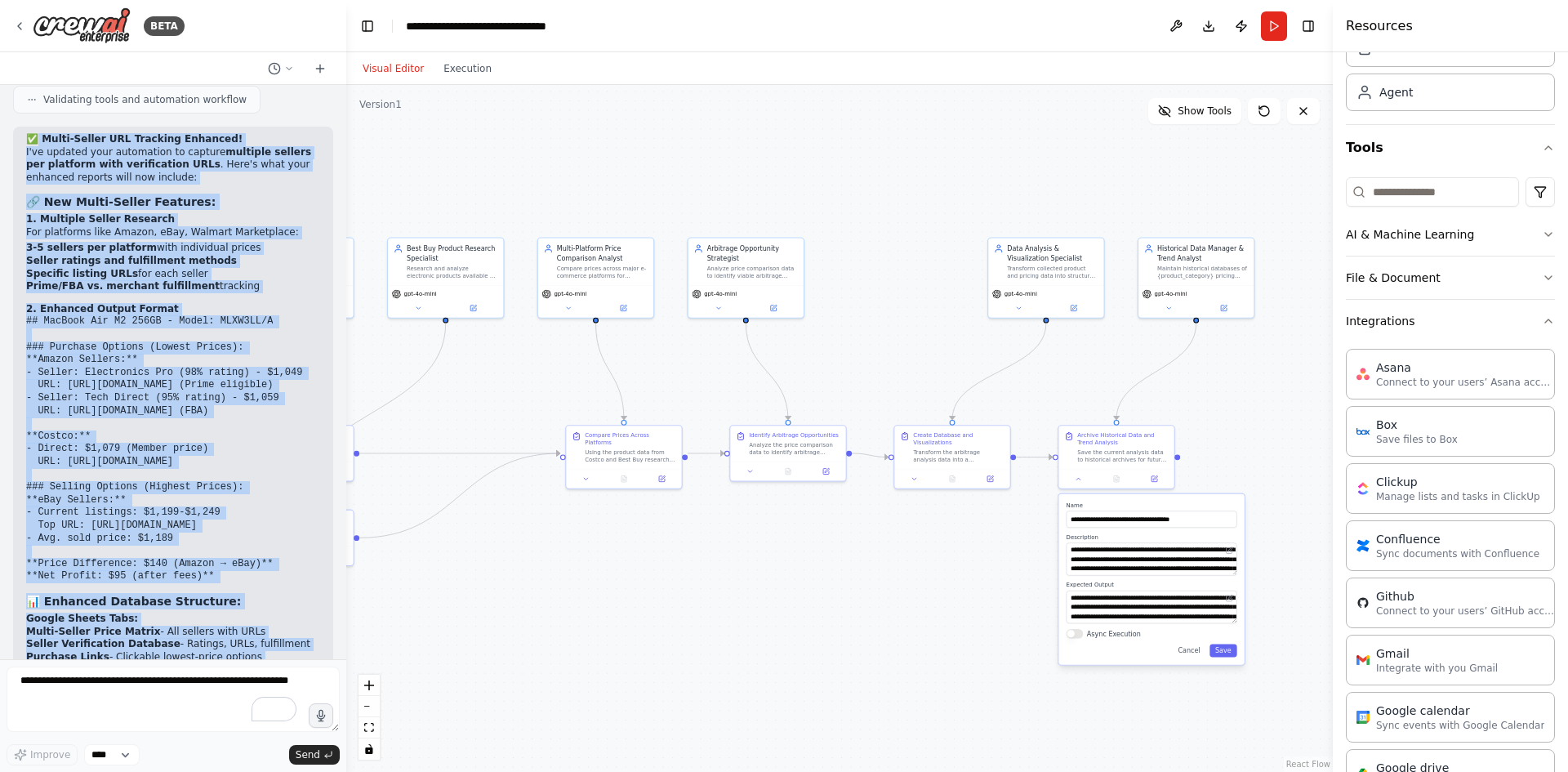
drag, startPoint x: 1059, startPoint y: 516, endPoint x: 869, endPoint y: 547, distance: 192.5
click at [869, 547] on div ".deletable-edge-delete-btn { width: 20px; height: 20px; border: 0px solid #ffff…" at bounding box center [839, 429] width 987 height 687
click at [1297, 459] on div ".deletable-edge-delete-btn { width: 20px; height: 20px; border: 0px solid #ffff…" at bounding box center [839, 429] width 987 height 687
click at [1265, 30] on button "Run" at bounding box center [1274, 26] width 27 height 29
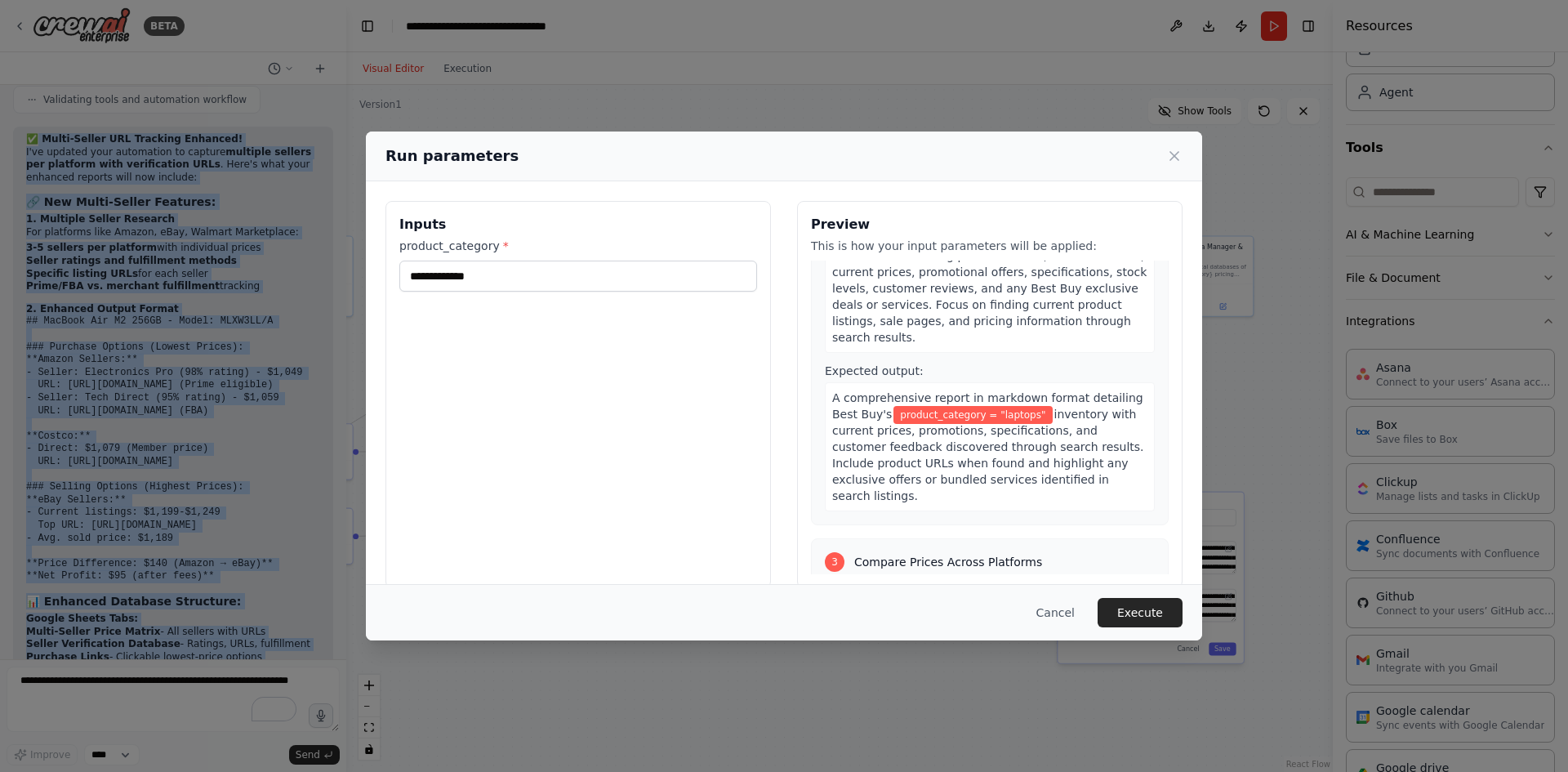
scroll to position [899, 0]
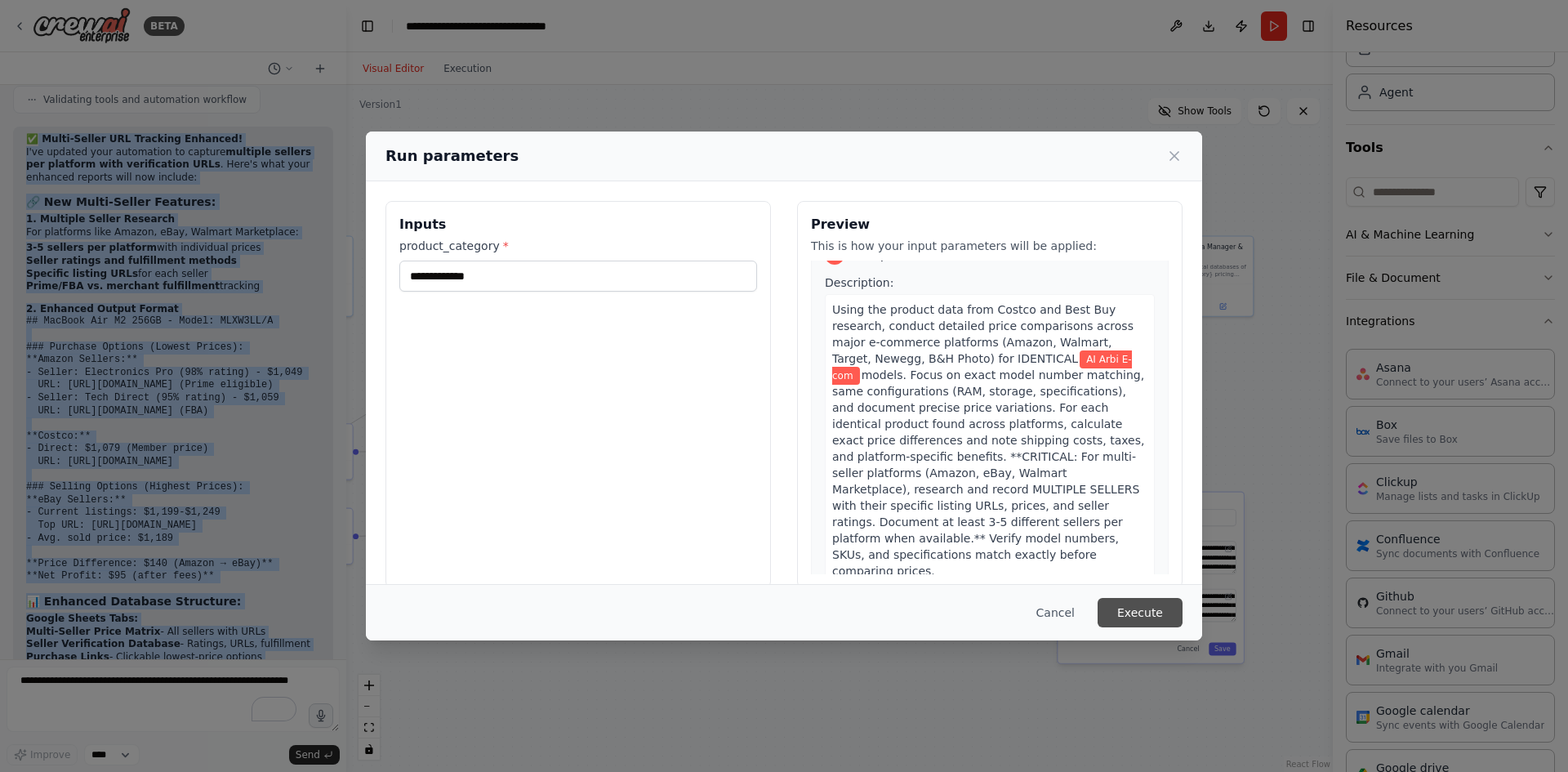
click at [1159, 613] on button "Execute" at bounding box center [1140, 613] width 85 height 29
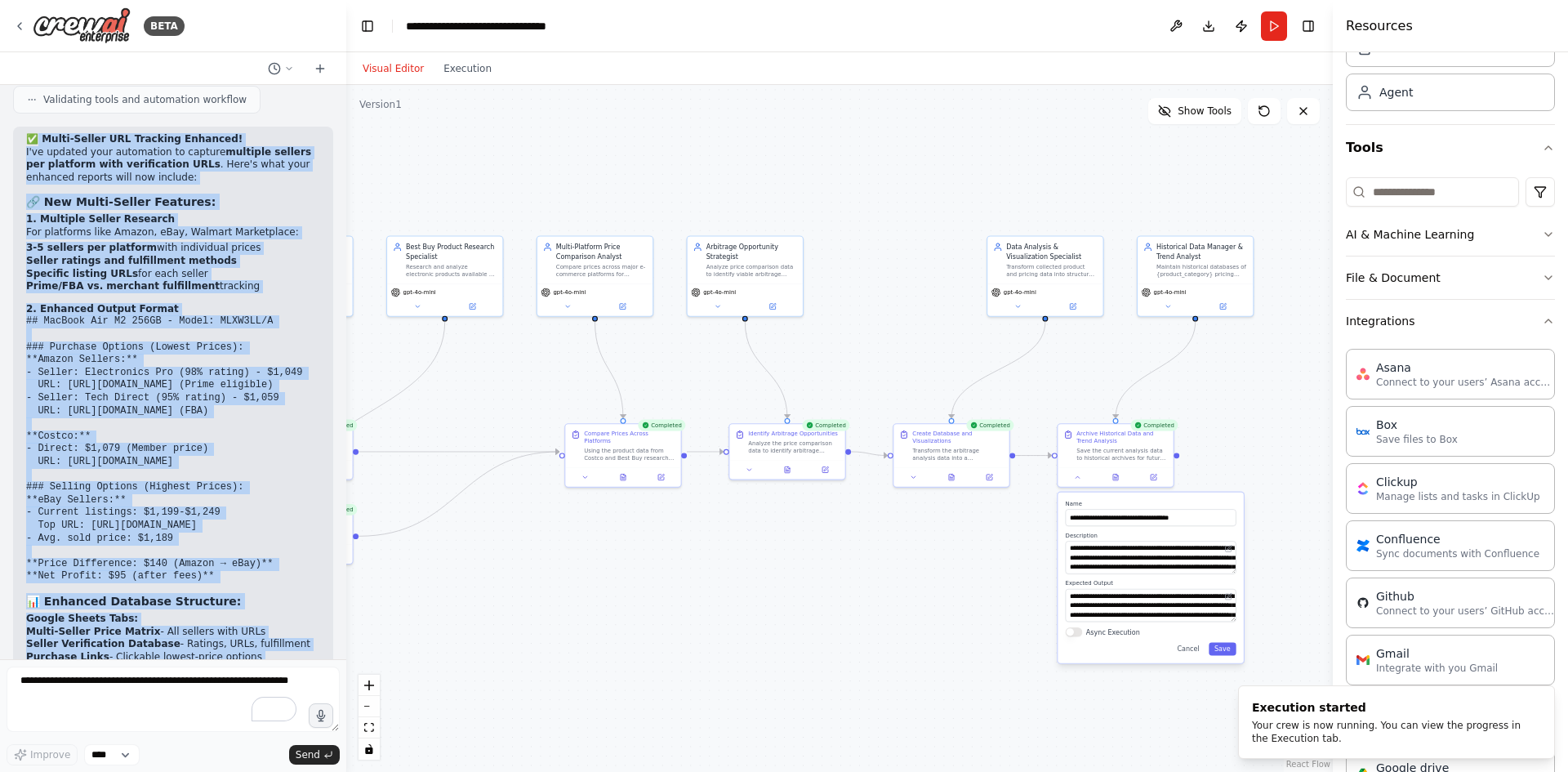
click at [1263, 454] on div ".deletable-edge-delete-btn { width: 20px; height: 20px; border: 0px solid #ffff…" at bounding box center [839, 429] width 987 height 687
click at [1122, 480] on button at bounding box center [1120, 475] width 40 height 11
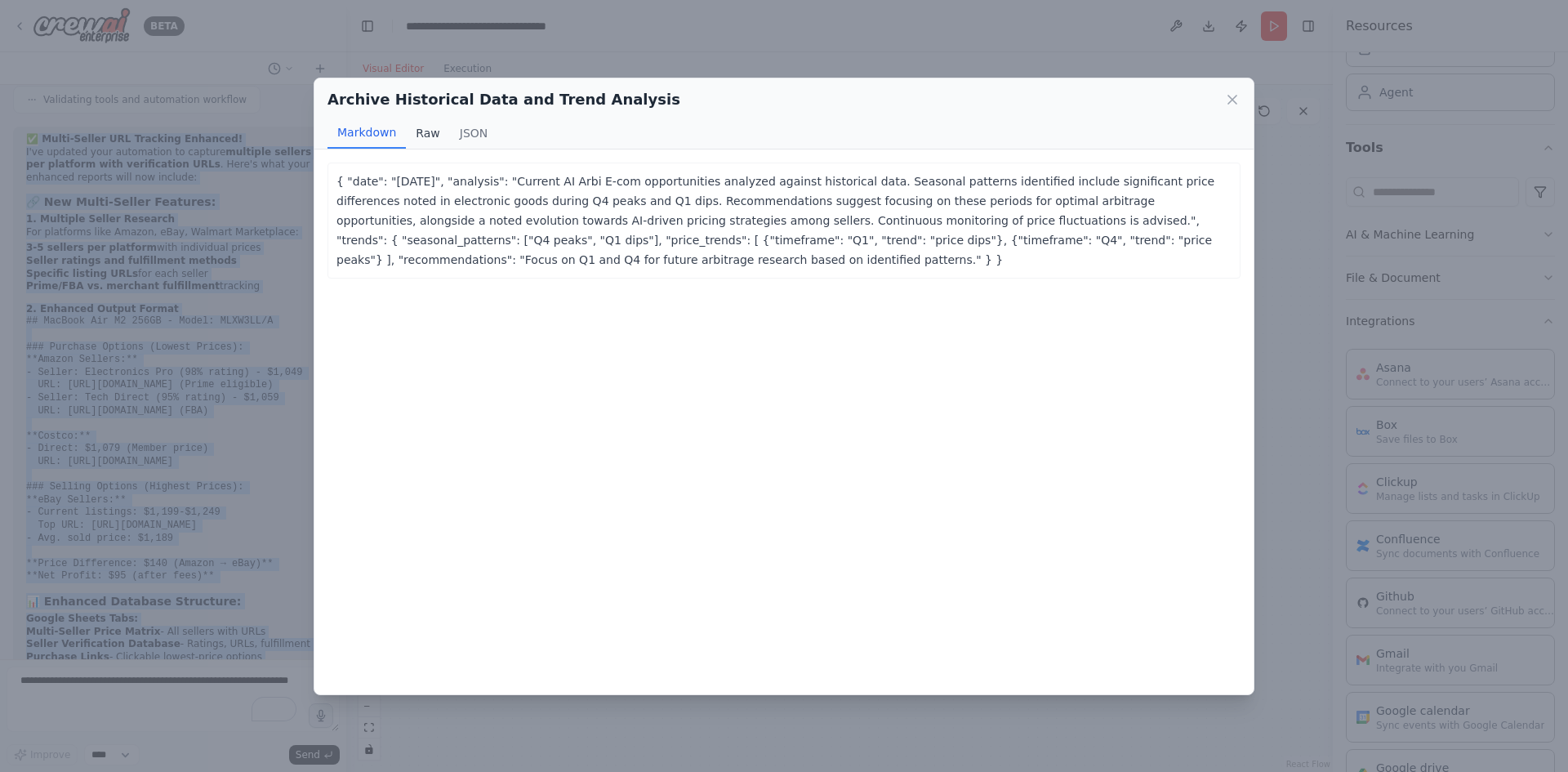
click at [413, 131] on button "Raw" at bounding box center [427, 133] width 43 height 31
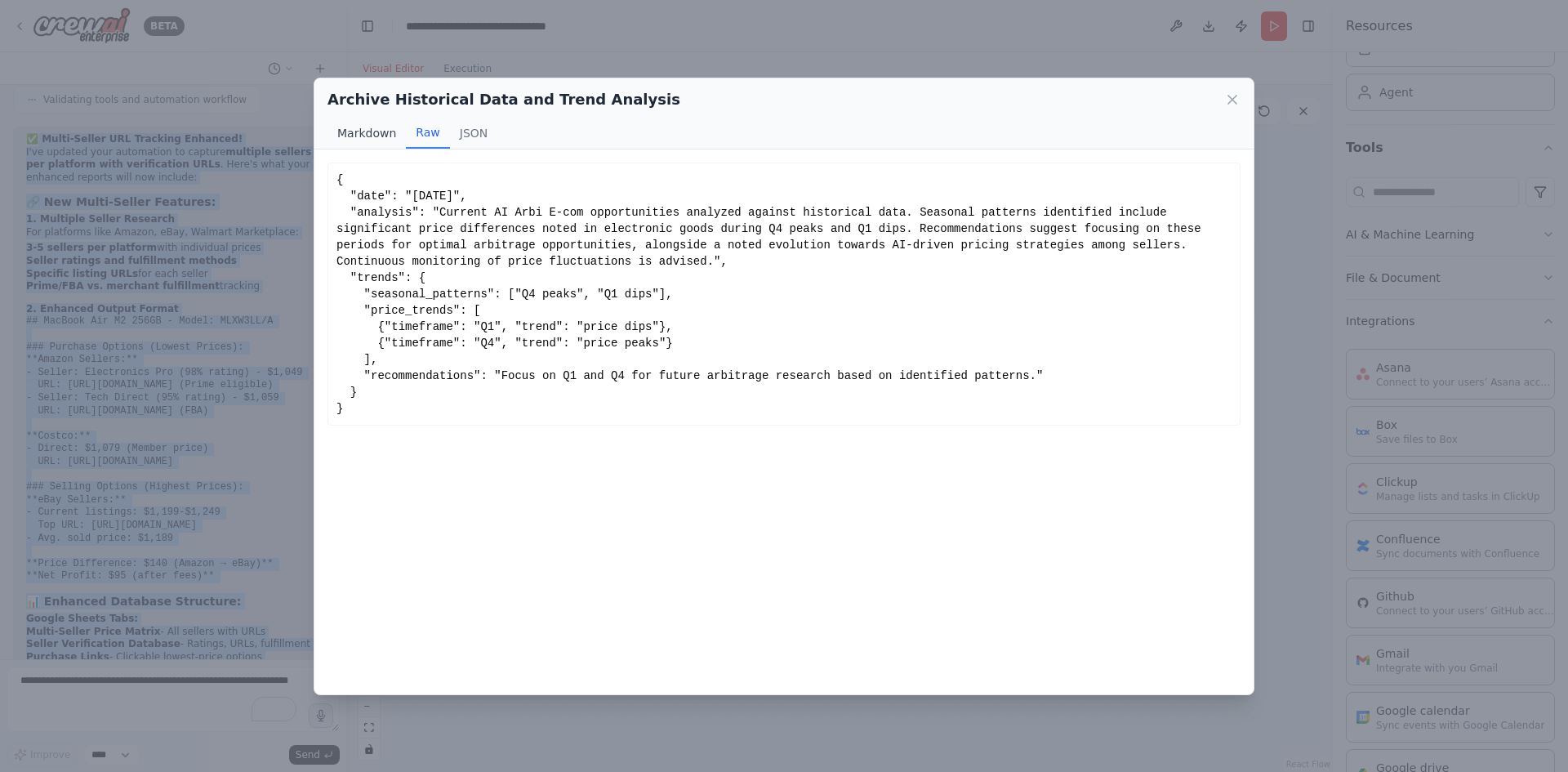
click at [356, 129] on button "Markdown" at bounding box center [367, 133] width 79 height 31
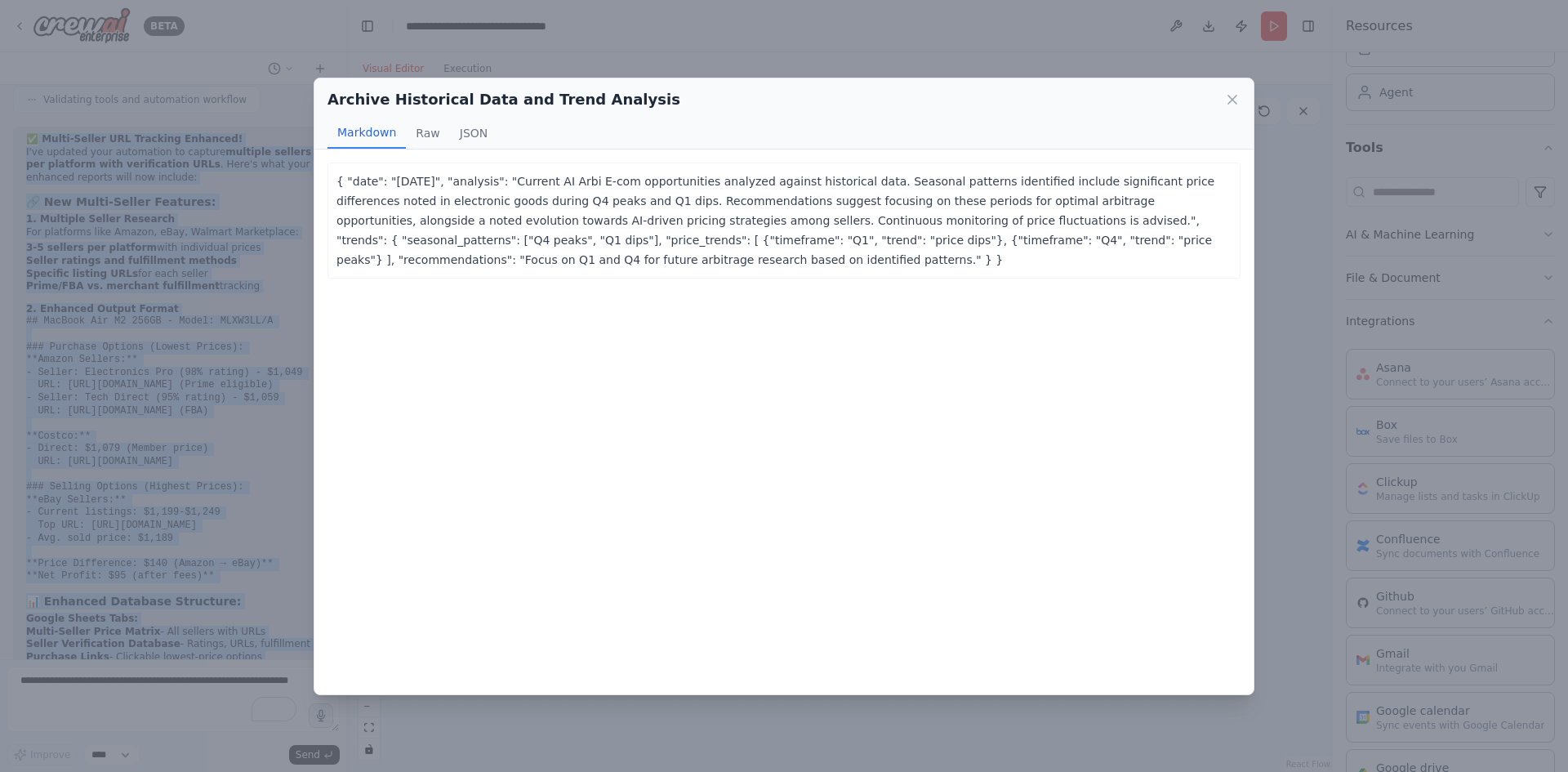
drag, startPoint x: 667, startPoint y: 263, endPoint x: 317, endPoint y: 171, distance: 361.9
click at [317, 171] on div "{ "date": "[DATE]", "analysis": "Current AI Arbi E-com opportunities analyzed a…" at bounding box center [784, 421] width 939 height 545
copy p "{ "date": "[DATE]", "analysis": "Current AI Arbi E-com opportunities analyzed a…"
click at [1235, 103] on icon at bounding box center [1233, 100] width 16 height 16
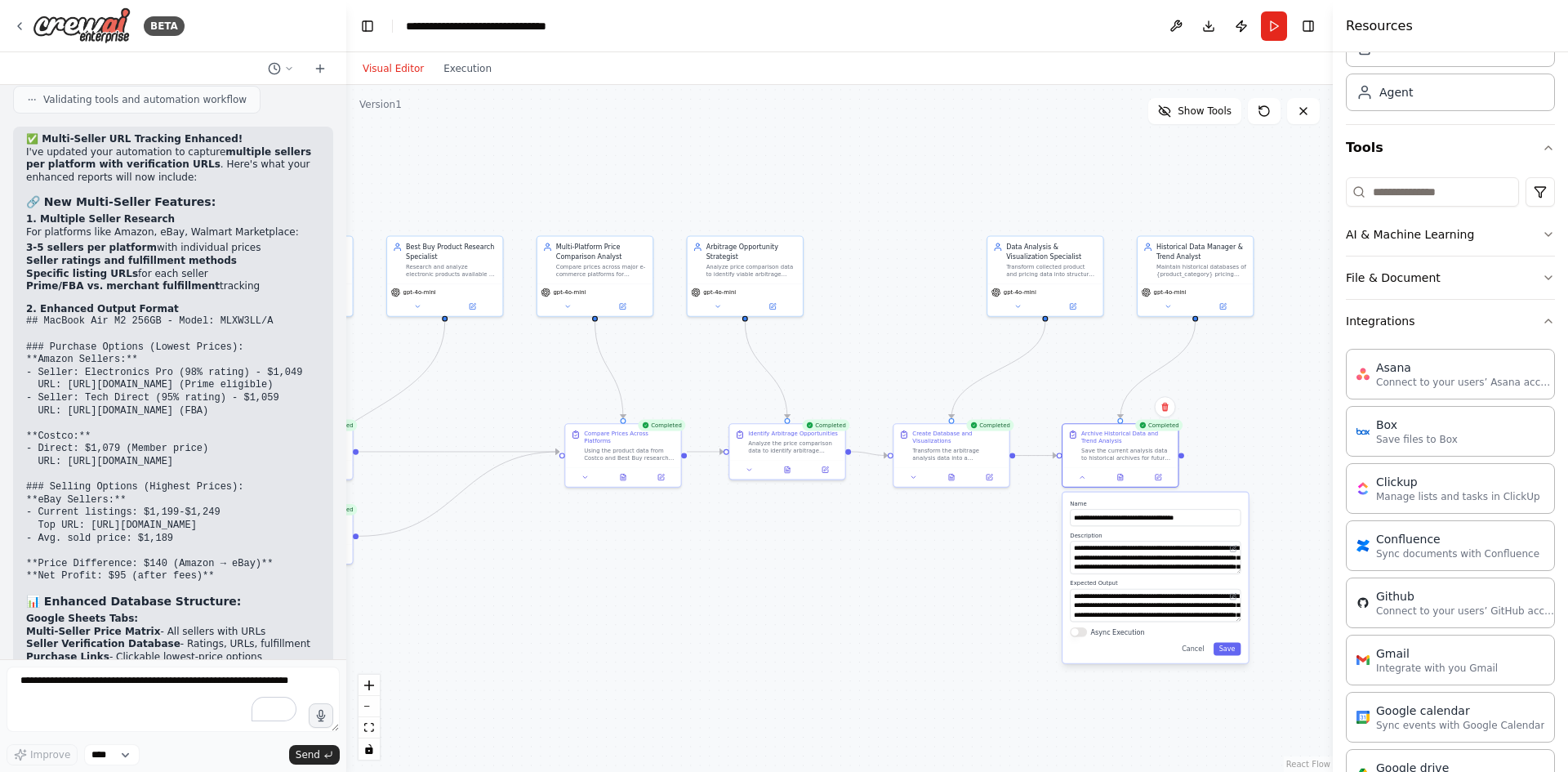
click at [1231, 452] on div ".deletable-edge-delete-btn { width: 20px; height: 20px; border: 0px solid #ffff…" at bounding box center [839, 429] width 987 height 687
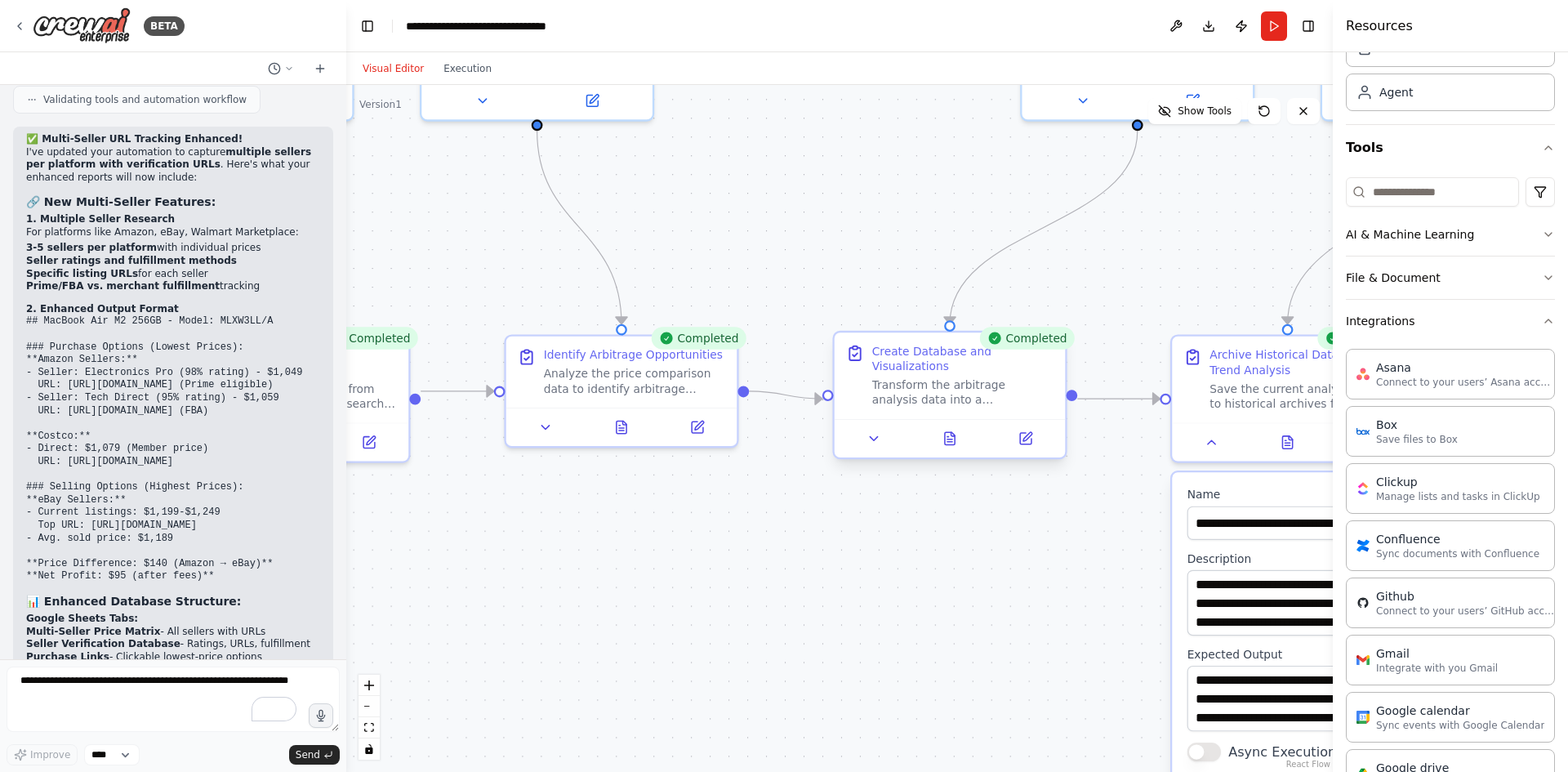
click at [955, 455] on div at bounding box center [950, 439] width 232 height 38
click at [957, 450] on button at bounding box center [949, 439] width 80 height 23
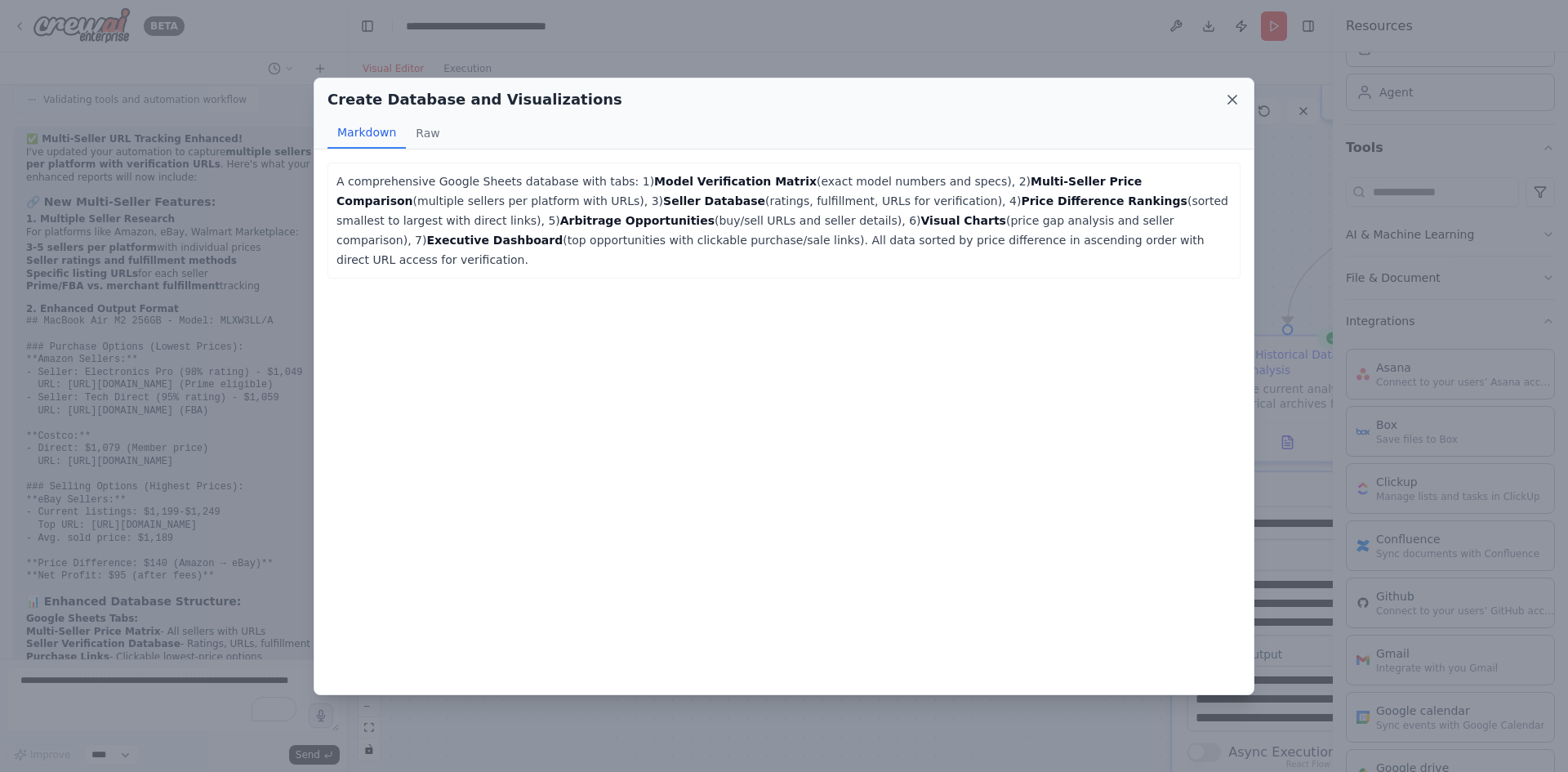
click at [1239, 98] on icon at bounding box center [1233, 100] width 16 height 16
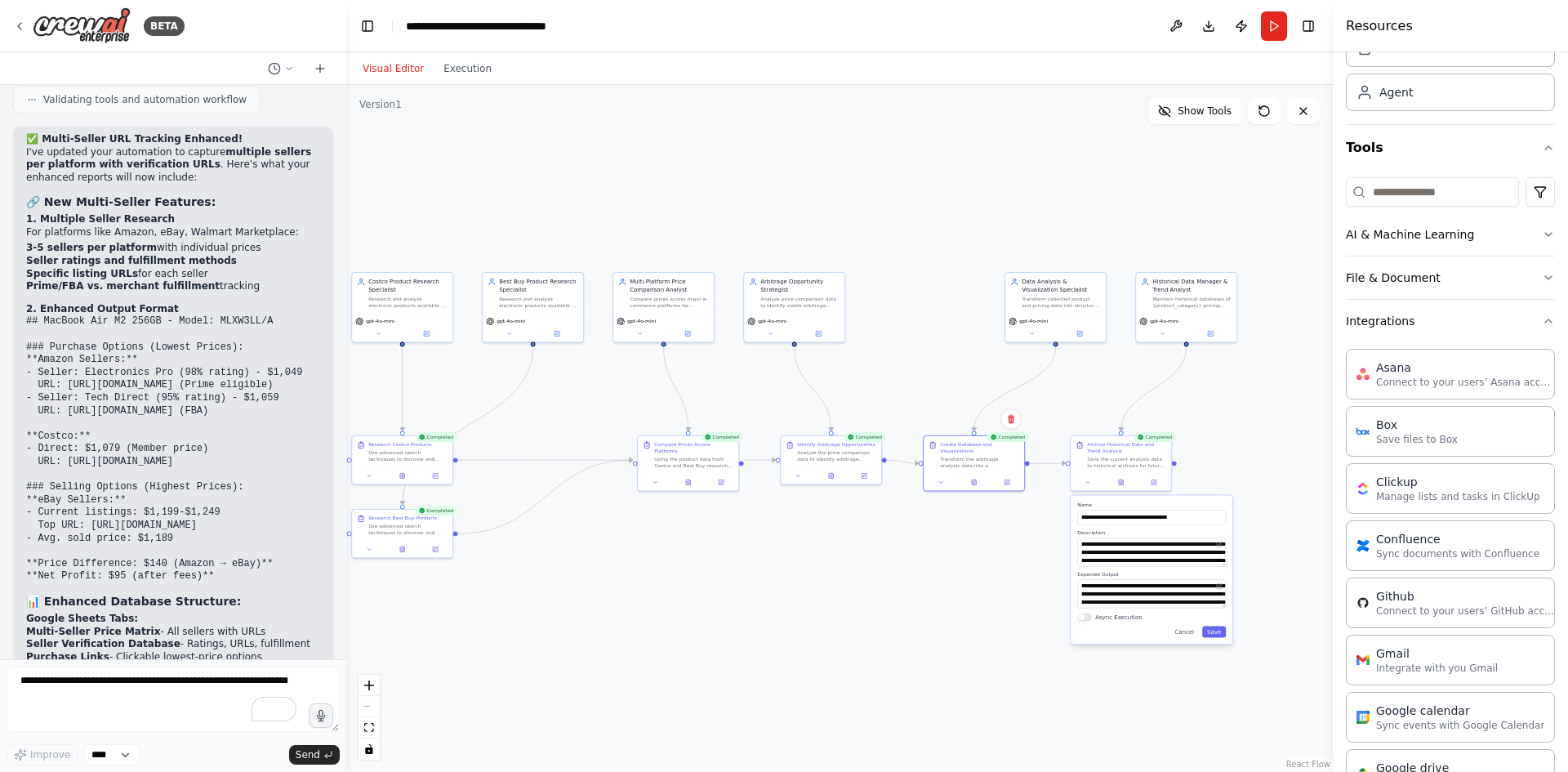
drag, startPoint x: 687, startPoint y: 576, endPoint x: 823, endPoint y: 517, distance: 148.2
click at [857, 515] on div ".deletable-edge-delete-btn { width: 20px; height: 20px; border: 0px solid #ffff…" at bounding box center [839, 429] width 987 height 687
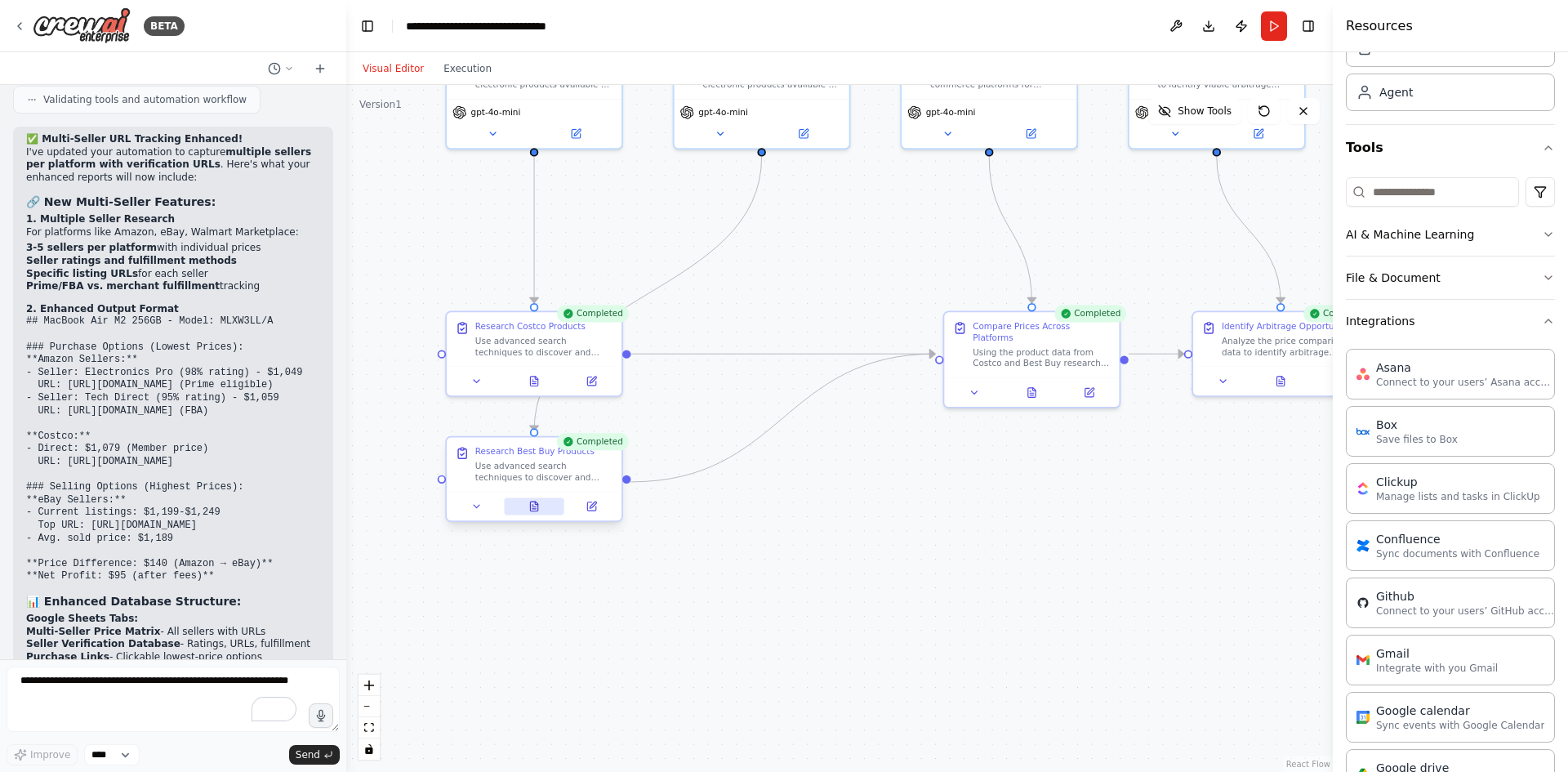
click at [537, 508] on icon at bounding box center [534, 506] width 7 height 10
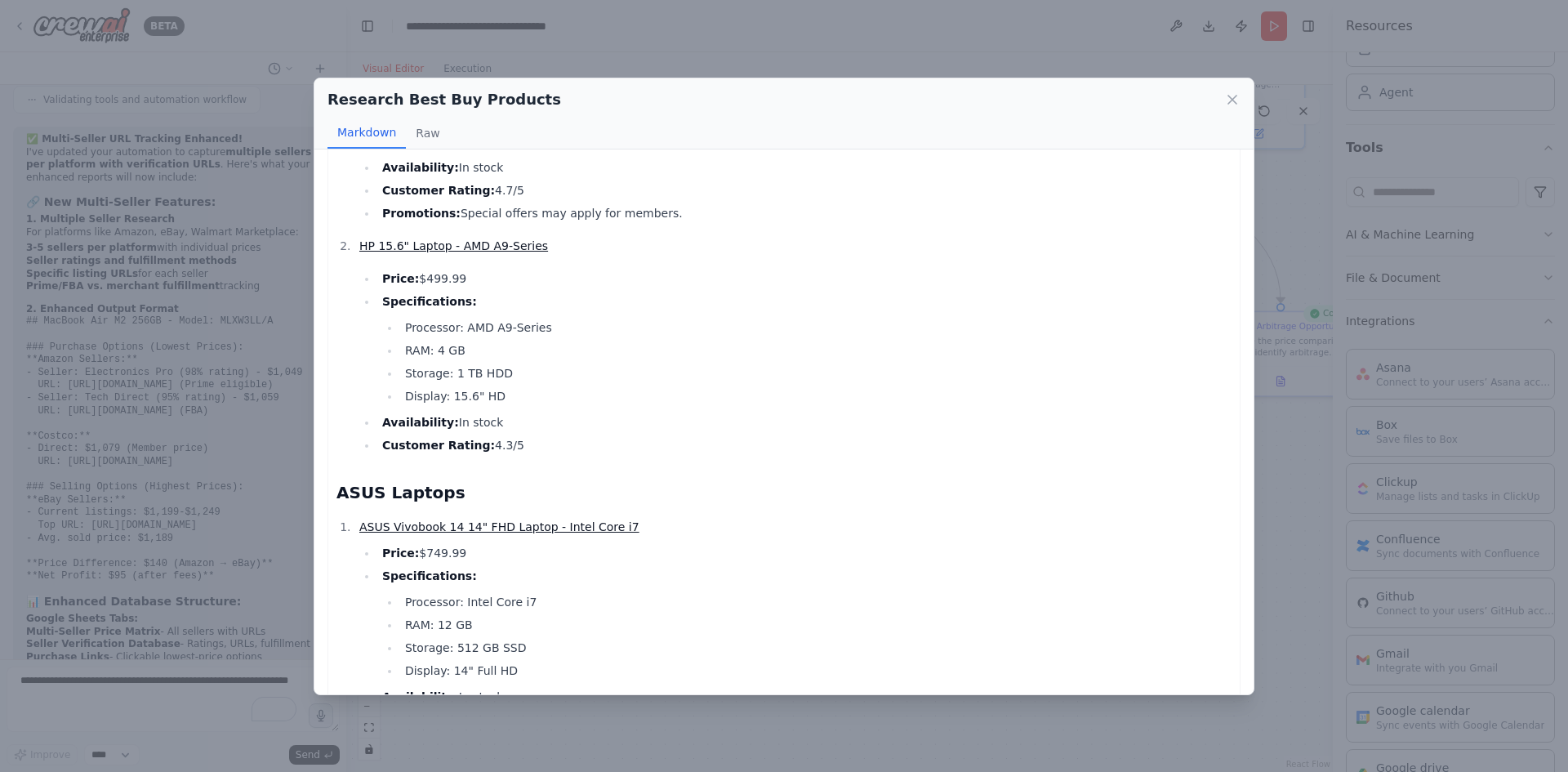
scroll to position [1021, 0]
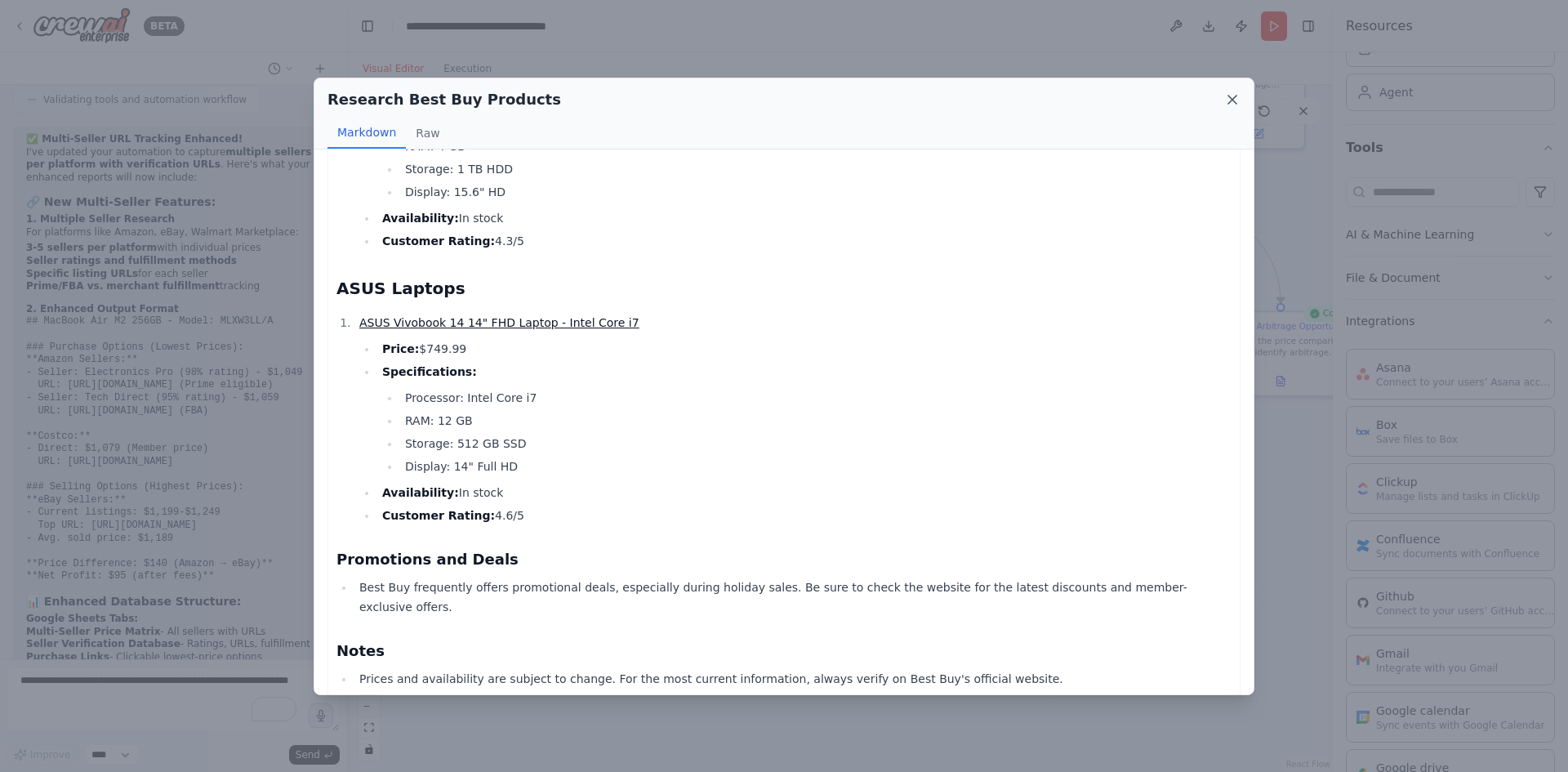
click at [1238, 103] on icon at bounding box center [1233, 100] width 16 height 16
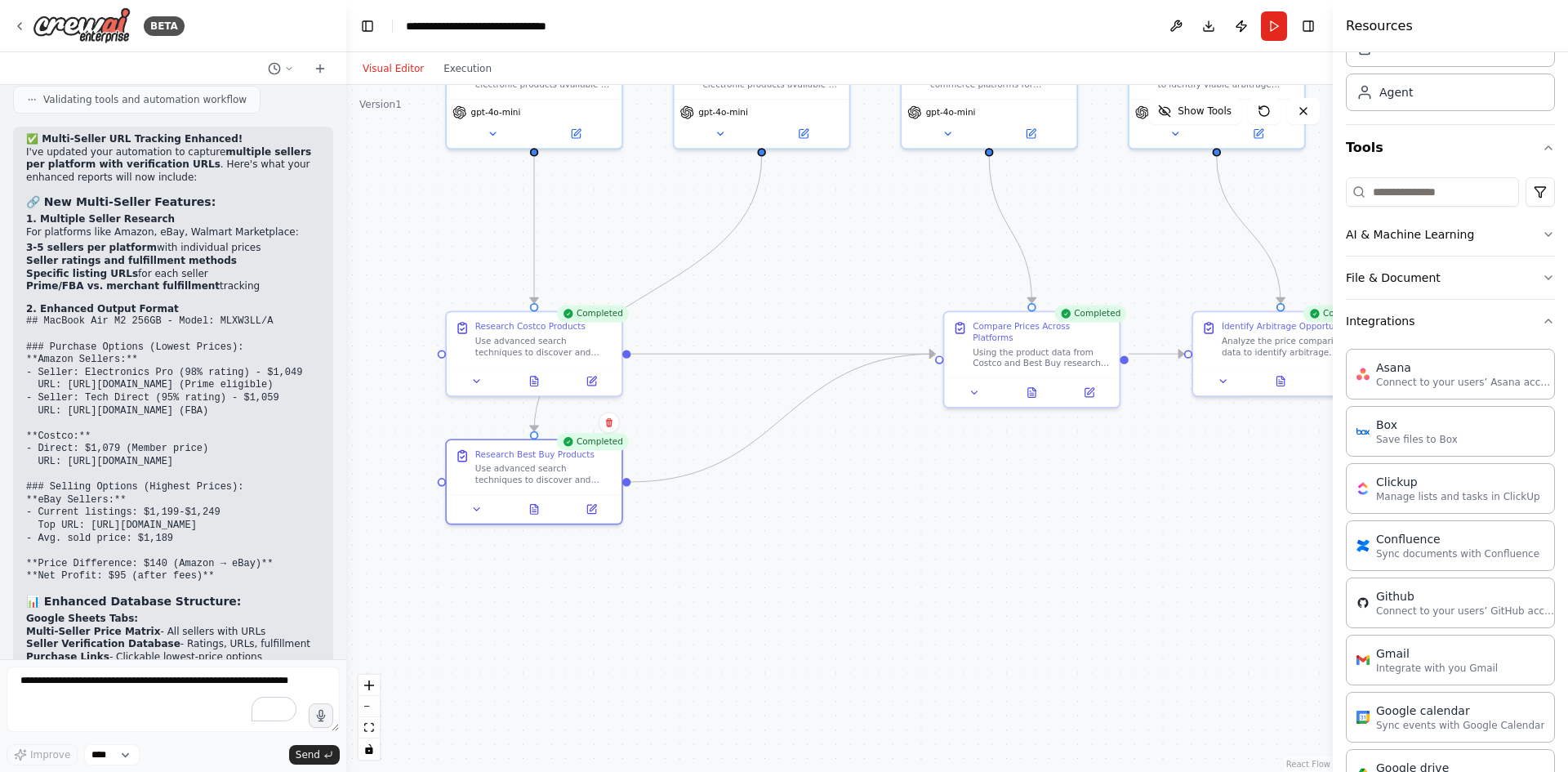
click at [1217, 480] on div ".deletable-edge-delete-btn { width: 20px; height: 20px; border: 0px solid #ffff…" at bounding box center [839, 429] width 987 height 687
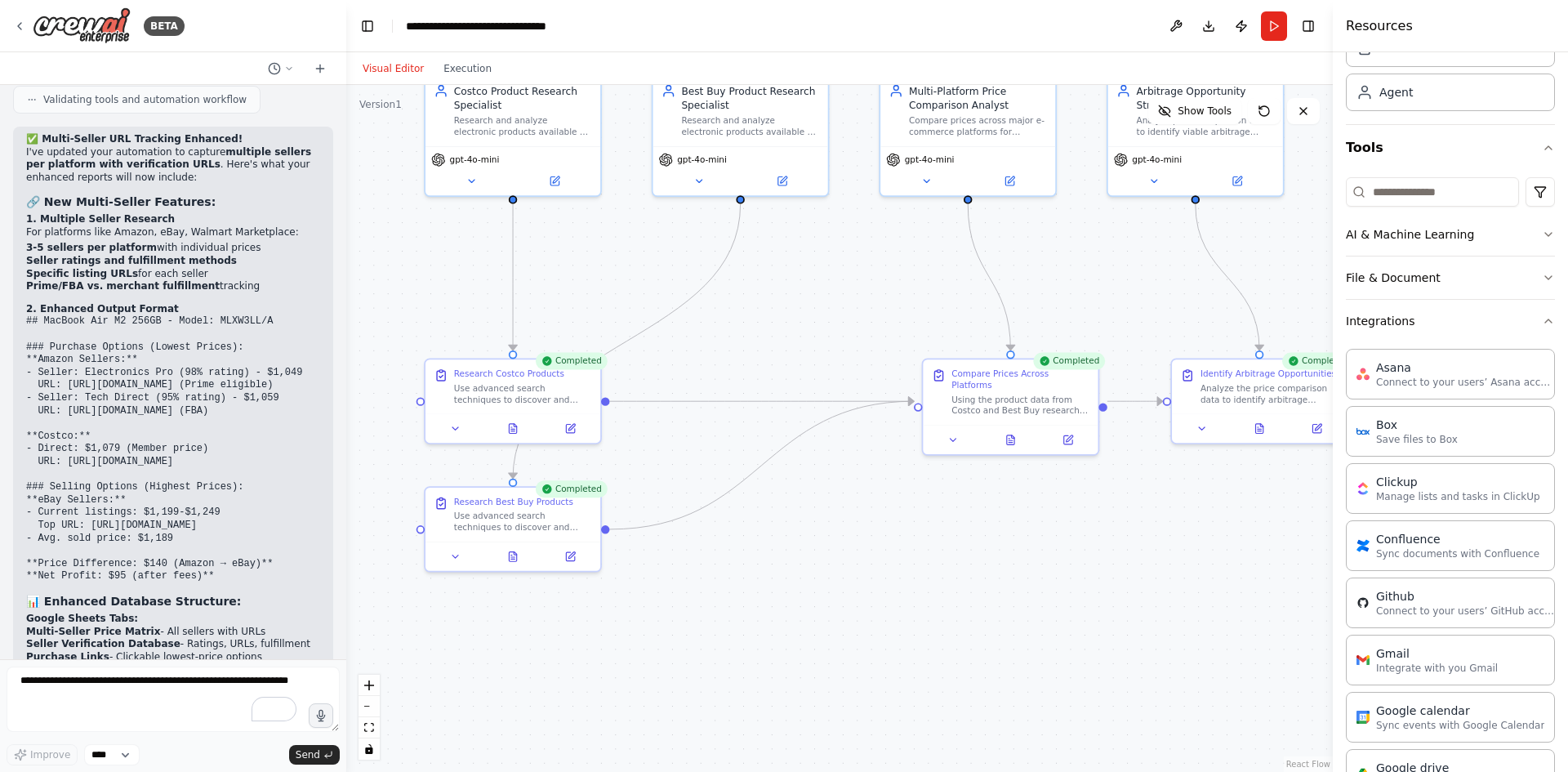
drag, startPoint x: 1083, startPoint y: 478, endPoint x: 1099, endPoint y: 518, distance: 43.1
click at [1099, 518] on div ".deletable-edge-delete-btn { width: 20px; height: 20px; border: 0px solid #ffff…" at bounding box center [839, 429] width 987 height 687
click at [518, 424] on icon at bounding box center [513, 426] width 11 height 11
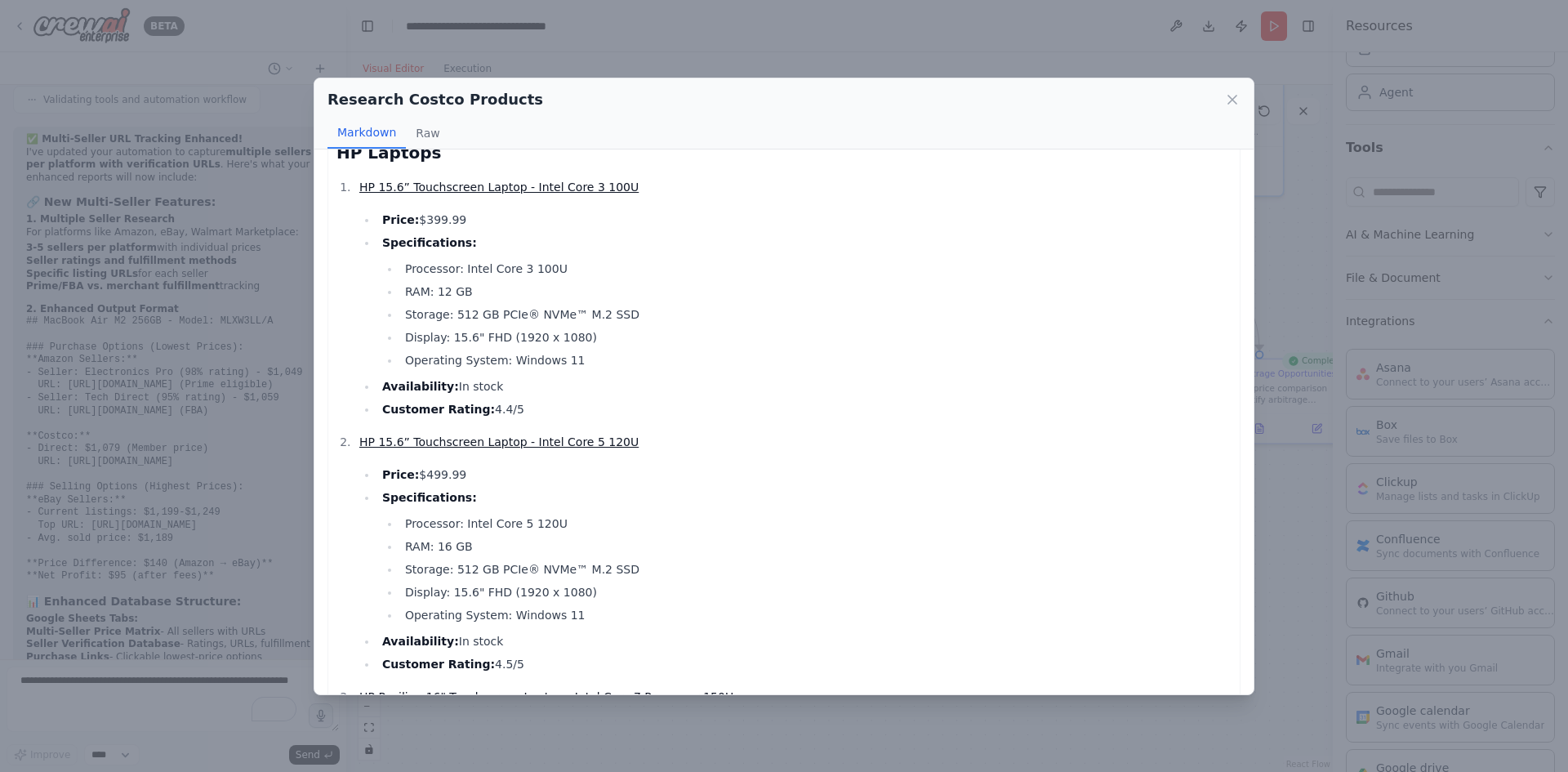
scroll to position [1365, 0]
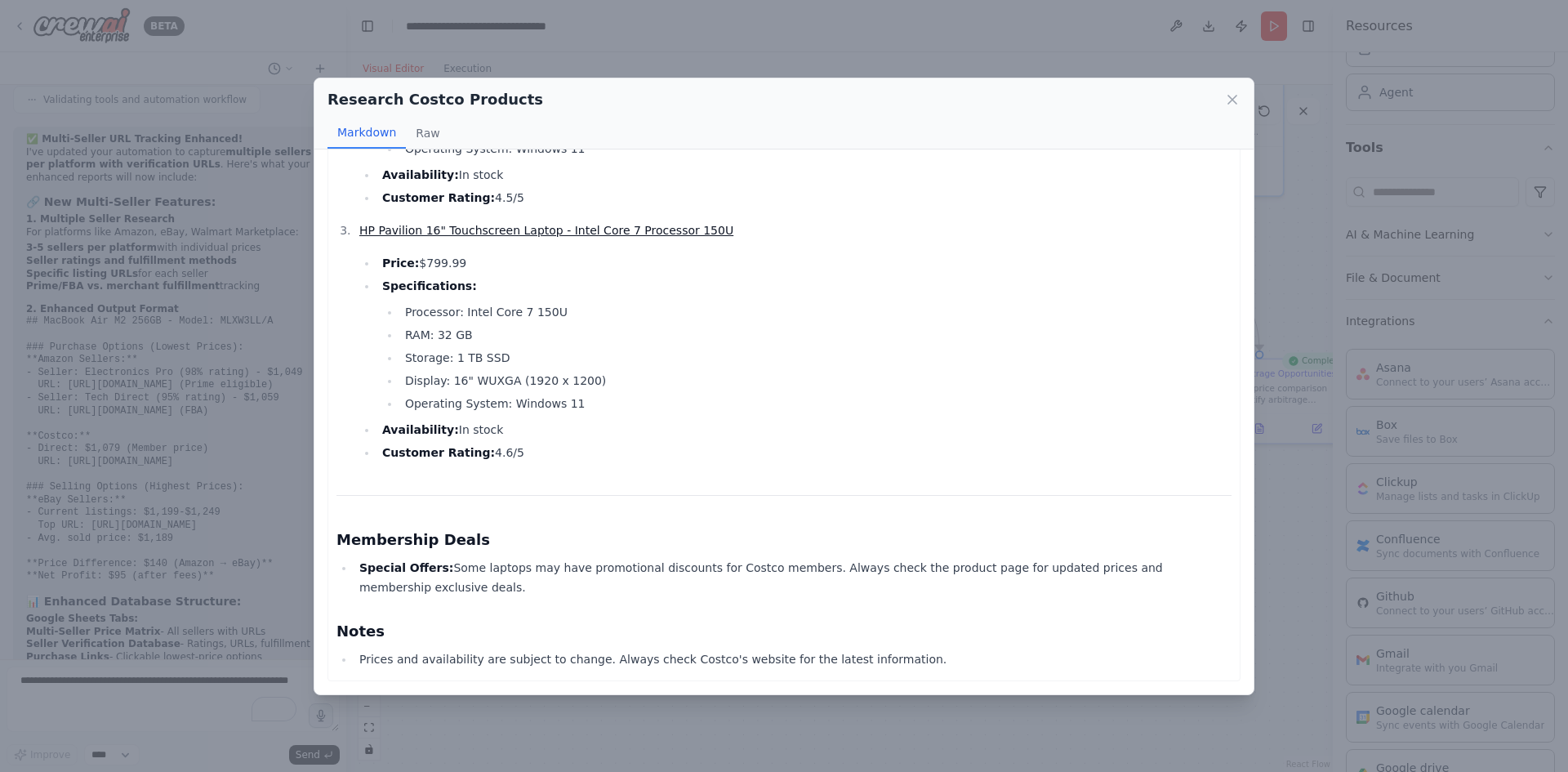
click at [1243, 96] on div "Research Costco Products Markdown Raw" at bounding box center [784, 114] width 939 height 71
click at [1234, 100] on icon at bounding box center [1233, 100] width 16 height 16
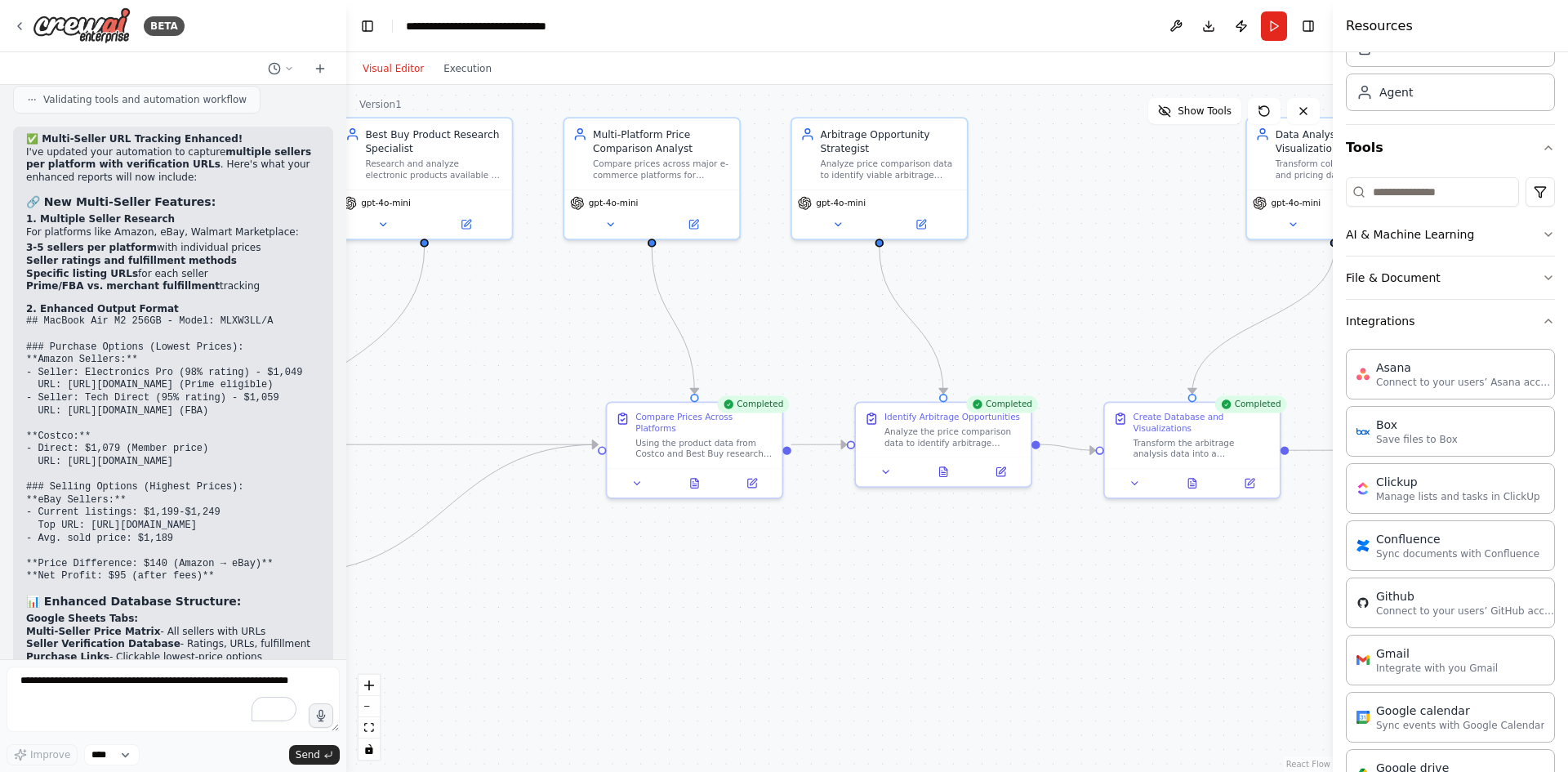
drag, startPoint x: 986, startPoint y: 526, endPoint x: 693, endPoint y: 563, distance: 295.3
click at [693, 563] on div ".deletable-edge-delete-btn { width: 20px; height: 20px; border: 0px solid #ffff…" at bounding box center [839, 429] width 987 height 687
click at [694, 474] on icon at bounding box center [694, 480] width 11 height 11
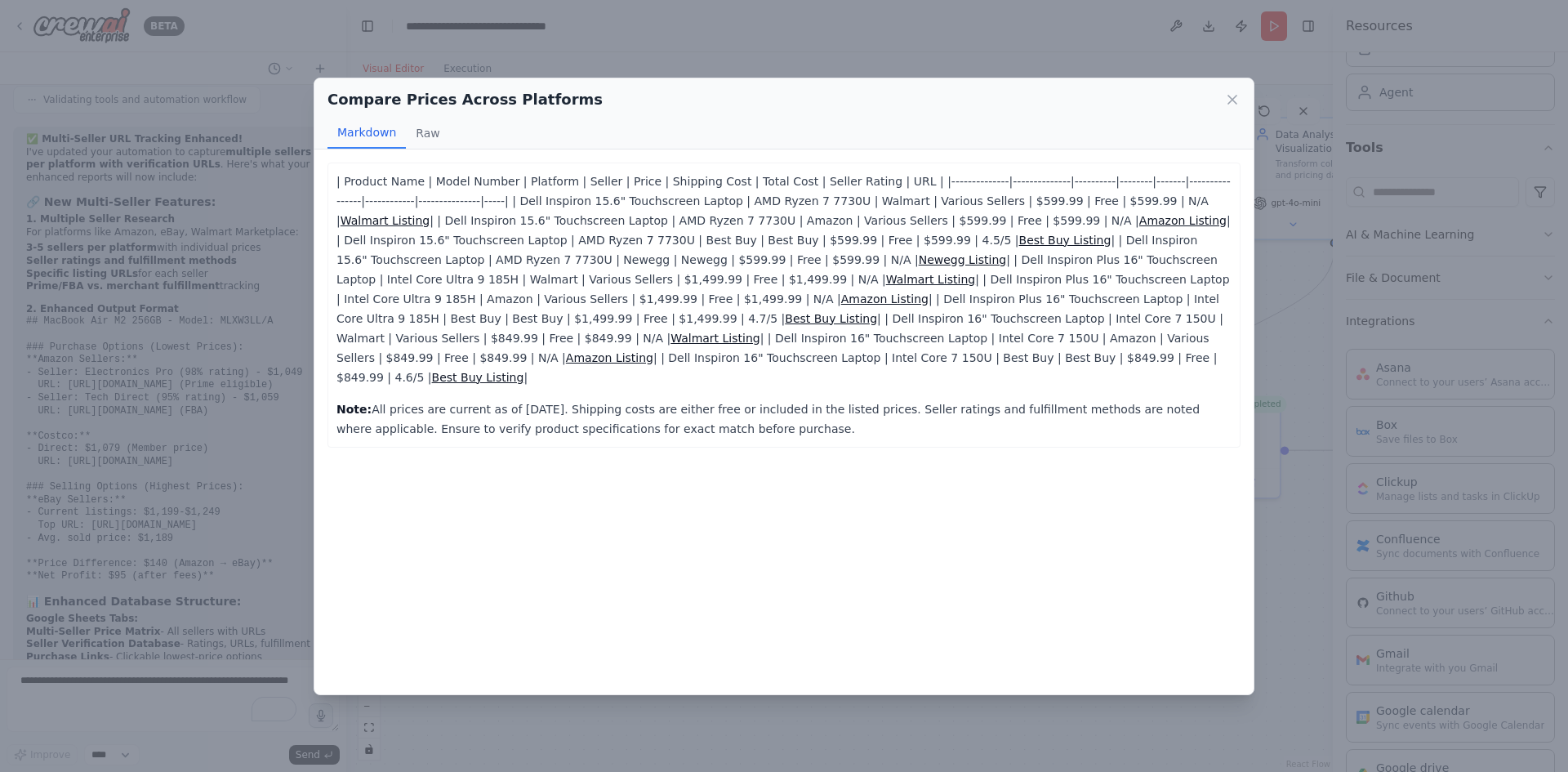
drag, startPoint x: 338, startPoint y: 179, endPoint x: 1011, endPoint y: 452, distance: 726.3
click at [1011, 452] on div "| Product Name | Model Number | Platform | Seller | Price | Shipping Cost | Tot…" at bounding box center [784, 421] width 939 height 545
copy div "Product Name | Model Number | Platform | Seller | Price | Shipping Cost | Total…"
click at [1324, 362] on div "Compare Prices Across Platforms Markdown Raw | Product Name | Model Number | Pl…" at bounding box center [784, 386] width 1568 height 772
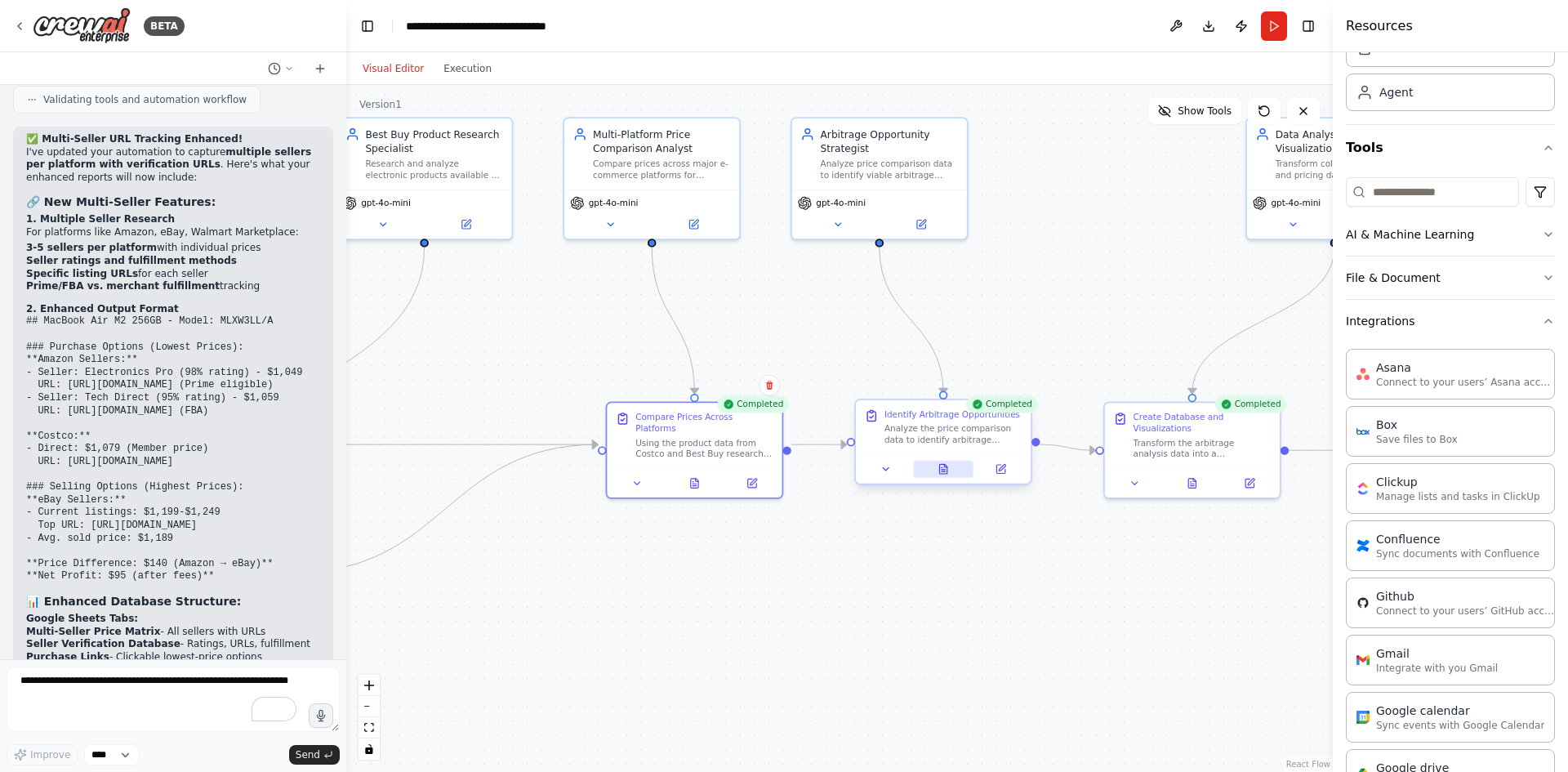
click at [951, 471] on button at bounding box center [944, 469] width 60 height 17
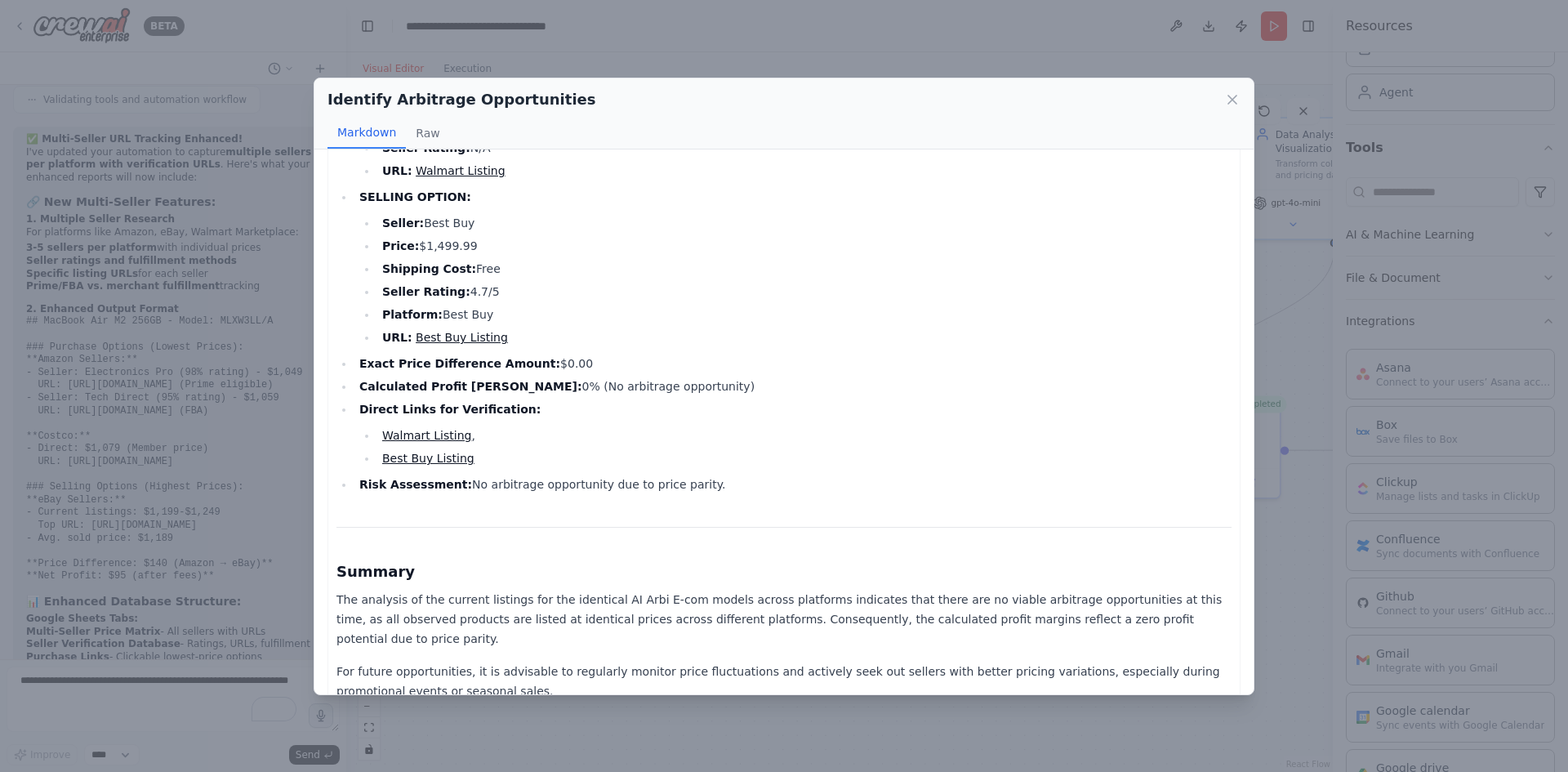
scroll to position [1802, 0]
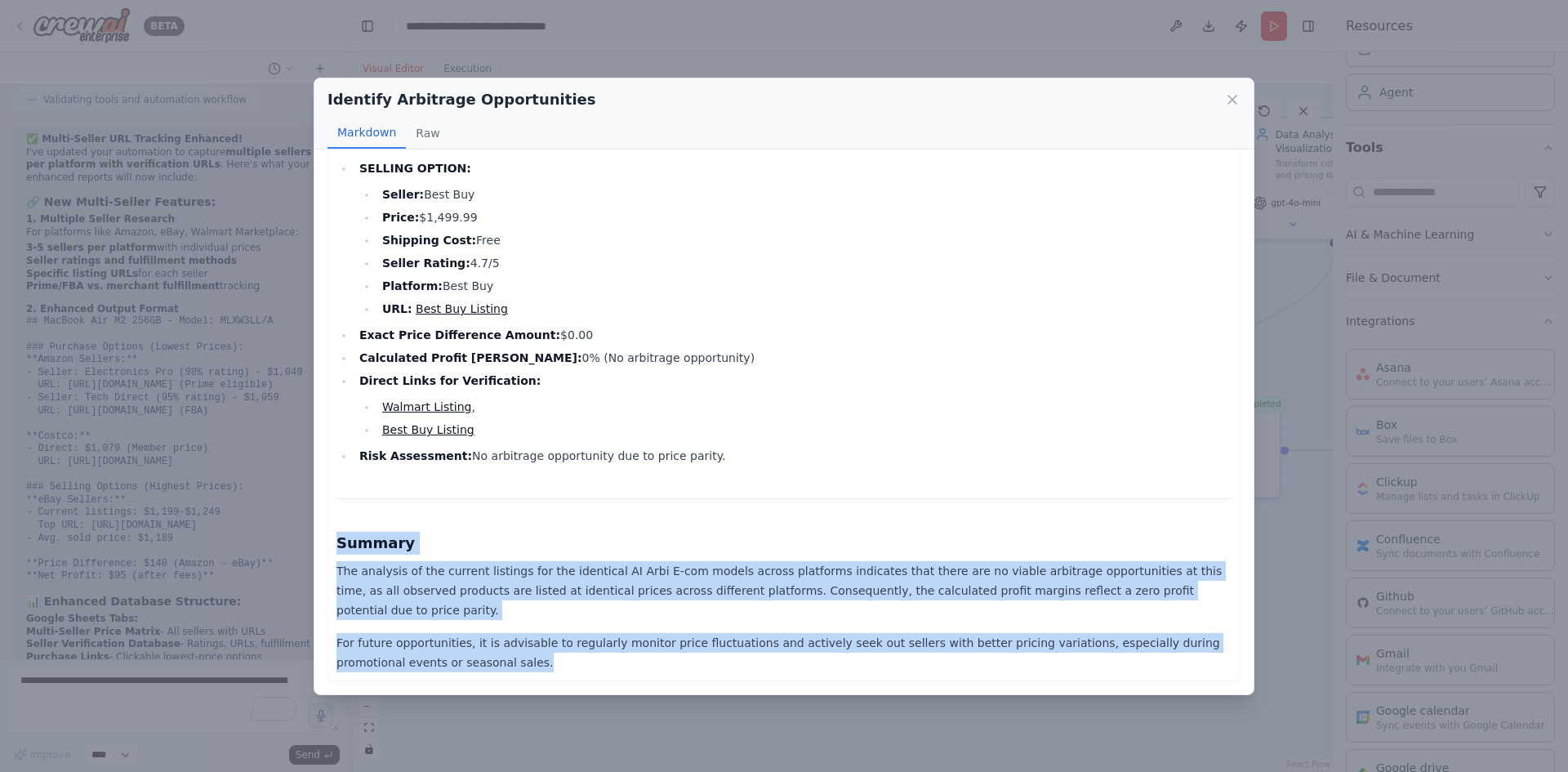
drag, startPoint x: 336, startPoint y: 555, endPoint x: 607, endPoint y: 661, distance: 291.0
copy div "Summary The analysis of the current listings for the identical AI Arbi E-com mo…"
click at [1227, 98] on icon at bounding box center [1233, 100] width 16 height 16
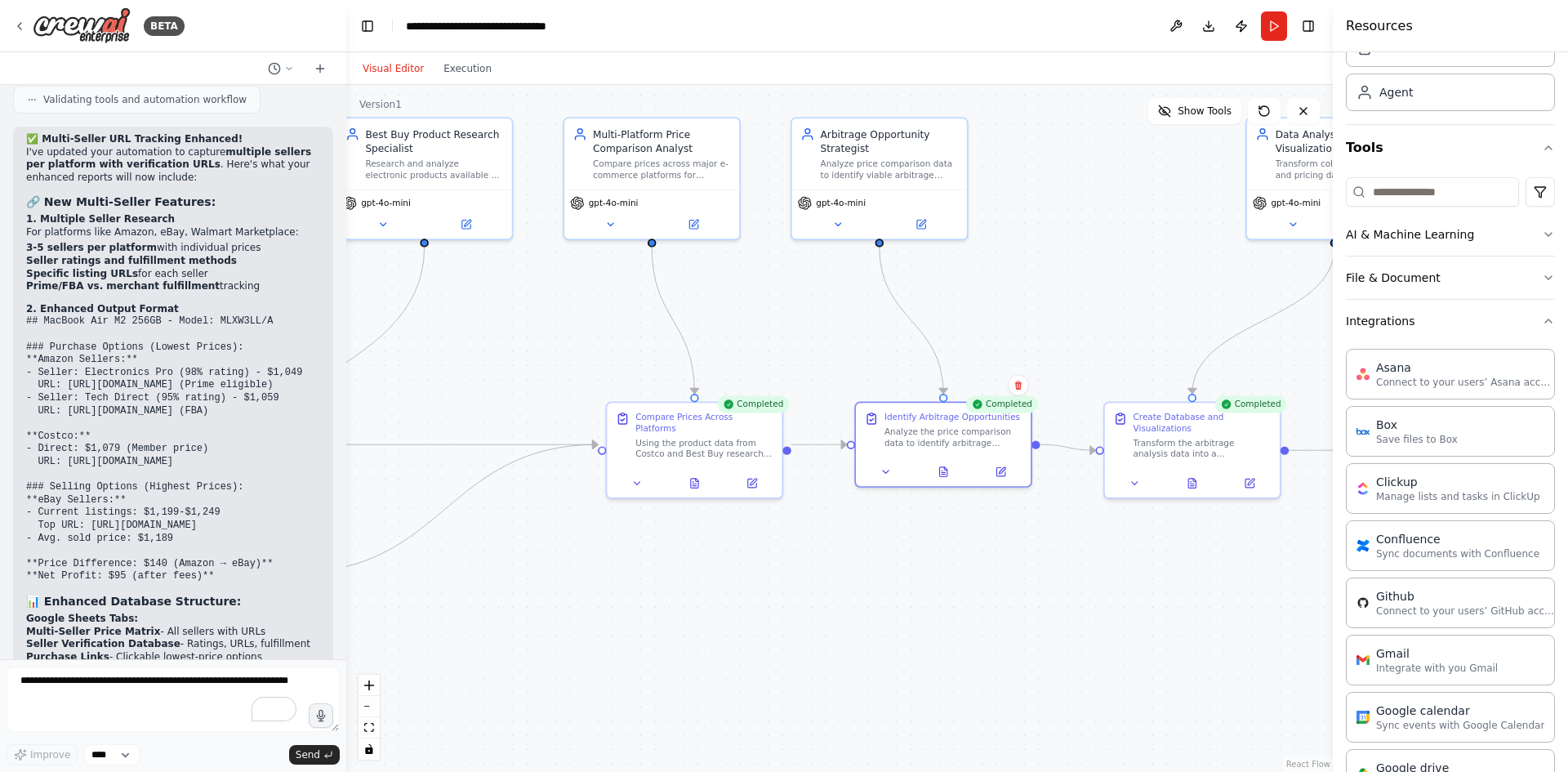
click at [1108, 278] on div ".deletable-edge-delete-btn { width: 20px; height: 20px; border: 0px solid #ffff…" at bounding box center [839, 429] width 987 height 687
click at [85, 683] on textarea "To enrich screen reader interactions, please activate Accessibility in Grammarl…" at bounding box center [173, 699] width 333 height 65
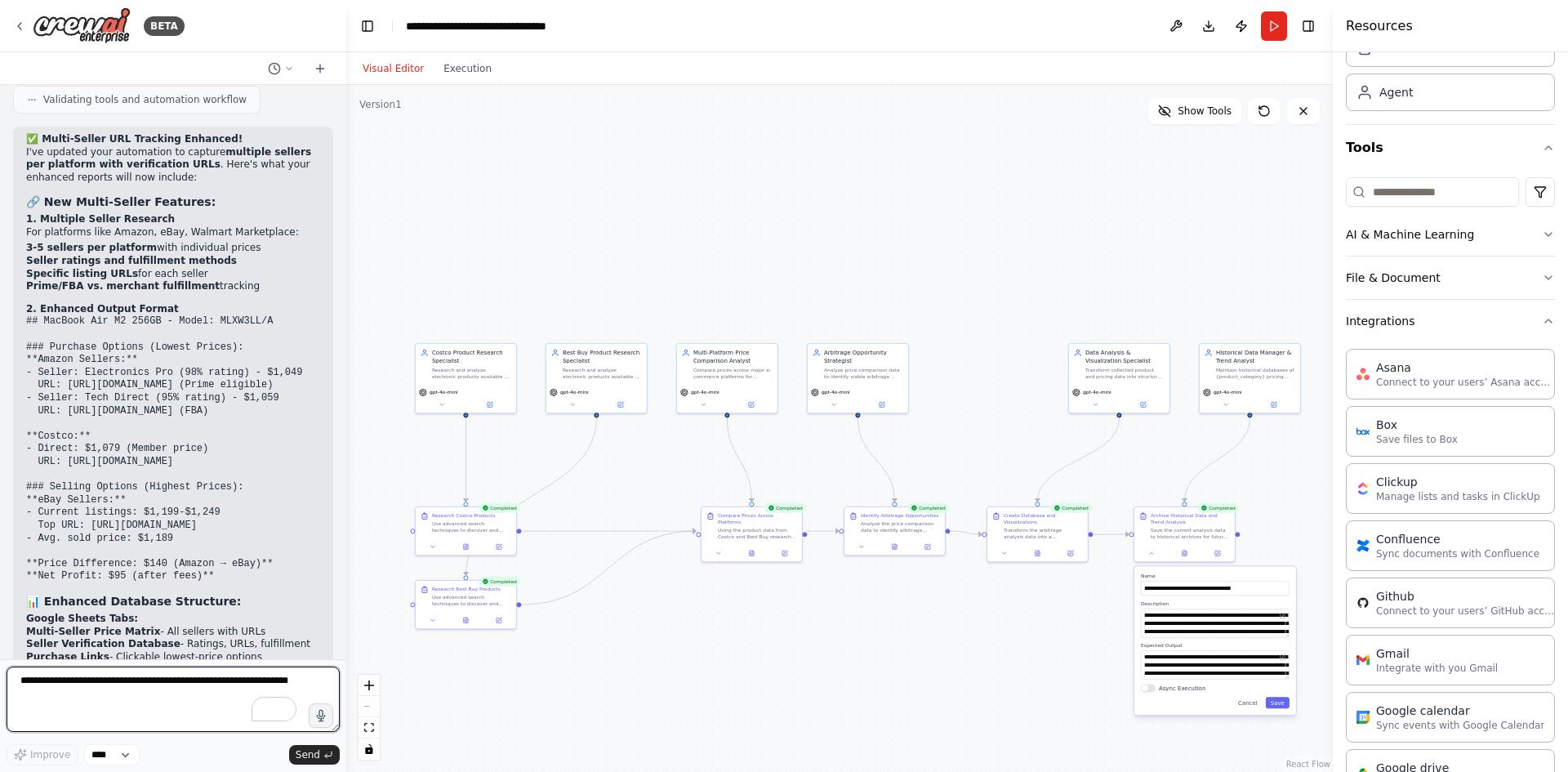
click at [92, 679] on textarea "To enrich screen reader interactions, please activate Accessibility in Grammarl…" at bounding box center [173, 699] width 333 height 65
click at [1255, 466] on div ".deletable-edge-delete-btn { width: 20px; height: 20px; border: 0px solid #ffff…" at bounding box center [839, 429] width 987 height 687
click at [107, 689] on textarea "To enrich screen reader interactions, please activate Accessibility in Grammarl…" at bounding box center [173, 699] width 333 height 65
click at [109, 690] on textarea "To enrich screen reader interactions, please activate Accessibility in Grammarl…" at bounding box center [173, 699] width 333 height 65
click at [100, 675] on textarea "To enrich screen reader interactions, please activate Accessibility in Grammarl…" at bounding box center [173, 699] width 333 height 65
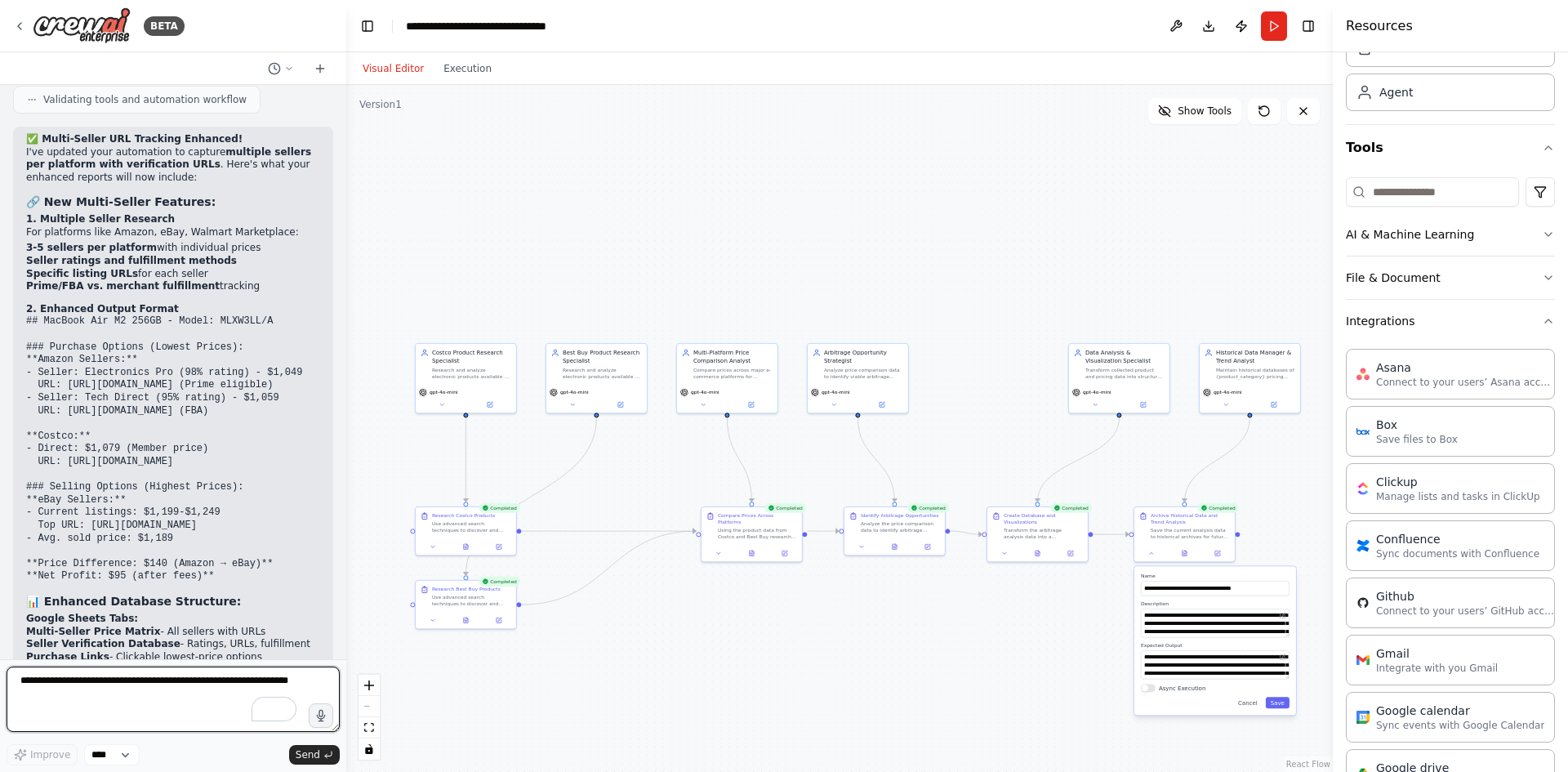
paste textarea "**********"
drag, startPoint x: 104, startPoint y: 684, endPoint x: 59, endPoint y: 684, distance: 45.0
click at [59, 684] on textarea "**********" at bounding box center [173, 699] width 333 height 65
click at [286, 684] on textarea "**********" at bounding box center [173, 699] width 333 height 65
paste textarea "**********"
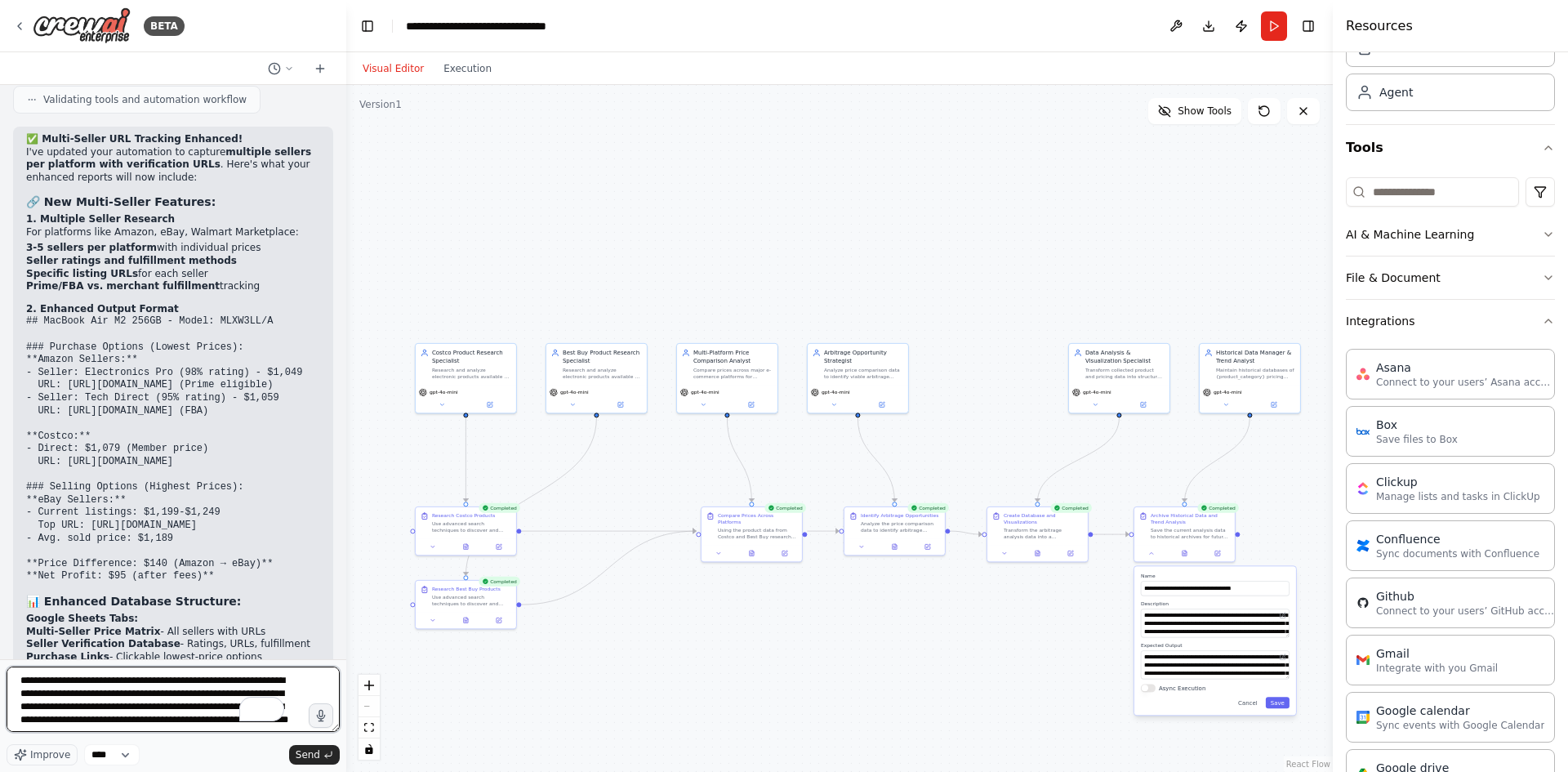
scroll to position [7, 0]
type textarea "**********"
click at [314, 755] on span "Send" at bounding box center [308, 755] width 25 height 13
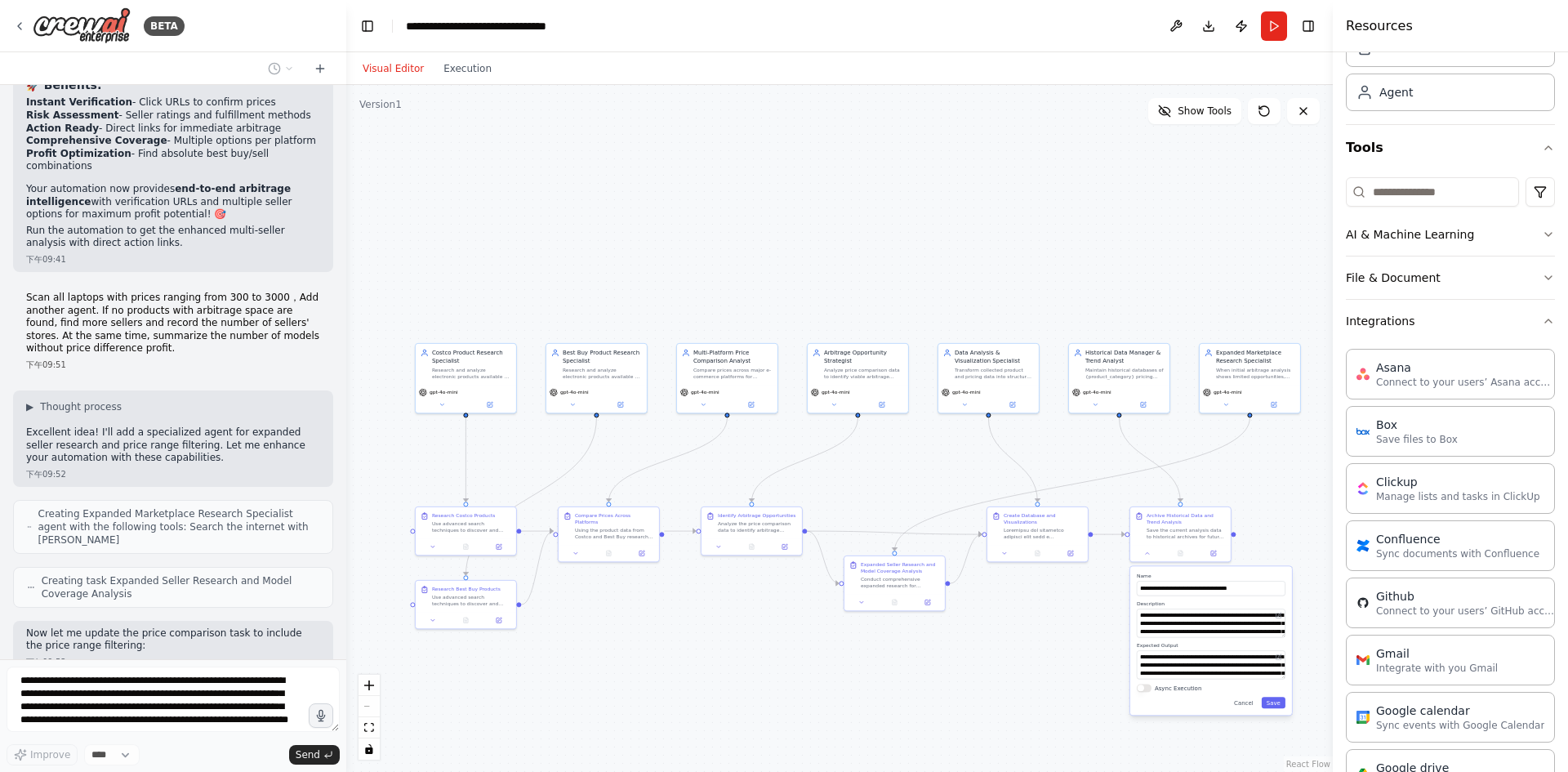
scroll to position [21841, 0]
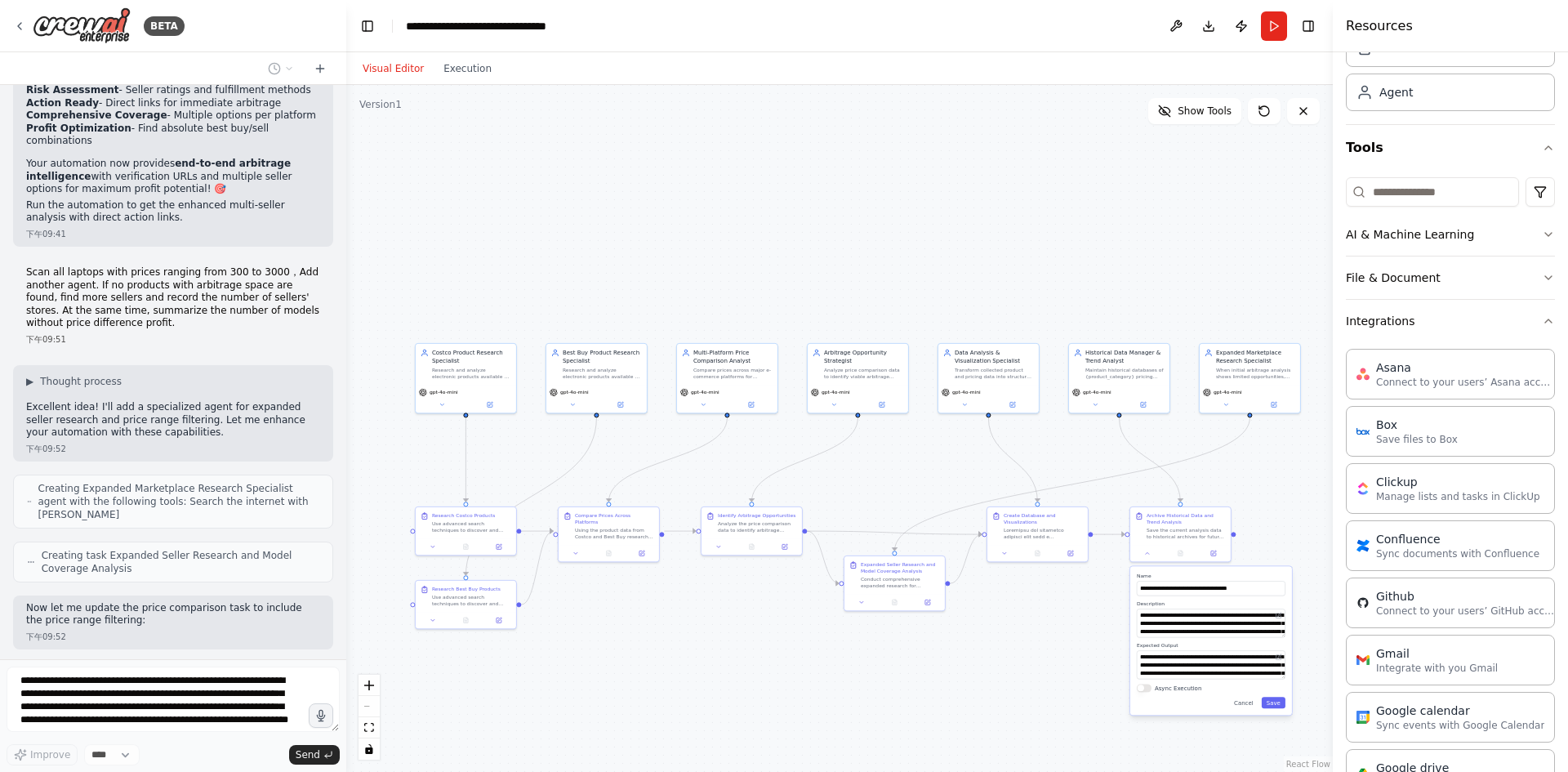
click at [1065, 292] on div ".deletable-edge-delete-btn { width: 20px; height: 20px; border: 0px solid #ffff…" at bounding box center [839, 429] width 987 height 687
click at [1055, 630] on div ".deletable-edge-delete-btn { width: 20px; height: 20px; border: 0px solid #ffff…" at bounding box center [839, 429] width 987 height 687
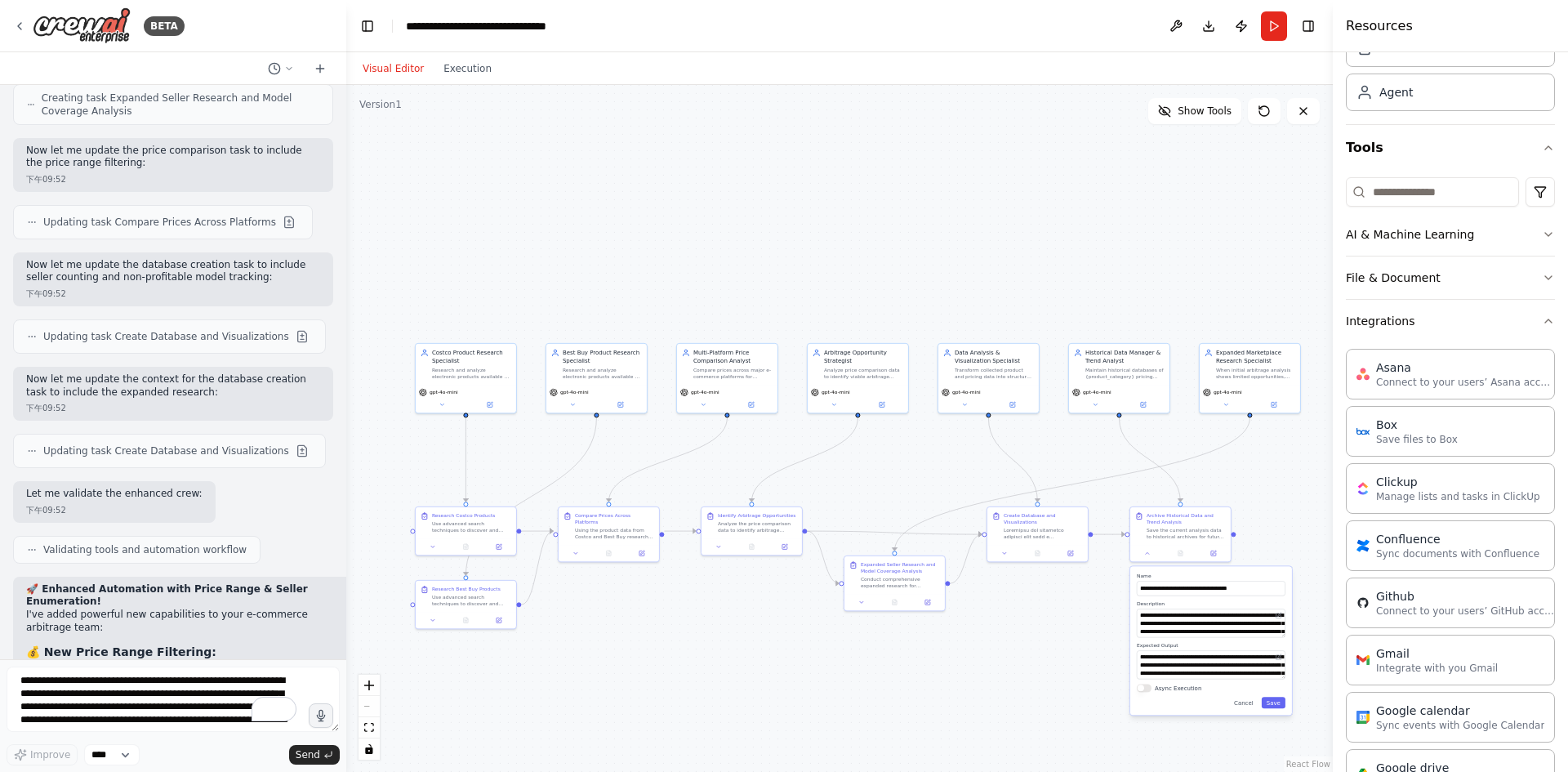
scroll to position [22195, 0]
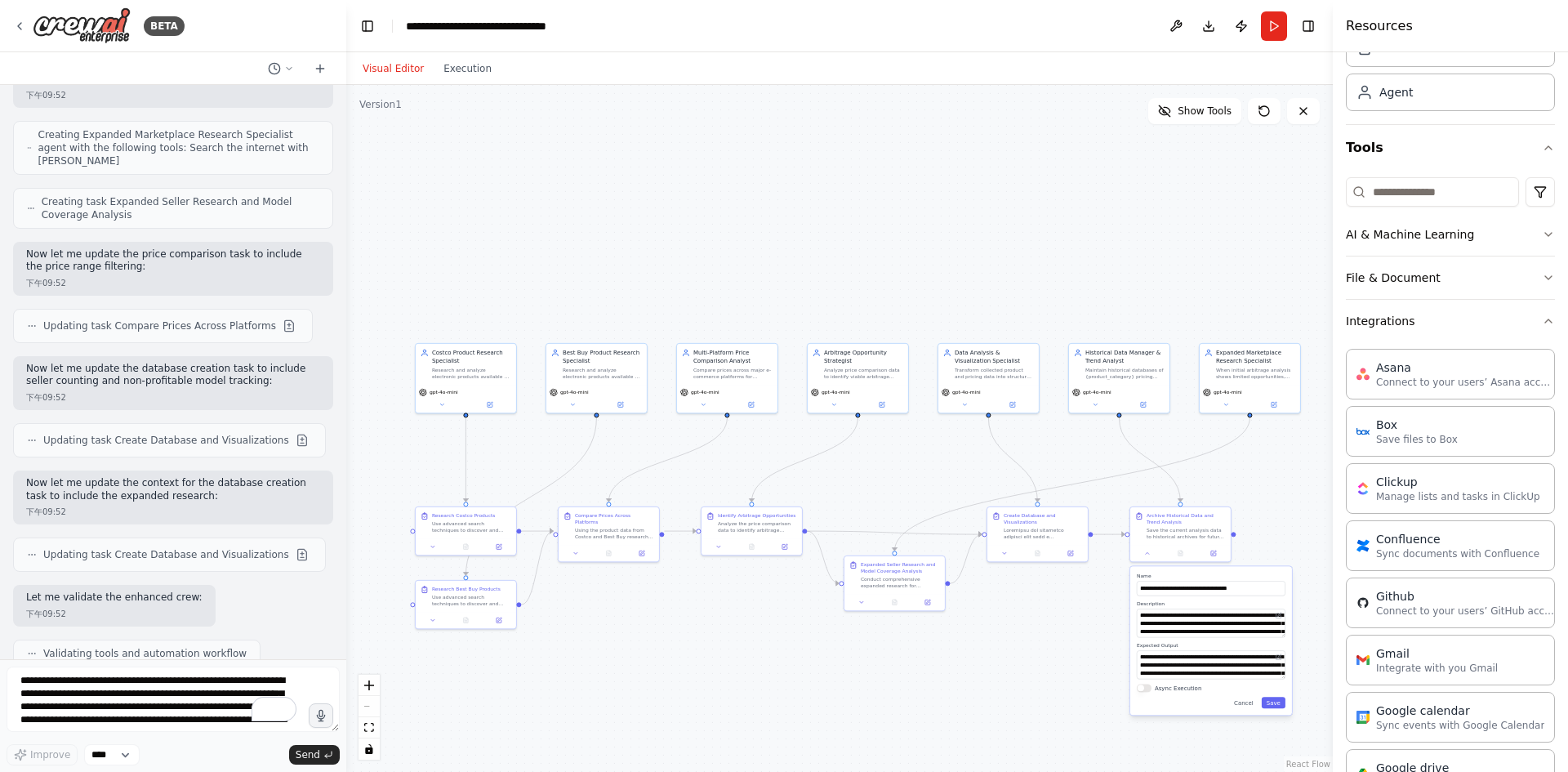
drag, startPoint x: 203, startPoint y: 619, endPoint x: 31, endPoint y: 273, distance: 386.4
copy div "🚀 Loremips Dolorsitam cons Adipi Elits & Doeius Temporincid! U'la etdol magnaal…"
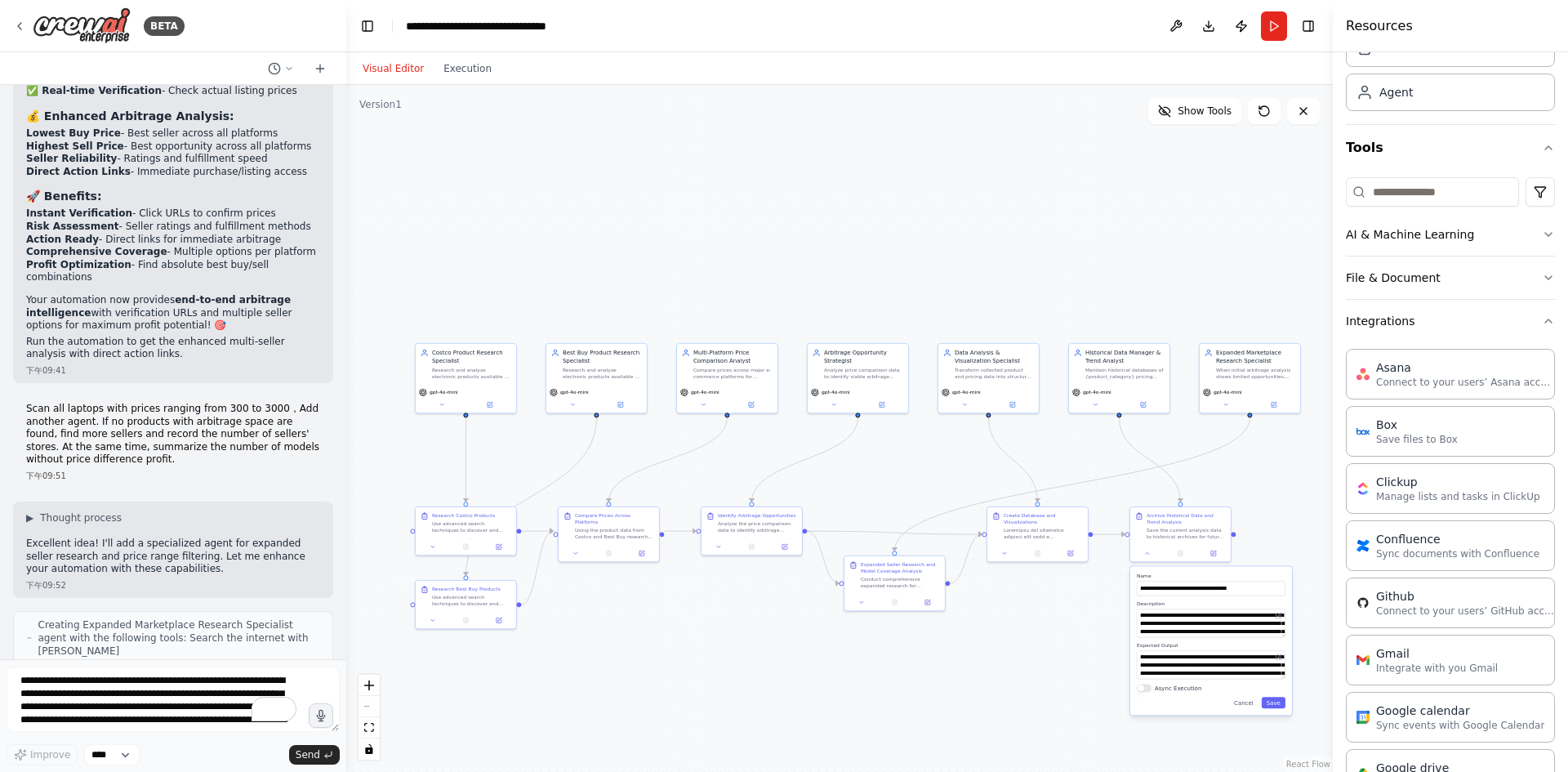
scroll to position [21541, 0]
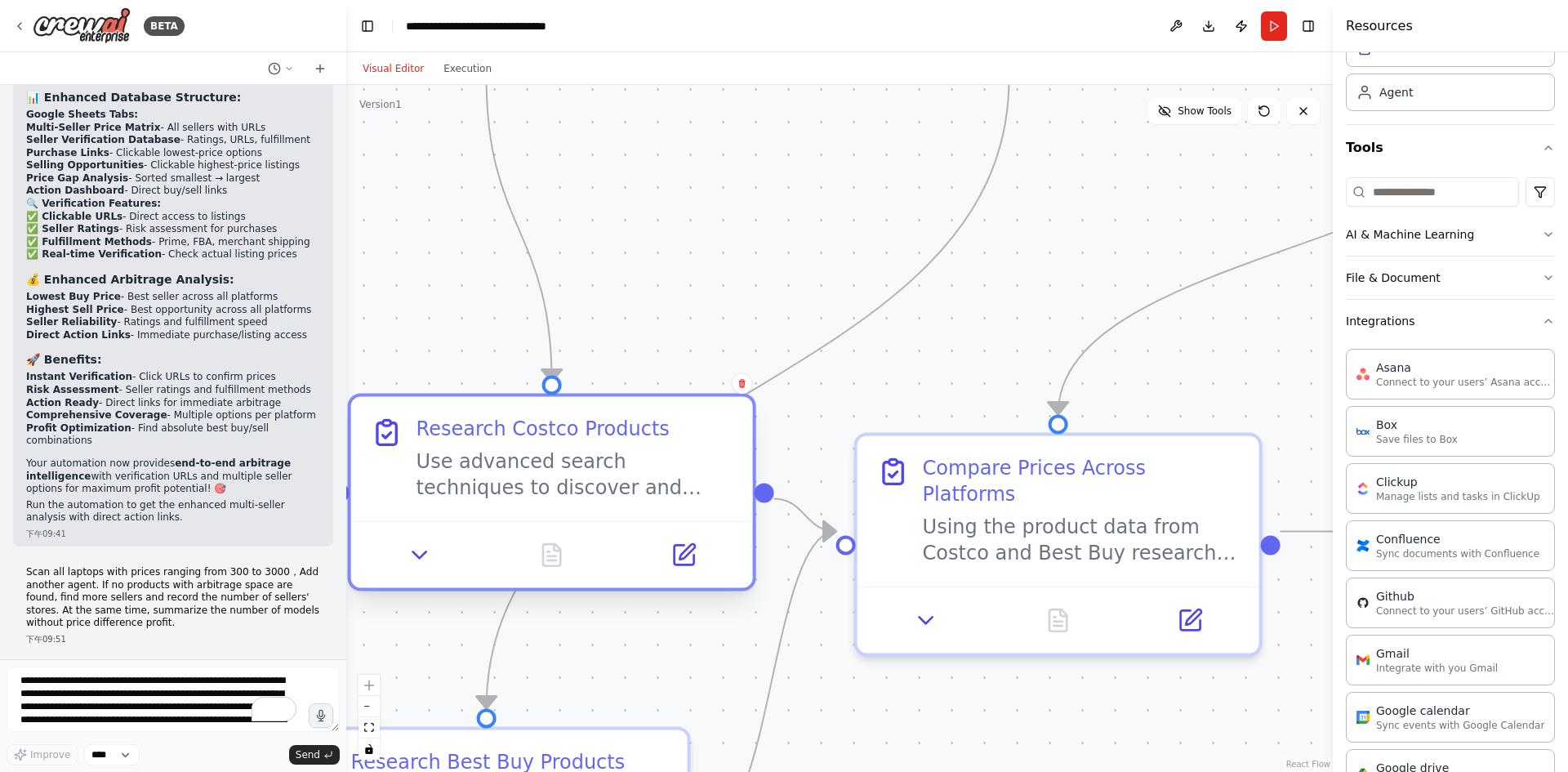
drag, startPoint x: 483, startPoint y: 506, endPoint x: 547, endPoint y: 474, distance: 71.6
click at [547, 474] on div "Use advanced search techniques to discover and catalog electronic products in t…" at bounding box center [575, 474] width 317 height 52
drag, startPoint x: 626, startPoint y: 292, endPoint x: 817, endPoint y: 226, distance: 202.1
click at [817, 226] on div ".deletable-edge-delete-btn { width: 20px; height: 20px; border: 0px solid #ffff…" at bounding box center [839, 429] width 987 height 687
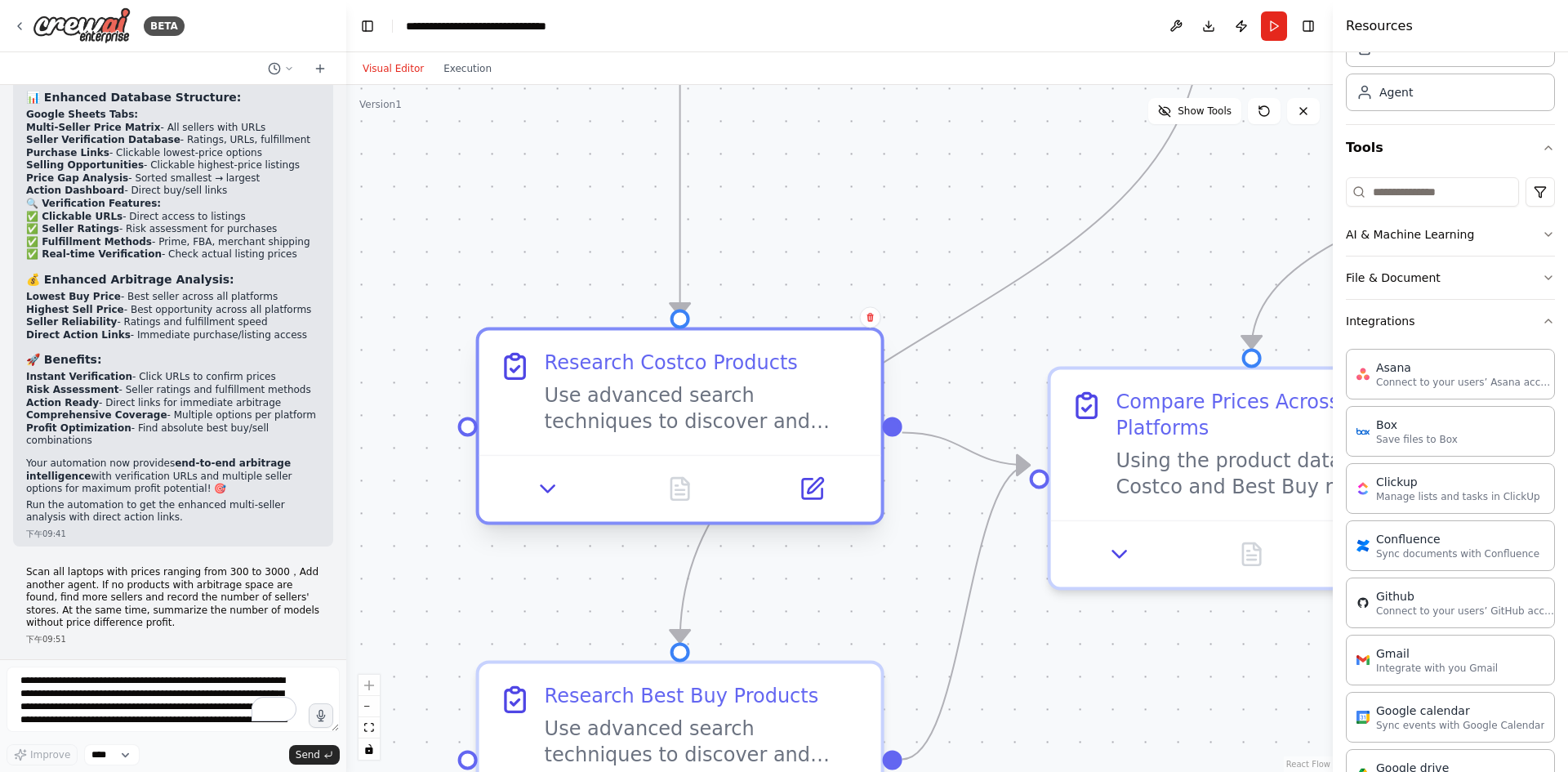
drag, startPoint x: 638, startPoint y: 359, endPoint x: 568, endPoint y: 364, distance: 70.2
click at [568, 364] on div "Research Costco Products" at bounding box center [671, 363] width 254 height 27
click at [557, 493] on icon at bounding box center [547, 488] width 27 height 27
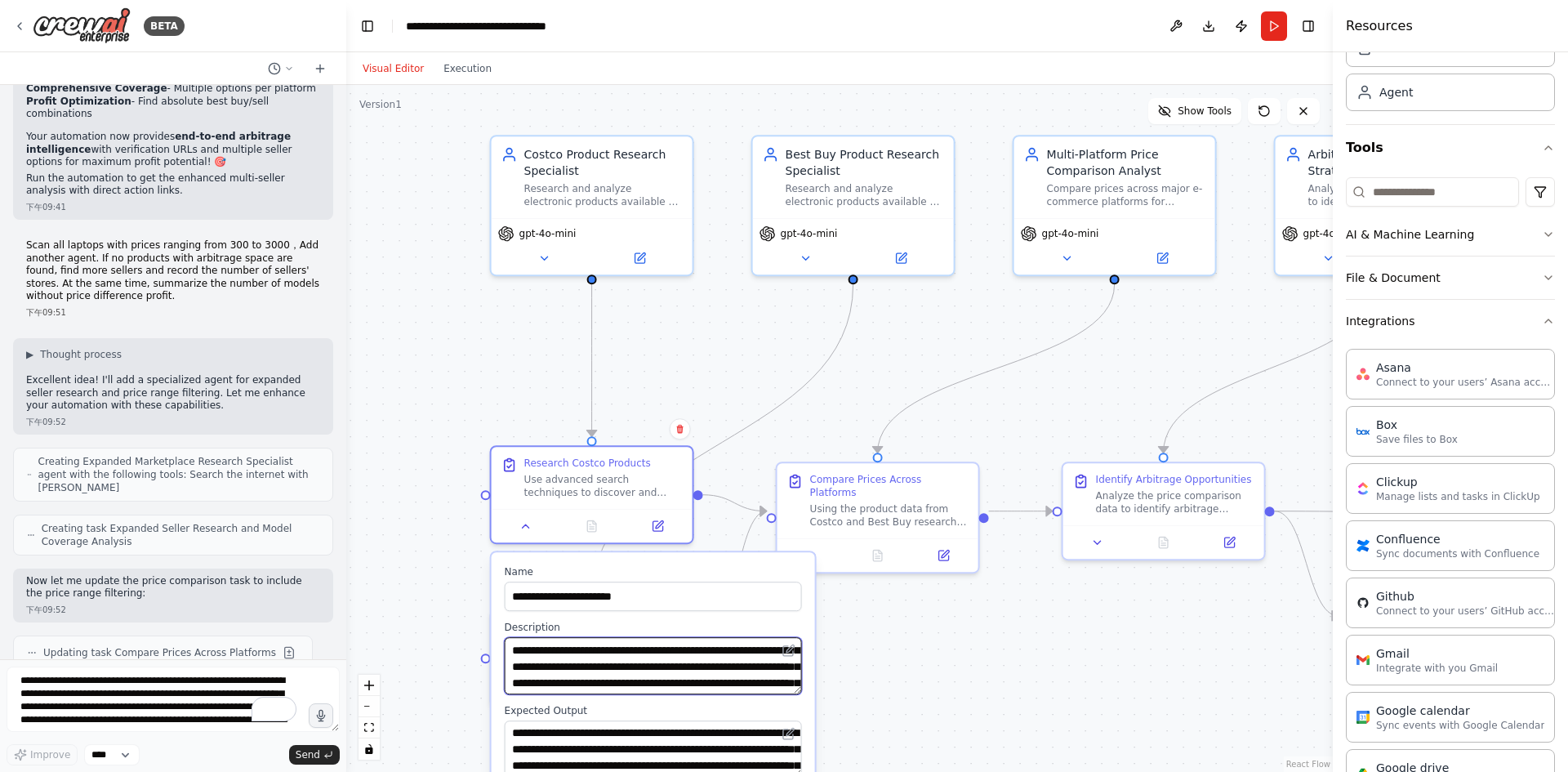
scroll to position [33, 0]
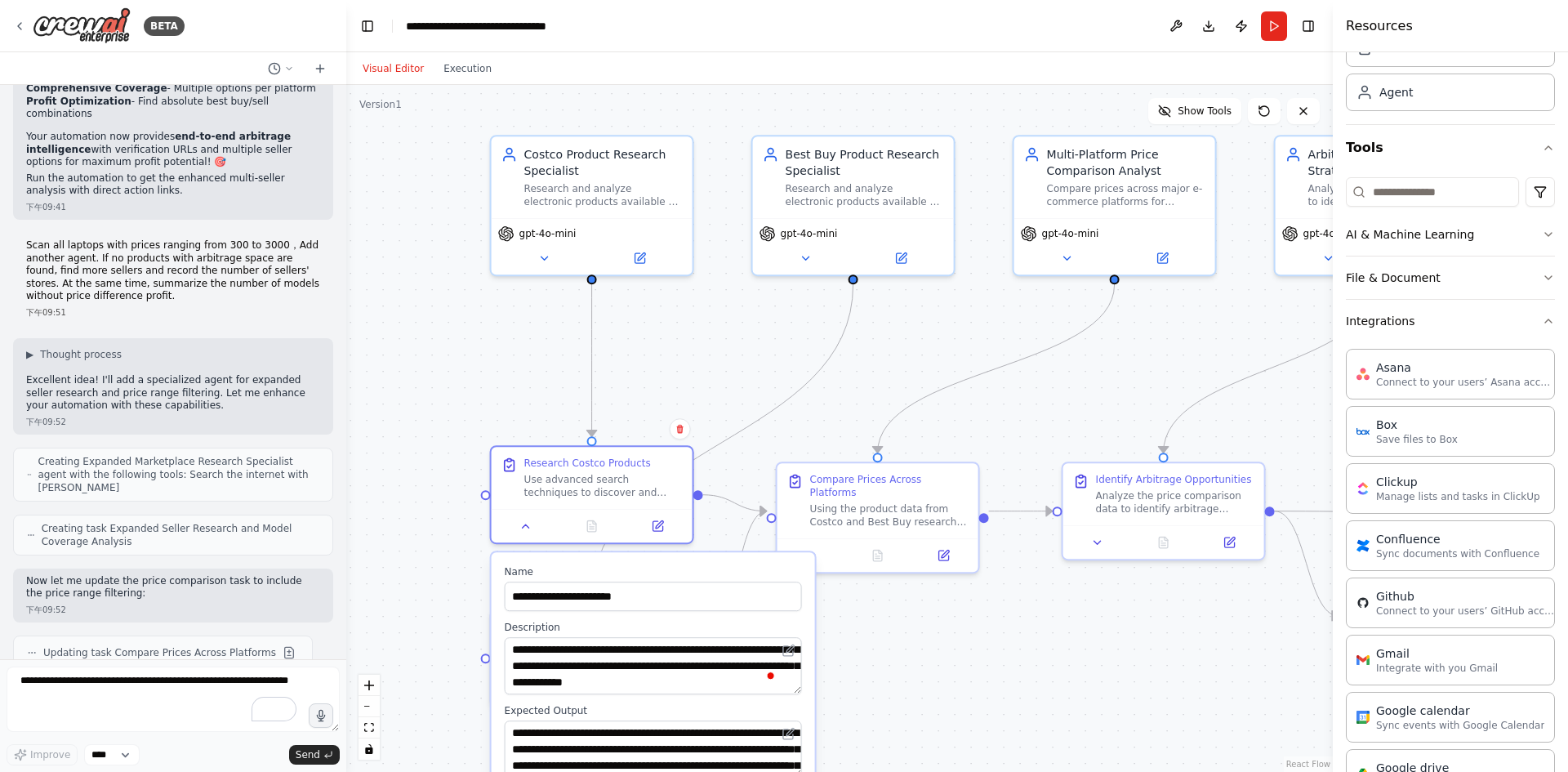
scroll to position [144, 0]
click at [959, 662] on div ".deletable-edge-delete-btn { width: 20px; height: 20px; border: 0px solid #ffff…" at bounding box center [839, 429] width 987 height 687
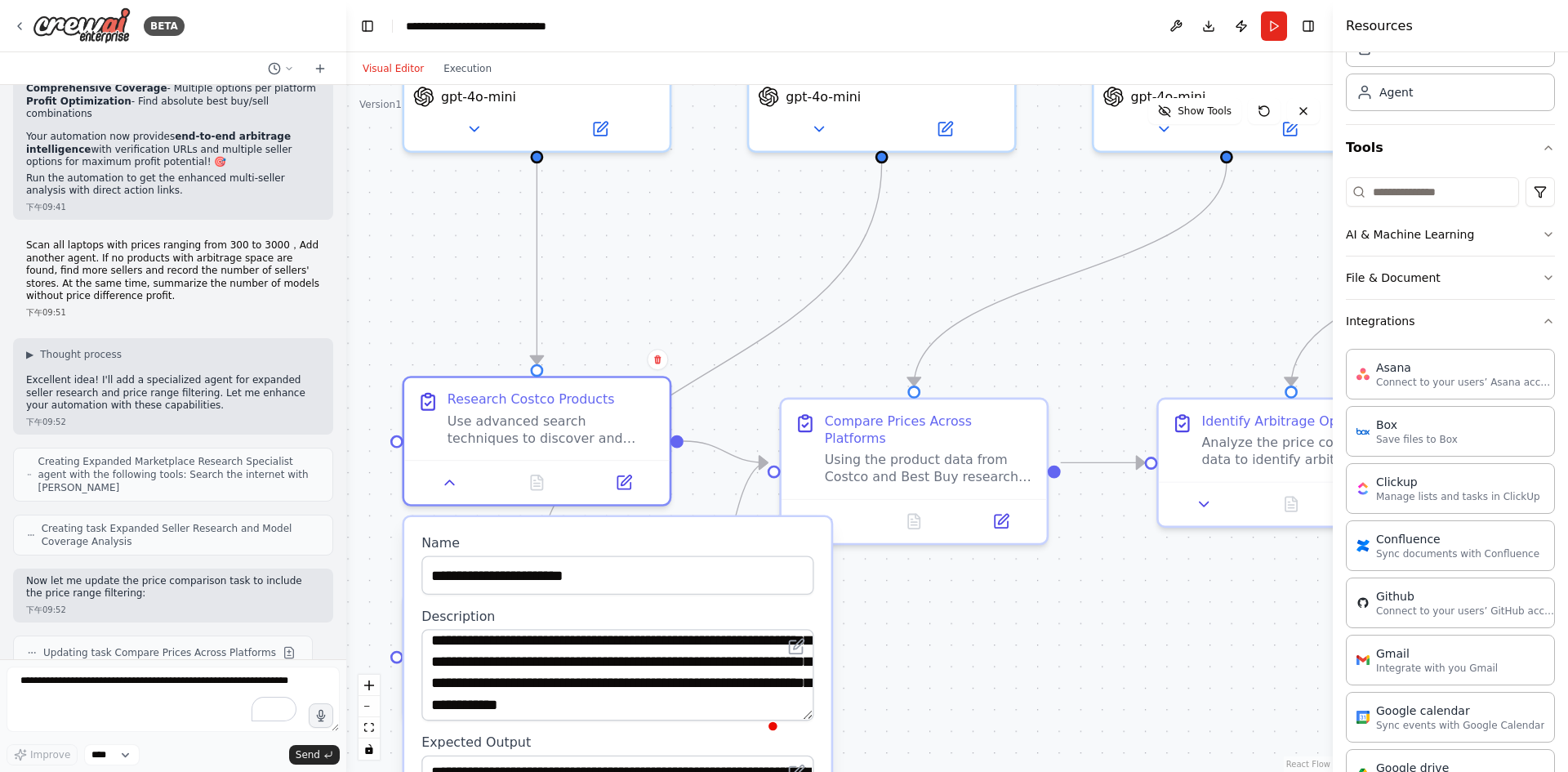
drag, startPoint x: 810, startPoint y: 694, endPoint x: 812, endPoint y: 711, distance: 17.1
click at [812, 711] on textarea "**********" at bounding box center [617, 675] width 392 height 92
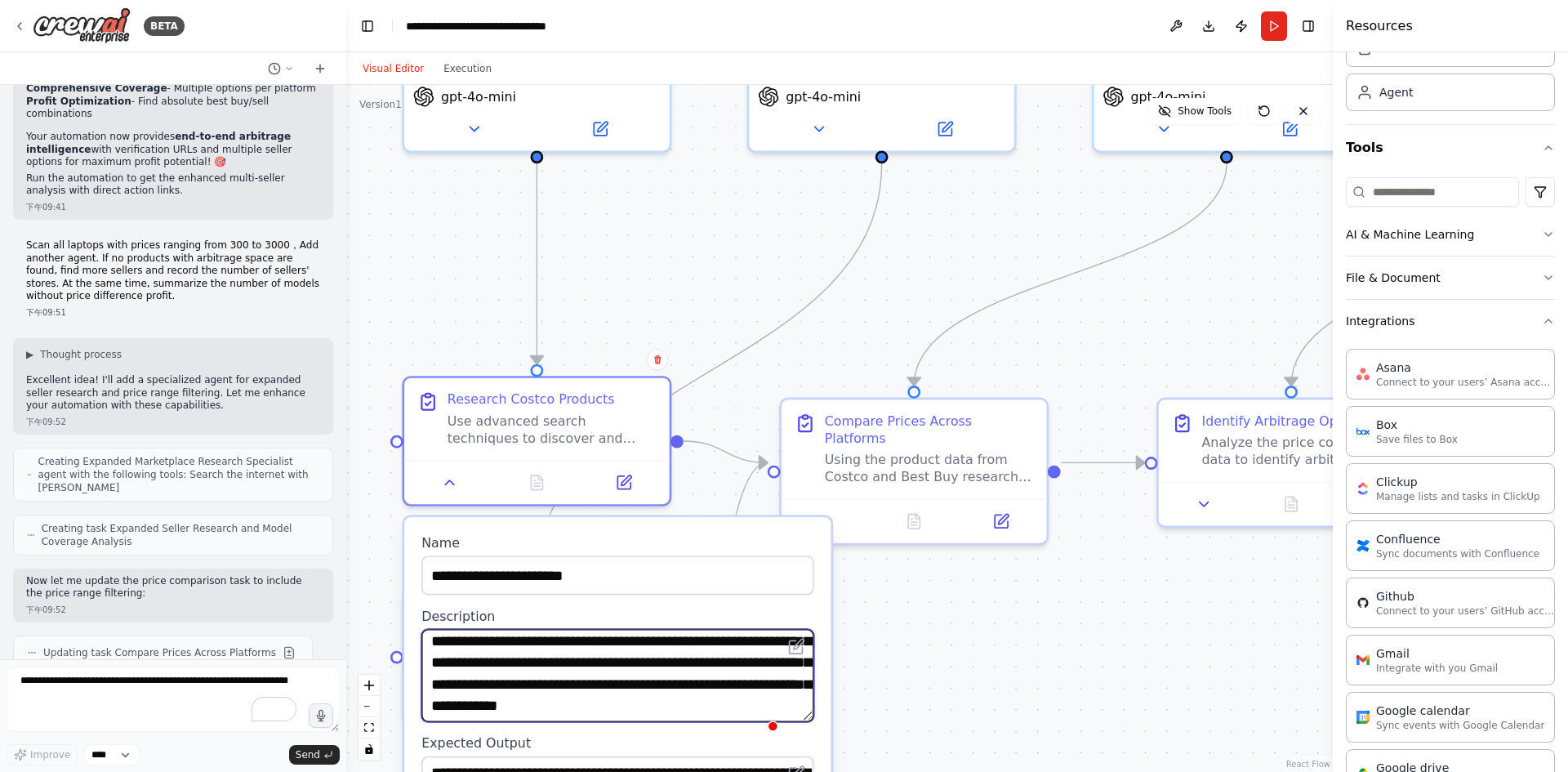
click at [728, 650] on textarea "**********" at bounding box center [617, 675] width 392 height 92
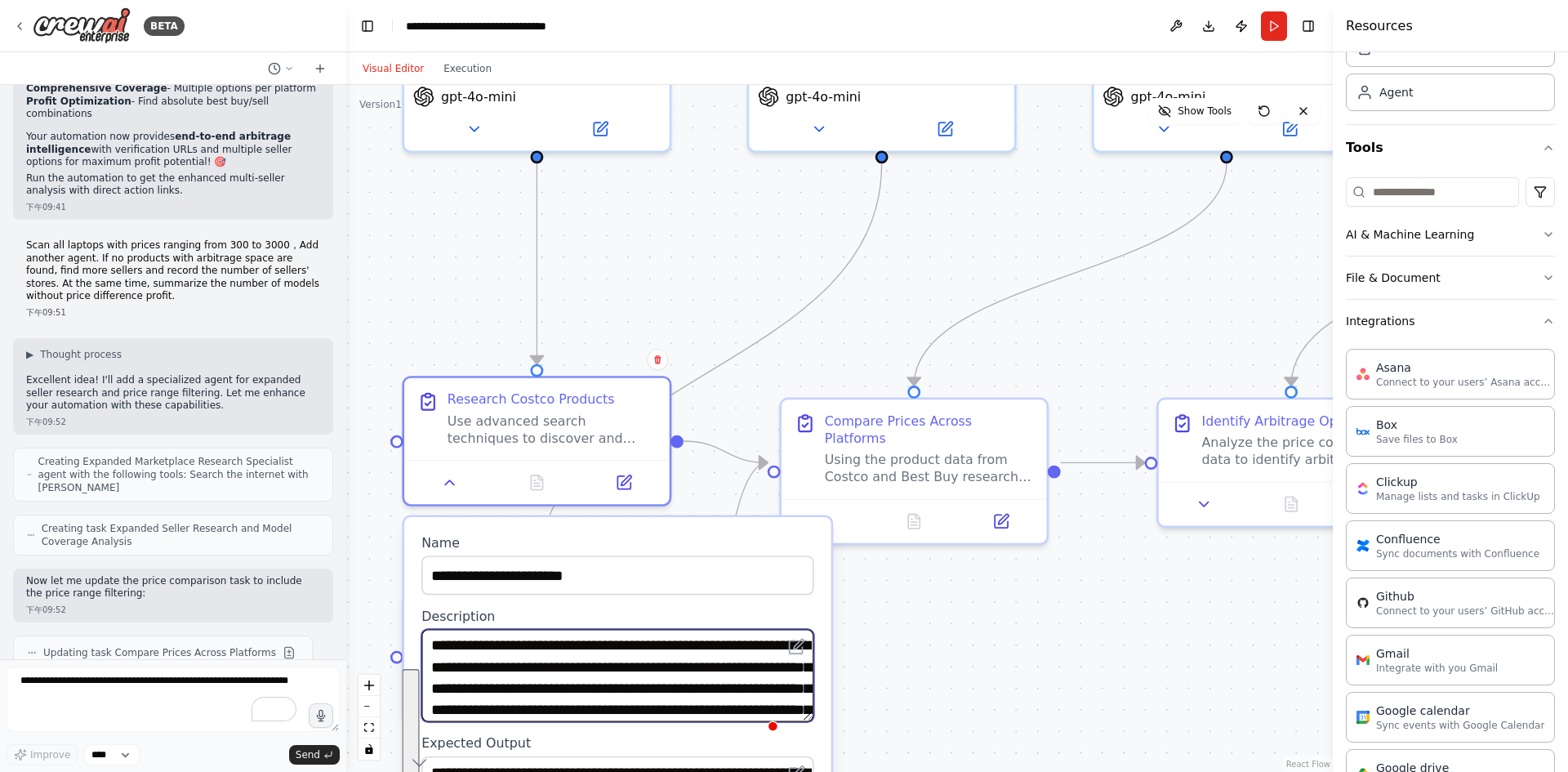
drag, startPoint x: 654, startPoint y: 664, endPoint x: 665, endPoint y: 677, distance: 17.0
click at [665, 677] on textarea "**********" at bounding box center [617, 675] width 392 height 92
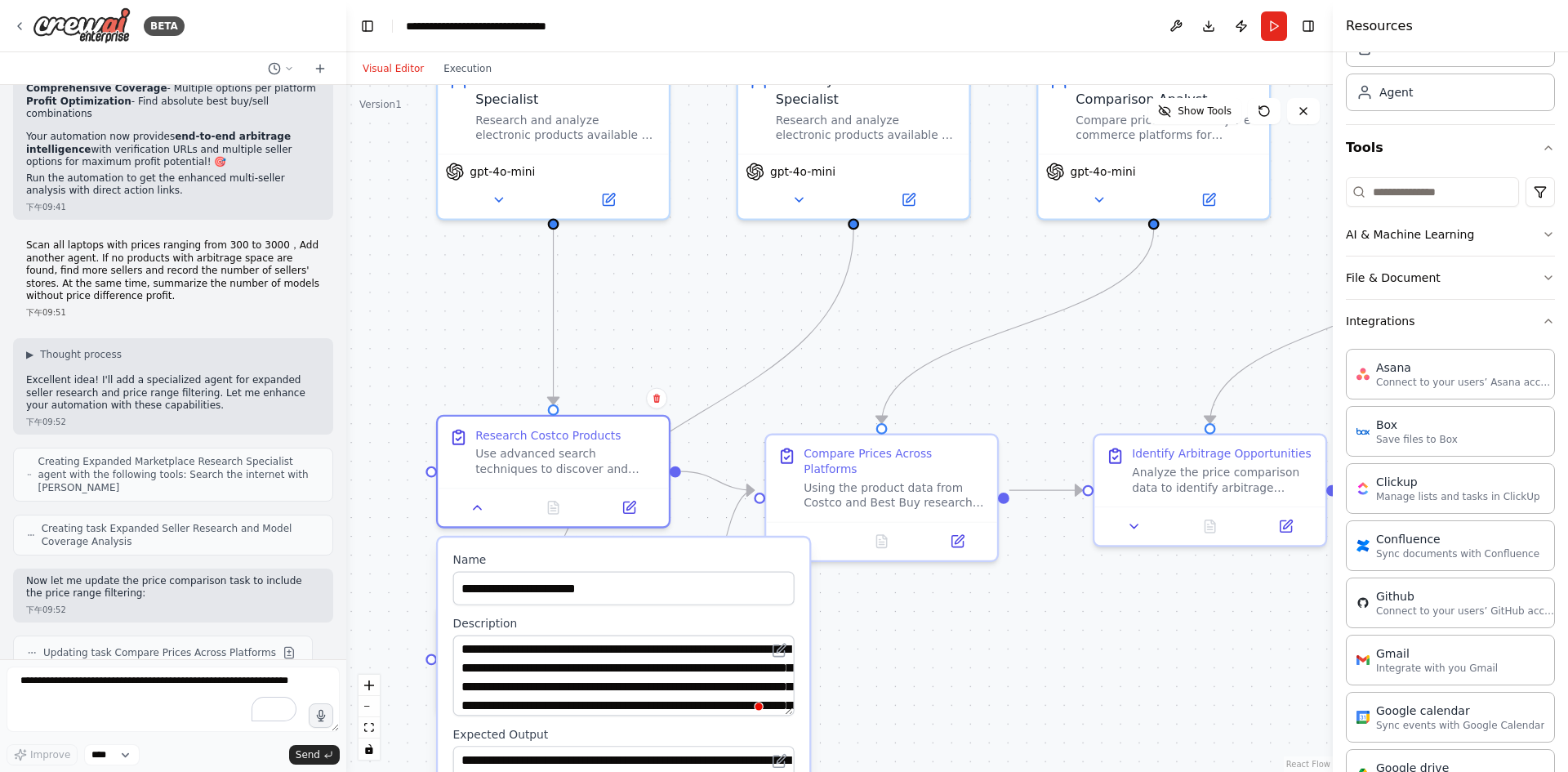
click at [968, 650] on div ".deletable-edge-delete-btn { width: 20px; height: 20px; border: 0px solid #ffff…" at bounding box center [839, 429] width 987 height 687
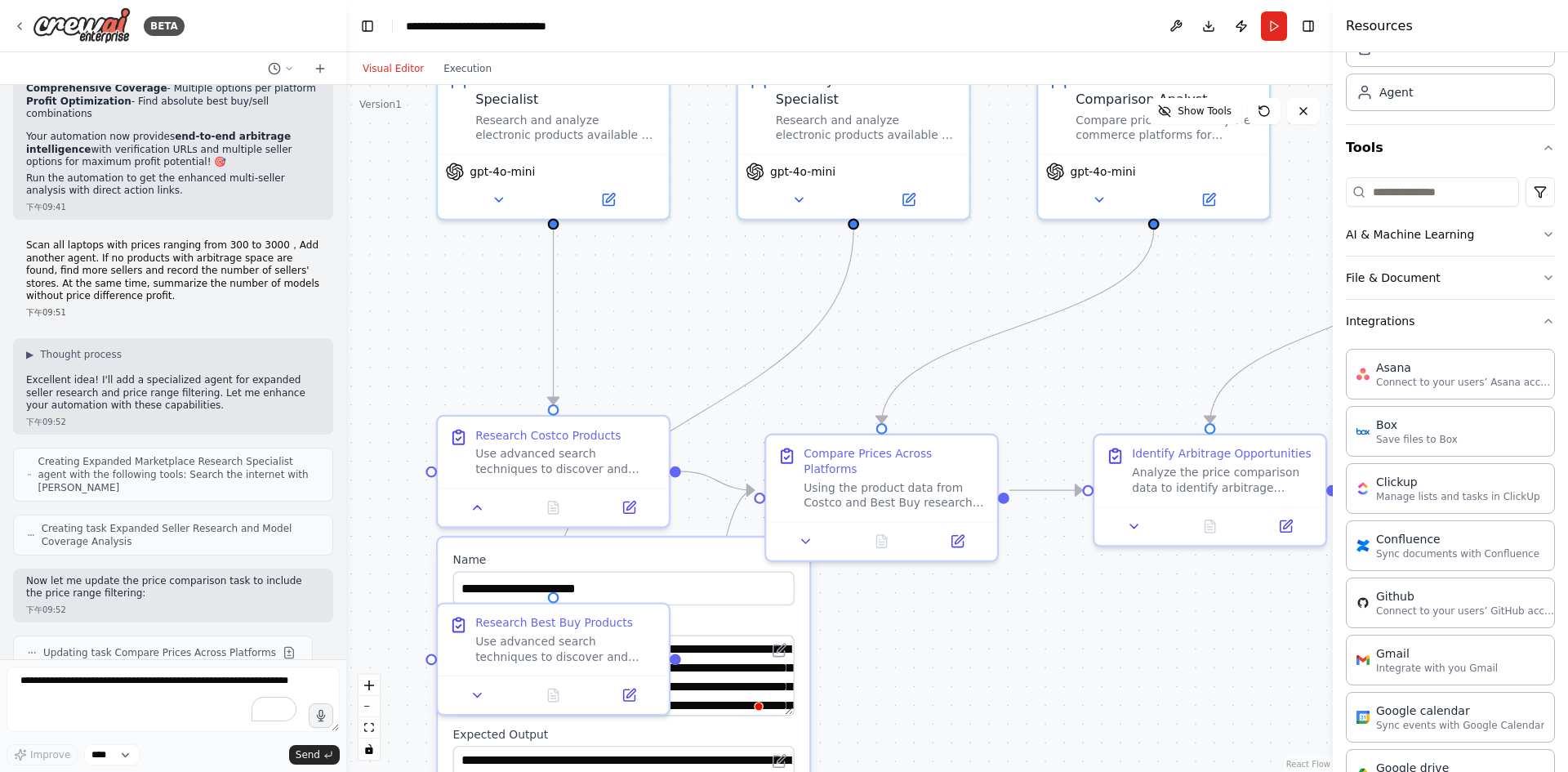
click at [1019, 360] on div ".deletable-edge-delete-btn { width: 20px; height: 20px; border: 0px solid #ffff…" at bounding box center [839, 429] width 987 height 687
click at [117, 703] on textarea "To enrich screen reader interactions, please activate Accessibility in Grammarl…" at bounding box center [173, 699] width 333 height 65
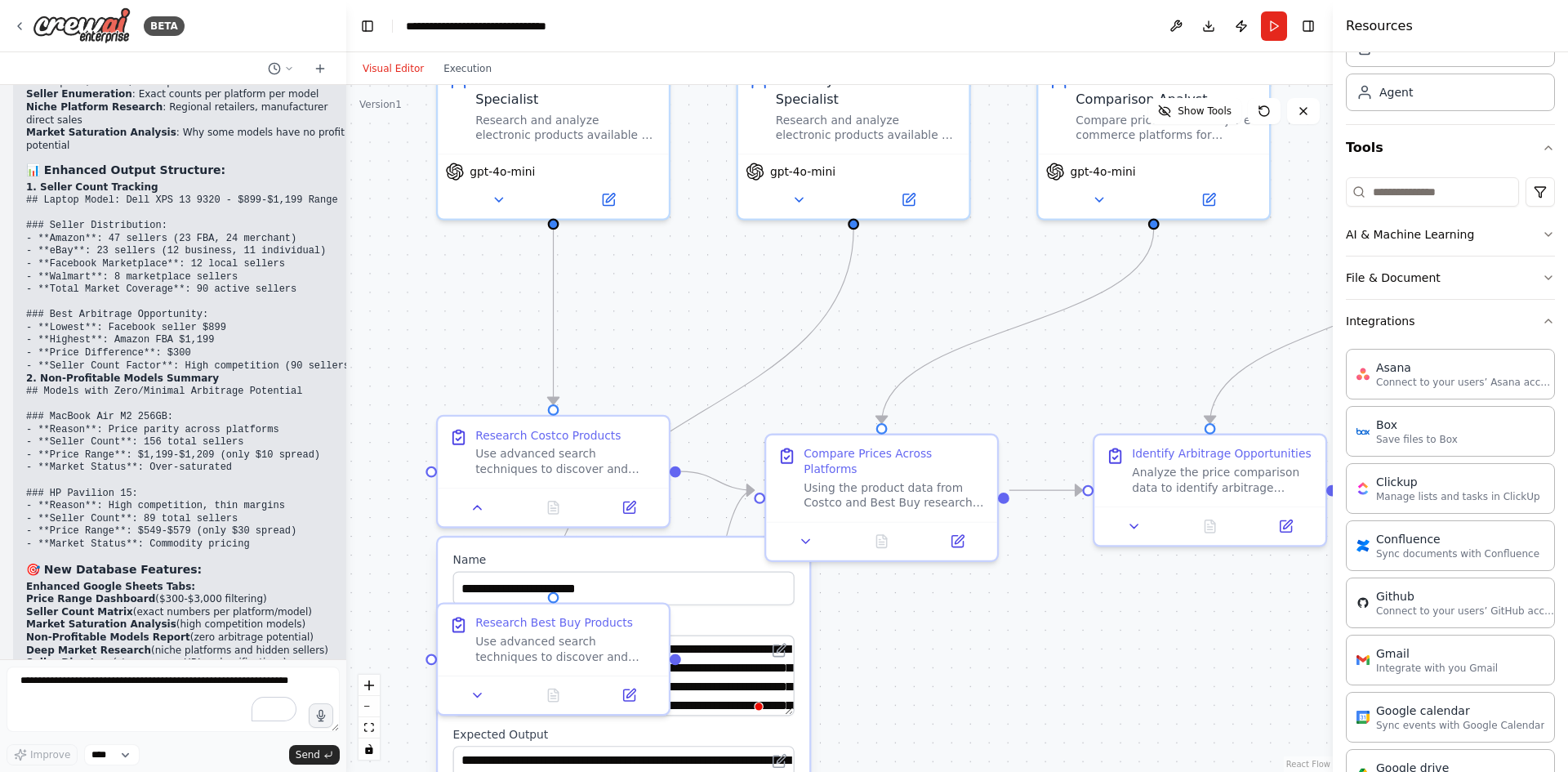
click at [135, 690] on textarea "To enrich screen reader interactions, please activate Accessibility in Grammarl…" at bounding box center [173, 699] width 333 height 65
click at [1157, 636] on div ".deletable-edge-delete-btn { width: 20px; height: 20px; border: 0px solid #ffff…" at bounding box center [839, 429] width 987 height 687
click at [1273, 23] on button "Run" at bounding box center [1274, 26] width 27 height 29
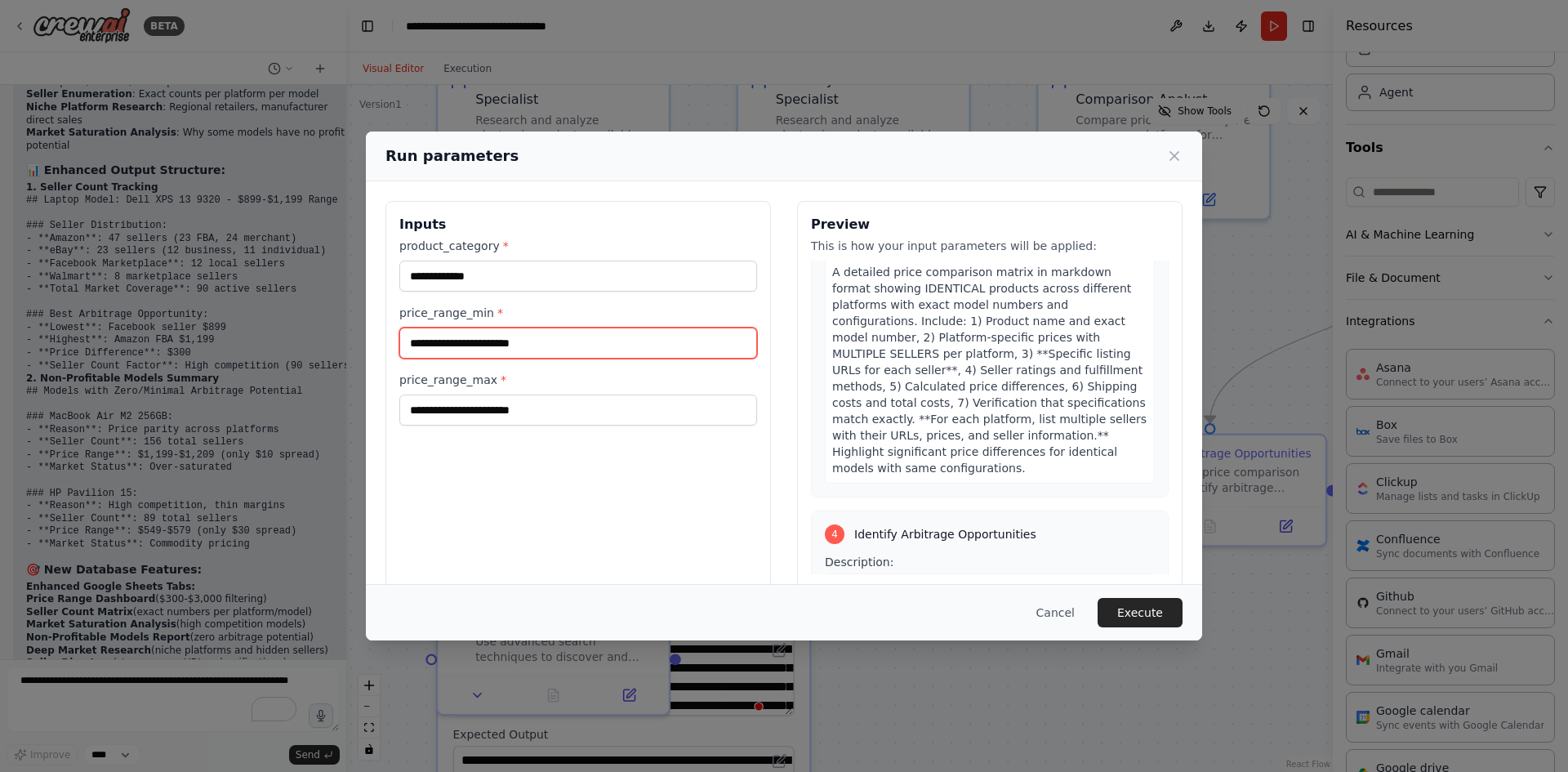
click at [565, 342] on input "price_range_min *" at bounding box center [578, 343] width 358 height 31
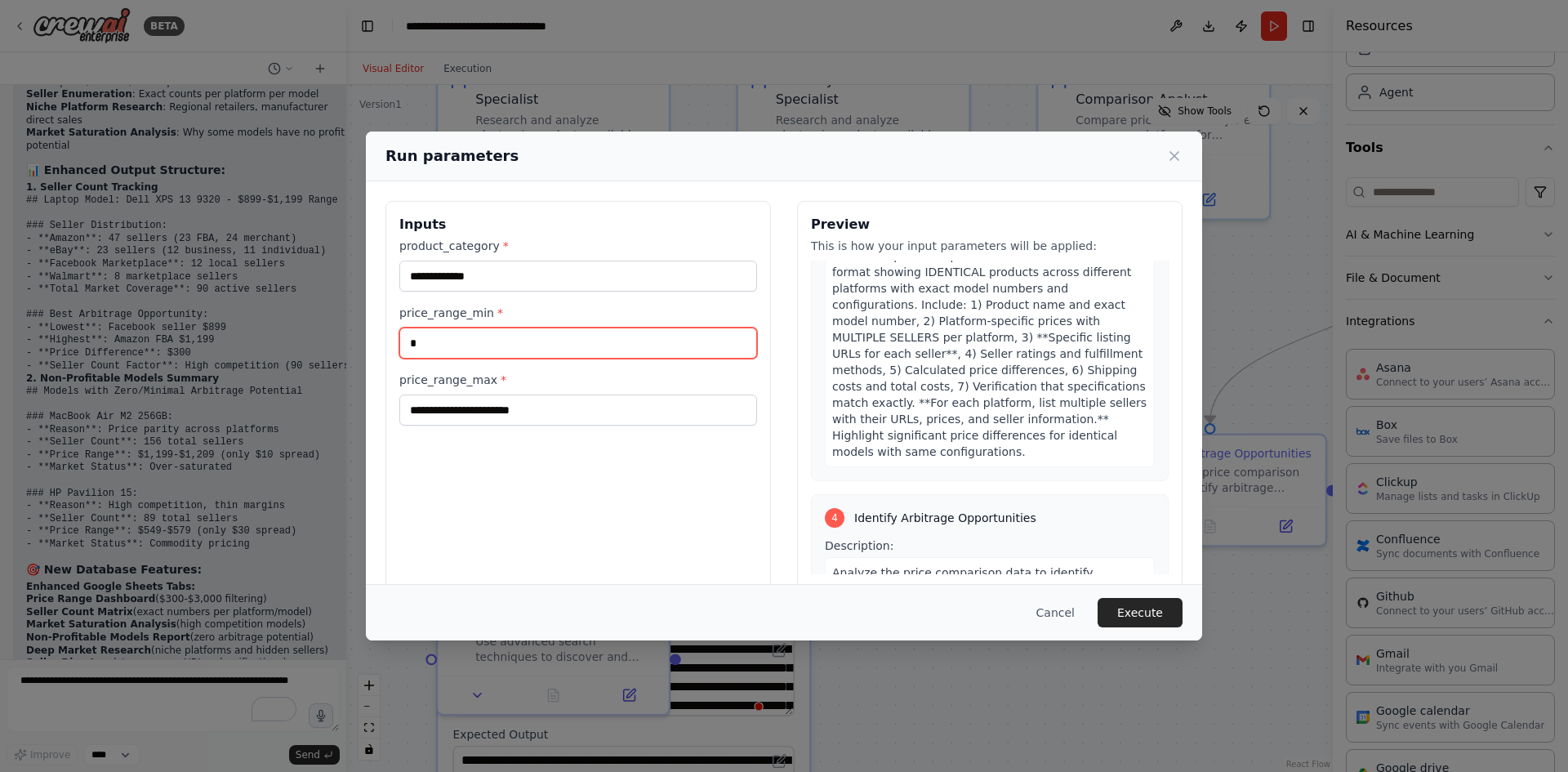
scroll to position [1291, 0]
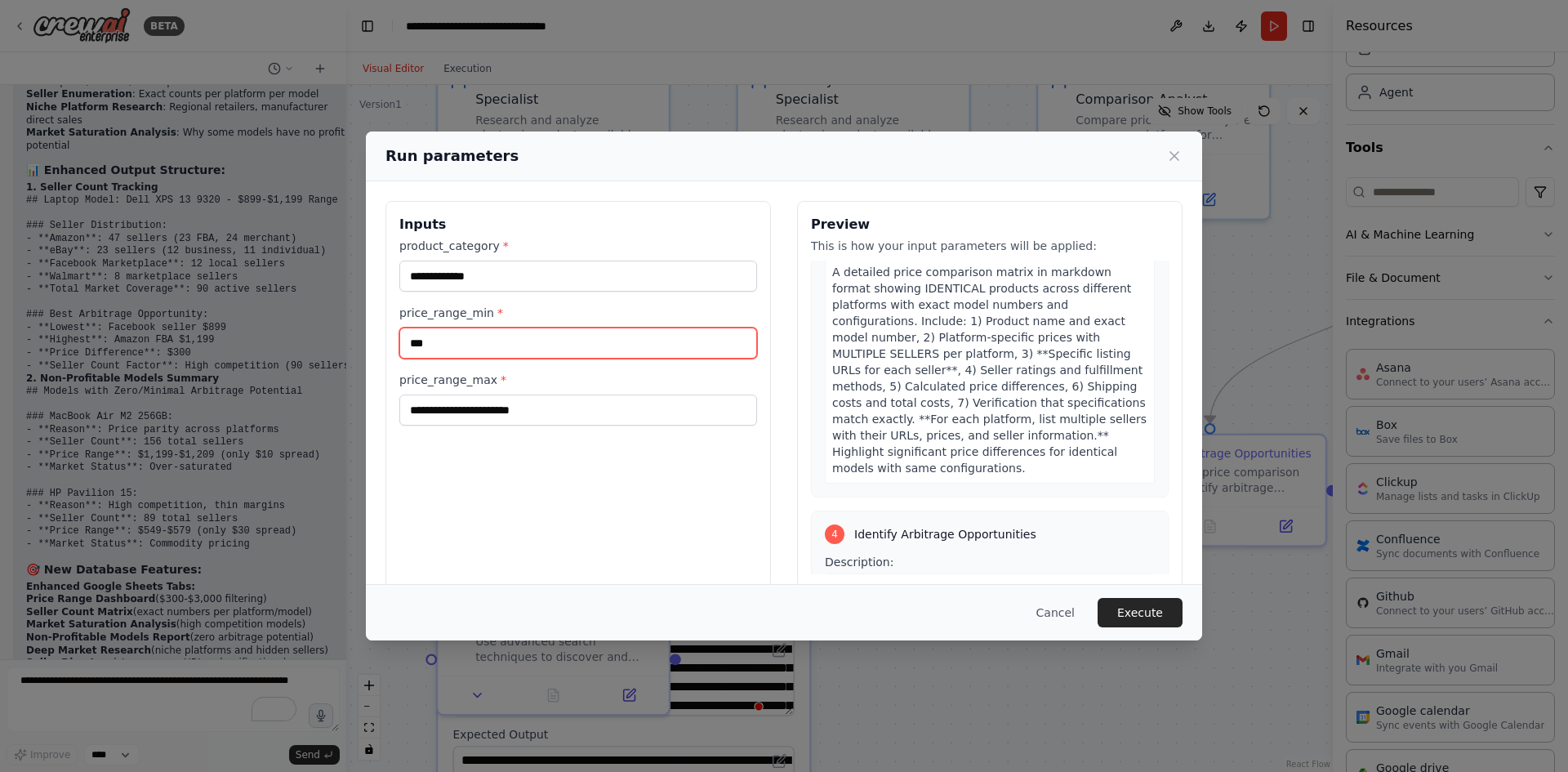
type input "***"
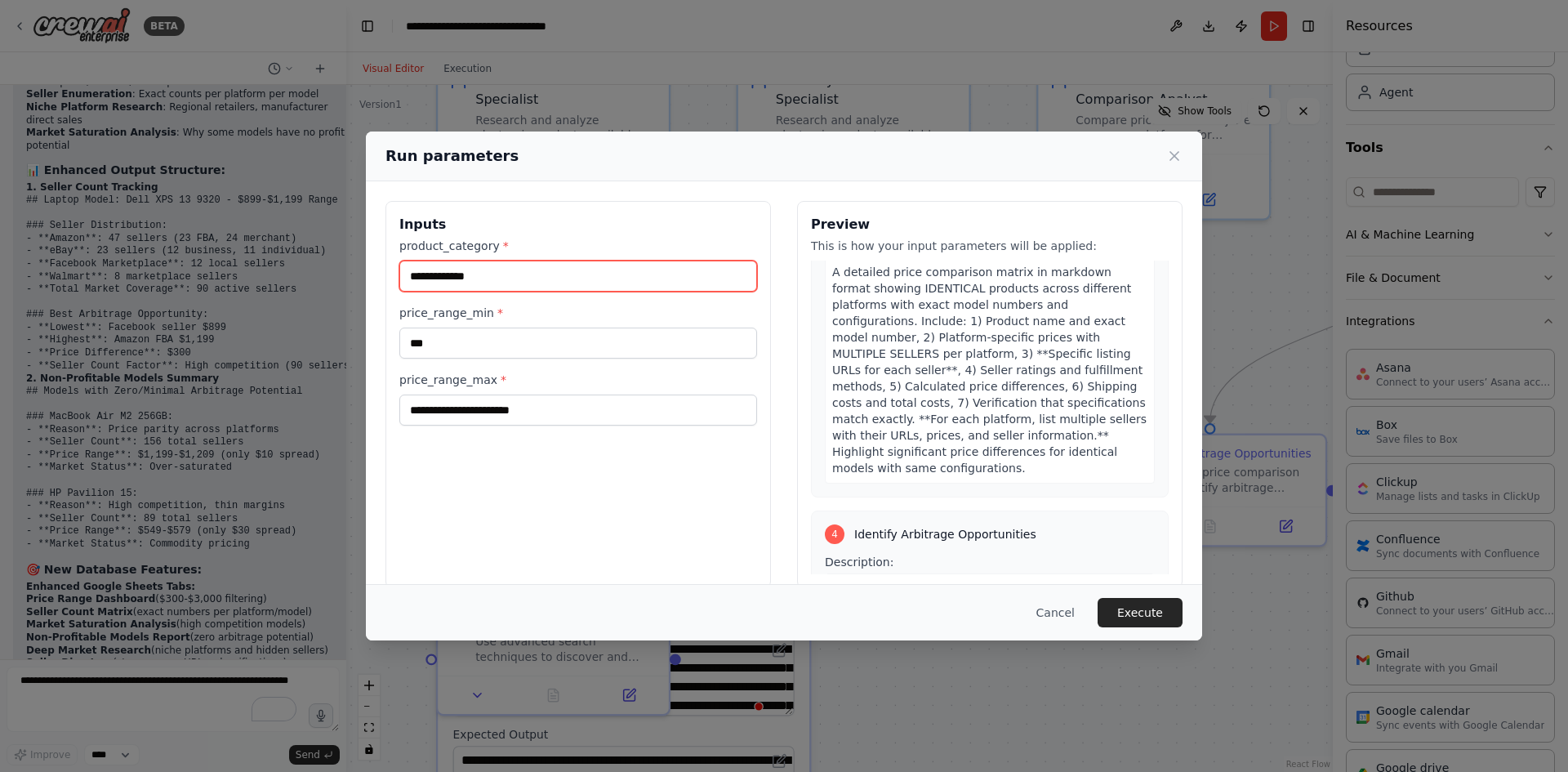
drag, startPoint x: 503, startPoint y: 271, endPoint x: 373, endPoint y: 273, distance: 130.0
click at [373, 273] on div "**********" at bounding box center [784, 395] width 837 height 427
type input "******"
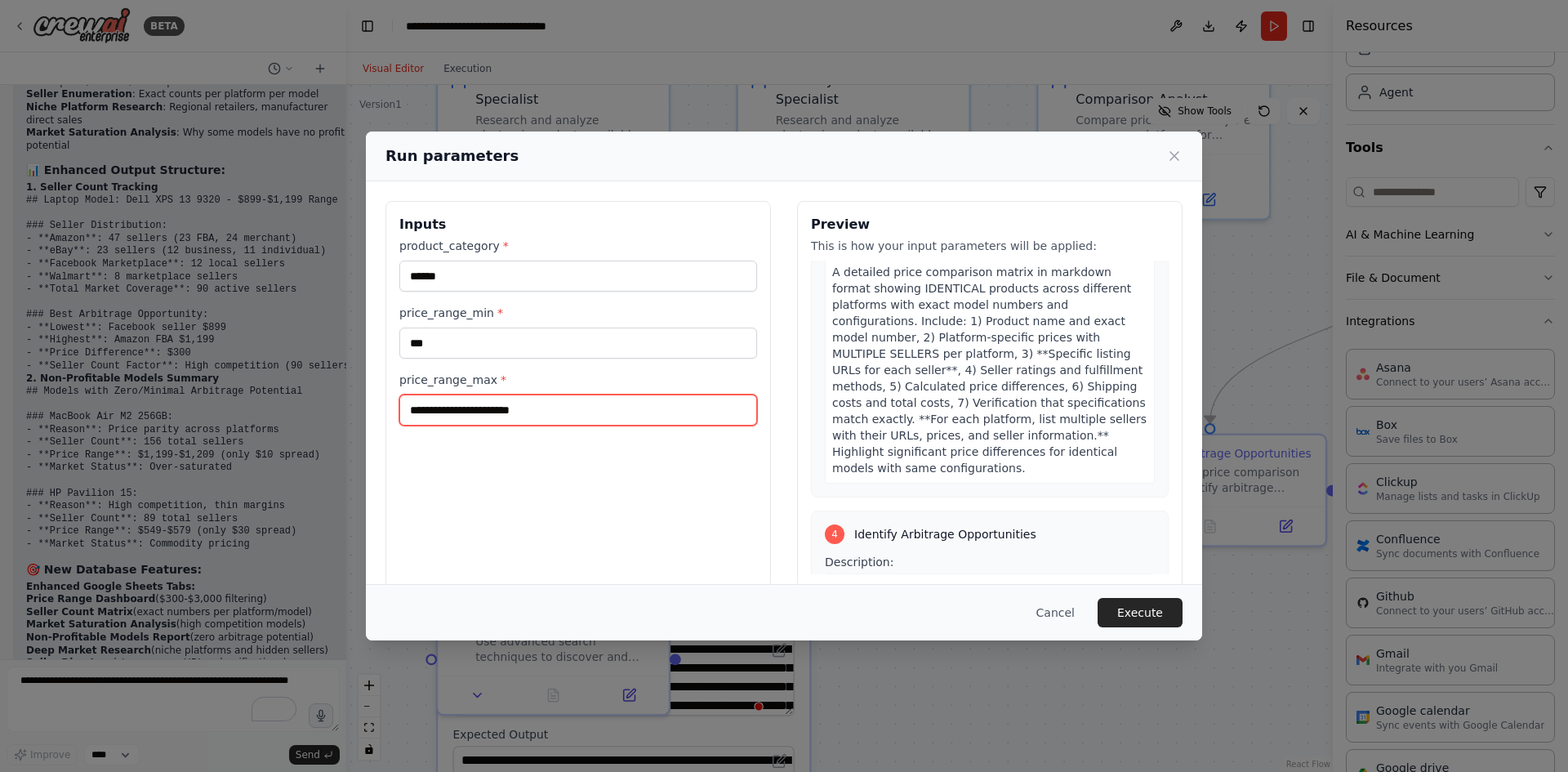
click at [567, 409] on input "price_range_max *" at bounding box center [578, 410] width 358 height 31
drag, startPoint x: 602, startPoint y: 410, endPoint x: 546, endPoint y: 413, distance: 56.1
click at [547, 413] on input "price_range_max *" at bounding box center [578, 410] width 358 height 31
type input "****"
click at [645, 467] on div "Inputs product_category * ****** price_range_min * *** price_range_max * ****" at bounding box center [578, 395] width 385 height 387
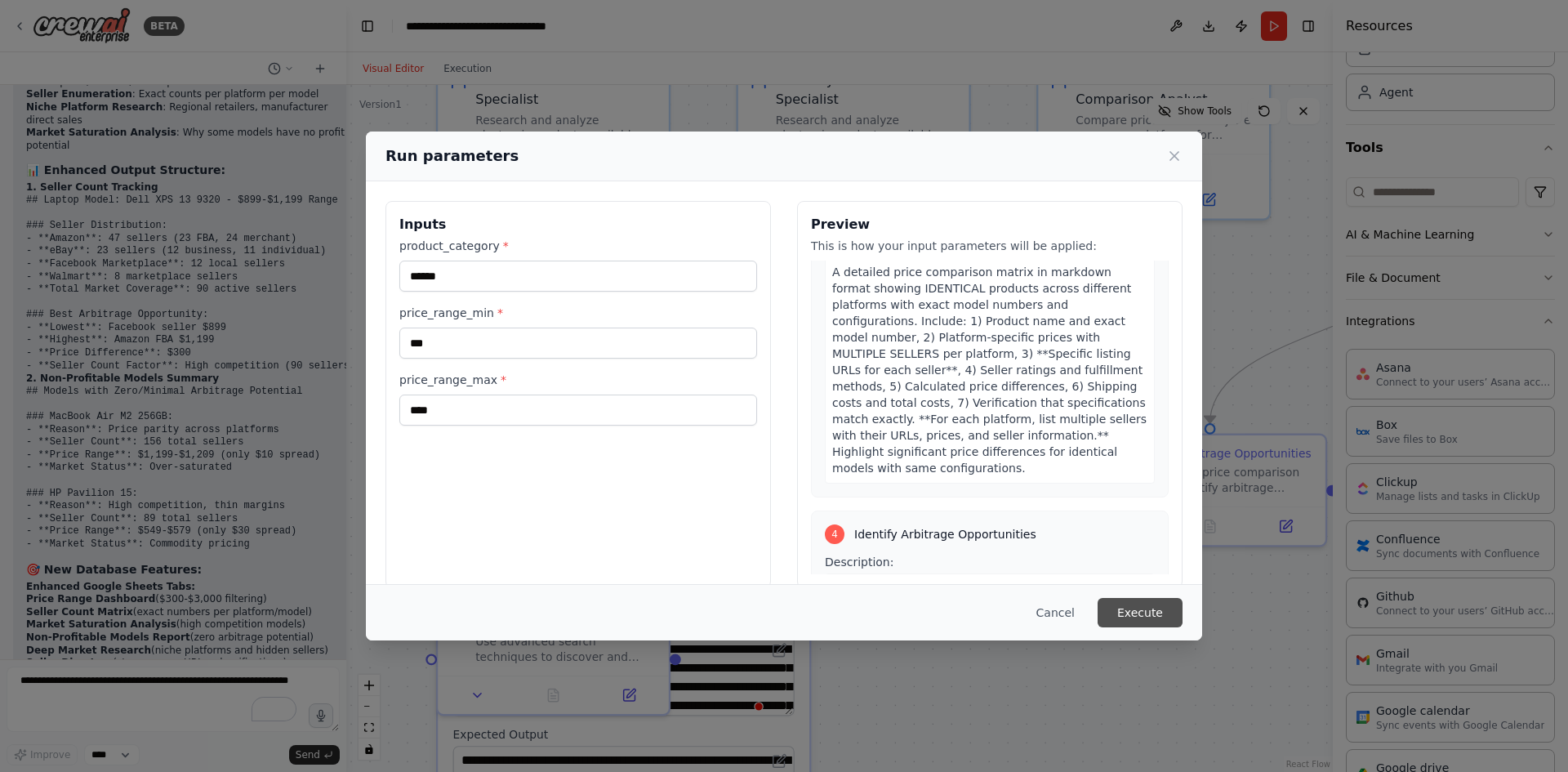
click at [1149, 613] on button "Execute" at bounding box center [1140, 613] width 85 height 29
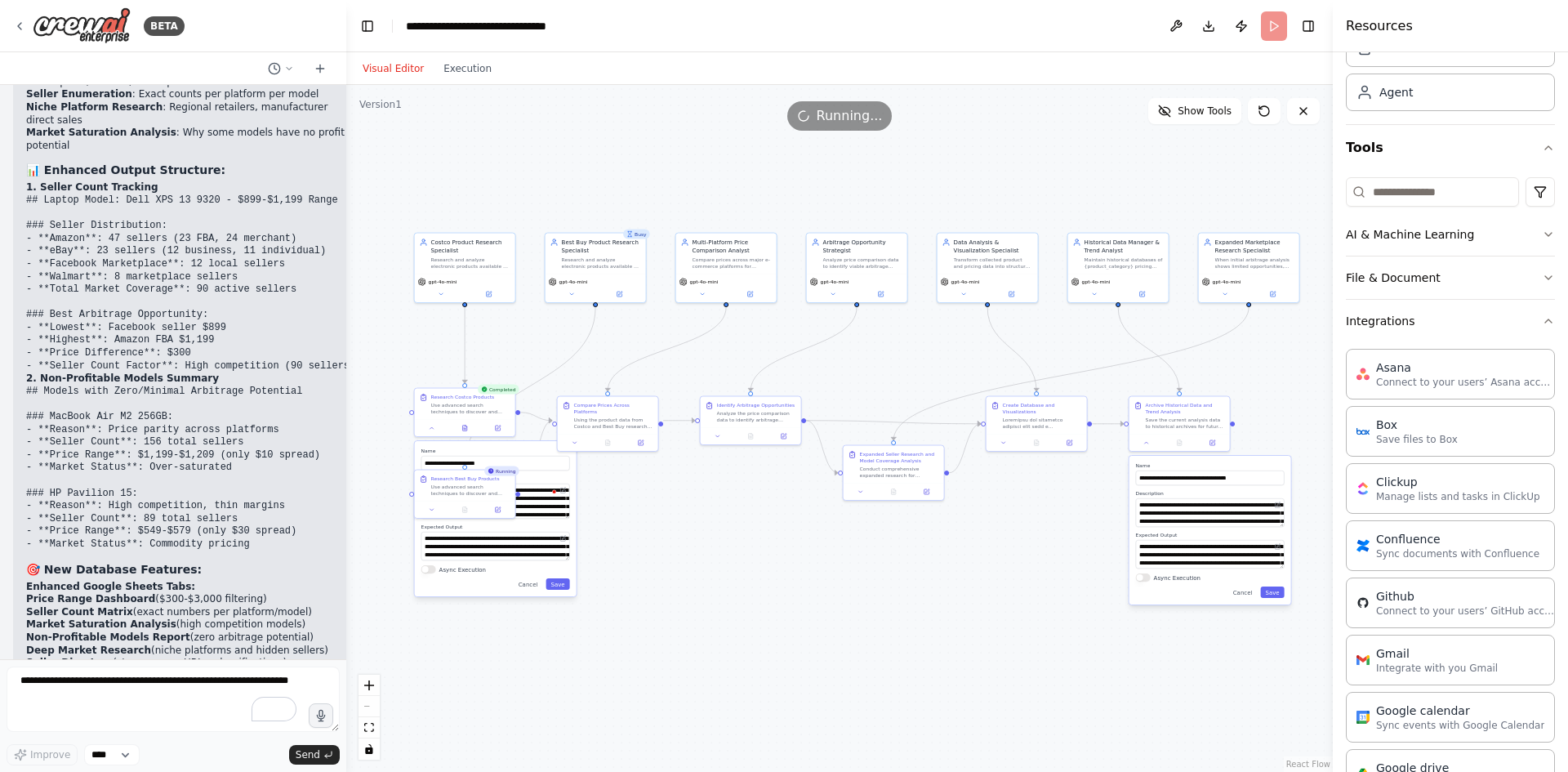
drag, startPoint x: 1168, startPoint y: 308, endPoint x: 895, endPoint y: 346, distance: 275.6
click at [895, 346] on div ".deletable-edge-delete-btn { width: 20px; height: 20px; border: 0px solid #ffff…" at bounding box center [839, 429] width 987 height 687
click at [697, 560] on div ".deletable-edge-delete-btn { width: 20px; height: 20px; border: 0px solid #ffff…" at bounding box center [839, 429] width 987 height 687
click at [1185, 440] on button at bounding box center [1179, 441] width 34 height 10
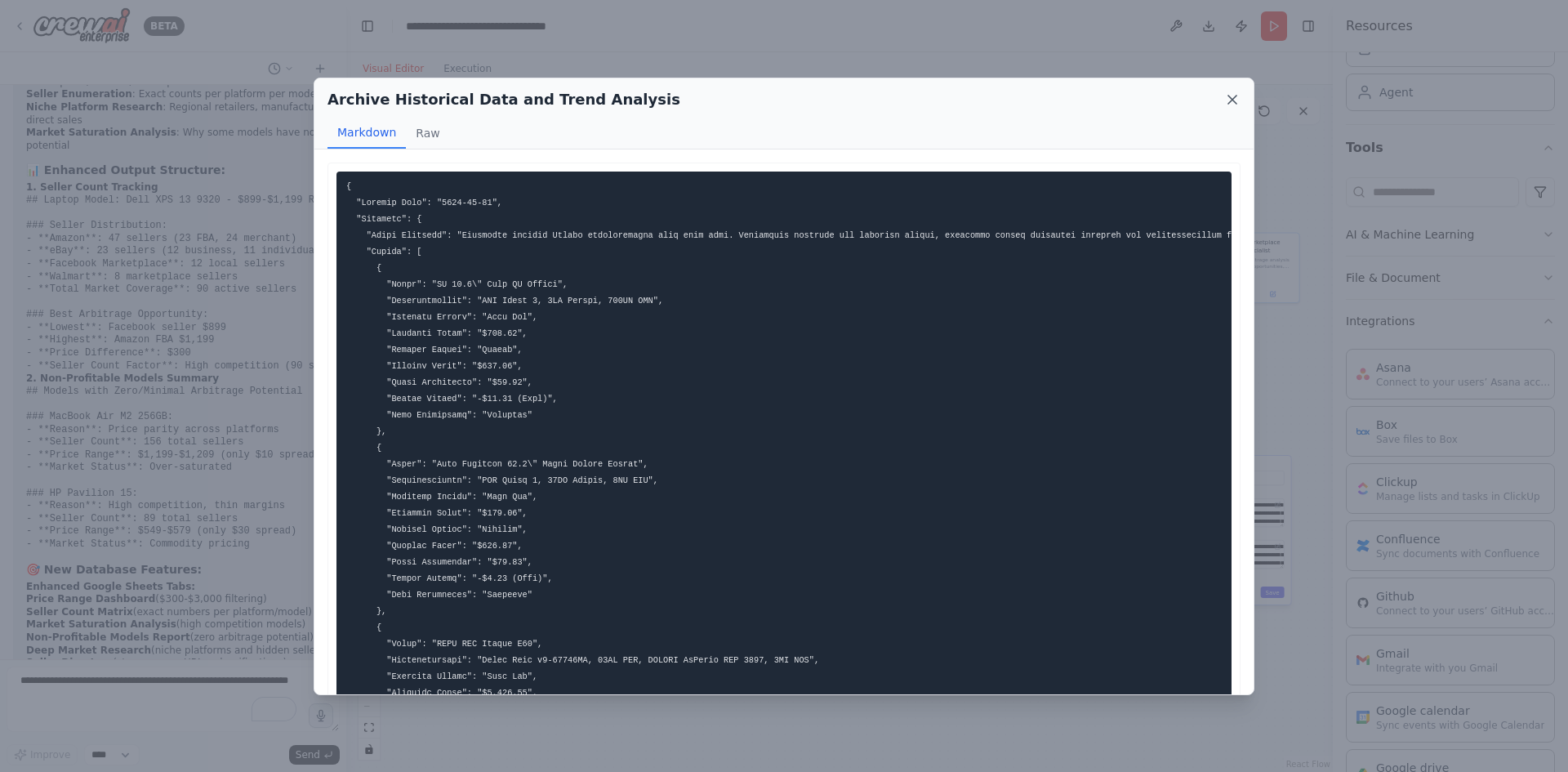
click at [1233, 101] on icon at bounding box center [1232, 99] width 8 height 8
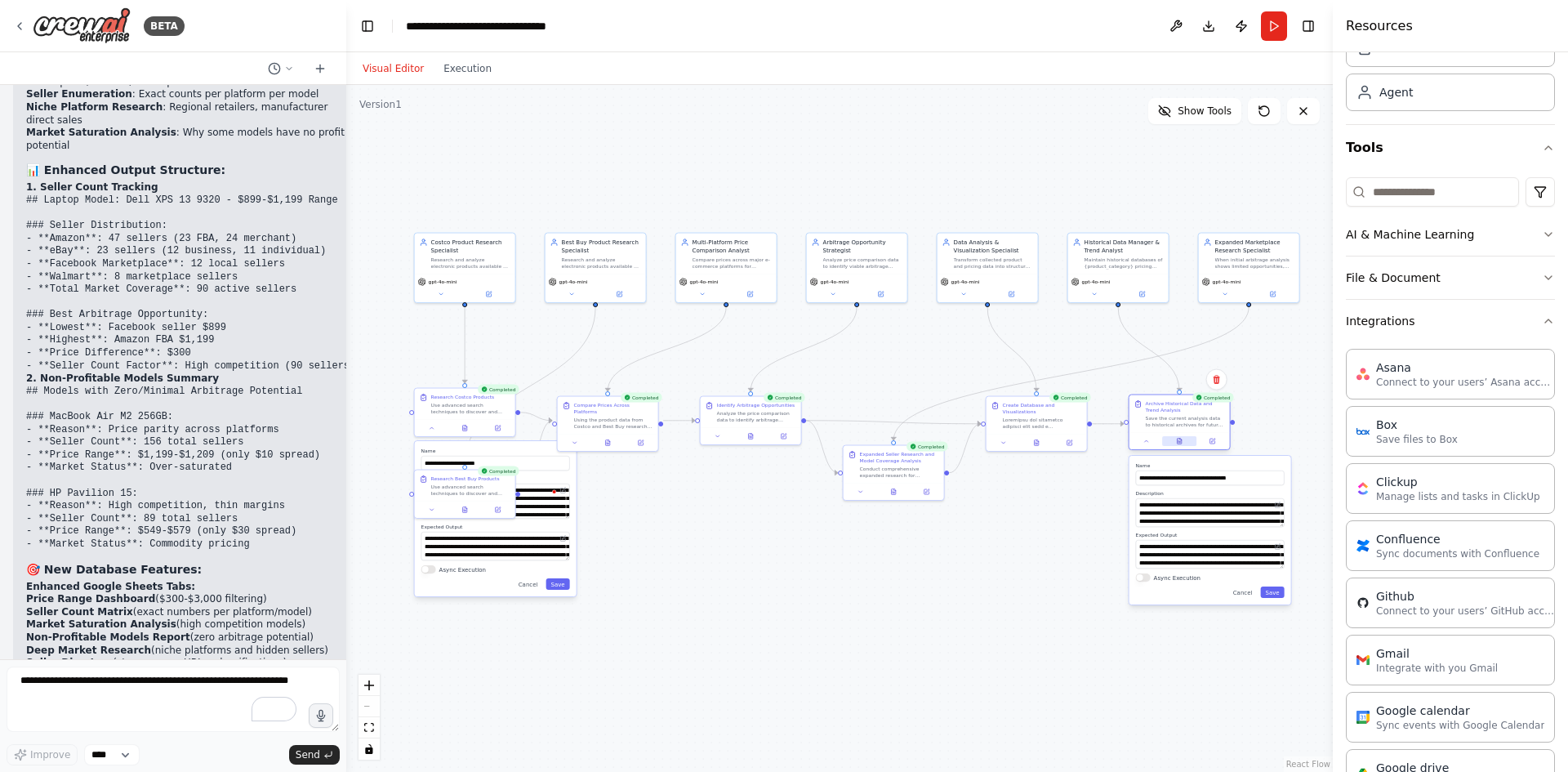
click at [1186, 443] on button at bounding box center [1179, 441] width 34 height 10
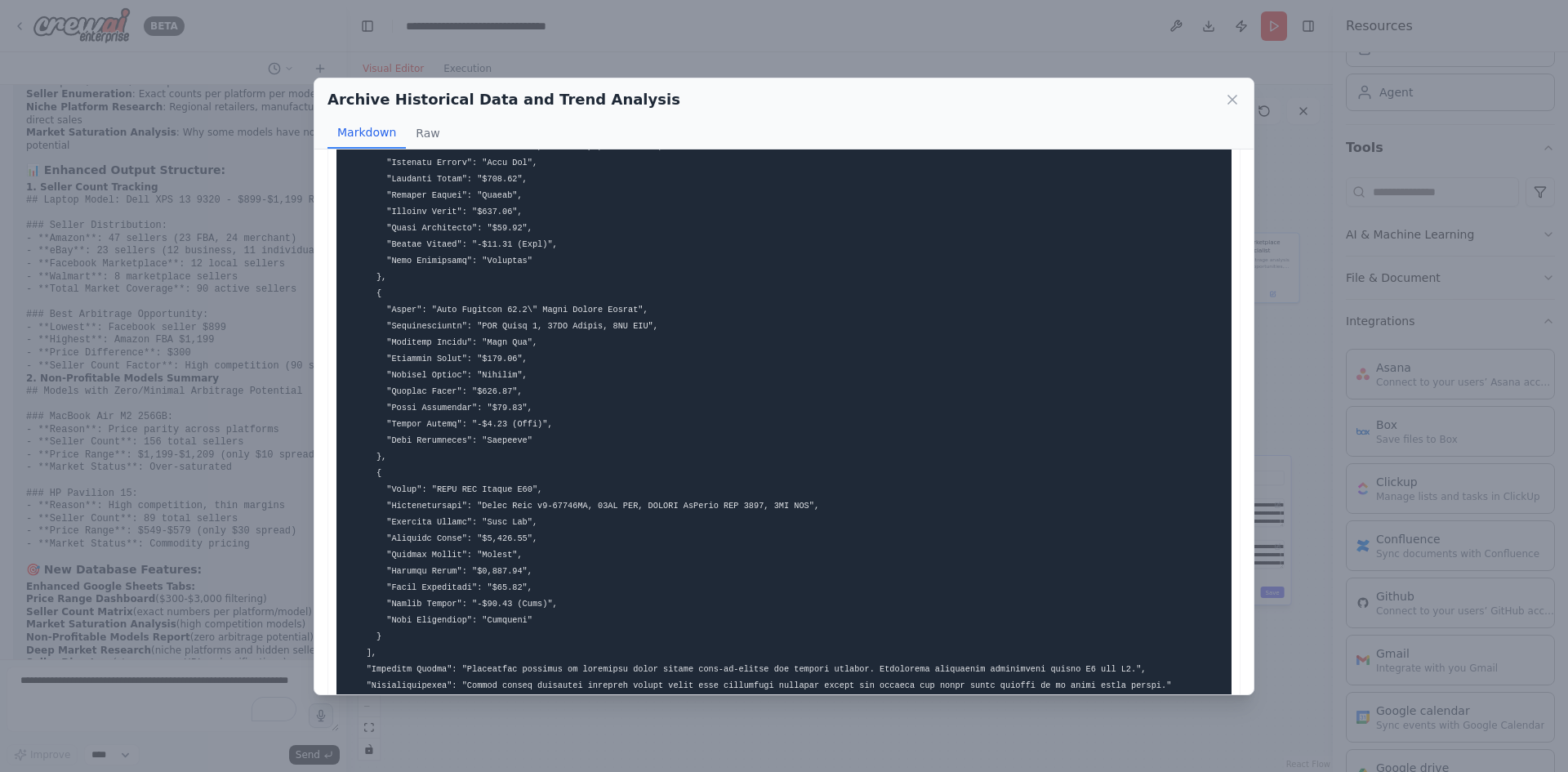
scroll to position [232, 0]
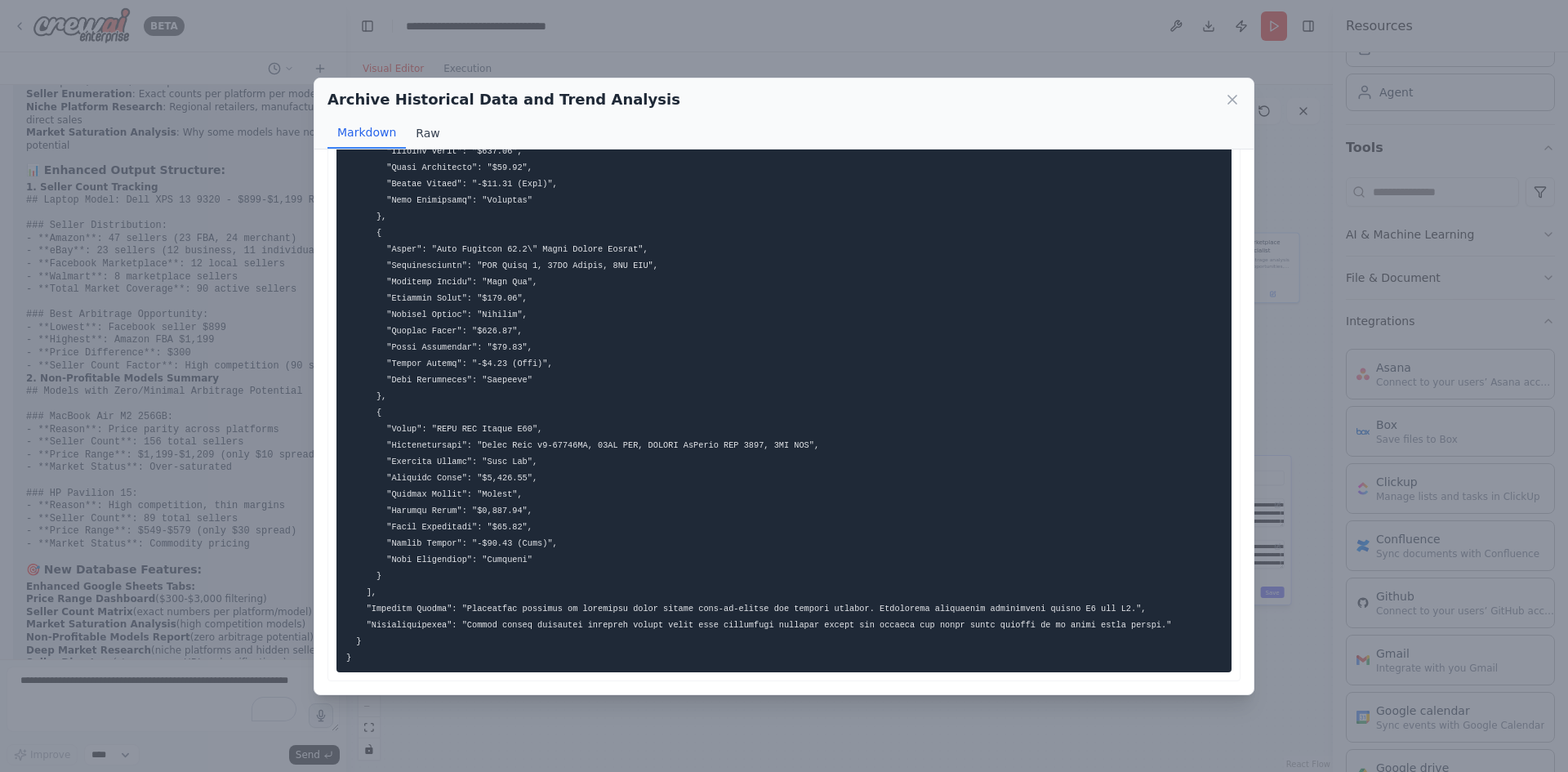
click at [431, 130] on button "Raw" at bounding box center [427, 133] width 43 height 31
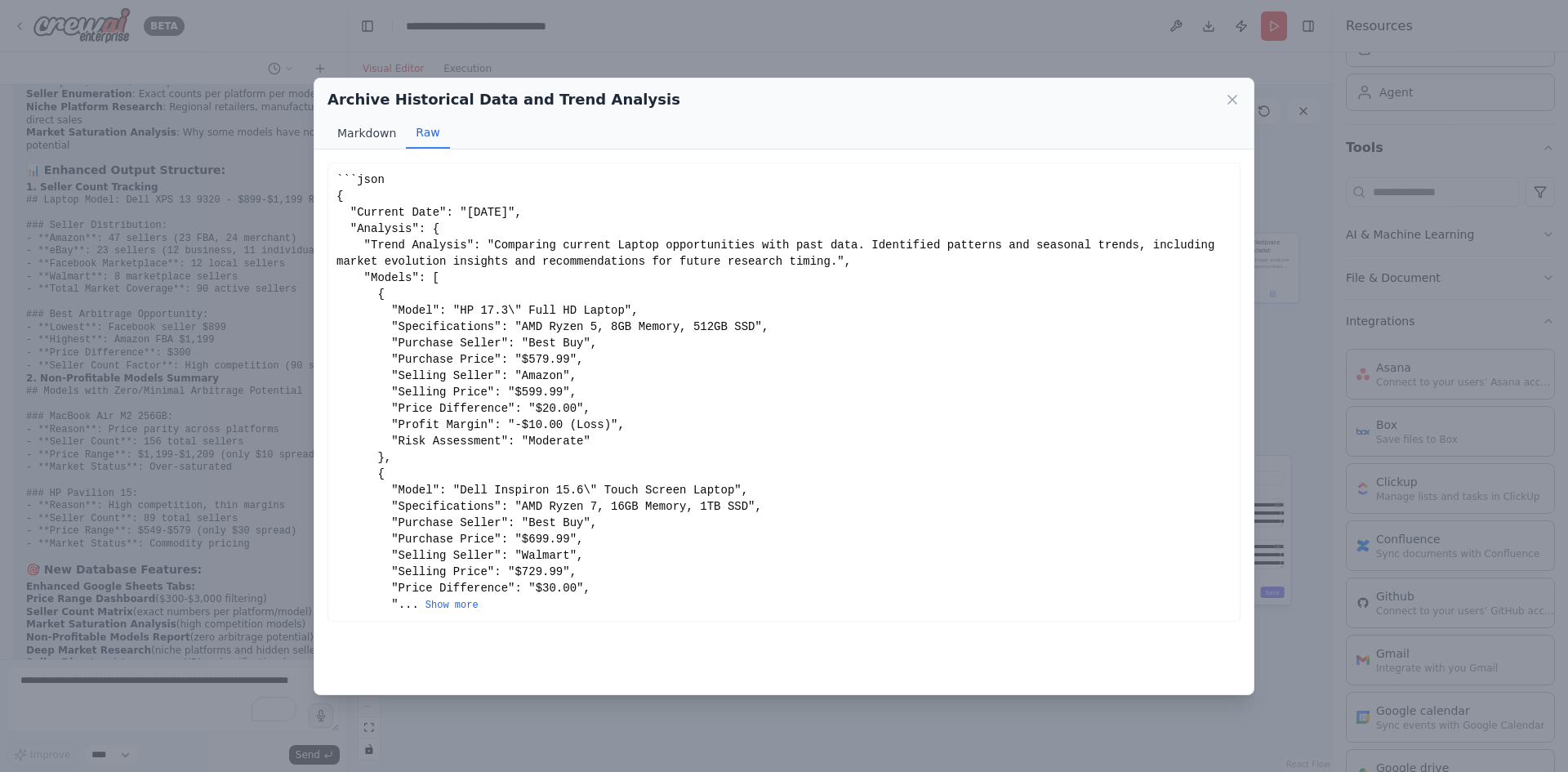
click at [367, 129] on button "Markdown" at bounding box center [367, 133] width 79 height 31
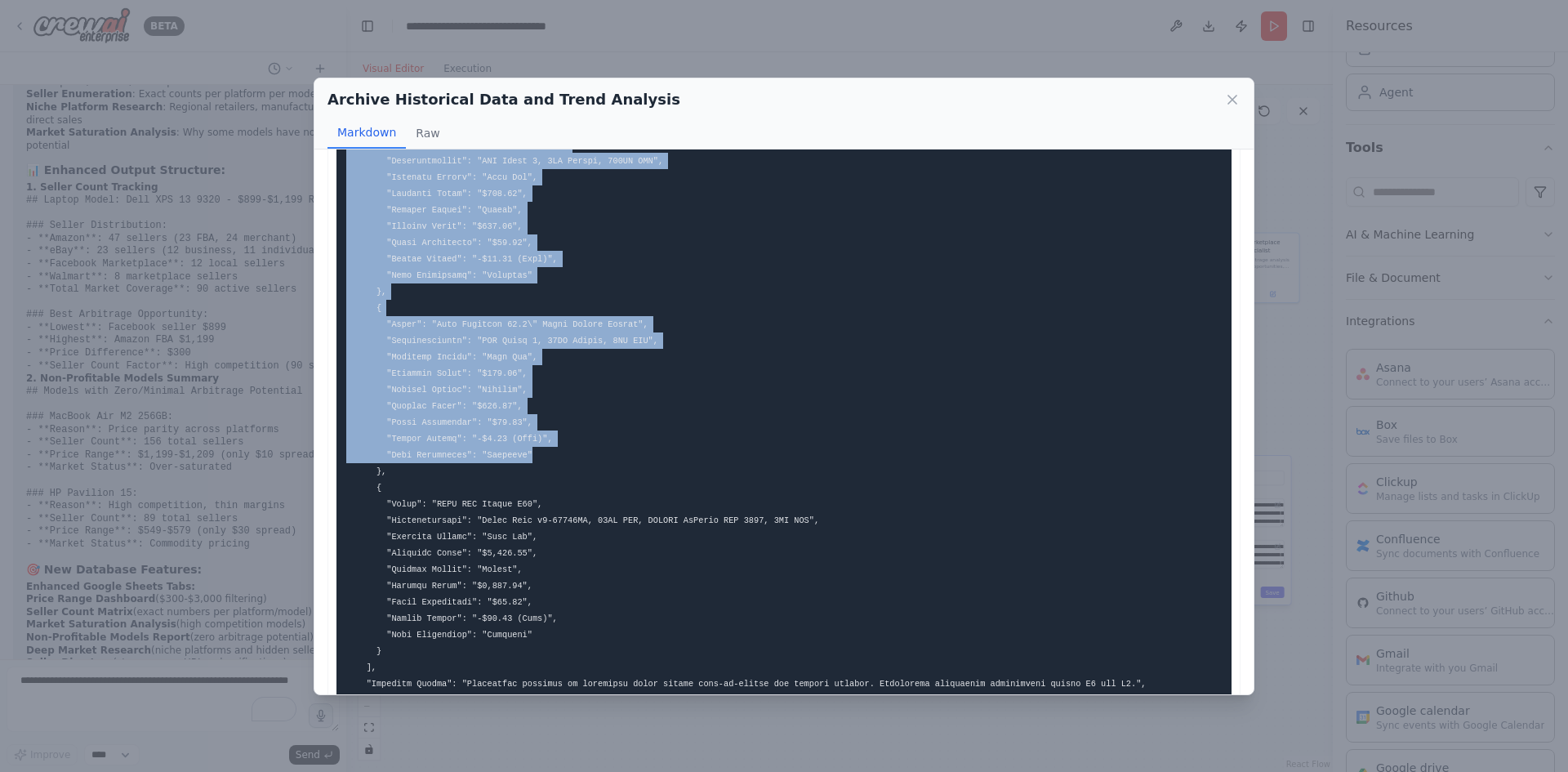
scroll to position [232, 0]
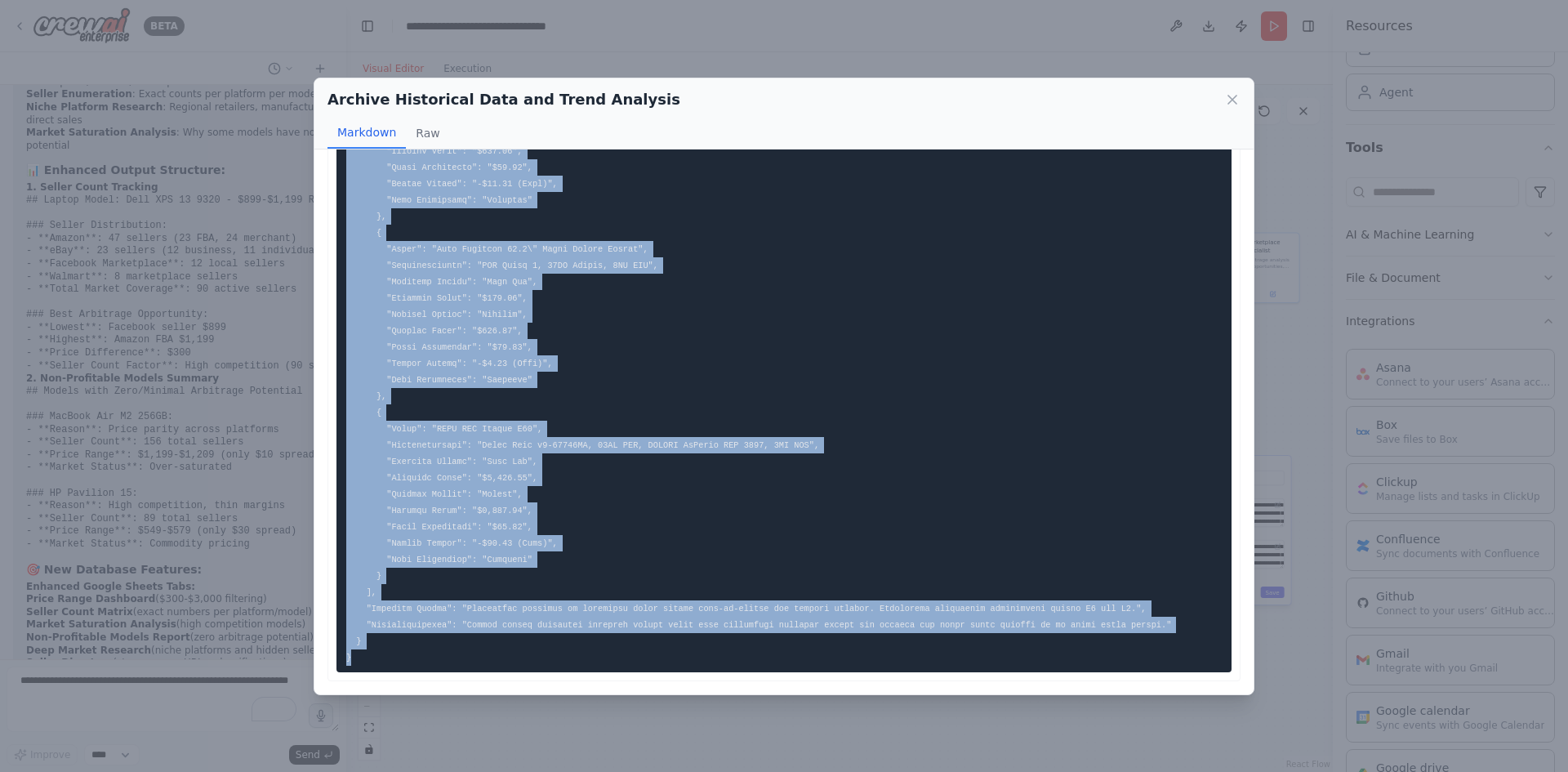
drag, startPoint x: 348, startPoint y: 186, endPoint x: 946, endPoint y: 654, distance: 759.4
click at [946, 654] on pre at bounding box center [784, 315] width 895 height 716
copy code "{ "Current Date": "2025-08-17", "Analysis": { "Trend Analysis": "Comparing curr…"
click at [1231, 96] on icon at bounding box center [1233, 100] width 16 height 16
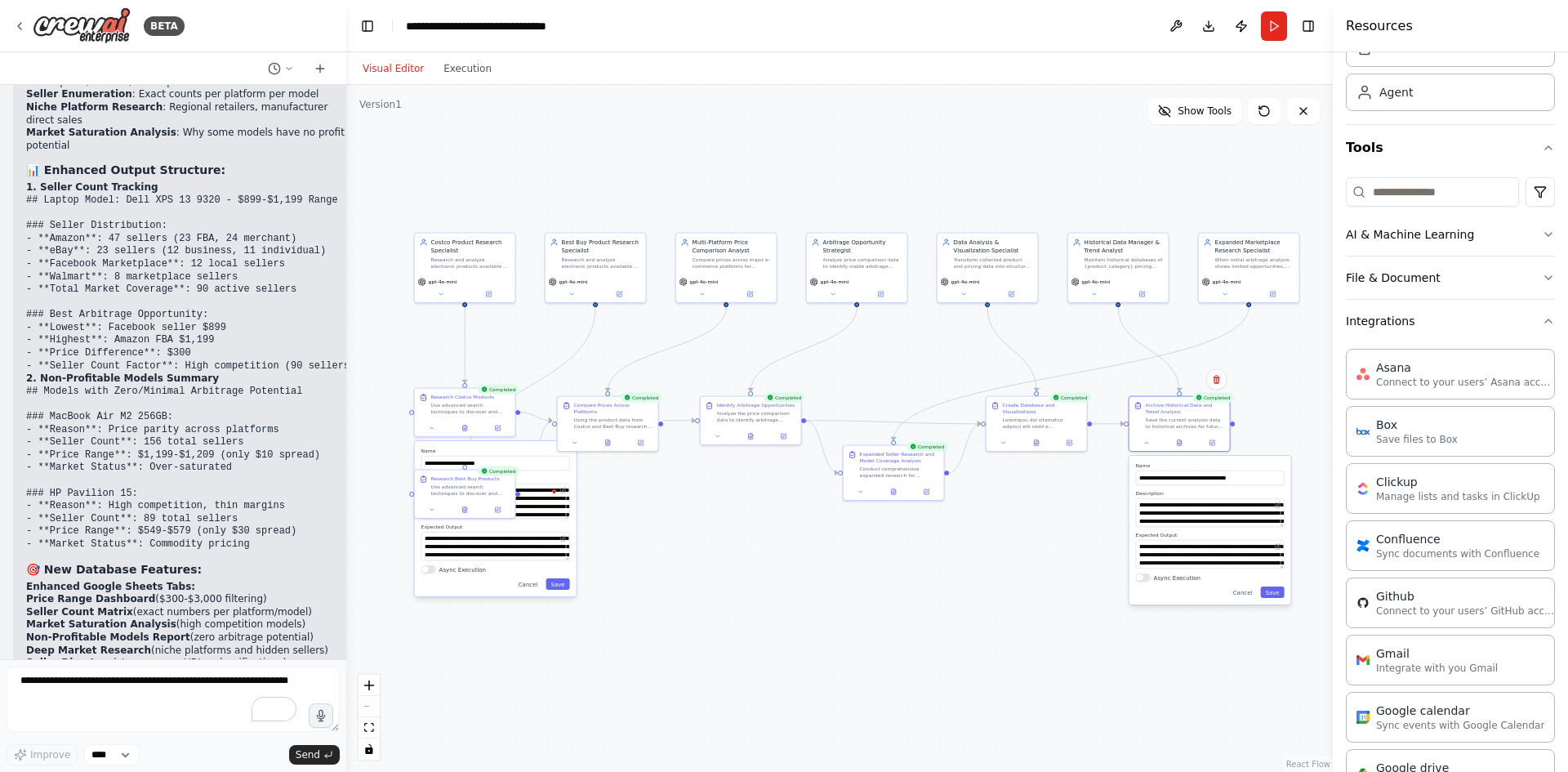
click at [702, 571] on div ".deletable-edge-delete-btn { width: 20px; height: 20px; border: 0px solid #ffff…" at bounding box center [839, 429] width 987 height 687
click at [1037, 447] on div at bounding box center [1037, 441] width 101 height 17
click at [1040, 444] on icon at bounding box center [1036, 440] width 6 height 6
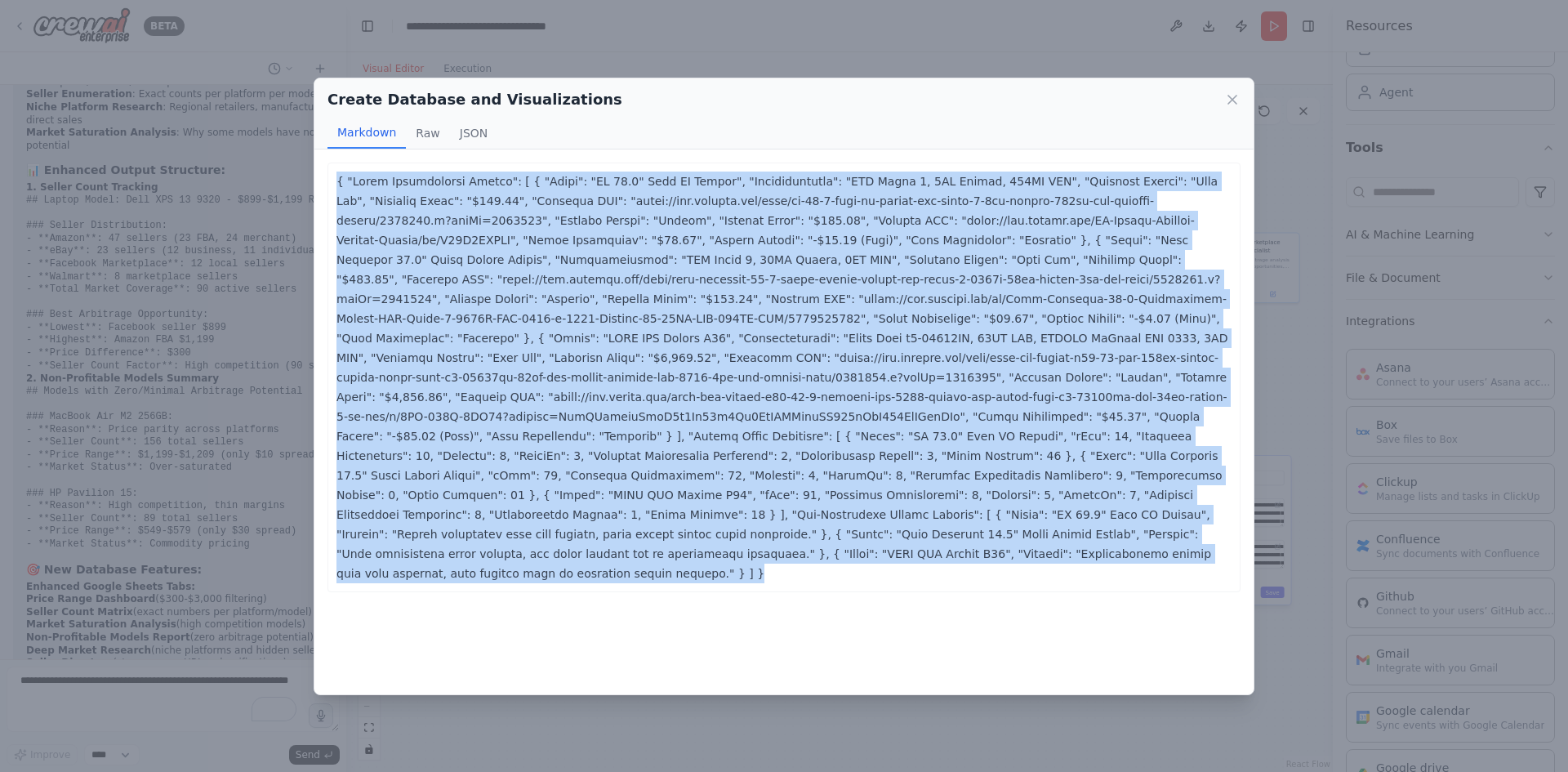
drag, startPoint x: 701, startPoint y: 554, endPoint x: 330, endPoint y: 179, distance: 527.5
click at [330, 179] on div at bounding box center [784, 377] width 914 height 429
copy p "{ "Model Verification Matrix": [ { "Model": "HP 17.3" Full HD Laptop", "Specifi…"
click at [1232, 96] on icon at bounding box center [1233, 100] width 16 height 16
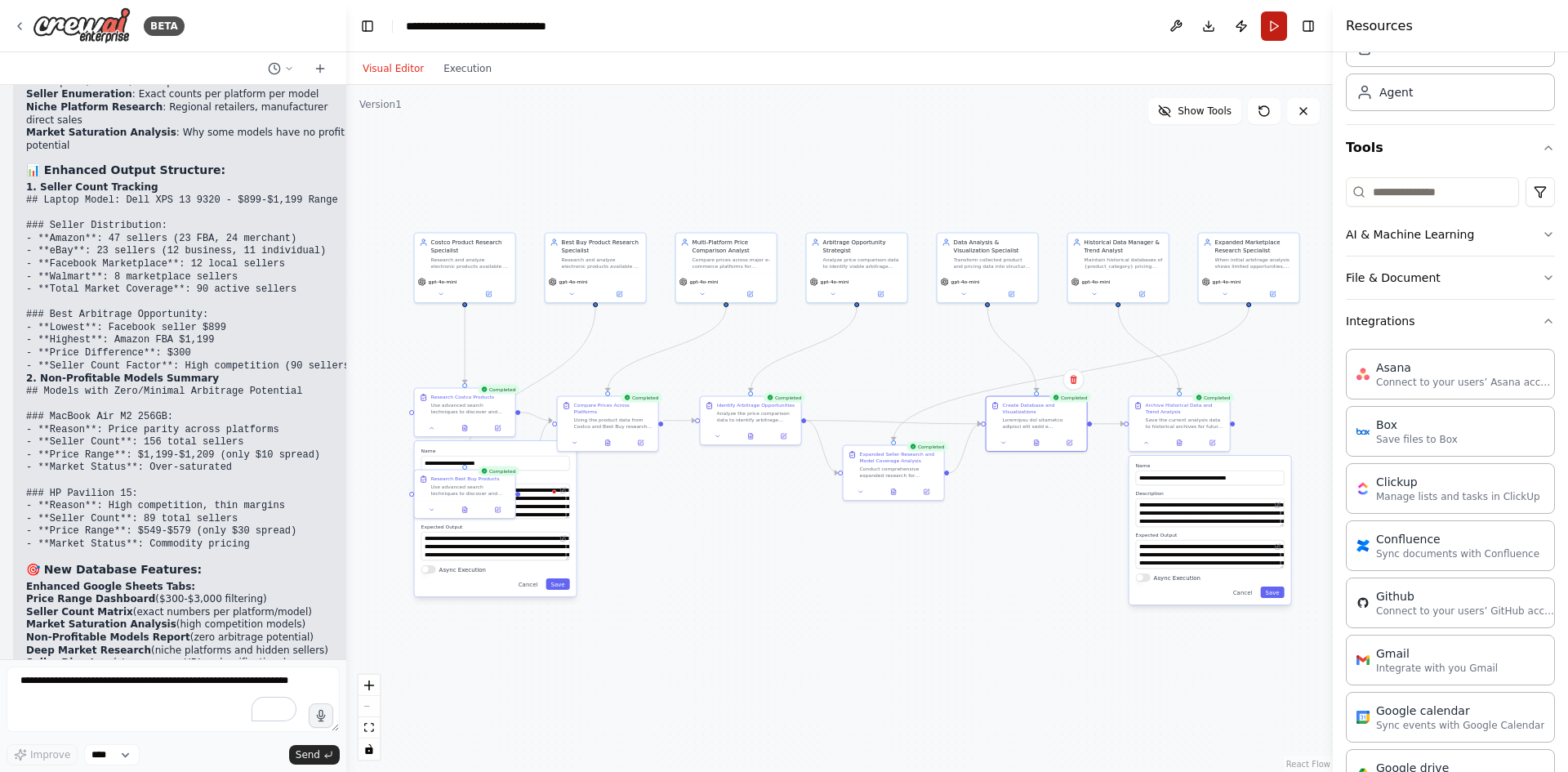
click at [1271, 27] on button "Run" at bounding box center [1274, 26] width 27 height 29
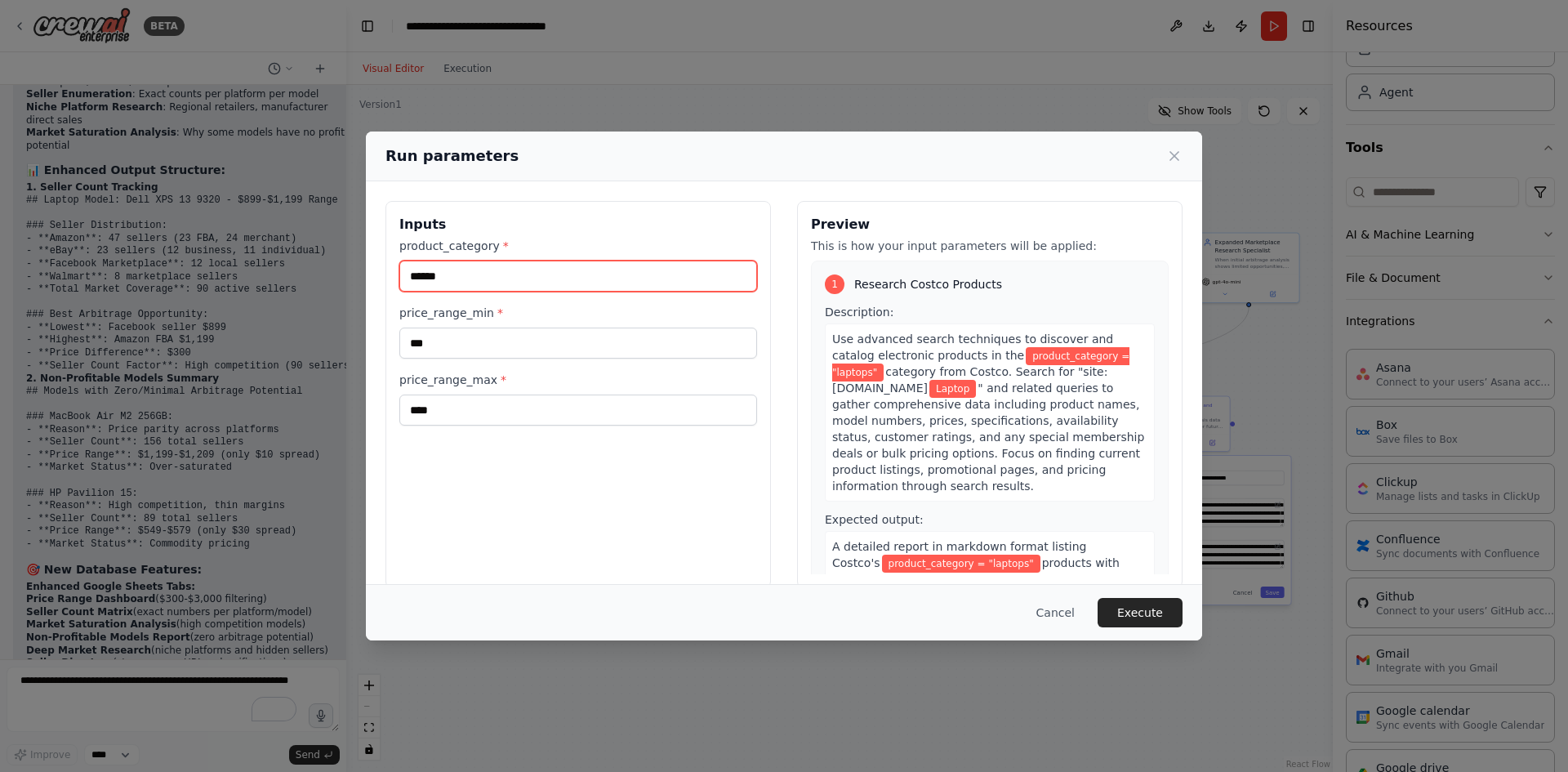
drag, startPoint x: 474, startPoint y: 272, endPoint x: 344, endPoint y: 269, distance: 130.0
click at [344, 269] on div "Run parameters Inputs product_category * ****** price_range_min * *** price_ran…" at bounding box center [784, 386] width 1568 height 772
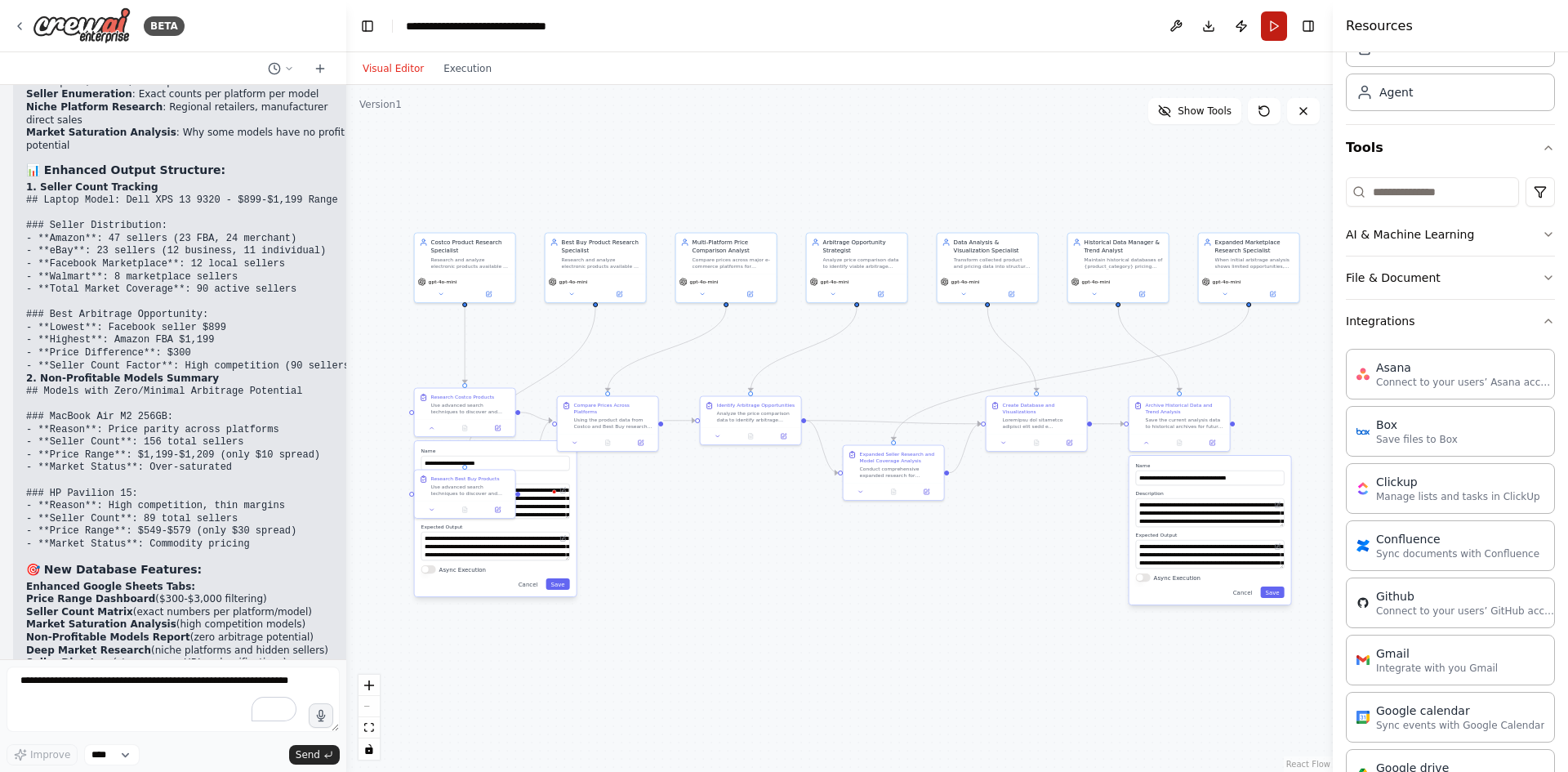
click at [1270, 27] on button "Run" at bounding box center [1274, 26] width 27 height 29
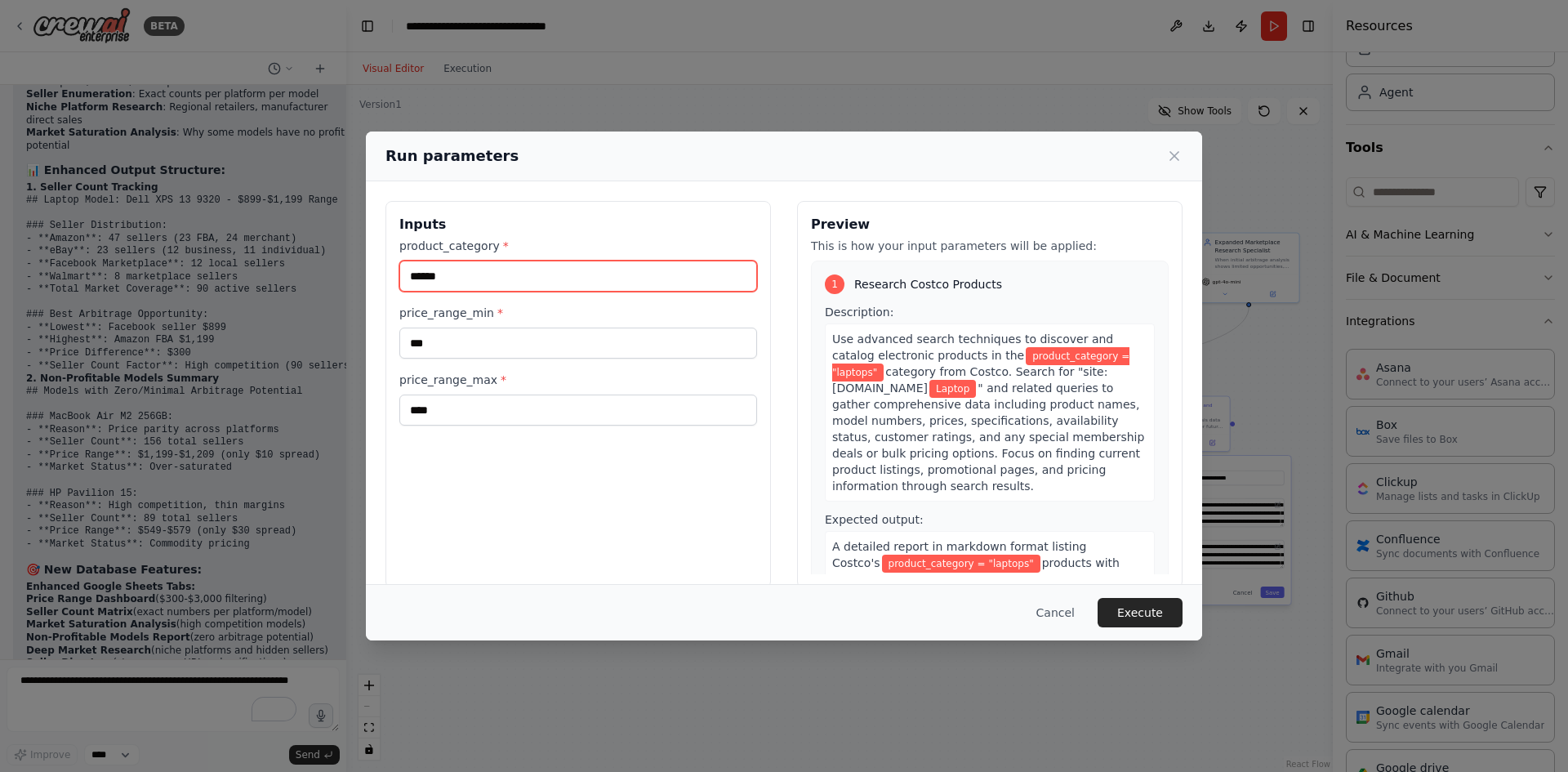
click at [451, 275] on input "******" at bounding box center [578, 277] width 358 height 31
drag, startPoint x: 472, startPoint y: 277, endPoint x: 396, endPoint y: 276, distance: 76.0
click at [396, 276] on div "Inputs product_category * ****** price_range_min * *** price_range_max * ****" at bounding box center [578, 395] width 385 height 387
type input "**********"
click at [1180, 156] on icon at bounding box center [1174, 157] width 16 height 16
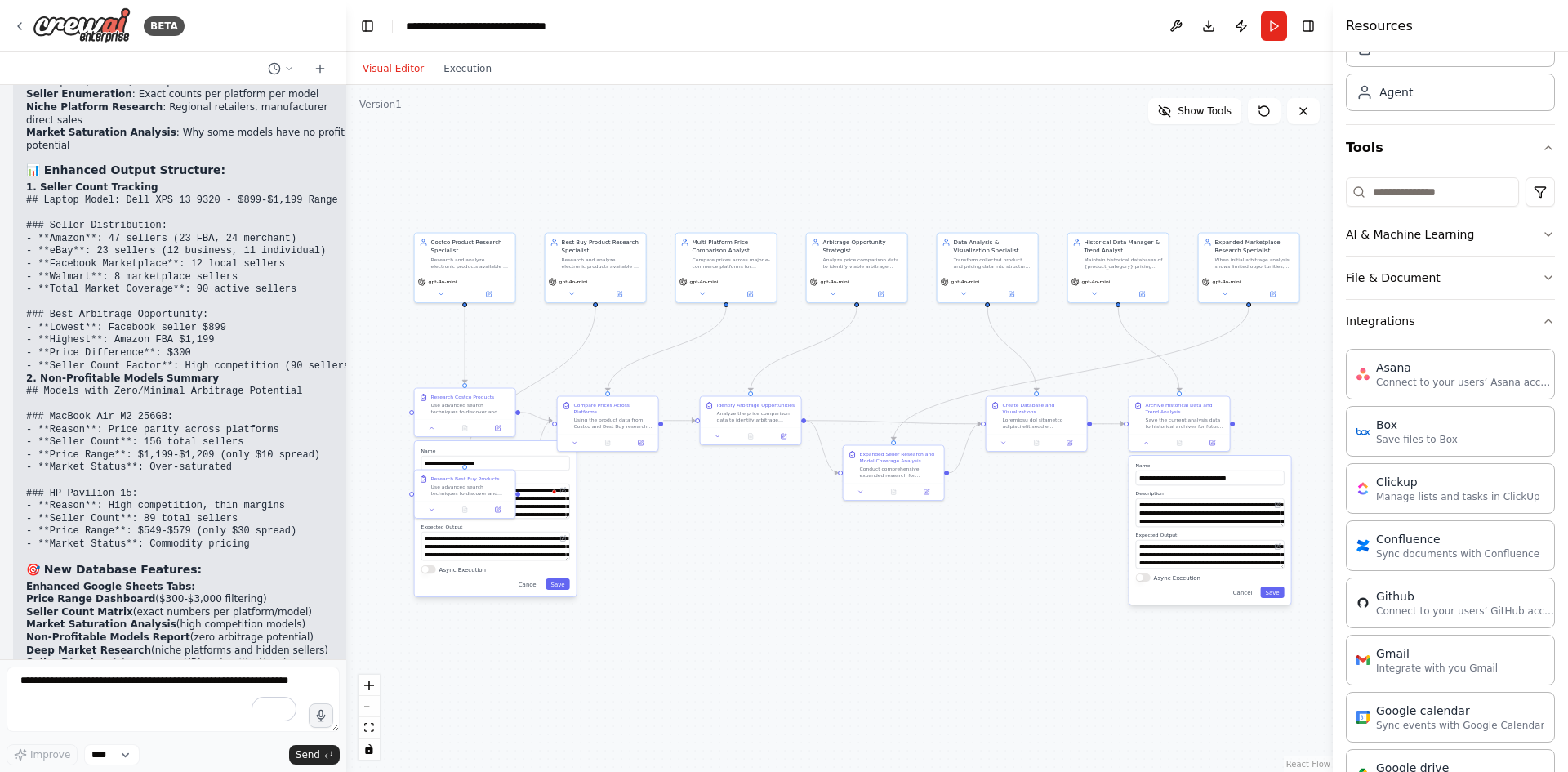
click at [634, 527] on div ".deletable-edge-delete-btn { width: 20px; height: 20px; border: 0px solid #ffff…" at bounding box center [839, 429] width 987 height 687
click at [431, 431] on button at bounding box center [432, 426] width 27 height 10
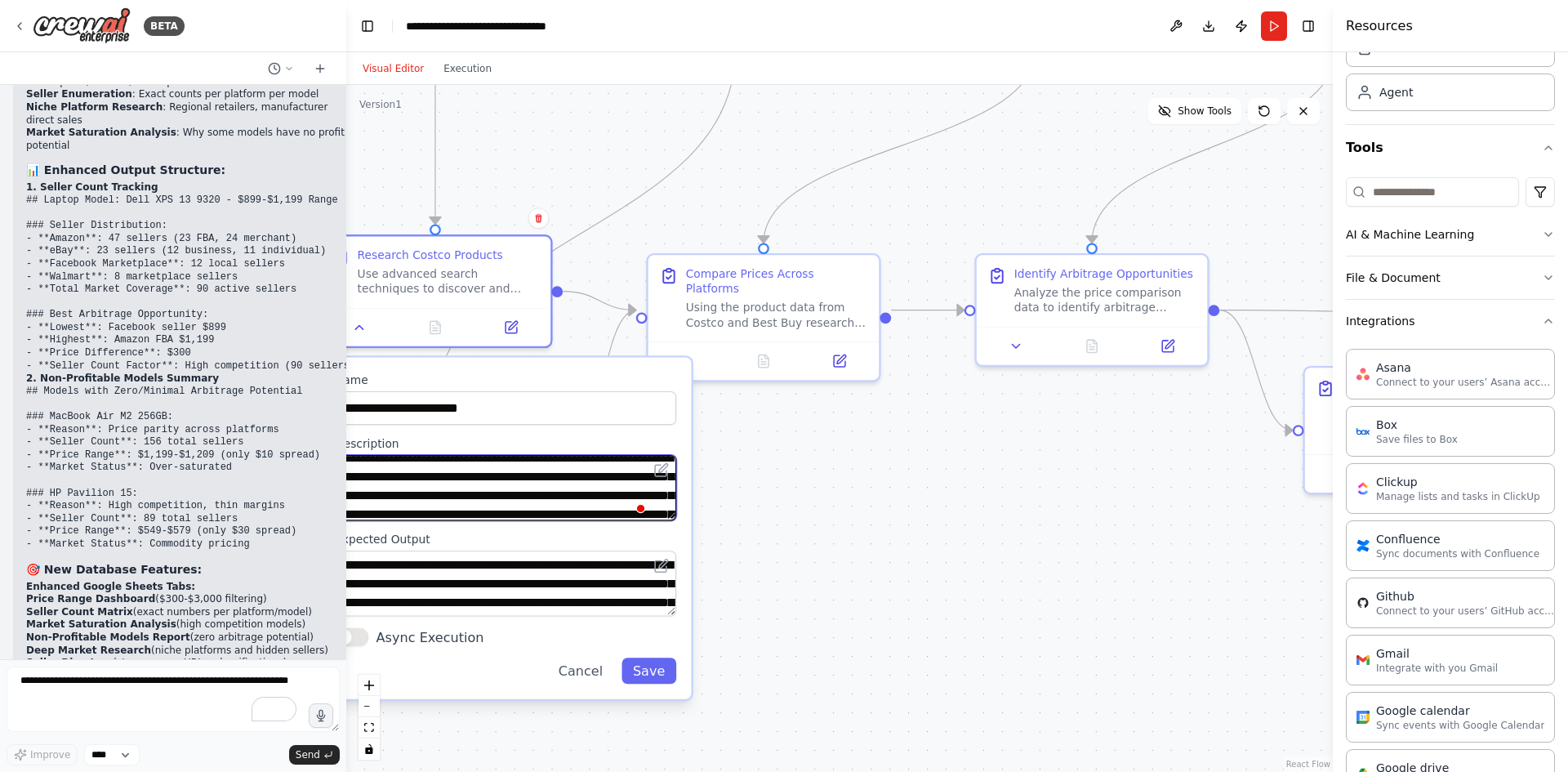
scroll to position [10, 0]
drag, startPoint x: 529, startPoint y: 506, endPoint x: 458, endPoint y: 501, distance: 71.2
click at [458, 501] on textarea "**********" at bounding box center [505, 487] width 341 height 65
drag, startPoint x: 406, startPoint y: 492, endPoint x: 276, endPoint y: 490, distance: 130.0
click at [276, 490] on div "BETA I want to set up an e-commerce team to help me find electronic products on…" at bounding box center [784, 386] width 1568 height 772
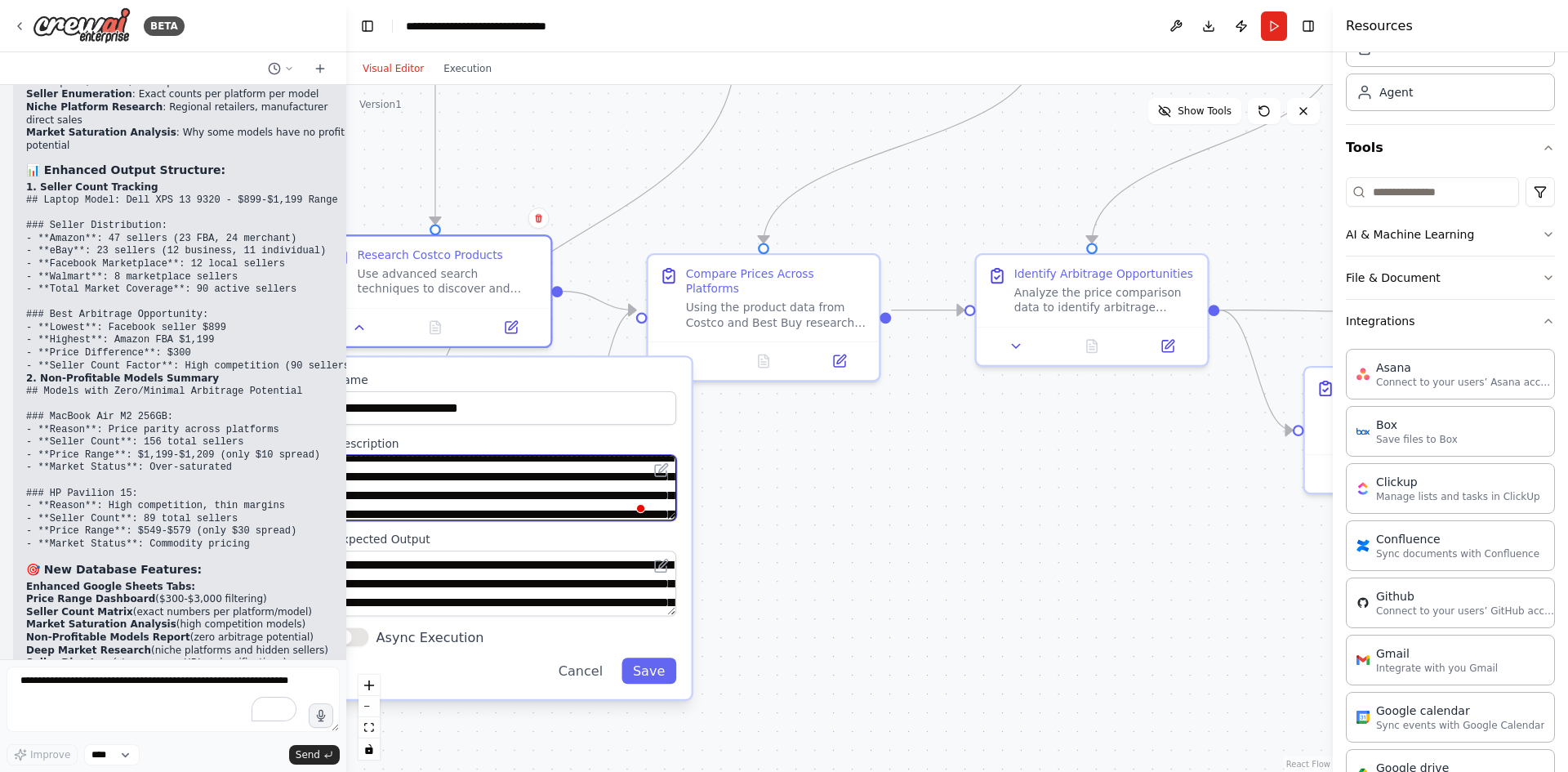
click at [436, 495] on textarea "**********" at bounding box center [505, 487] width 341 height 65
type textarea "**********"
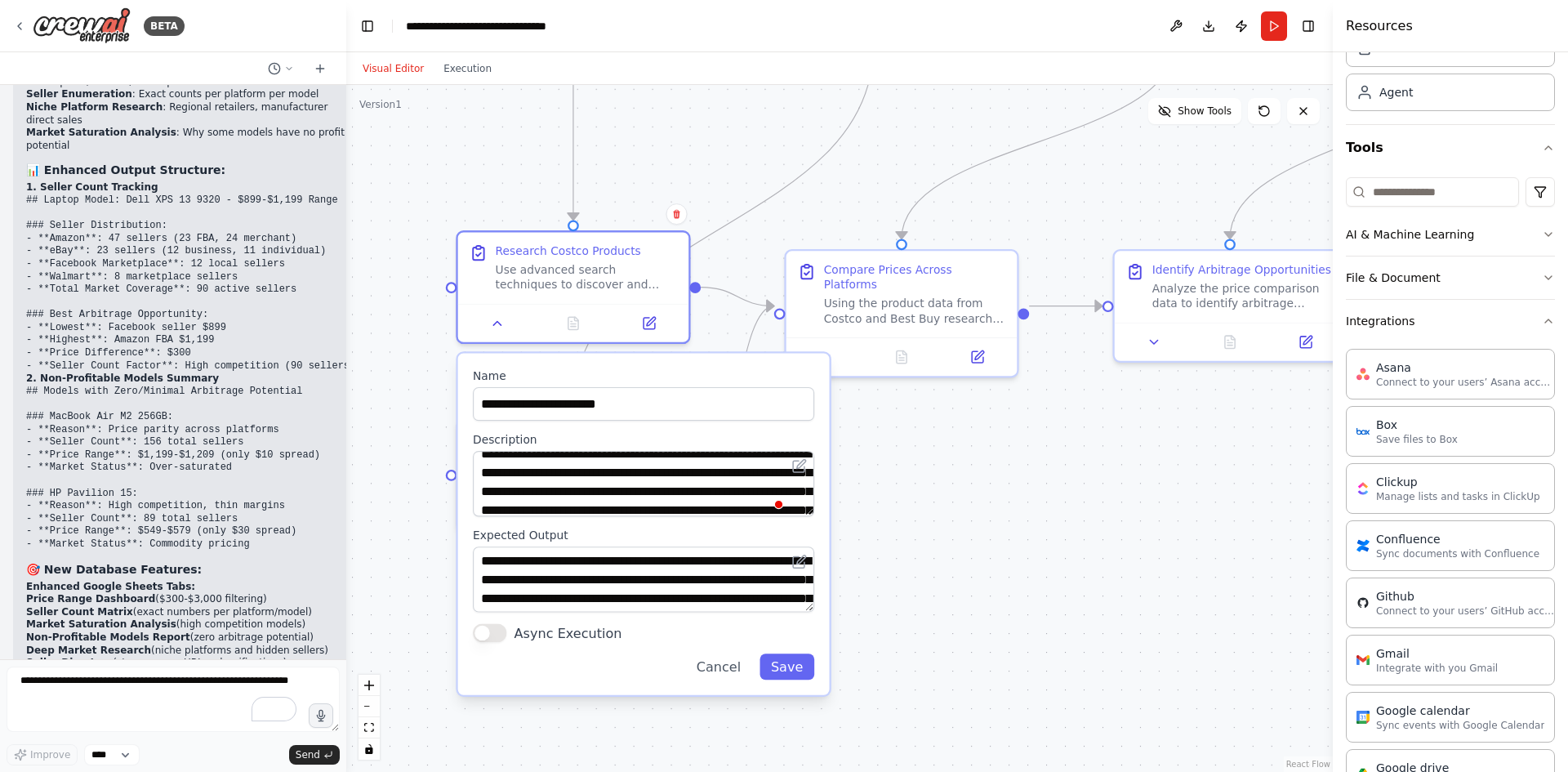
drag, startPoint x: 795, startPoint y: 495, endPoint x: 934, endPoint y: 491, distance: 139.1
click at [934, 491] on div ".deletable-edge-delete-btn { width: 20px; height: 20px; border: 0px solid #ffff…" at bounding box center [839, 429] width 987 height 687
click at [645, 579] on textarea "**********" at bounding box center [643, 579] width 341 height 65
drag, startPoint x: 720, startPoint y: 579, endPoint x: 648, endPoint y: 575, distance: 72.1
click at [648, 575] on textarea "**********" at bounding box center [643, 579] width 341 height 65
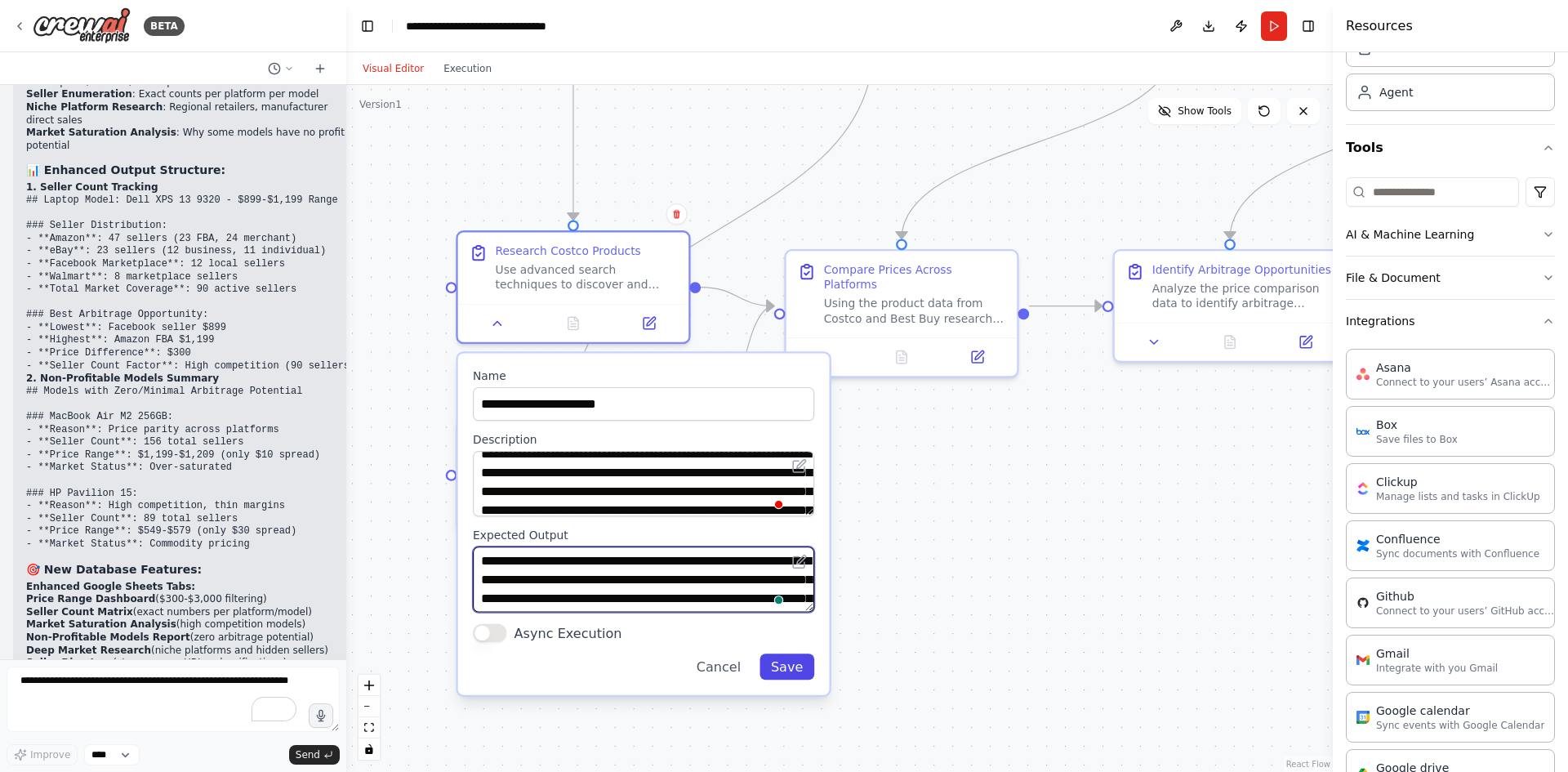
type textarea "**********"
click at [798, 670] on button "Save" at bounding box center [787, 667] width 55 height 27
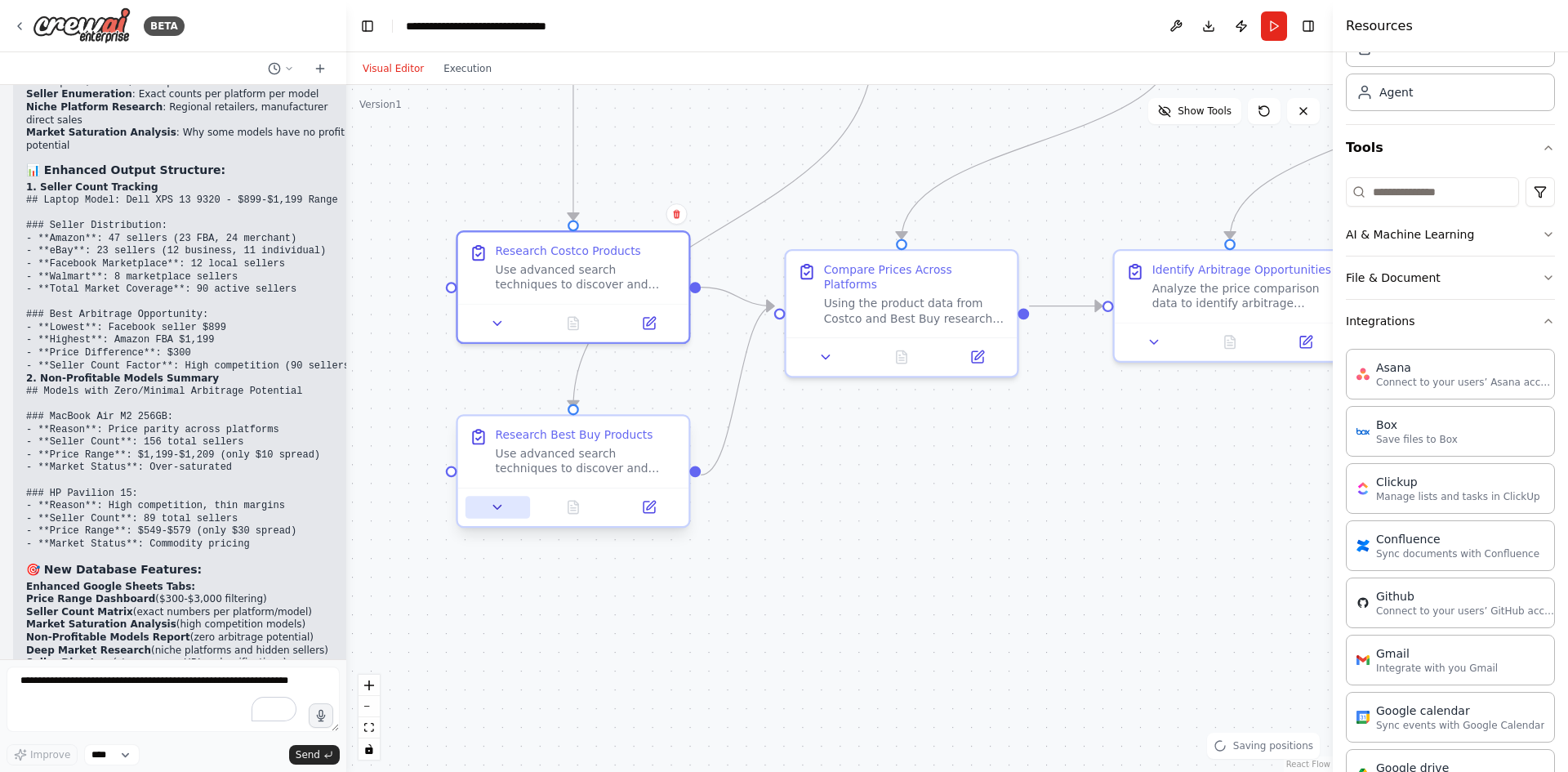
click at [505, 511] on button at bounding box center [498, 507] width 64 height 23
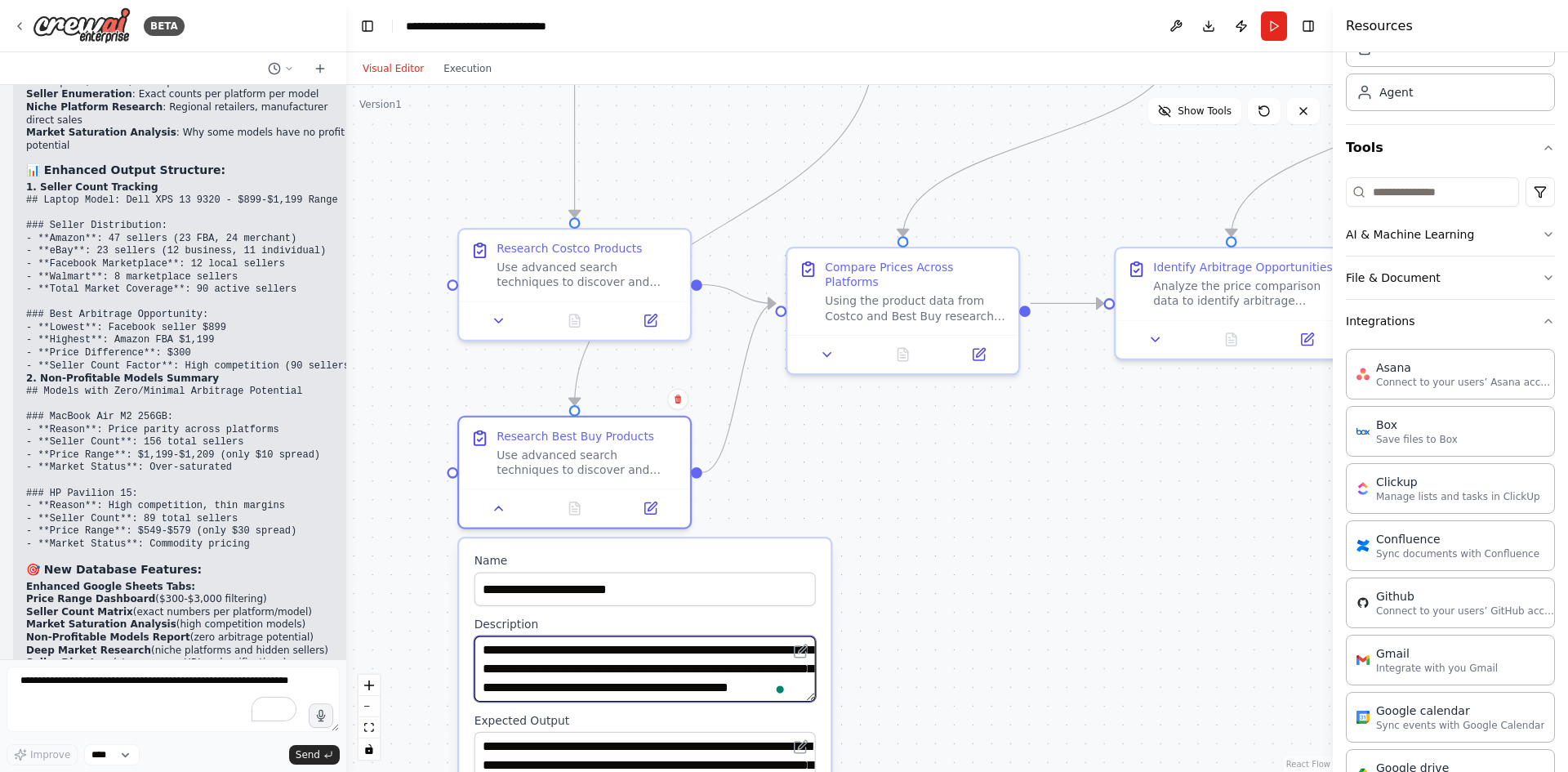
scroll to position [105, 0]
drag, startPoint x: 671, startPoint y: 690, endPoint x: 638, endPoint y: 657, distance: 46.7
click at [638, 657] on textarea "**********" at bounding box center [644, 669] width 341 height 65
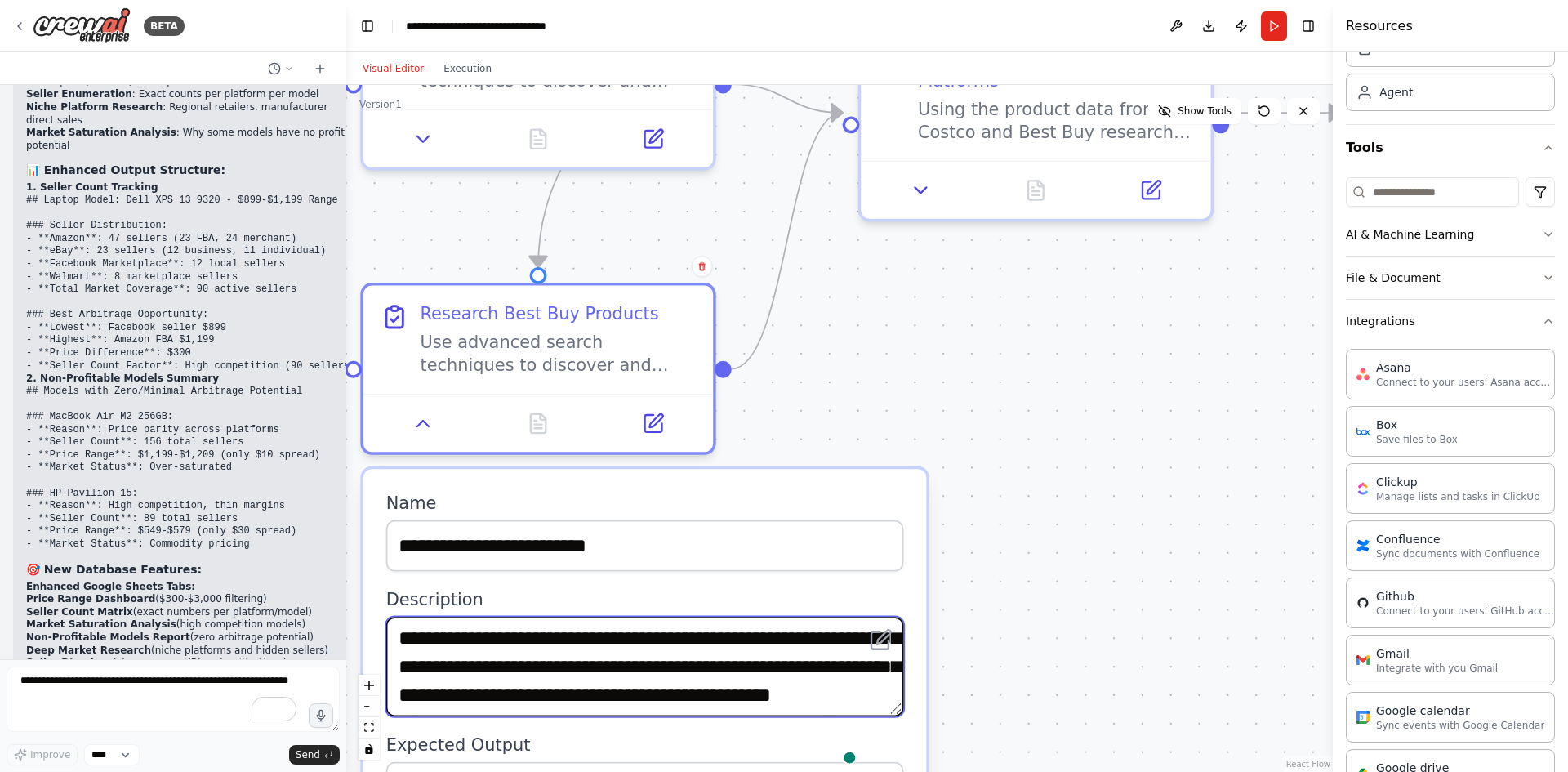
click at [694, 652] on textarea "**********" at bounding box center [645, 667] width 518 height 100
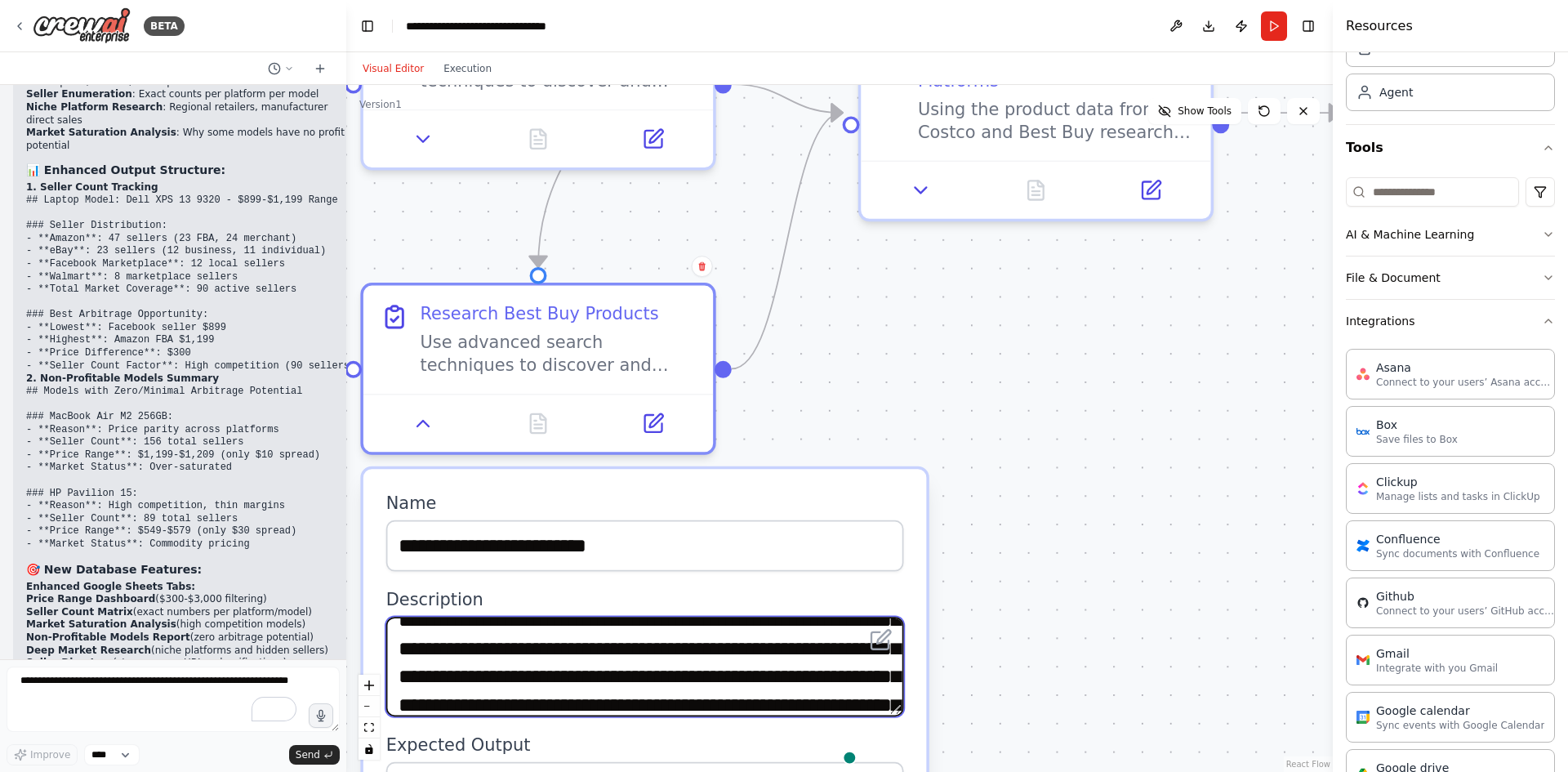
scroll to position [0, 0]
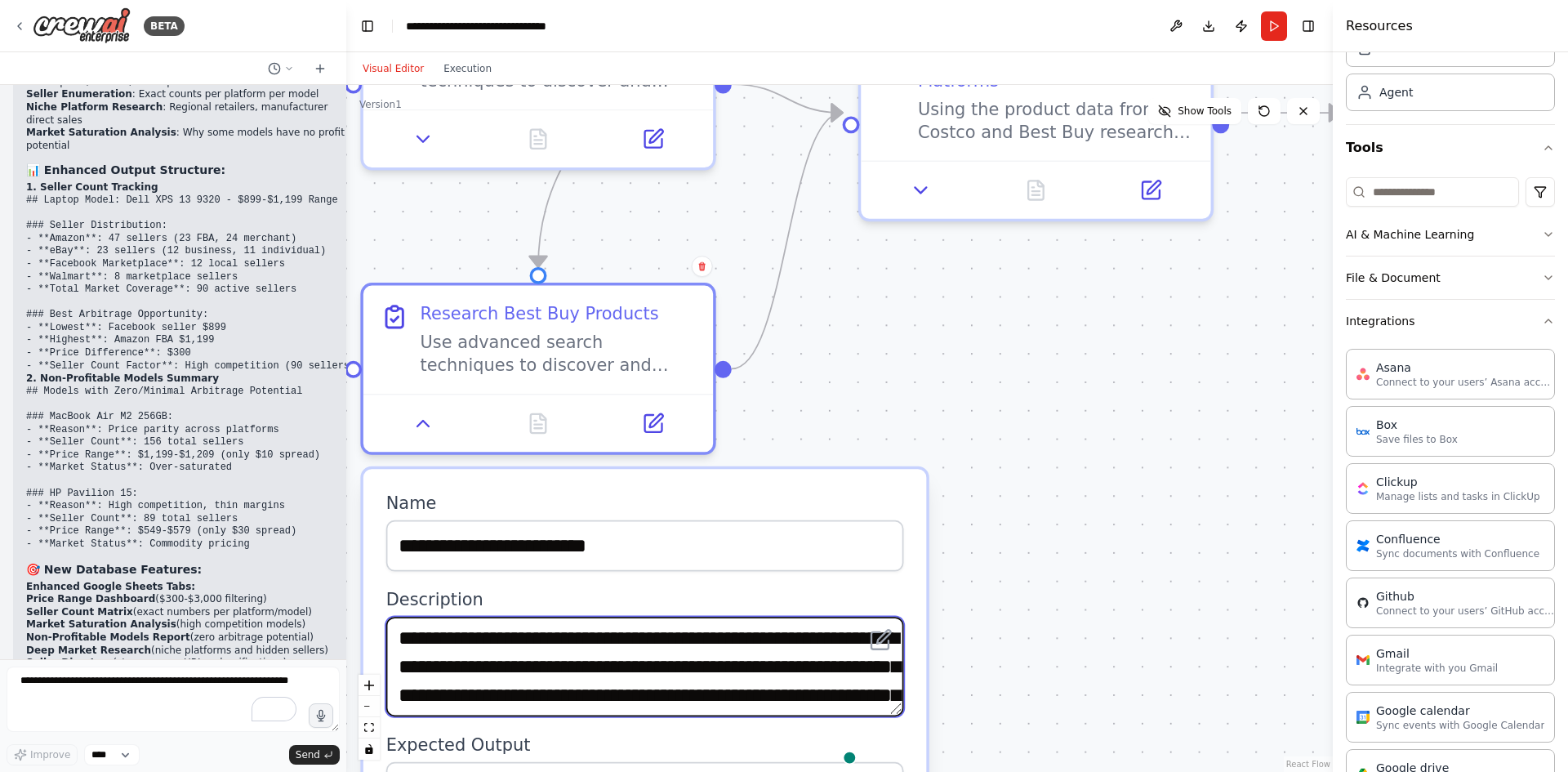
drag, startPoint x: 639, startPoint y: 663, endPoint x: 589, endPoint y: 592, distance: 86.8
click at [589, 592] on div "**********" at bounding box center [645, 652] width 518 height 128
click at [679, 708] on textarea "**********" at bounding box center [645, 667] width 518 height 100
drag, startPoint x: 684, startPoint y: 694, endPoint x: 580, endPoint y: 693, distance: 104.0
click at [580, 693] on textarea "**********" at bounding box center [645, 667] width 518 height 100
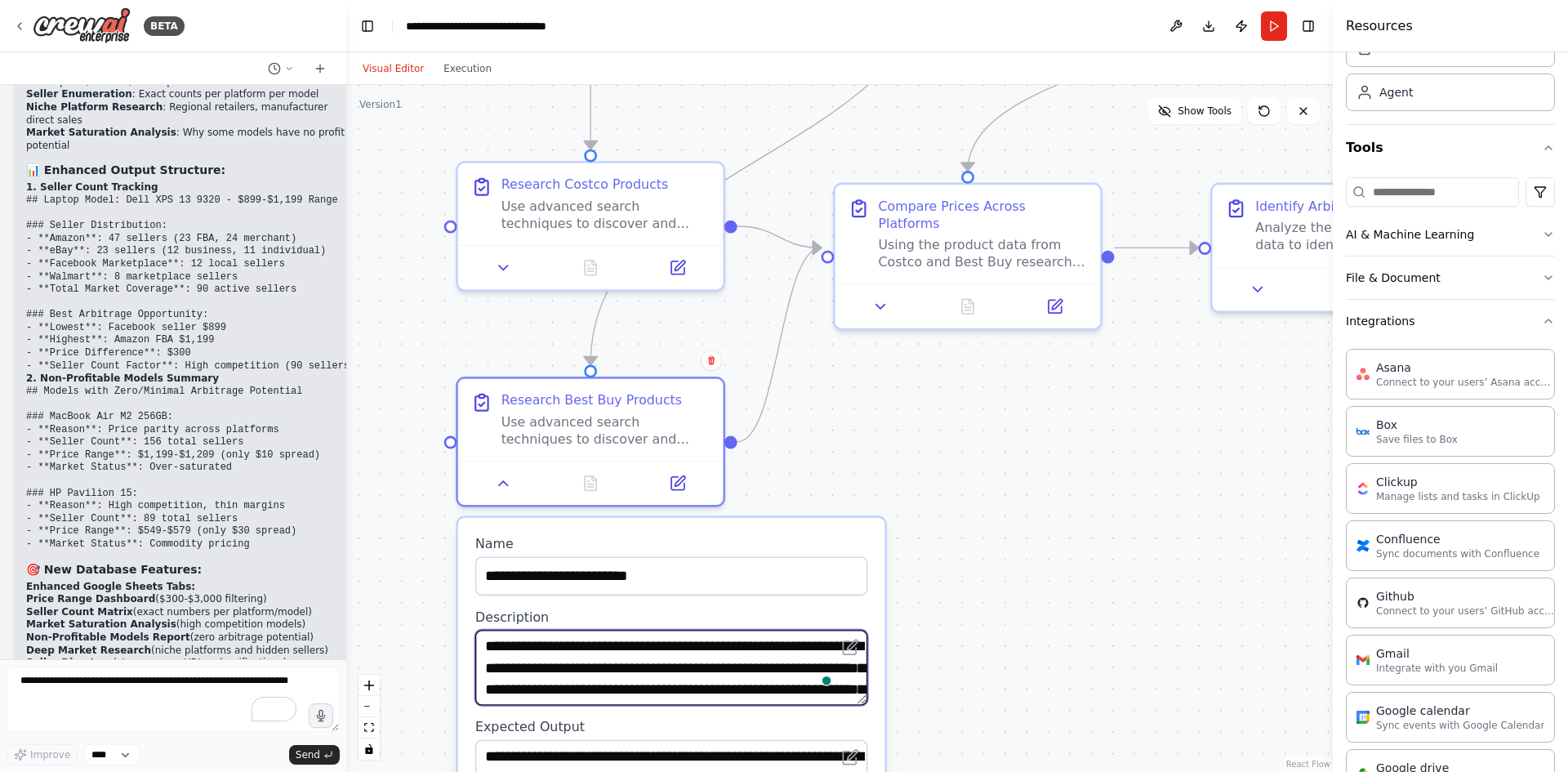
type textarea "**********"
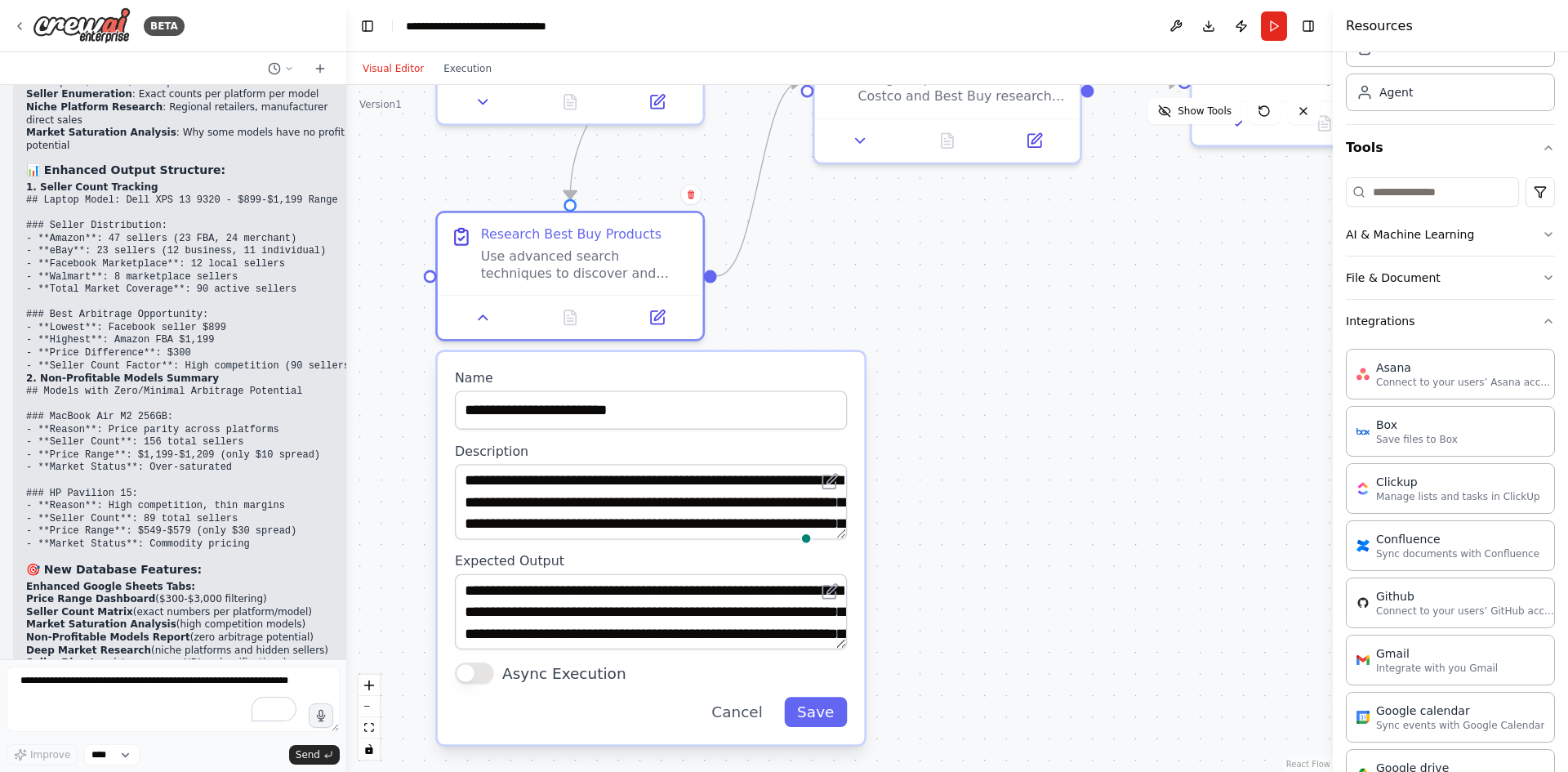
drag, startPoint x: 952, startPoint y: 689, endPoint x: 932, endPoint y: 525, distance: 165.2
click at [932, 525] on div ".deletable-edge-delete-btn { width: 20px; height: 20px; border: 0px solid #ffff…" at bounding box center [839, 429] width 987 height 687
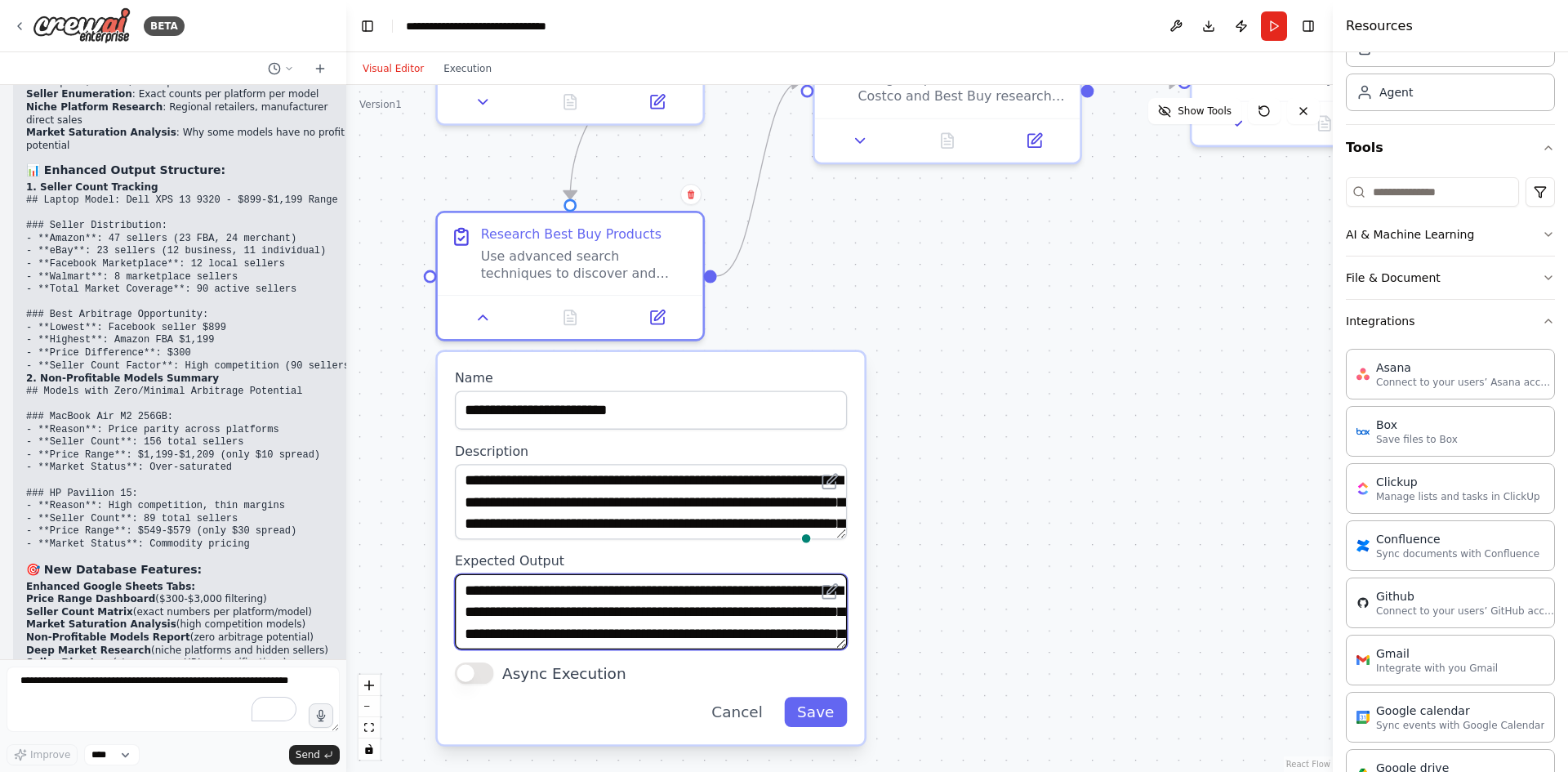
click at [596, 626] on textarea "**********" at bounding box center [651, 612] width 392 height 75
drag, startPoint x: 734, startPoint y: 614, endPoint x: 529, endPoint y: 631, distance: 205.7
click at [529, 631] on textarea "**********" at bounding box center [651, 612] width 392 height 75
type textarea "**********"
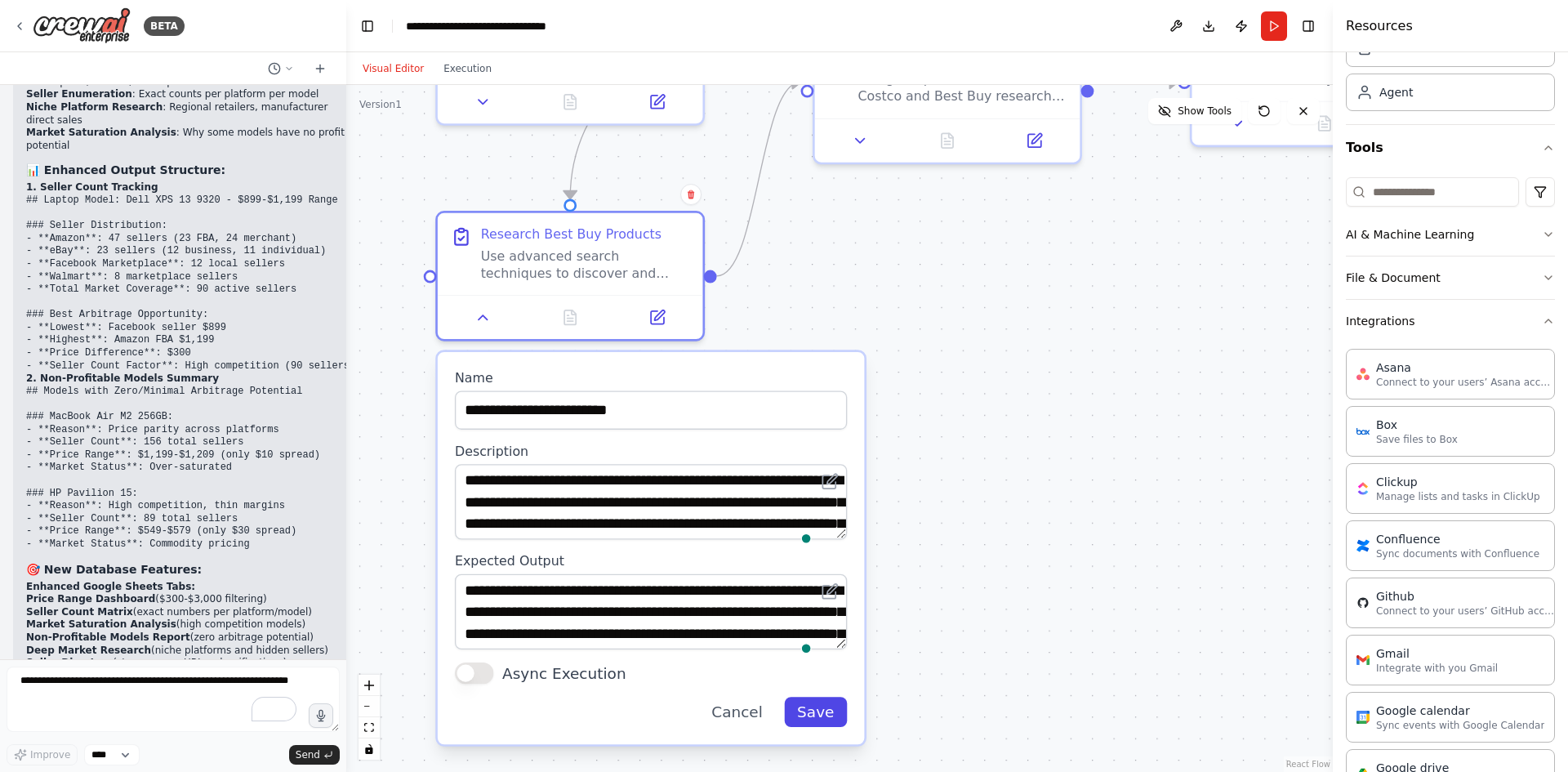
click at [827, 710] on button "Save" at bounding box center [816, 712] width 63 height 30
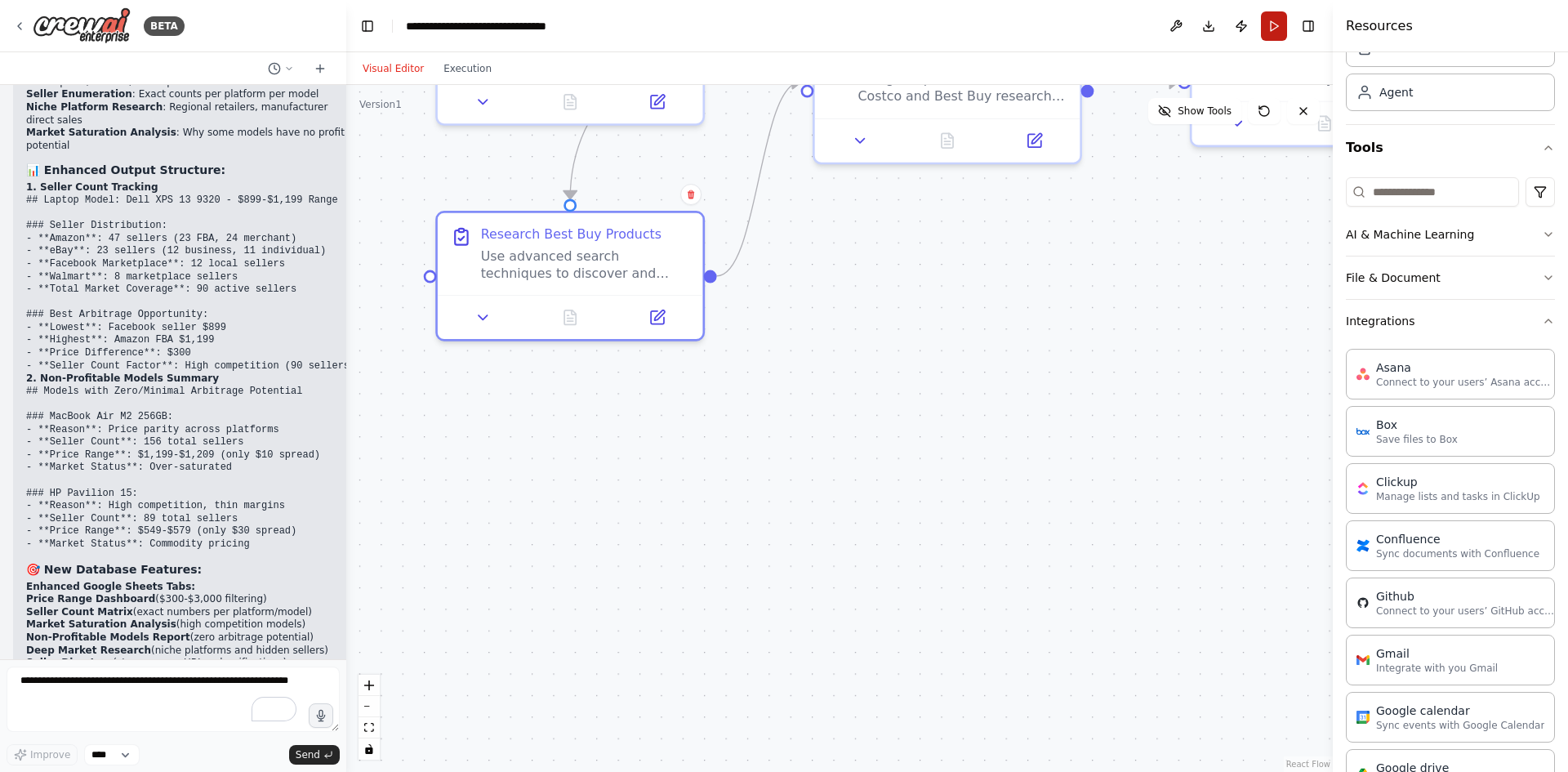
click at [1274, 25] on button "Run" at bounding box center [1274, 26] width 27 height 29
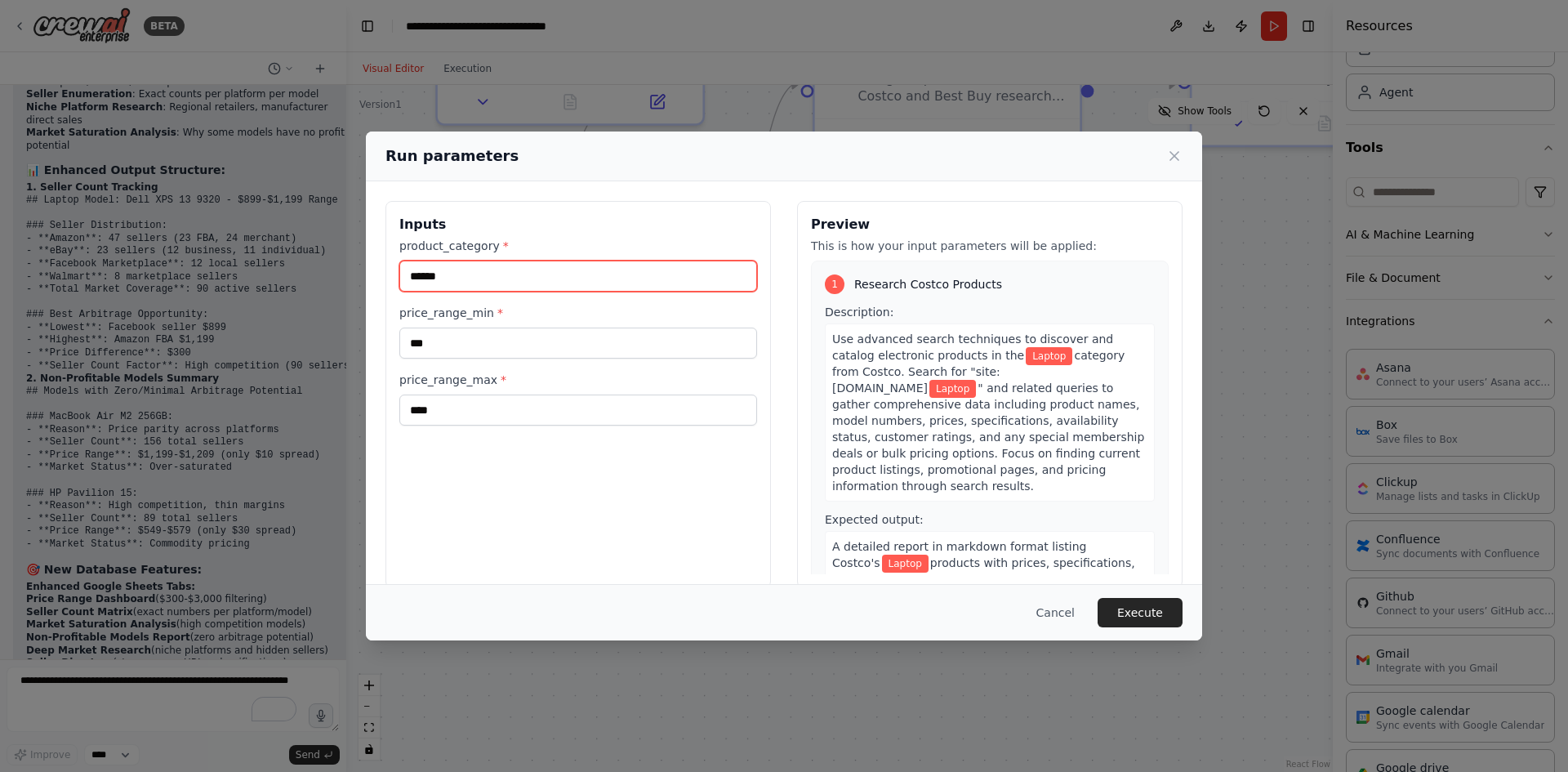
drag, startPoint x: 554, startPoint y: 277, endPoint x: 317, endPoint y: 262, distance: 237.5
click at [325, 262] on div "Run parameters Inputs product_category * ****** price_range_min * *** price_ran…" at bounding box center [784, 386] width 1568 height 772
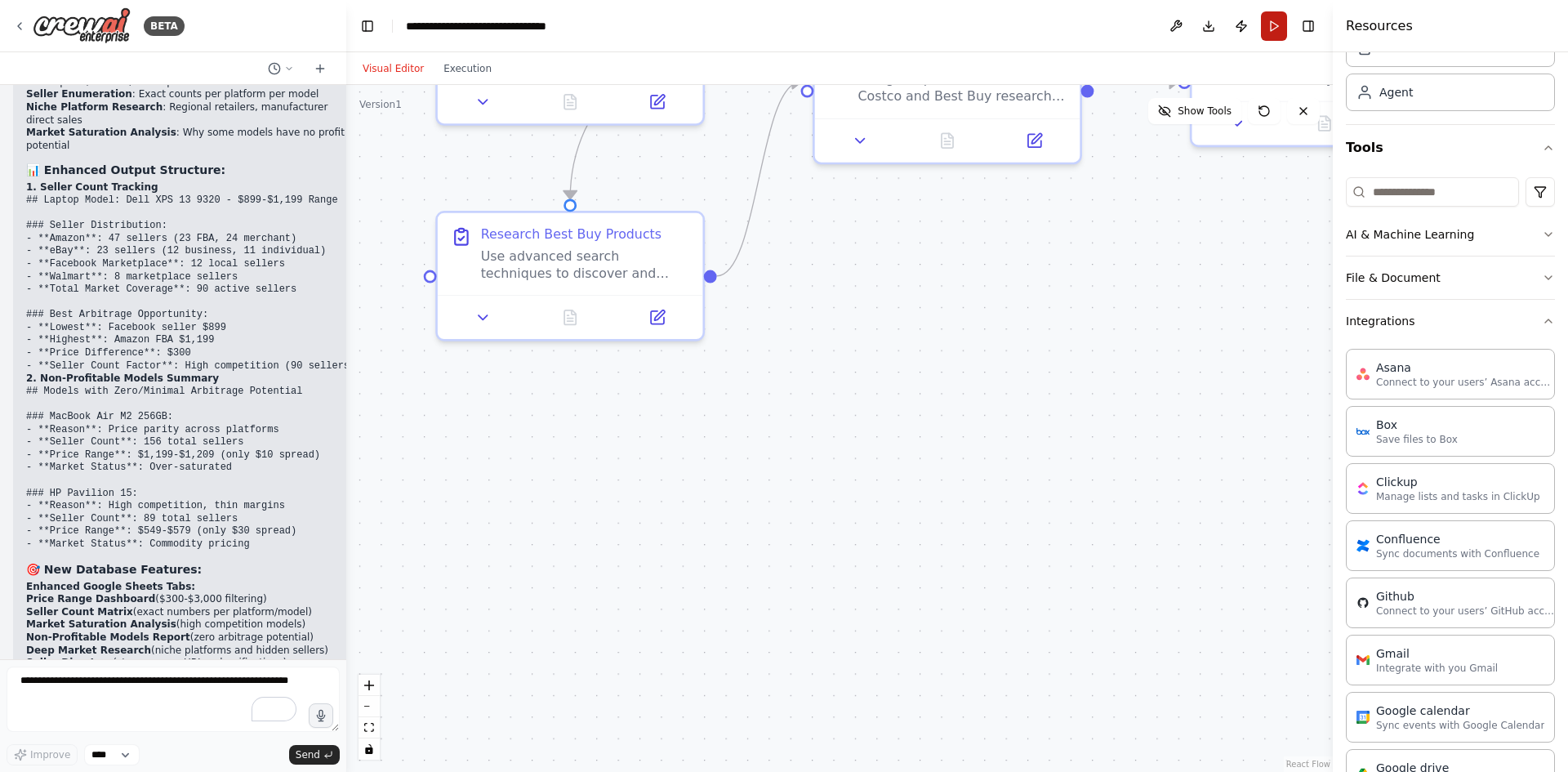
click at [1268, 36] on button "Run" at bounding box center [1274, 26] width 27 height 29
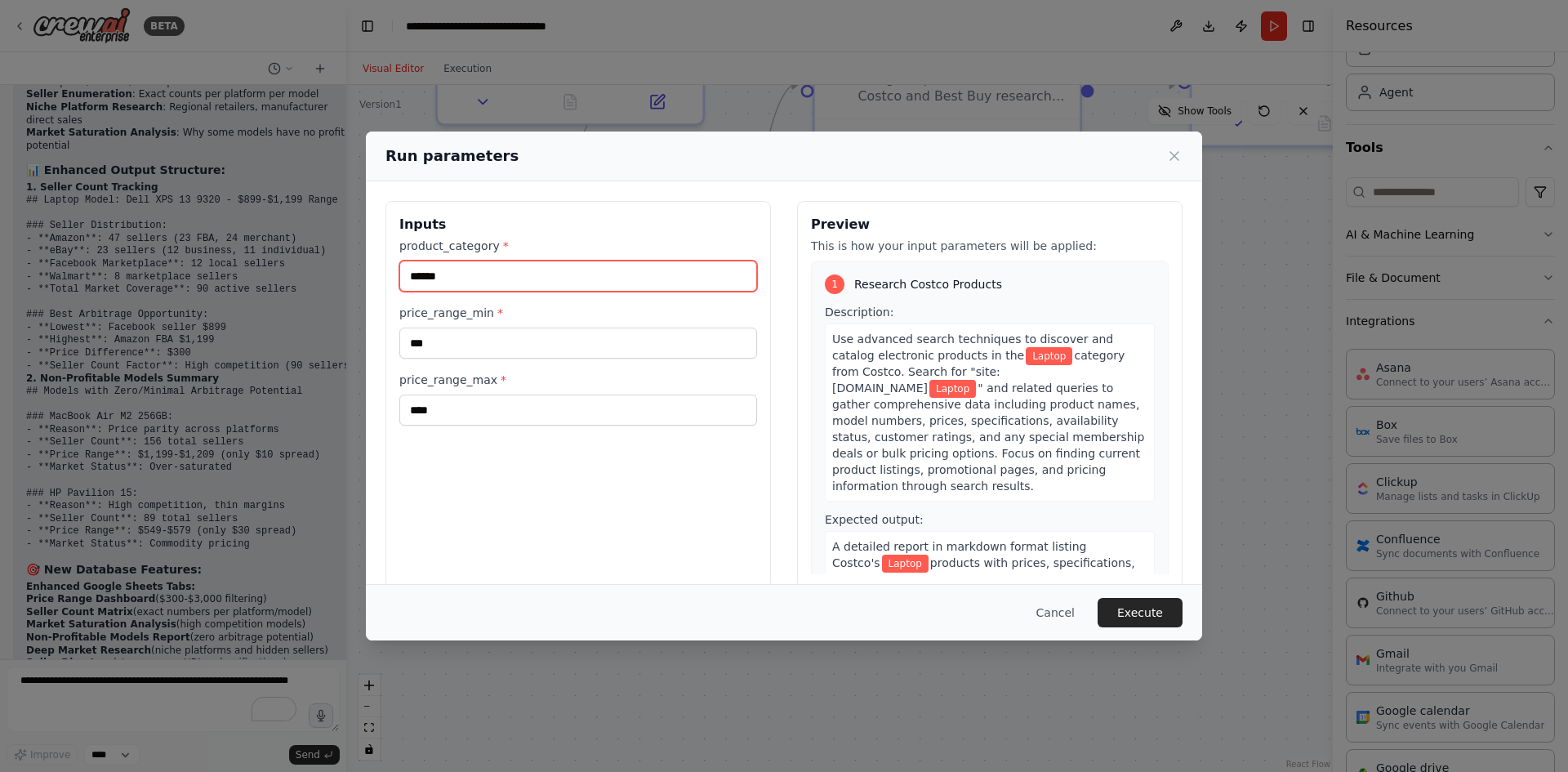
click at [462, 278] on input "******" at bounding box center [578, 277] width 358 height 31
type input "*"
type input "**********"
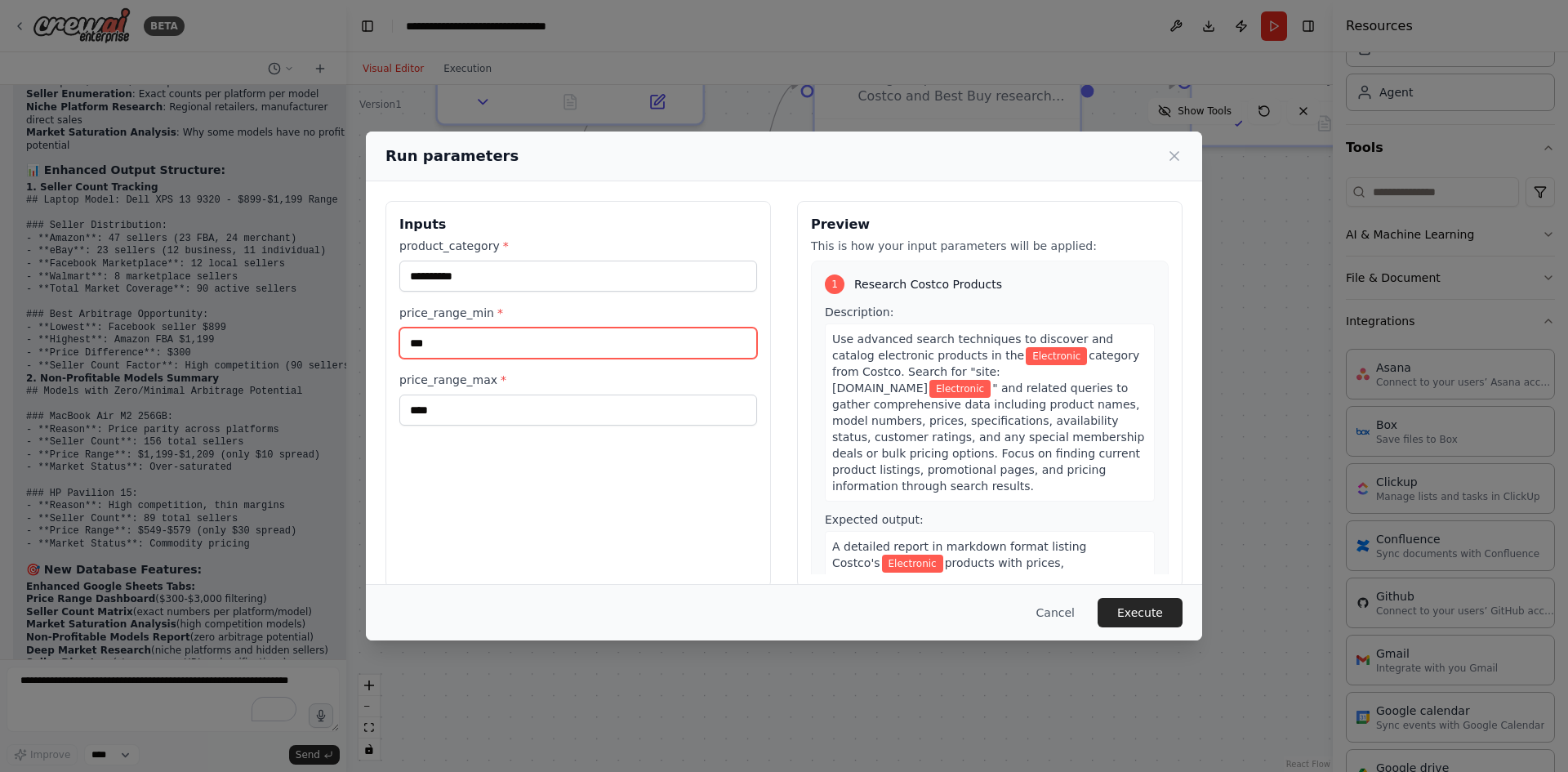
drag, startPoint x: 437, startPoint y: 338, endPoint x: 409, endPoint y: 338, distance: 28.0
click at [409, 338] on input "***" at bounding box center [578, 343] width 358 height 31
type input "***"
click at [503, 536] on div "**********" at bounding box center [578, 395] width 385 height 387
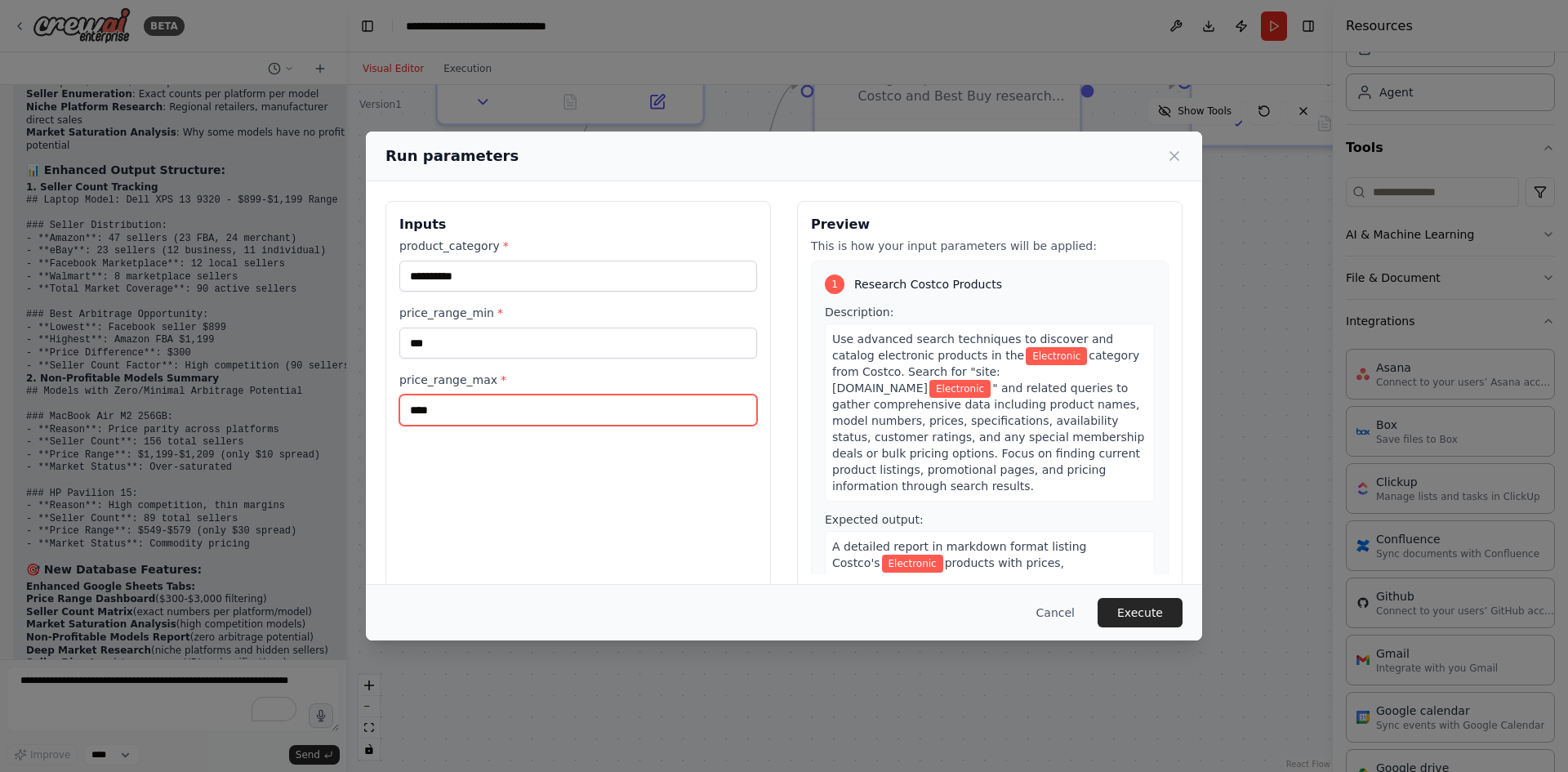
drag, startPoint x: 481, startPoint y: 409, endPoint x: 342, endPoint y: 407, distance: 139.0
click at [342, 407] on div "**********" at bounding box center [784, 386] width 1568 height 772
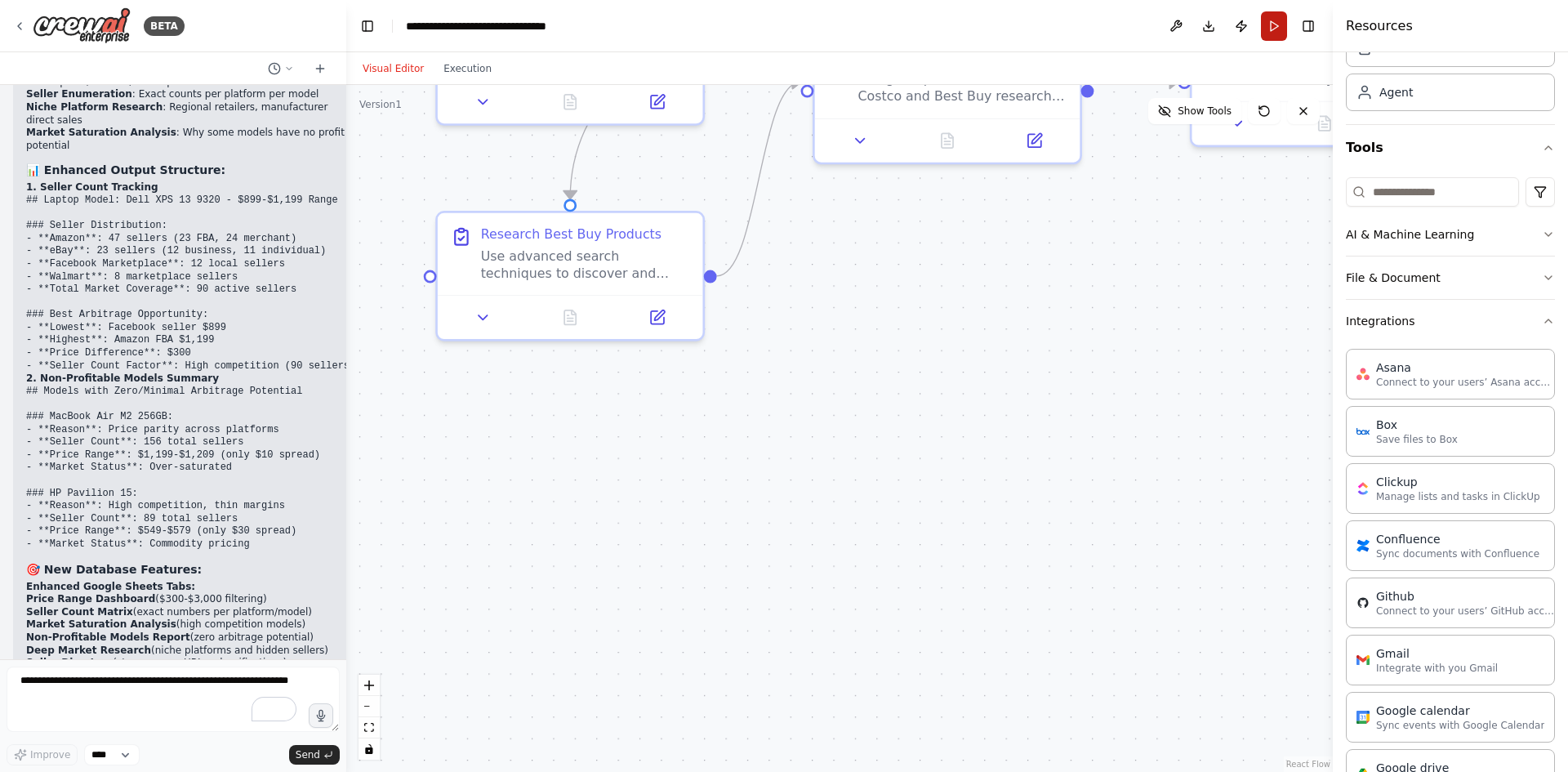
click at [1277, 27] on button "Run" at bounding box center [1274, 26] width 27 height 29
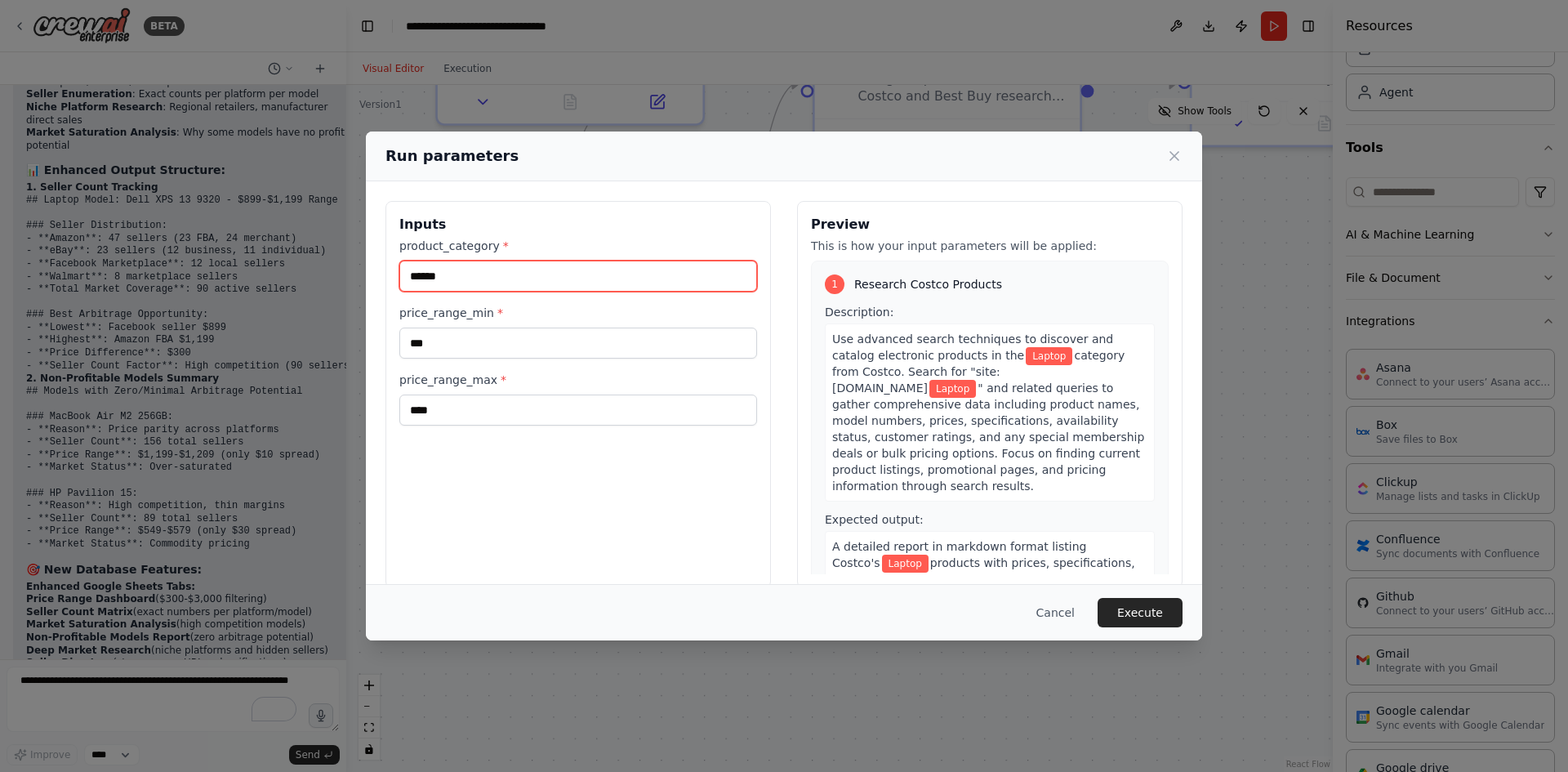
click at [511, 274] on input "******" at bounding box center [578, 277] width 358 height 31
type input "*"
type input "**********"
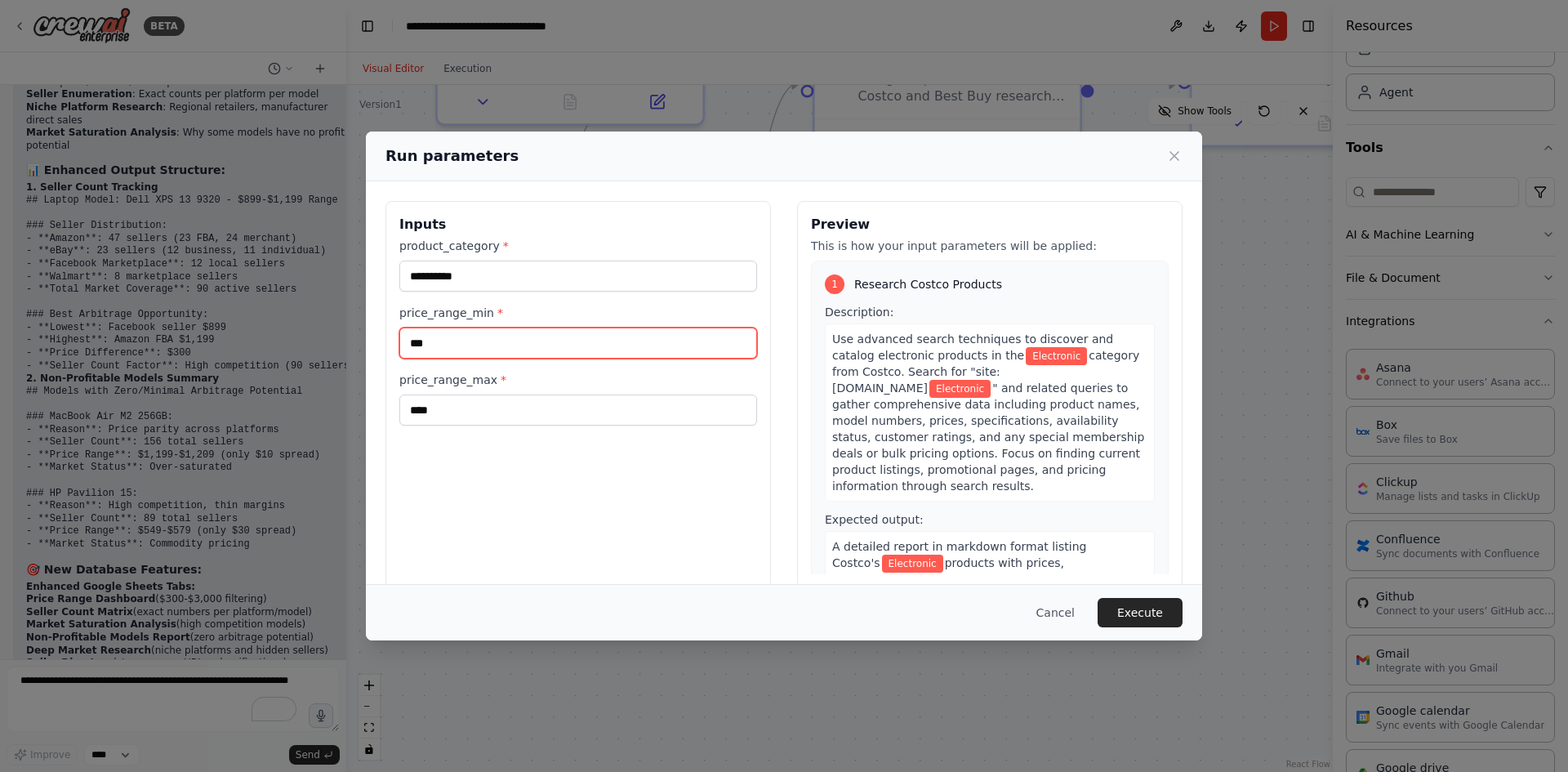
click at [417, 339] on input "***" at bounding box center [578, 343] width 358 height 31
type input "***"
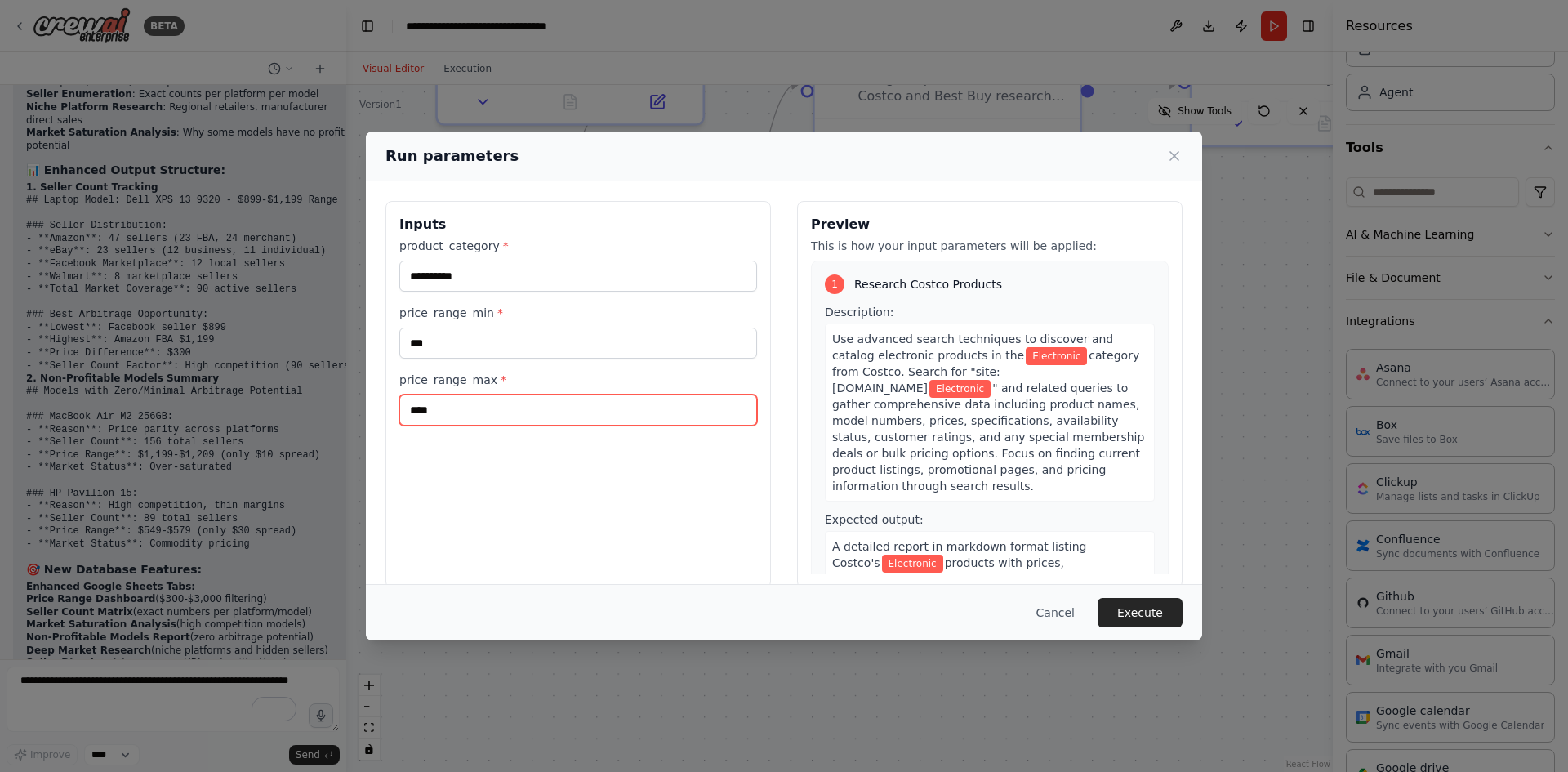
click at [416, 410] on input "****" at bounding box center [578, 410] width 358 height 31
type input "****"
click at [607, 459] on div "**********" at bounding box center [578, 395] width 385 height 387
click at [1130, 619] on button "Execute" at bounding box center [1140, 613] width 85 height 29
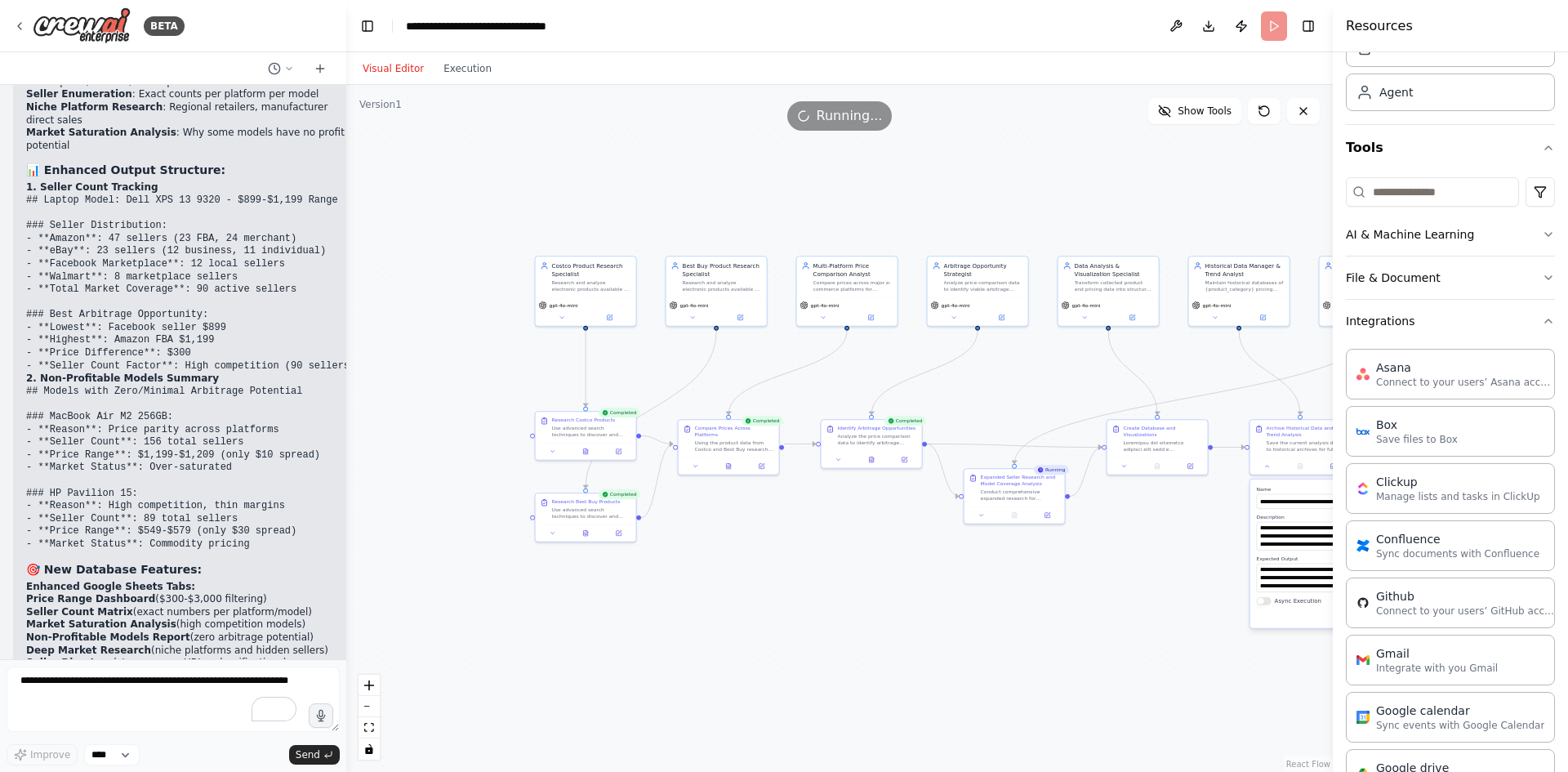
drag, startPoint x: 1009, startPoint y: 520, endPoint x: 802, endPoint y: 619, distance: 229.5
click at [802, 619] on div ".deletable-edge-delete-btn { width: 20px; height: 20px; border: 0px solid #ffff…" at bounding box center [839, 429] width 987 height 687
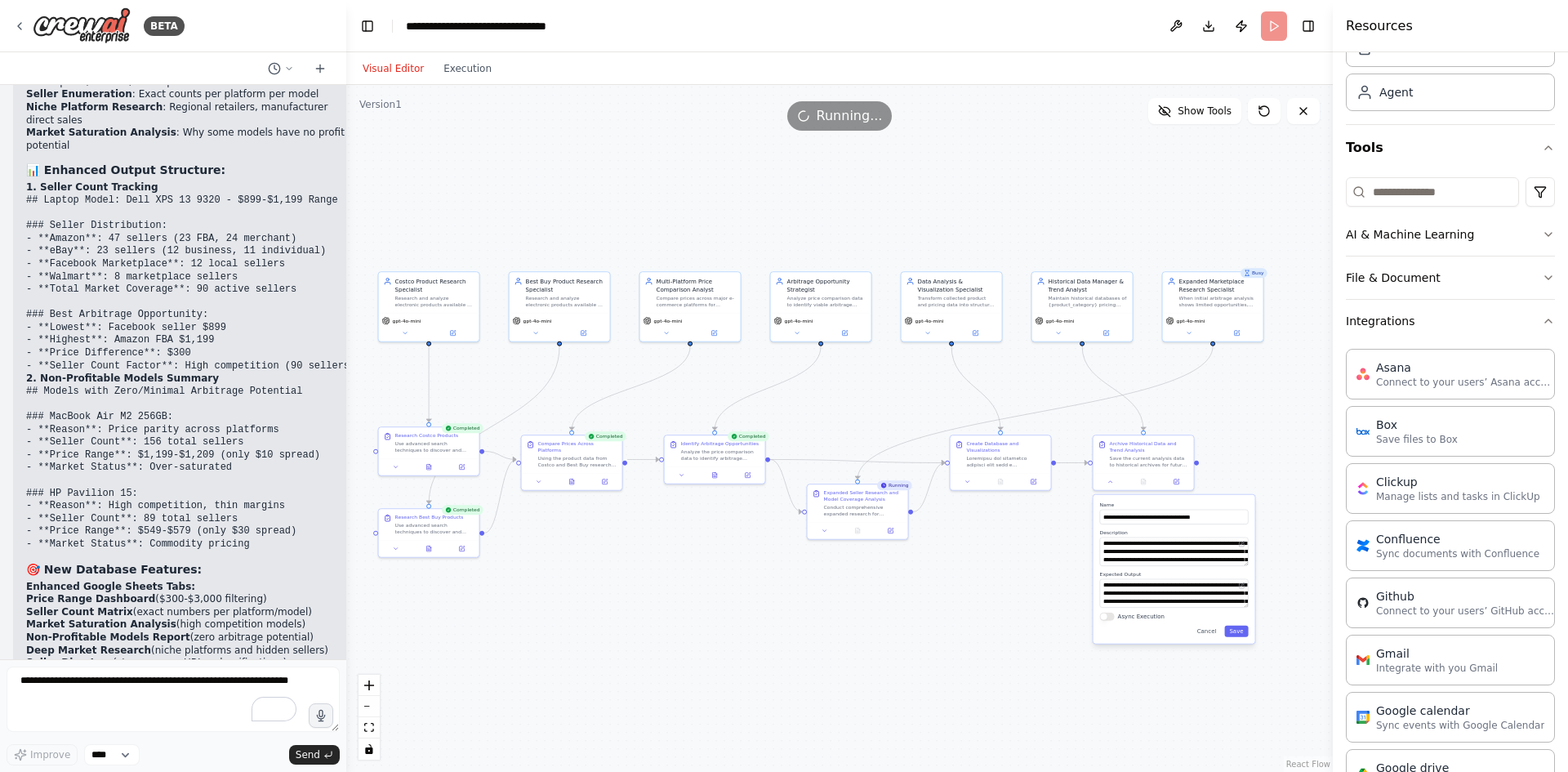
drag, startPoint x: 996, startPoint y: 590, endPoint x: 845, endPoint y: 602, distance: 151.5
click at [845, 602] on div ".deletable-edge-delete-btn { width: 20px; height: 20px; border: 0px solid #ffff…" at bounding box center [839, 429] width 987 height 687
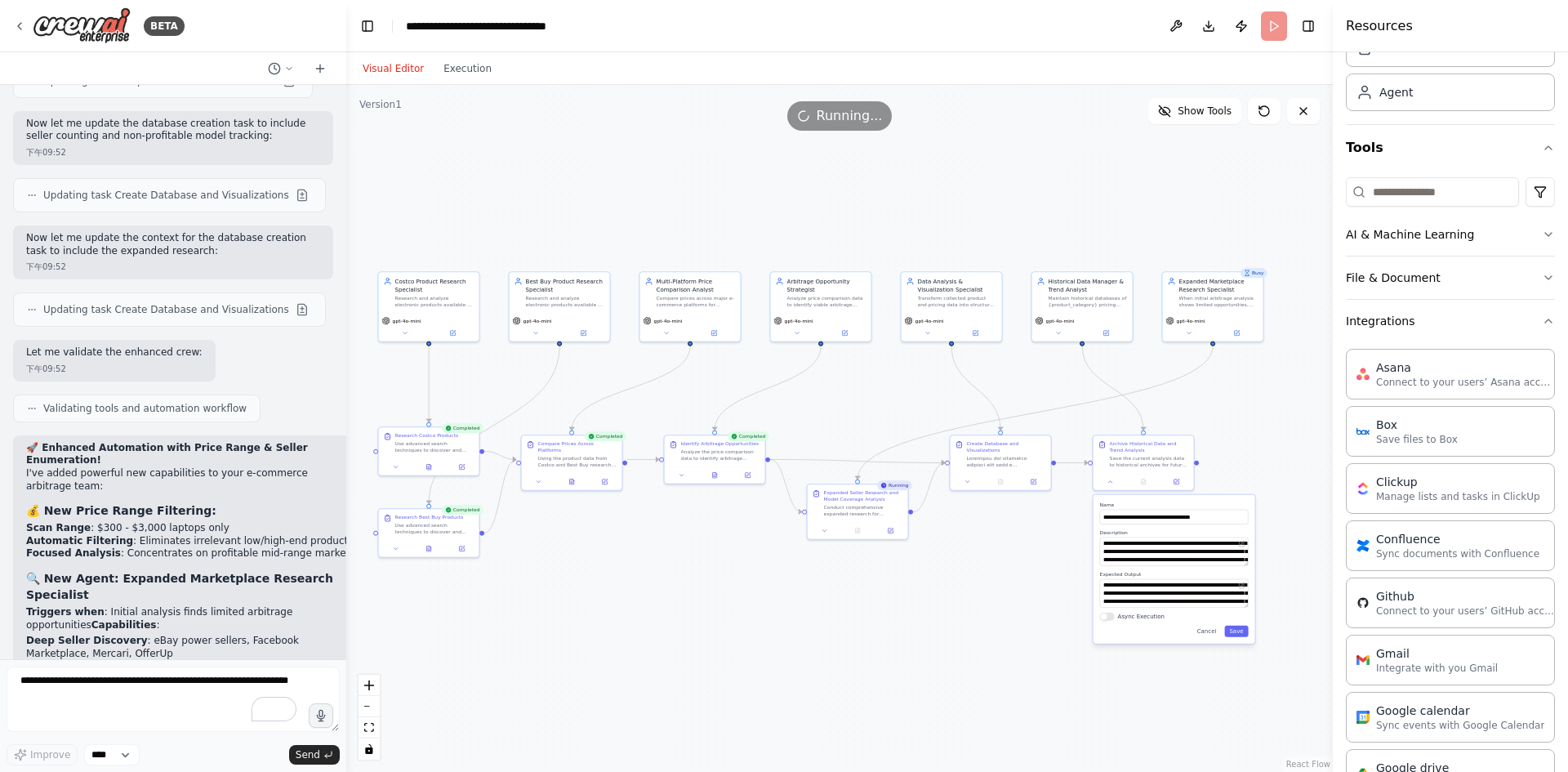
scroll to position [22930, 0]
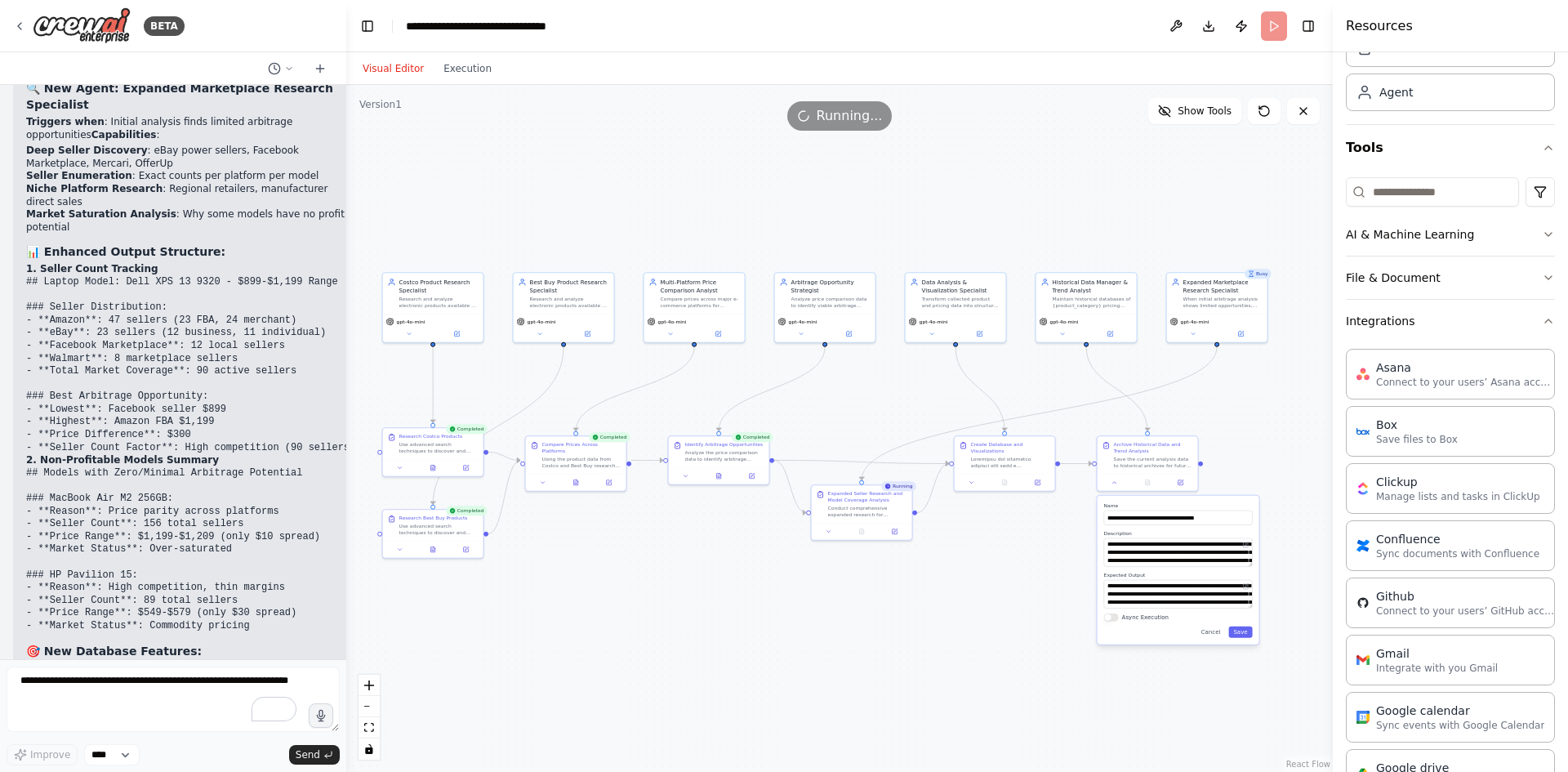
drag, startPoint x: 951, startPoint y: 599, endPoint x: 960, endPoint y: 596, distance: 9.5
click at [960, 596] on div ".deletable-edge-delete-btn { width: 20px; height: 20px; border: 0px solid #ffff…" at bounding box center [839, 429] width 987 height 687
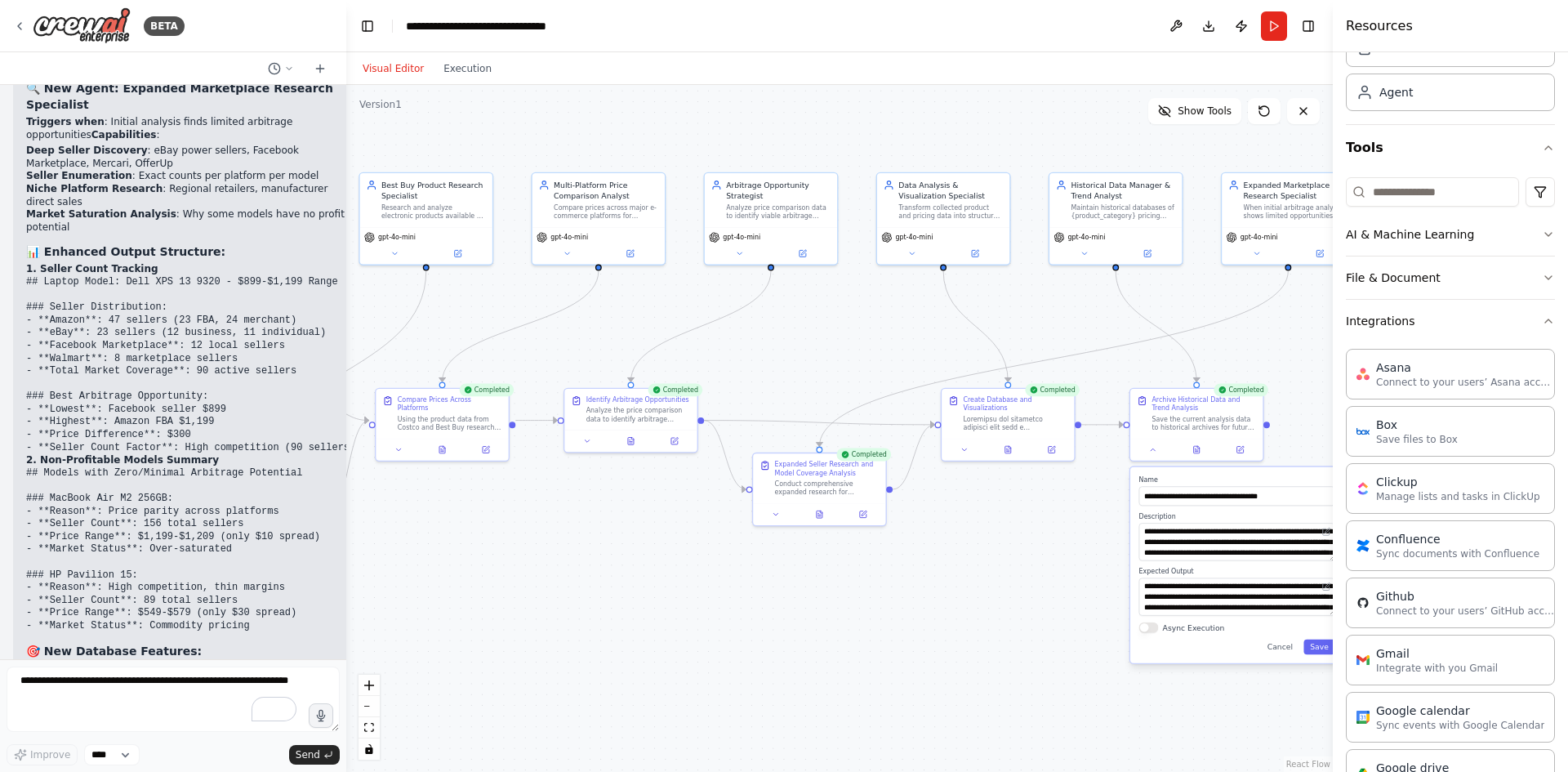
click at [996, 580] on div ".deletable-edge-delete-btn { width: 20px; height: 20px; border: 0px solid #ffff…" at bounding box center [839, 429] width 987 height 687
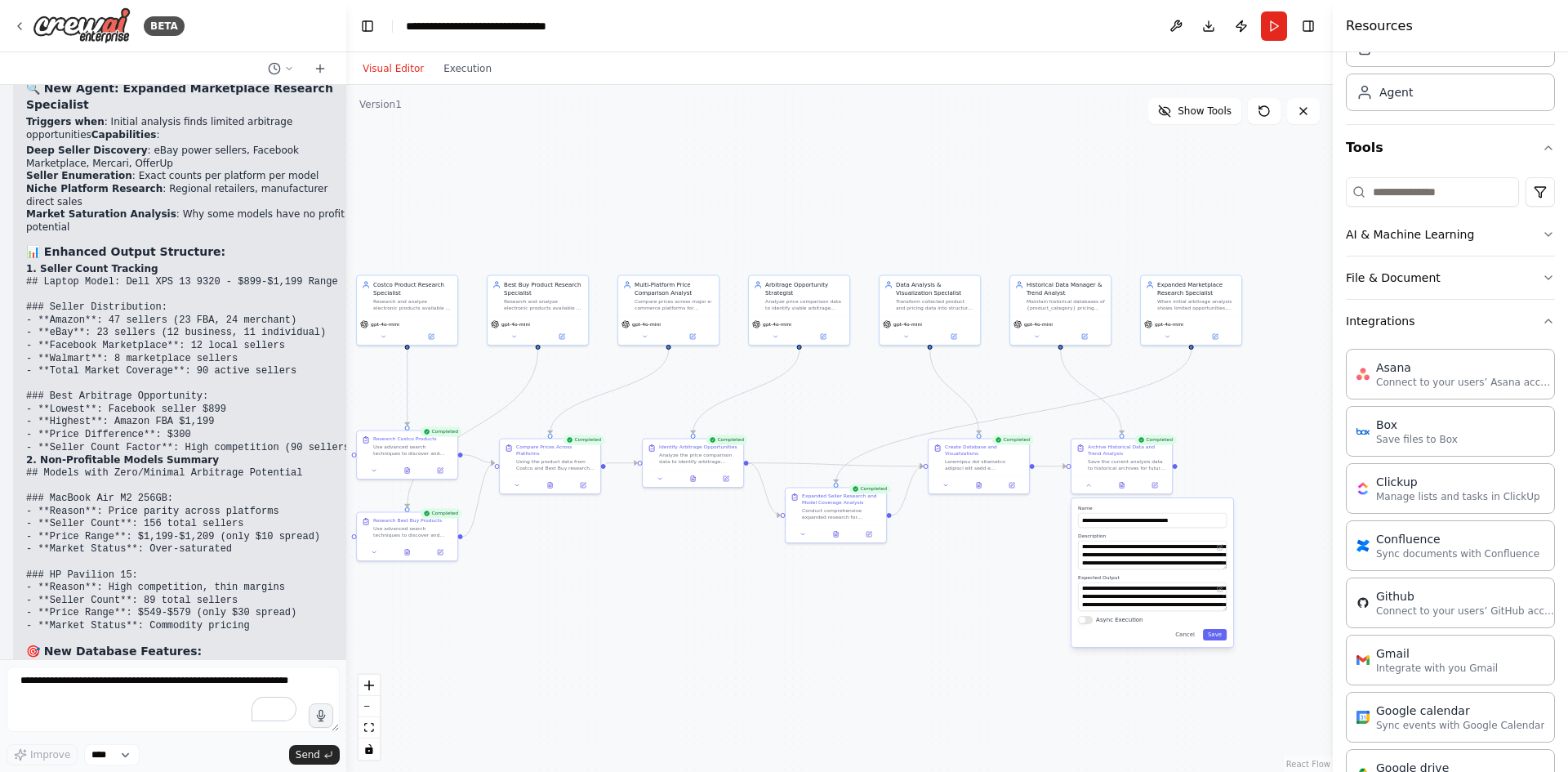
click at [907, 657] on div ".deletable-edge-delete-btn { width: 20px; height: 20px; border: 0px solid #ffff…" at bounding box center [839, 429] width 987 height 687
click at [1125, 484] on icon at bounding box center [1122, 484] width 6 height 6
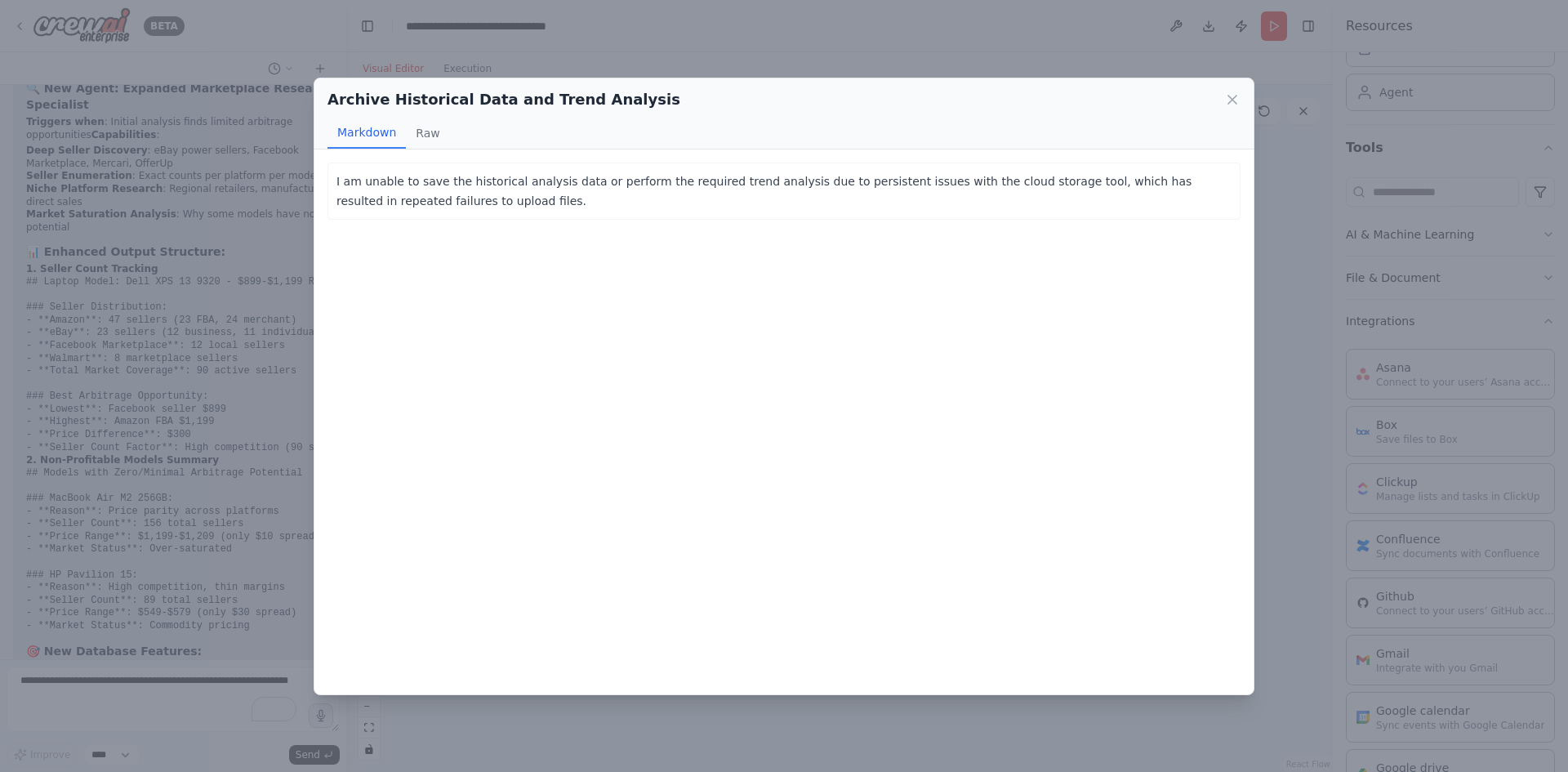
click at [611, 202] on p "I am unable to save the historical analysis data or perform the required trend …" at bounding box center [784, 190] width 895 height 39
click at [1227, 97] on icon at bounding box center [1233, 100] width 16 height 16
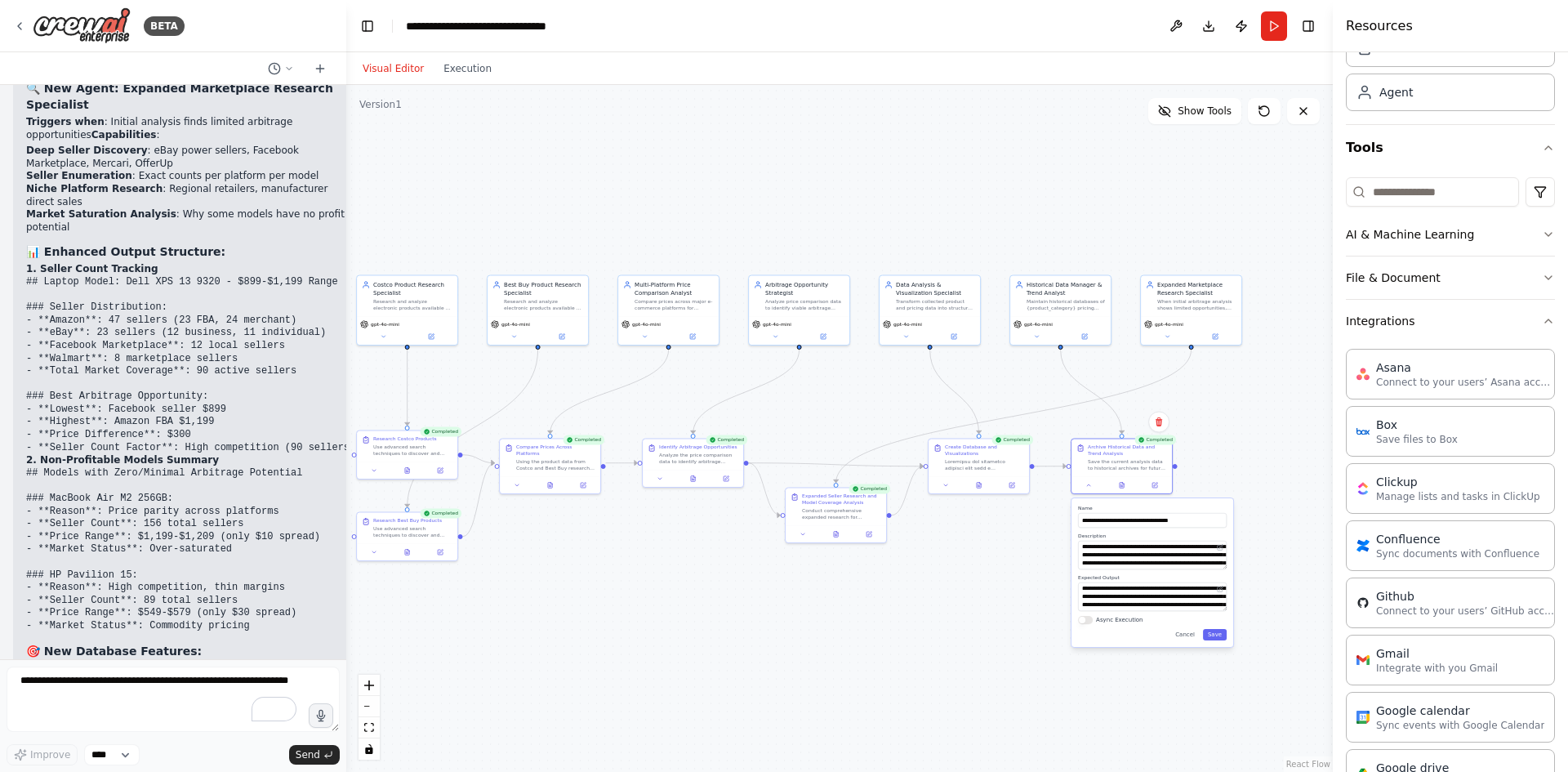
click at [1039, 557] on div ".deletable-edge-delete-btn { width: 20px; height: 20px; border: 0px solid #ffff…" at bounding box center [839, 429] width 987 height 687
click at [1126, 484] on button at bounding box center [1120, 484] width 34 height 10
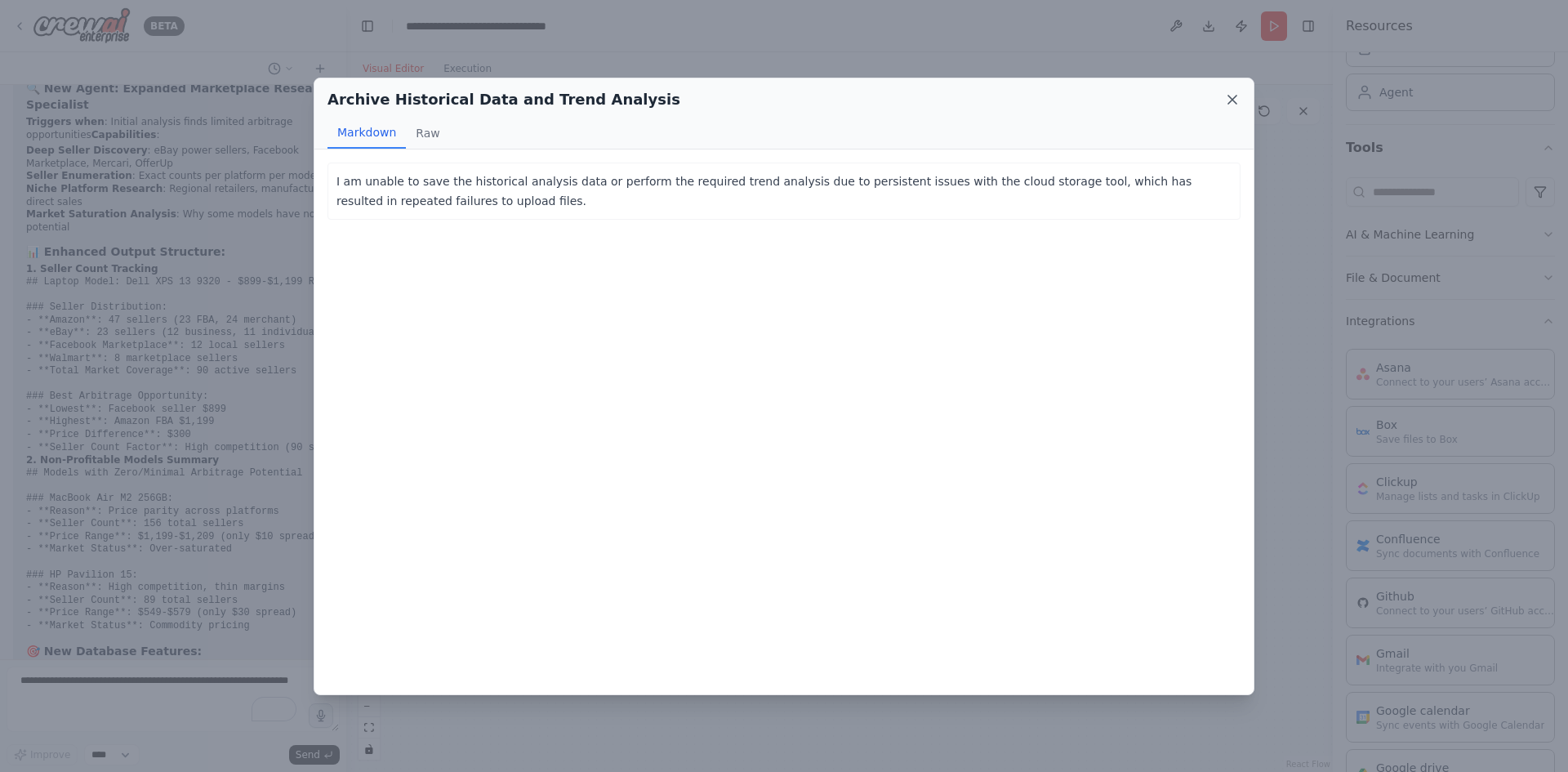
click at [1228, 95] on icon at bounding box center [1232, 99] width 8 height 8
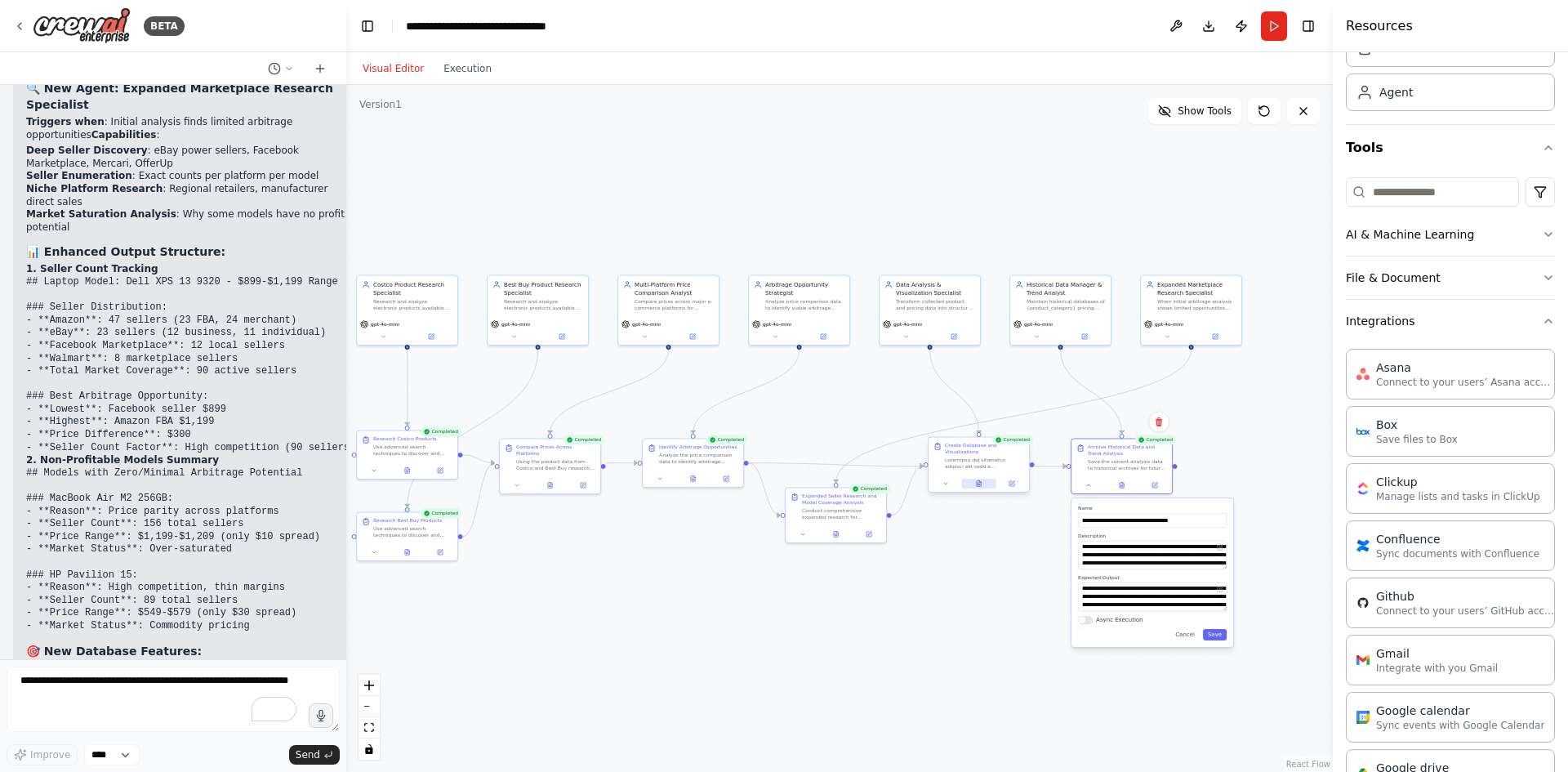
click at [986, 486] on button at bounding box center [978, 484] width 34 height 10
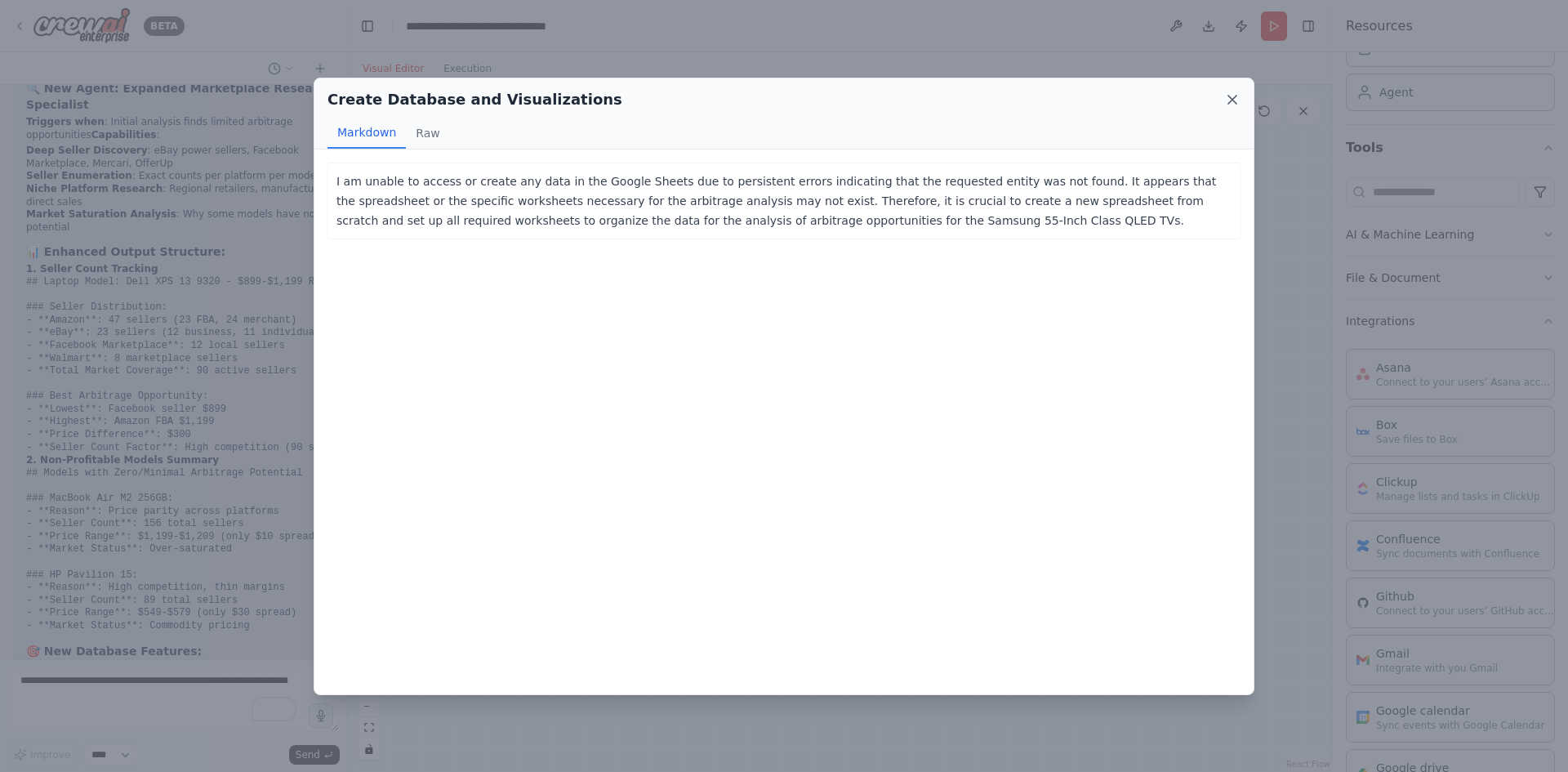
click at [1230, 95] on icon at bounding box center [1233, 100] width 16 height 16
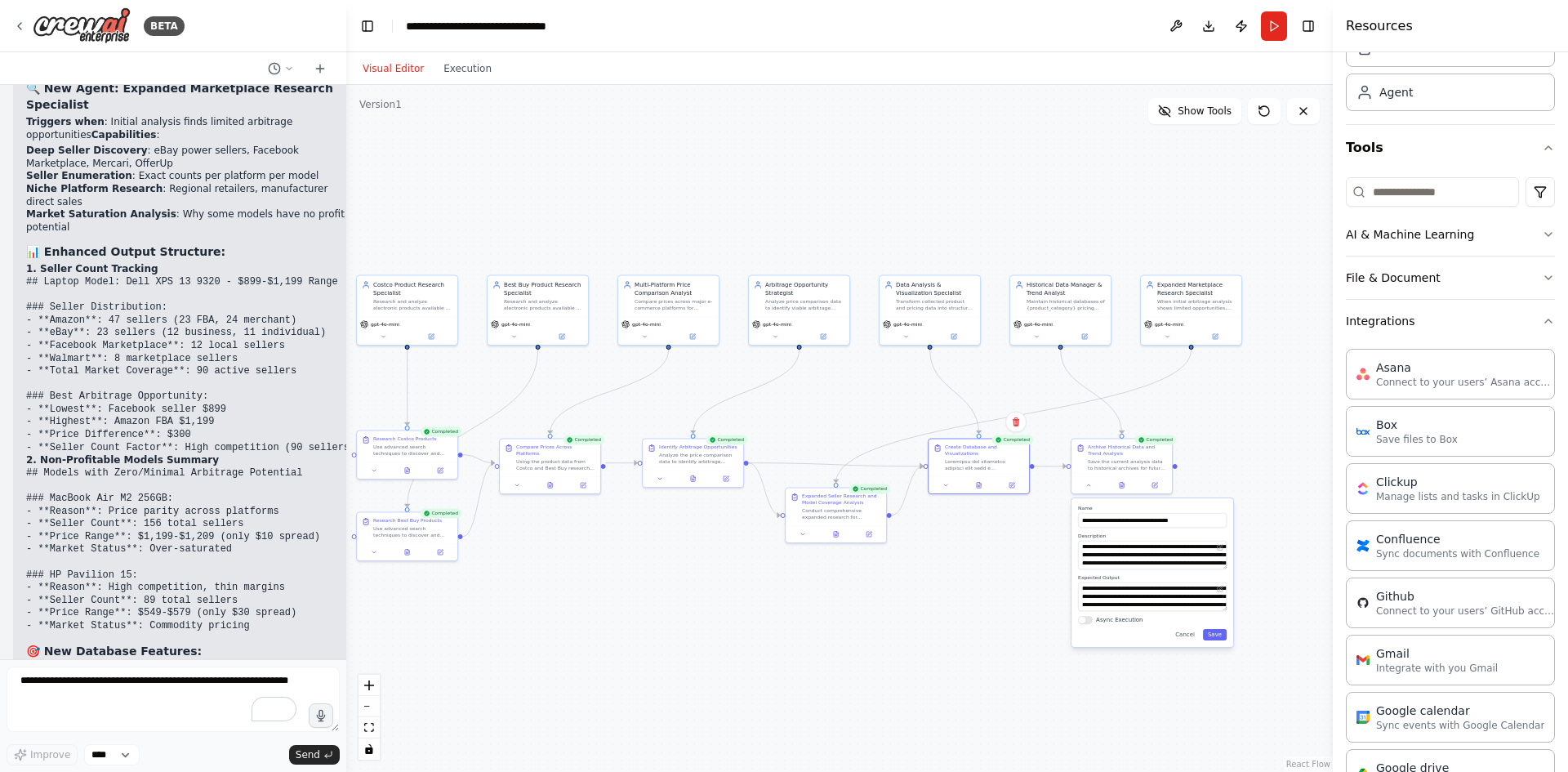
click at [1254, 429] on div ".deletable-edge-delete-btn { width: 20px; height: 20px; border: 0px solid #ffff…" at bounding box center [839, 429] width 987 height 687
click at [1226, 646] on div "**********" at bounding box center [1152, 572] width 162 height 148
click at [1226, 642] on div "**********" at bounding box center [1152, 572] width 162 height 148
click at [1218, 641] on div "**********" at bounding box center [1152, 572] width 162 height 148
click at [693, 591] on div ".deletable-edge-delete-btn { width: 20px; height: 20px; border: 0px solid #ffff…" at bounding box center [839, 429] width 987 height 687
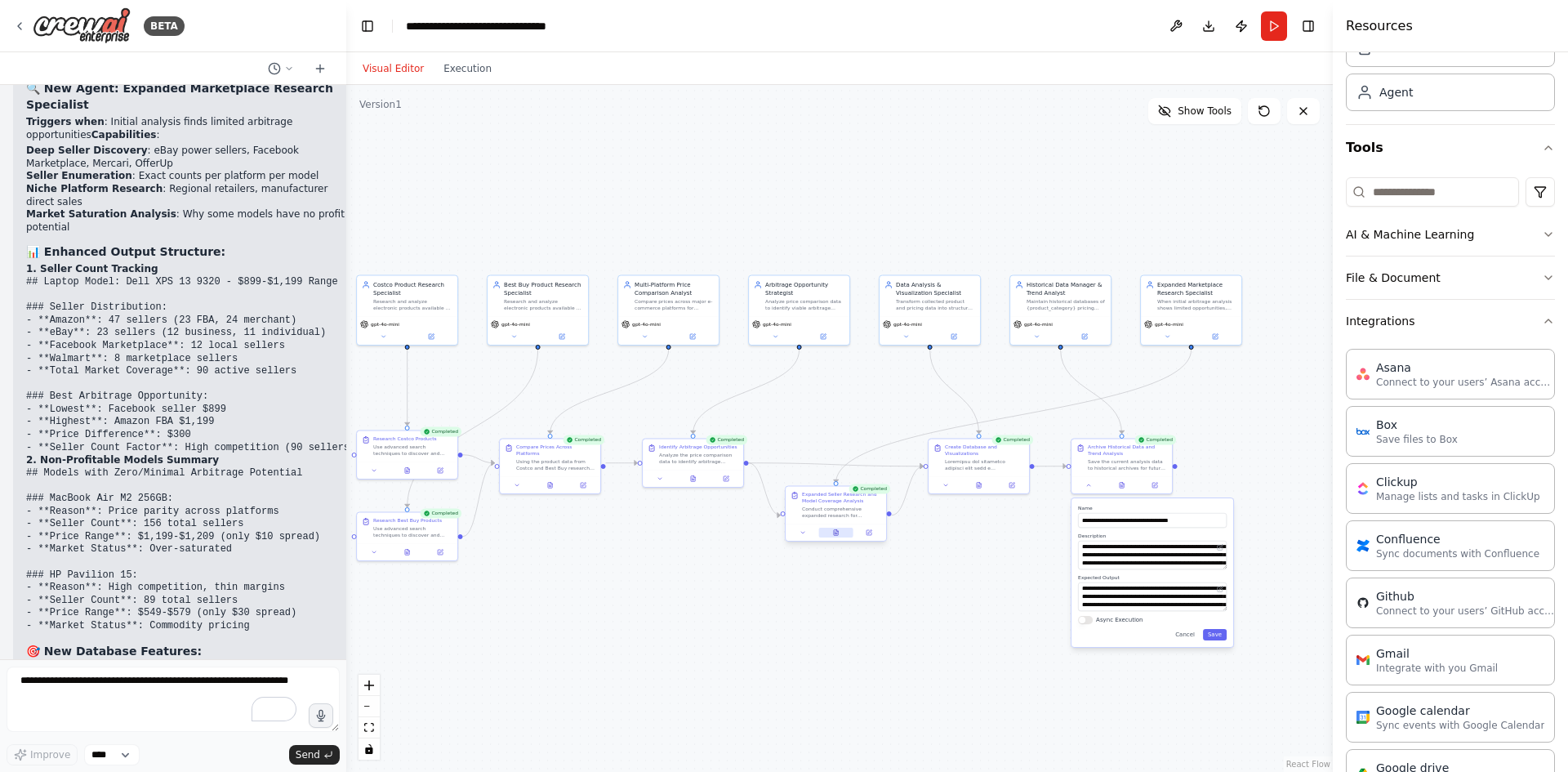
click at [839, 535] on button at bounding box center [835, 532] width 34 height 10
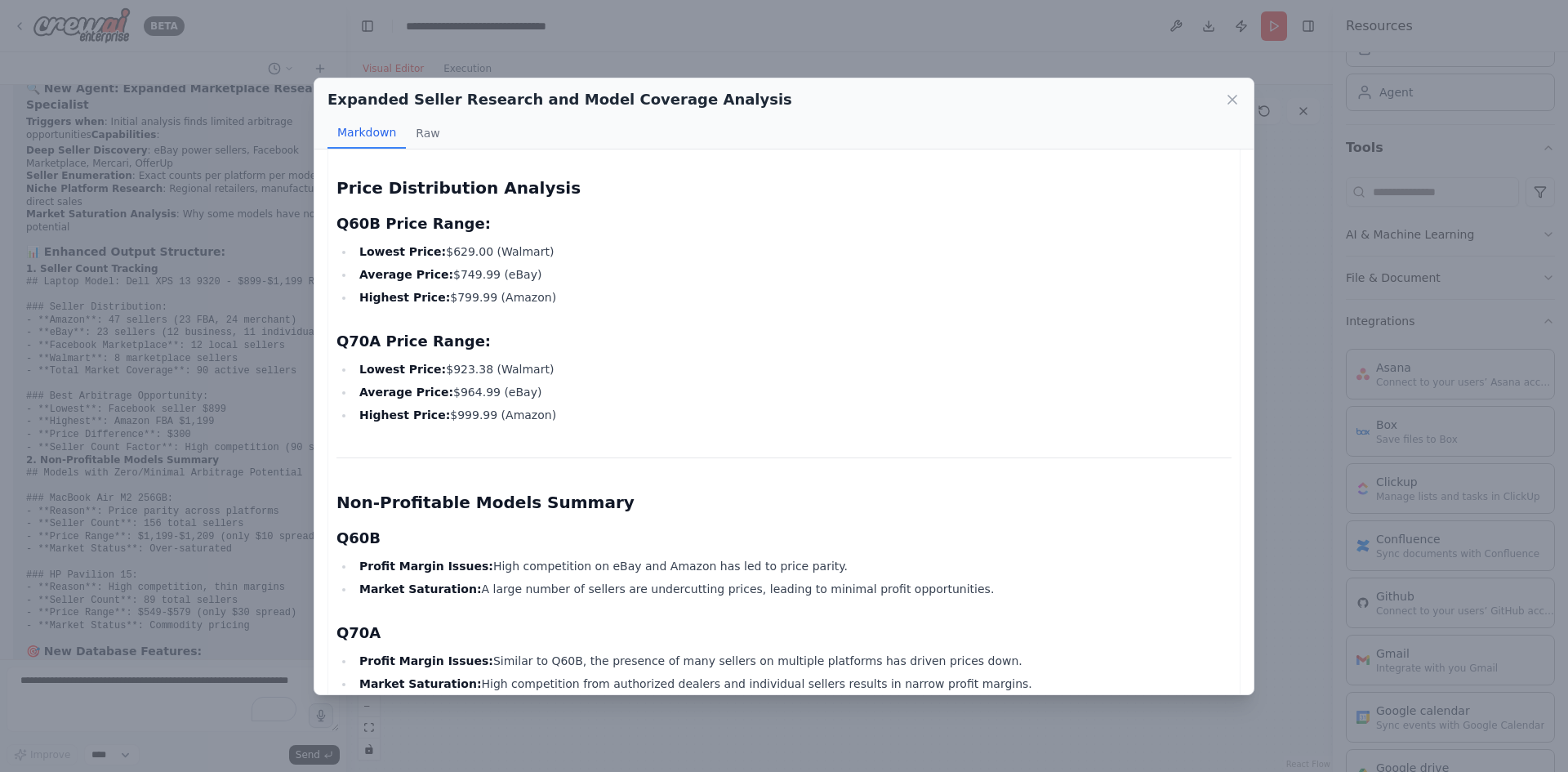
scroll to position [981, 0]
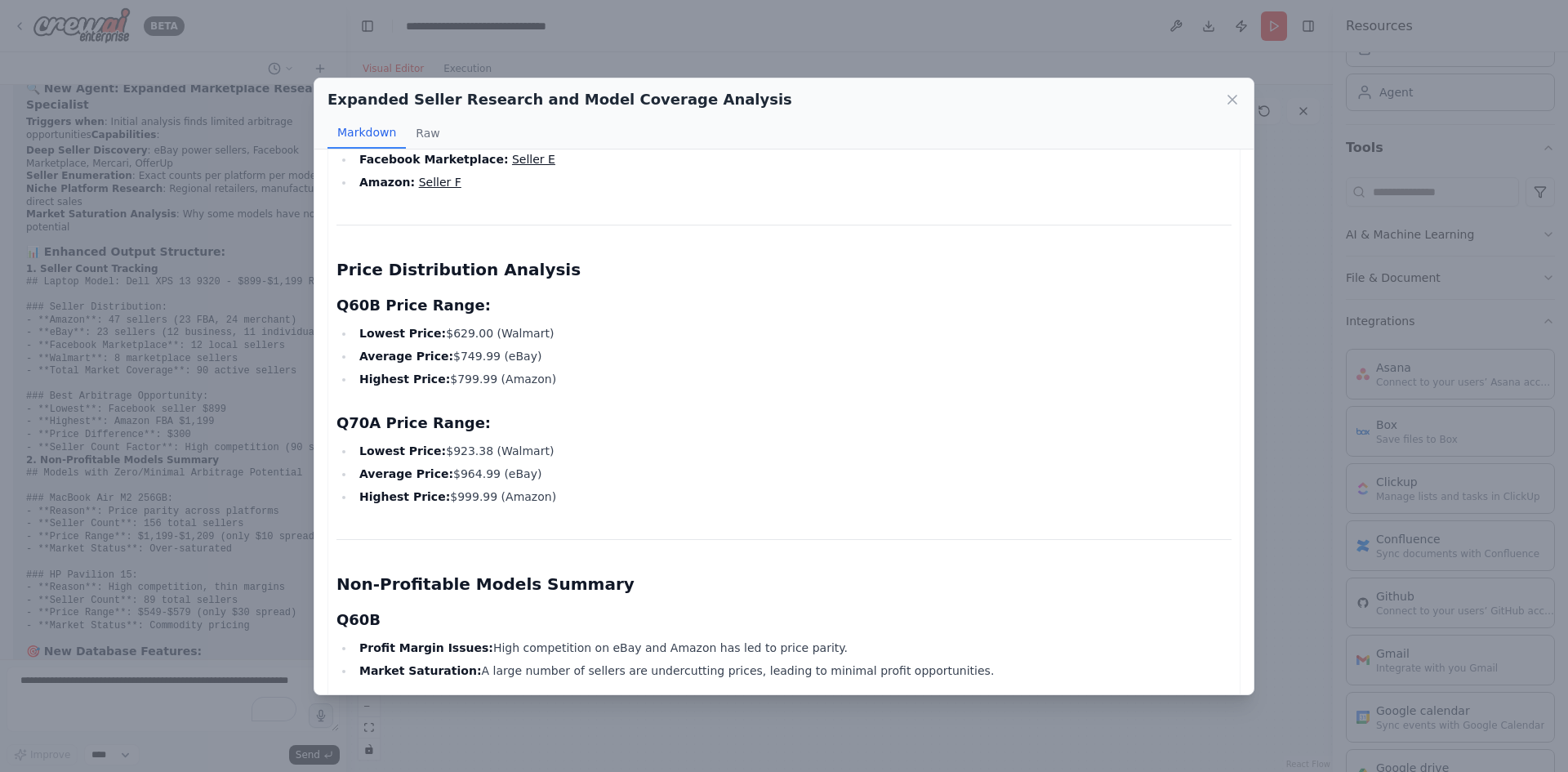
click at [818, 529] on button at bounding box center [835, 534] width 34 height 10
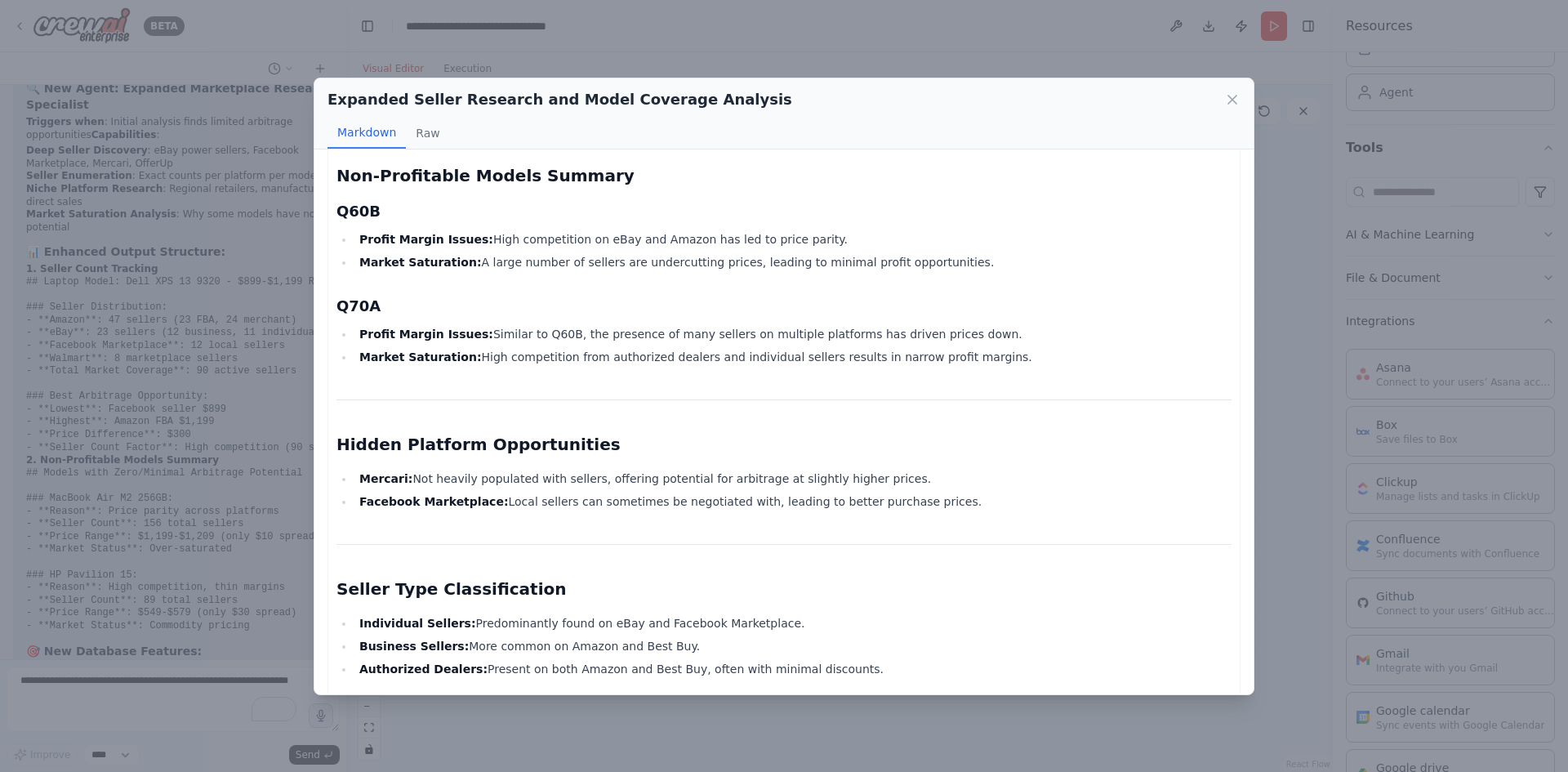
scroll to position [1757, 0]
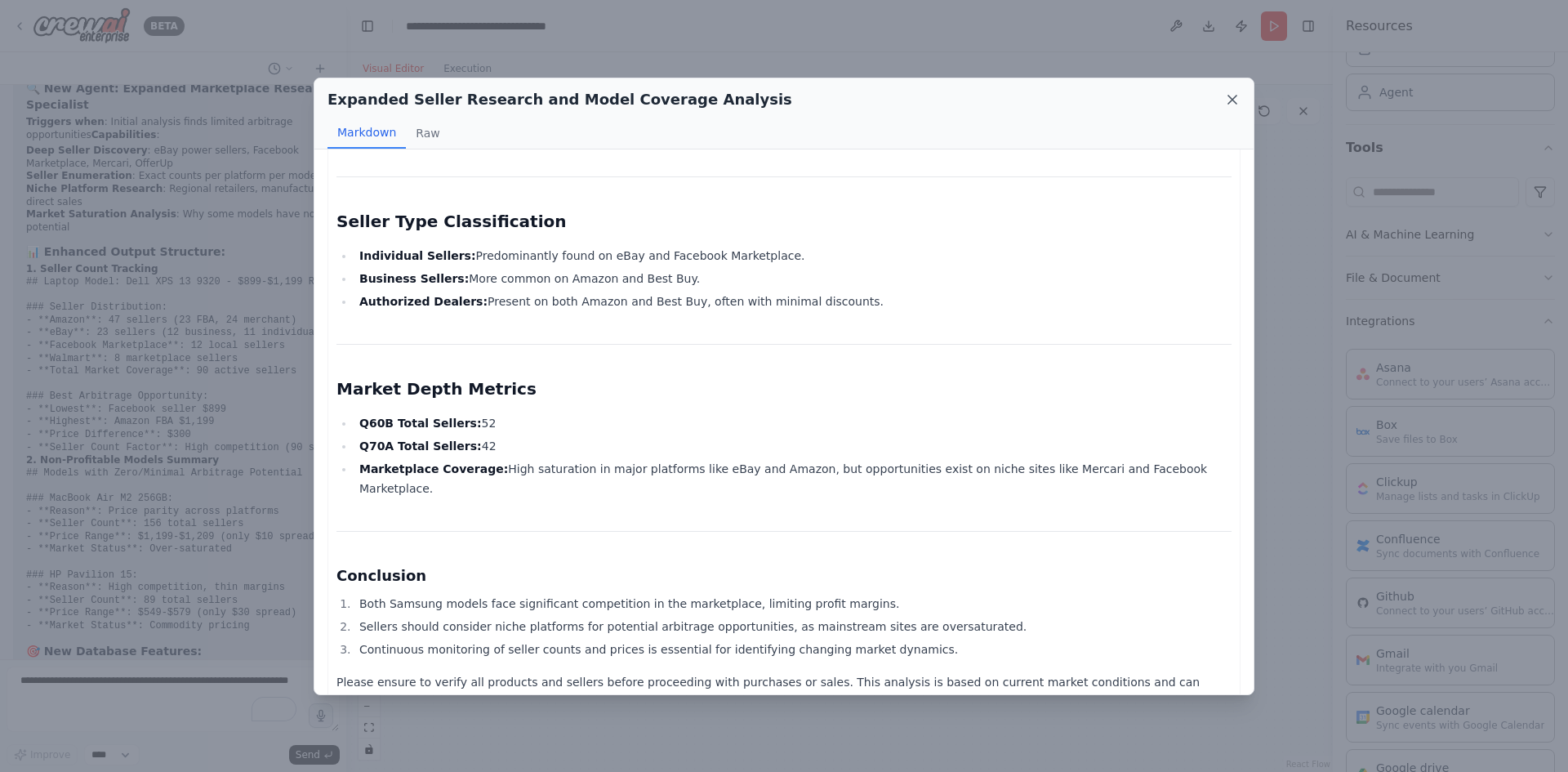
click at [1233, 99] on icon at bounding box center [1232, 99] width 8 height 8
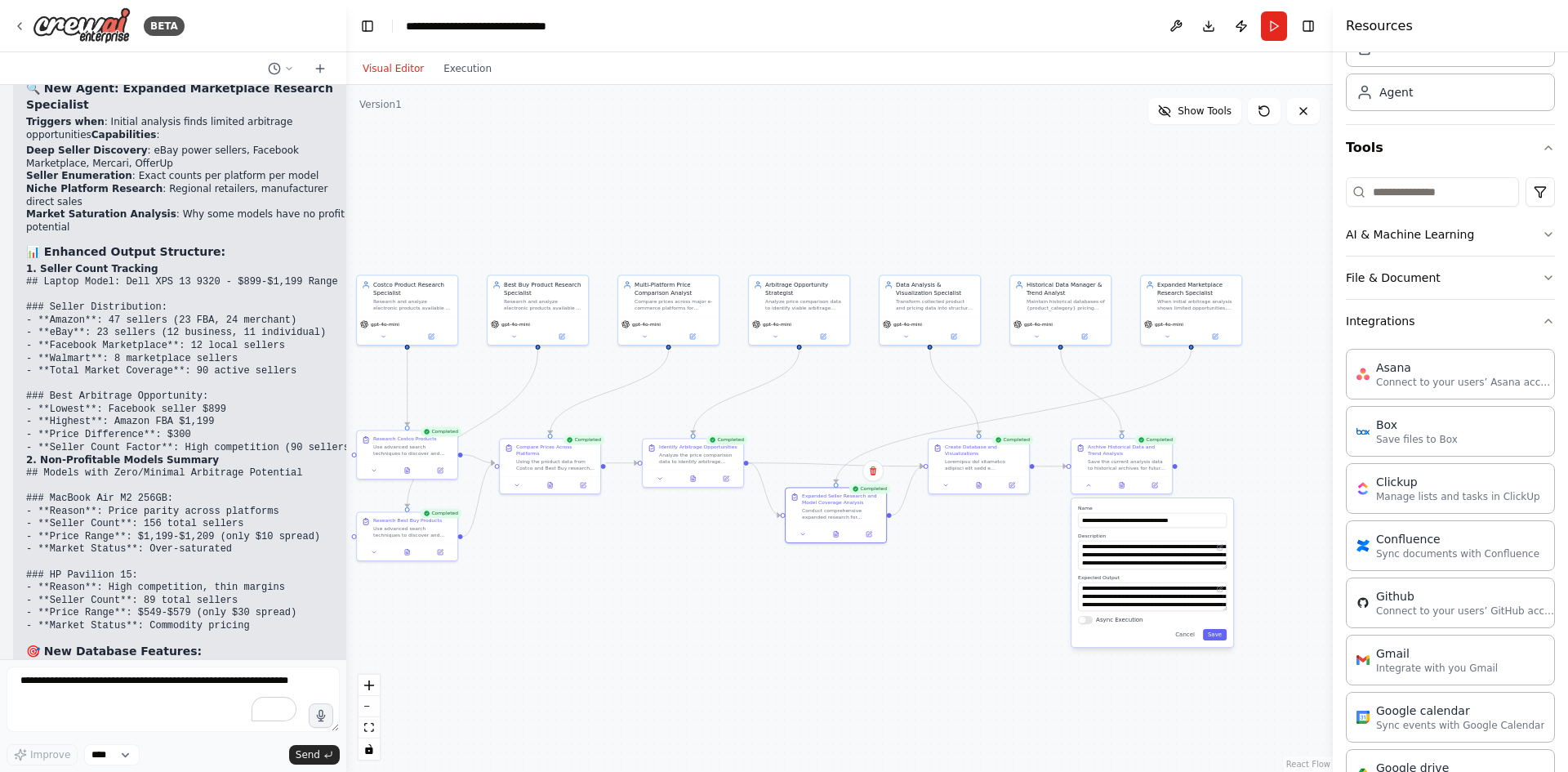
click at [953, 564] on div ".deletable-edge-delete-btn { width: 20px; height: 20px; border: 0px solid #ffff…" at bounding box center [839, 429] width 987 height 687
click at [976, 485] on icon at bounding box center [979, 484] width 6 height 6
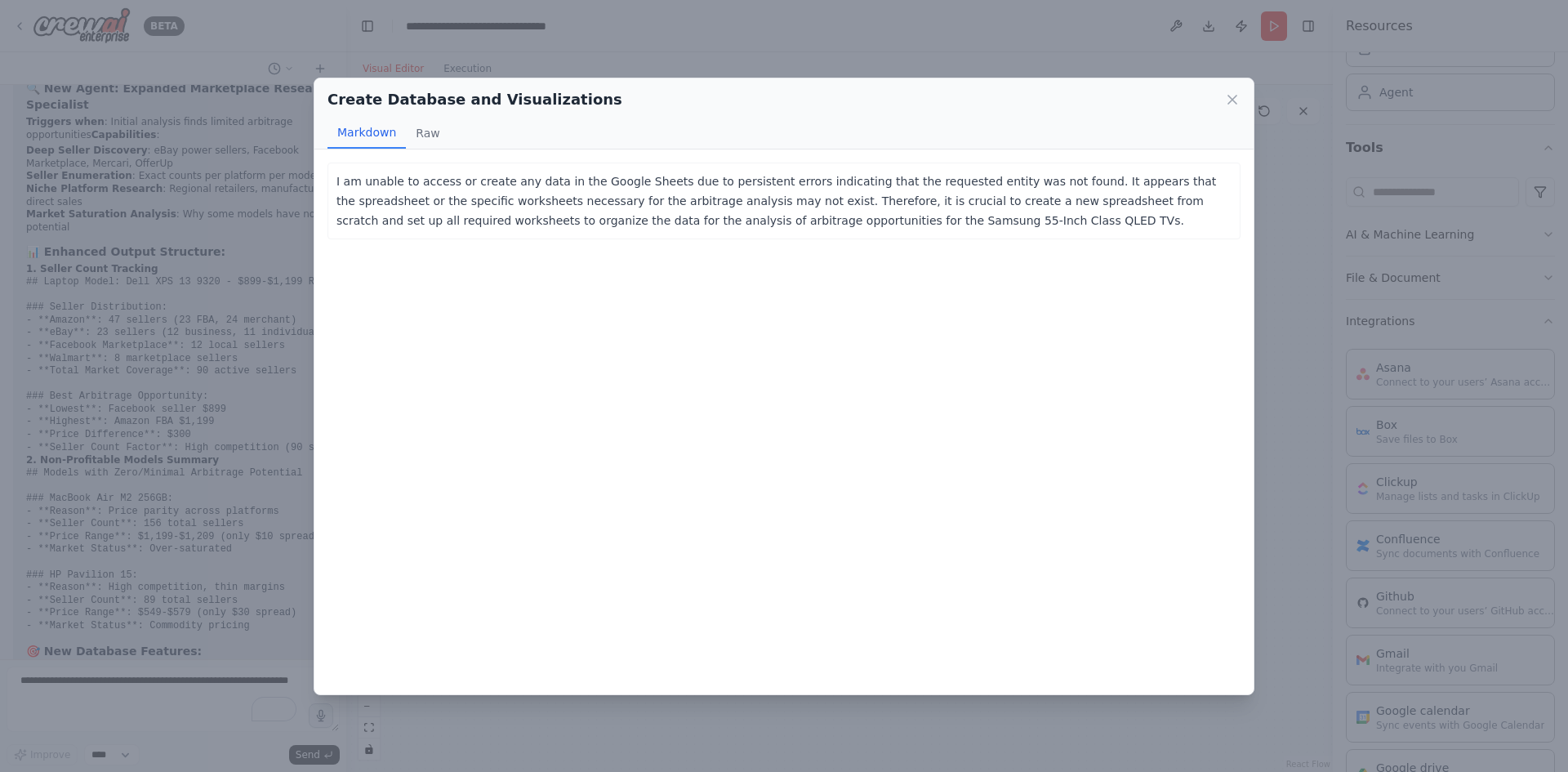
click at [1228, 98] on icon at bounding box center [1233, 100] width 16 height 16
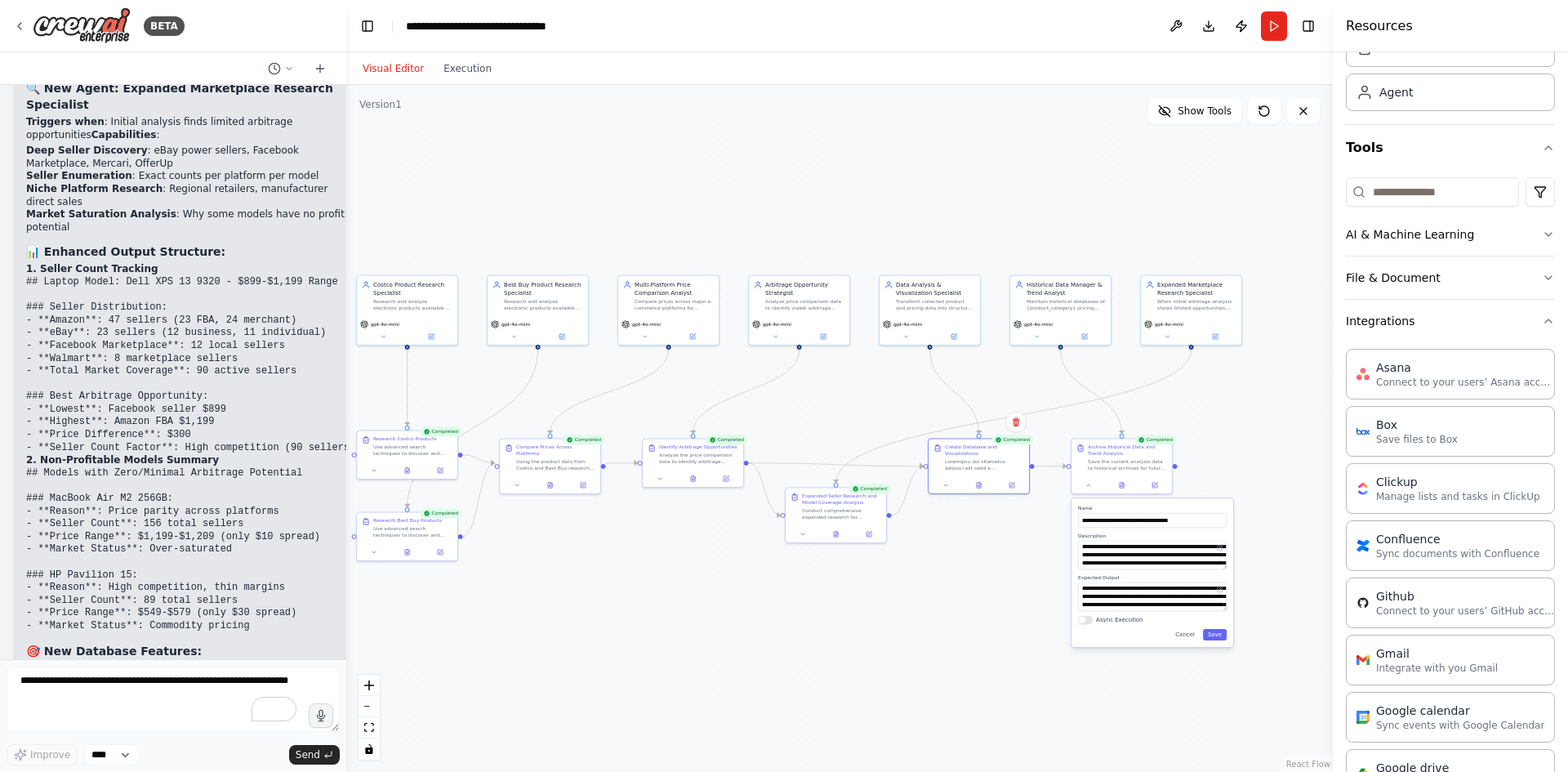
scroll to position [23012, 0]
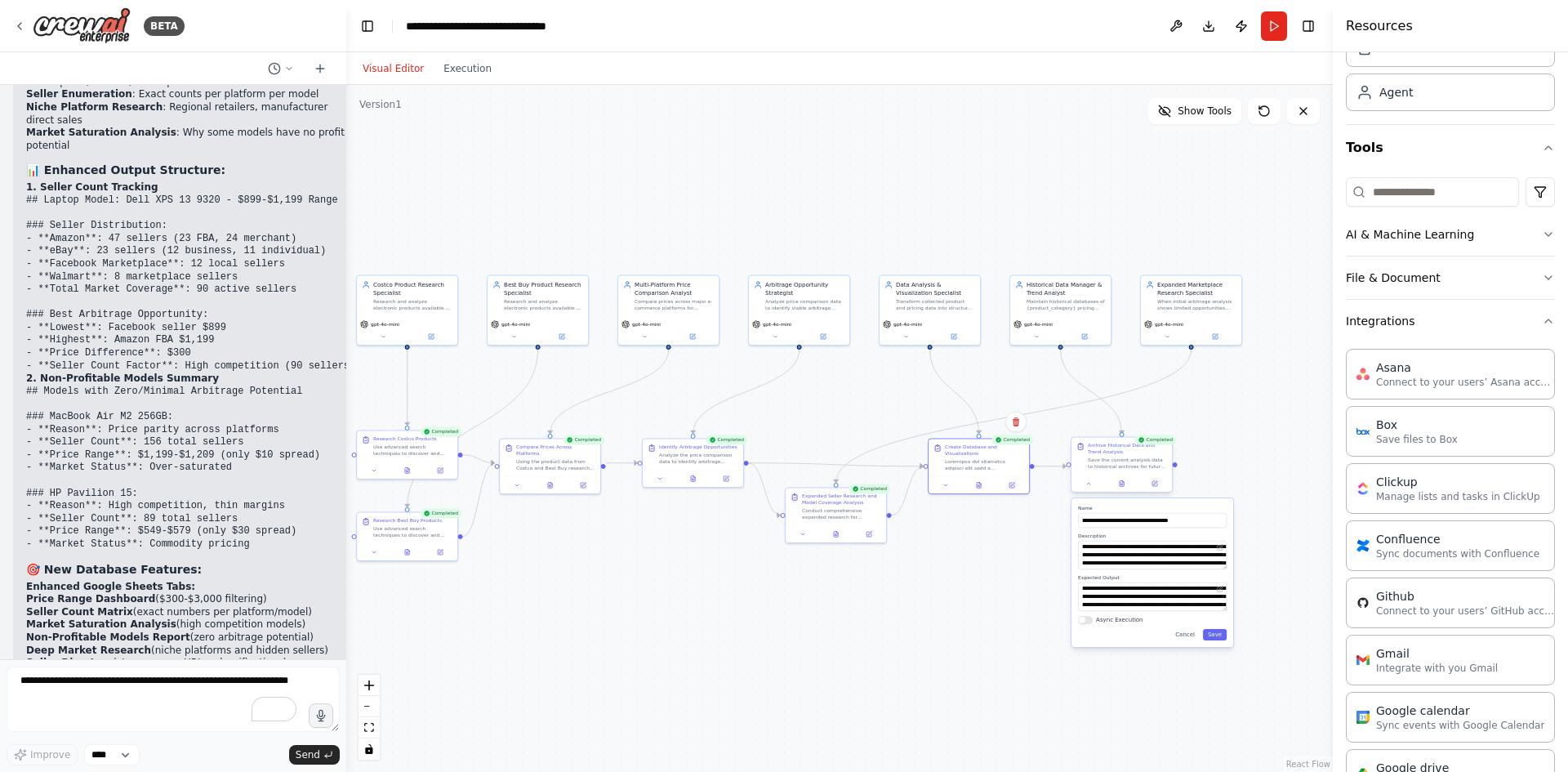
click at [1121, 490] on div at bounding box center [1122, 483] width 101 height 17
click at [1122, 482] on icon at bounding box center [1123, 483] width 2 height 2
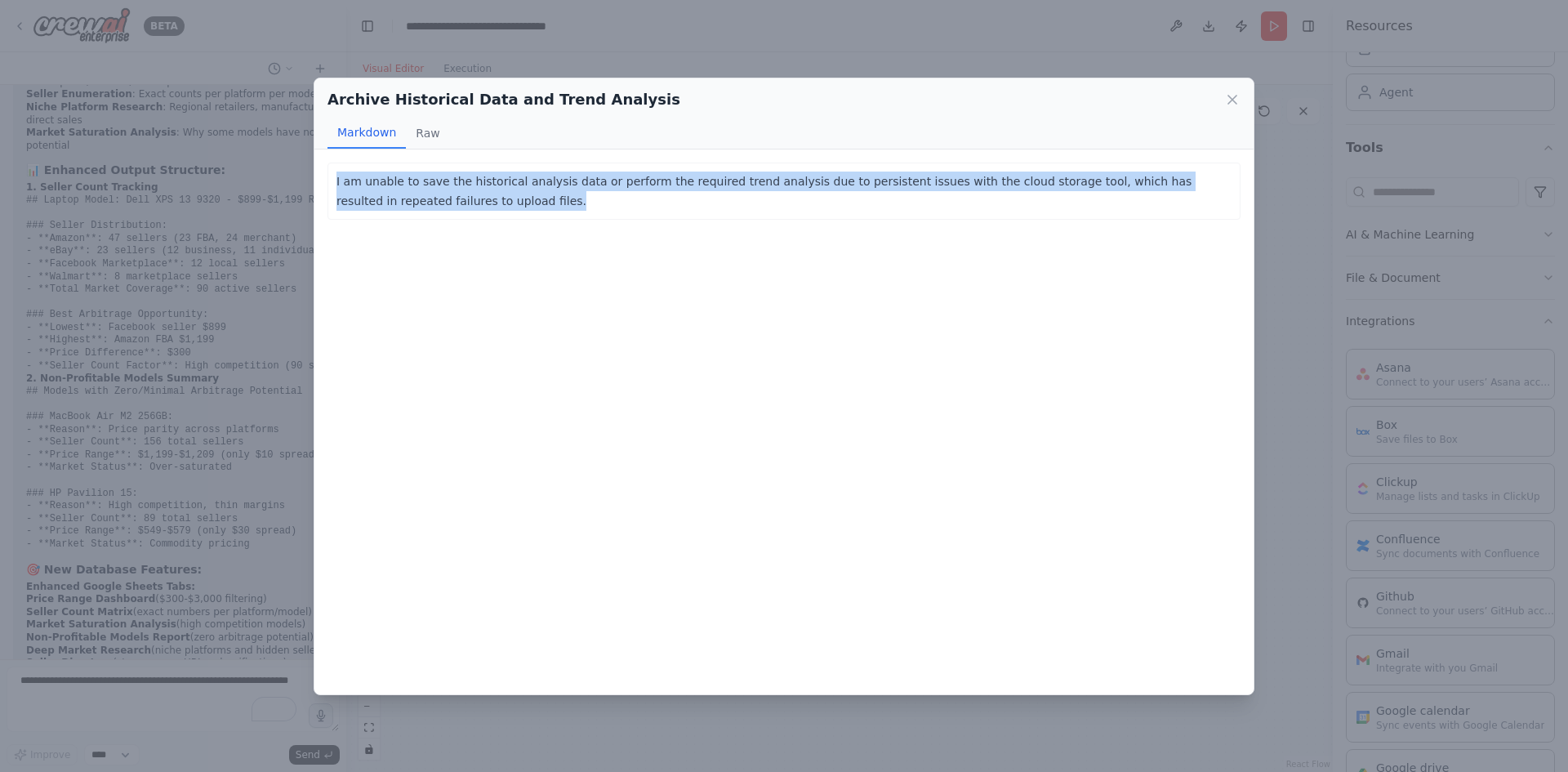
drag, startPoint x: 532, startPoint y: 208, endPoint x: 328, endPoint y: 186, distance: 205.2
click at [328, 186] on div "I am unable to save the historical analysis data or perform the required trend …" at bounding box center [784, 191] width 914 height 57
copy p "I am unable to save the historical analysis data or perform the required trend …"
click at [103, 707] on div "Archive Historical Data and Trend Analysis Markdown Raw I am unable to save the…" at bounding box center [784, 386] width 1568 height 772
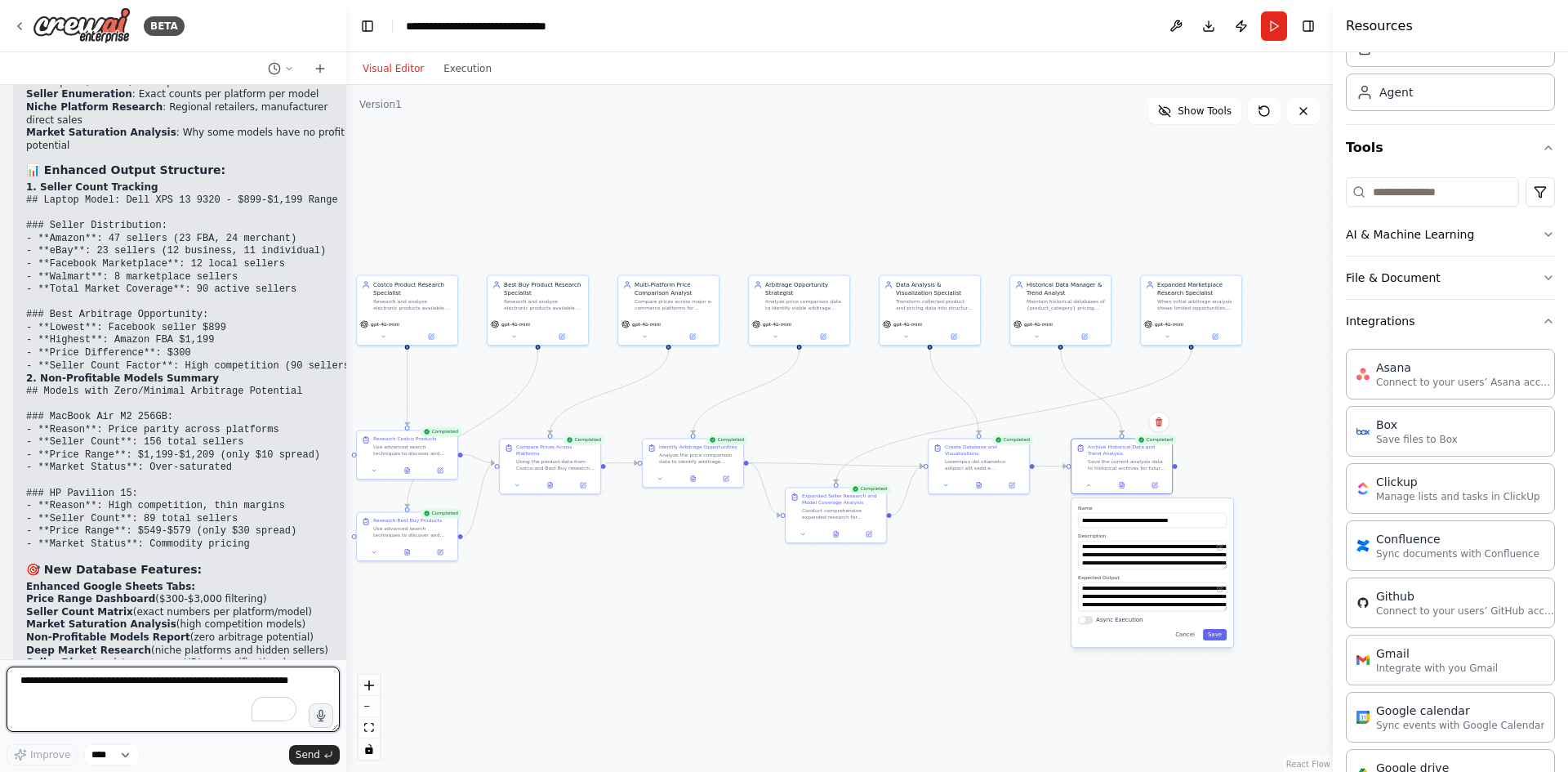
click at [110, 687] on textarea "To enrich screen reader interactions, please activate Accessibility in Grammarl…" at bounding box center [173, 699] width 333 height 65
paste textarea "**********"
drag, startPoint x: 59, startPoint y: 678, endPoint x: 42, endPoint y: 679, distance: 17.0
click at [42, 679] on textarea "**********" at bounding box center [173, 699] width 333 height 65
type textarea "**********"
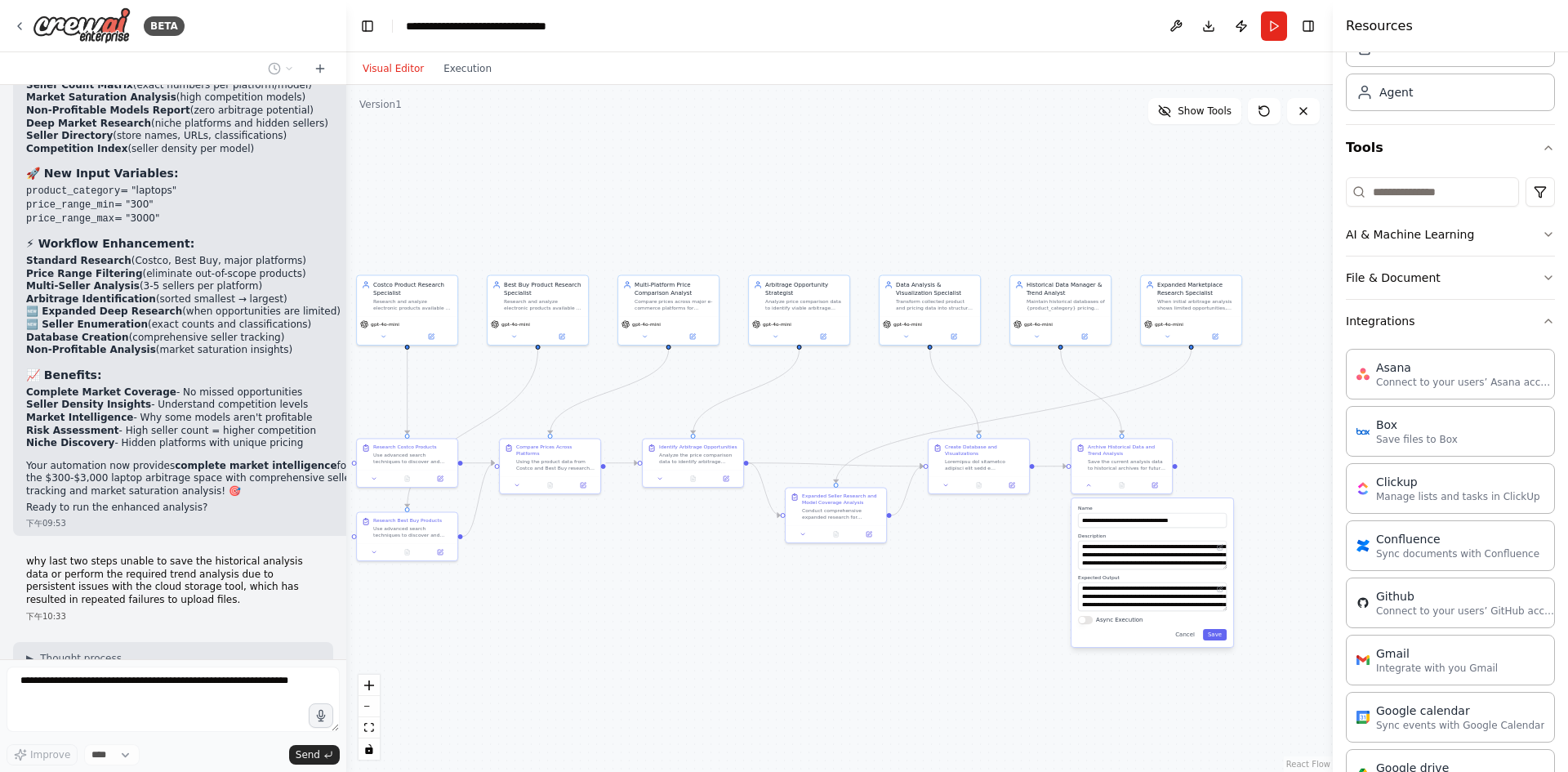
scroll to position [23526, 0]
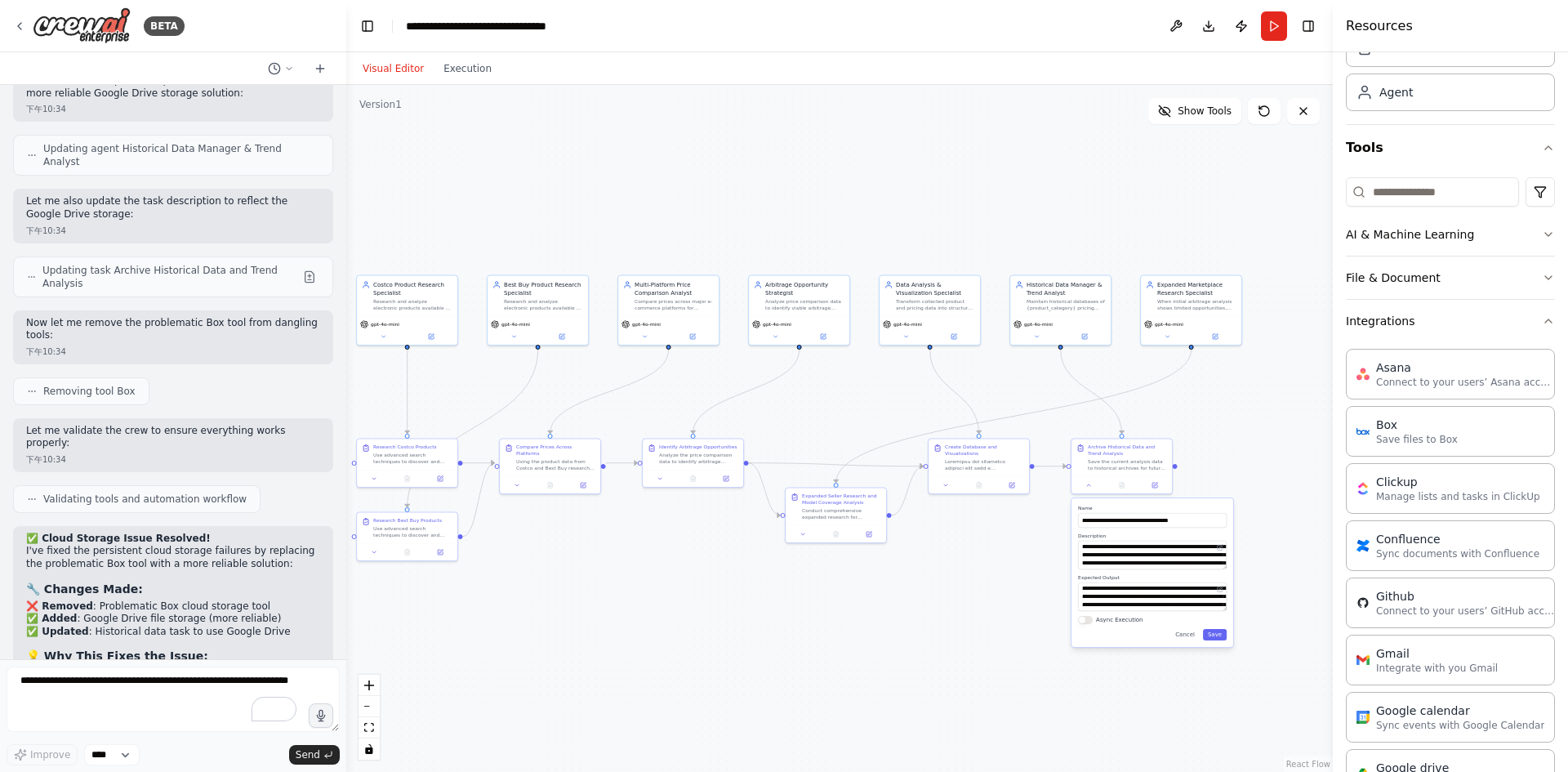
scroll to position [24268, 0]
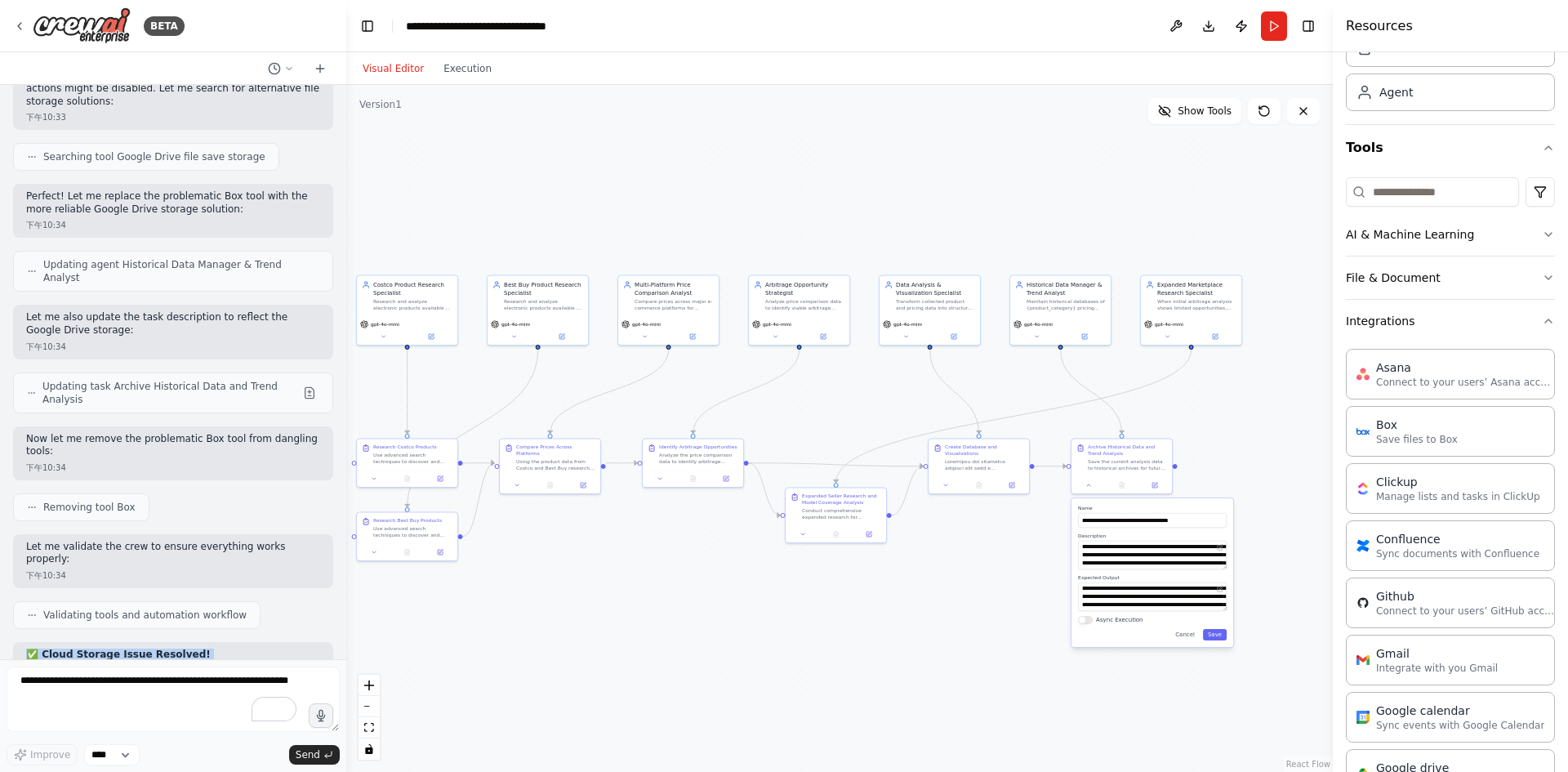
drag, startPoint x: 221, startPoint y: 616, endPoint x: 23, endPoint y: 213, distance: 449.0
copy div "✅ Lorem Ipsumdo Sitam Consecte! A'el seddo eiu temporinci utlab etdolor magnaal…"
click at [986, 565] on div ".deletable-edge-delete-btn { width: 20px; height: 20px; border: 0px solid #ffff…" at bounding box center [839, 429] width 987 height 687
click at [1207, 120] on button "Show Tools" at bounding box center [1195, 111] width 93 height 27
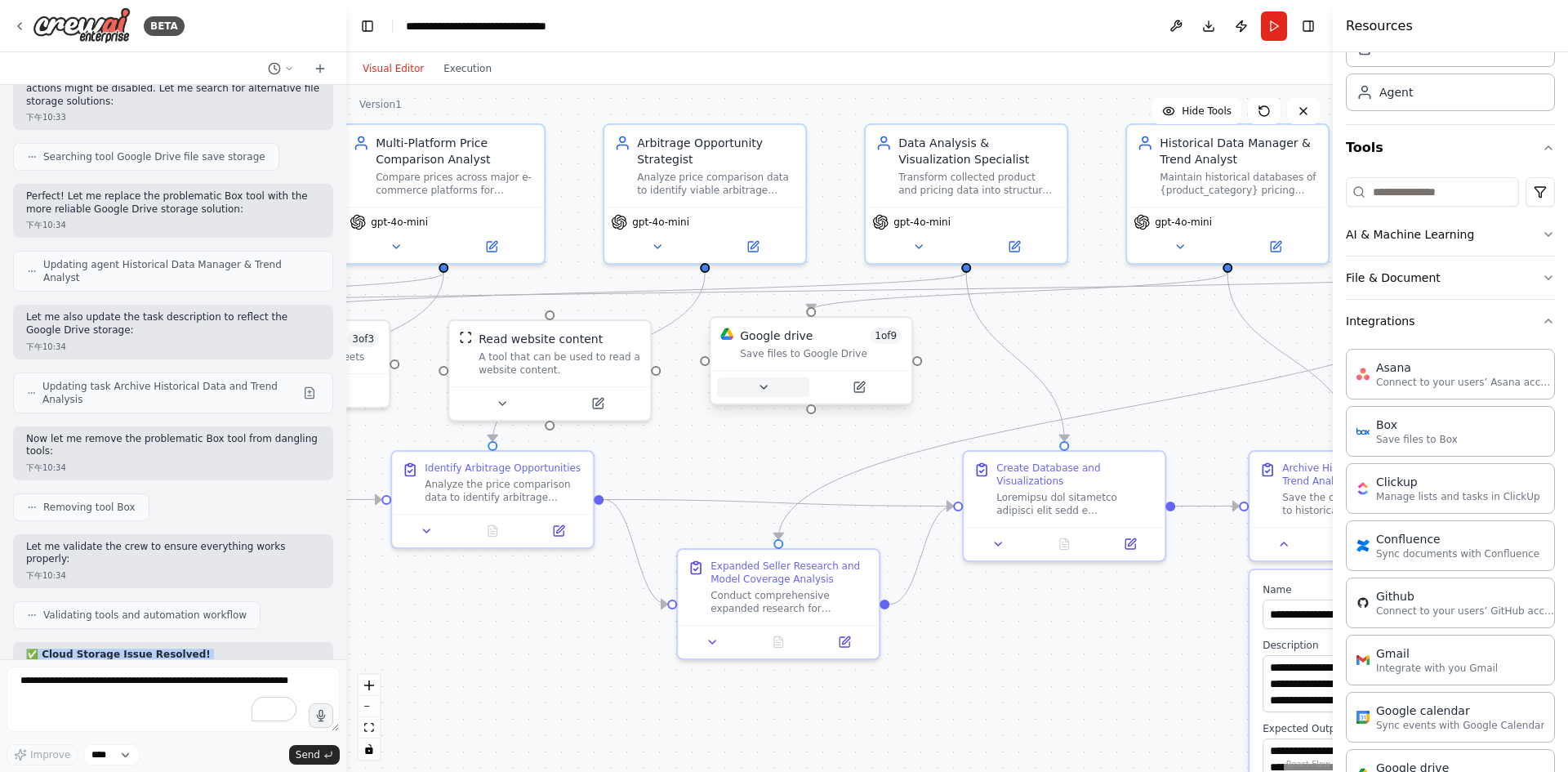
click at [770, 386] on button at bounding box center [762, 386] width 92 height 19
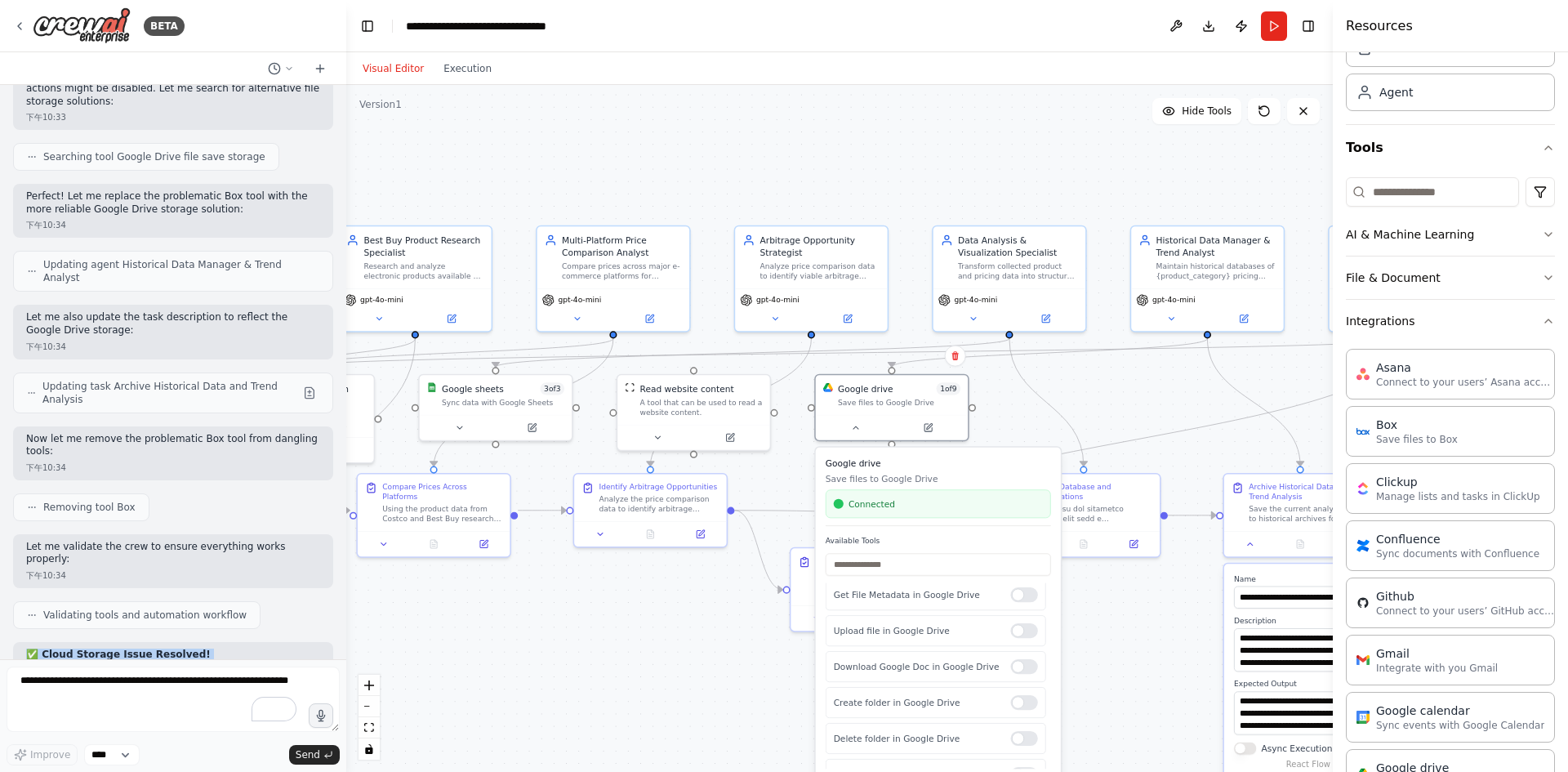
scroll to position [0, 0]
click at [1119, 629] on div ".deletable-edge-delete-btn { width: 20px; height: 20px; border: 0px solid #ffff…" at bounding box center [839, 429] width 987 height 687
click at [619, 621] on div ".deletable-edge-delete-btn { width: 20px; height: 20px; border: 0px solid #ffff…" at bounding box center [839, 429] width 987 height 687
click at [1196, 395] on div ".deletable-edge-delete-btn { width: 20px; height: 20px; border: 0px solid #ffff…" at bounding box center [839, 429] width 987 height 687
click at [1273, 17] on button "Run" at bounding box center [1274, 26] width 27 height 29
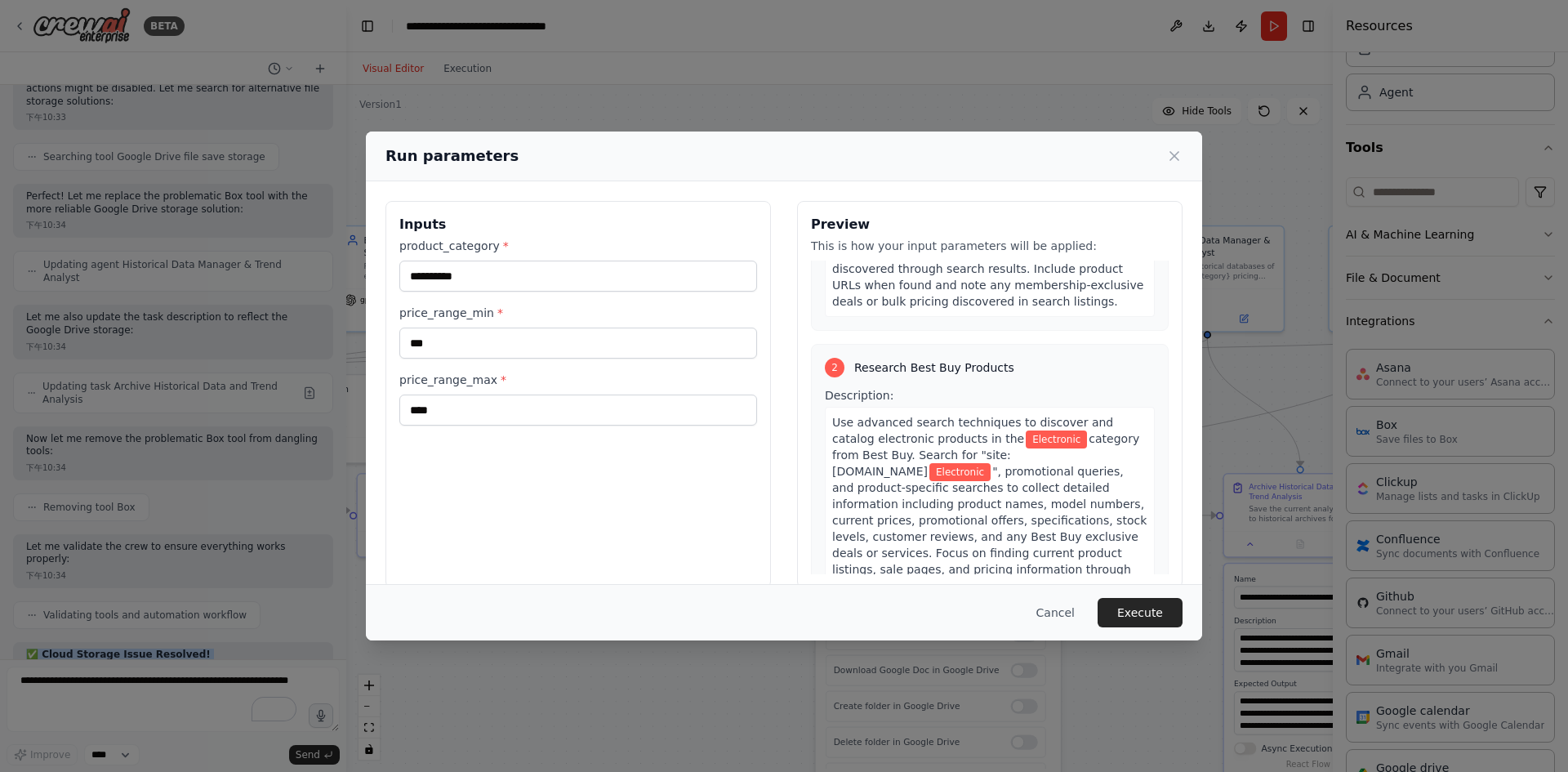
scroll to position [23, 0]
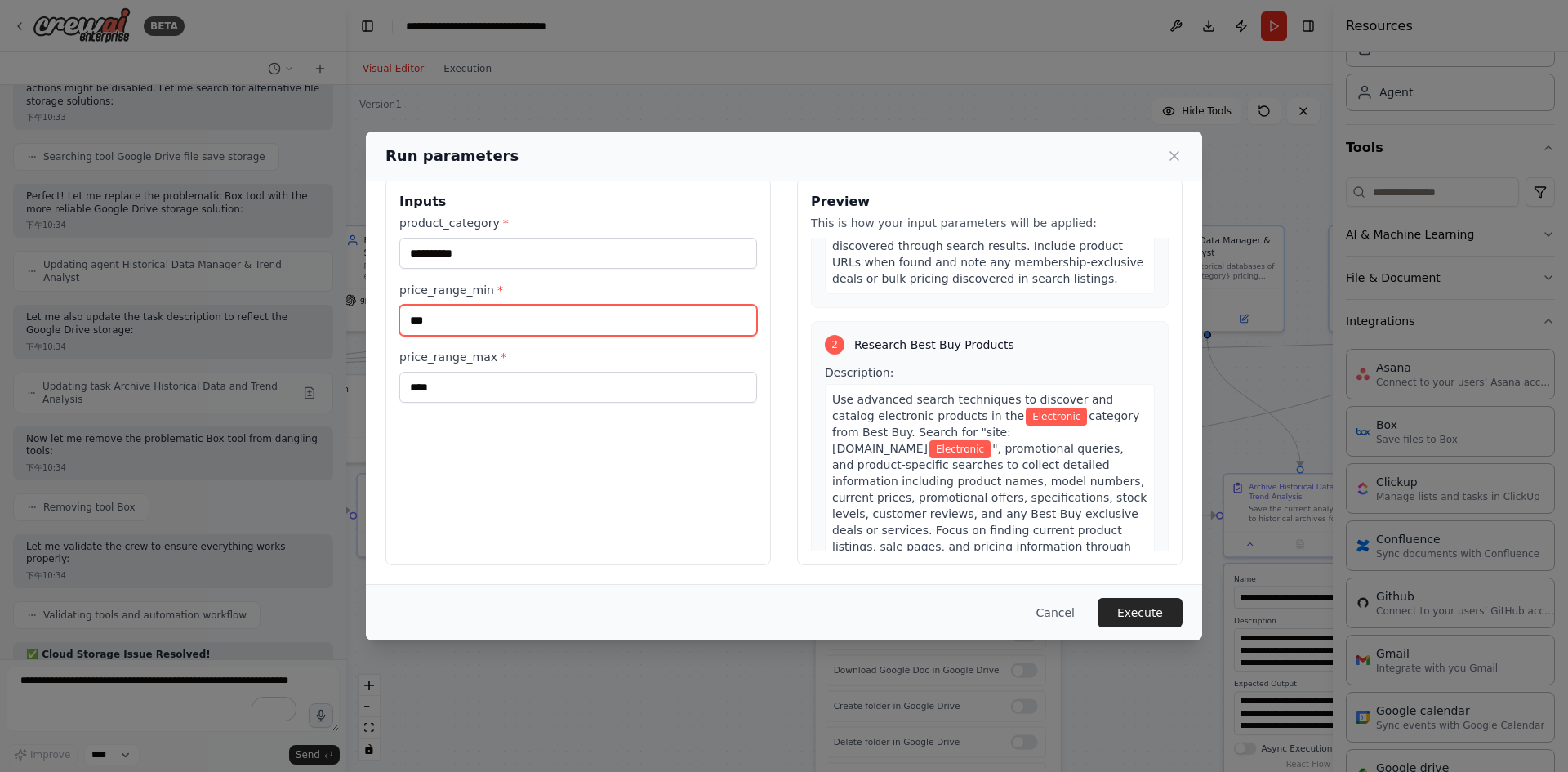
click at [463, 318] on input "***" at bounding box center [578, 321] width 358 height 31
click at [1140, 604] on button "Execute" at bounding box center [1140, 613] width 85 height 29
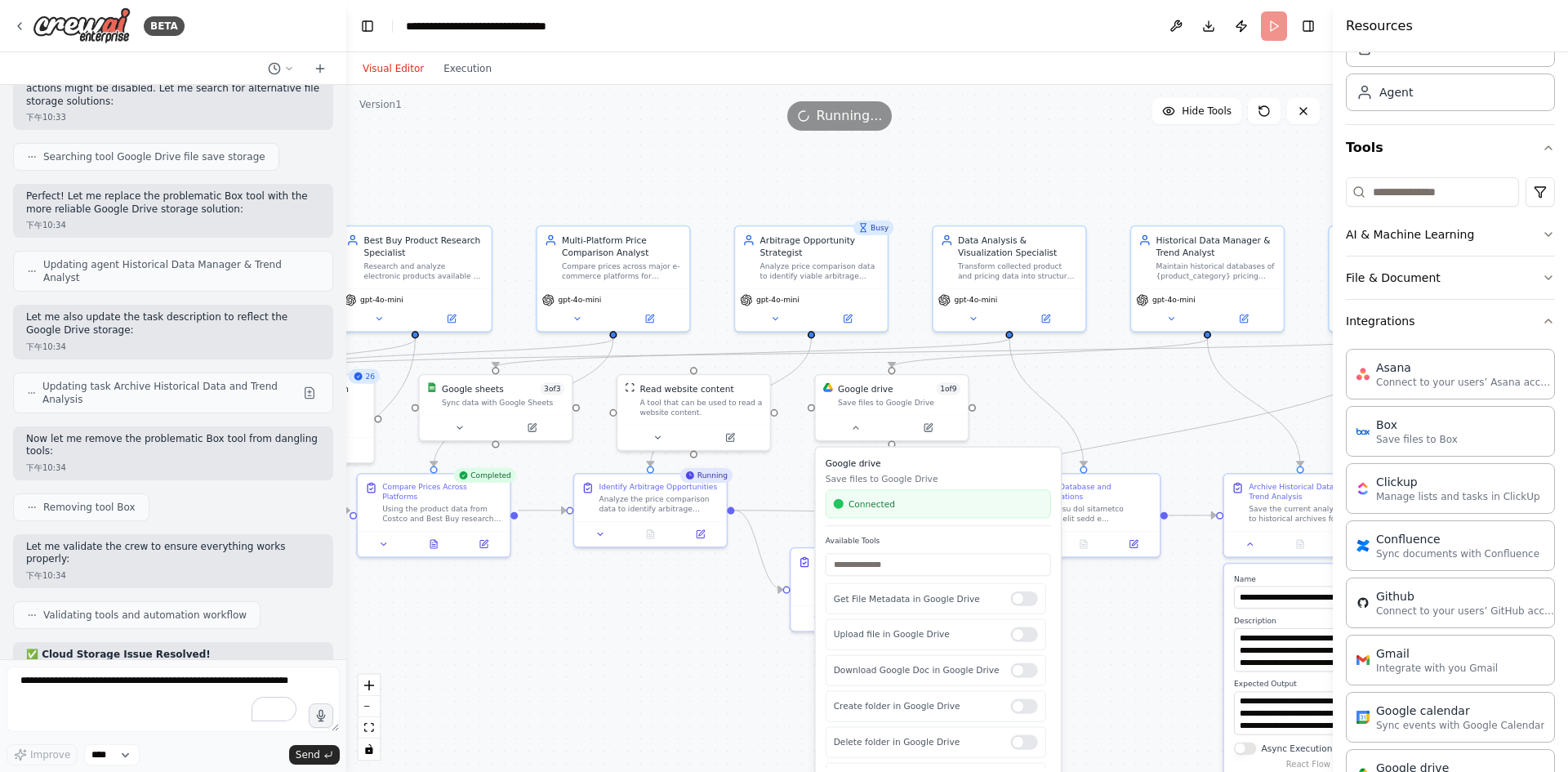
click at [694, 597] on div ".deletable-edge-delete-btn { width: 20px; height: 20px; border: 0px solid #ffff…" at bounding box center [839, 429] width 987 height 687
